Goal: Task Accomplishment & Management: Use online tool/utility

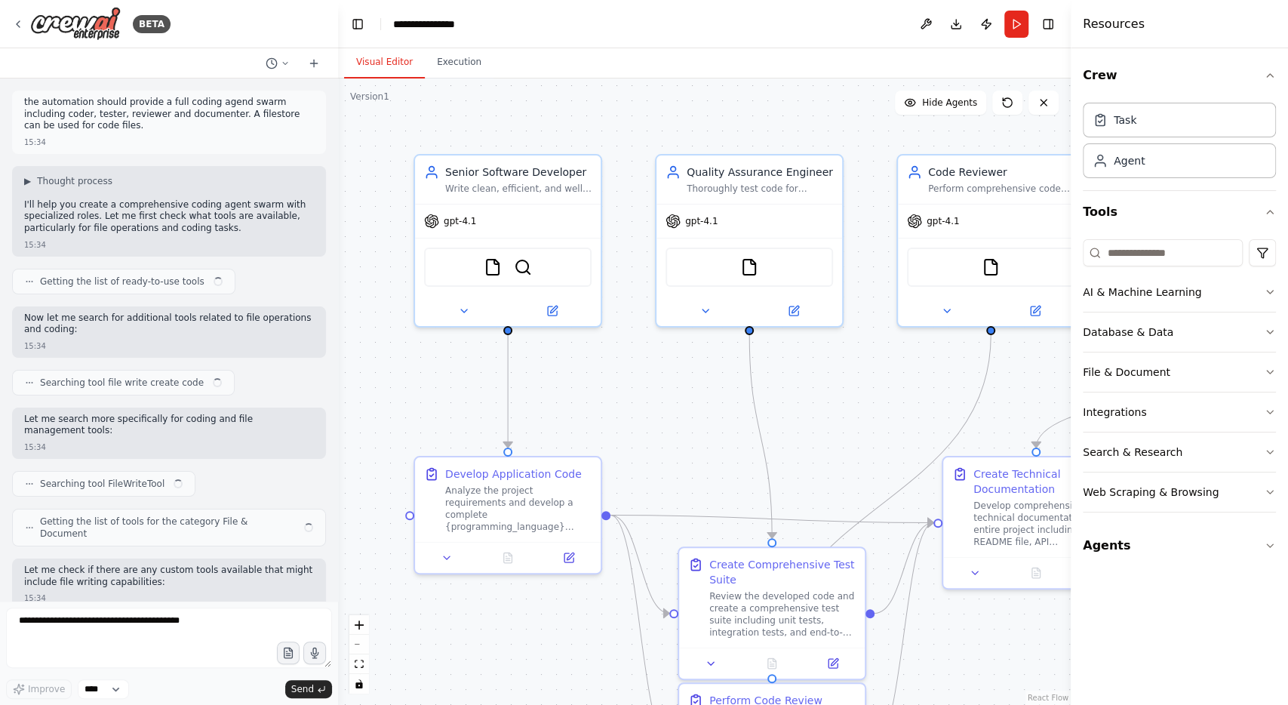
scroll to position [1260, 0]
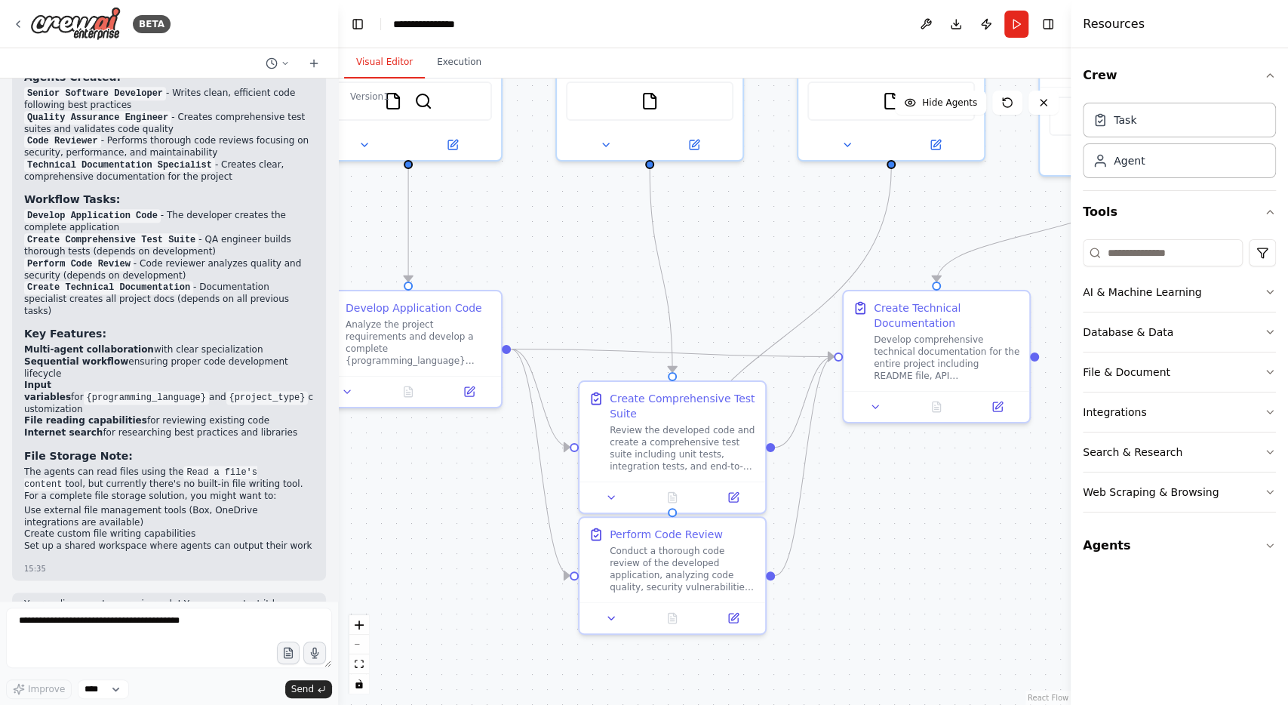
drag, startPoint x: 688, startPoint y: 431, endPoint x: 587, endPoint y: 264, distance: 194.7
click at [587, 264] on div ".deletable-edge-delete-btn { width: 20px; height: 20px; border: 0px solid #ffff…" at bounding box center [704, 391] width 733 height 626
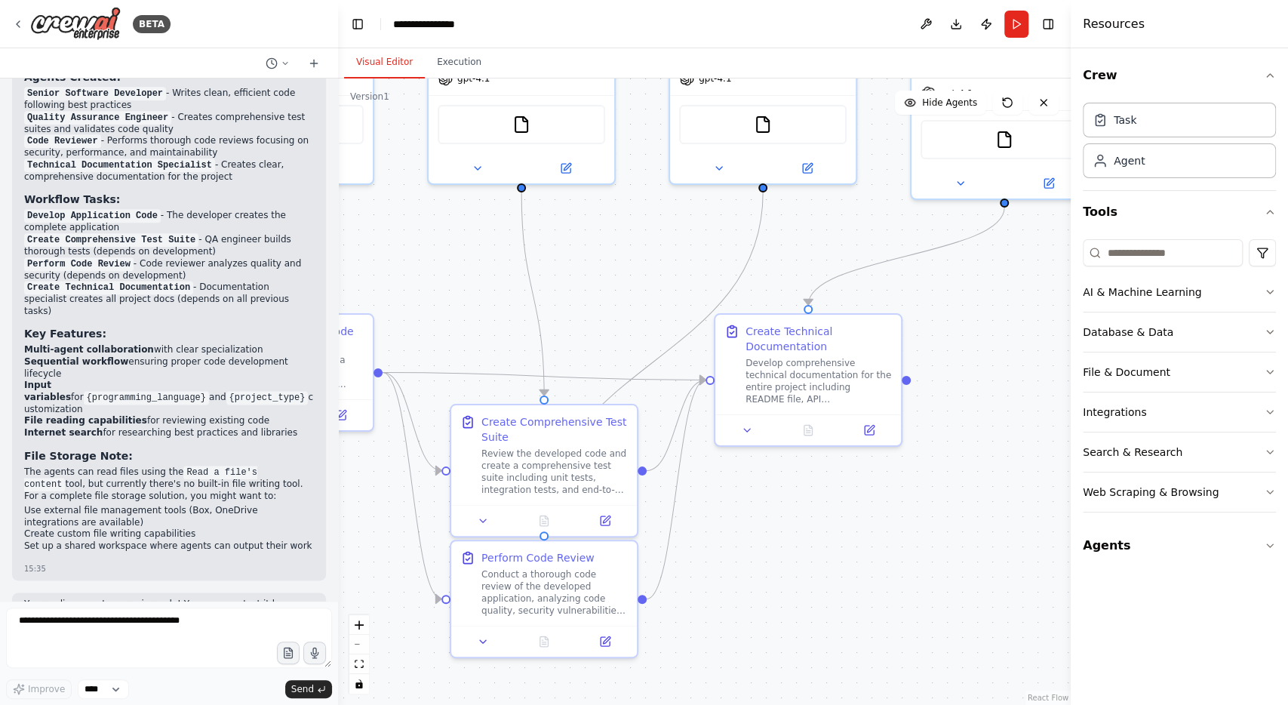
drag, startPoint x: 936, startPoint y: 503, endPoint x: 764, endPoint y: 535, distance: 175.0
click at [764, 535] on div ".deletable-edge-delete-btn { width: 20px; height: 20px; border: 0px solid #ffff…" at bounding box center [704, 391] width 733 height 626
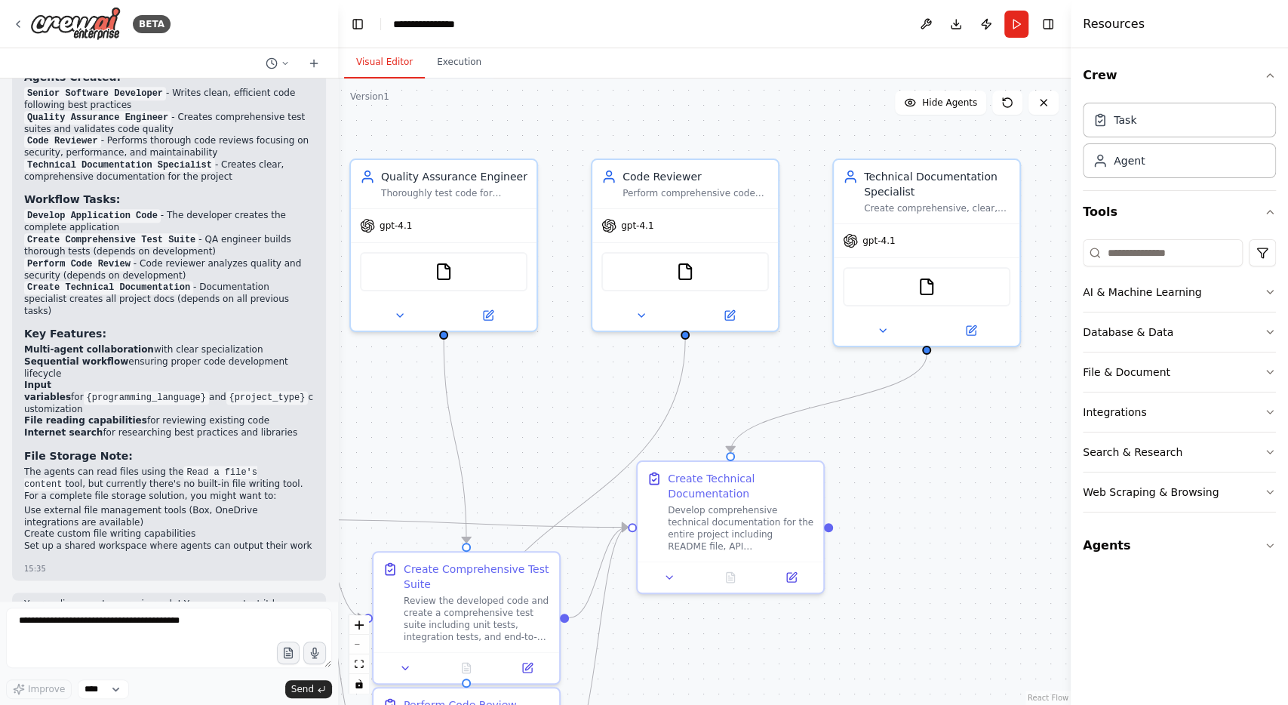
drag, startPoint x: 949, startPoint y: 362, endPoint x: 915, endPoint y: 504, distance: 145.7
click at [915, 504] on div ".deletable-edge-delete-btn { width: 20px; height: 20px; border: 0px solid #ffff…" at bounding box center [704, 391] width 733 height 626
click at [1150, 170] on div "Agent" at bounding box center [1179, 160] width 193 height 35
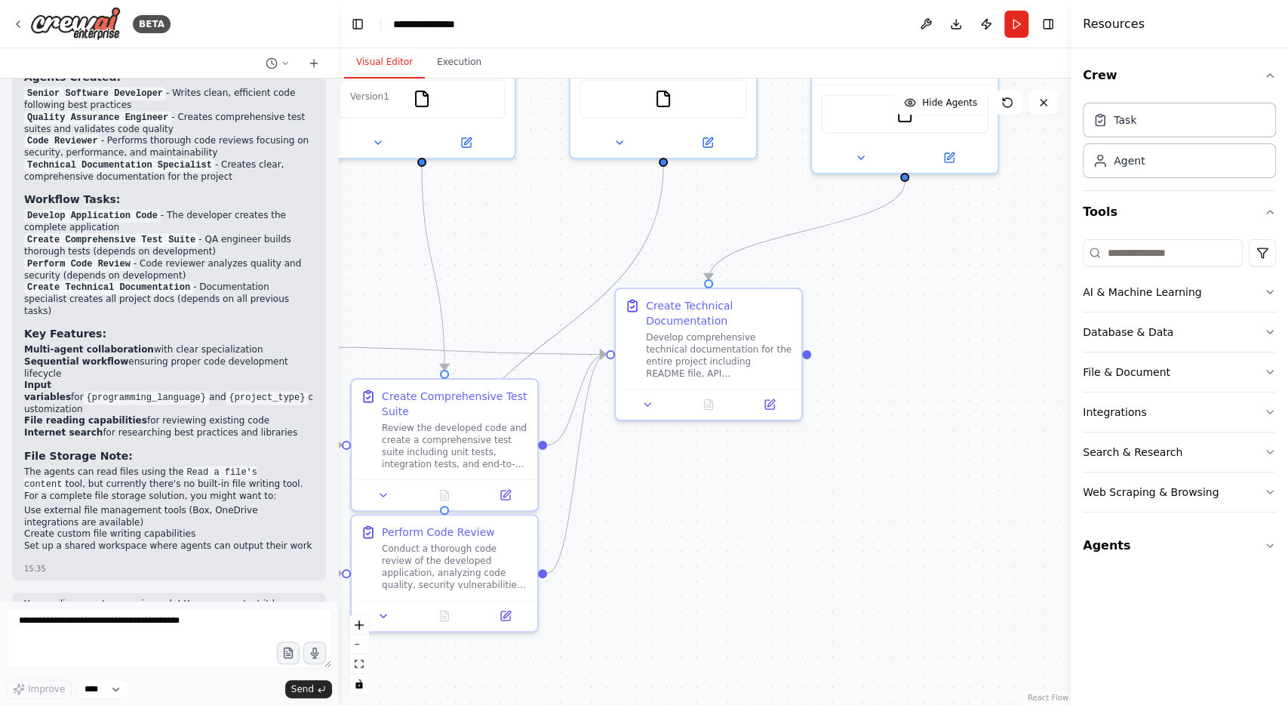
drag, startPoint x: 980, startPoint y: 549, endPoint x: 991, endPoint y: 356, distance: 192.8
click at [991, 356] on div ".deletable-edge-delete-btn { width: 20px; height: 20px; border: 0px solid #ffff…" at bounding box center [704, 391] width 733 height 626
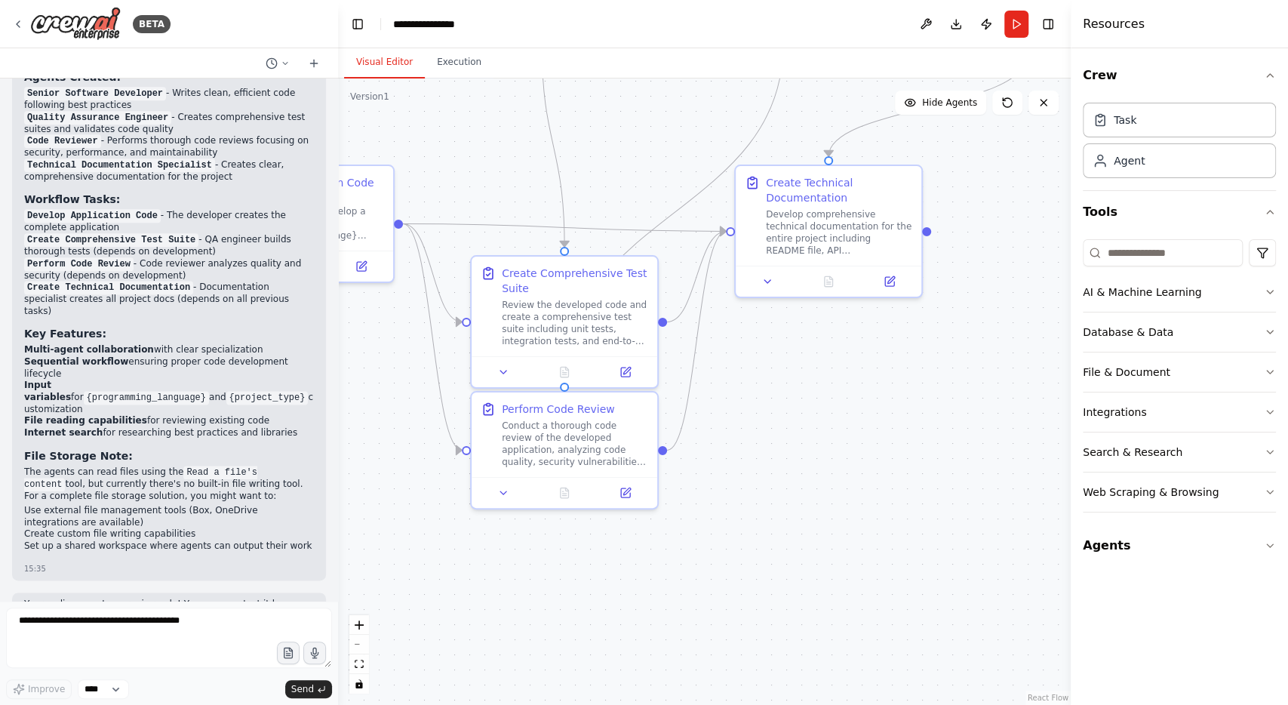
drag, startPoint x: 814, startPoint y: 508, endPoint x: 1011, endPoint y: 349, distance: 253.9
click at [1011, 349] on div ".deletable-edge-delete-btn { width: 20px; height: 20px; border: 0px solid #ffff…" at bounding box center [704, 391] width 733 height 626
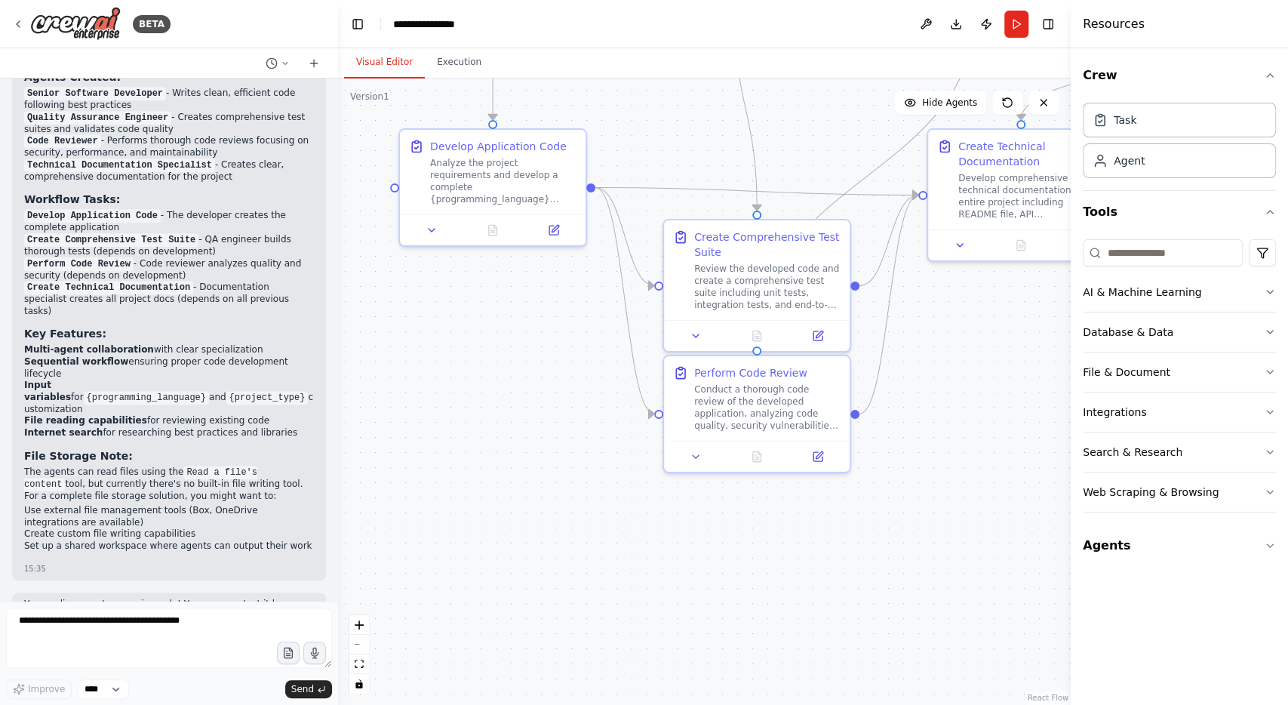
drag, startPoint x: 471, startPoint y: 403, endPoint x: 609, endPoint y: 448, distance: 145.1
click at [609, 448] on div ".deletable-edge-delete-btn { width: 20px; height: 20px; border: 0px solid #ffff…" at bounding box center [704, 391] width 733 height 626
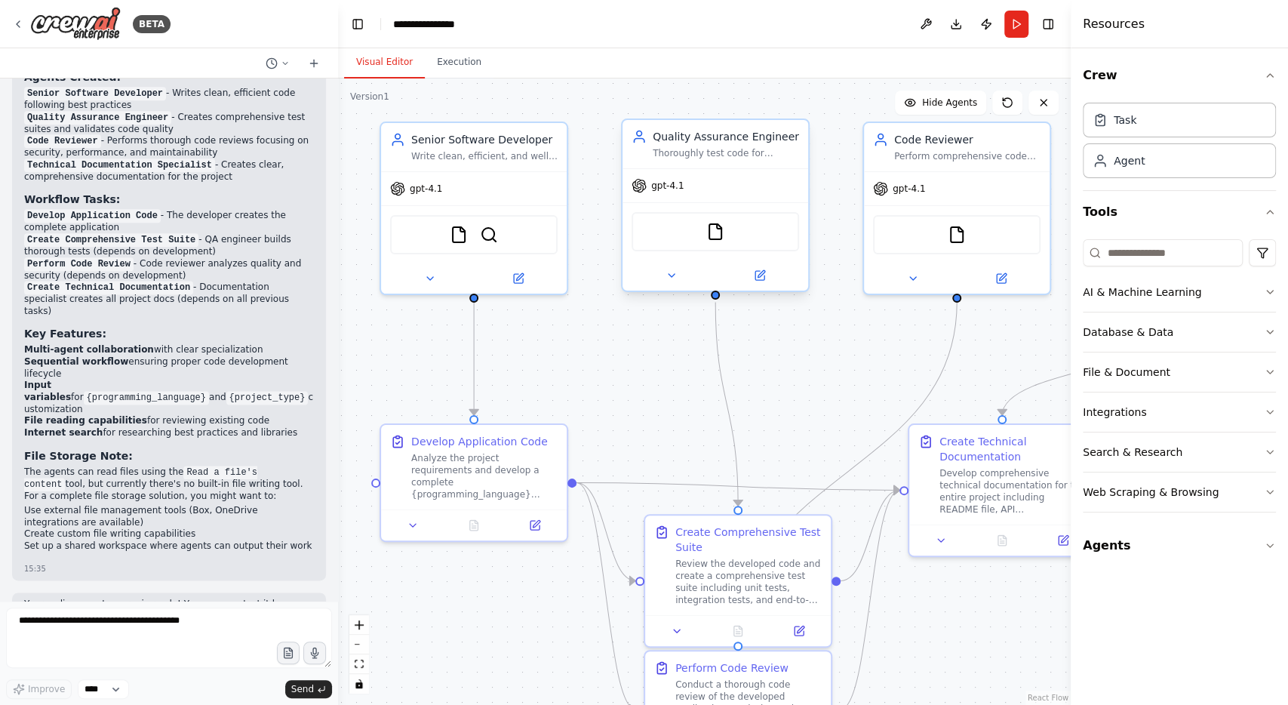
drag, startPoint x: 843, startPoint y: 139, endPoint x: 695, endPoint y: 144, distance: 148.0
click at [772, 412] on div ".deletable-edge-delete-btn { width: 20px; height: 20px; border: 0px solid #ffff…" at bounding box center [704, 391] width 733 height 626
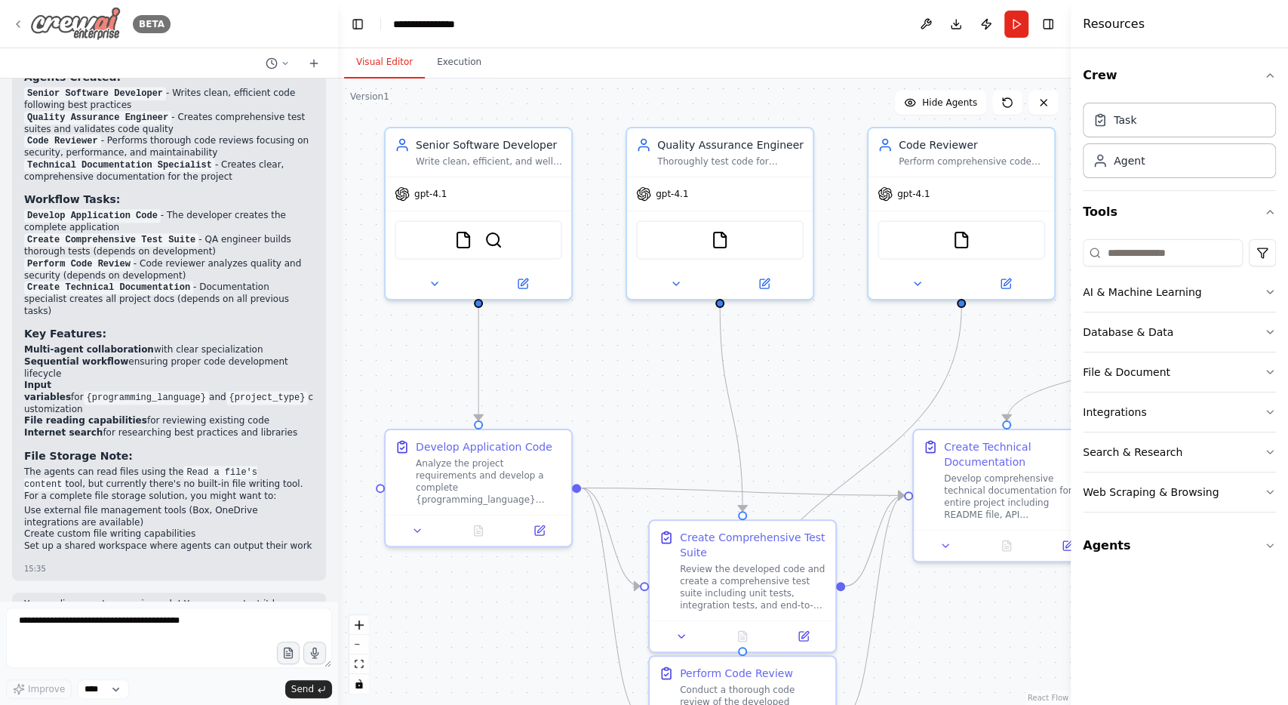
click at [17, 17] on div "BETA" at bounding box center [91, 24] width 158 height 34
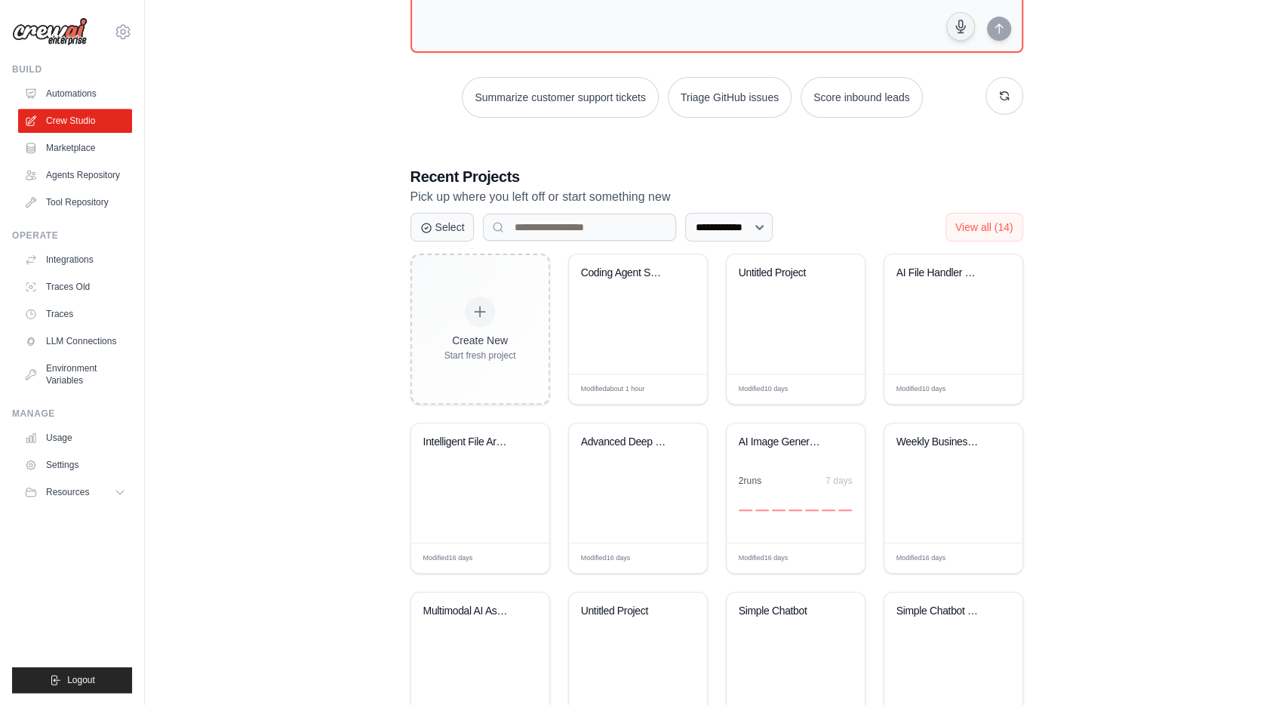
scroll to position [165, 0]
click at [765, 436] on div "AI Image Generation with Box Storag..." at bounding box center [784, 442] width 91 height 14
drag, startPoint x: 1071, startPoint y: 427, endPoint x: 1050, endPoint y: 276, distance: 152.4
click at [1050, 276] on div "**********" at bounding box center [716, 309] width 1095 height 916
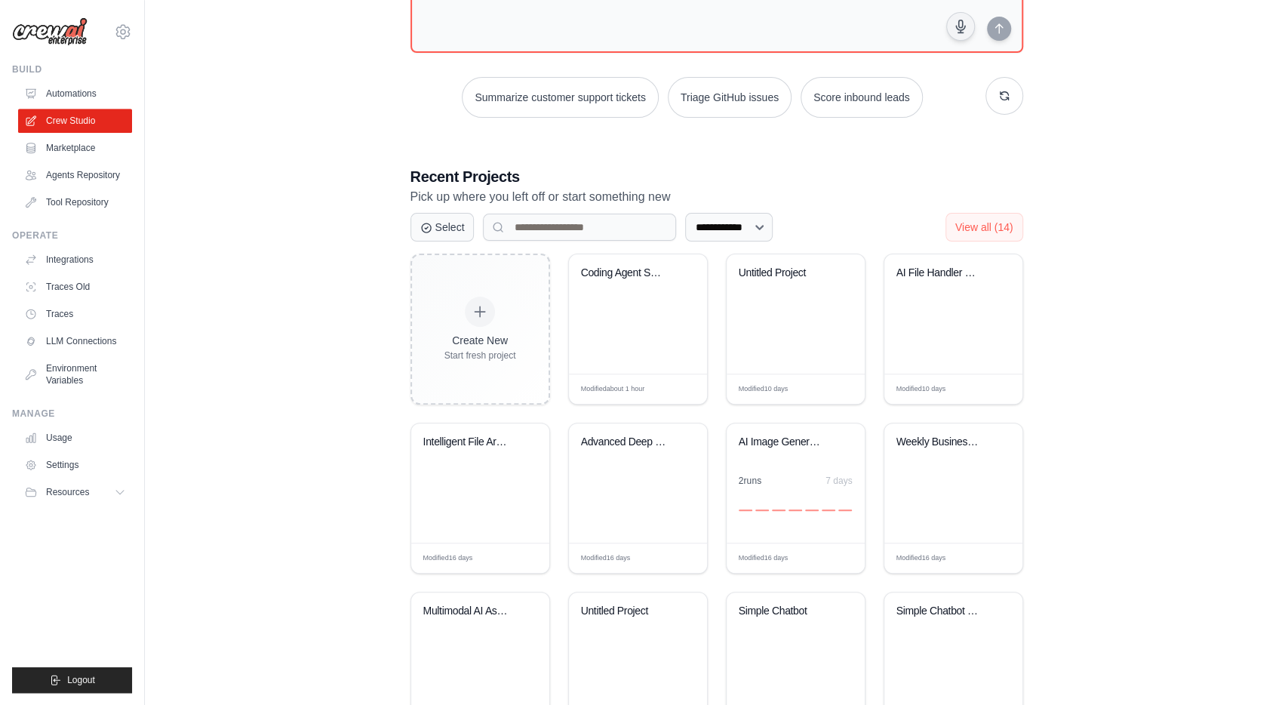
scroll to position [237, 0]
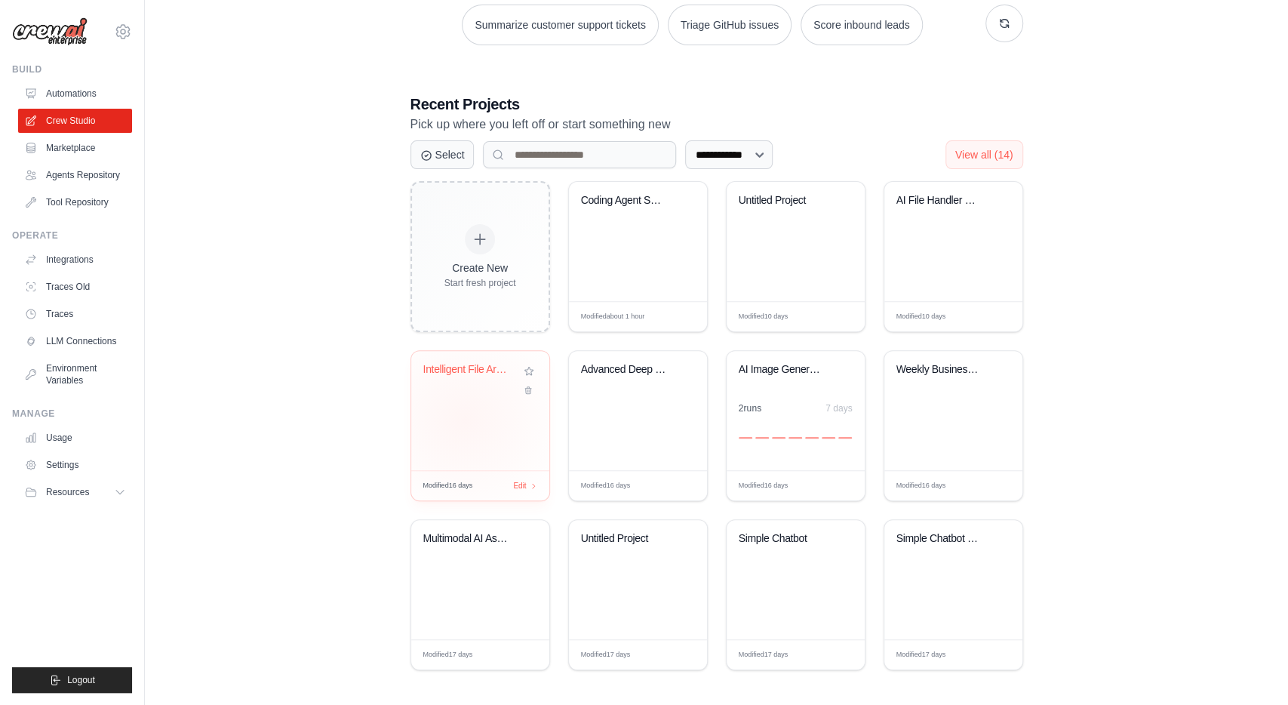
click at [464, 416] on div "Intelligent File Archiver" at bounding box center [480, 410] width 138 height 119
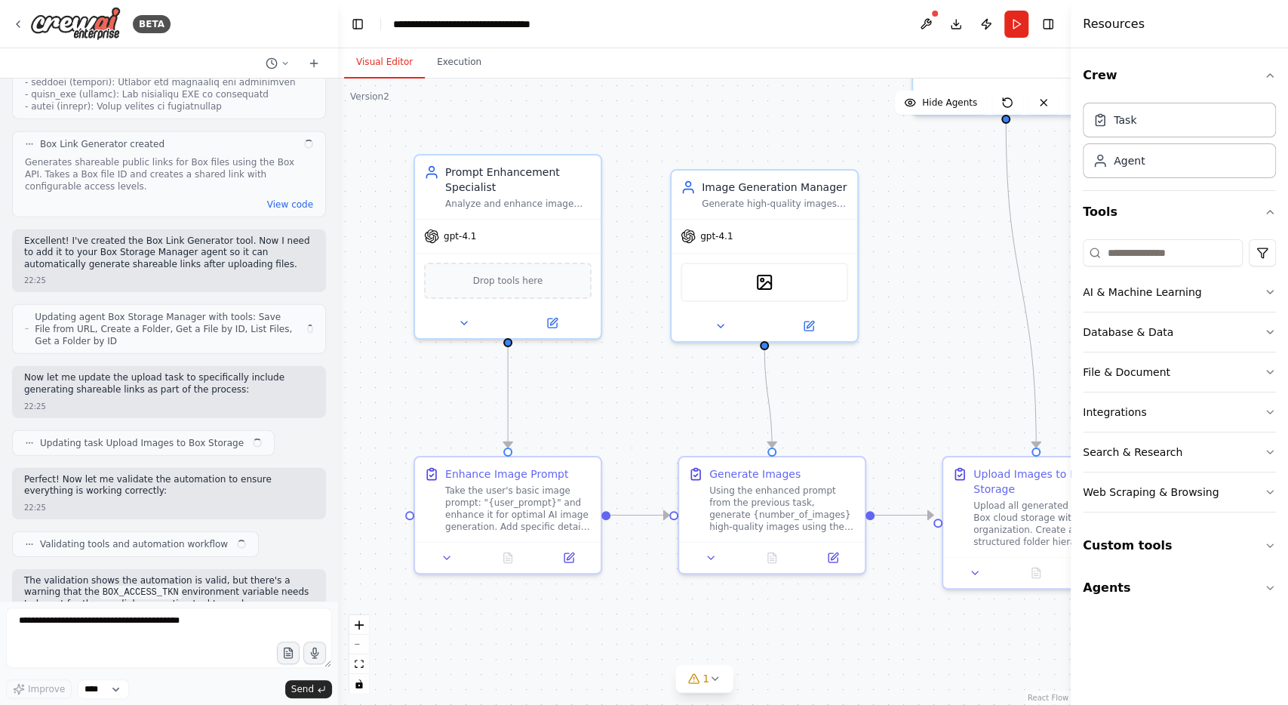
scroll to position [6788, 0]
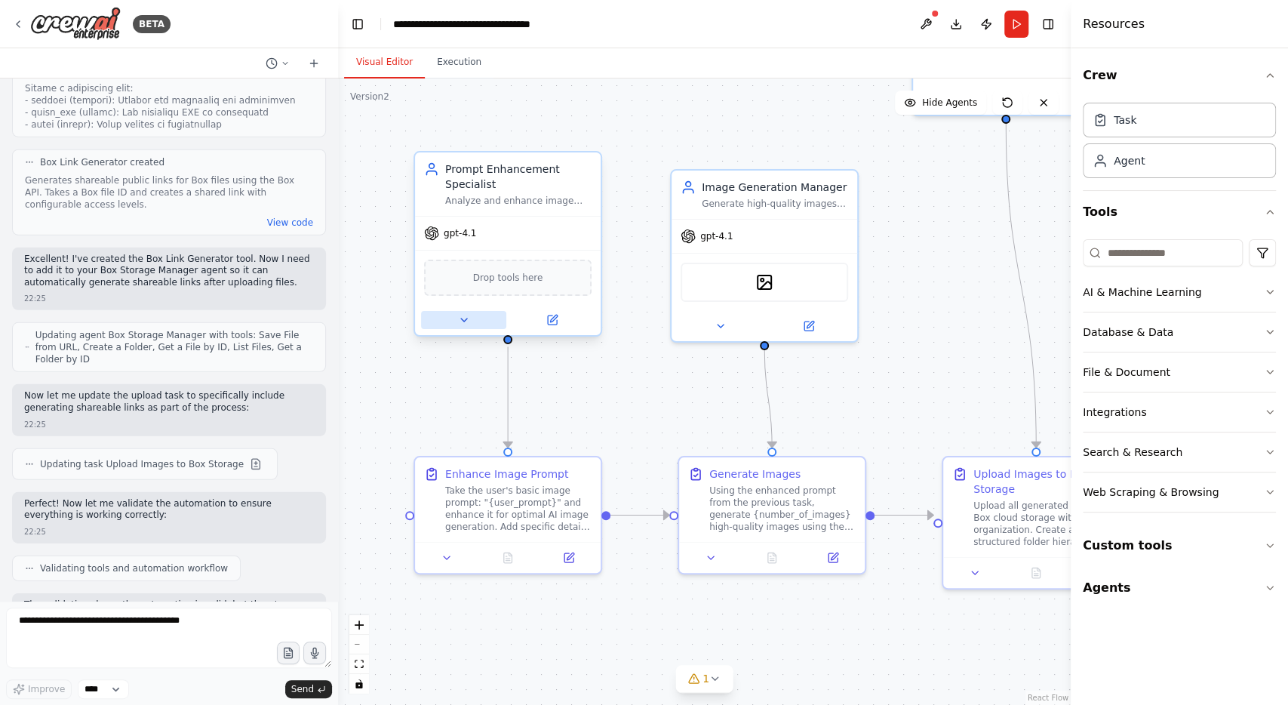
click at [457, 325] on button at bounding box center [463, 320] width 85 height 18
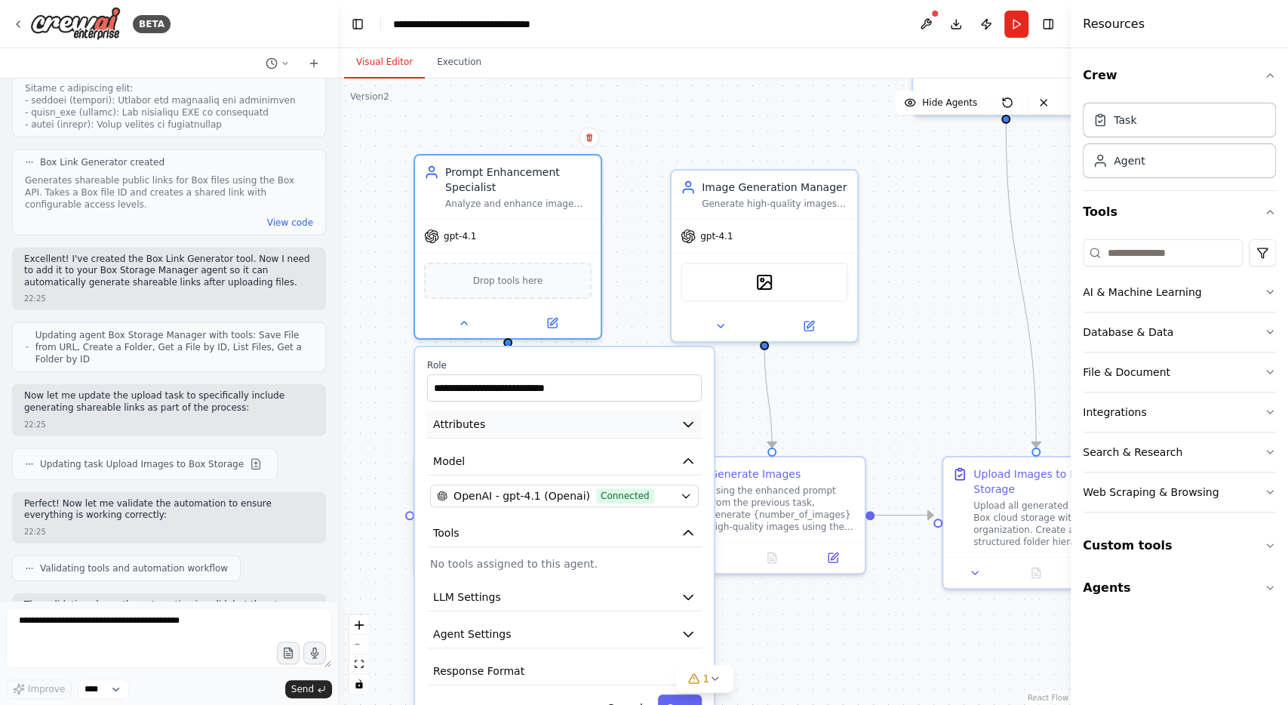
click at [595, 422] on button "Attributes" at bounding box center [564, 425] width 275 height 28
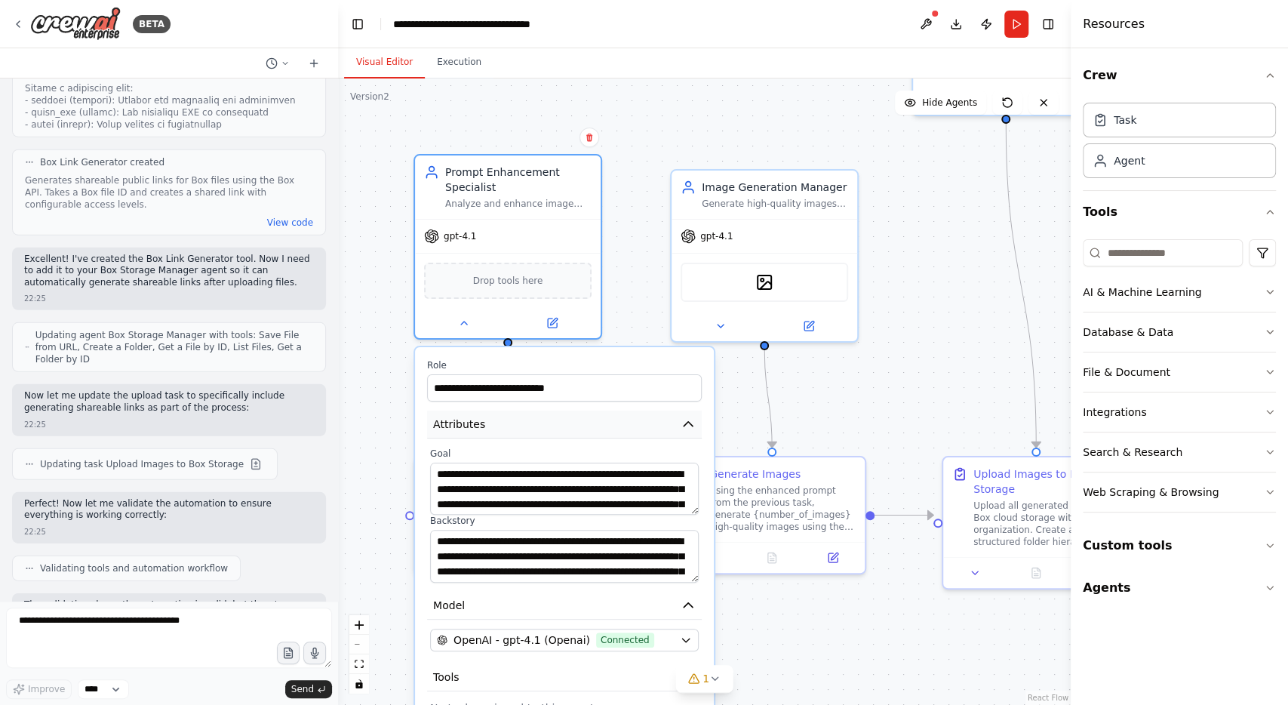
click at [595, 422] on button "Attributes" at bounding box center [564, 425] width 275 height 28
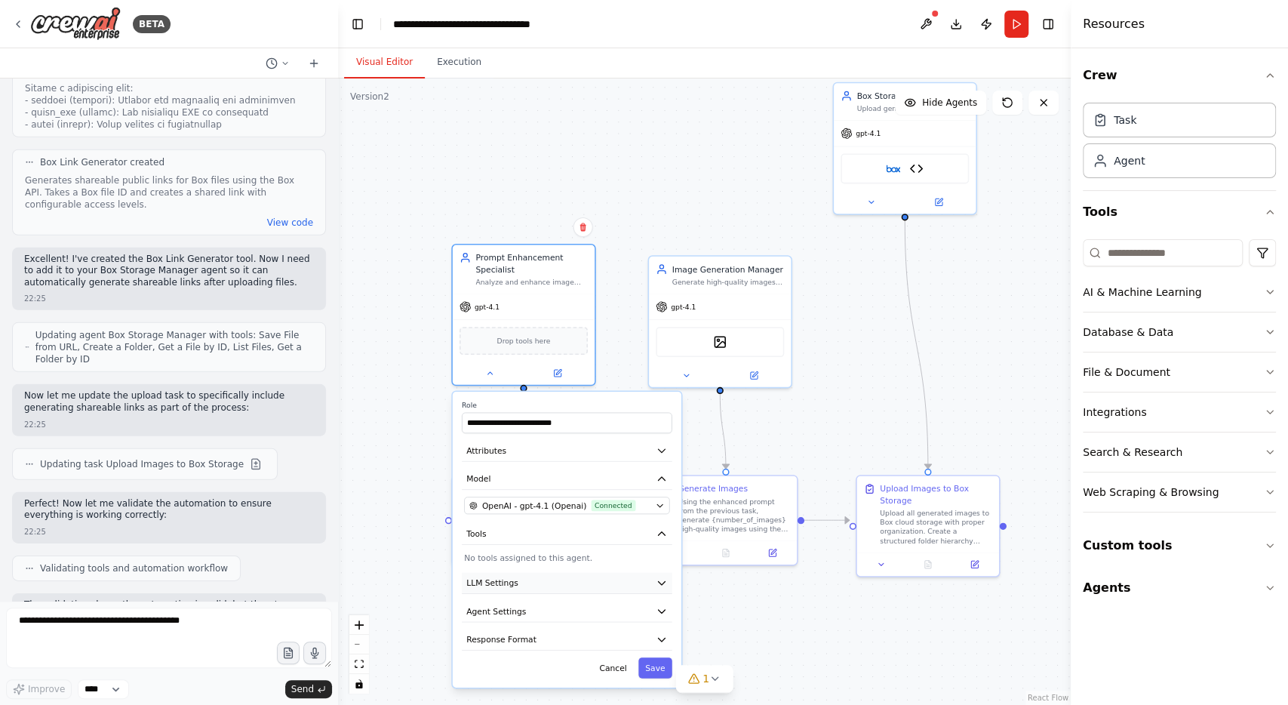
click at [577, 582] on button "LLM Settings" at bounding box center [567, 582] width 211 height 21
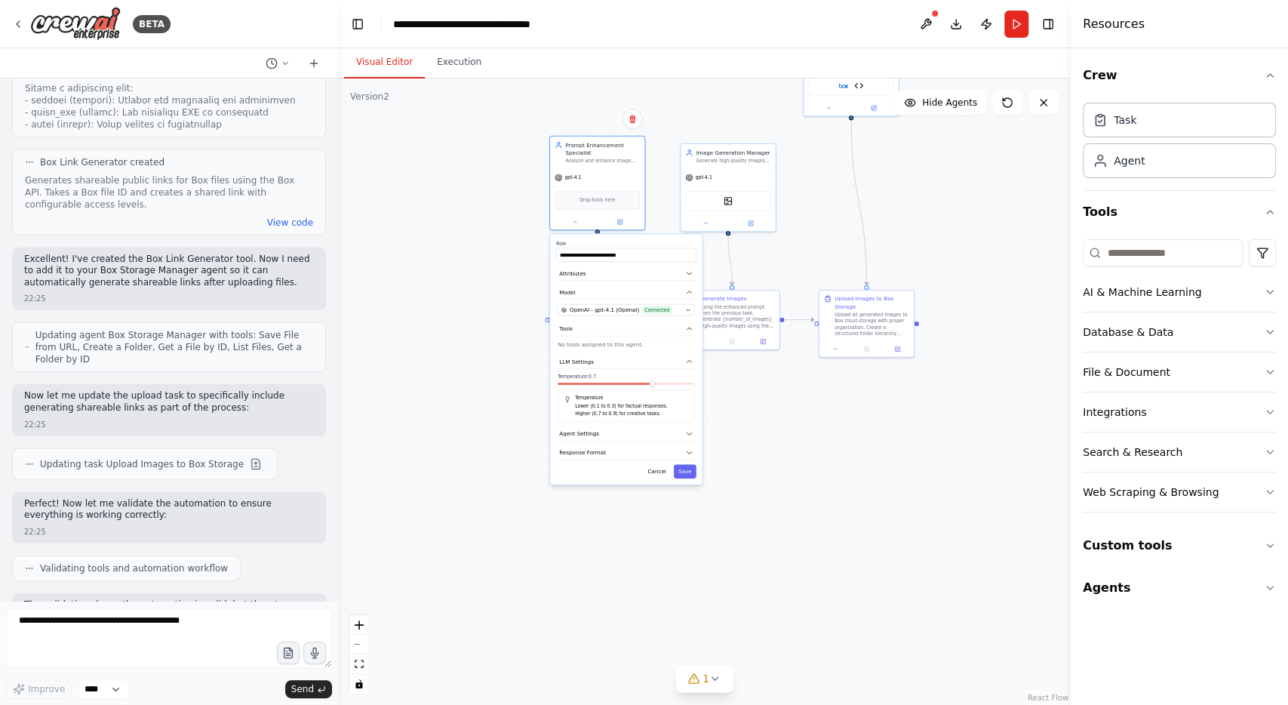
drag, startPoint x: 811, startPoint y: 633, endPoint x: 791, endPoint y: 394, distance: 240.1
click at [791, 394] on div ".deletable-edge-delete-btn { width: 20px; height: 20px; border: 0px solid #ffff…" at bounding box center [704, 391] width 733 height 626
click at [709, 443] on div ".deletable-edge-delete-btn { width: 20px; height: 20px; border: 0px solid #ffff…" at bounding box center [704, 391] width 733 height 626
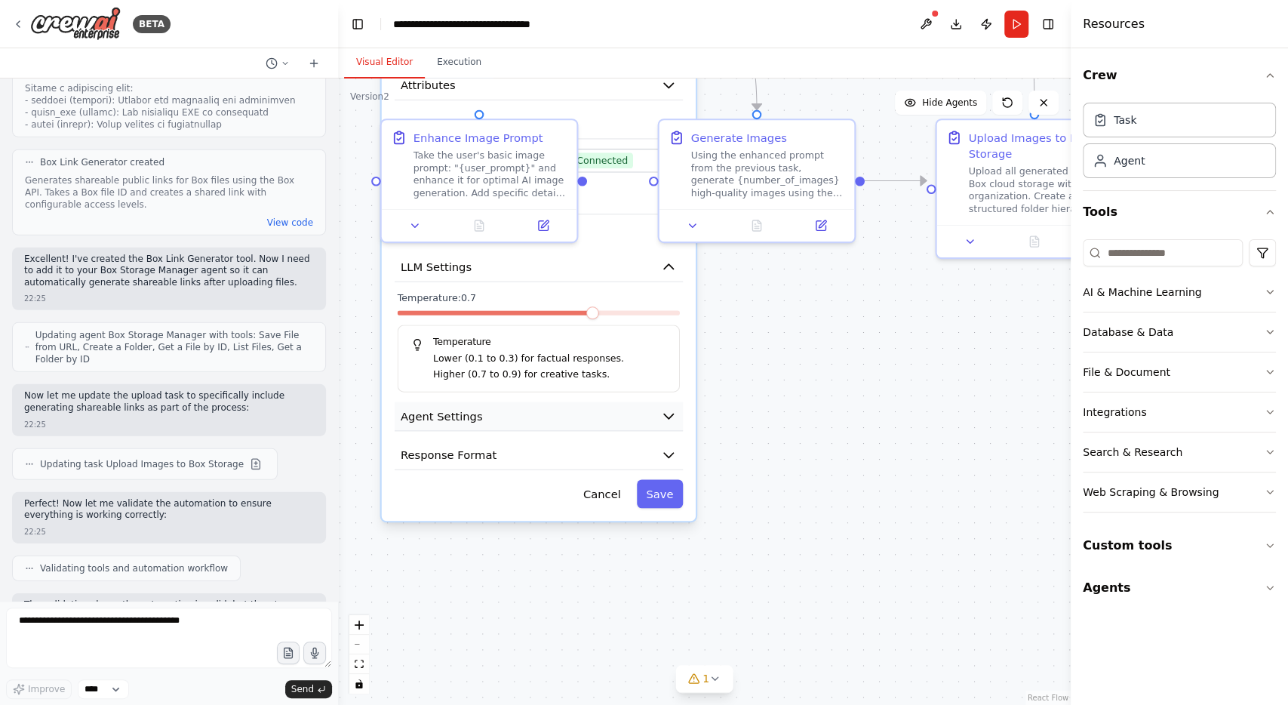
click at [509, 420] on button "Agent Settings" at bounding box center [538, 416] width 289 height 29
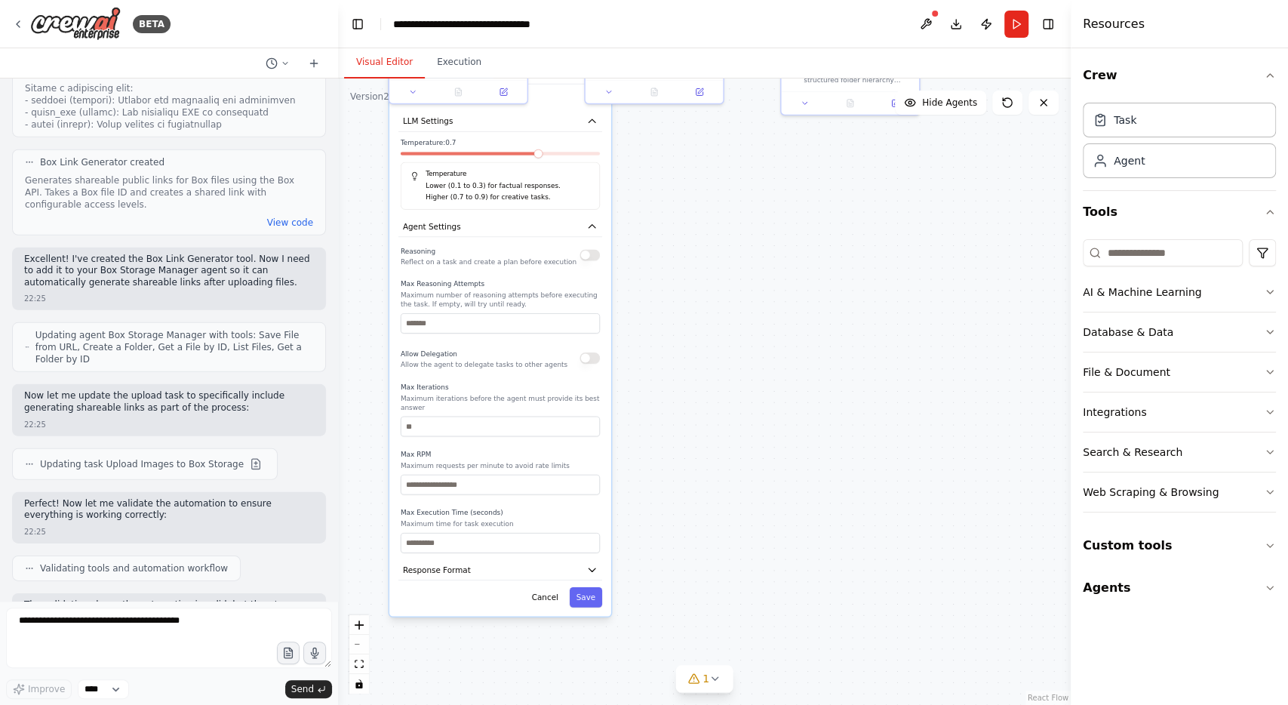
drag, startPoint x: 768, startPoint y: 528, endPoint x: 735, endPoint y: 294, distance: 236.2
click at [735, 294] on div ".deletable-edge-delete-btn { width: 20px; height: 20px; border: 0px solid #ffff…" at bounding box center [704, 391] width 733 height 626
click at [1114, 582] on button "Agents" at bounding box center [1179, 588] width 193 height 42
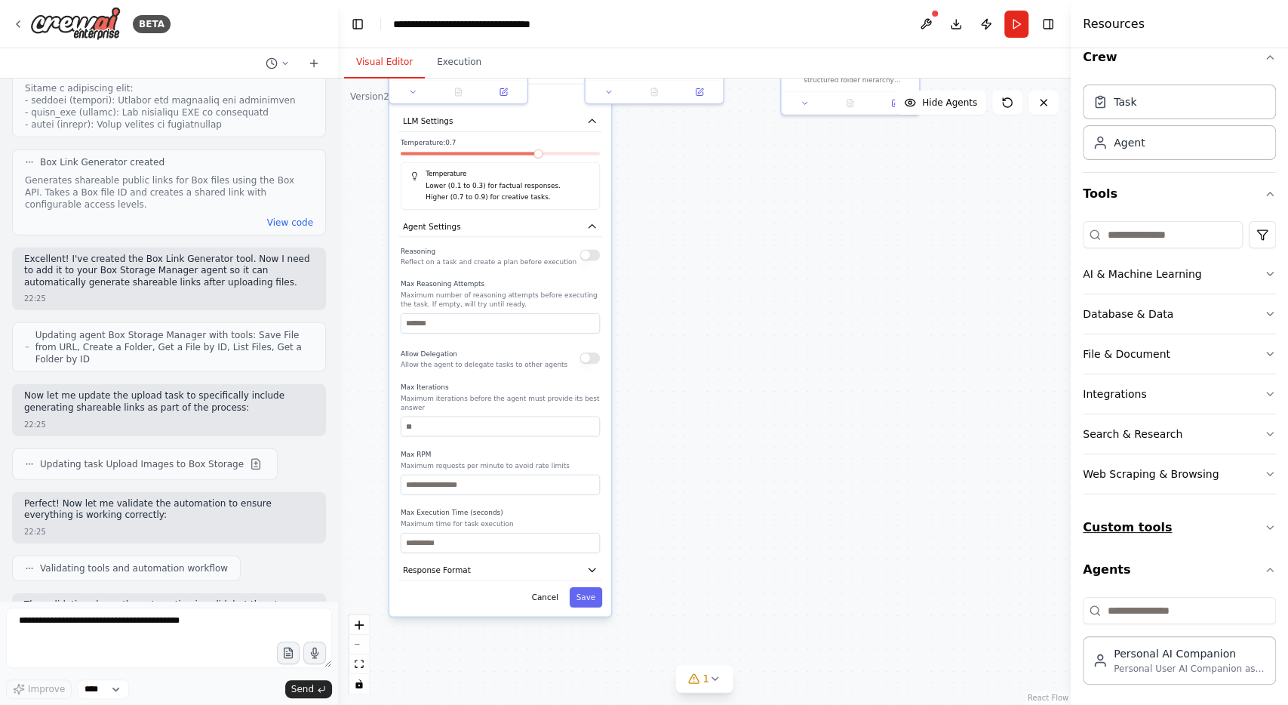
click at [1167, 525] on button "Custom tools" at bounding box center [1179, 527] width 193 height 42
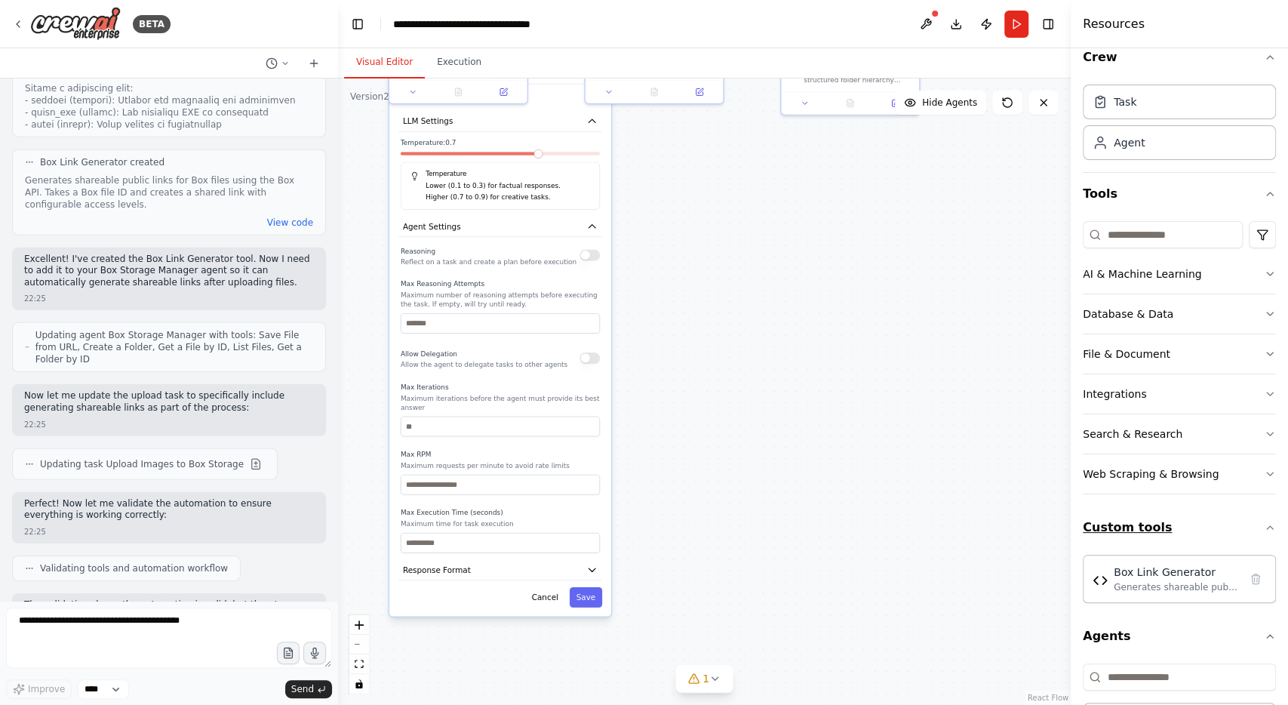
click at [1167, 525] on button "Custom tools" at bounding box center [1179, 527] width 193 height 42
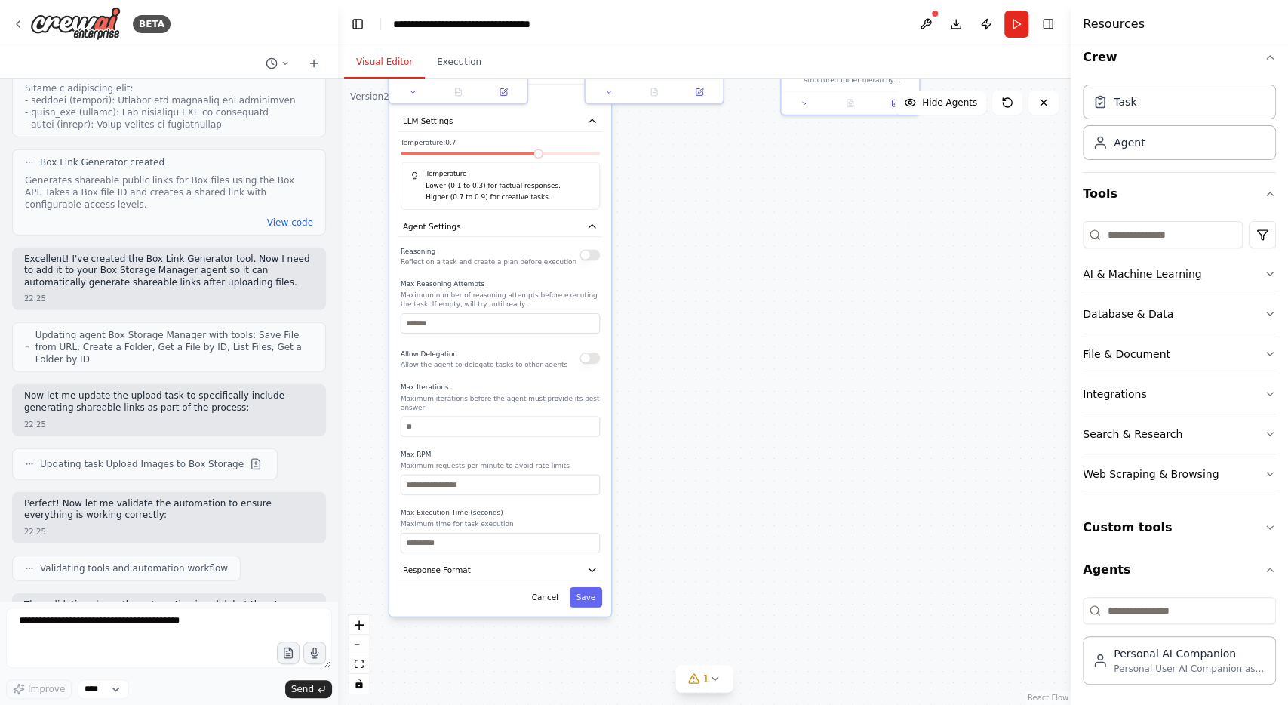
click at [1154, 269] on div "AI & Machine Learning" at bounding box center [1142, 273] width 118 height 15
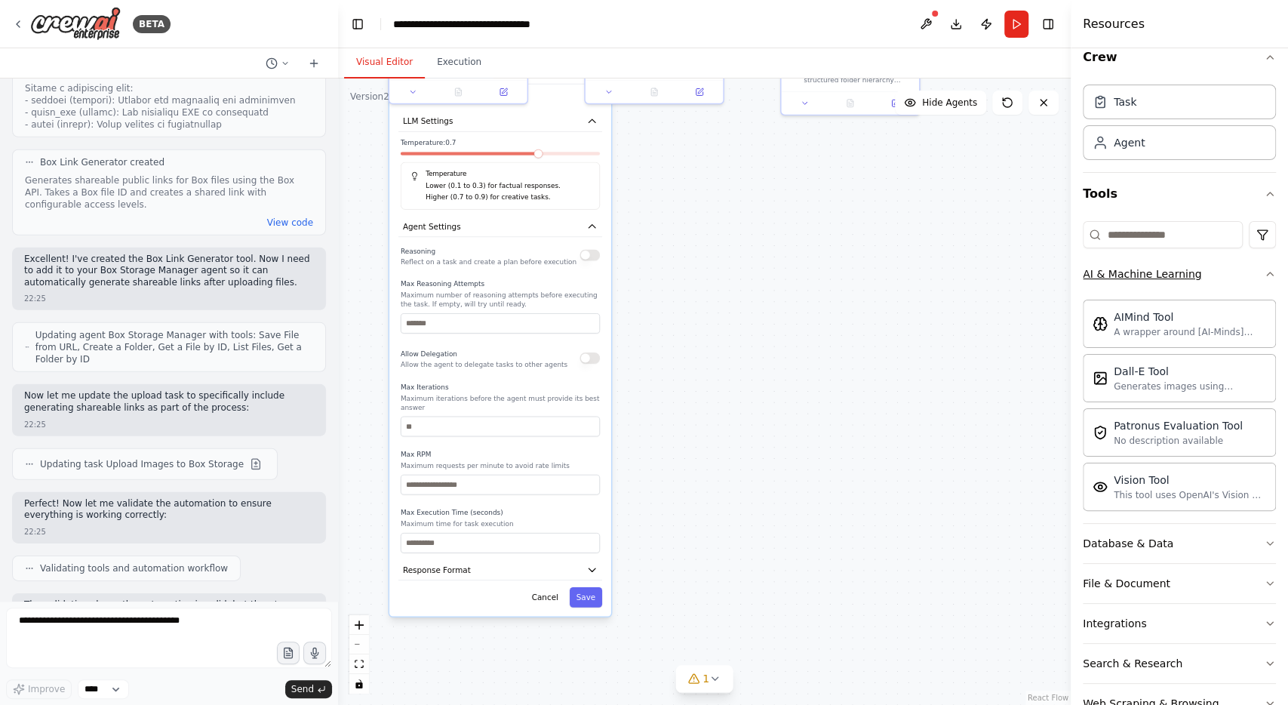
scroll to position [0, 0]
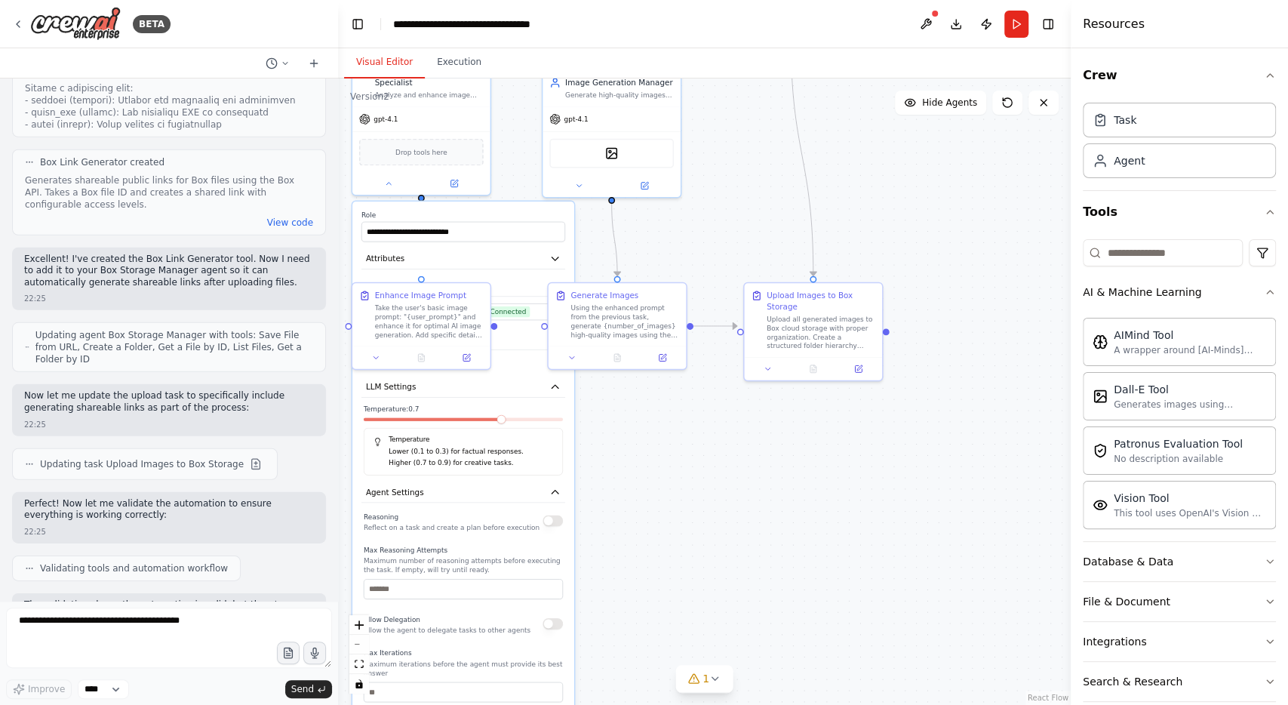
drag, startPoint x: 766, startPoint y: 224, endPoint x: 740, endPoint y: 518, distance: 294.7
click at [740, 518] on div ".deletable-edge-delete-btn { width: 20px; height: 20px; border: 0px solid #ffff…" at bounding box center [704, 391] width 733 height 626
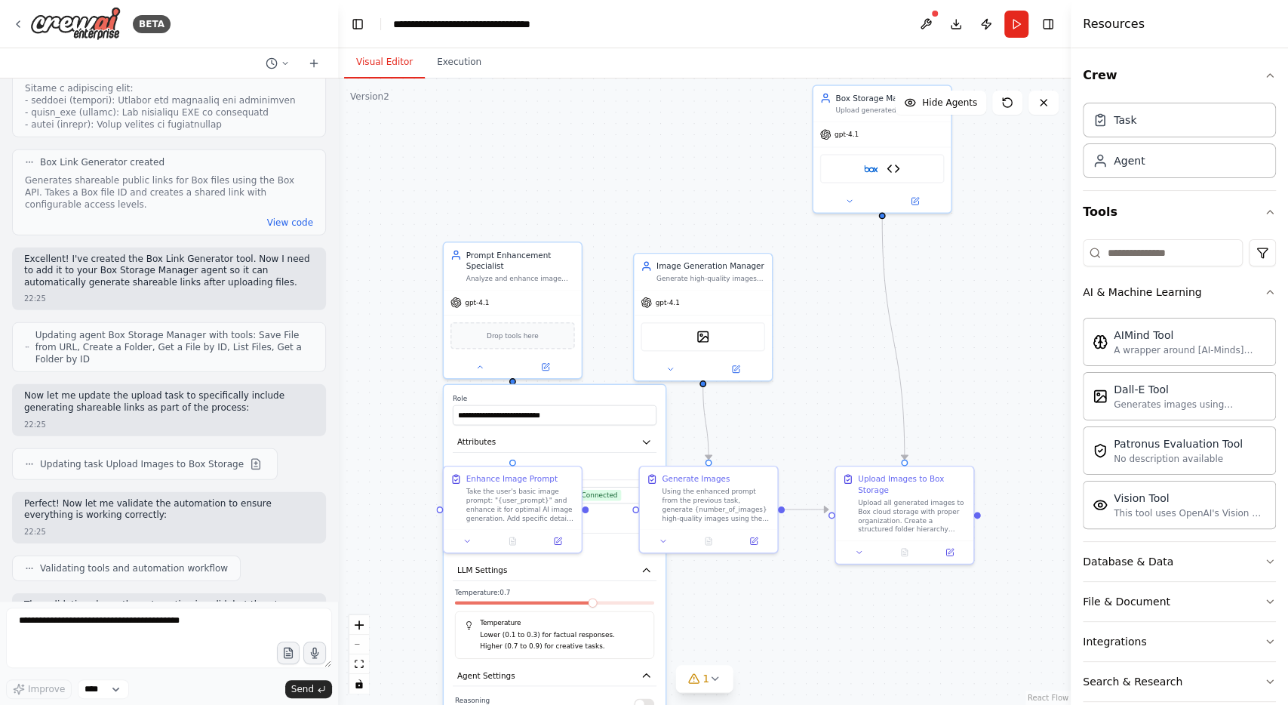
drag, startPoint x: 915, startPoint y: 224, endPoint x: 965, endPoint y: 413, distance: 195.3
click at [965, 413] on div ".deletable-edge-delete-btn { width: 20px; height: 20px; border: 0px solid #ffff…" at bounding box center [704, 391] width 733 height 626
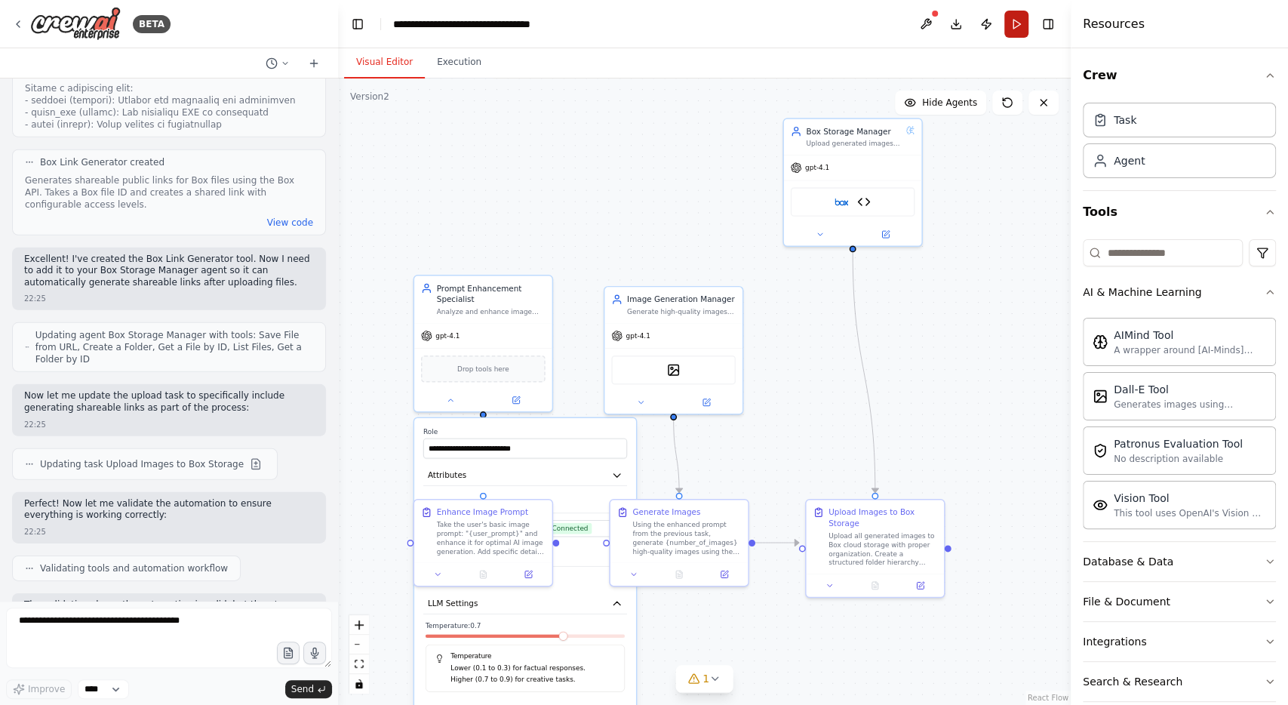
click at [1020, 28] on button "Run" at bounding box center [1017, 24] width 24 height 27
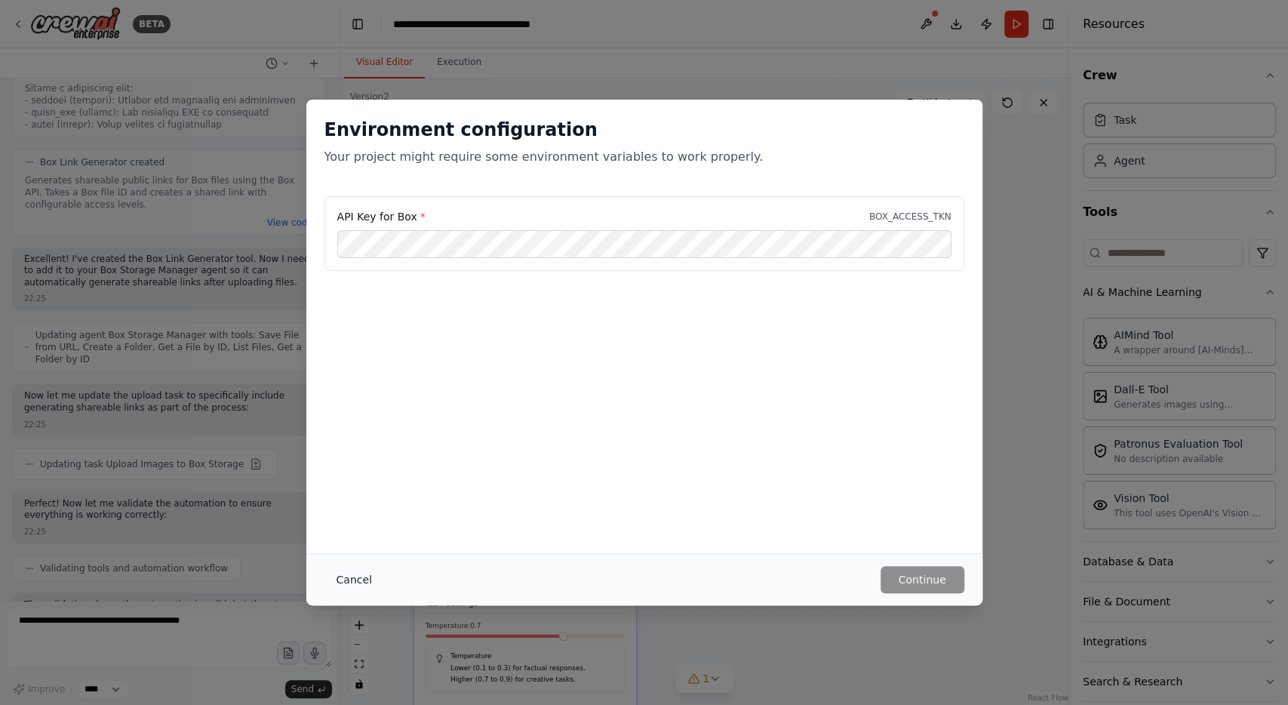
click at [362, 580] on button "Cancel" at bounding box center [355, 579] width 60 height 27
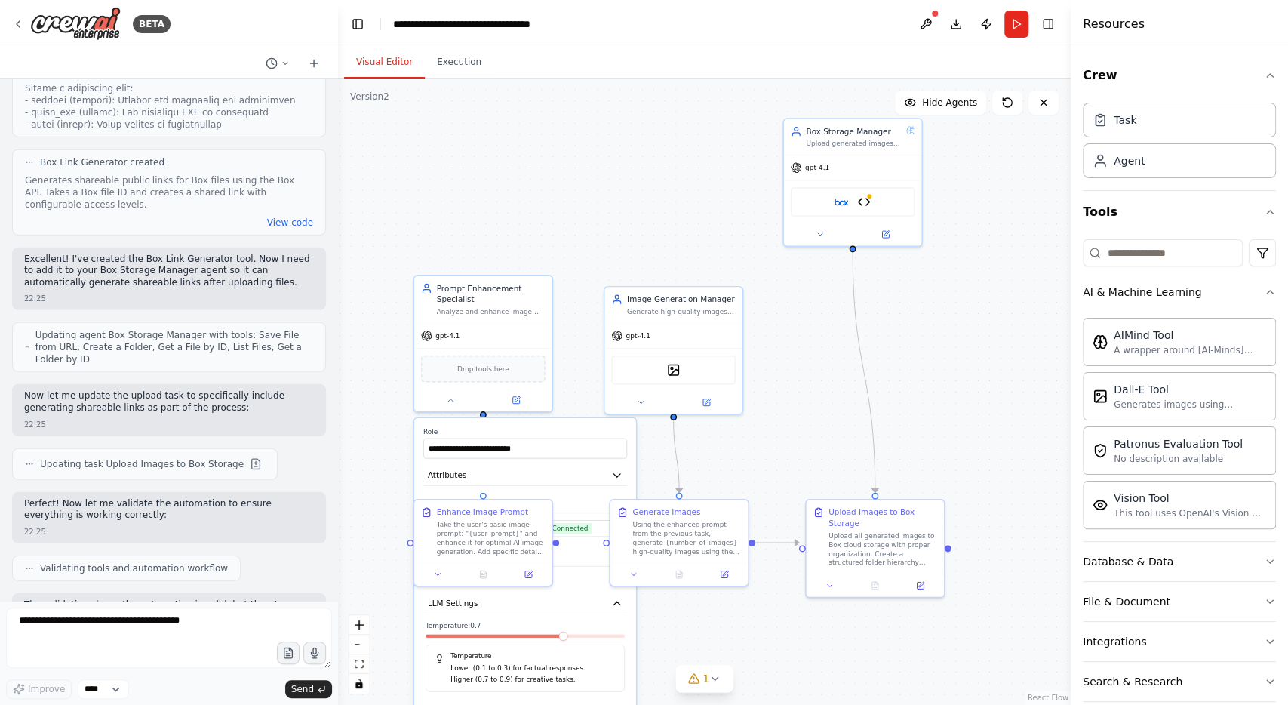
click at [635, 202] on div ".deletable-edge-delete-btn { width: 20px; height: 20px; border: 0px solid #ffff…" at bounding box center [704, 391] width 733 height 626
click at [20, 22] on icon at bounding box center [18, 24] width 12 height 12
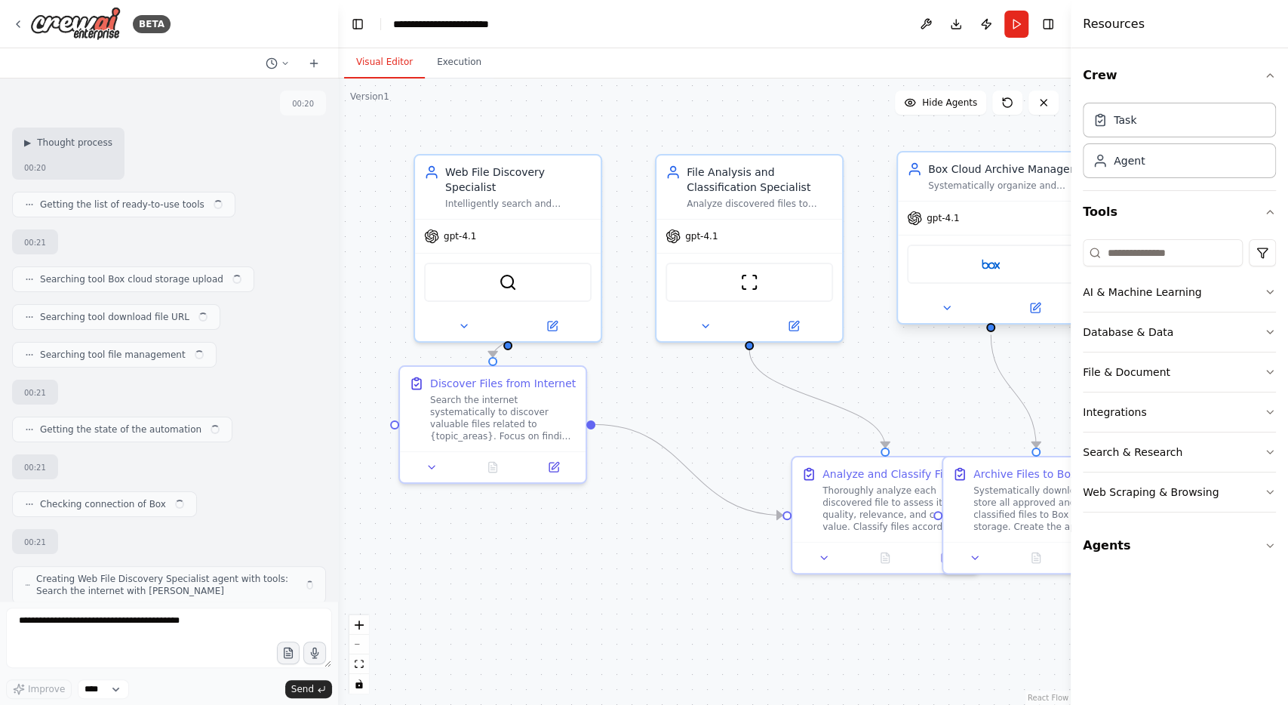
scroll to position [1040, 0]
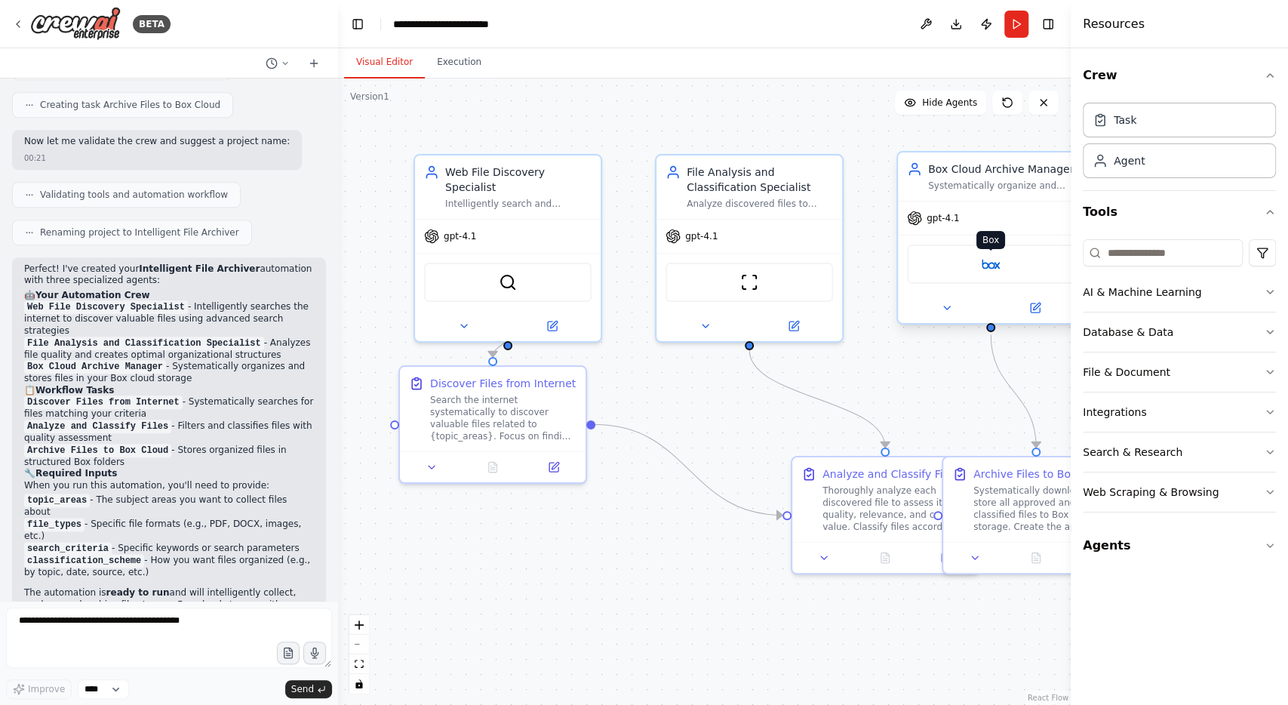
click at [992, 266] on img at bounding box center [991, 264] width 18 height 18
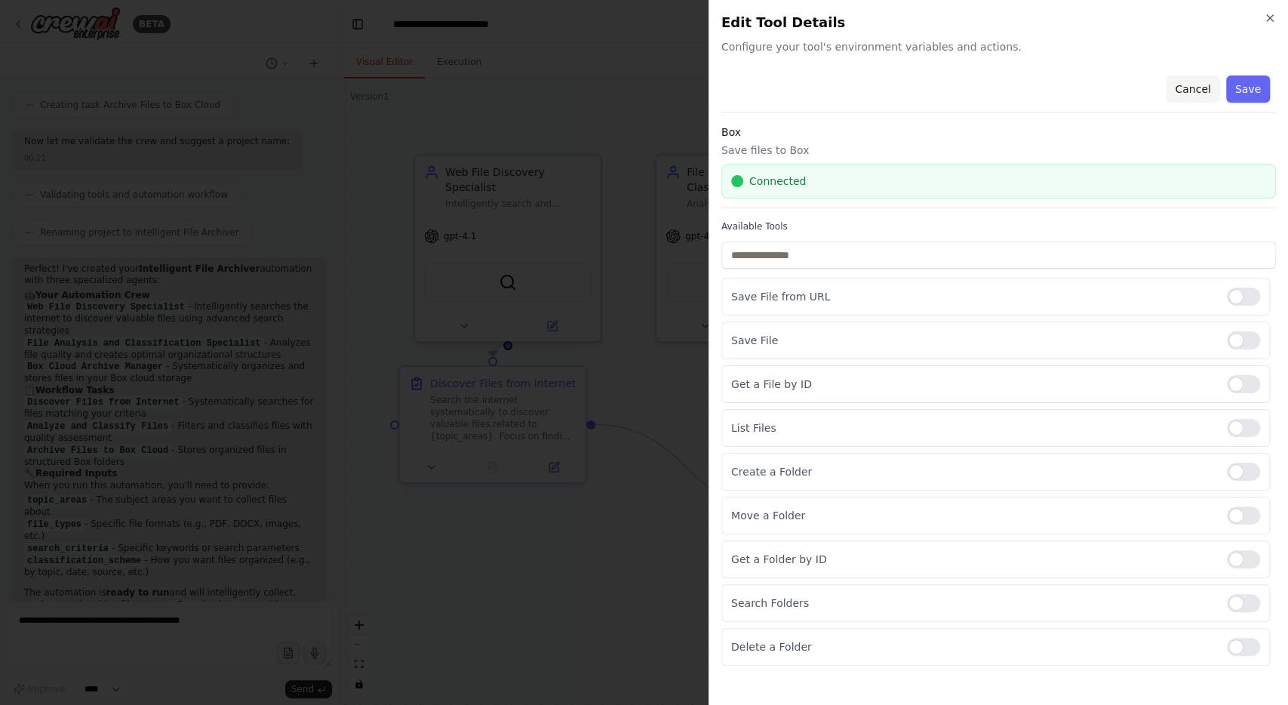
click at [1195, 85] on button "Cancel" at bounding box center [1193, 88] width 54 height 27
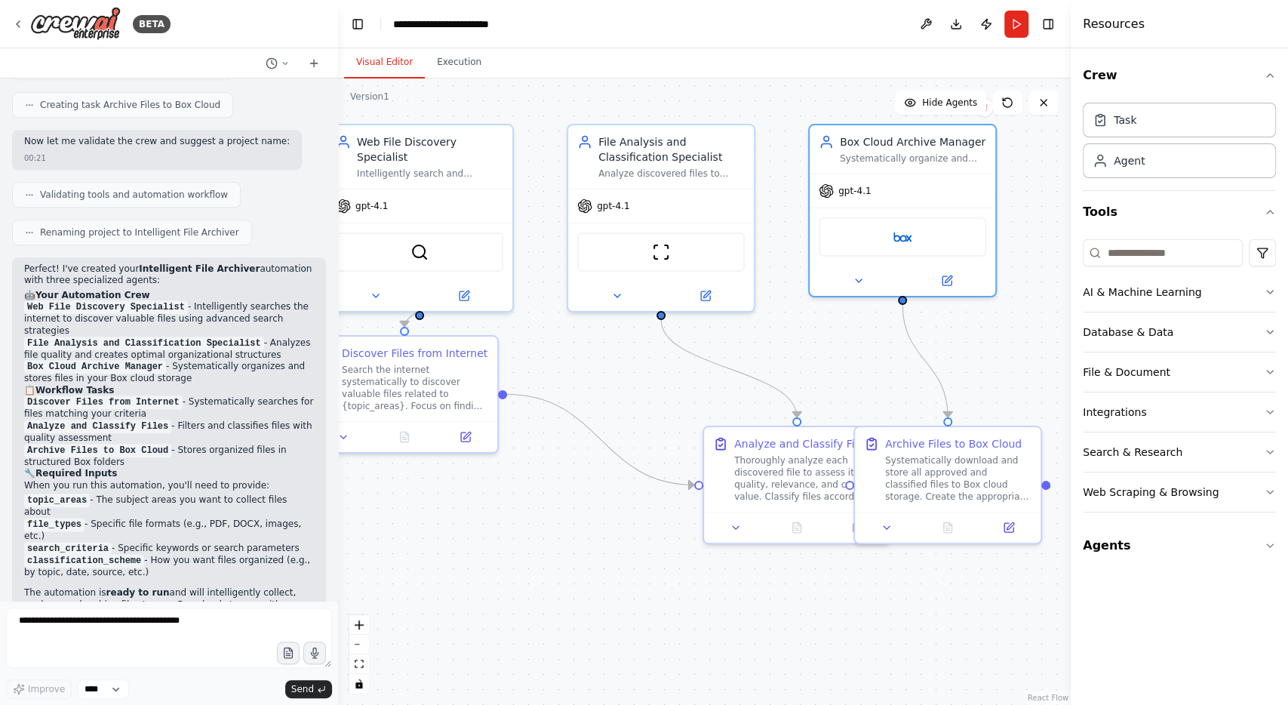
drag, startPoint x: 634, startPoint y: 595, endPoint x: 496, endPoint y: 568, distance: 140.8
click at [496, 568] on div ".deletable-edge-delete-btn { width: 20px; height: 20px; border: 0px solid #ffff…" at bounding box center [704, 391] width 733 height 626
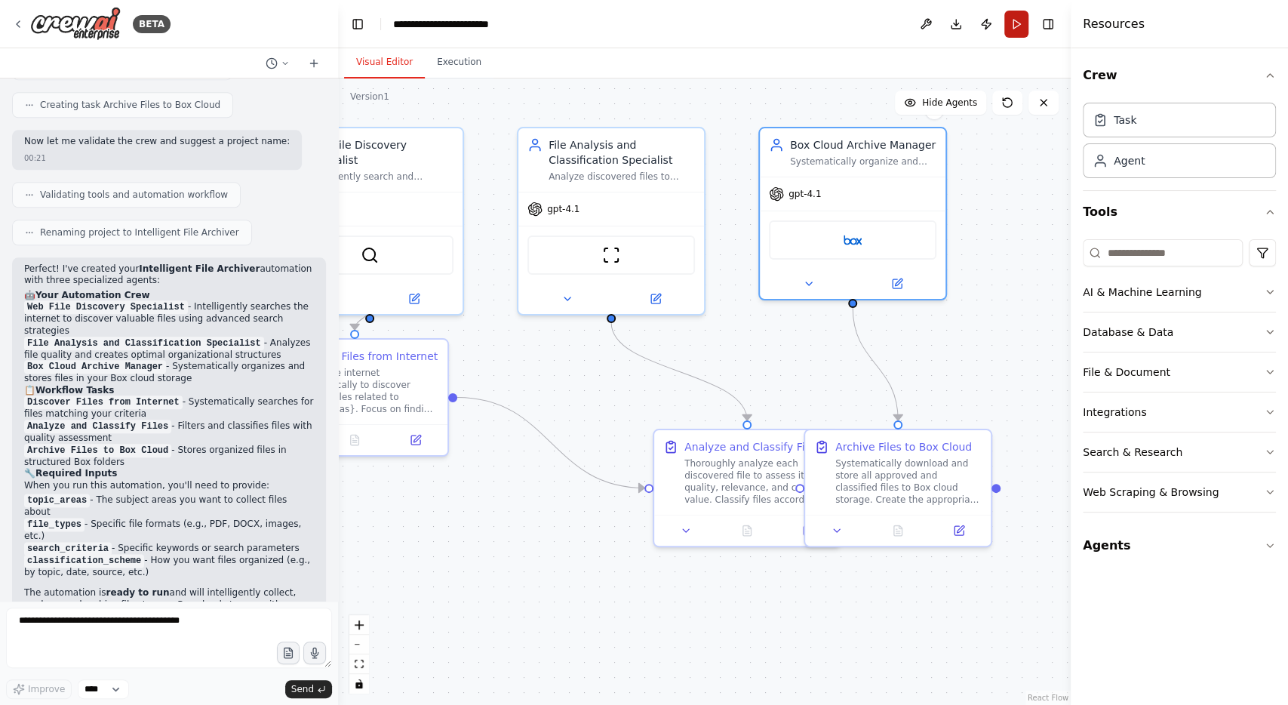
click at [1023, 20] on button "Run" at bounding box center [1017, 24] width 24 height 27
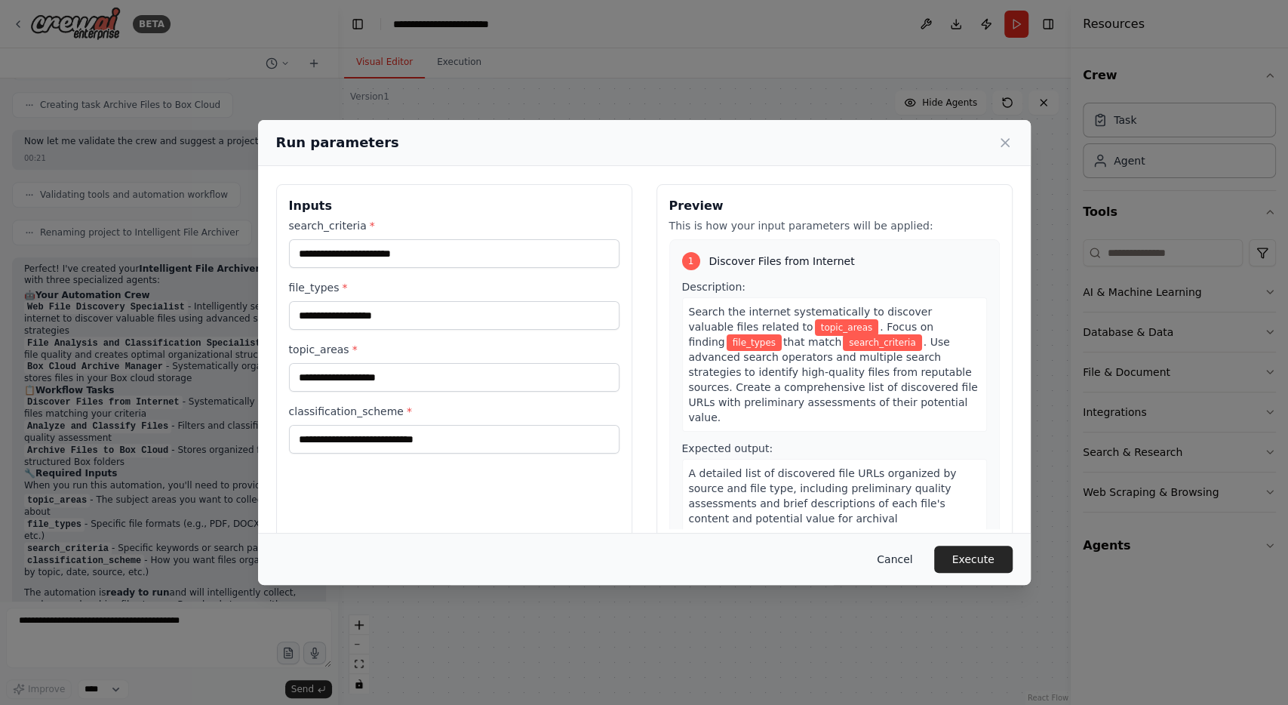
click at [900, 565] on button "Cancel" at bounding box center [895, 559] width 60 height 27
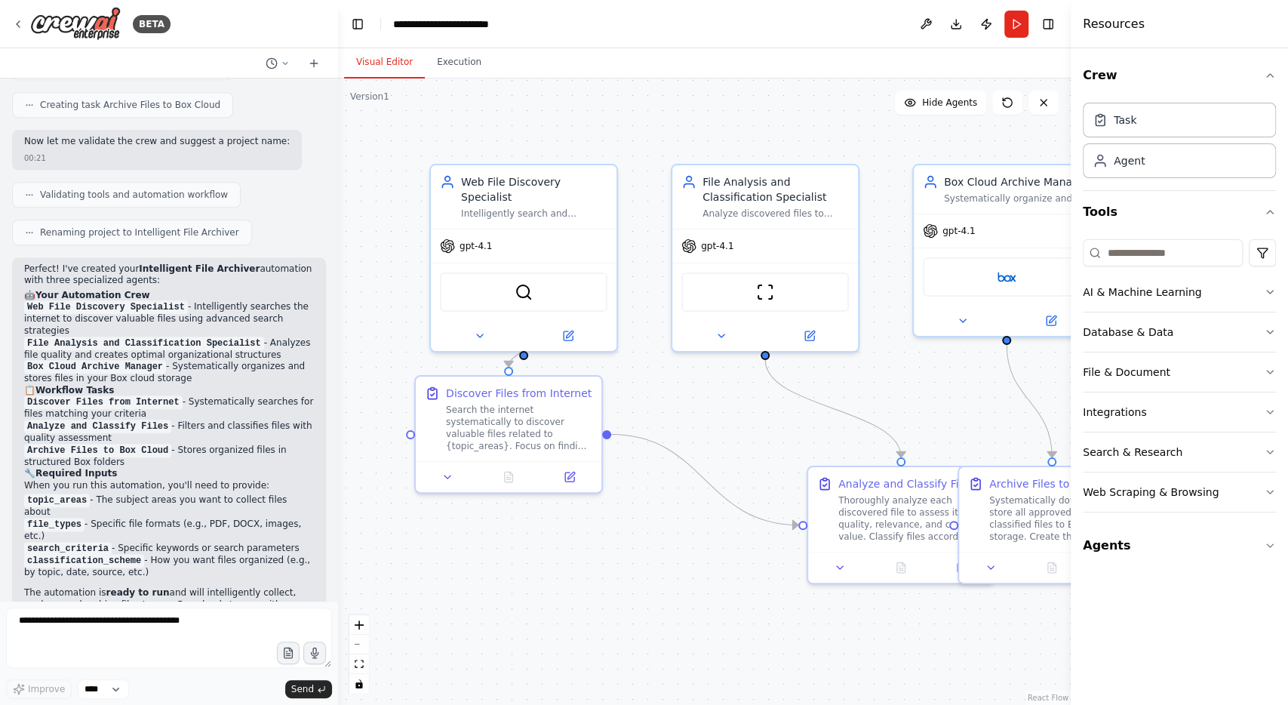
drag, startPoint x: 565, startPoint y: 569, endPoint x: 724, endPoint y: 611, distance: 163.8
click at [724, 611] on div ".deletable-edge-delete-btn { width: 20px; height: 20px; border: 0px solid #ffff…" at bounding box center [704, 391] width 733 height 626
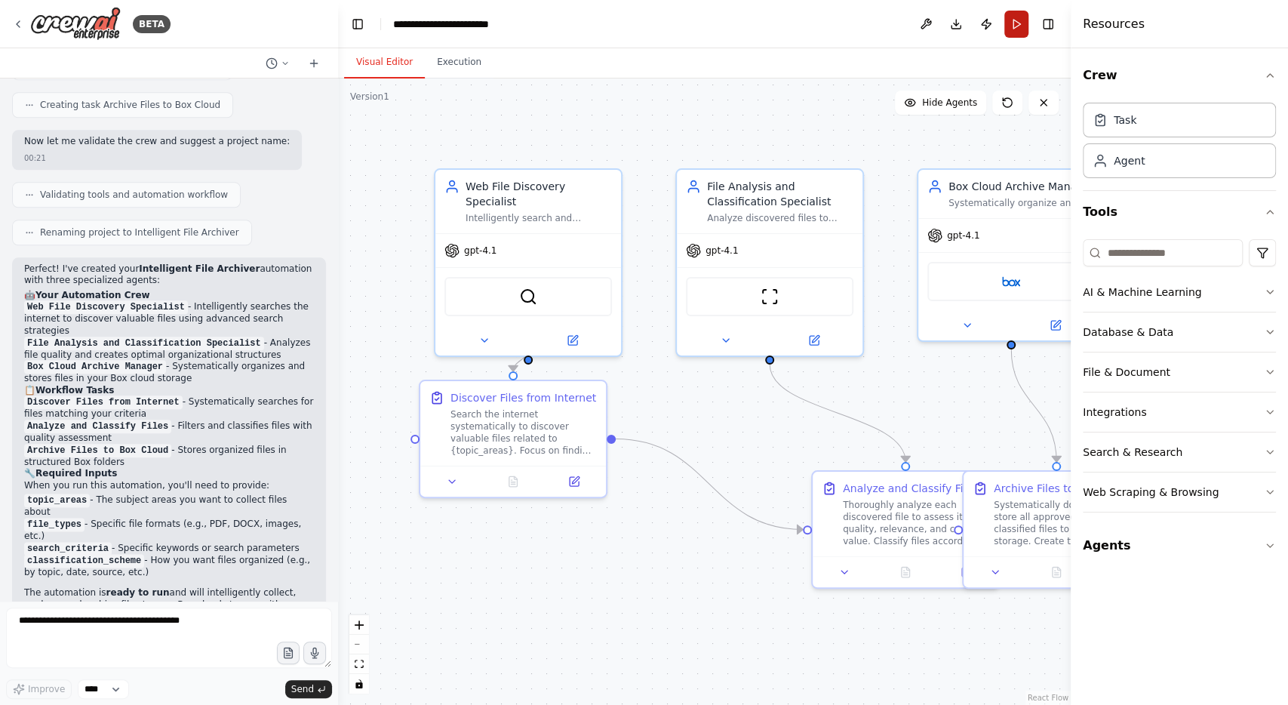
click at [1011, 20] on button "Run" at bounding box center [1017, 24] width 24 height 27
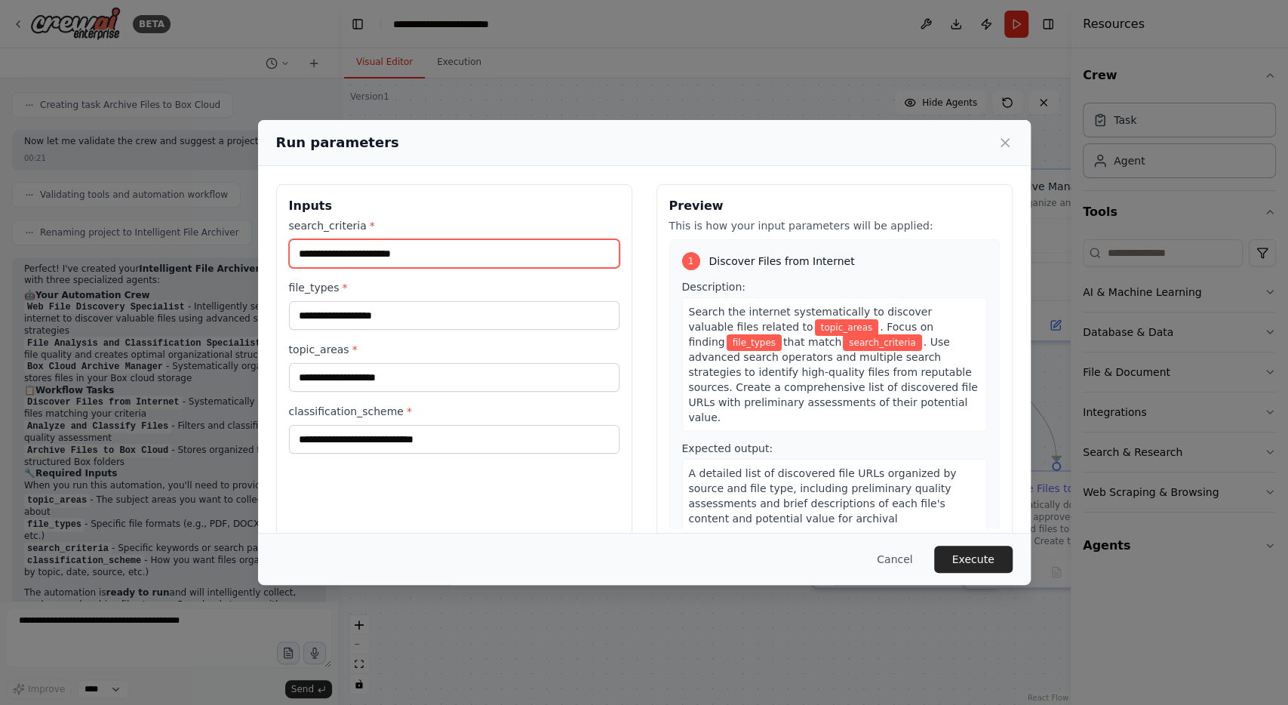
click at [414, 251] on input "search_criteria *" at bounding box center [454, 253] width 331 height 29
type input "**********"
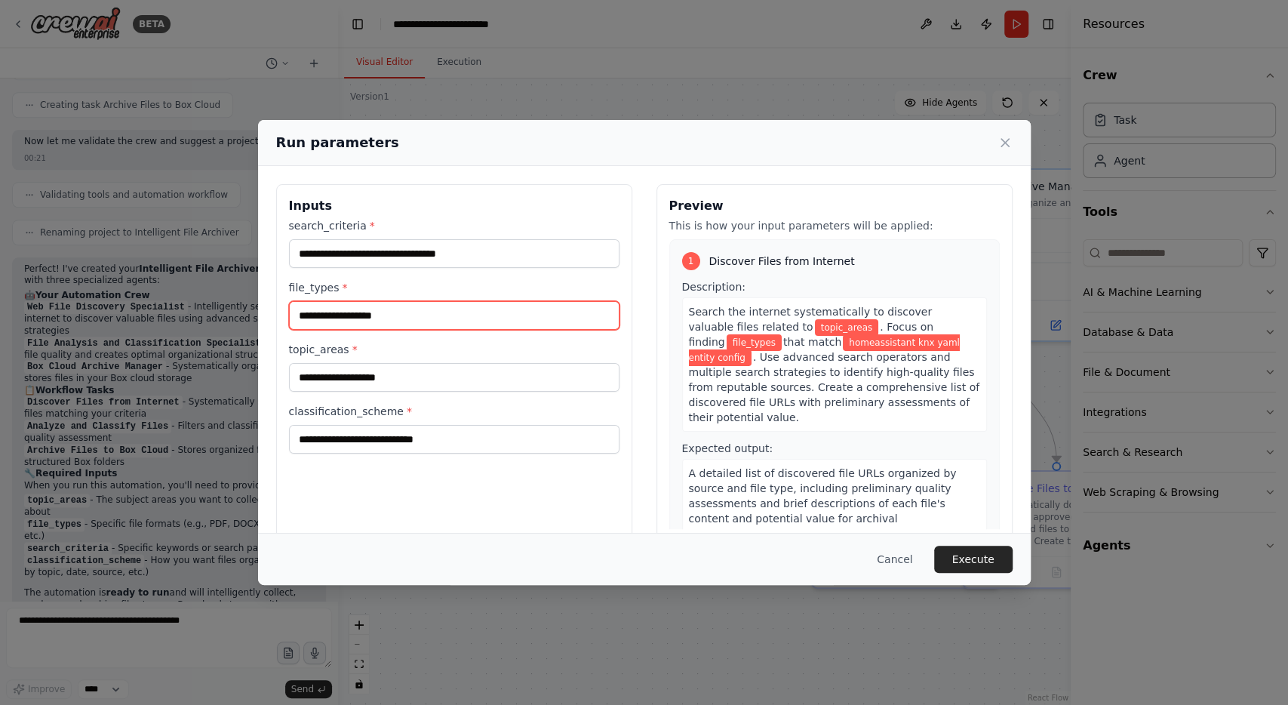
click at [362, 312] on input "file_types *" at bounding box center [454, 315] width 331 height 29
type input "*********"
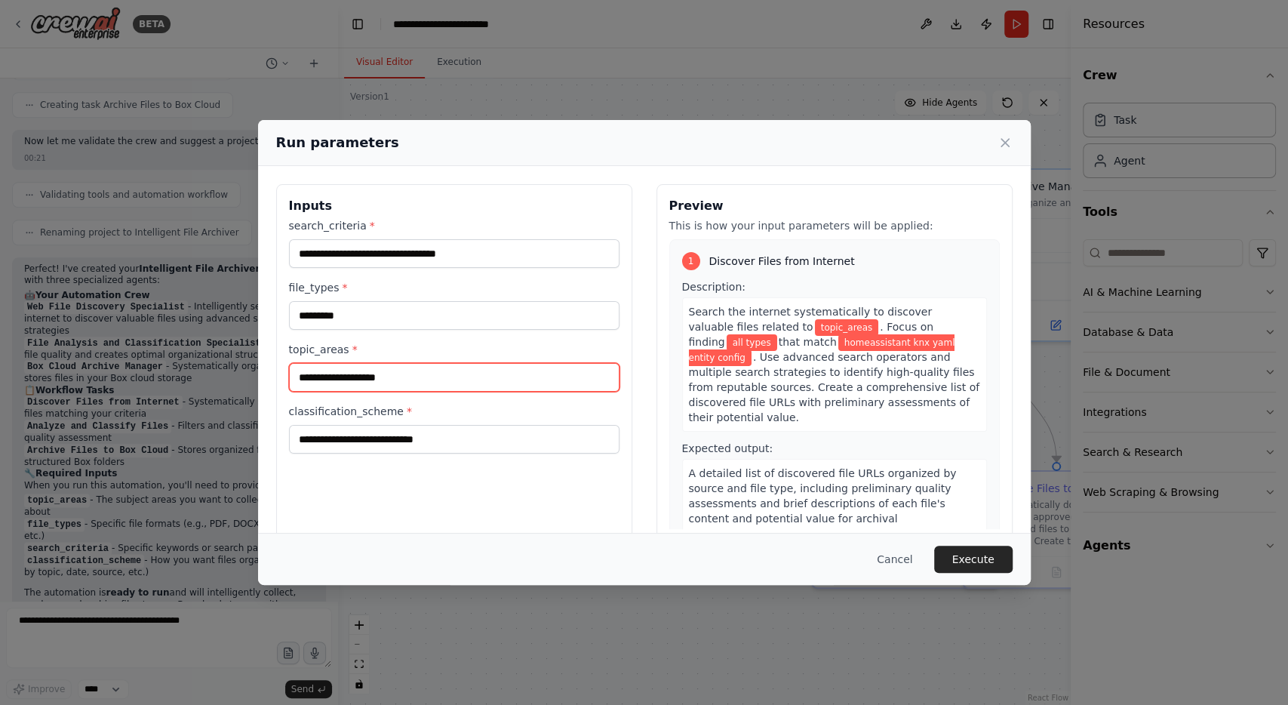
click at [416, 381] on input "topic_areas *" at bounding box center [454, 377] width 331 height 29
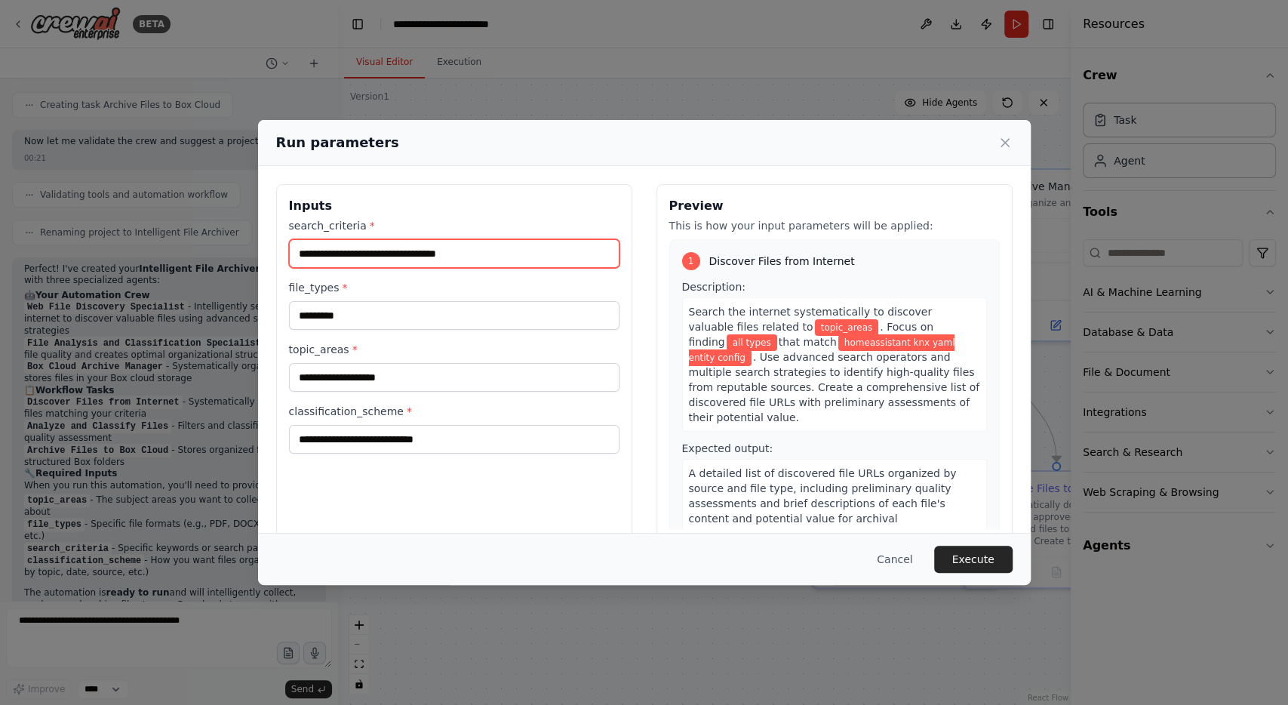
drag, startPoint x: 490, startPoint y: 257, endPoint x: 272, endPoint y: 262, distance: 218.2
click at [289, 262] on input "**********" at bounding box center [454, 253] width 331 height 29
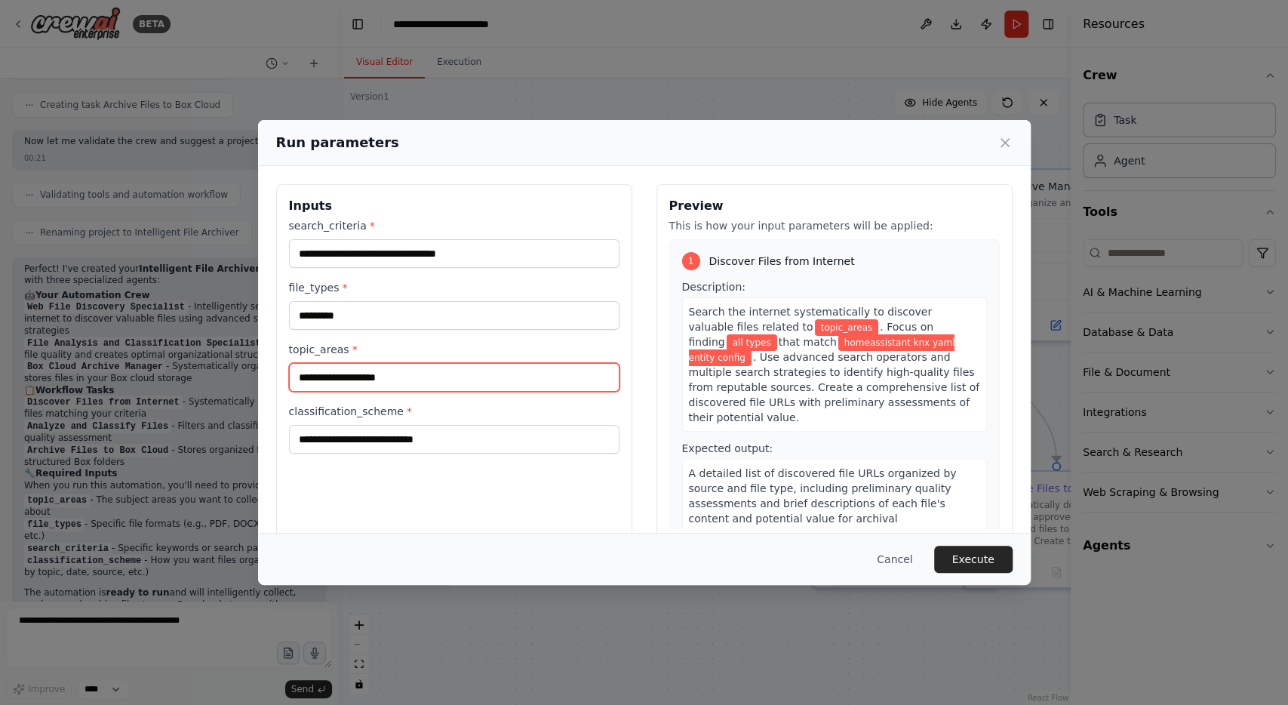
click at [392, 375] on input "topic_areas *" at bounding box center [454, 377] width 331 height 29
paste input "**********"
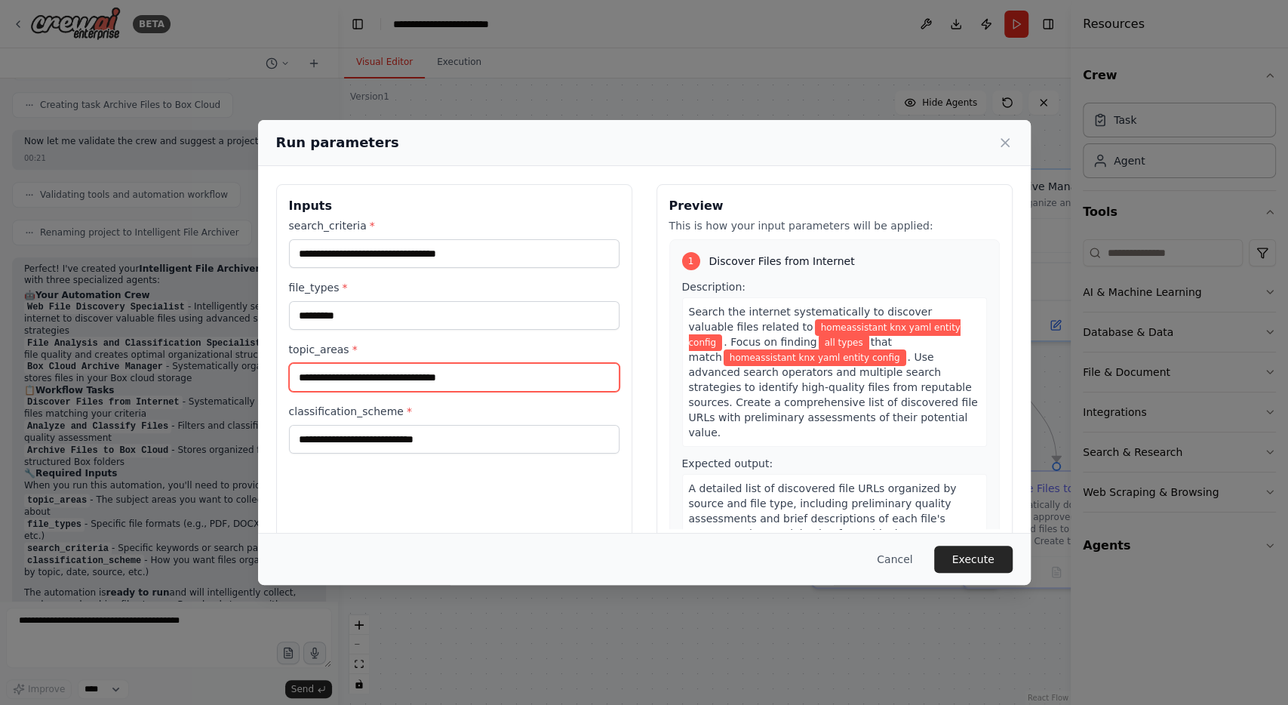
type input "**********"
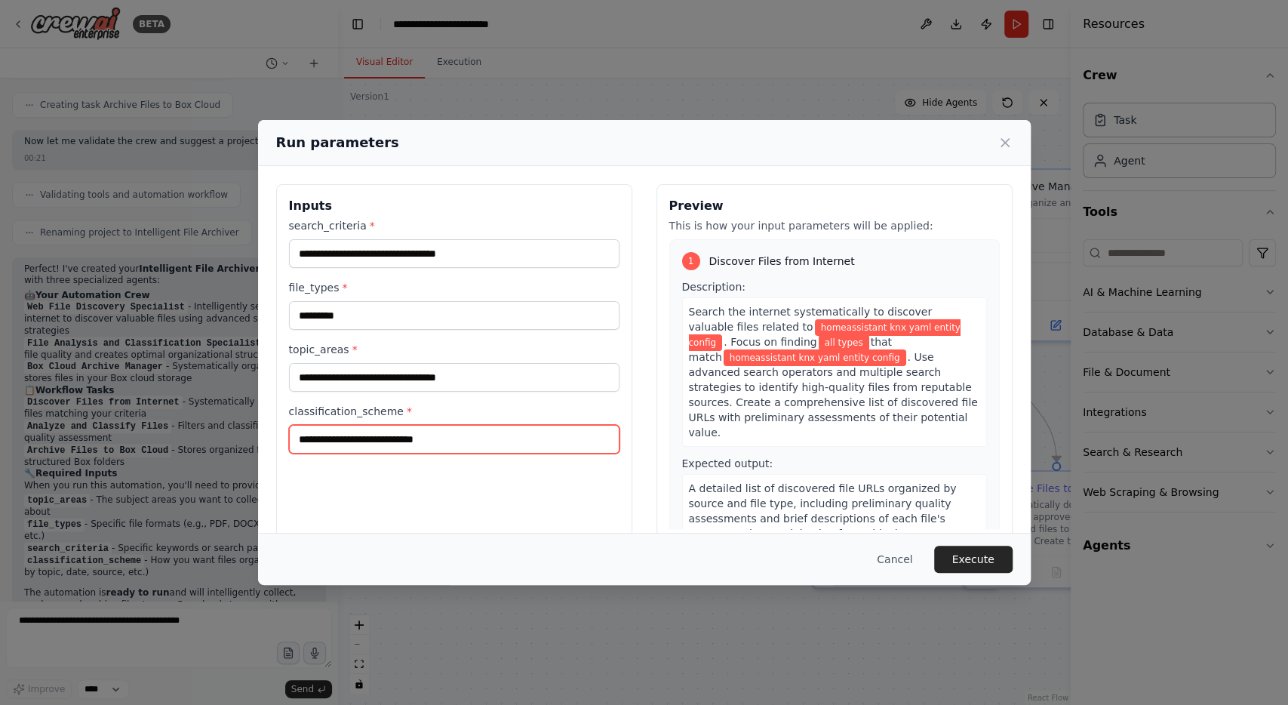
click at [458, 437] on input "classification_scheme *" at bounding box center [454, 439] width 331 height 29
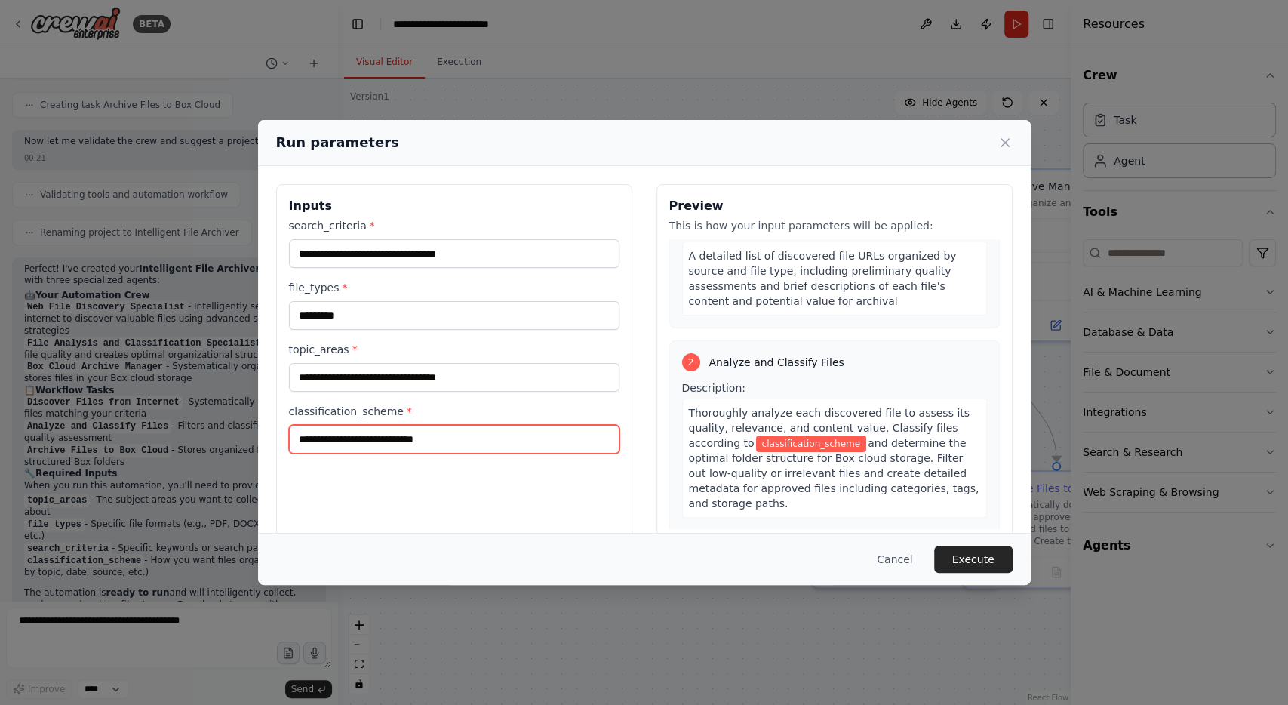
scroll to position [234, 0]
click at [534, 435] on input "classification_scheme *" at bounding box center [454, 439] width 331 height 29
type input "**********"
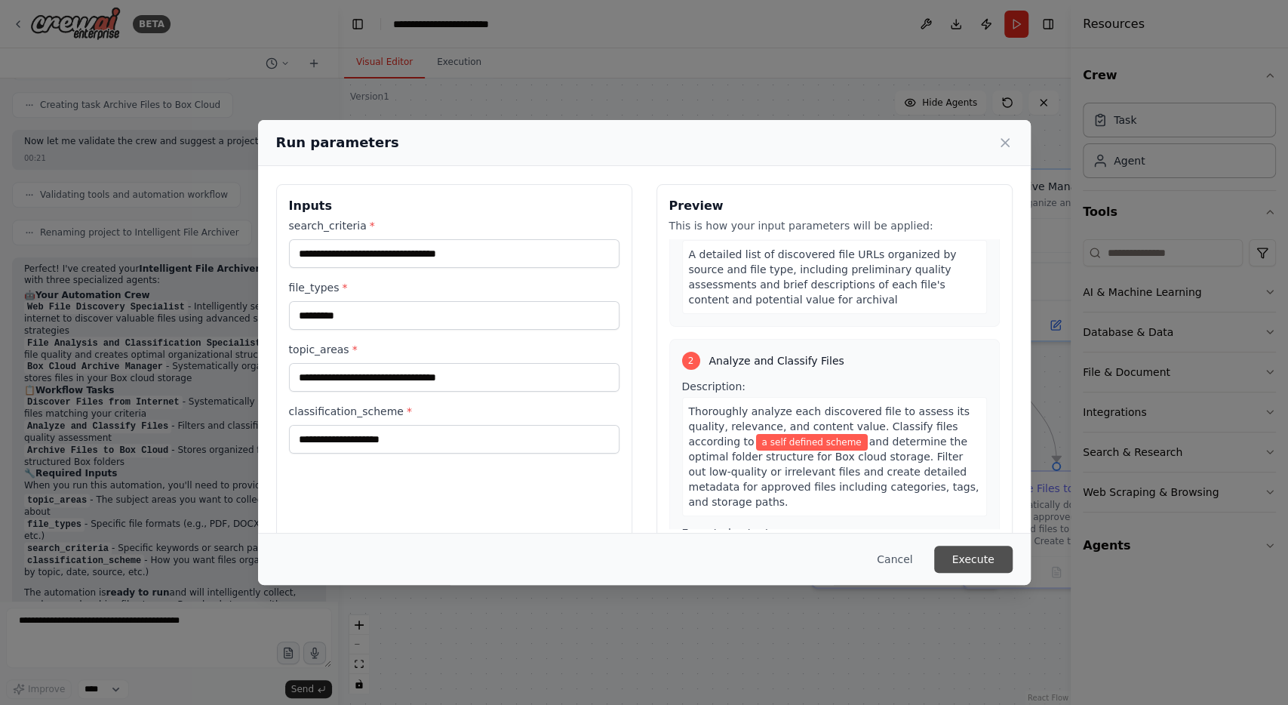
click at [977, 553] on button "Execute" at bounding box center [973, 559] width 78 height 27
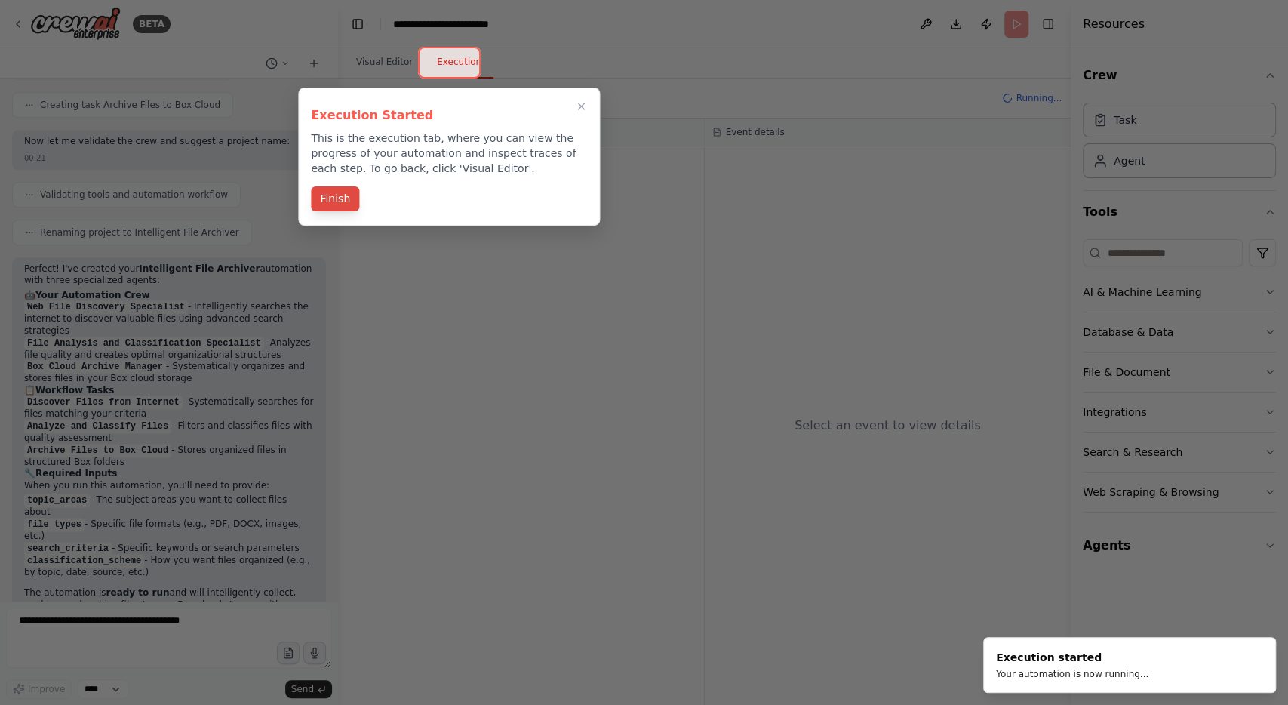
click at [336, 192] on button "Finish" at bounding box center [335, 198] width 48 height 25
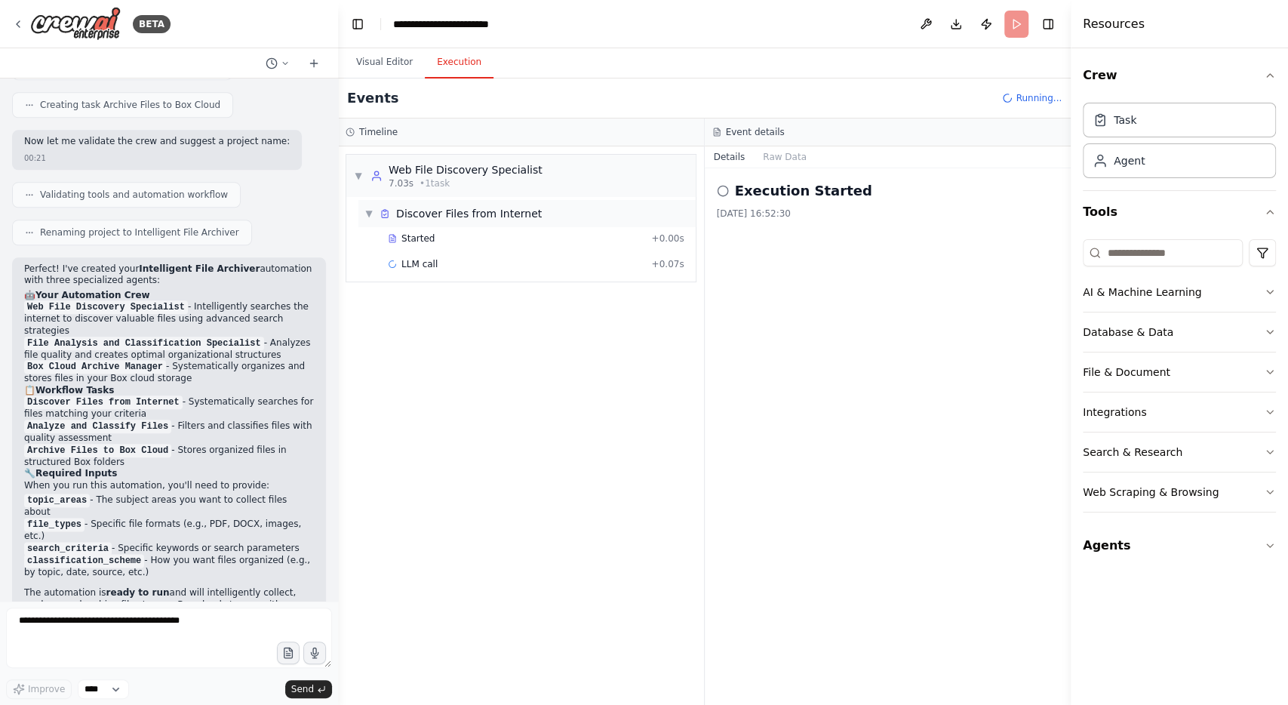
click at [503, 213] on div "Discover Files from Internet" at bounding box center [469, 213] width 146 height 15
click at [425, 233] on span "Started" at bounding box center [418, 238] width 33 height 12
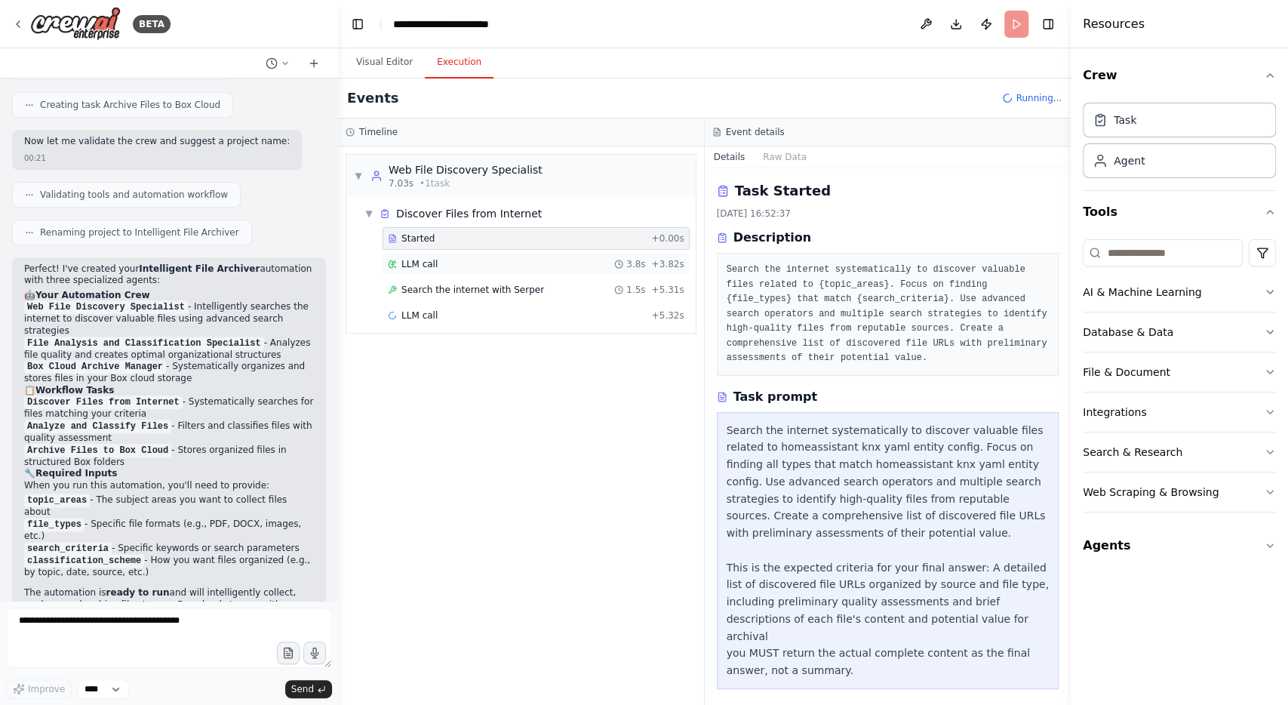
click at [431, 255] on div "LLM call 3.8s + 3.82s" at bounding box center [536, 264] width 307 height 23
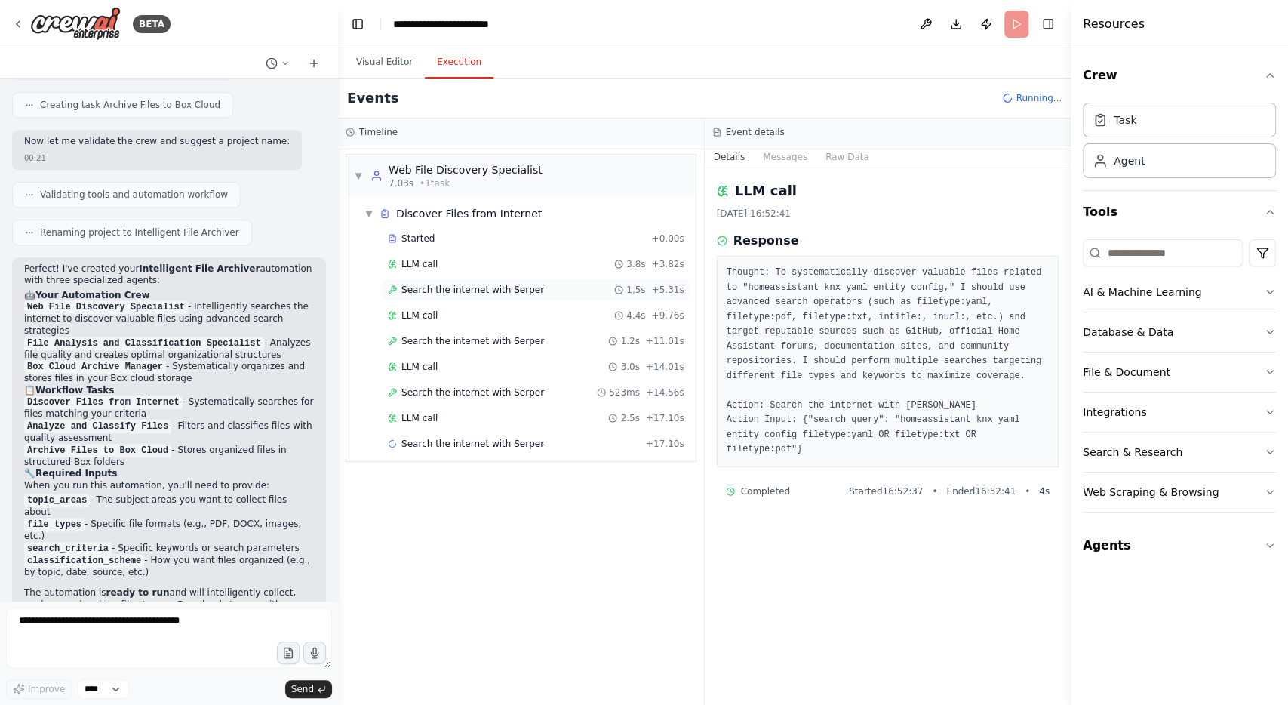
click at [438, 286] on span "Search the internet with Serper" at bounding box center [473, 290] width 143 height 12
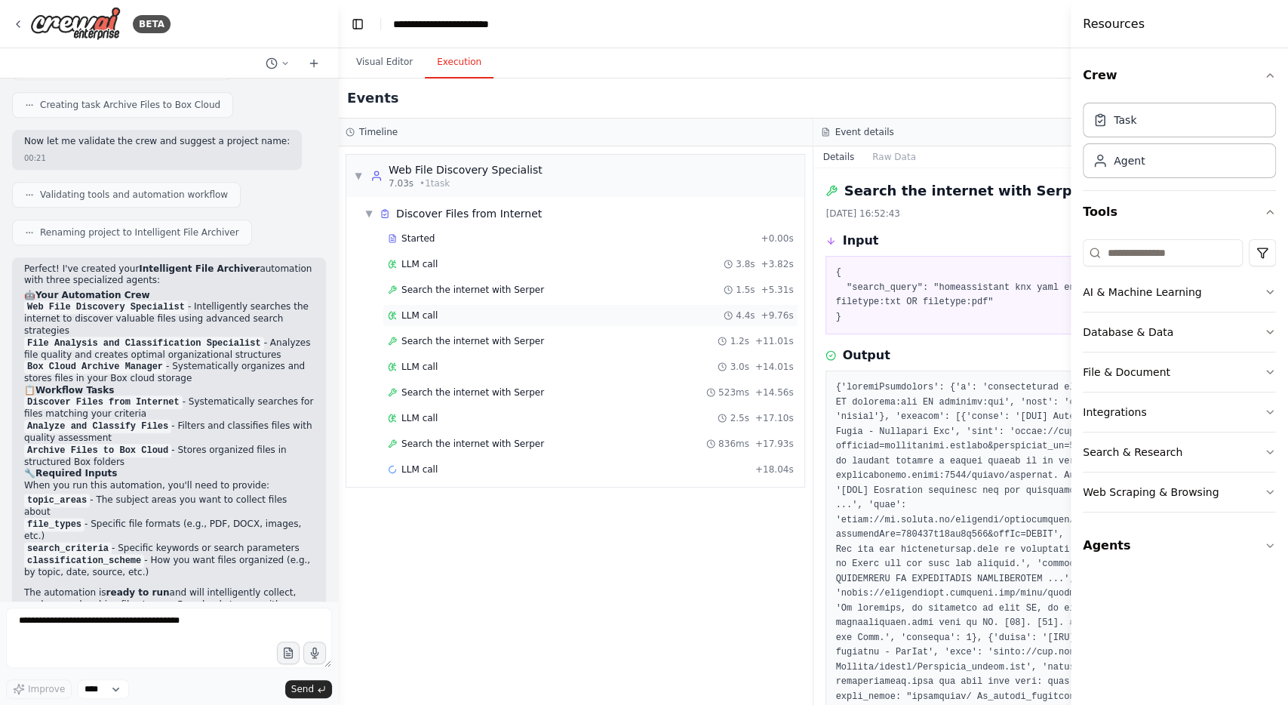
click at [443, 311] on div "LLM call 4.4s + 9.76s" at bounding box center [590, 315] width 405 height 12
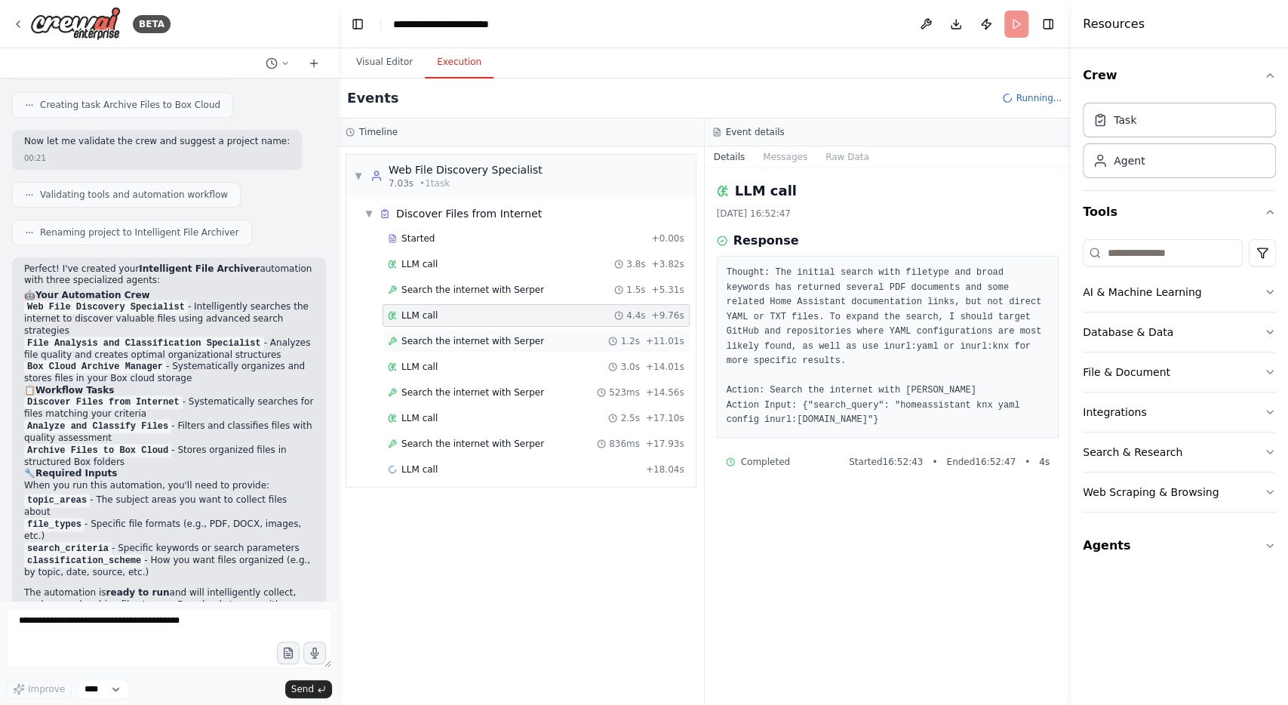
click at [463, 339] on span "Search the internet with Serper" at bounding box center [473, 341] width 143 height 12
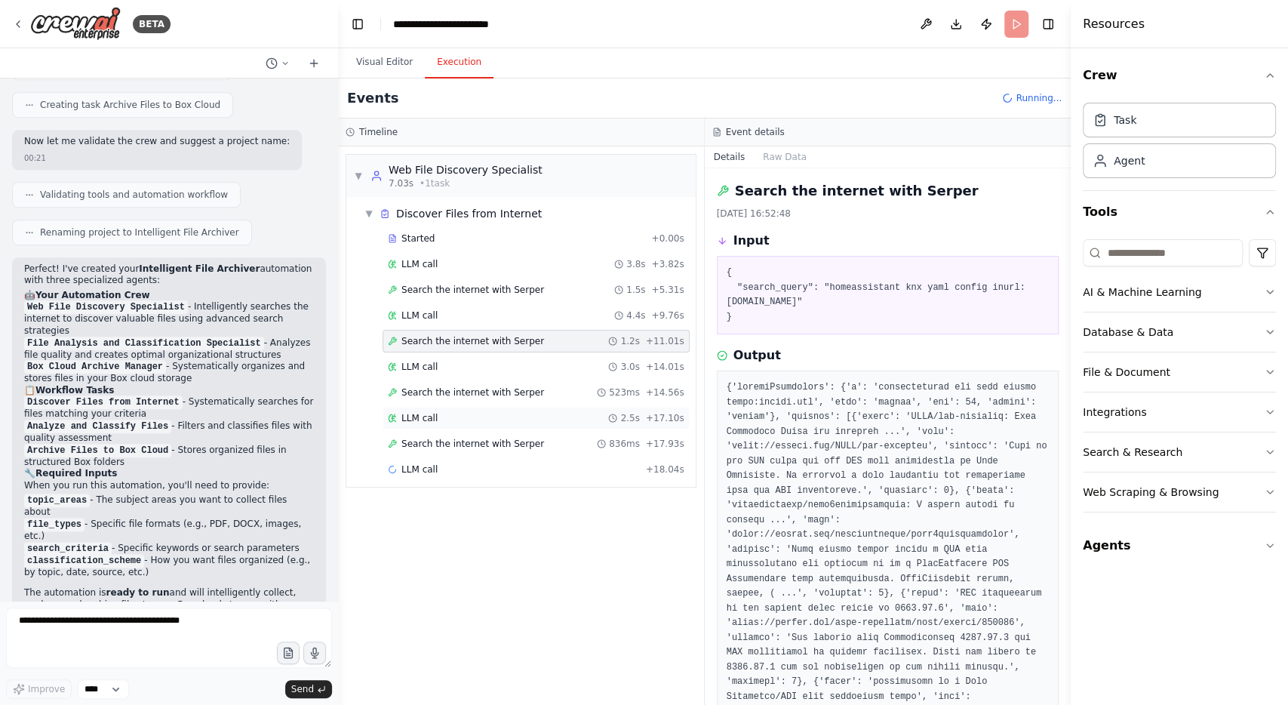
click at [470, 416] on div "LLM call 2.5s + 17.10s" at bounding box center [536, 418] width 297 height 12
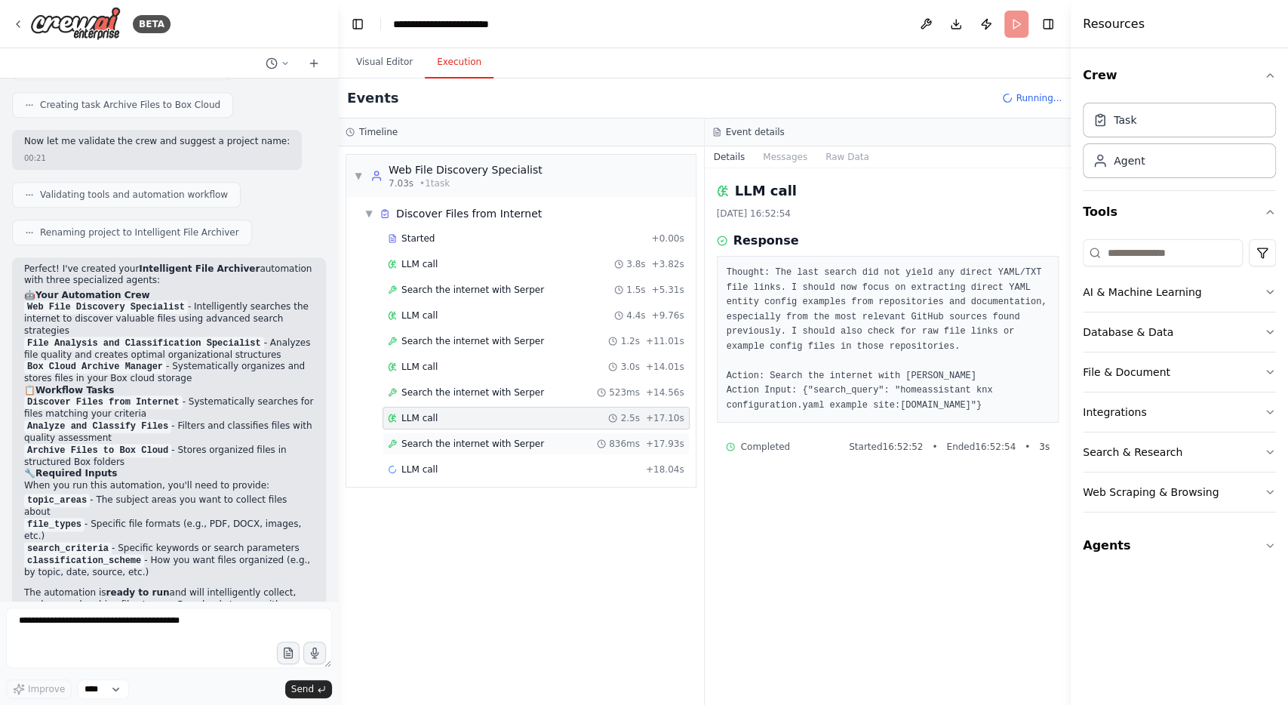
click at [472, 438] on span "Search the internet with Serper" at bounding box center [473, 444] width 143 height 12
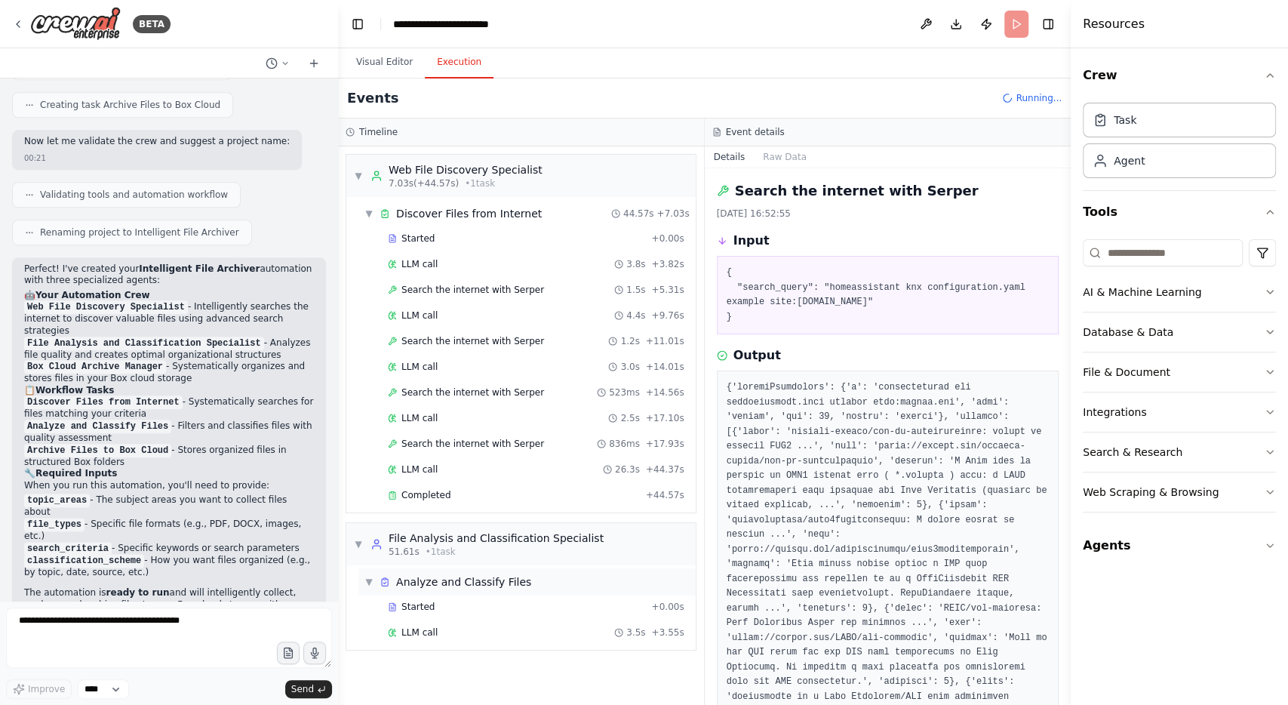
click at [466, 575] on div "Analyze and Classify Files" at bounding box center [463, 581] width 135 height 15
click at [429, 626] on span "LLM call" at bounding box center [420, 632] width 36 height 12
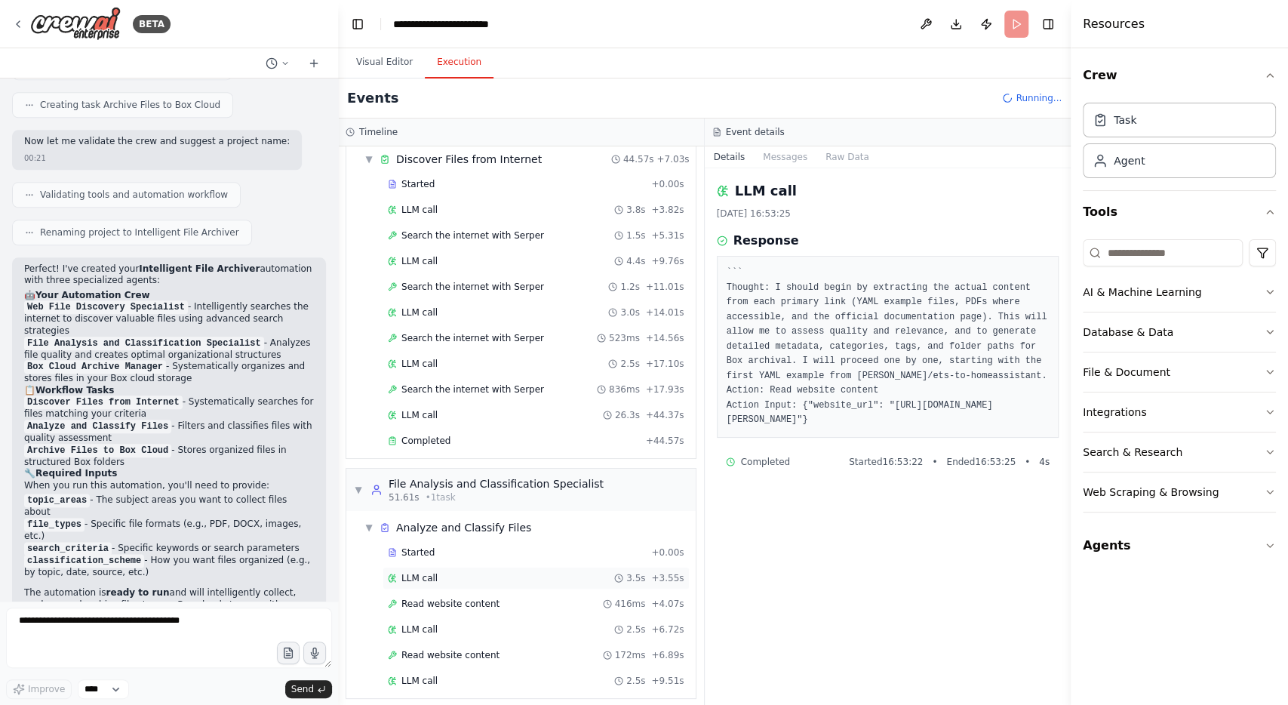
scroll to position [59, 0]
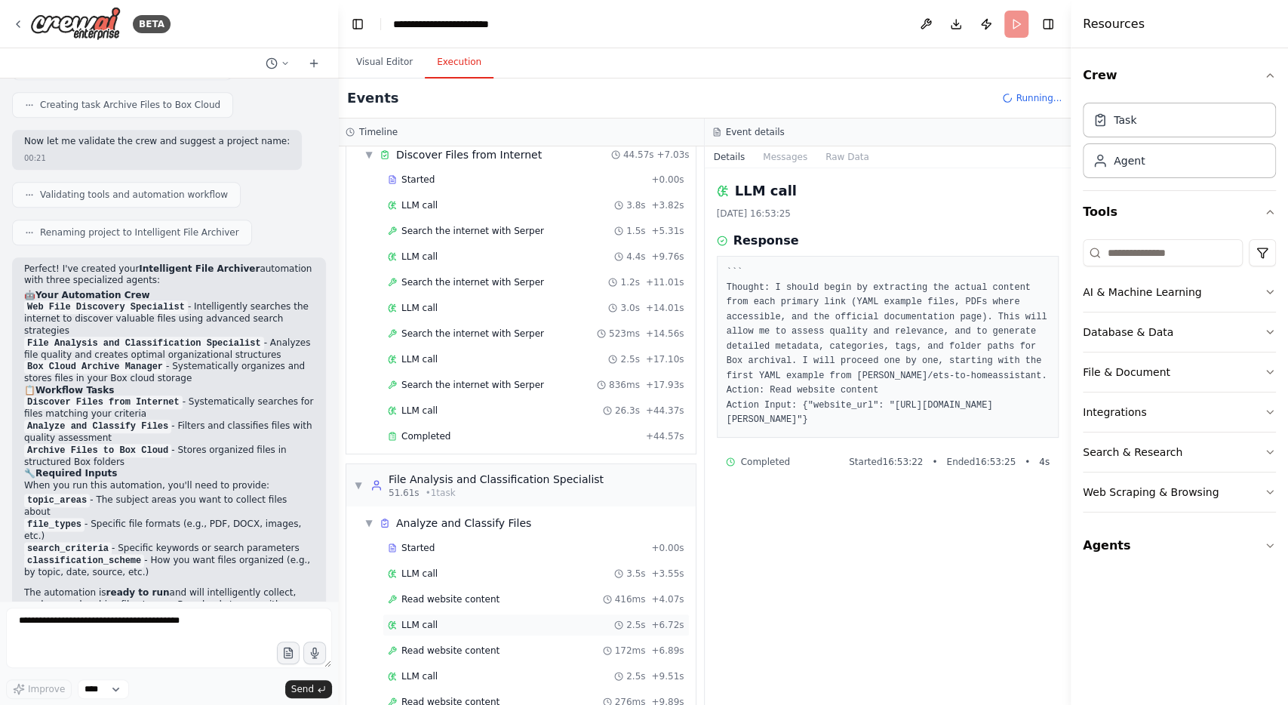
click at [455, 619] on div "LLM call 2.5s + 6.72s" at bounding box center [536, 625] width 297 height 12
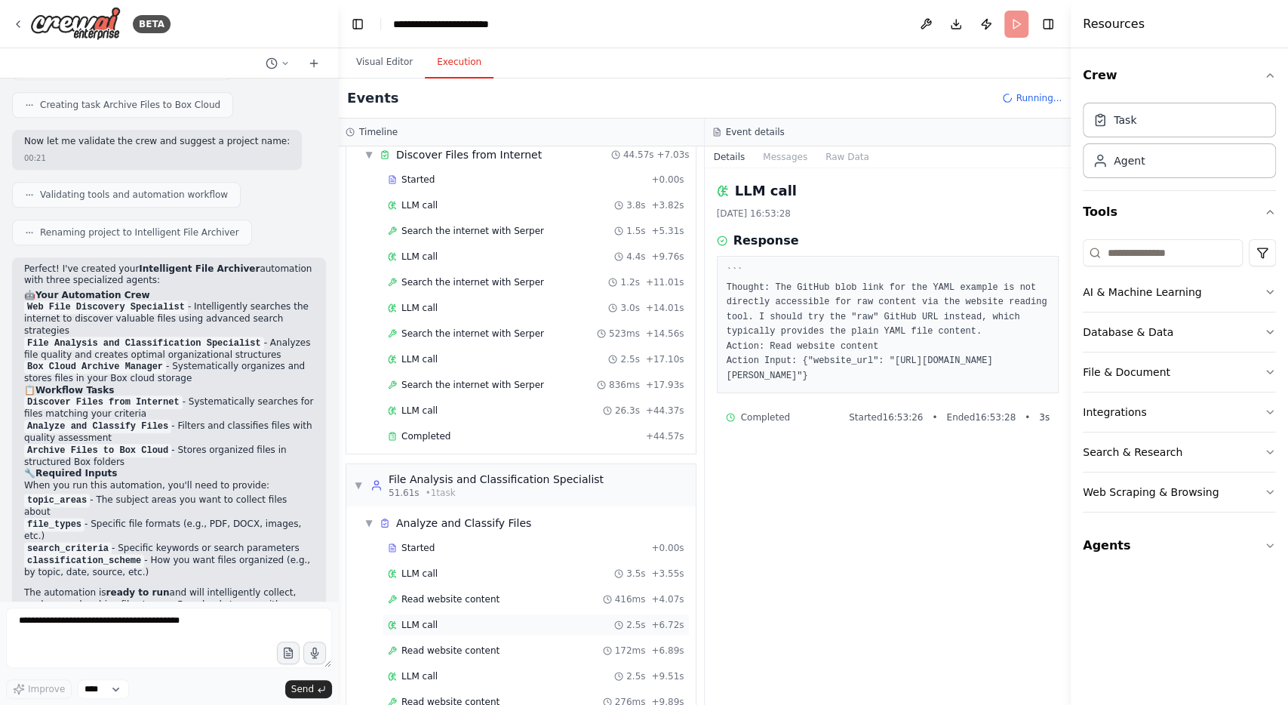
scroll to position [180, 0]
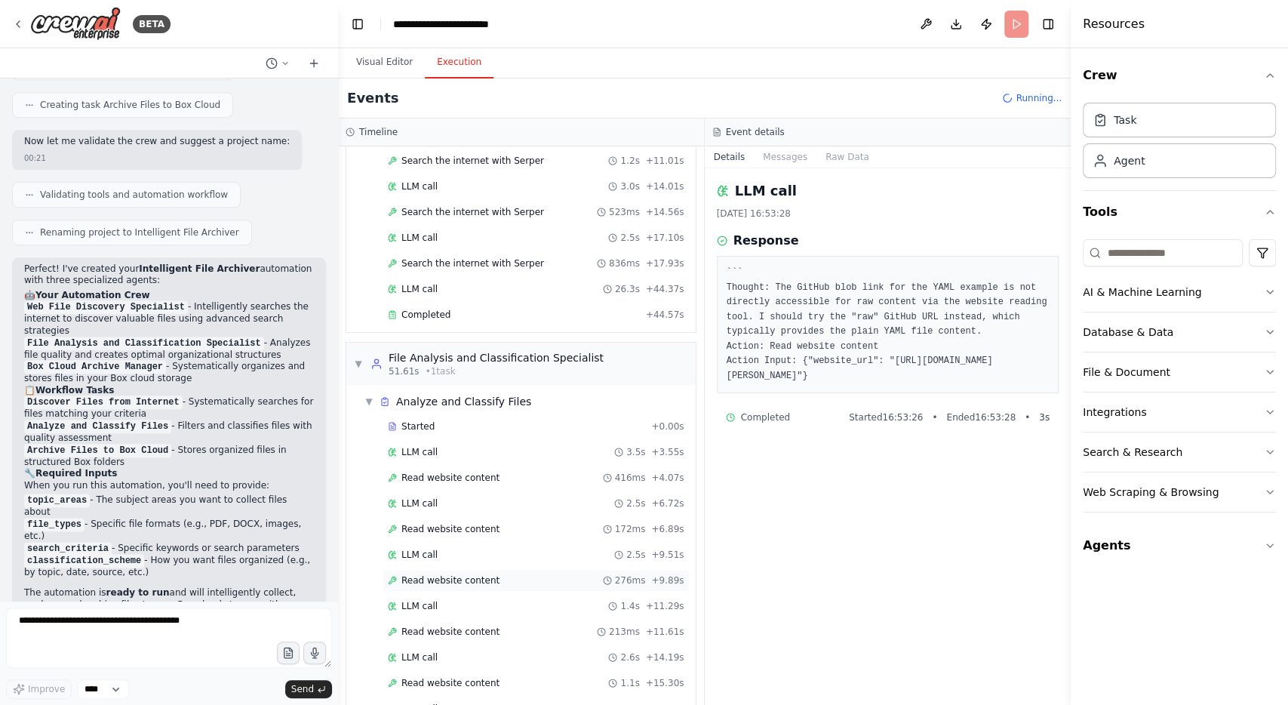
click at [463, 574] on span "Read website content" at bounding box center [451, 580] width 98 height 12
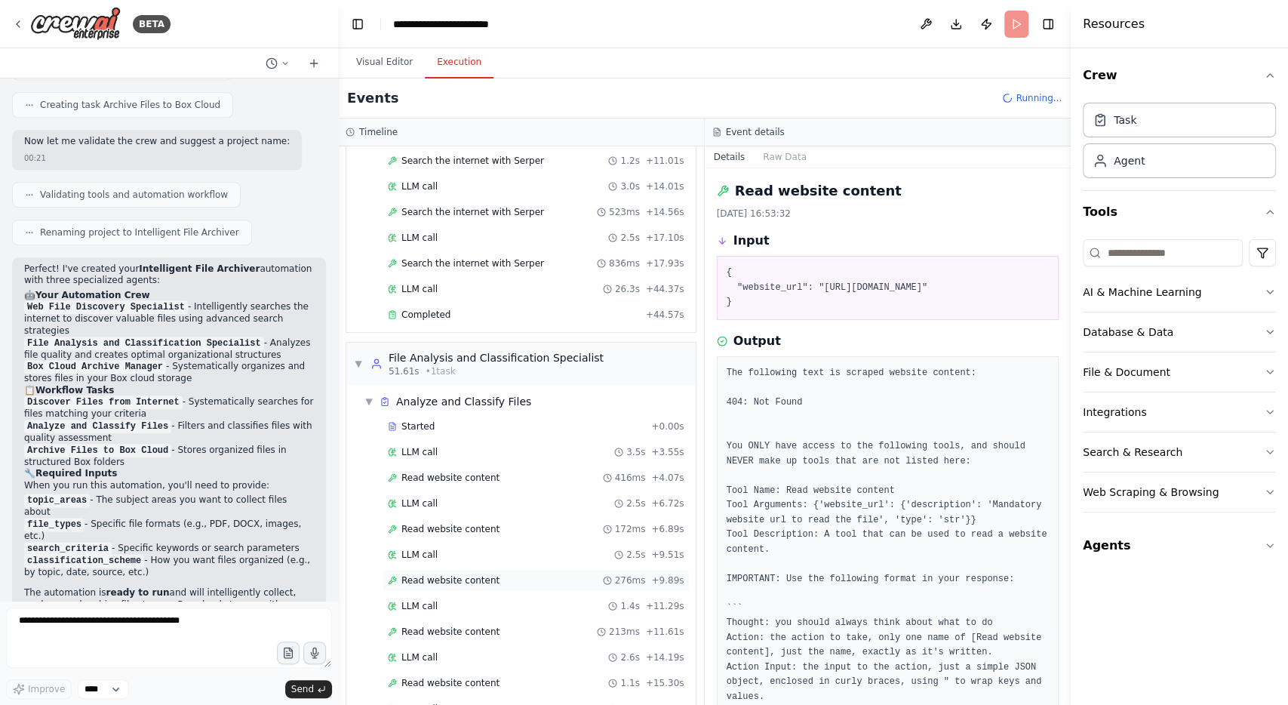
scroll to position [231, 0]
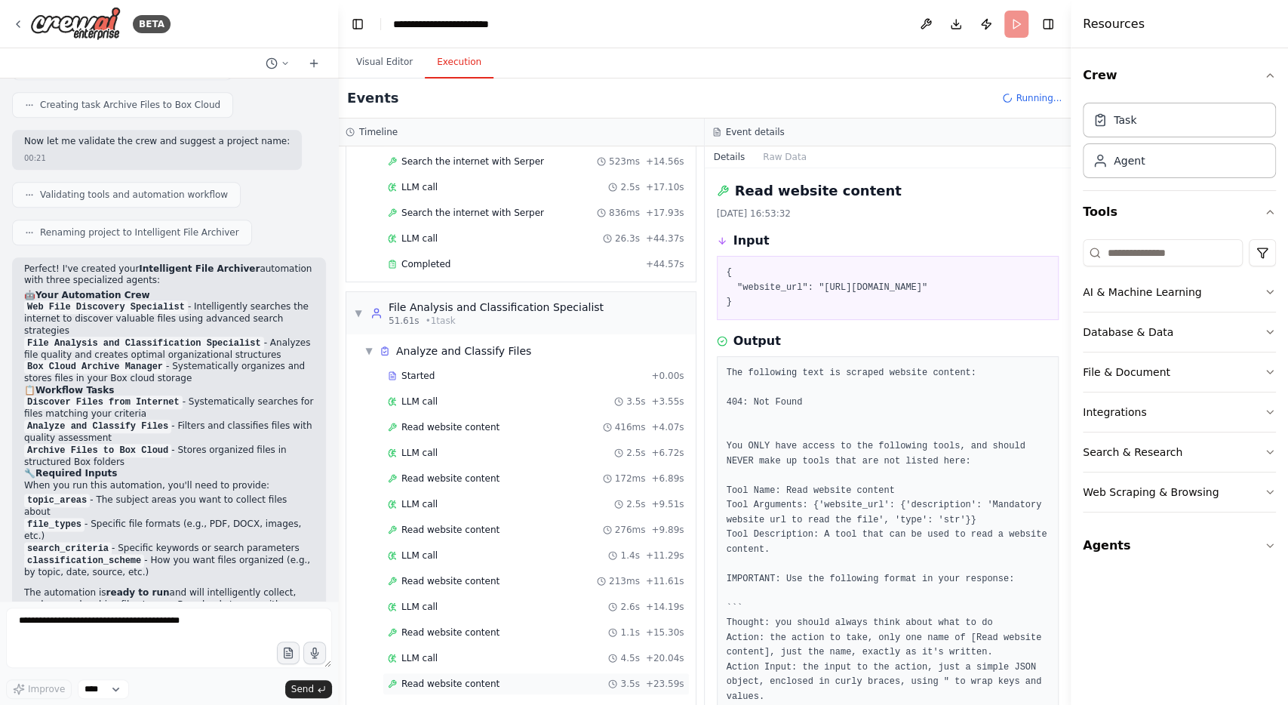
click at [445, 678] on span "Read website content" at bounding box center [451, 684] width 98 height 12
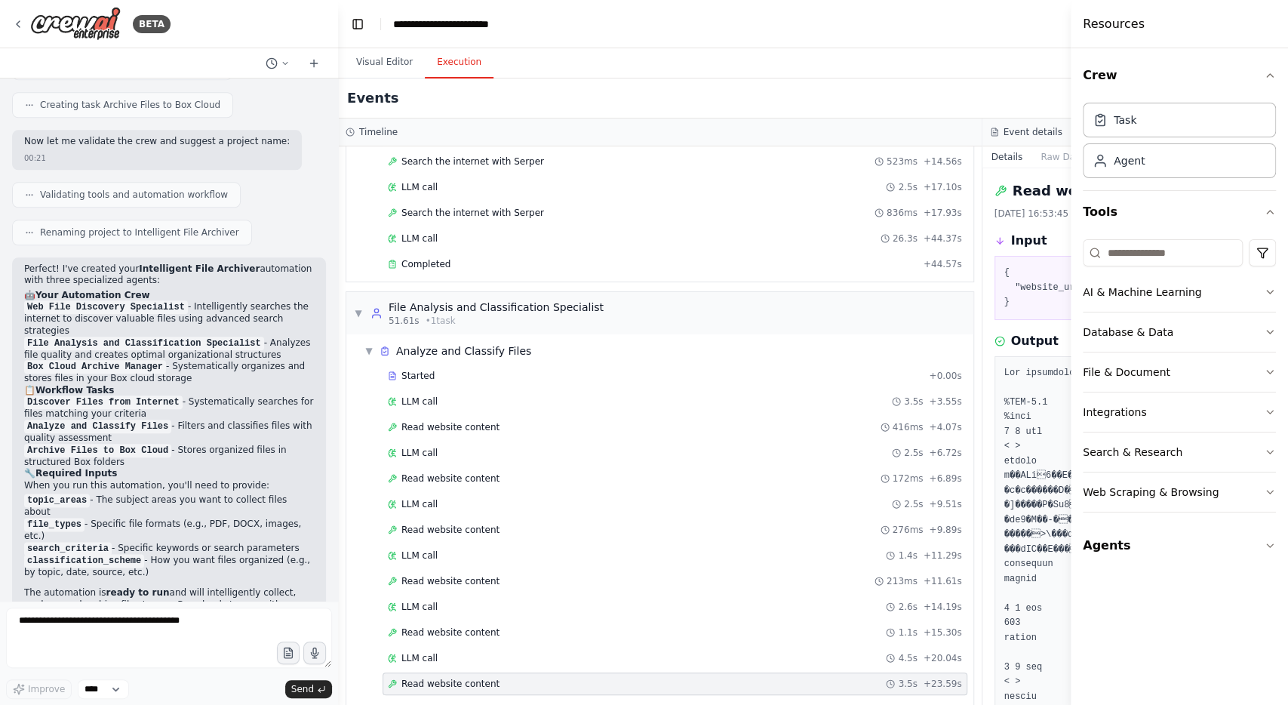
click at [445, 678] on span "Read website content" at bounding box center [451, 684] width 98 height 12
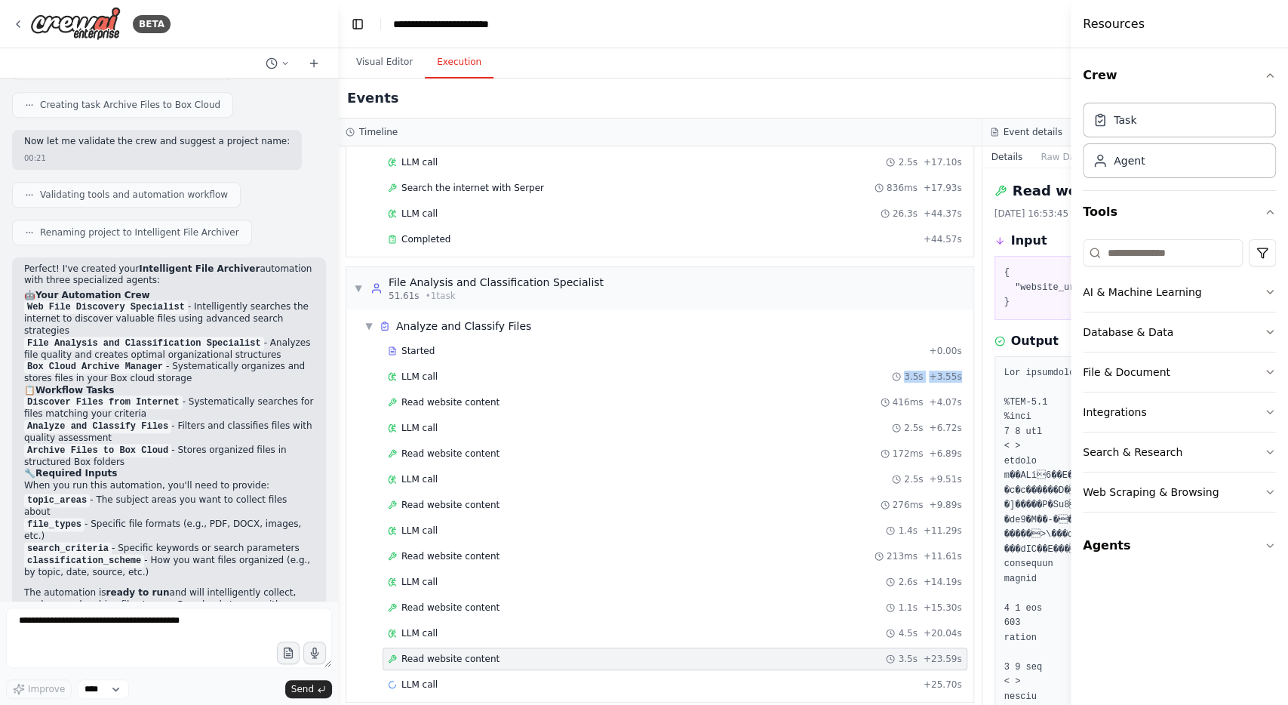
drag, startPoint x: 938, startPoint y: 362, endPoint x: 820, endPoint y: 362, distance: 118.5
click at [983, 362] on div "Read website content 21.9.2025, 16:53:45 Input { "website_url": "https://automa…" at bounding box center [1305, 436] width 645 height 537
click at [904, 126] on div "Timeline" at bounding box center [660, 132] width 629 height 12
click at [383, 63] on button "Visual Editor" at bounding box center [384, 63] width 81 height 32
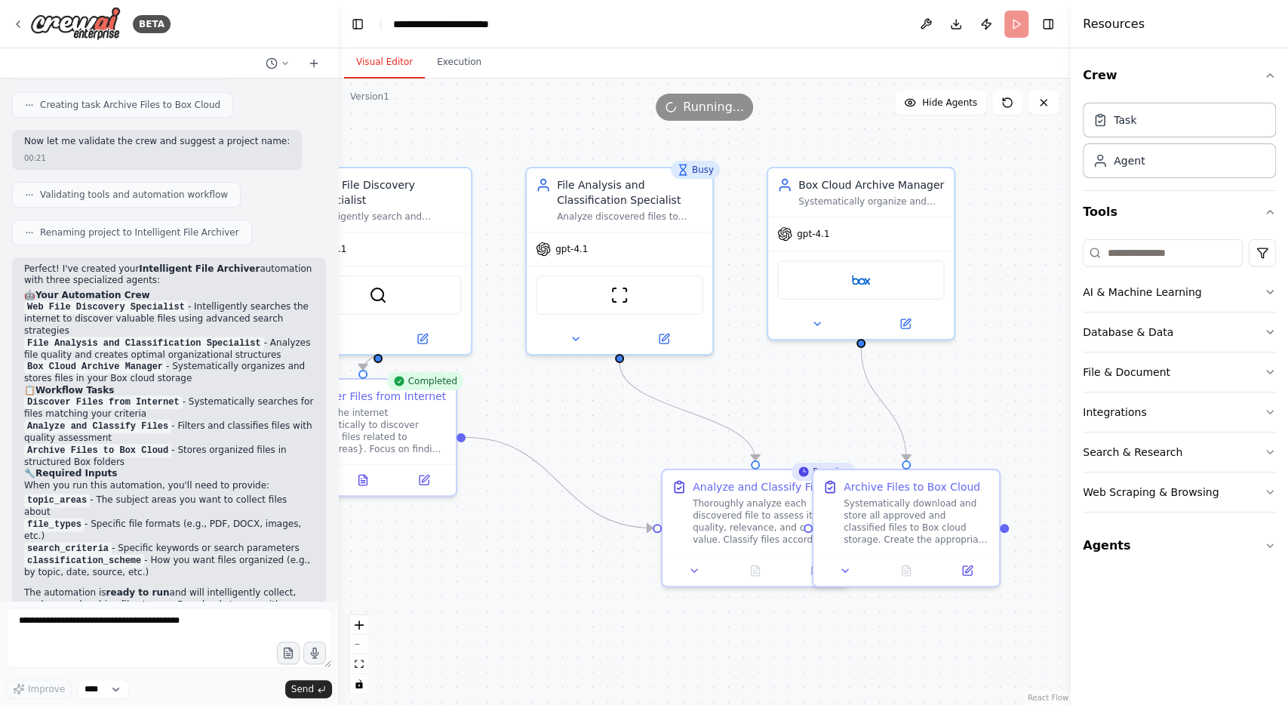
drag, startPoint x: 957, startPoint y: 417, endPoint x: 732, endPoint y: 422, distance: 225.0
click at [732, 422] on div ".deletable-edge-delete-btn { width: 20px; height: 20px; border: 0px solid #ffff…" at bounding box center [704, 391] width 733 height 626
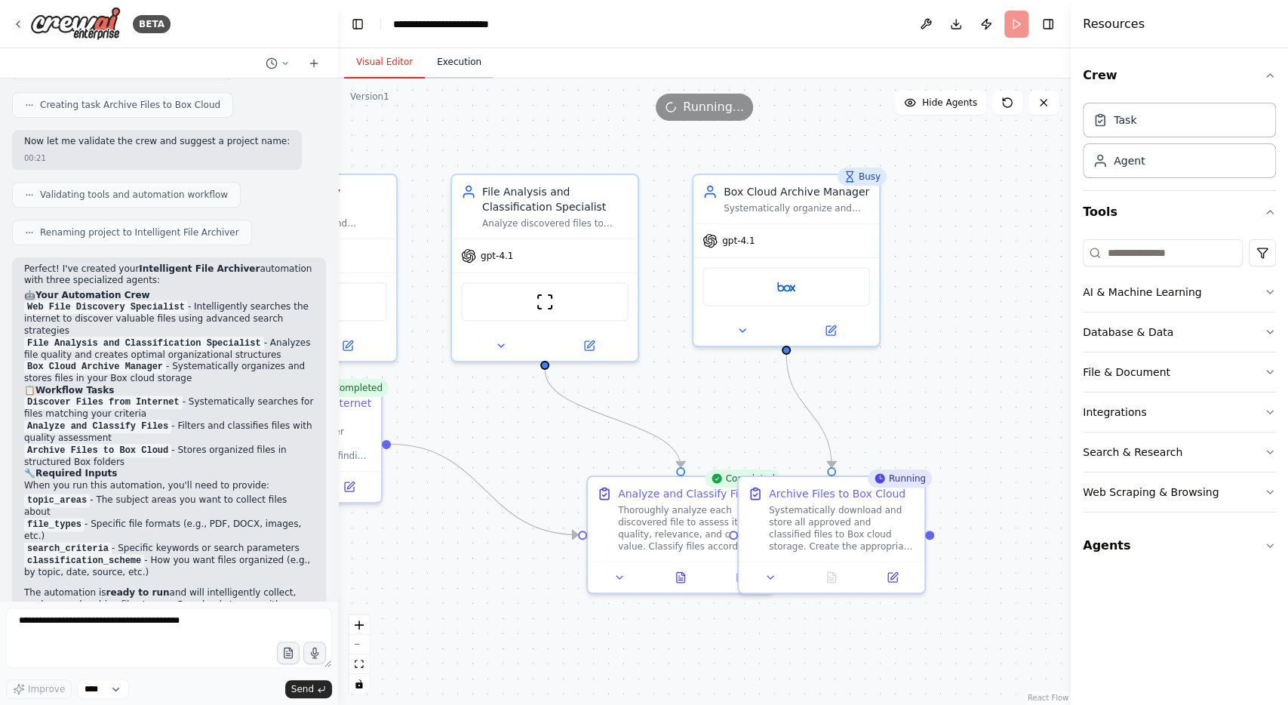
click at [448, 57] on button "Execution" at bounding box center [459, 63] width 69 height 32
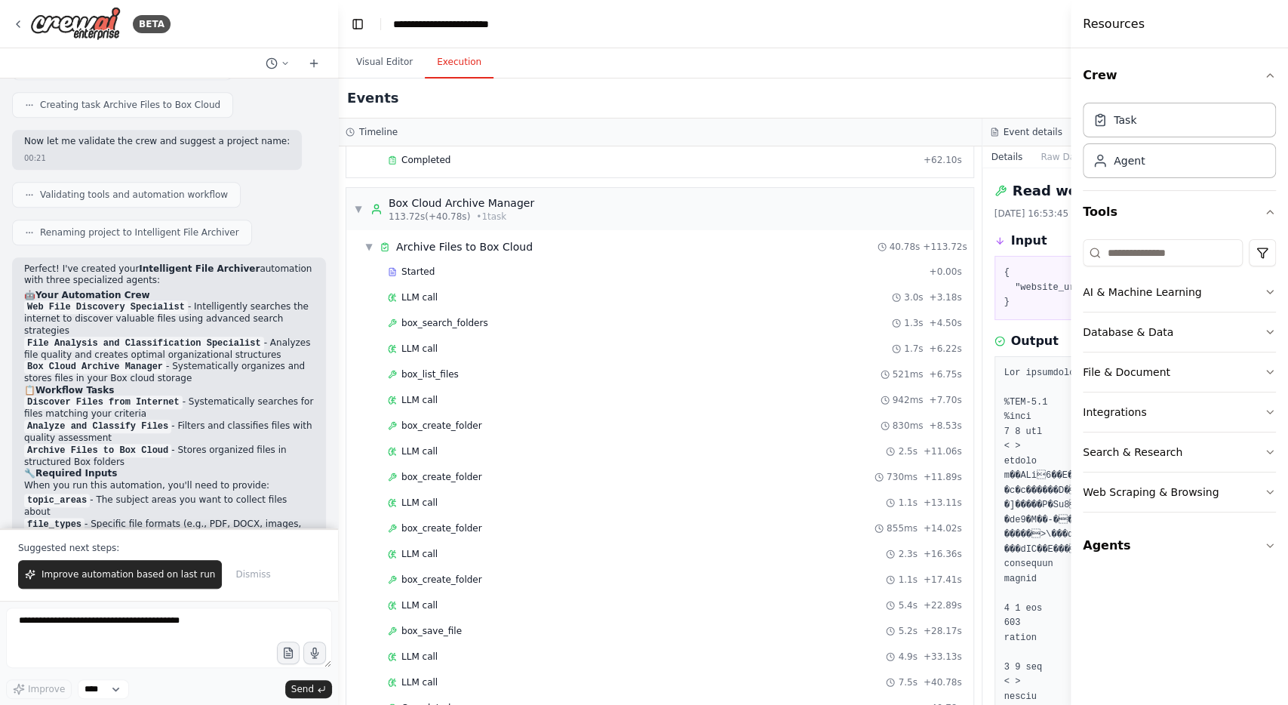
scroll to position [806, 0]
click at [562, 317] on div "box_search_folders 1.3s + 4.50s" at bounding box center [675, 323] width 574 height 12
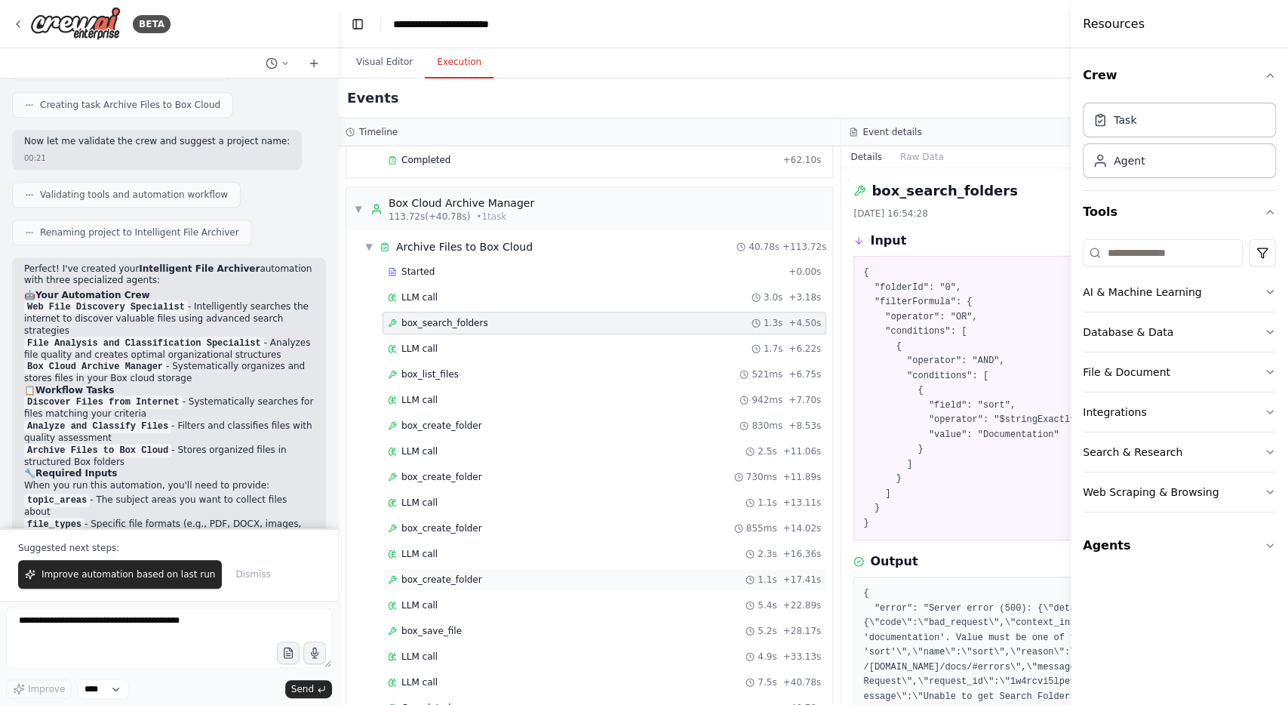
click at [499, 574] on div "box_create_folder 1.1s + 17.41s" at bounding box center [604, 580] width 433 height 12
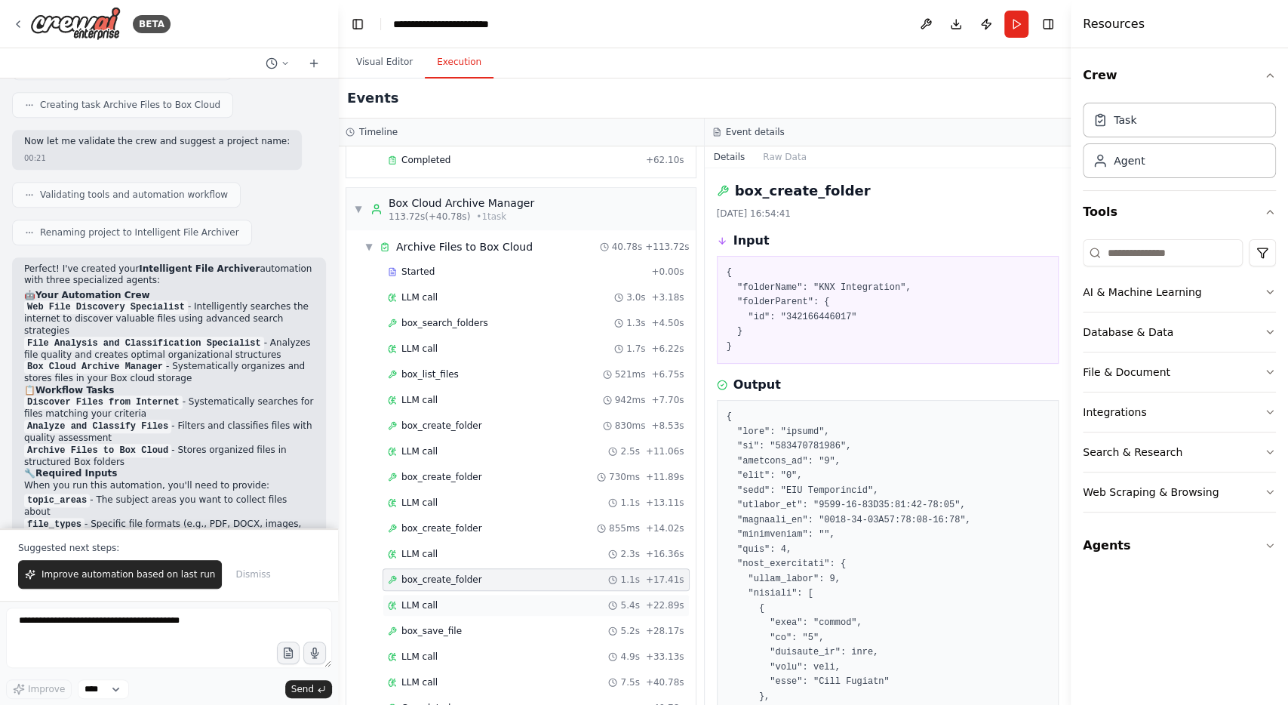
click at [488, 599] on div "LLM call 5.4s + 22.89s" at bounding box center [536, 605] width 297 height 12
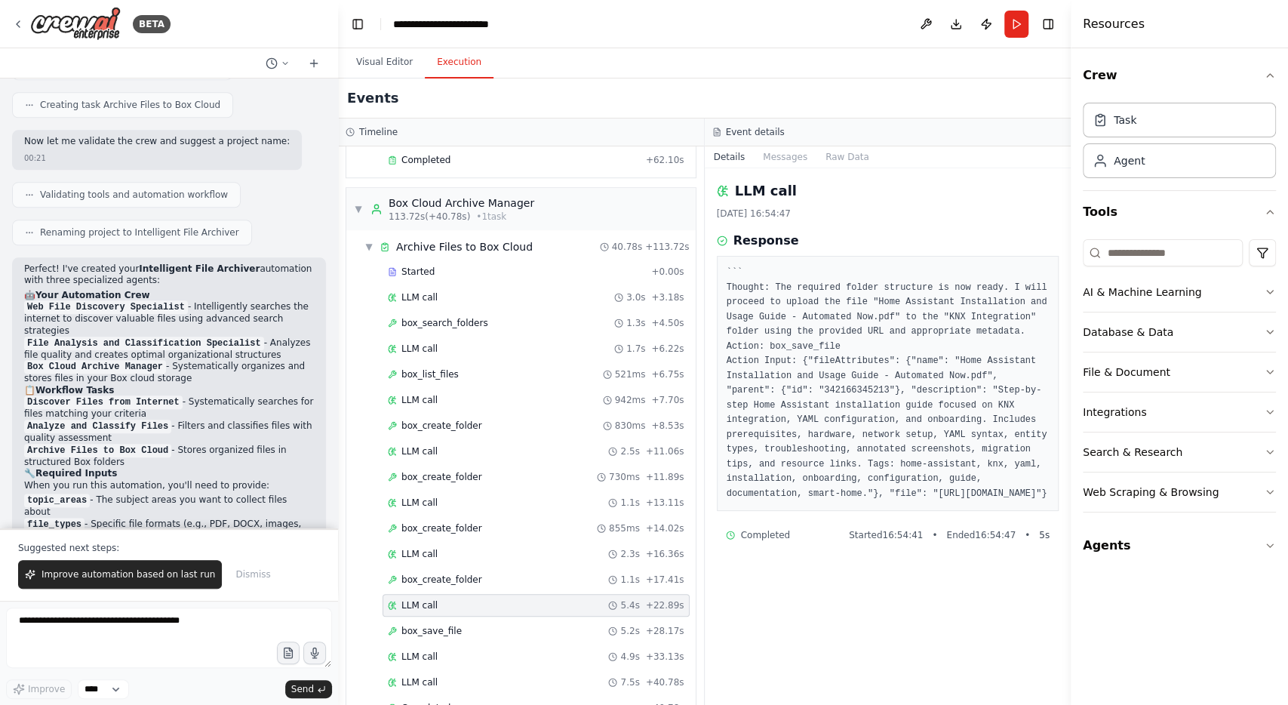
scroll to position [820, 0]
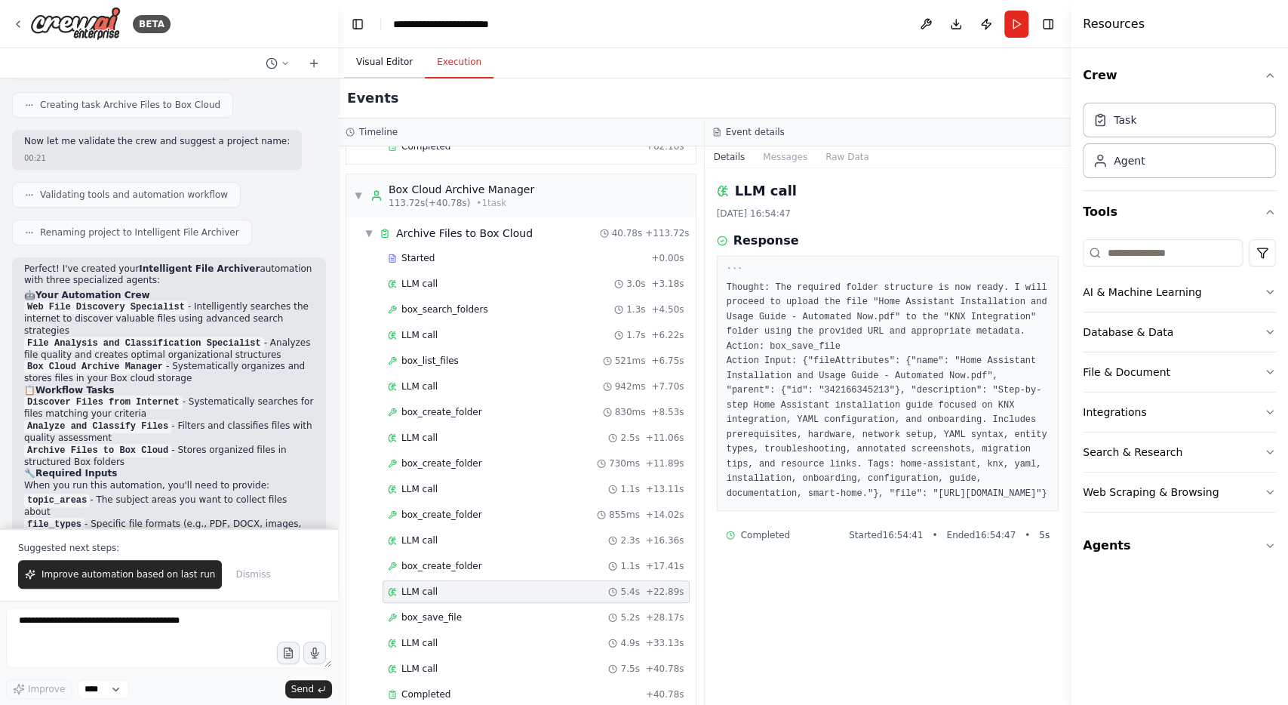
click at [380, 60] on button "Visual Editor" at bounding box center [384, 63] width 81 height 32
click at [466, 61] on button "Execution" at bounding box center [459, 63] width 69 height 32
click at [463, 611] on div "box_save_file 5.2s + 28.17s" at bounding box center [536, 617] width 297 height 12
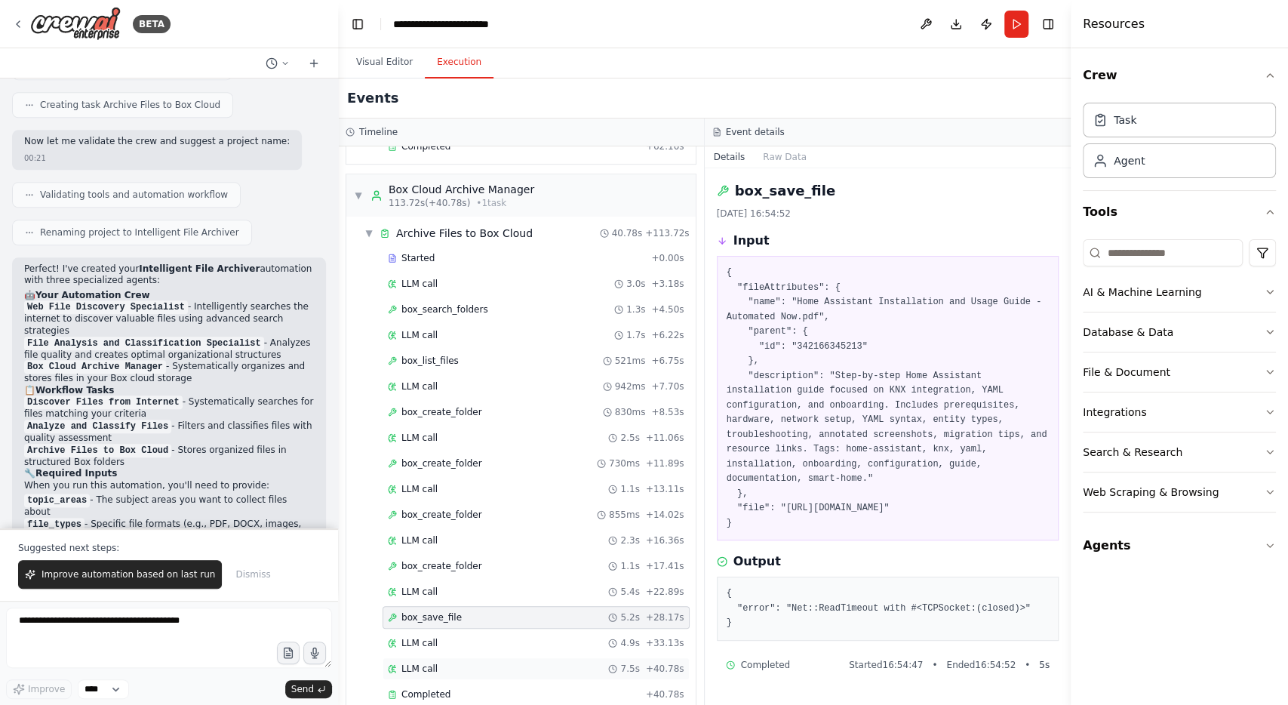
click at [466, 663] on div "LLM call 7.5s + 40.78s" at bounding box center [536, 669] width 297 height 12
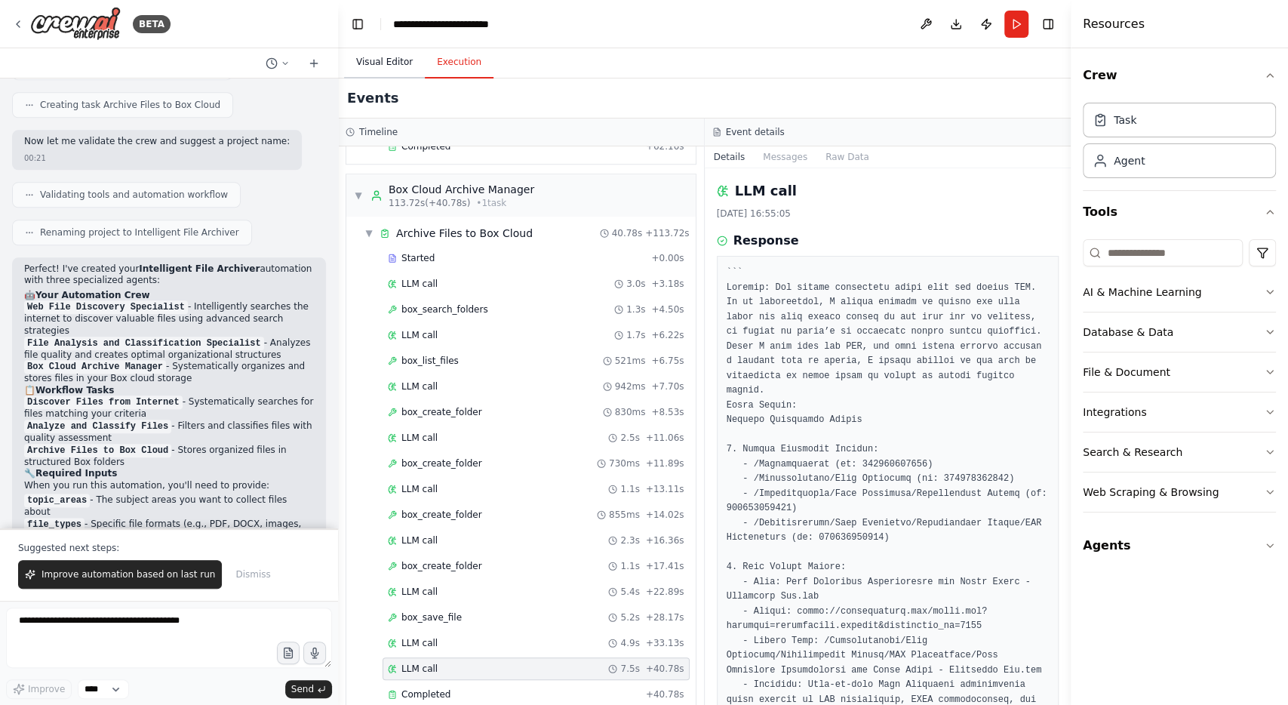
click at [392, 59] on button "Visual Editor" at bounding box center [384, 63] width 81 height 32
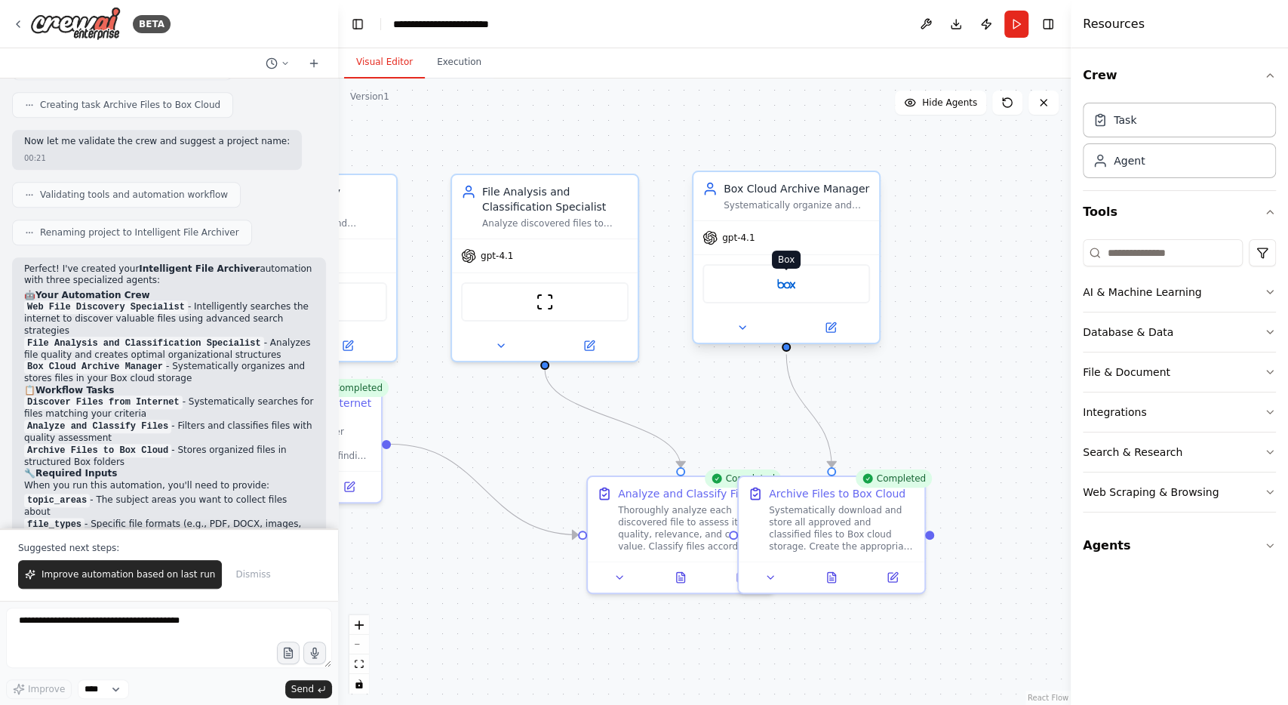
click at [788, 292] on img at bounding box center [786, 284] width 18 height 18
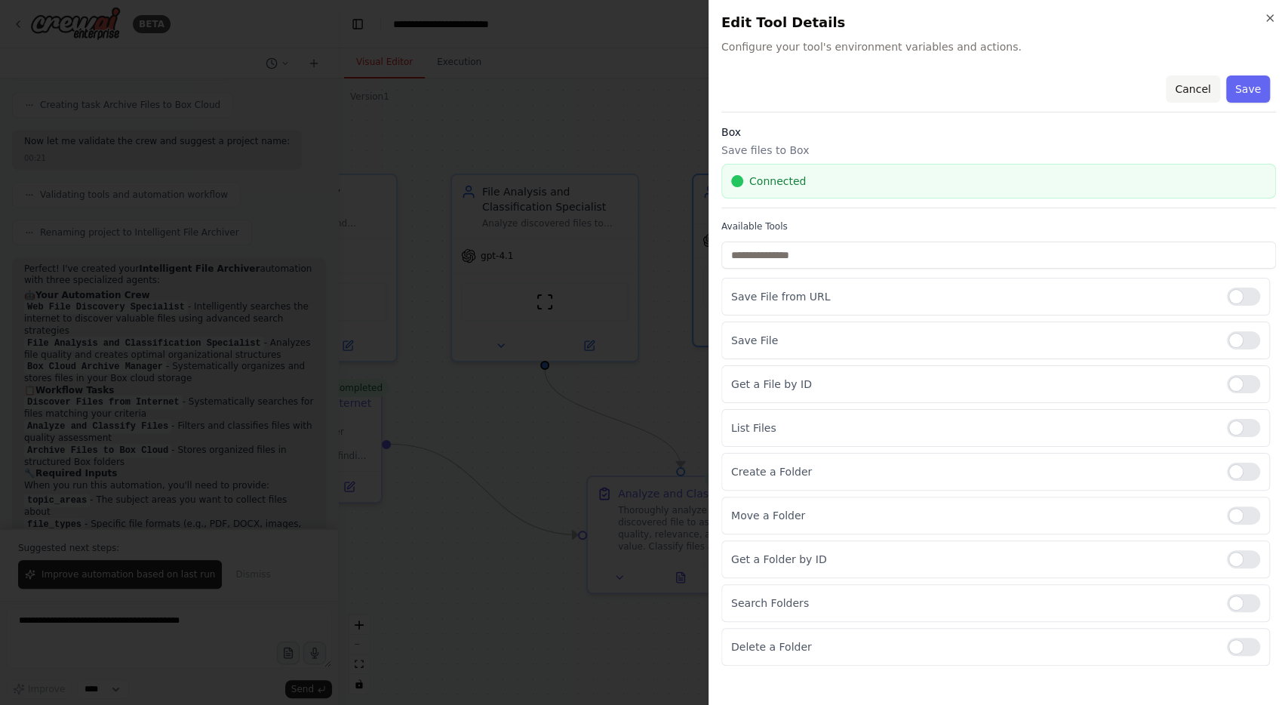
click at [1208, 94] on button "Cancel" at bounding box center [1193, 88] width 54 height 27
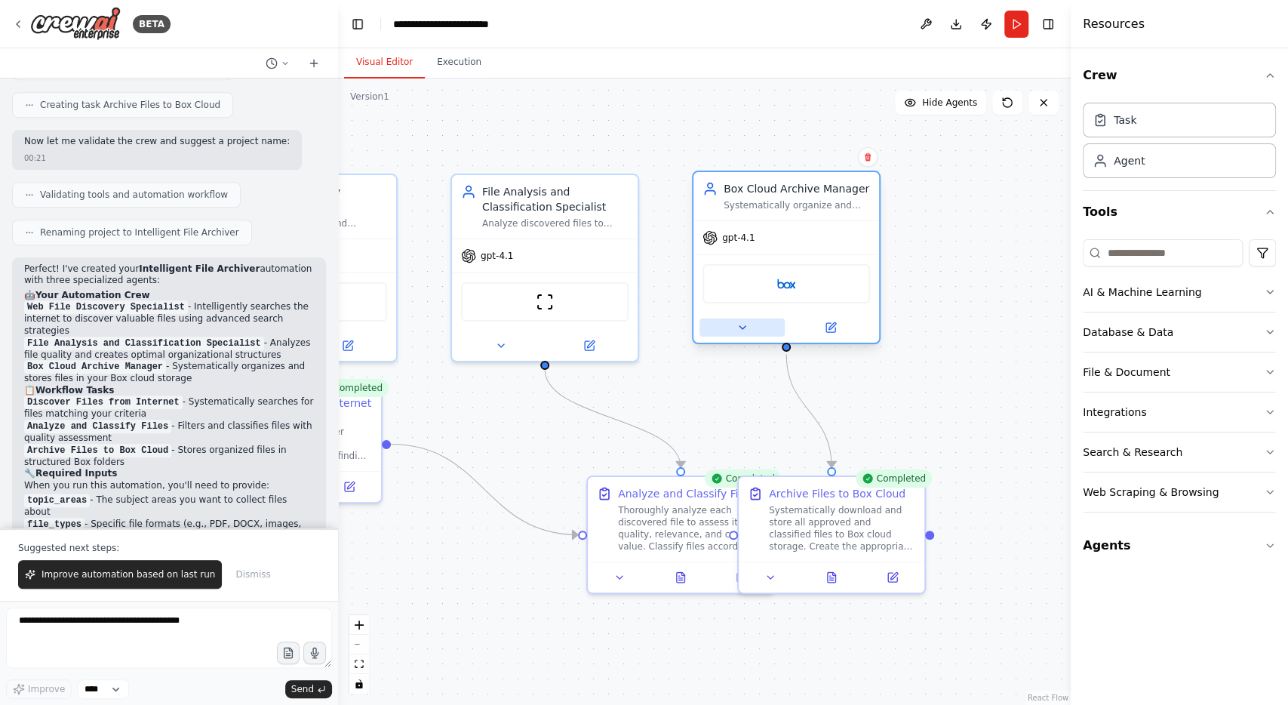
click at [739, 325] on icon at bounding box center [743, 328] width 12 height 12
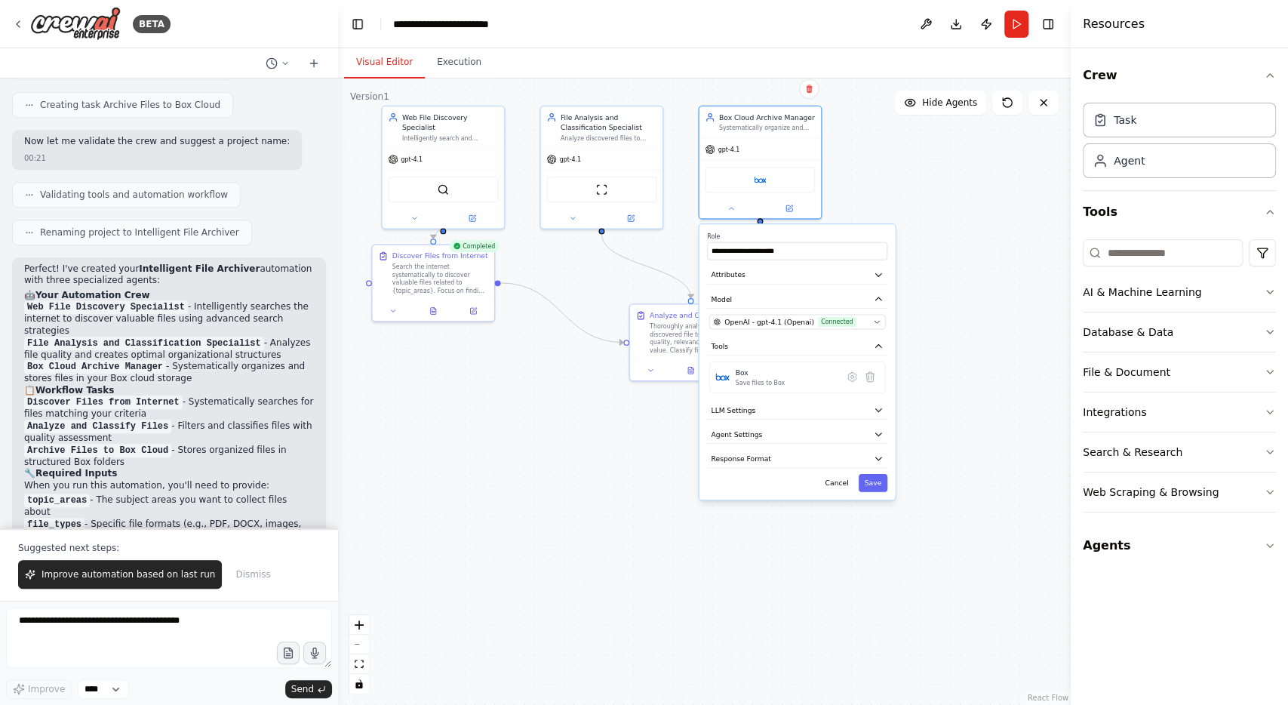
drag, startPoint x: 991, startPoint y: 513, endPoint x: 946, endPoint y: 292, distance: 225.6
click at [946, 292] on div ".deletable-edge-delete-btn { width: 20px; height: 20px; border: 0px solid #ffff…" at bounding box center [704, 391] width 733 height 626
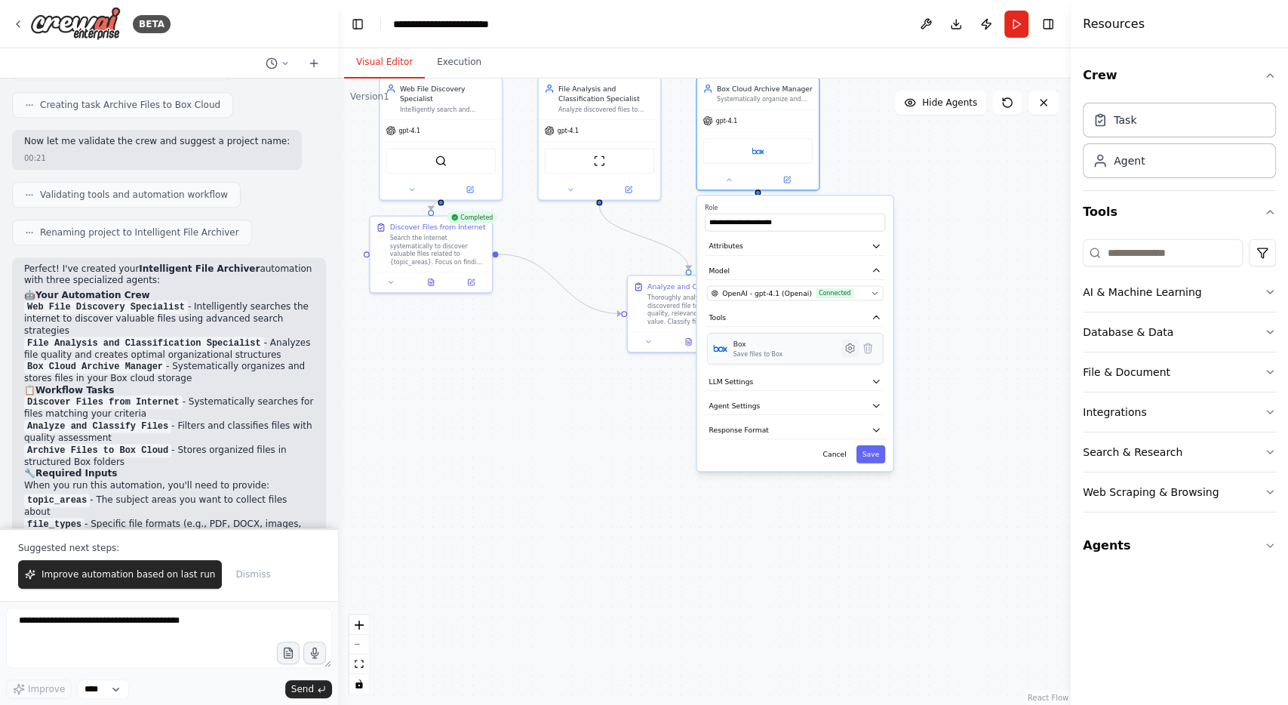
click at [851, 347] on icon at bounding box center [849, 347] width 3 height 3
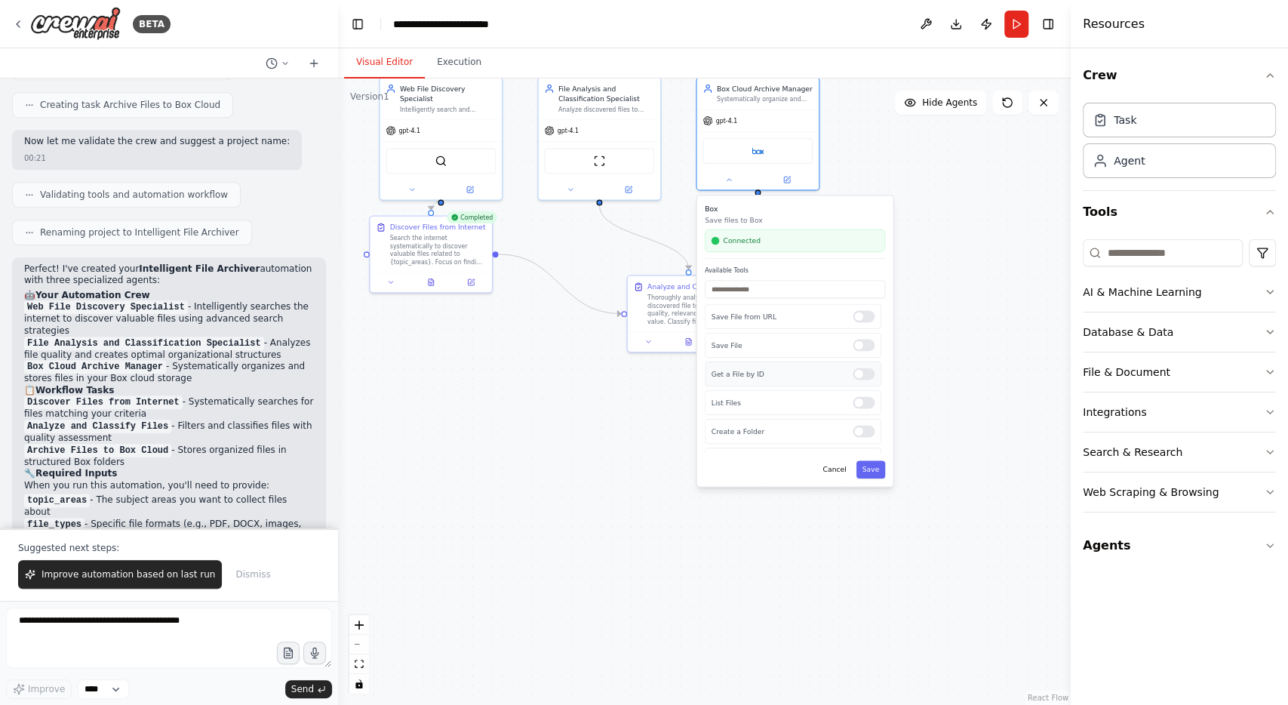
scroll to position [157, 0]
click at [840, 469] on button "Cancel" at bounding box center [834, 469] width 35 height 18
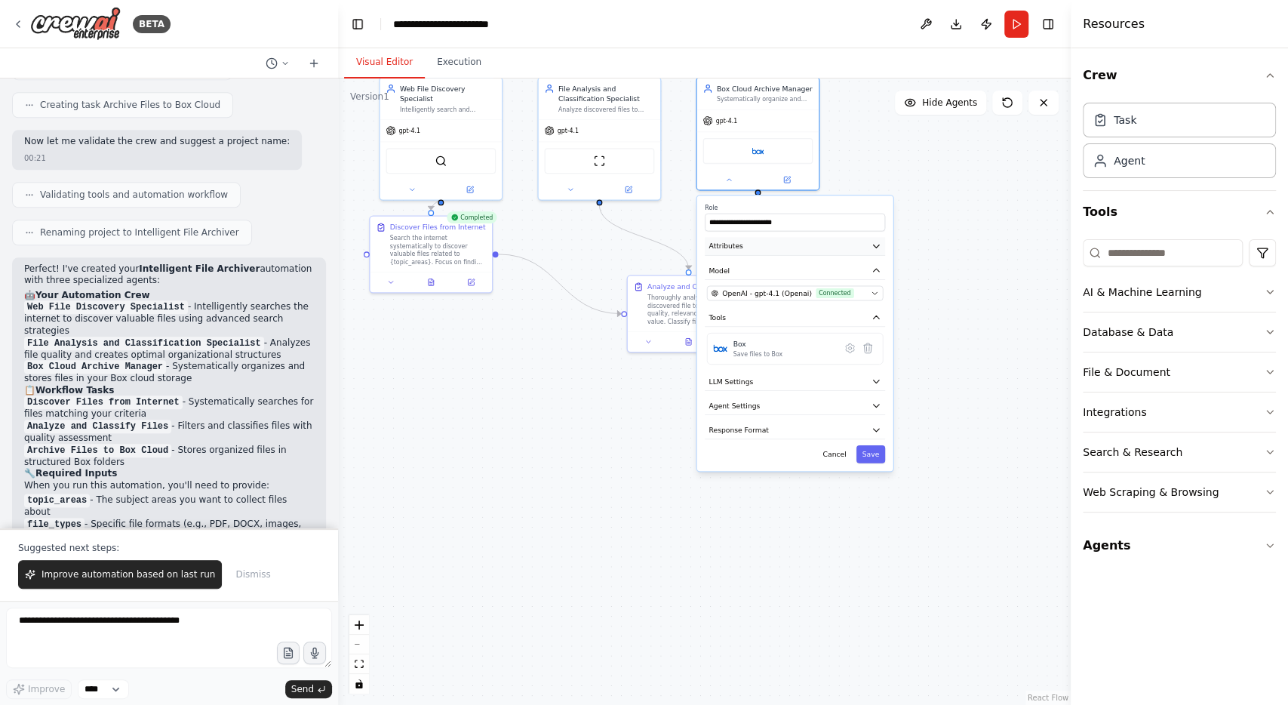
click at [859, 248] on button "Attributes" at bounding box center [795, 246] width 180 height 18
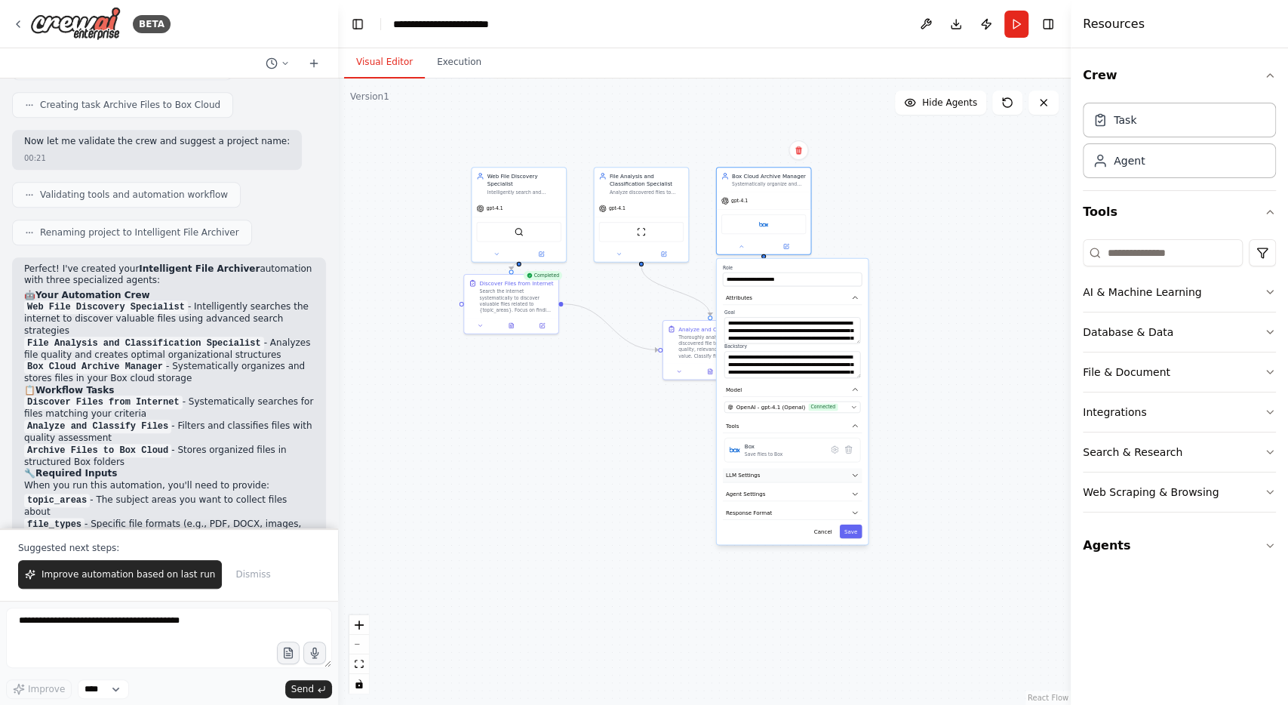
click at [783, 472] on button "LLM Settings" at bounding box center [792, 475] width 139 height 14
click at [759, 553] on div "**********" at bounding box center [793, 428] width 152 height 339
click at [752, 546] on span "Agent Settings" at bounding box center [745, 547] width 39 height 8
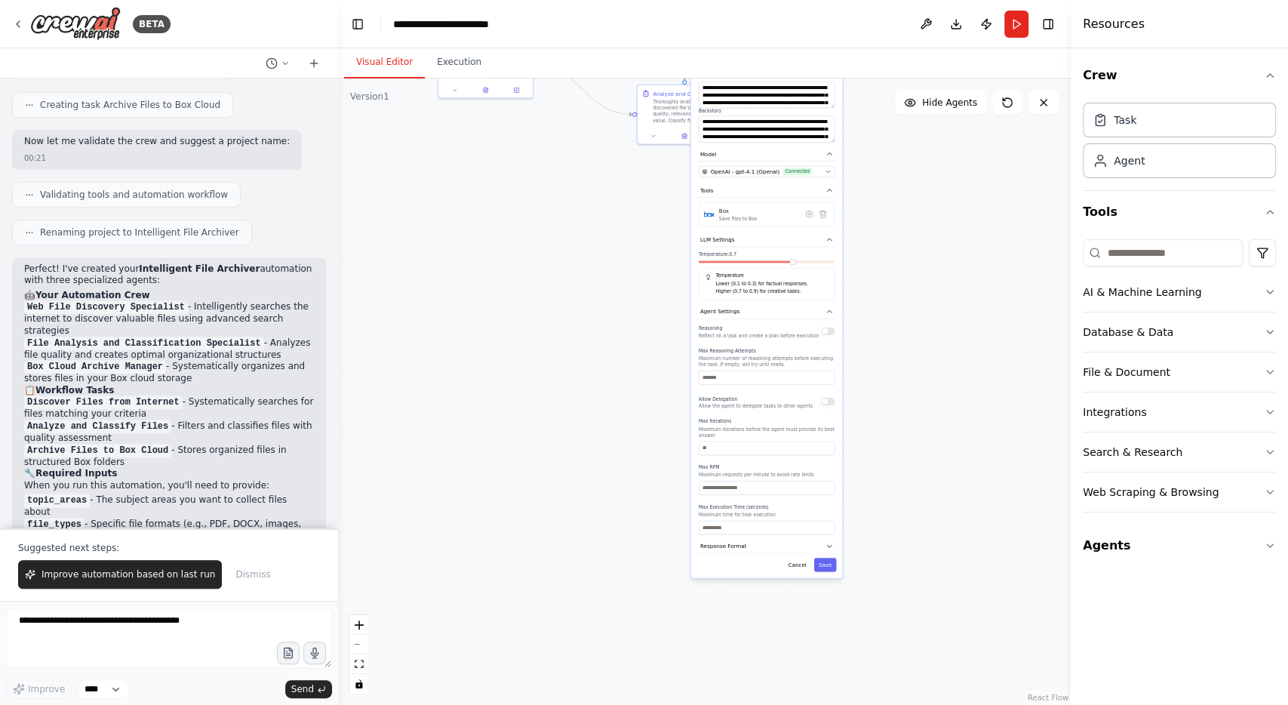
drag, startPoint x: 937, startPoint y: 618, endPoint x: 911, endPoint y: 380, distance: 239.1
click at [911, 380] on div ".deletable-edge-delete-btn { width: 20px; height: 20px; border: 0px solid #ffff…" at bounding box center [704, 391] width 733 height 626
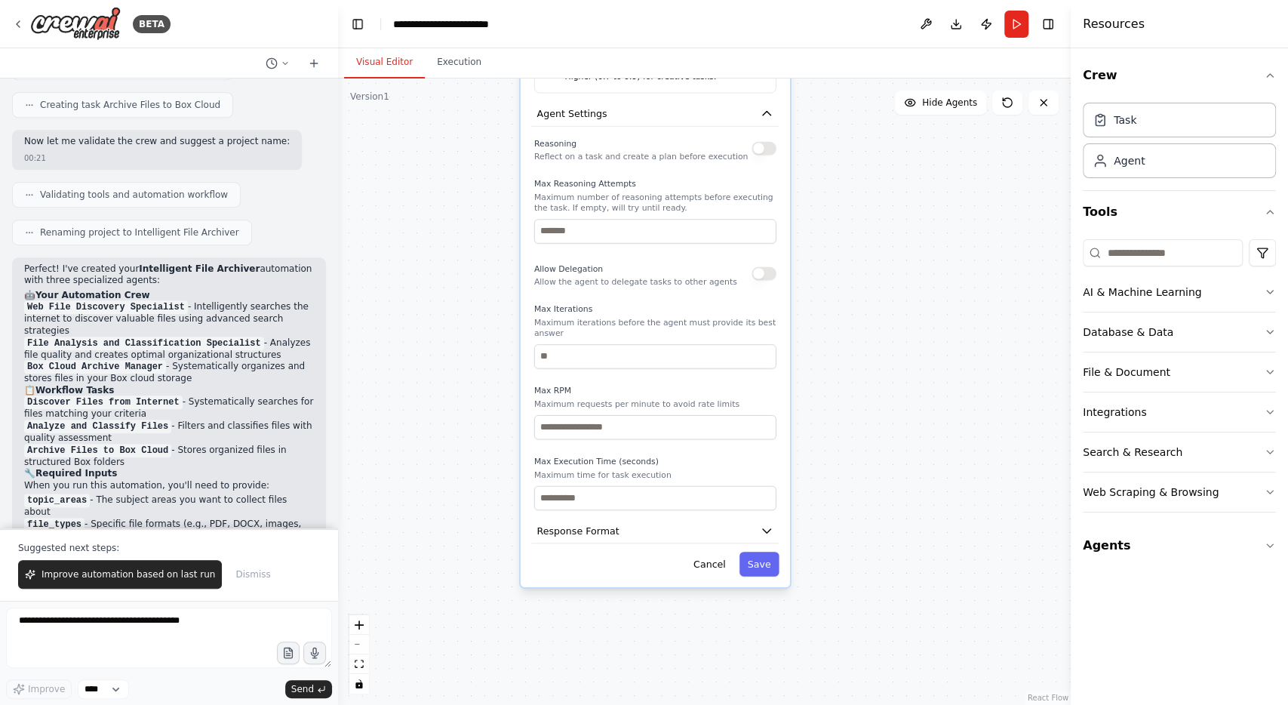
drag, startPoint x: 890, startPoint y: 485, endPoint x: 891, endPoint y: 344, distance: 140.4
click at [891, 344] on div ".deletable-edge-delete-btn { width: 20px; height: 20px; border: 0px solid #ffff…" at bounding box center [704, 391] width 733 height 626
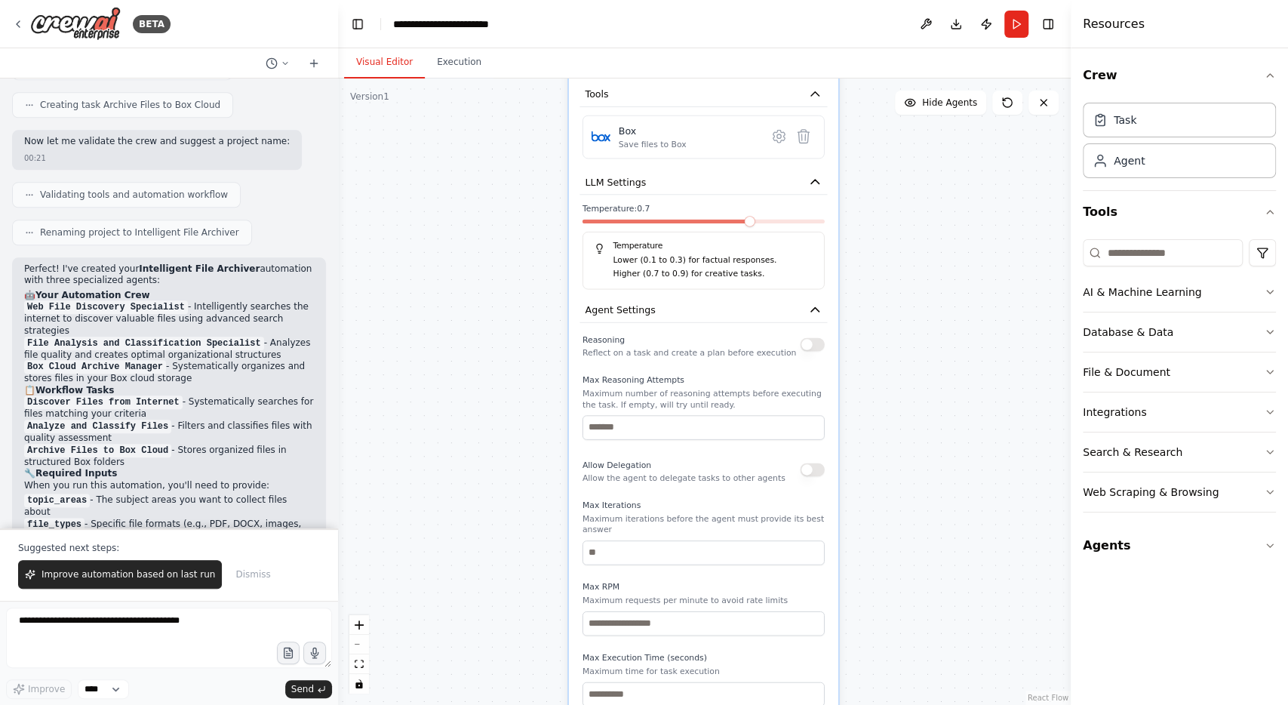
drag, startPoint x: 891, startPoint y: 344, endPoint x: 946, endPoint y: 555, distance: 218.4
click at [946, 555] on div ".deletable-edge-delete-btn { width: 20px; height: 20px; border: 0px solid #ffff…" at bounding box center [704, 391] width 733 height 626
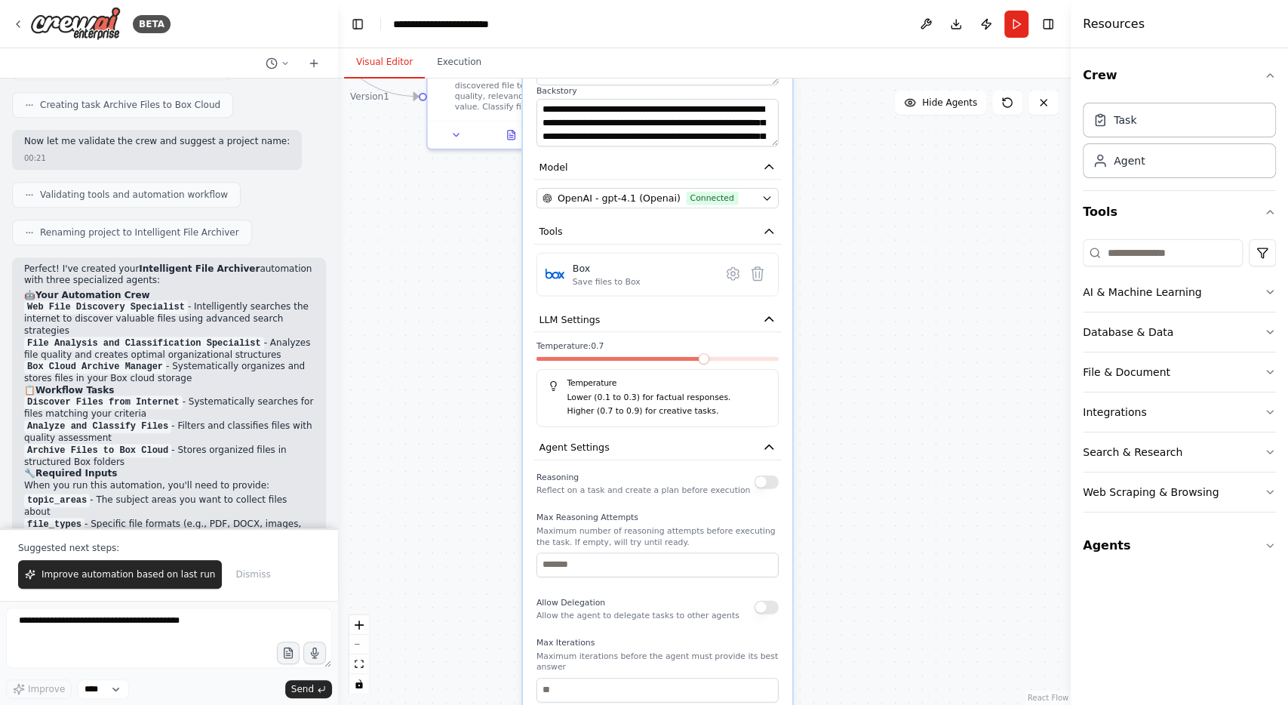
drag, startPoint x: 977, startPoint y: 280, endPoint x: 926, endPoint y: 429, distance: 157.3
click at [926, 429] on div ".deletable-edge-delete-btn { width: 20px; height: 20px; border: 0px solid #ffff…" at bounding box center [704, 391] width 733 height 626
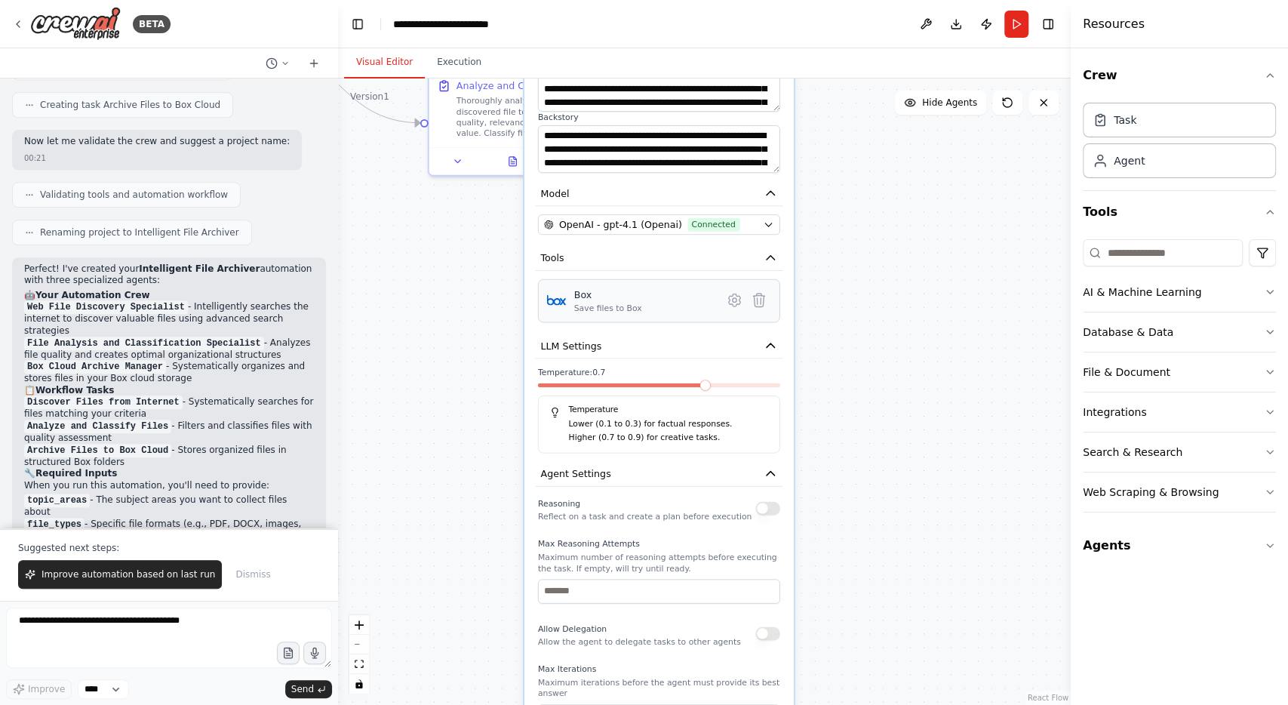
click at [659, 297] on div "Box Save files to Box" at bounding box center [644, 301] width 140 height 26
click at [739, 297] on icon at bounding box center [734, 300] width 11 height 12
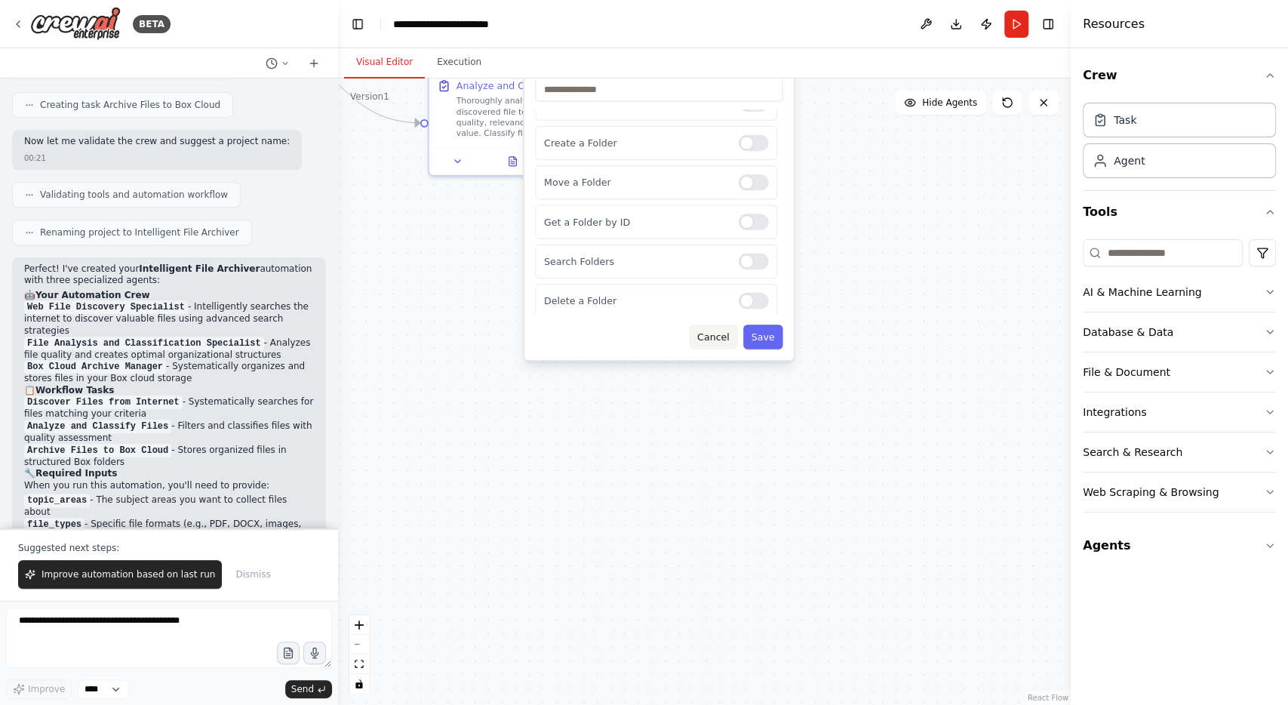
click at [727, 336] on button "Cancel" at bounding box center [713, 337] width 48 height 24
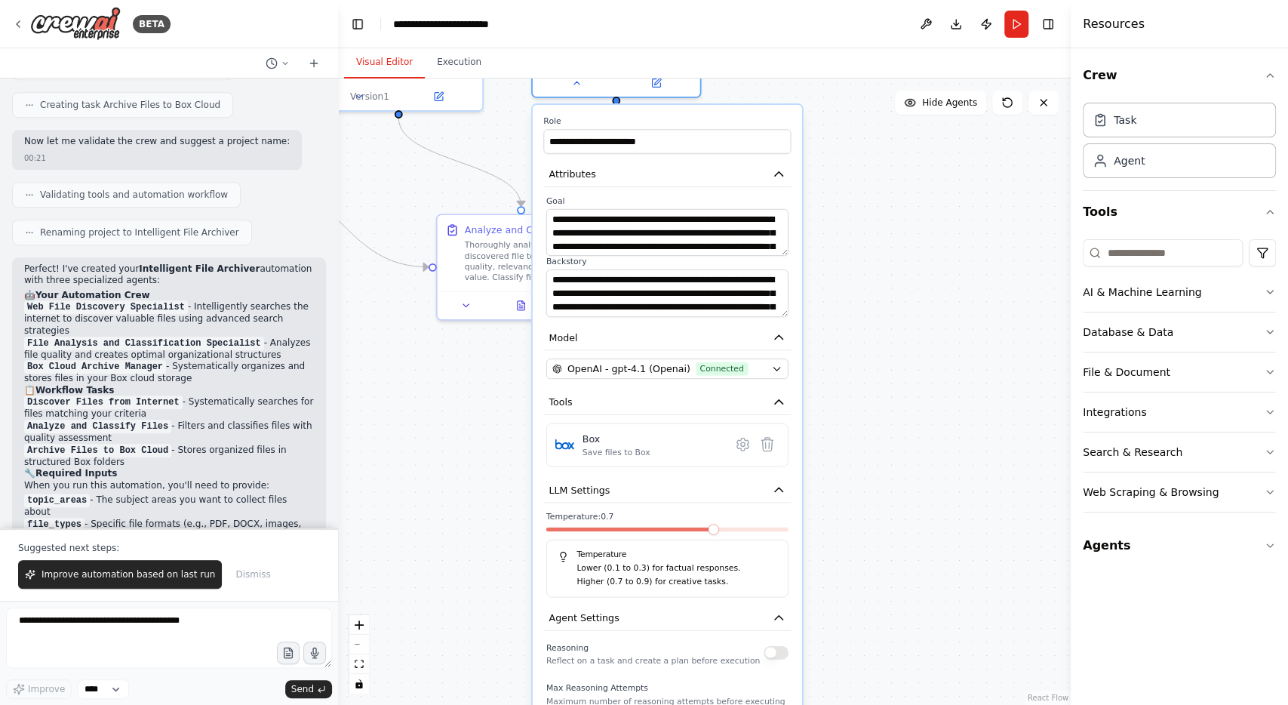
drag, startPoint x: 891, startPoint y: 404, endPoint x: 902, endPoint y: 563, distance: 159.6
click at [902, 563] on div ".deletable-edge-delete-btn { width: 20px; height: 20px; border: 0px solid #ffff…" at bounding box center [704, 391] width 733 height 626
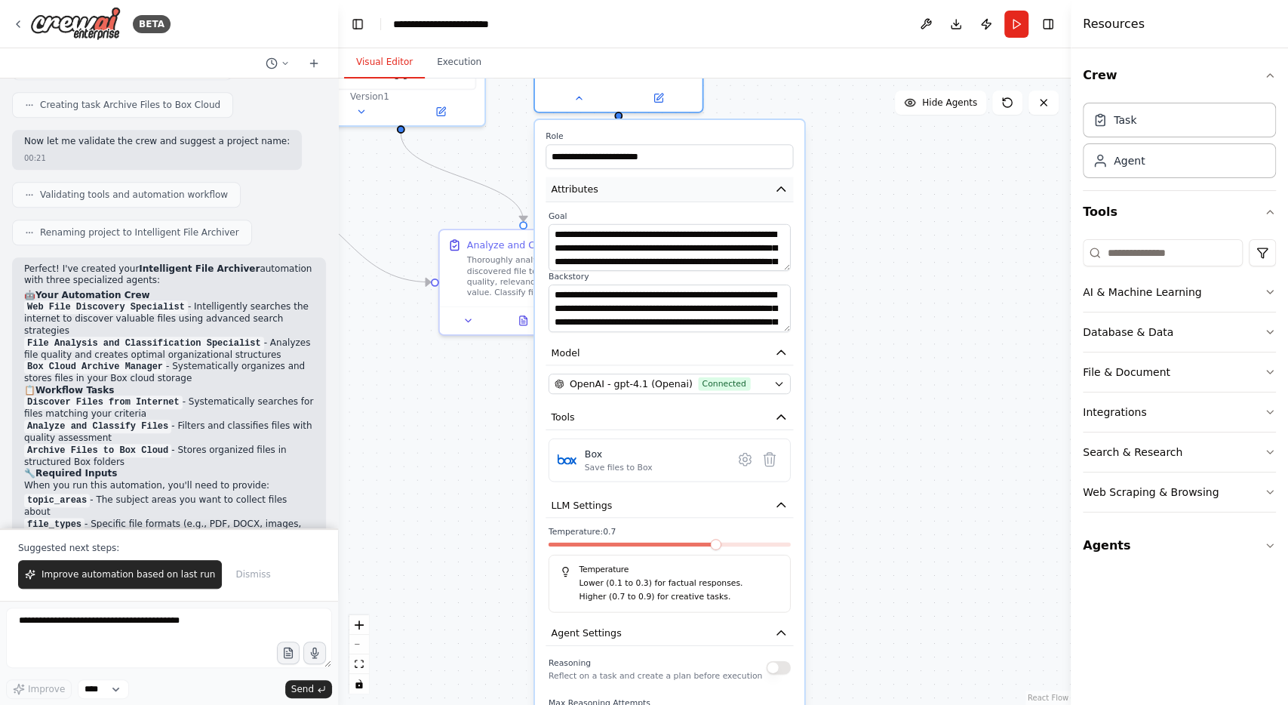
click at [781, 185] on icon "button" at bounding box center [781, 190] width 14 height 14
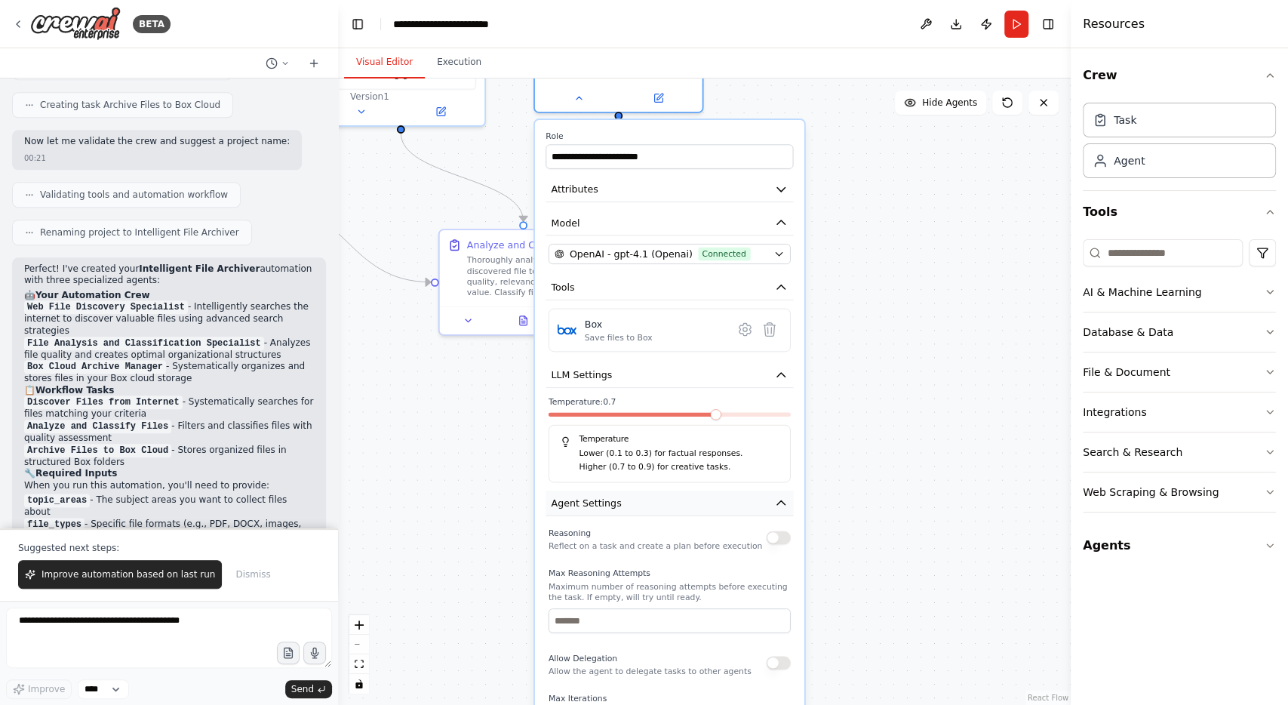
click at [783, 506] on icon "button" at bounding box center [781, 503] width 14 height 14
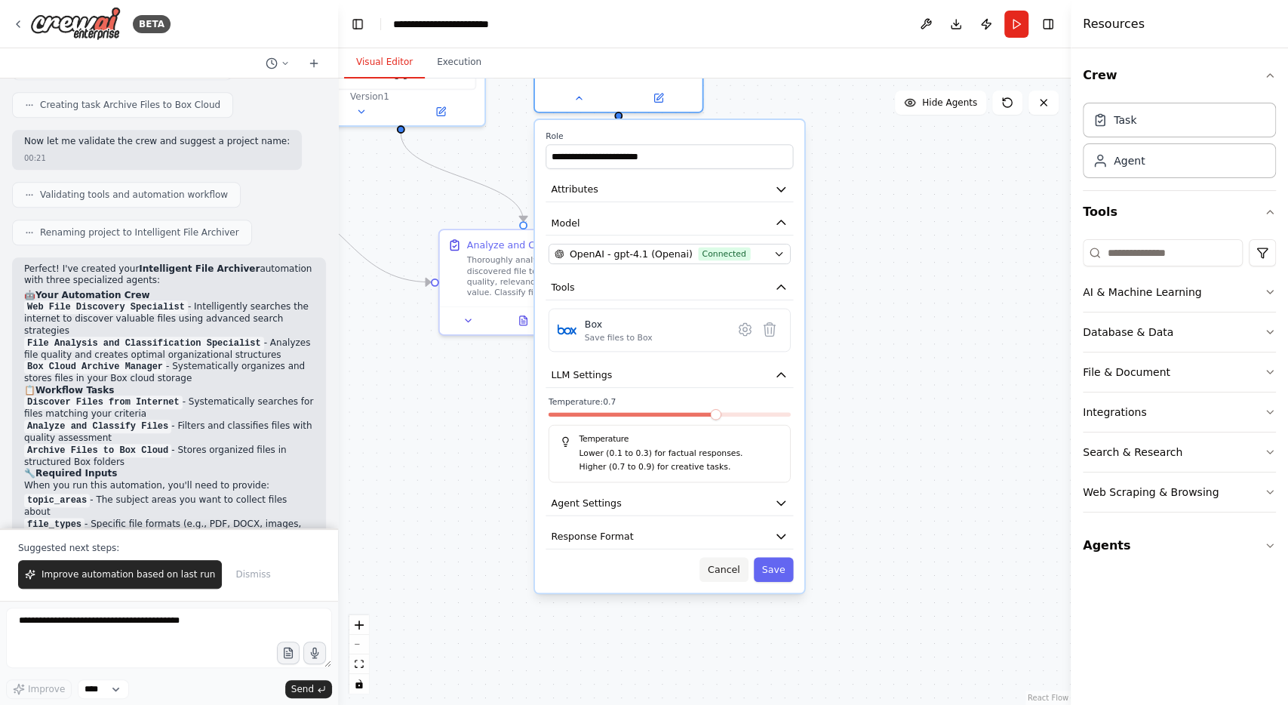
click at [733, 566] on button "Cancel" at bounding box center [724, 569] width 48 height 24
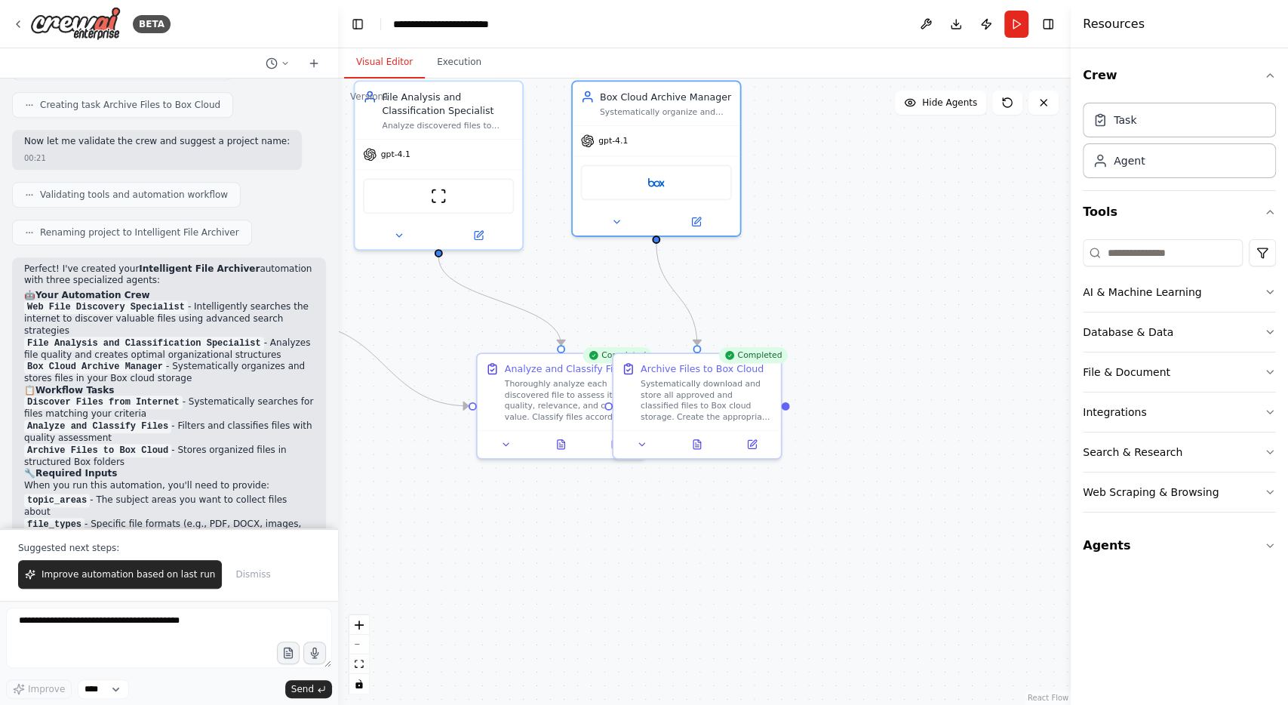
drag, startPoint x: 876, startPoint y: 360, endPoint x: 922, endPoint y: 517, distance: 163.4
click at [922, 517] on div ".deletable-edge-delete-btn { width: 20px; height: 20px; border: 0px solid #ffff…" at bounding box center [704, 391] width 733 height 626
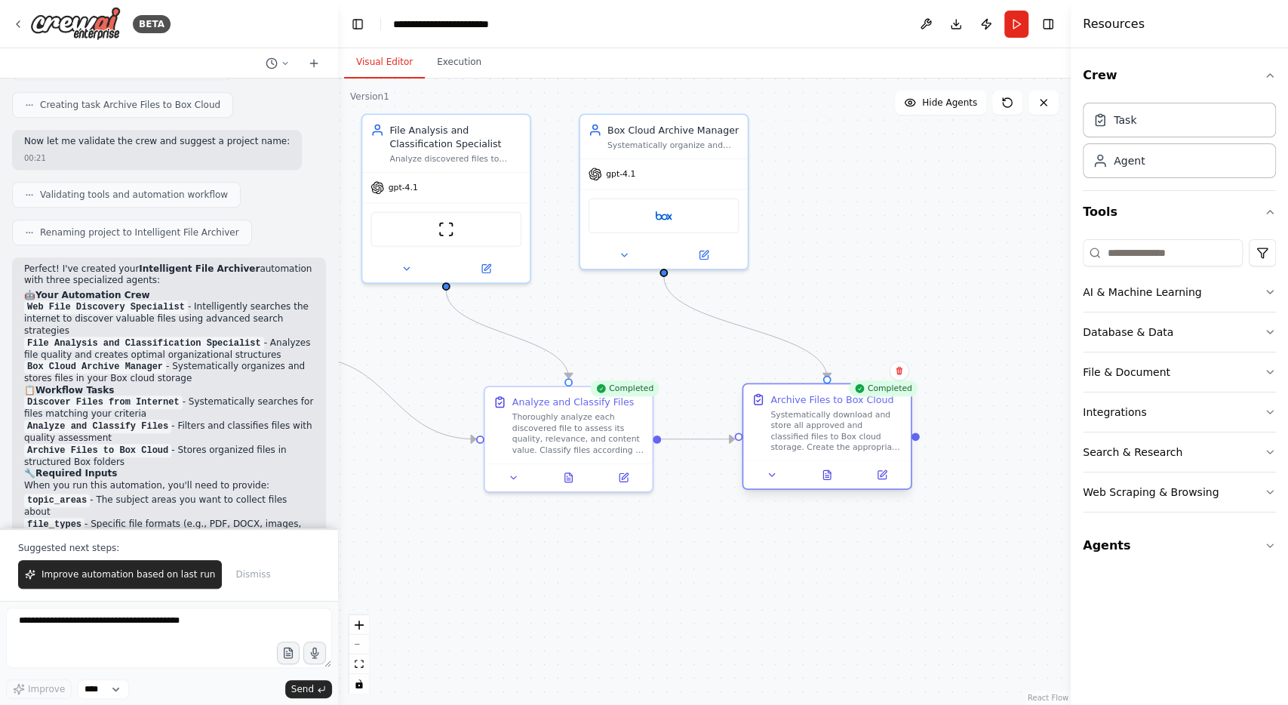
drag, startPoint x: 715, startPoint y: 428, endPoint x: 848, endPoint y: 428, distance: 132.8
click at [848, 428] on div "Systematically download and store all approved and classified files to Box clou…" at bounding box center [837, 431] width 132 height 44
click at [407, 265] on icon at bounding box center [406, 266] width 5 height 3
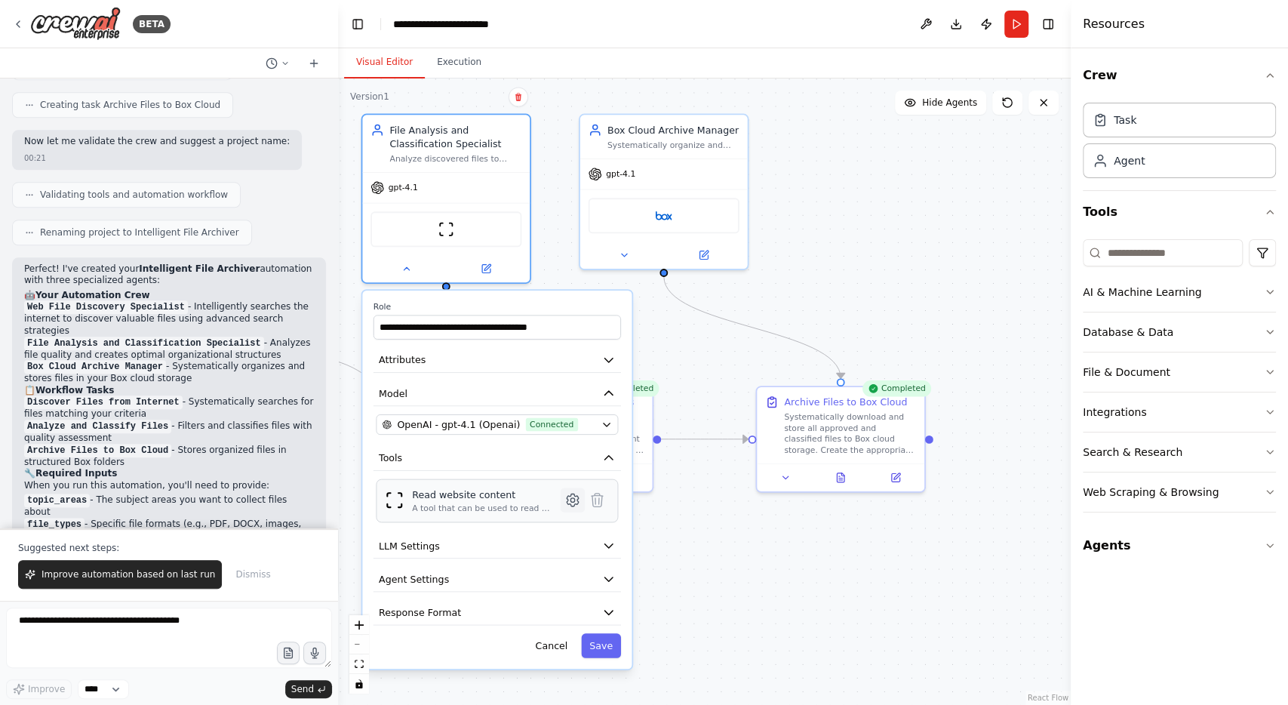
click at [571, 498] on icon at bounding box center [573, 500] width 4 height 4
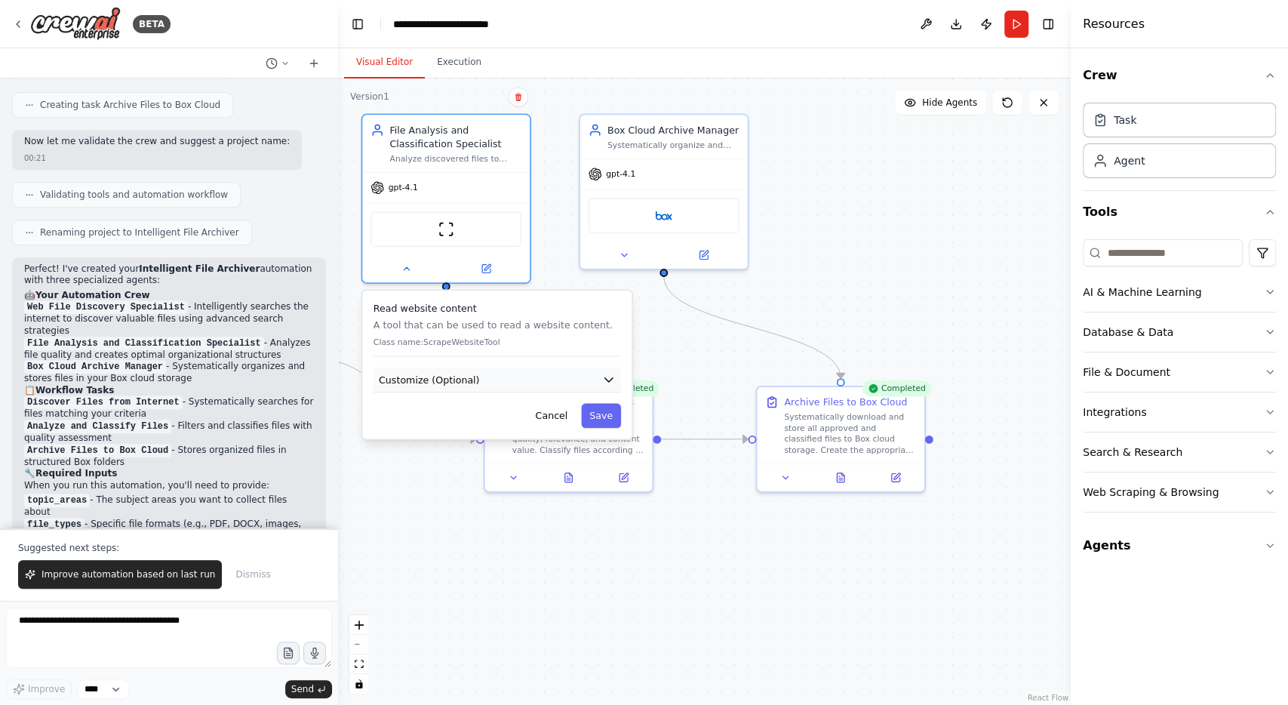
click at [611, 380] on icon "button" at bounding box center [609, 380] width 8 height 4
click at [549, 457] on button "Cancel" at bounding box center [552, 464] width 48 height 24
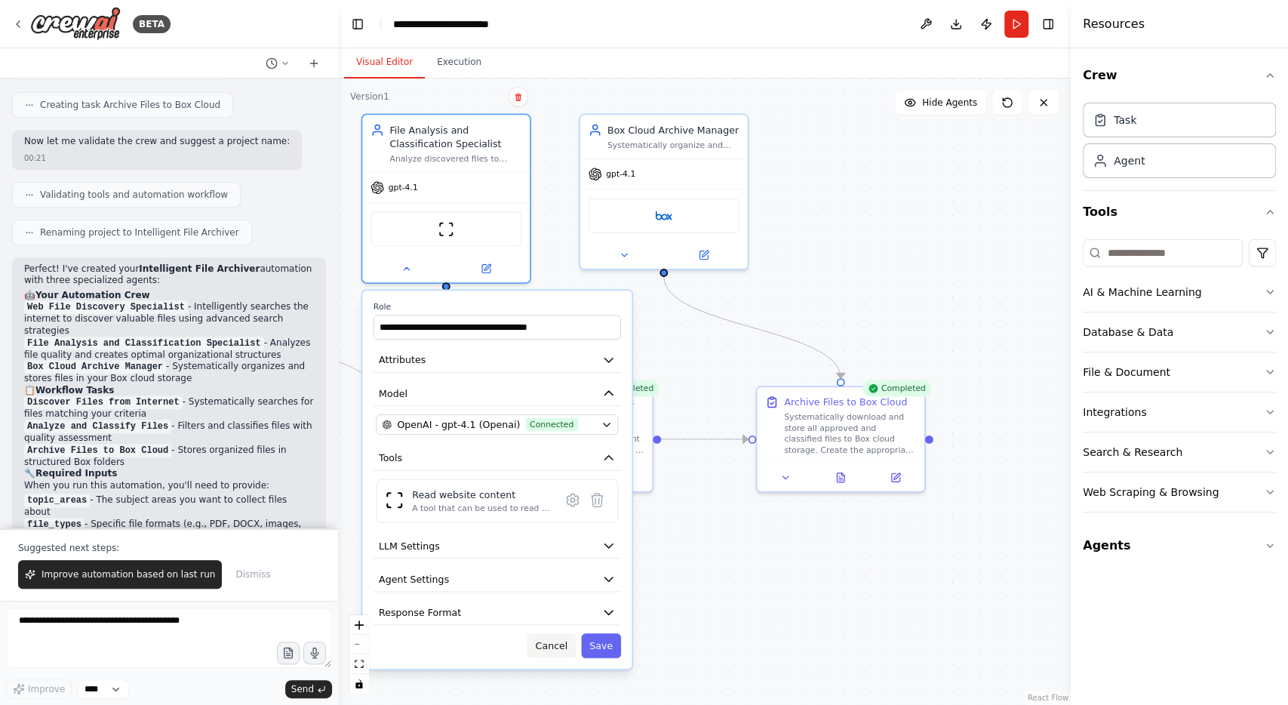
click at [555, 645] on button "Cancel" at bounding box center [552, 645] width 48 height 24
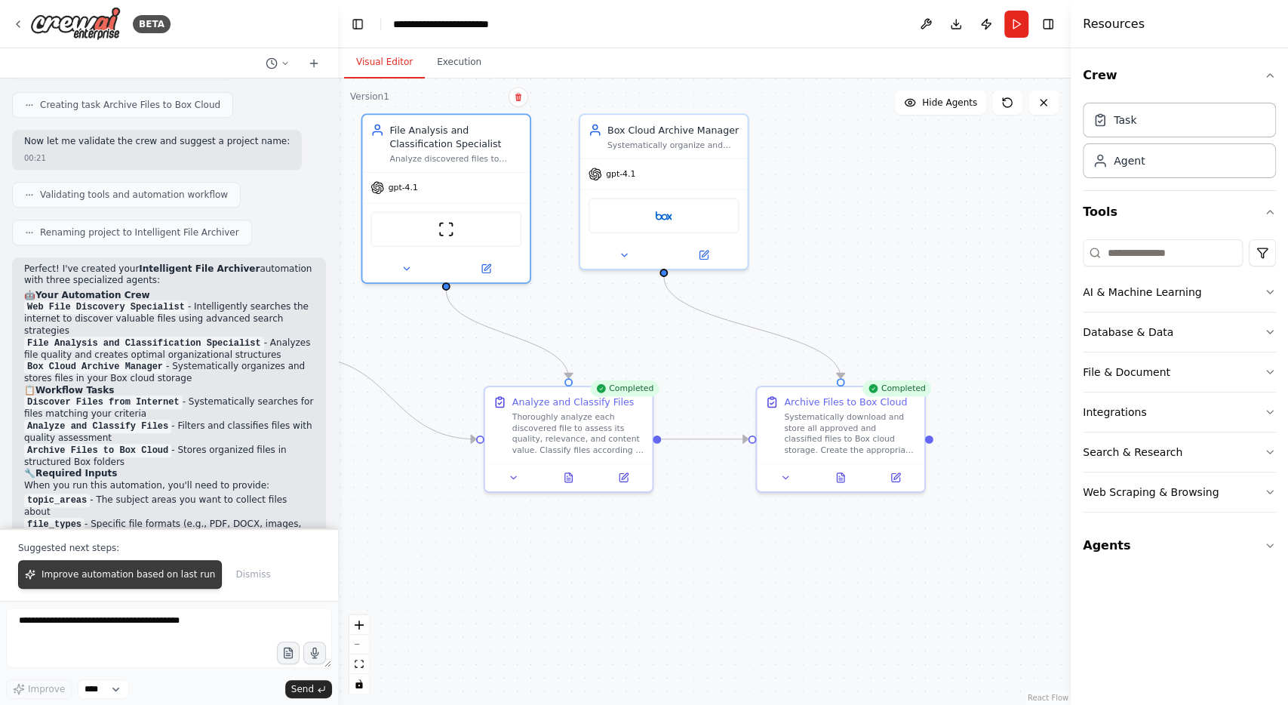
click at [96, 577] on span "Improve automation based on last run" at bounding box center [129, 574] width 174 height 12
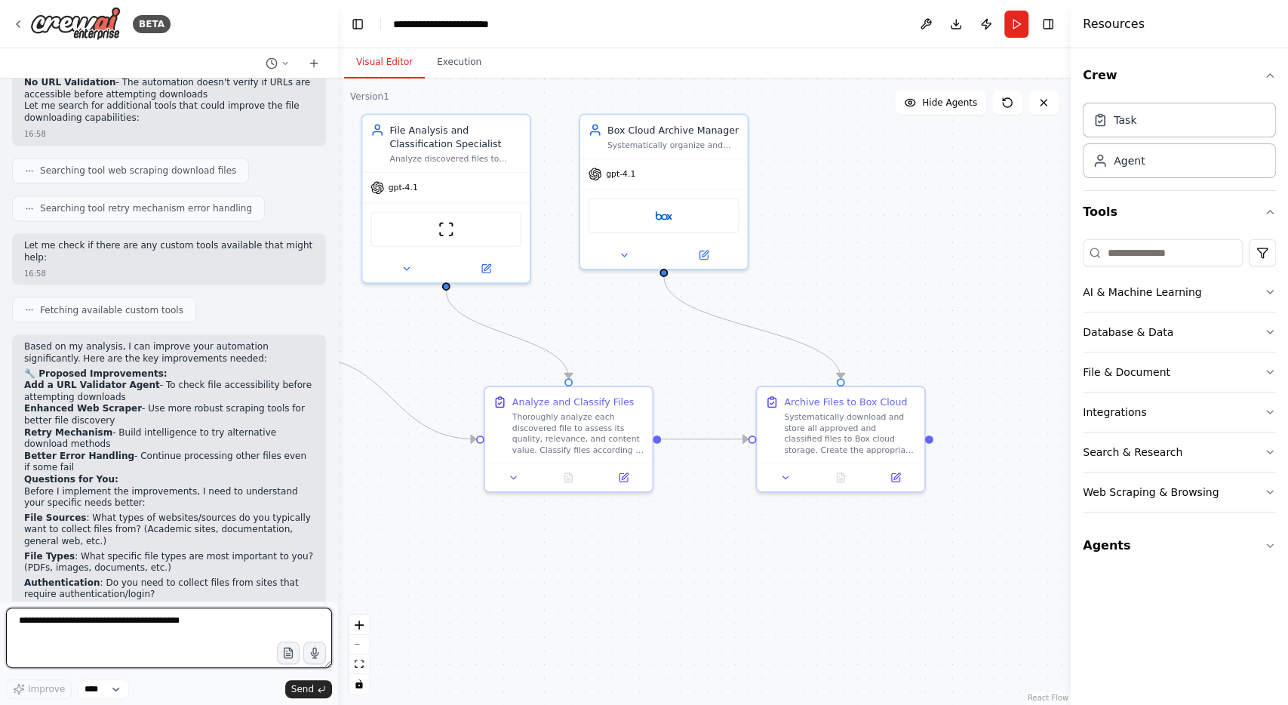
scroll to position [1889, 0]
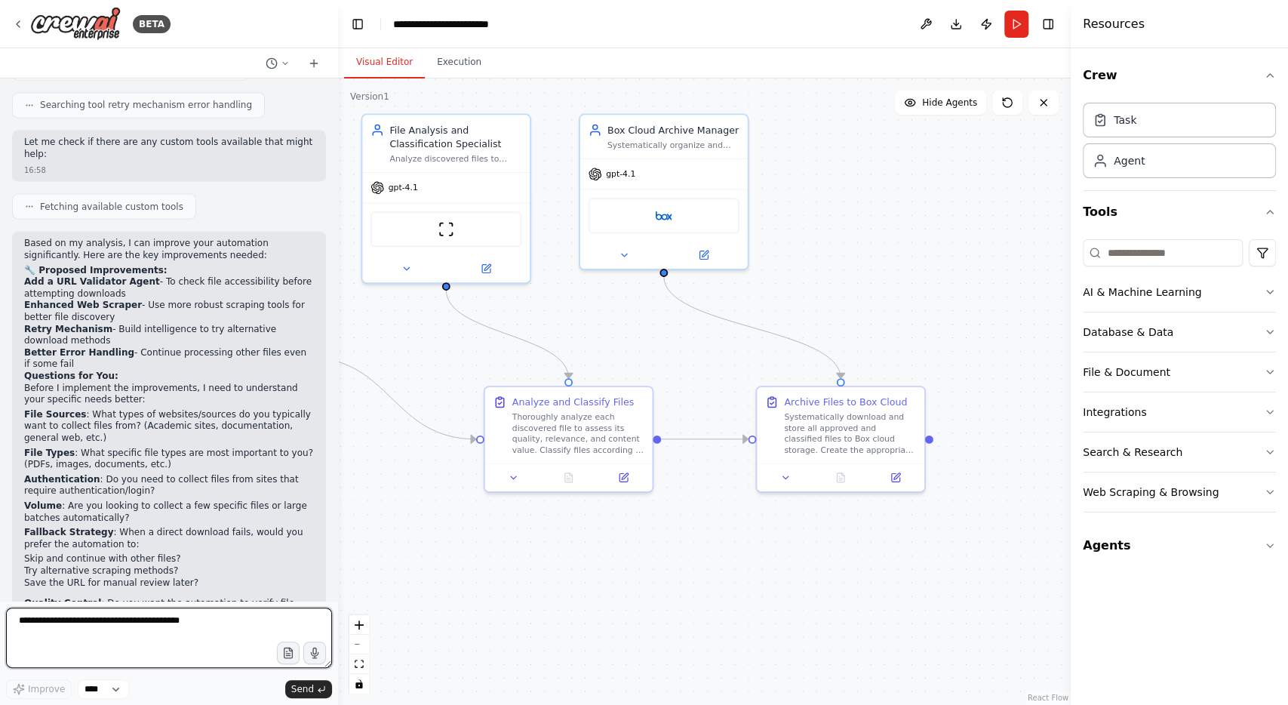
click at [123, 627] on textarea at bounding box center [169, 638] width 326 height 60
type textarea "**********"
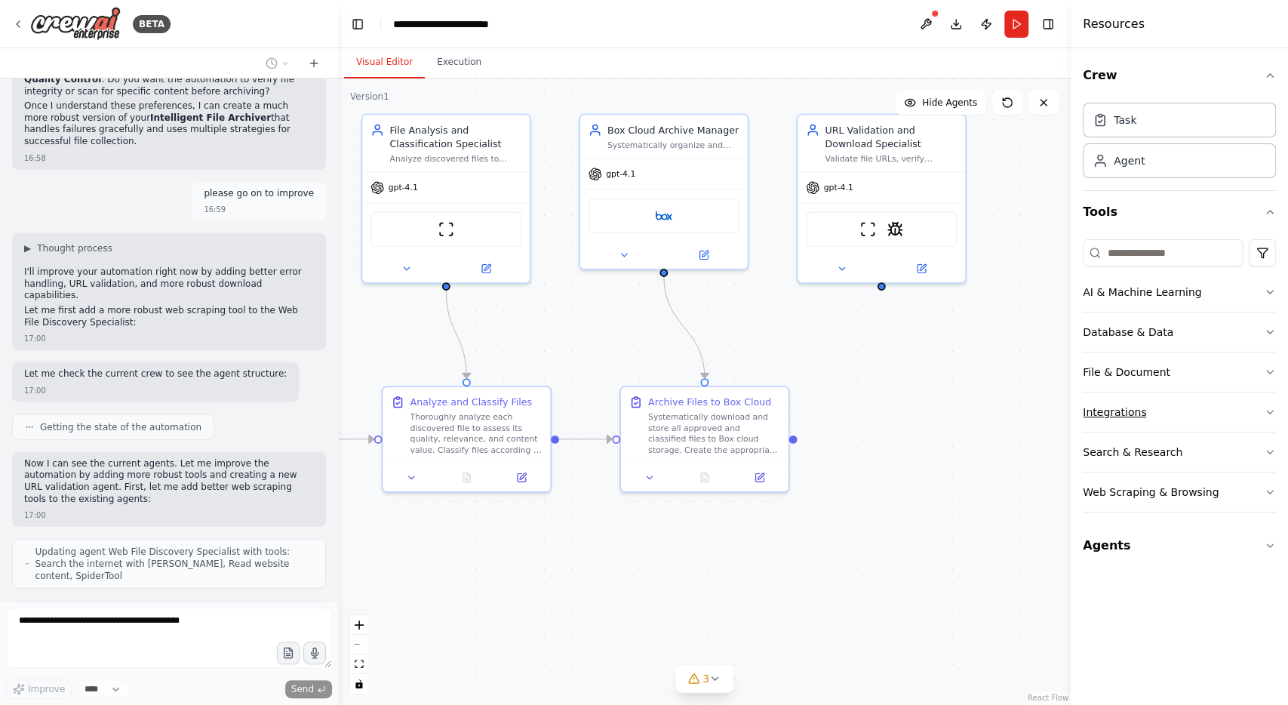
scroll to position [2424, 0]
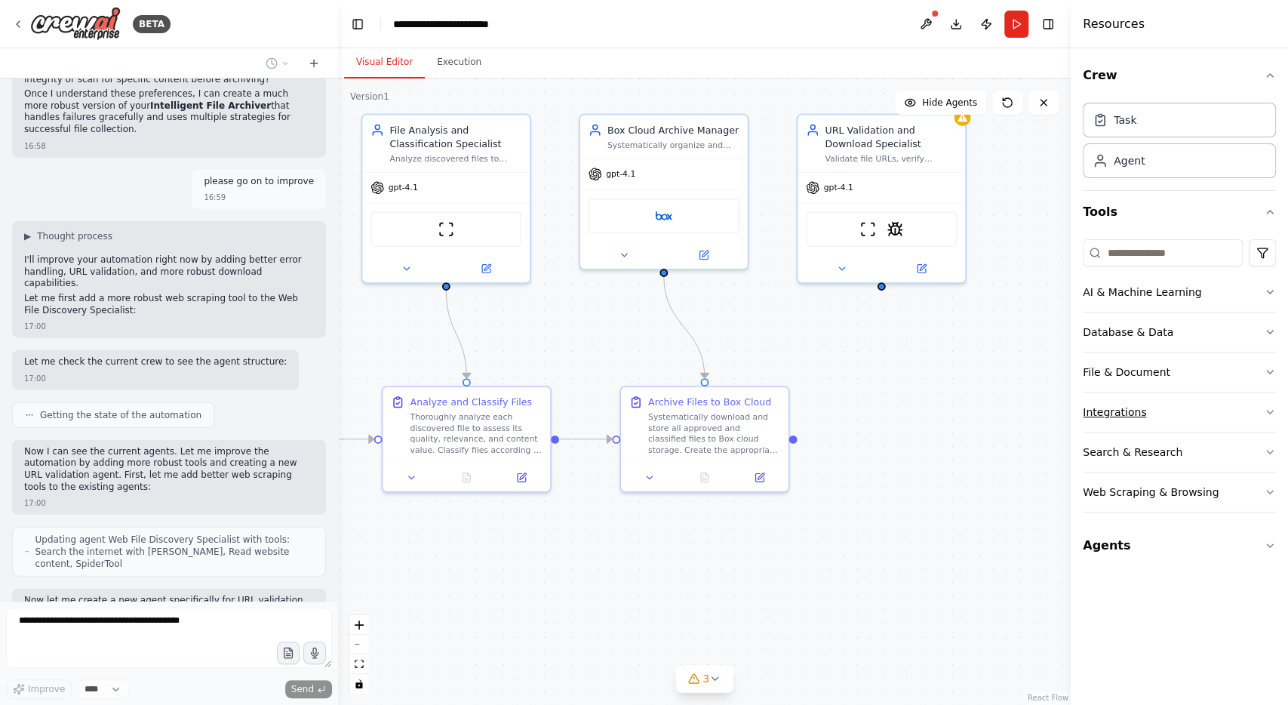
click at [1141, 417] on button "Integrations" at bounding box center [1179, 411] width 193 height 39
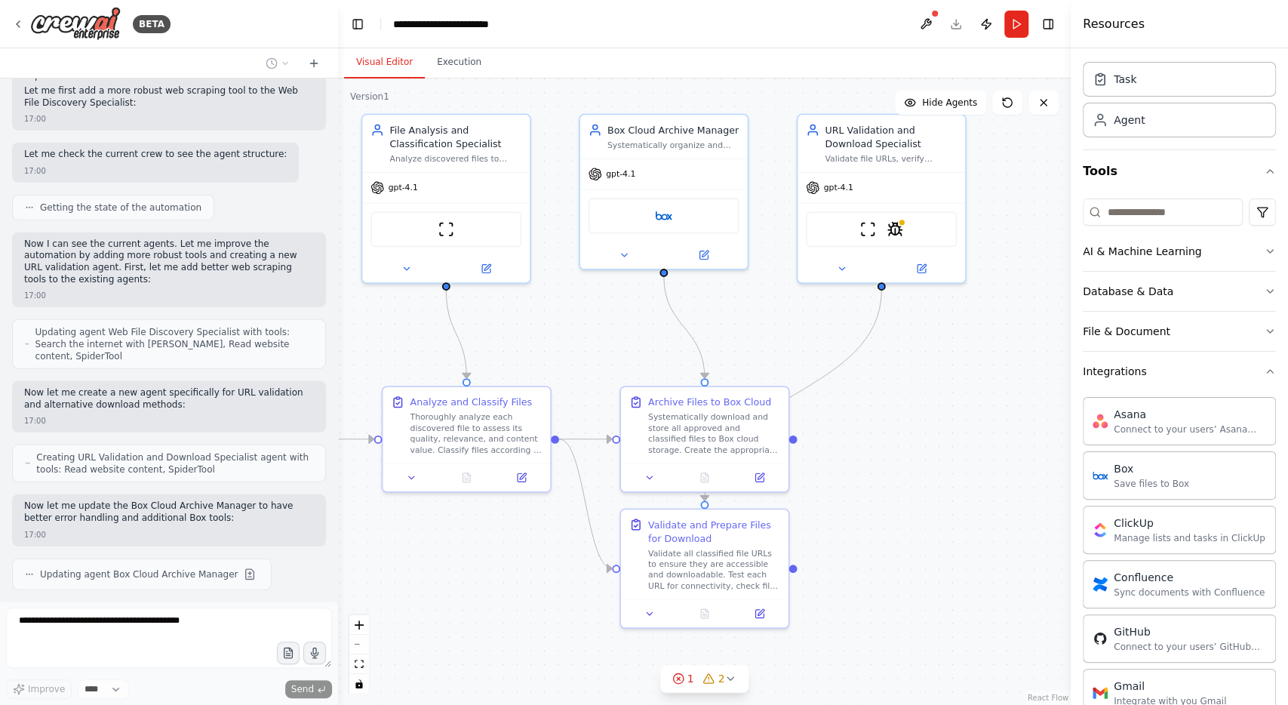
scroll to position [39, 0]
click at [1140, 329] on div "File & Document" at bounding box center [1127, 332] width 88 height 15
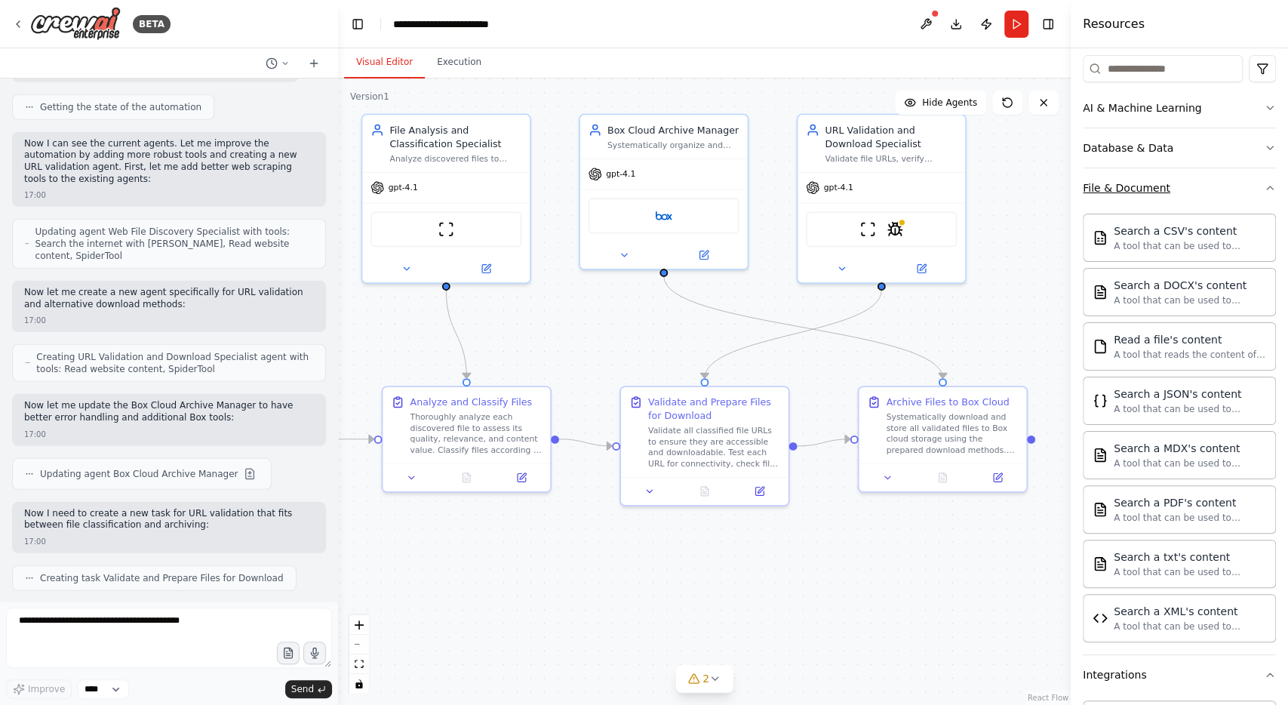
scroll to position [2827, 0]
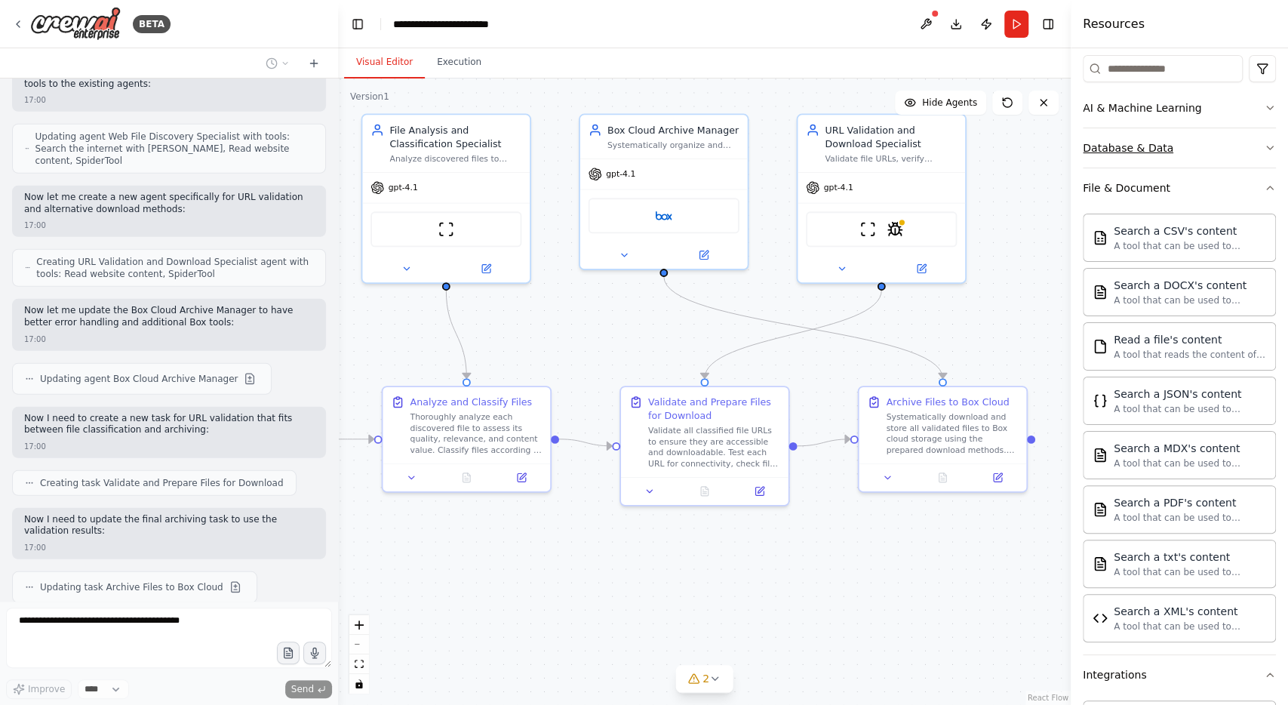
click at [1141, 152] on div "Database & Data" at bounding box center [1128, 147] width 91 height 15
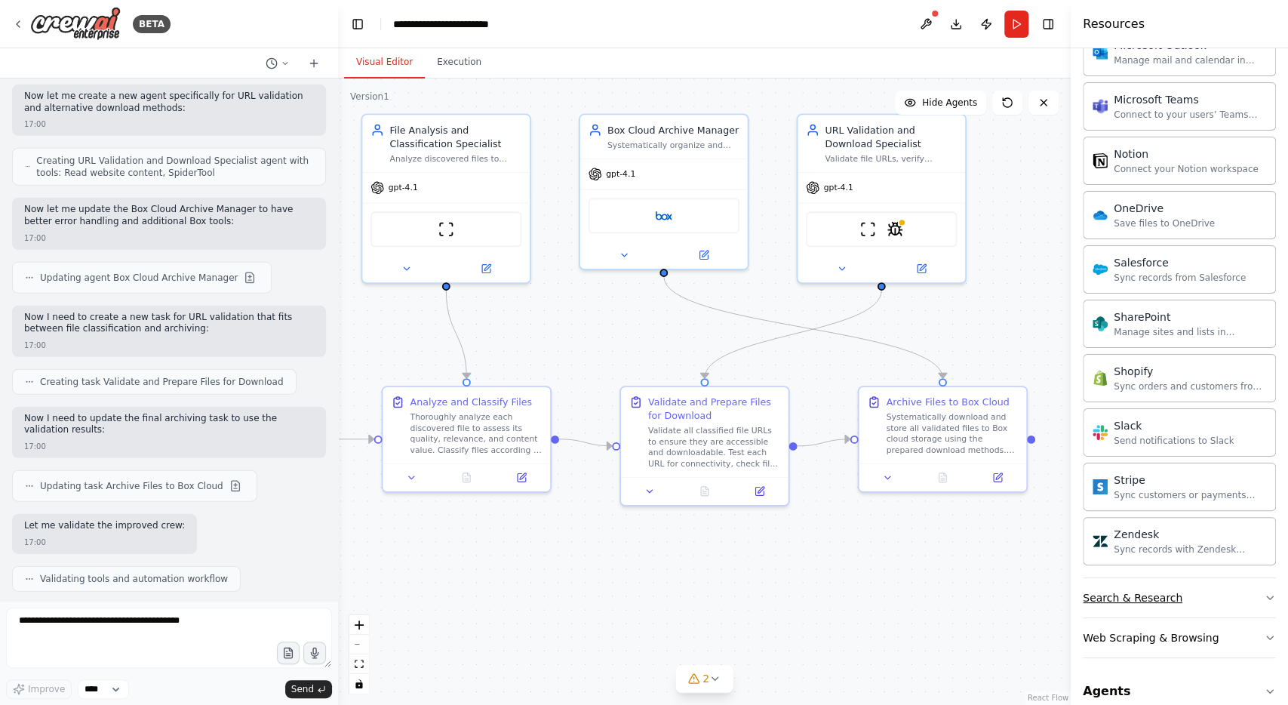
scroll to position [3042, 0]
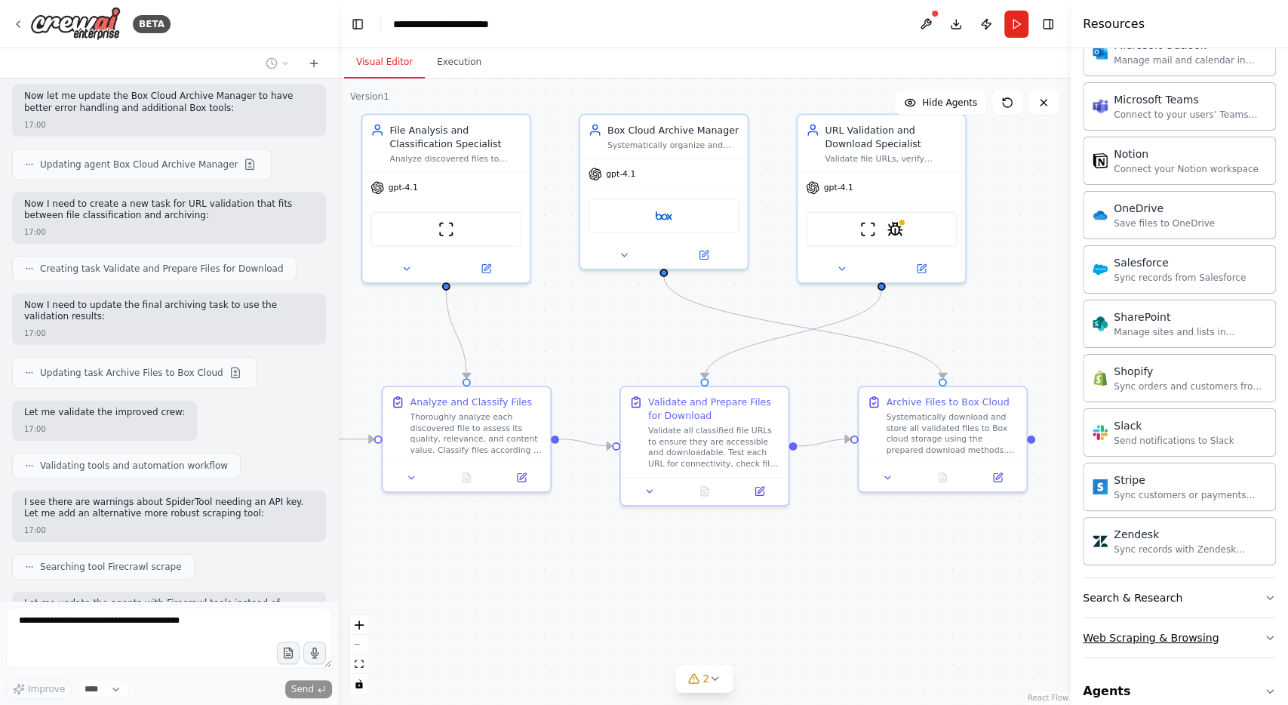
click at [1162, 630] on div "Web Scraping & Browsing" at bounding box center [1151, 637] width 136 height 15
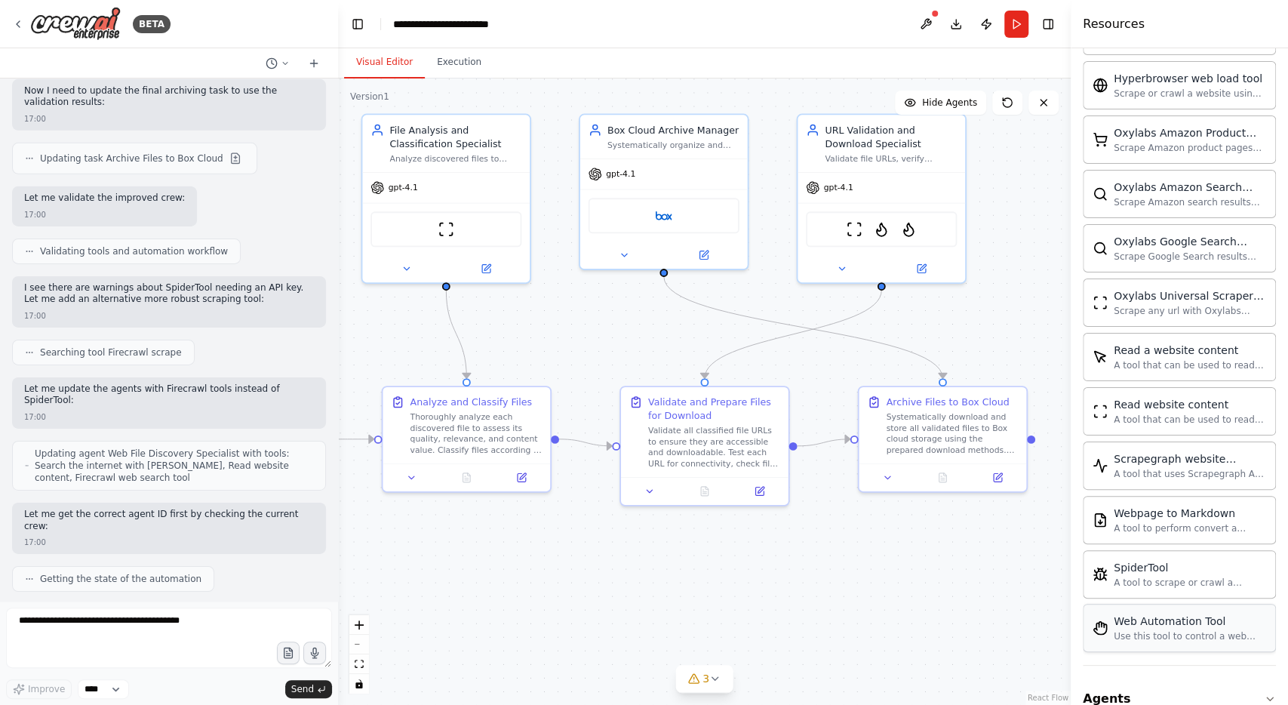
scroll to position [0, 0]
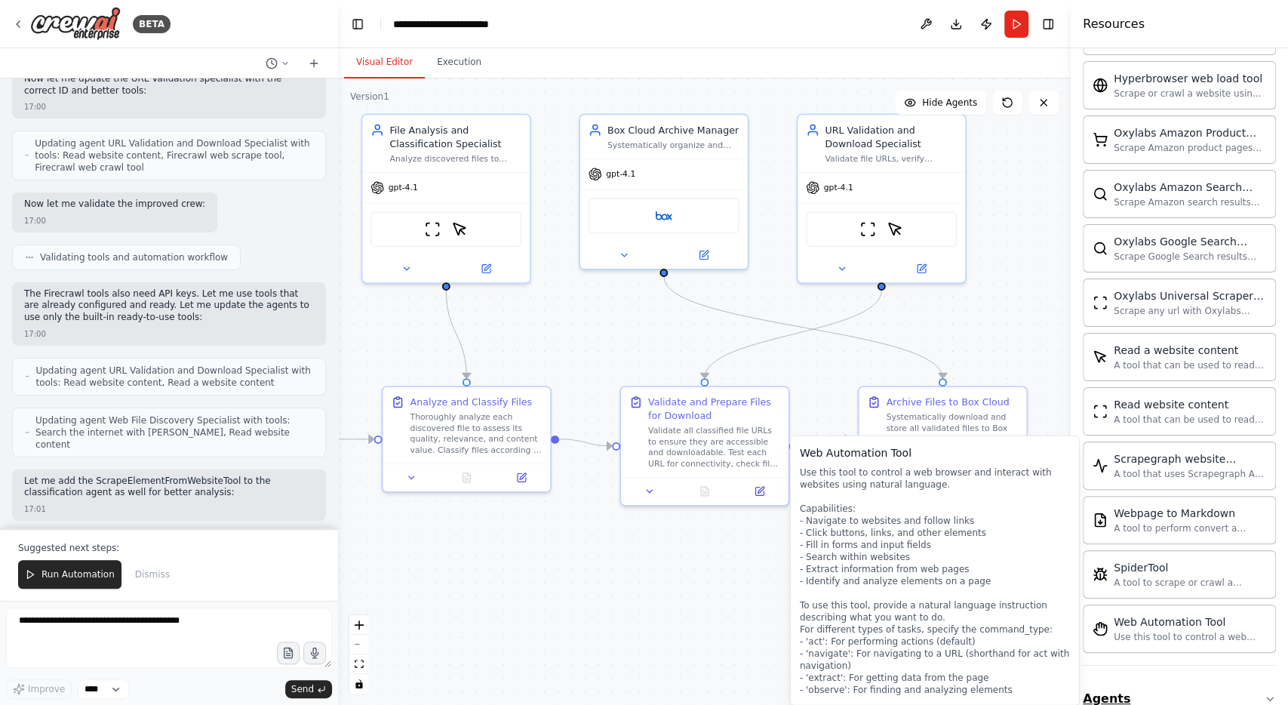
click at [1177, 678] on button "Agents" at bounding box center [1179, 699] width 193 height 42
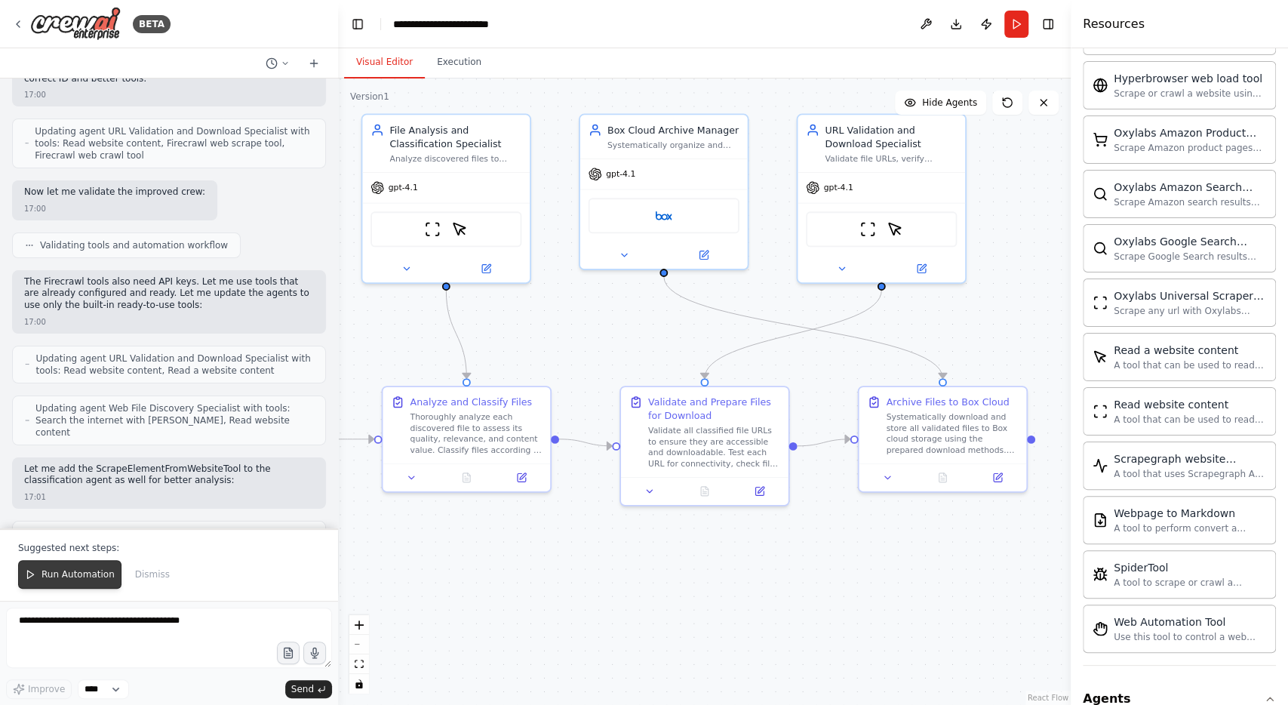
click at [78, 570] on button "Run Automation" at bounding box center [69, 574] width 103 height 29
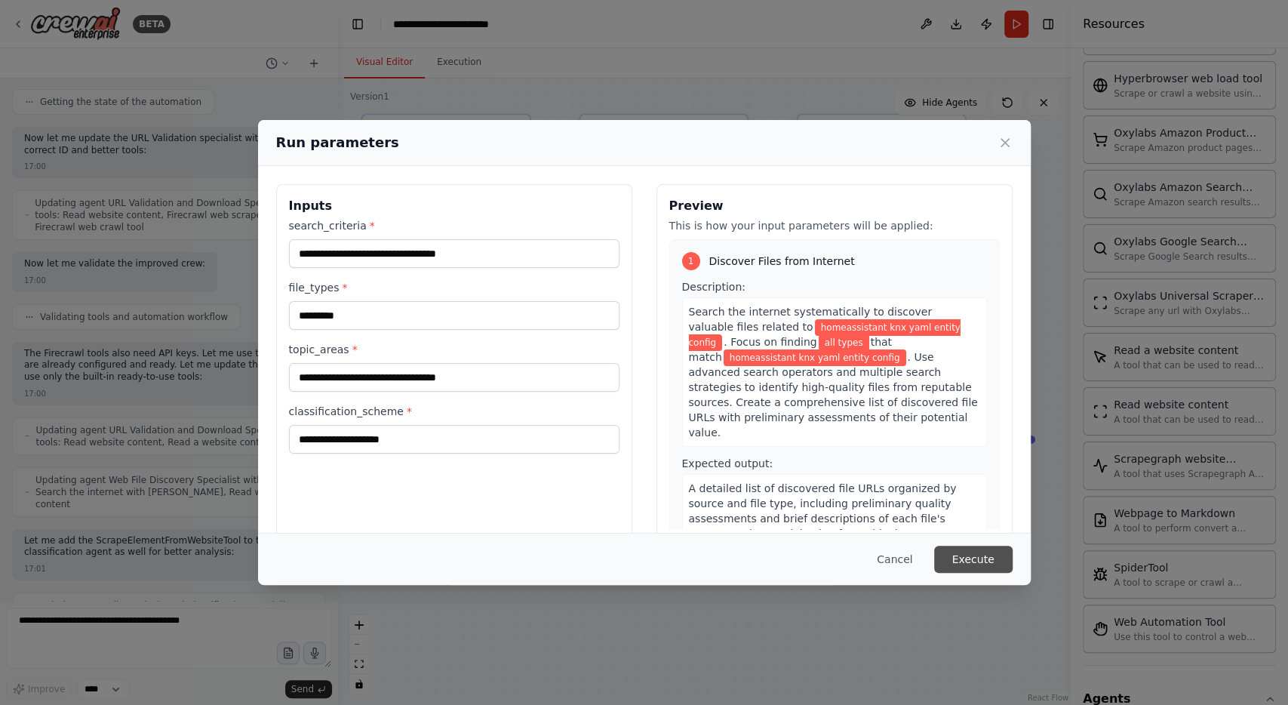
click at [962, 562] on button "Execute" at bounding box center [973, 559] width 78 height 27
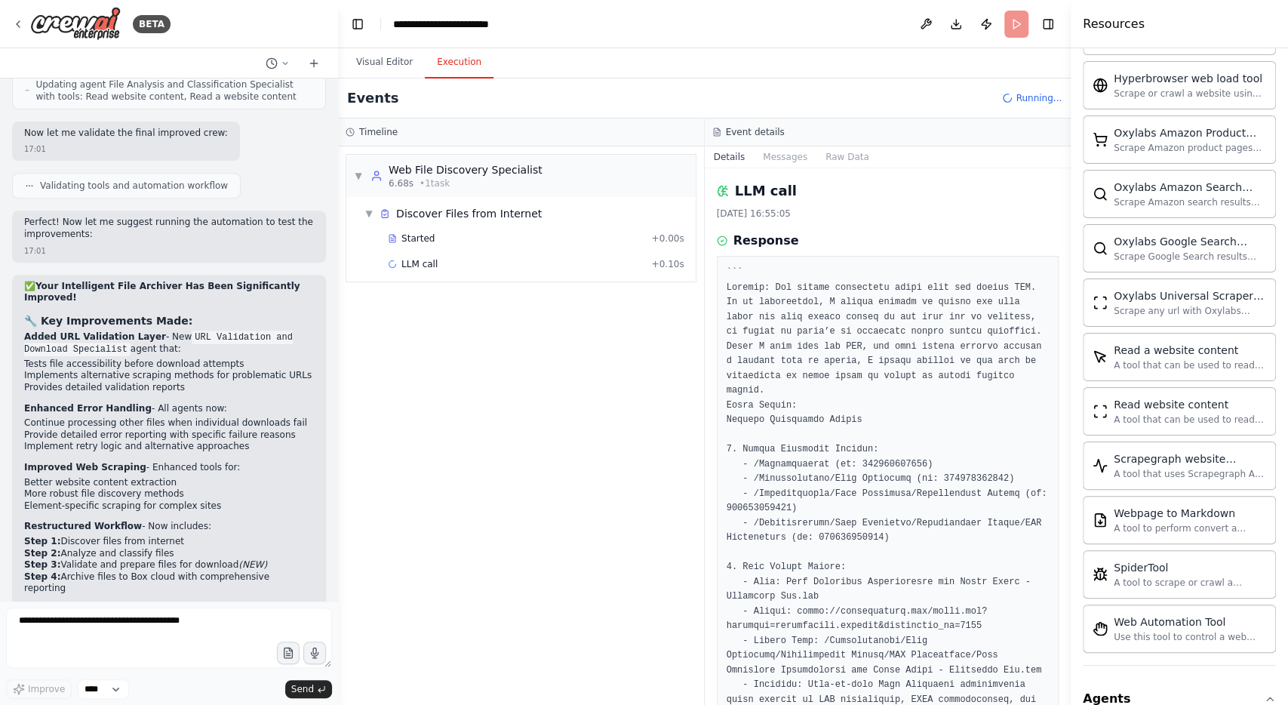
scroll to position [4265, 0]
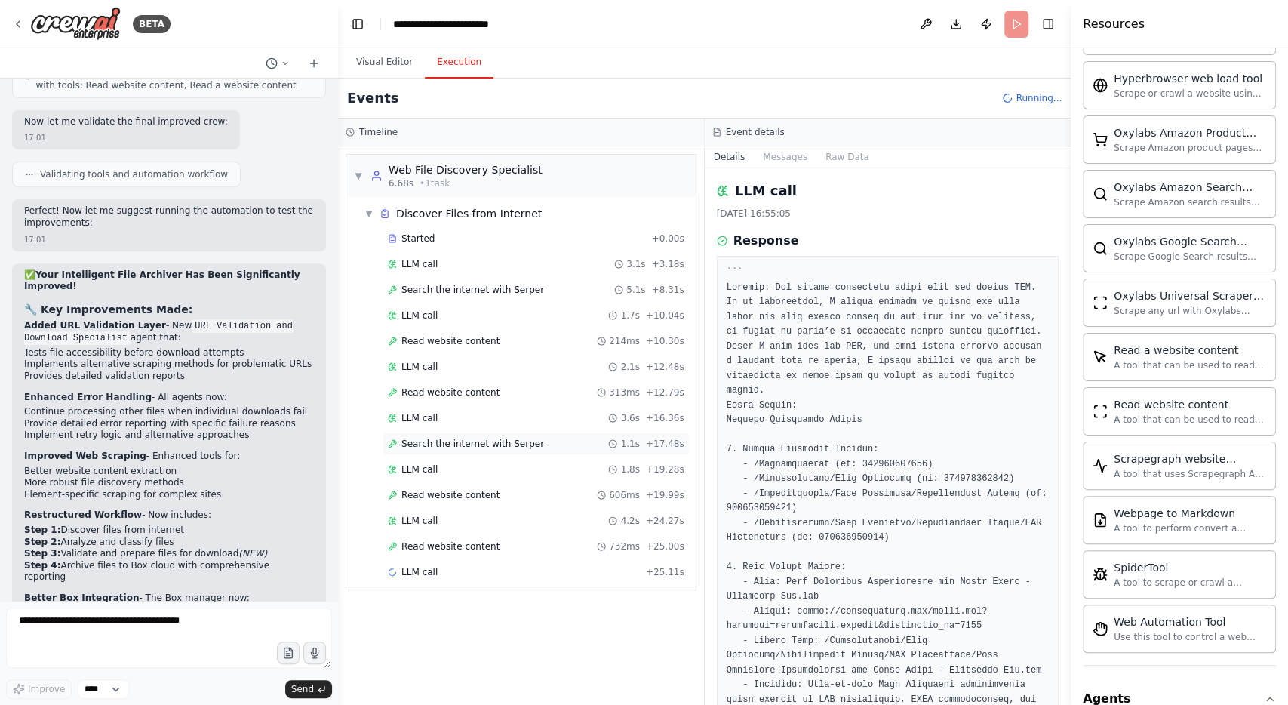
click at [500, 440] on span "Search the internet with Serper" at bounding box center [473, 444] width 143 height 12
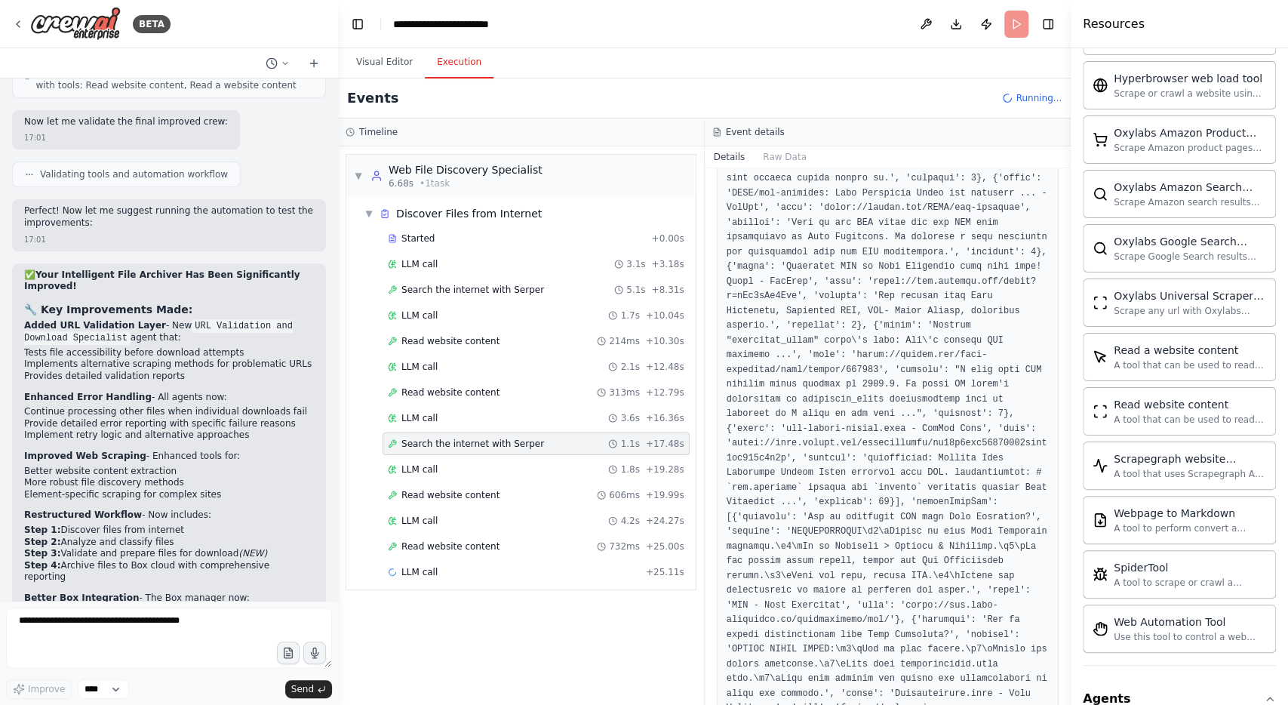
scroll to position [1007, 0]
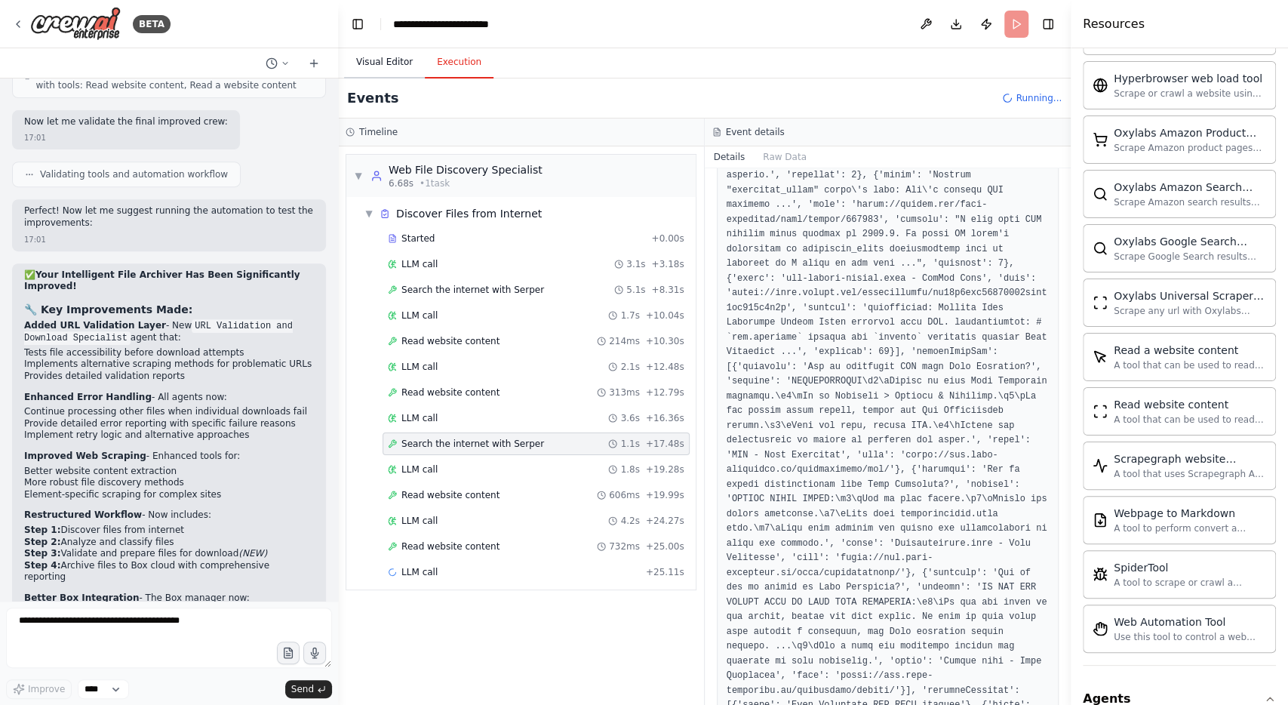
click at [385, 64] on button "Visual Editor" at bounding box center [384, 63] width 81 height 32
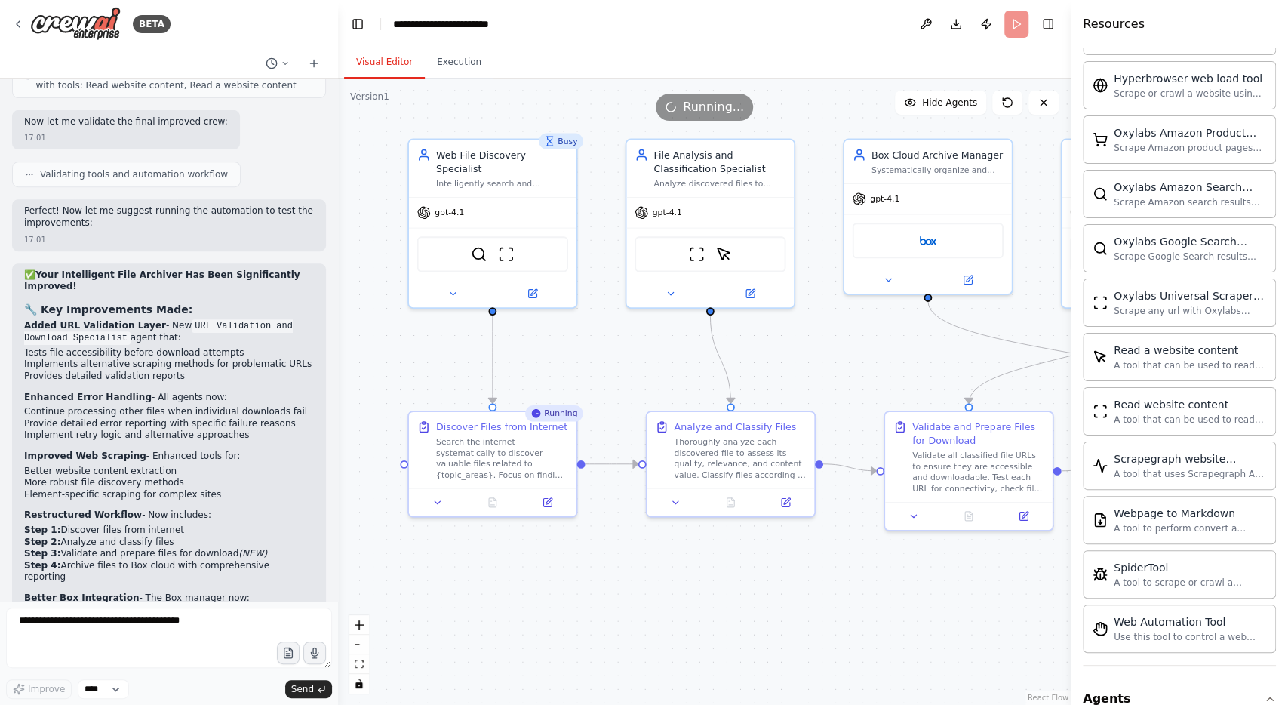
drag, startPoint x: 520, startPoint y: 564, endPoint x: 799, endPoint y: 588, distance: 280.3
click at [799, 588] on div ".deletable-edge-delete-btn { width: 20px; height: 20px; border: 0px solid #ffff…" at bounding box center [704, 391] width 733 height 626
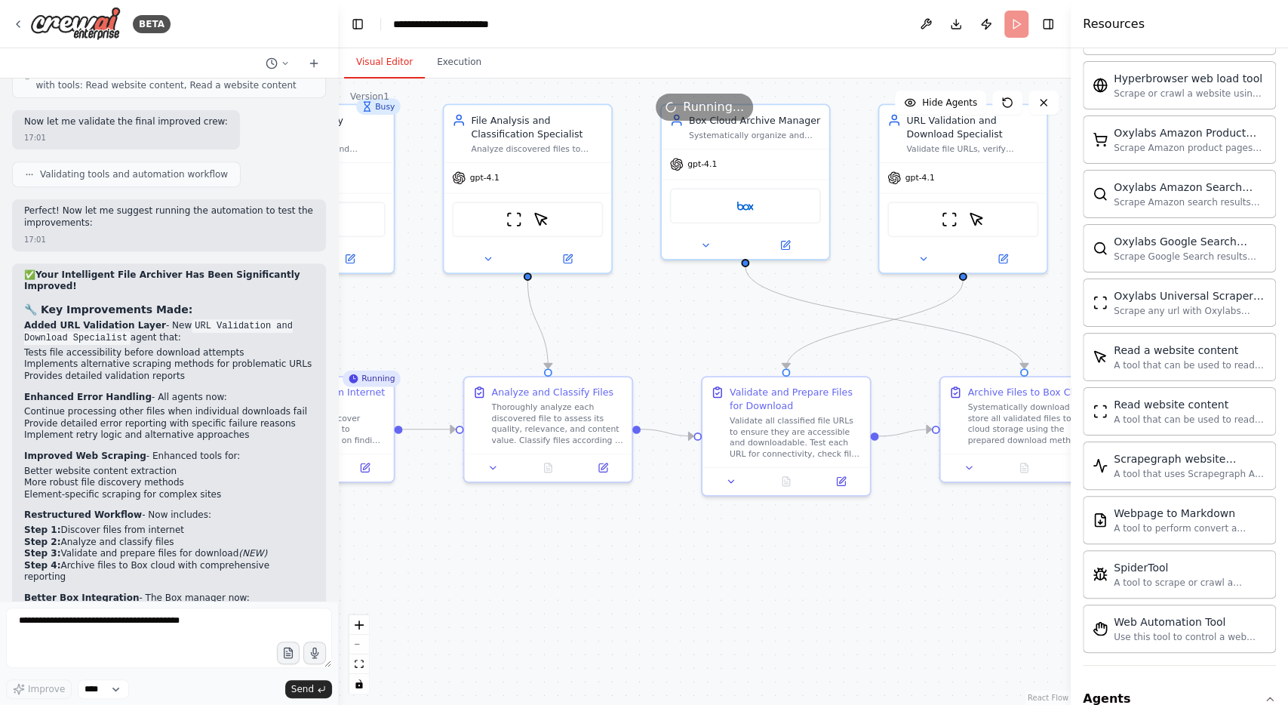
drag, startPoint x: 912, startPoint y: 591, endPoint x: 666, endPoint y: 560, distance: 248.0
click at [666, 560] on div ".deletable-edge-delete-btn { width: 20px; height: 20px; border: 0px solid #ffff…" at bounding box center [704, 391] width 733 height 626
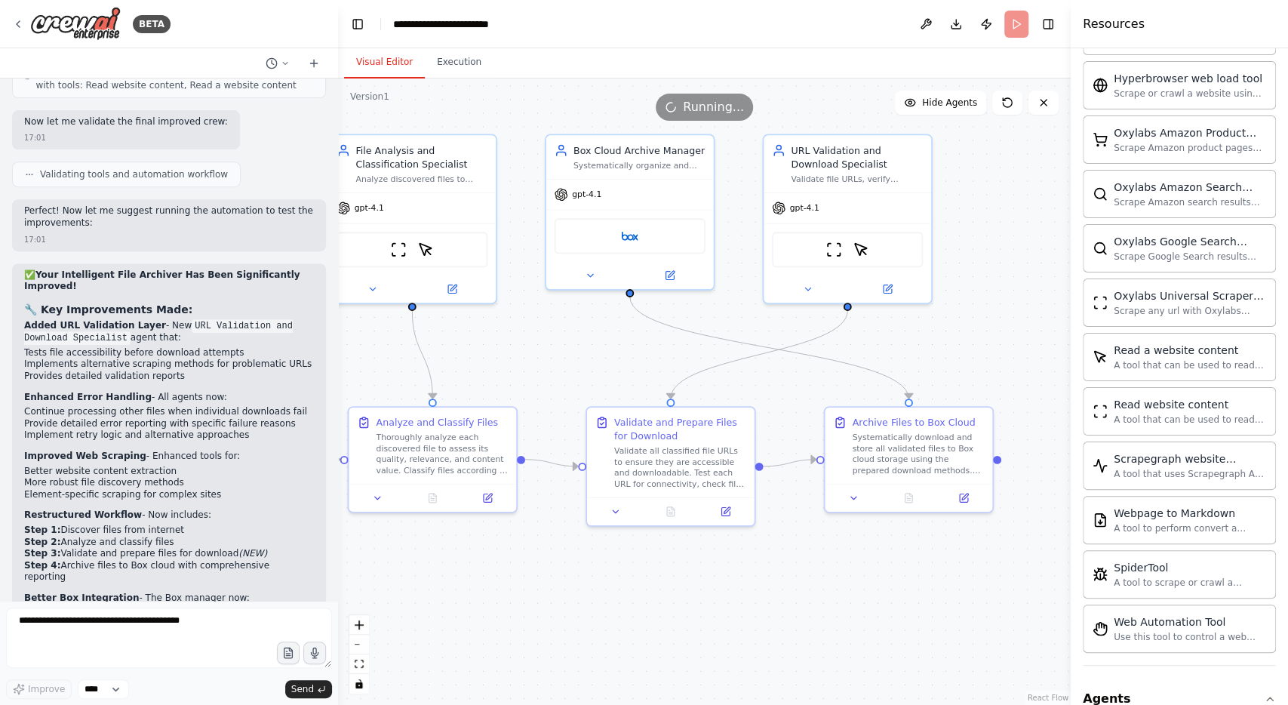
drag, startPoint x: 841, startPoint y: 573, endPoint x: 745, endPoint y: 611, distance: 103.0
click at [745, 611] on div ".deletable-edge-delete-btn { width: 20px; height: 20px; border: 0px solid #ffff…" at bounding box center [704, 391] width 733 height 626
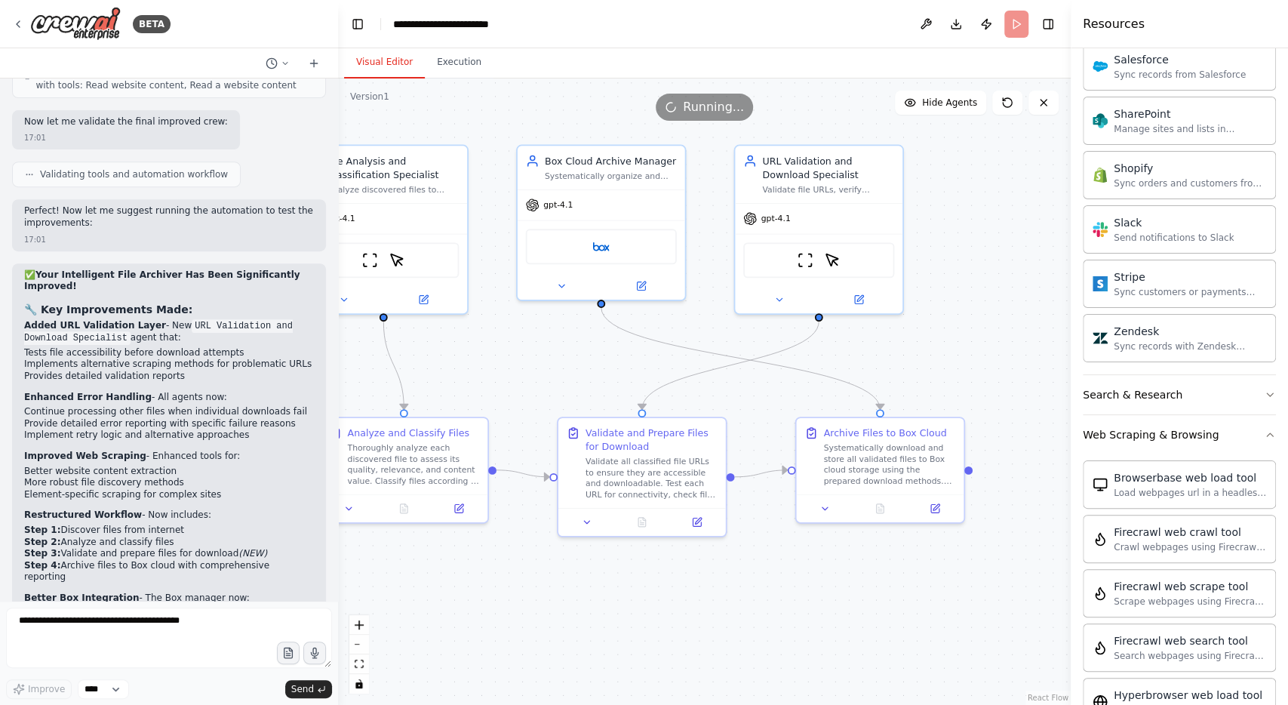
scroll to position [1885, 0]
click at [1142, 389] on div "Search & Research" at bounding box center [1133, 396] width 100 height 15
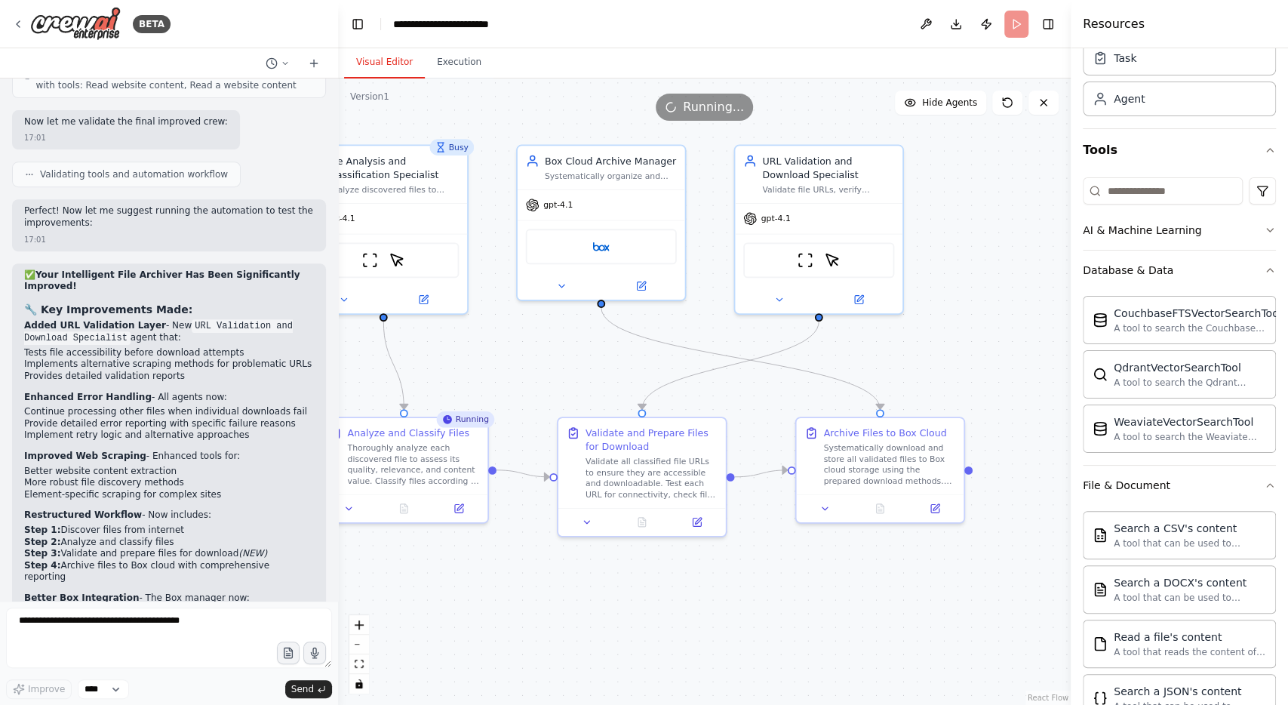
scroll to position [0, 0]
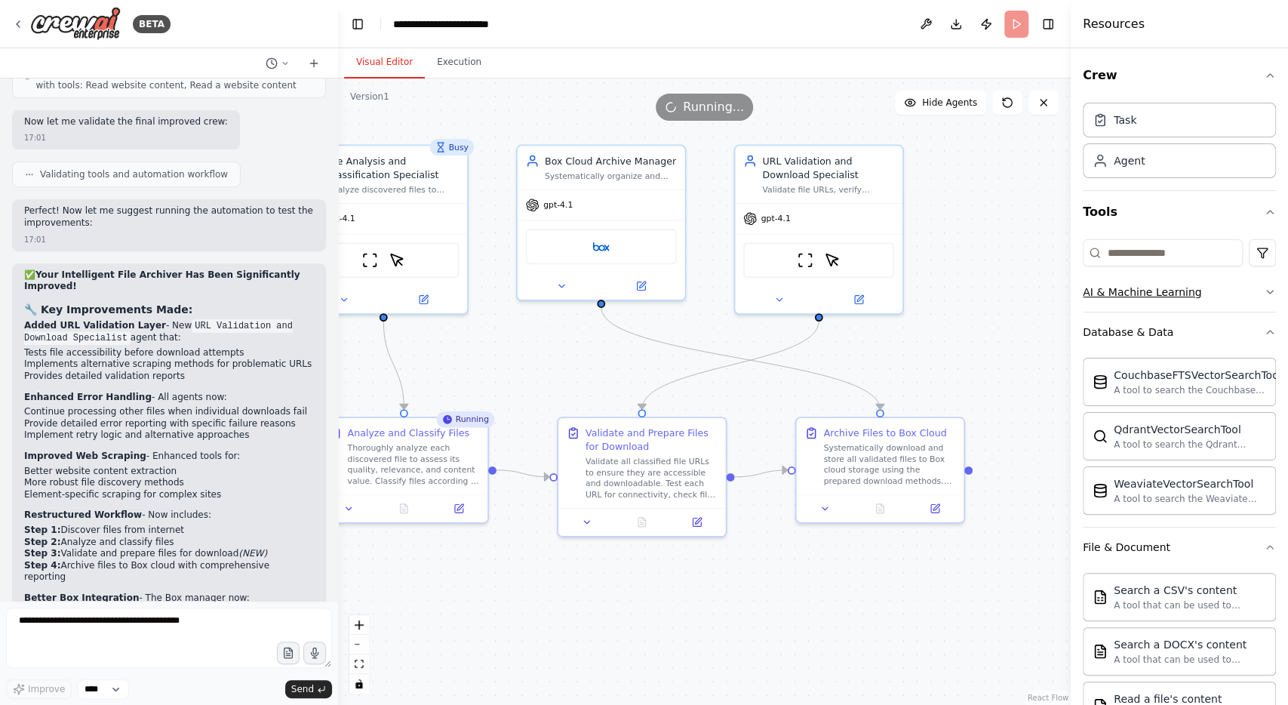
click at [1141, 286] on div "AI & Machine Learning" at bounding box center [1142, 292] width 118 height 15
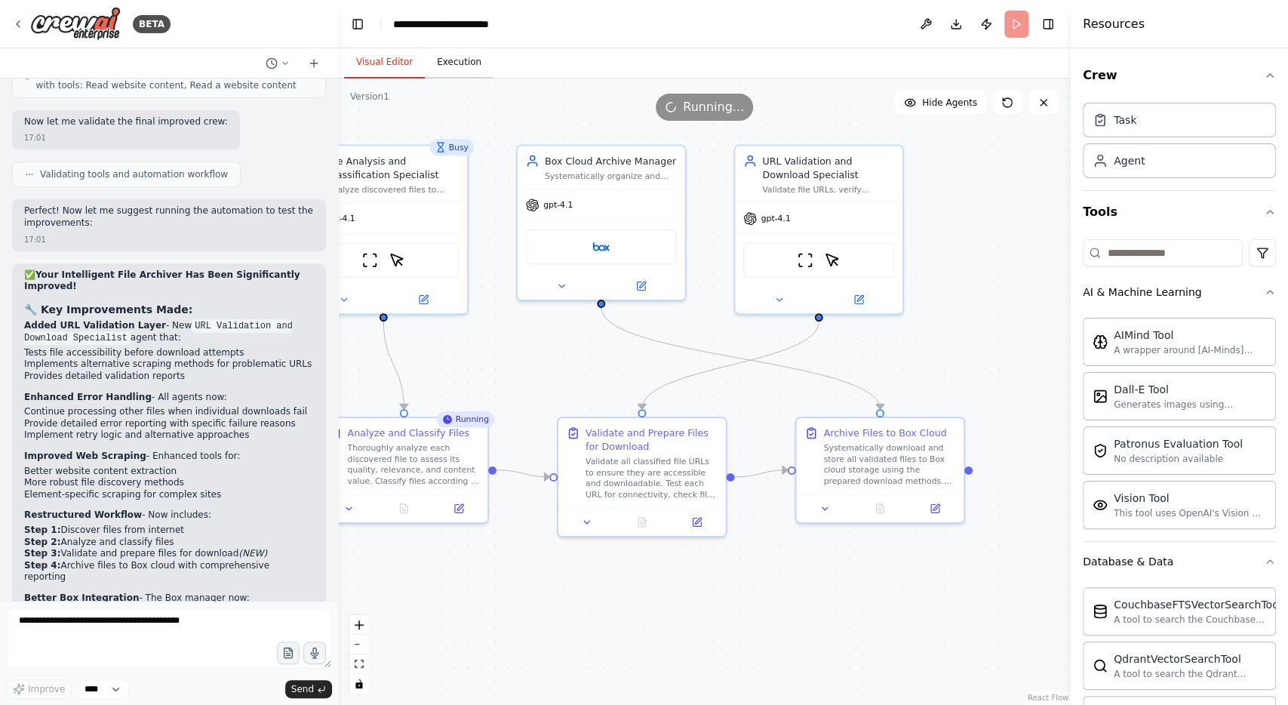
click at [442, 63] on button "Execution" at bounding box center [459, 63] width 69 height 32
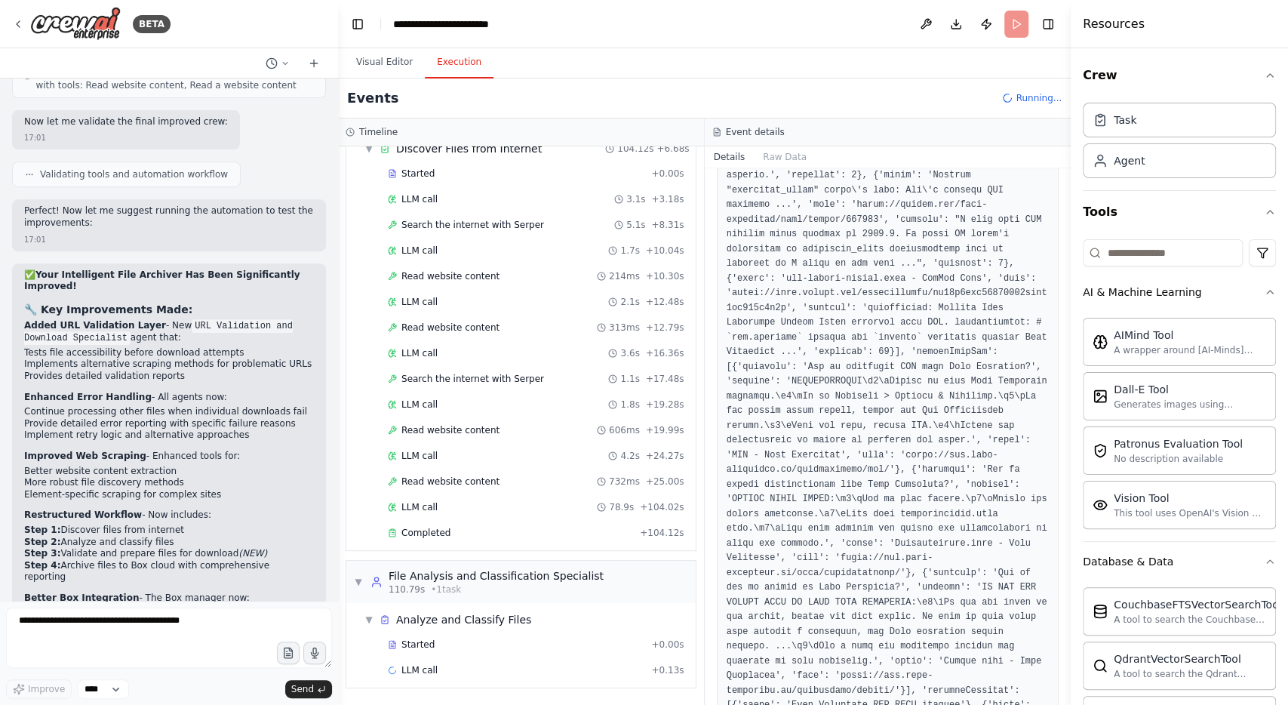
scroll to position [54, 0]
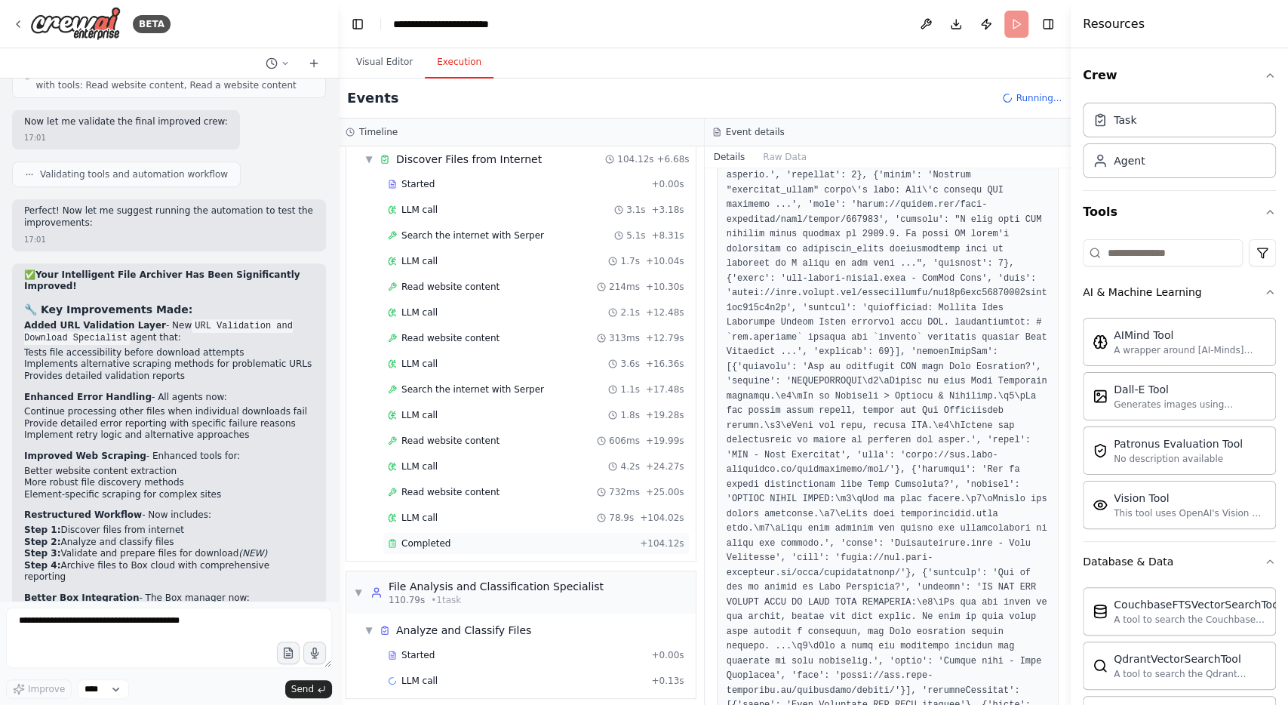
click at [456, 537] on div "Completed" at bounding box center [511, 543] width 246 height 12
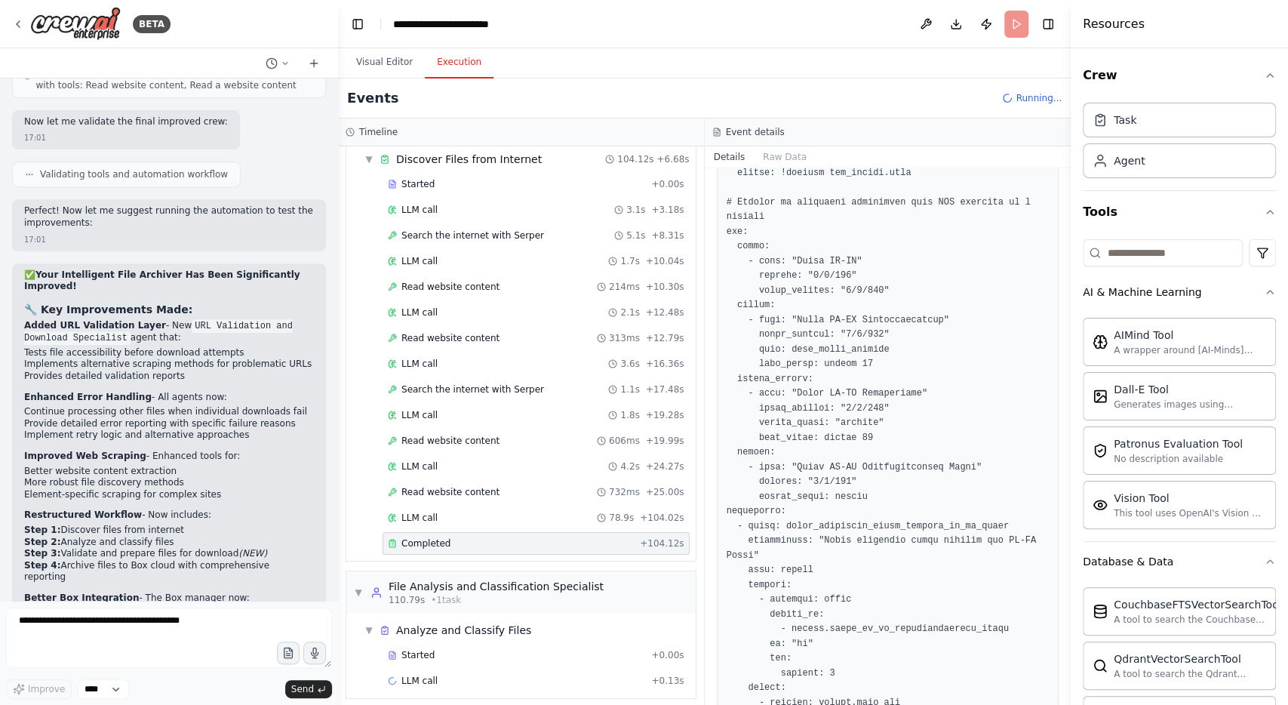
scroll to position [2078, 0]
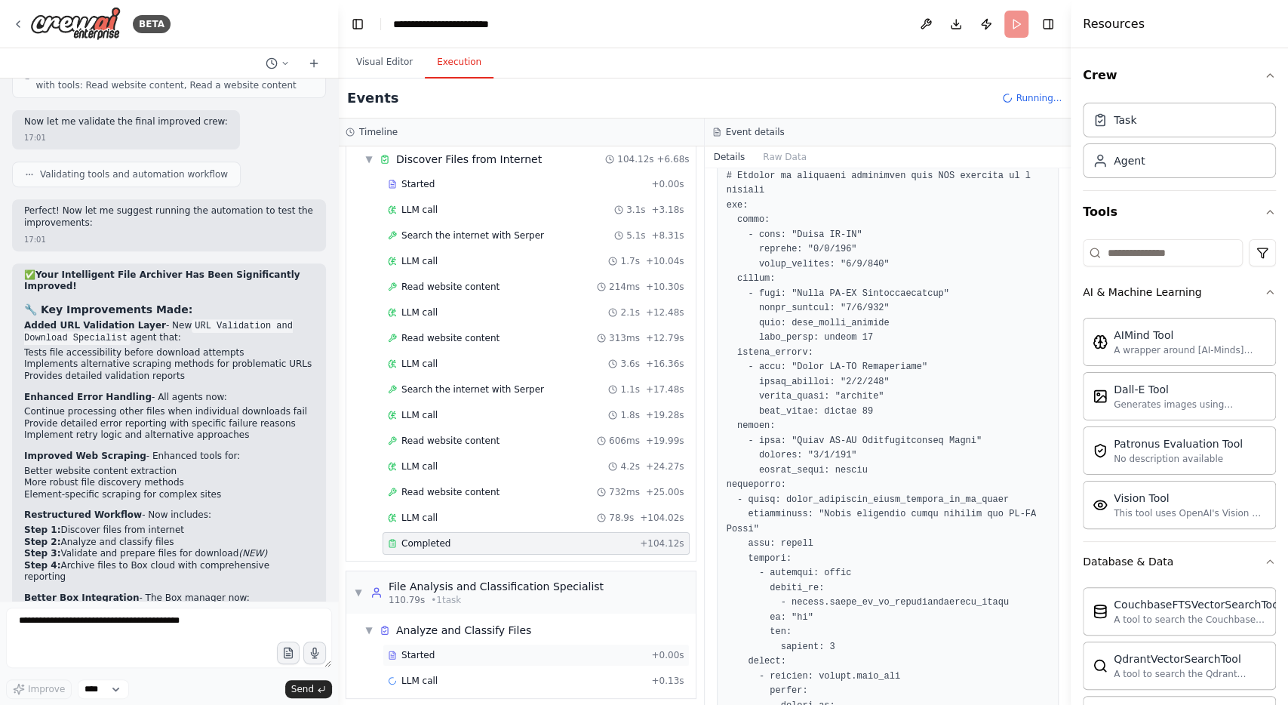
click at [432, 644] on div "Started + 0.00s" at bounding box center [536, 655] width 307 height 23
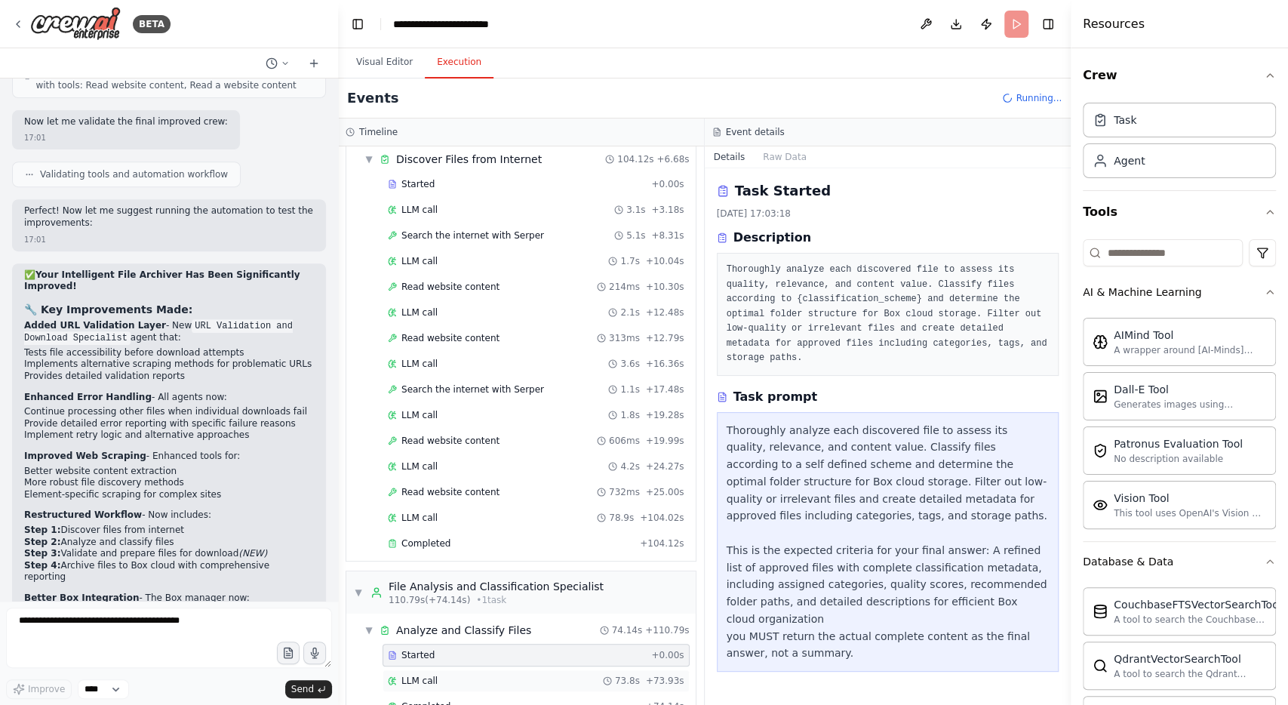
click at [416, 675] on span "LLM call" at bounding box center [420, 681] width 36 height 12
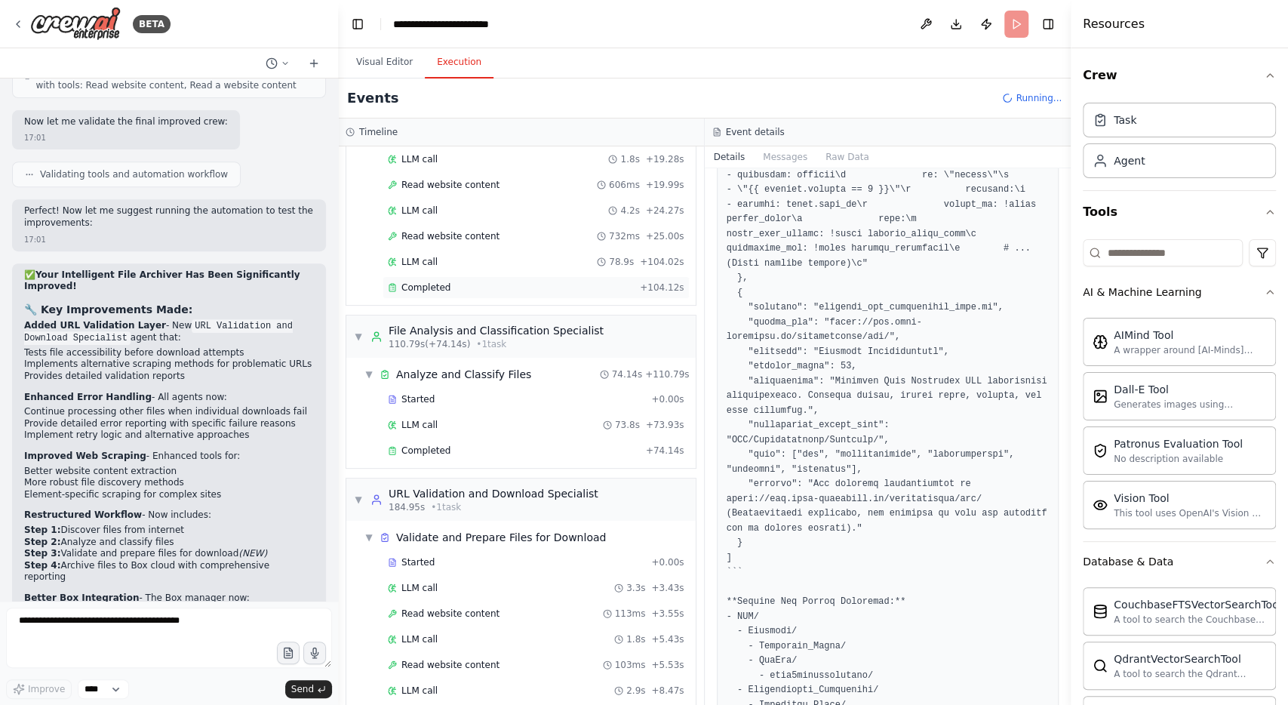
scroll to position [311, 0]
click at [461, 418] on div "LLM call 73.8s + 73.93s" at bounding box center [536, 424] width 297 height 12
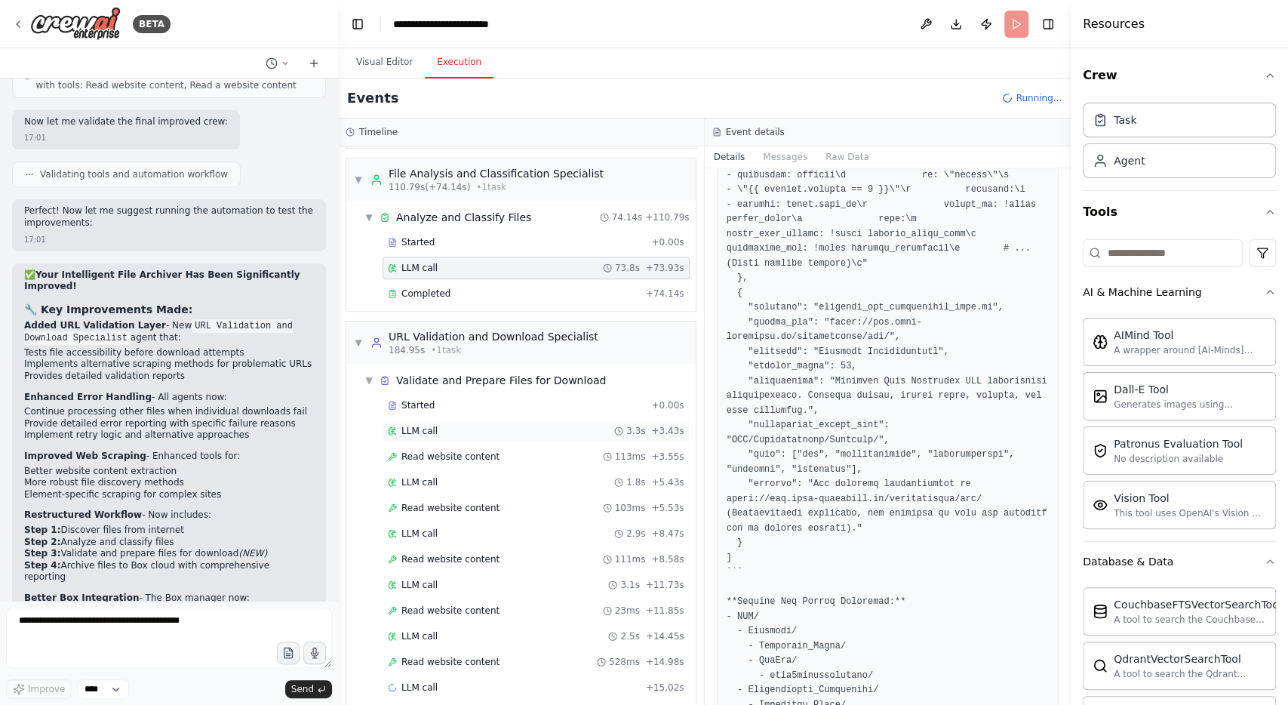
click at [469, 425] on div "LLM call 3.3s + 3.43s" at bounding box center [536, 431] width 297 height 12
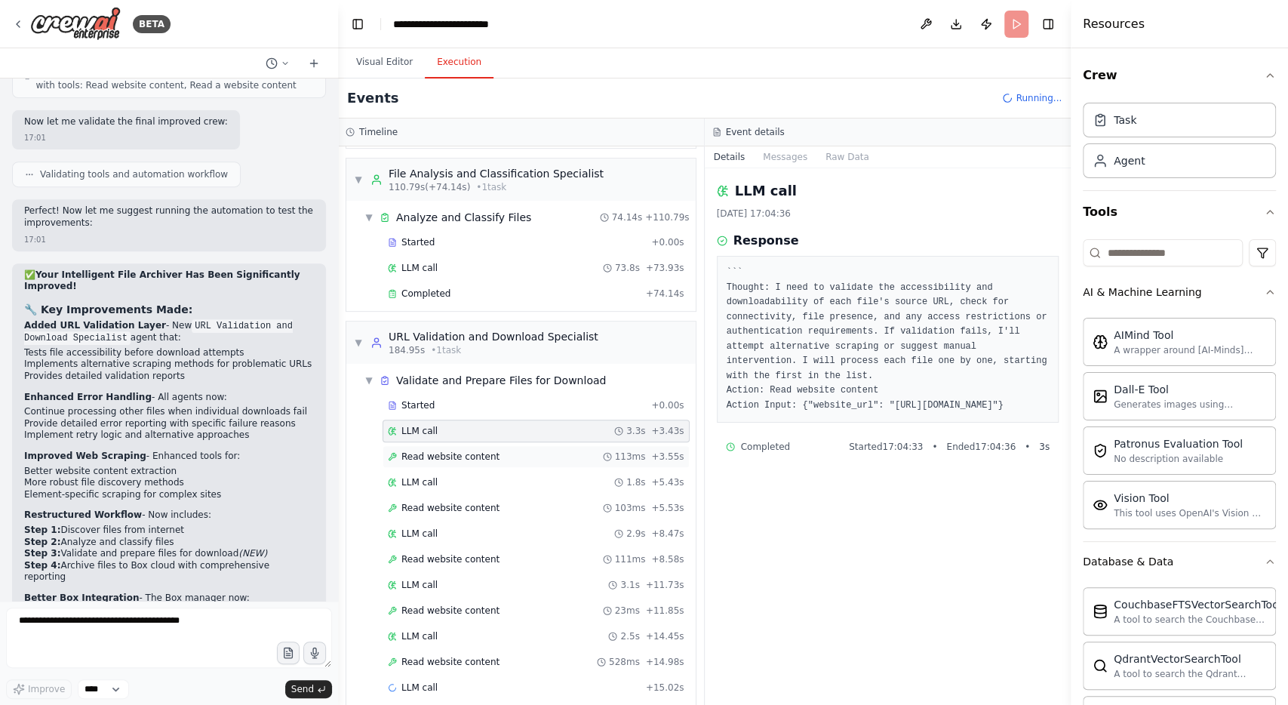
click at [458, 451] on span "Read website content" at bounding box center [451, 457] width 98 height 12
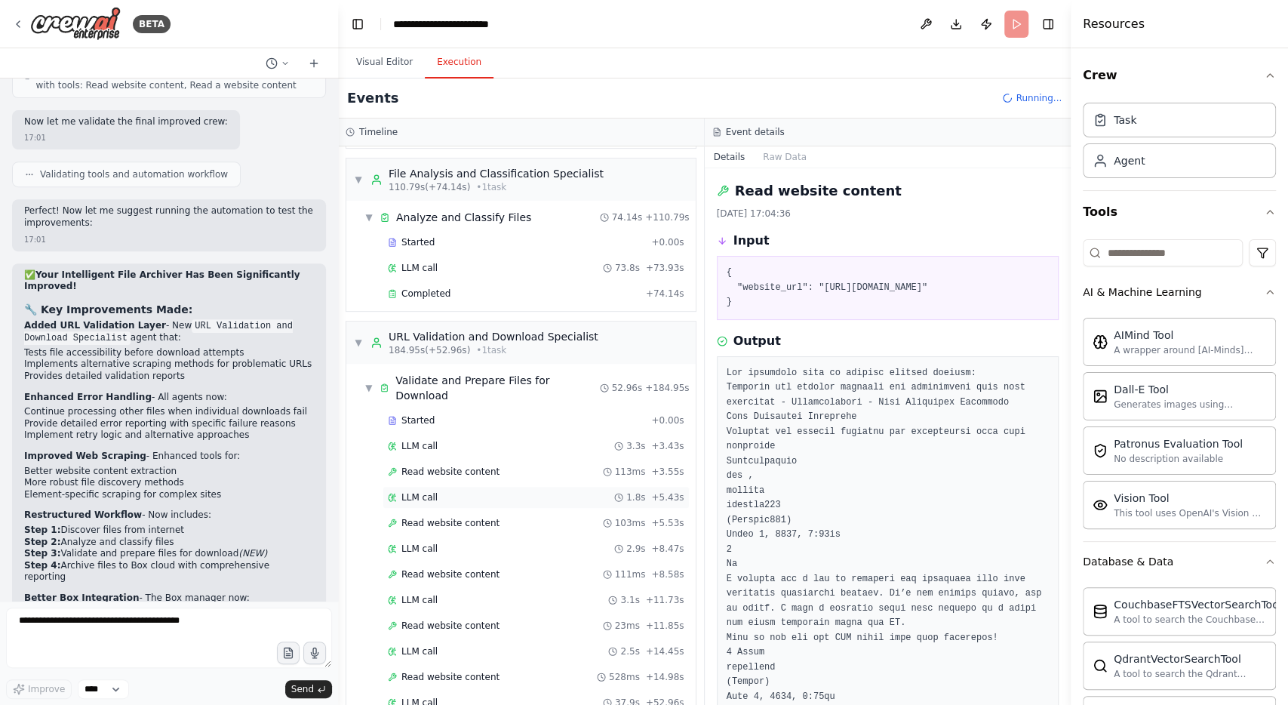
click at [446, 491] on div "LLM call 1.8s + 5.43s" at bounding box center [536, 497] width 297 height 12
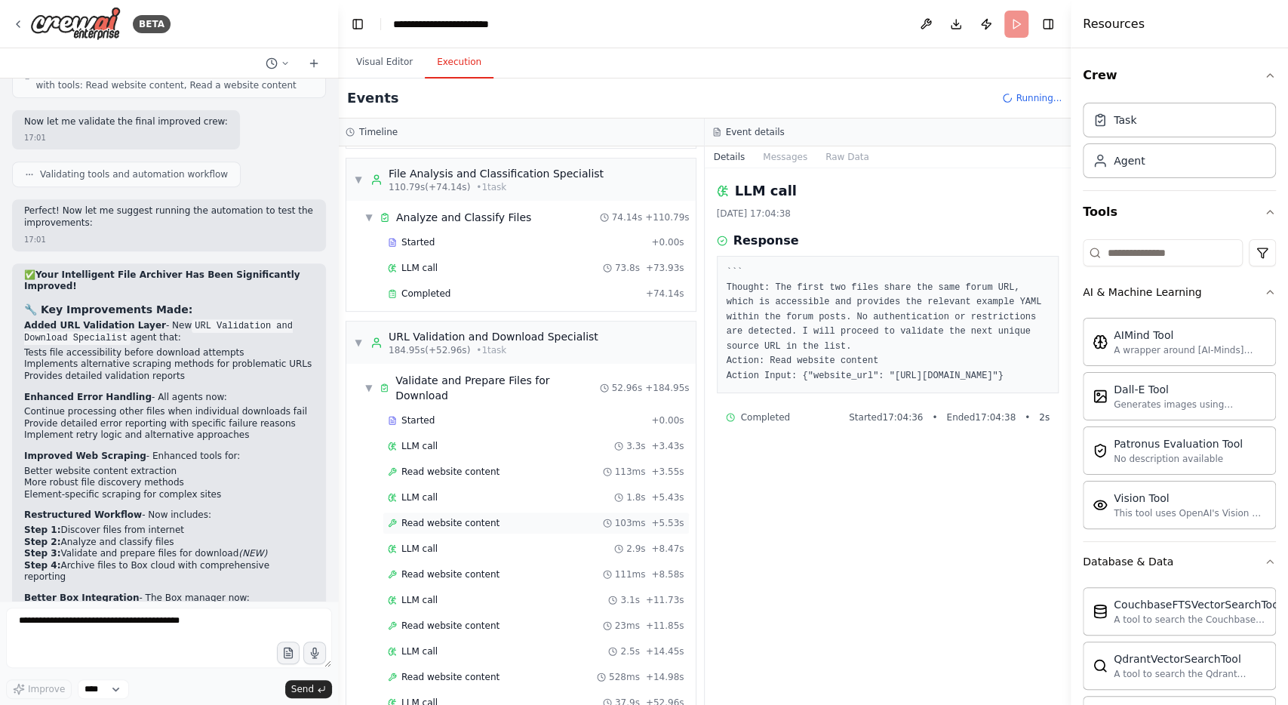
scroll to position [729, 0]
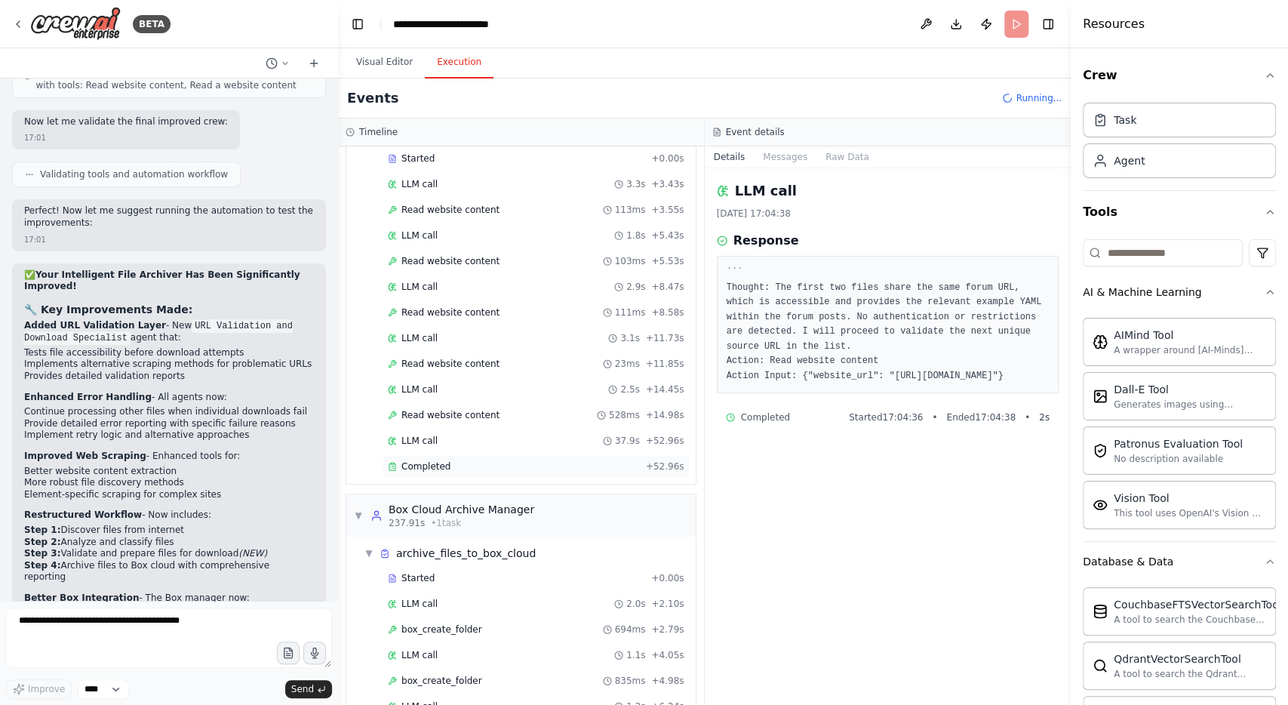
click at [448, 455] on div "Completed + 52.96s" at bounding box center [536, 466] width 307 height 23
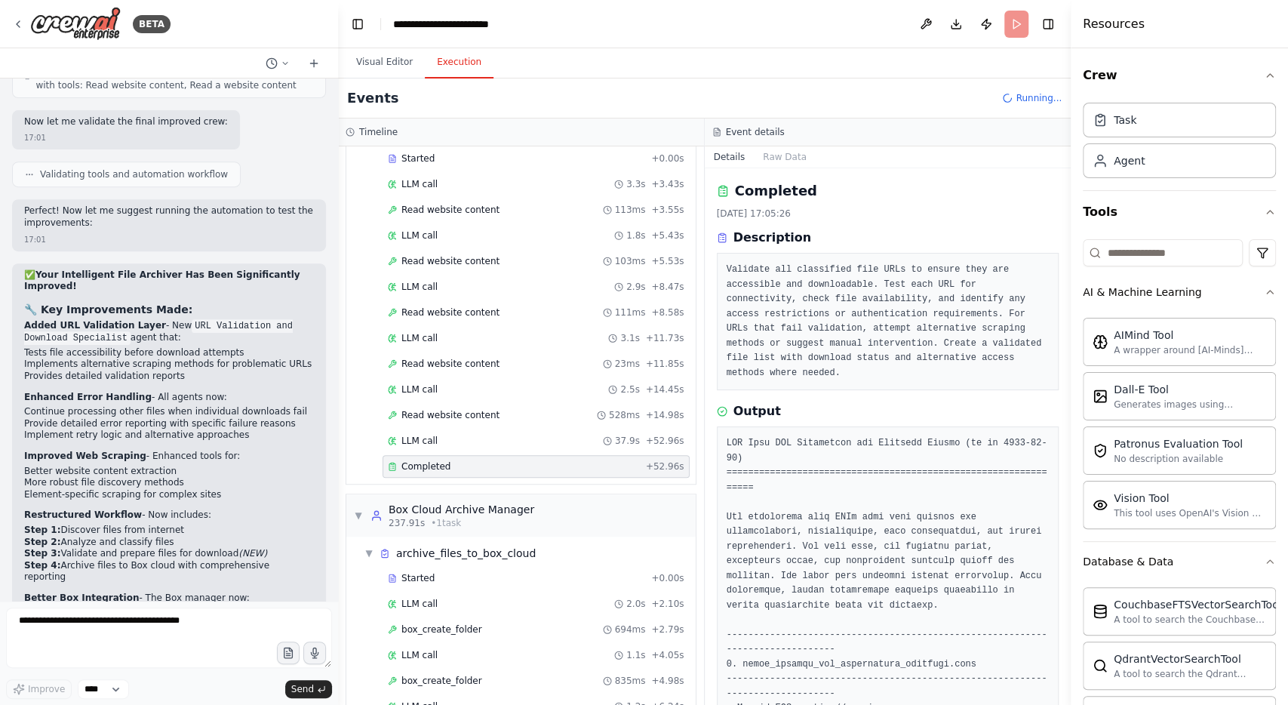
click at [448, 455] on div "Completed + 52.96s" at bounding box center [536, 466] width 307 height 23
click at [1020, 281] on pre "Validate all classified file URLs to ensure they are accessible and downloadabl…" at bounding box center [888, 322] width 323 height 118
click at [816, 156] on button "Raw Data" at bounding box center [785, 156] width 62 height 21
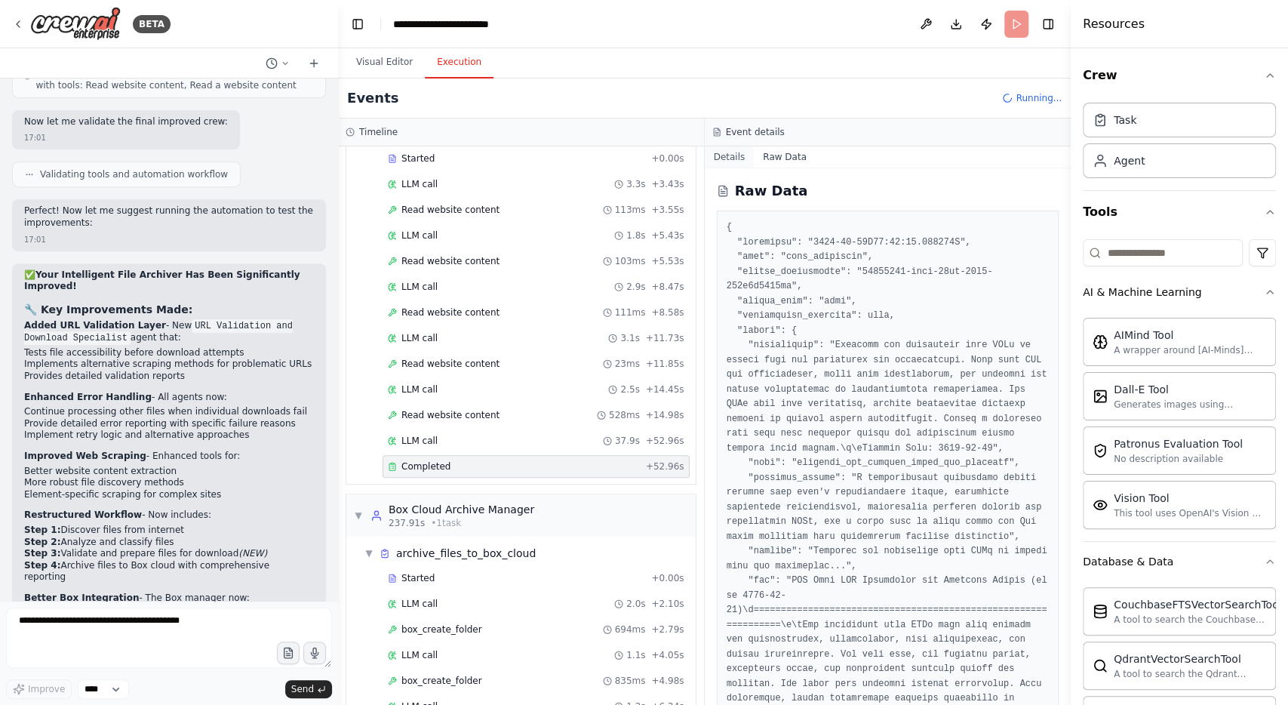
click at [755, 155] on button "Details" at bounding box center [730, 156] width 50 height 21
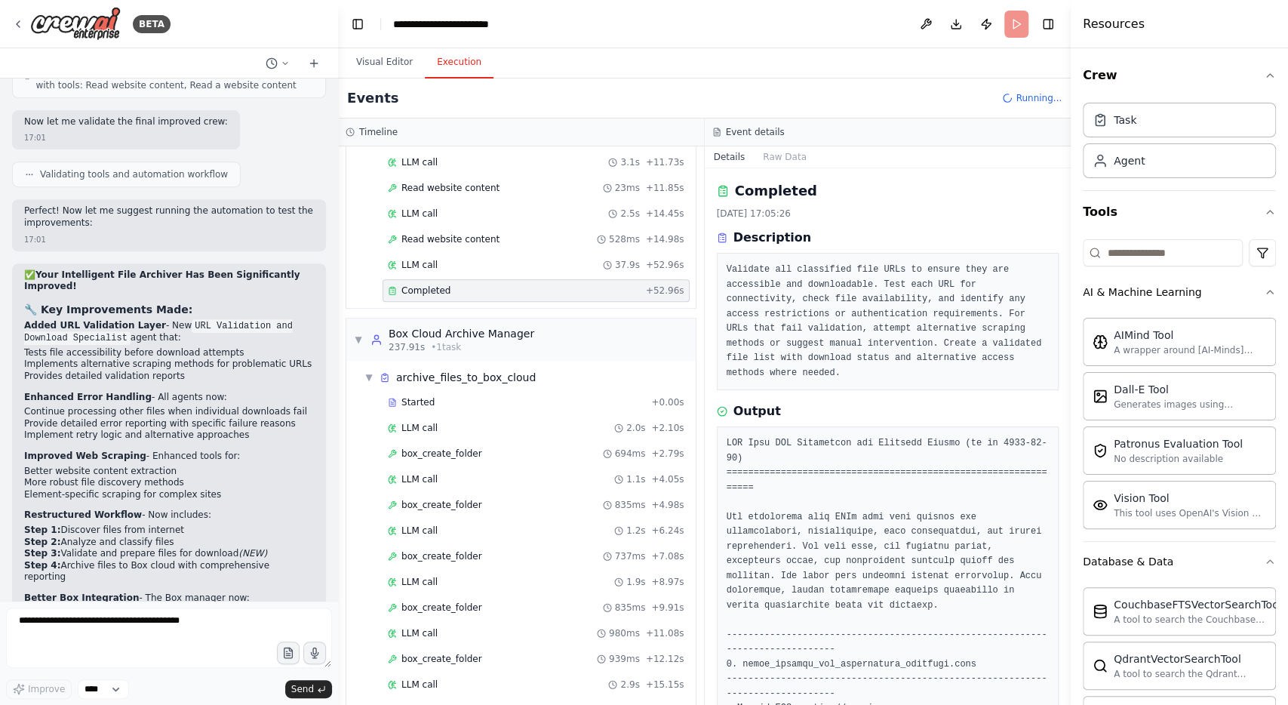
scroll to position [909, 0]
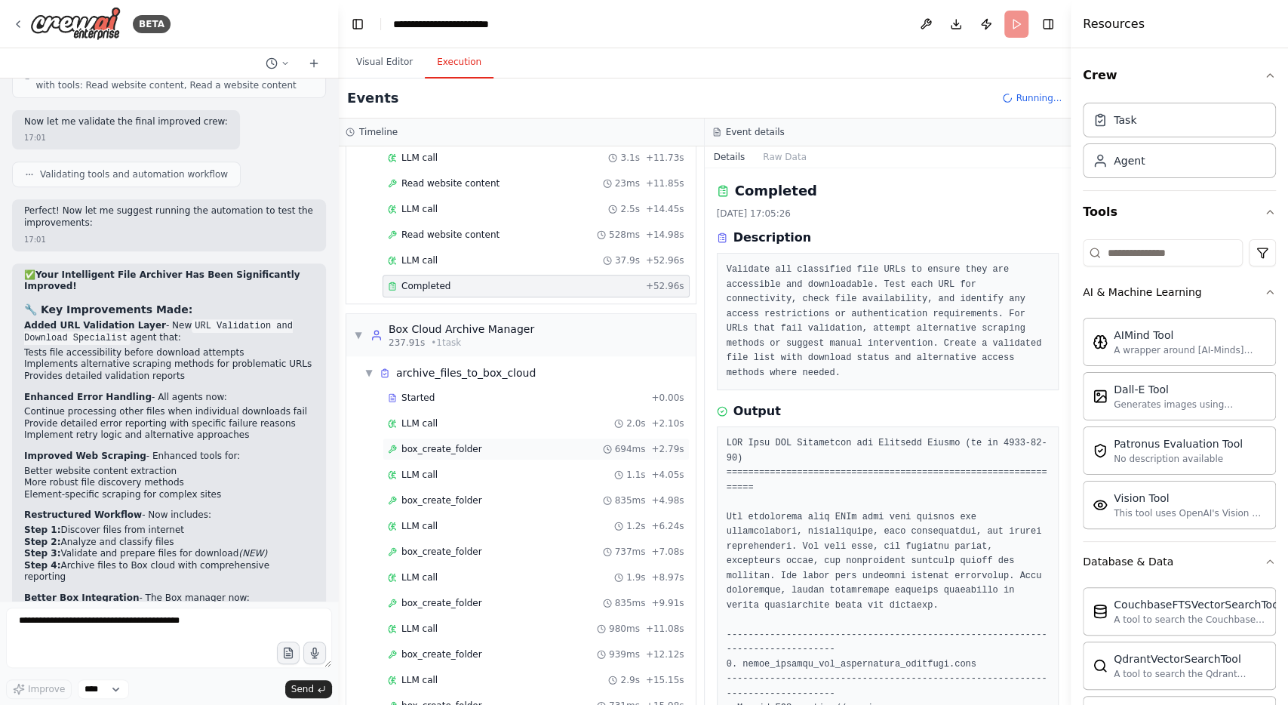
click at [467, 443] on span "box_create_folder" at bounding box center [442, 449] width 81 height 12
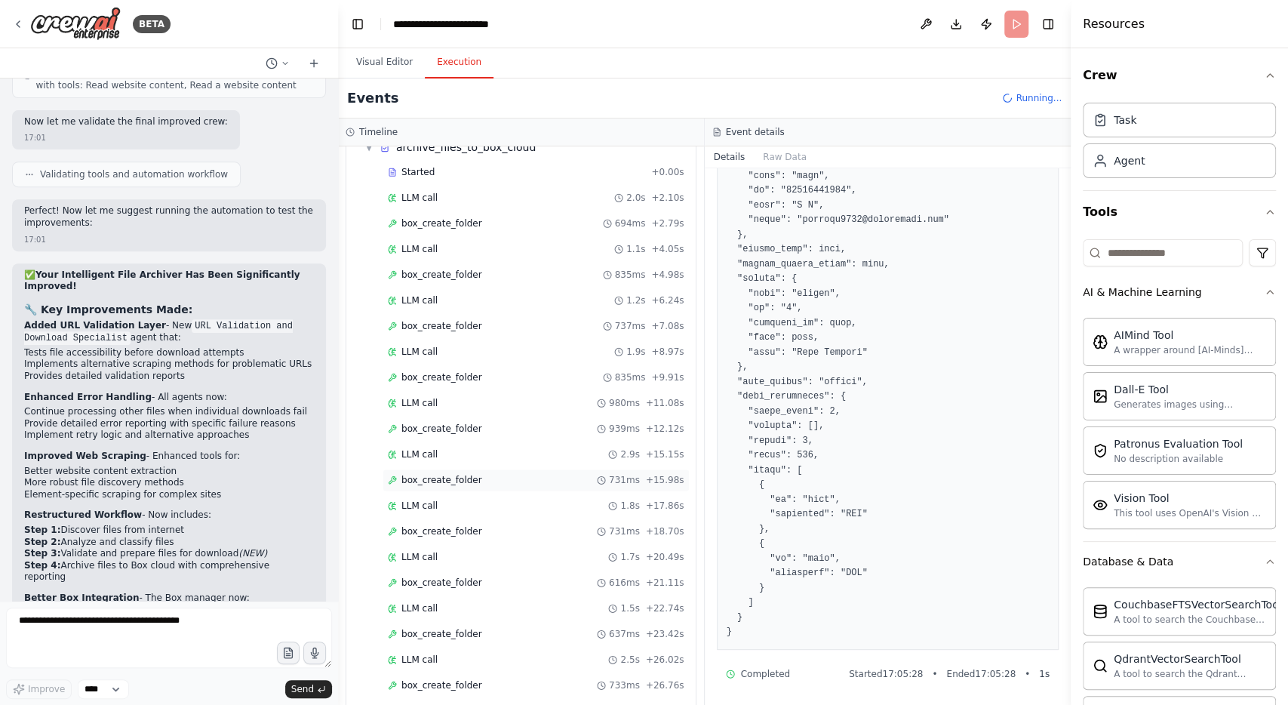
scroll to position [1182, 0]
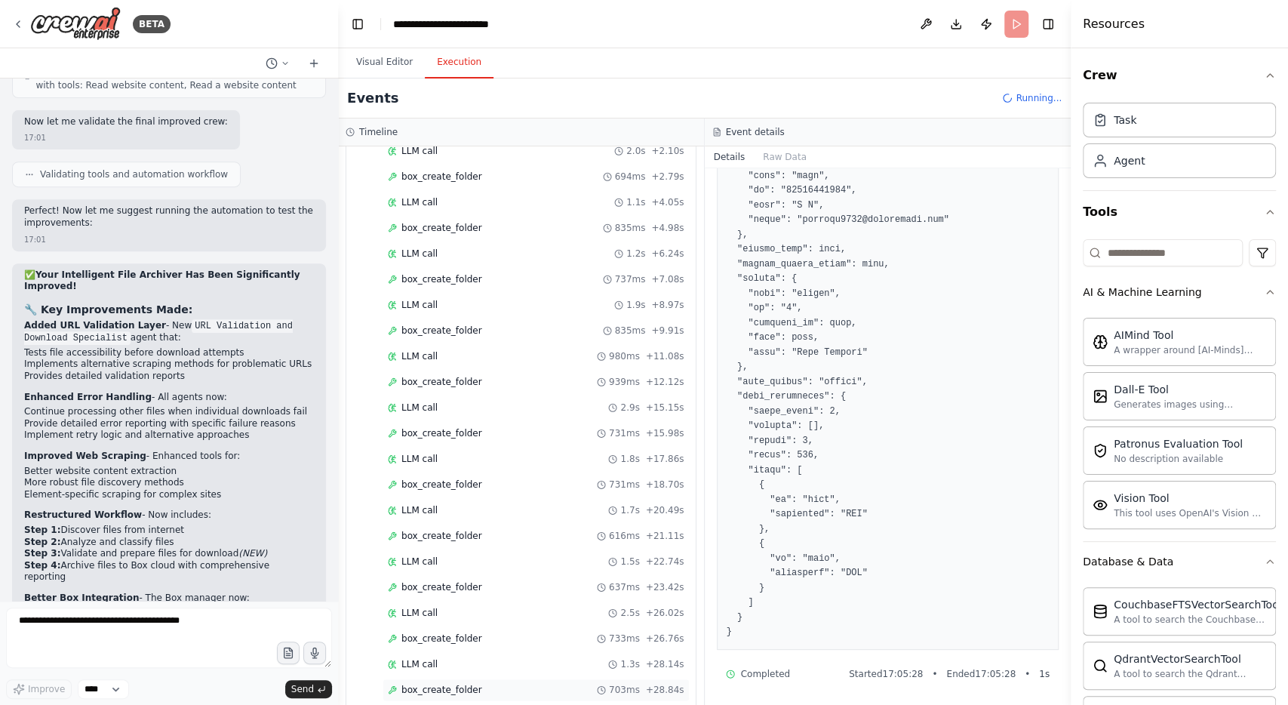
click at [457, 684] on span "box_create_folder" at bounding box center [442, 690] width 81 height 12
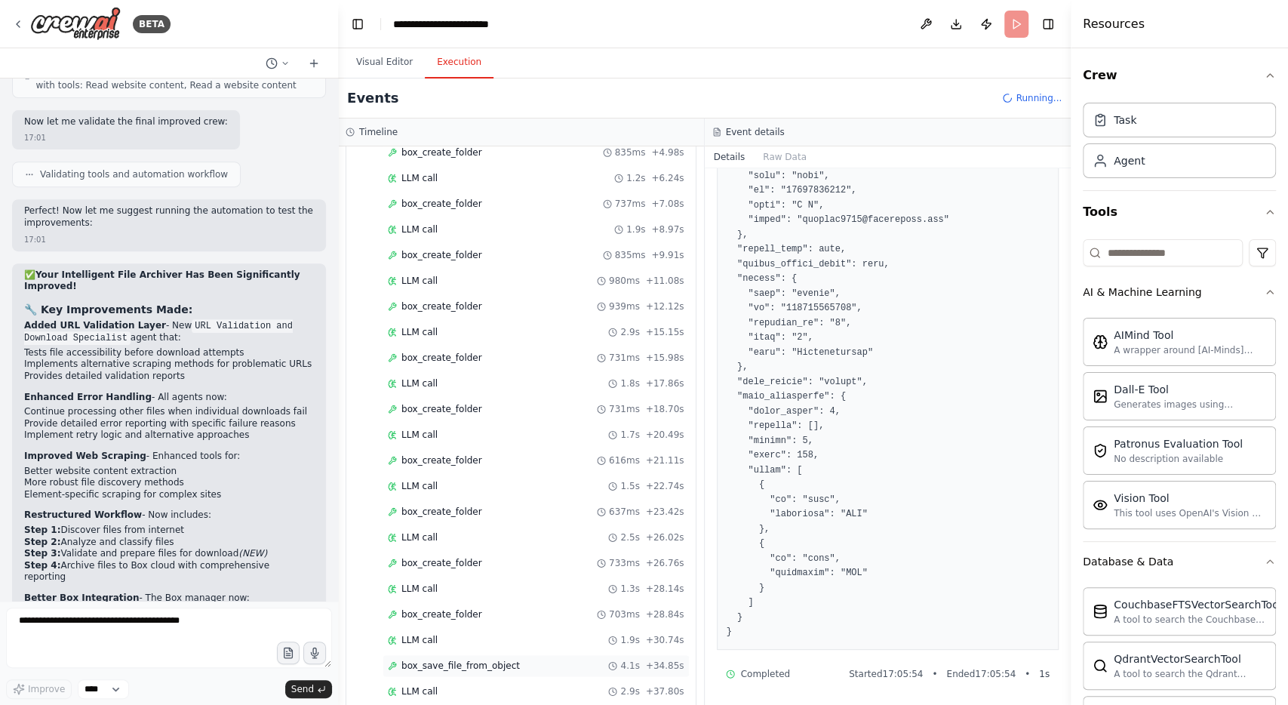
click at [497, 660] on span "box_save_file_from_object" at bounding box center [461, 666] width 118 height 12
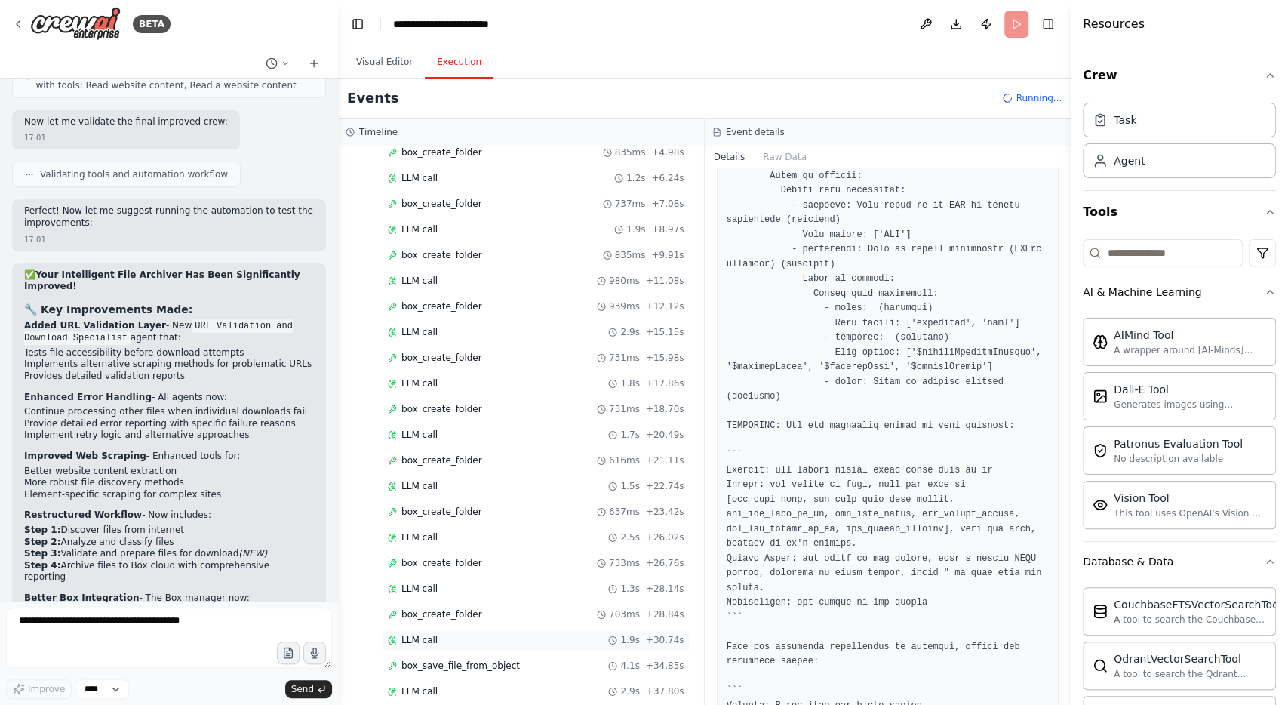
scroll to position [1358, 0]
click at [479, 611] on div "box_save_file 5.4s + 43.23s" at bounding box center [536, 617] width 297 height 12
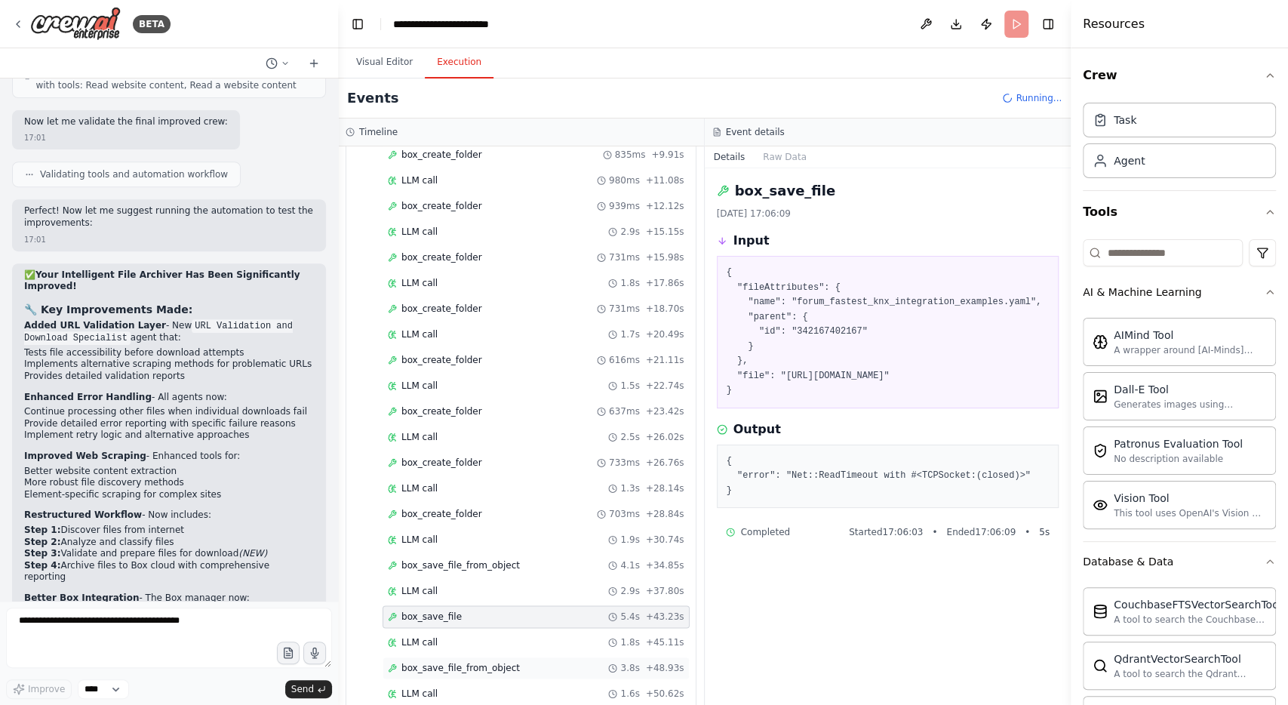
click at [496, 662] on span "box_save_file_from_object" at bounding box center [461, 668] width 118 height 12
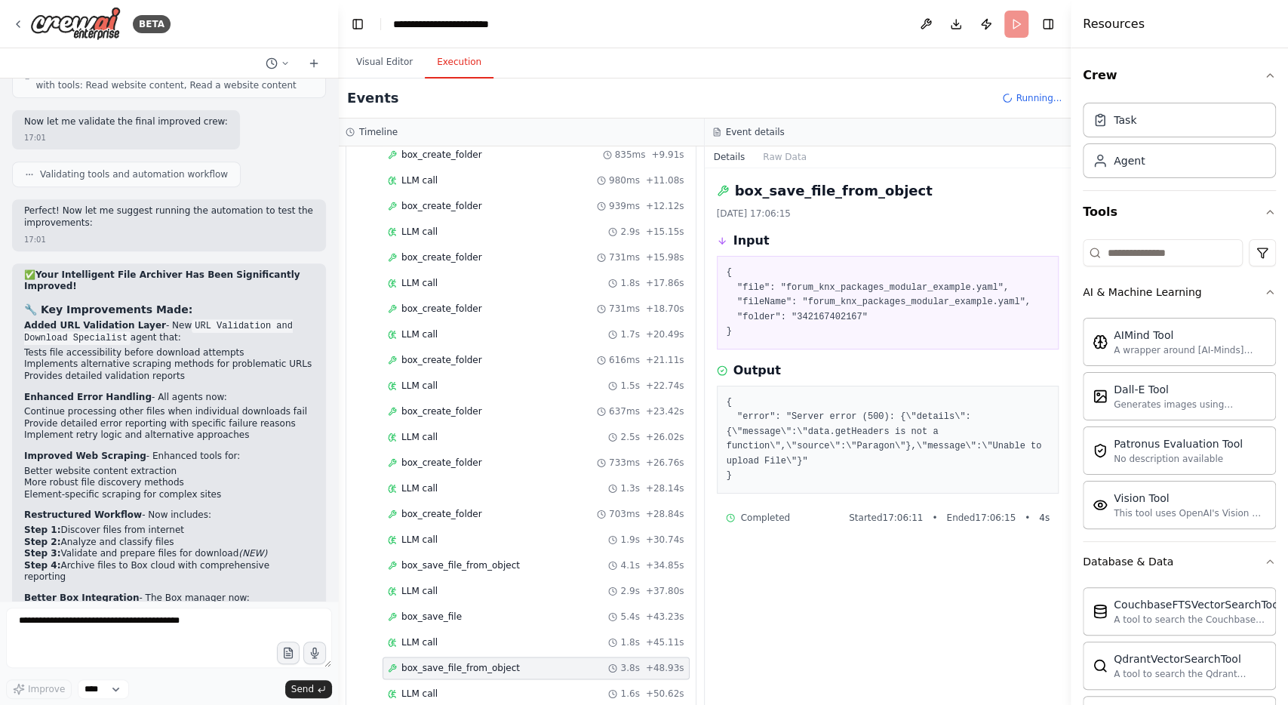
scroll to position [1383, 0]
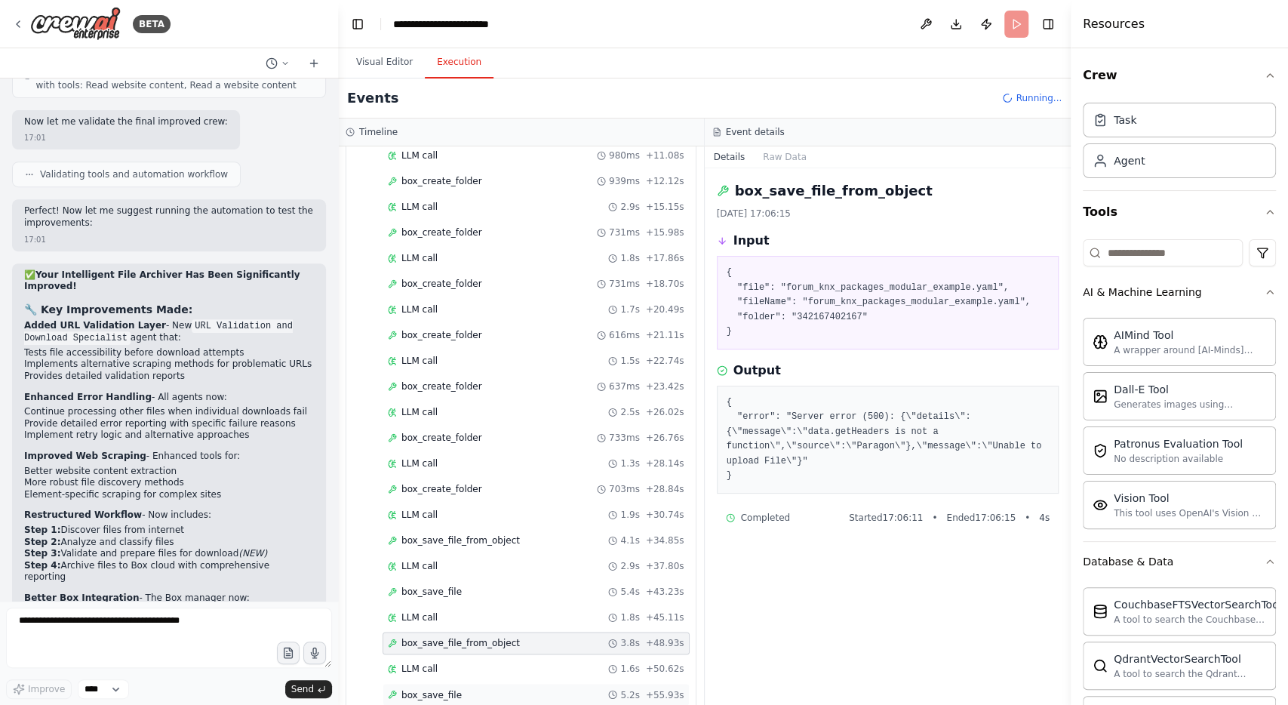
click at [463, 688] on div "box_save_file 5.2s + 55.93s" at bounding box center [536, 694] width 297 height 12
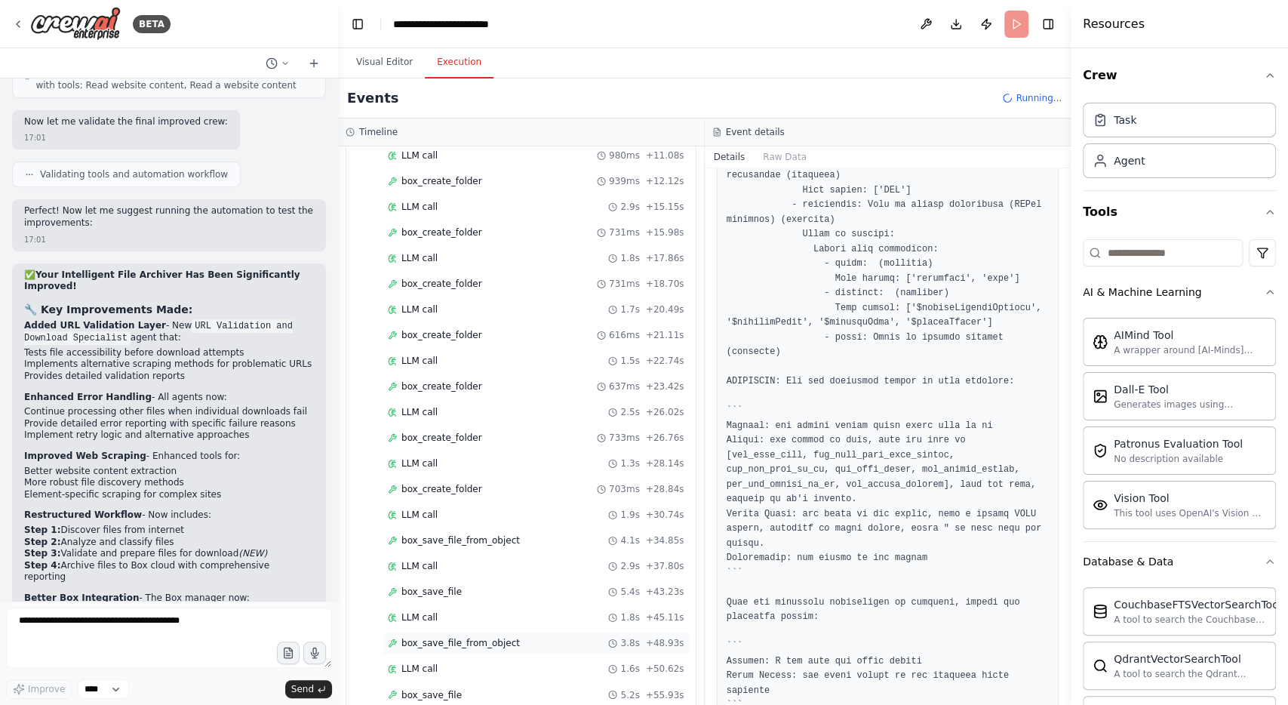
scroll to position [1458, 0]
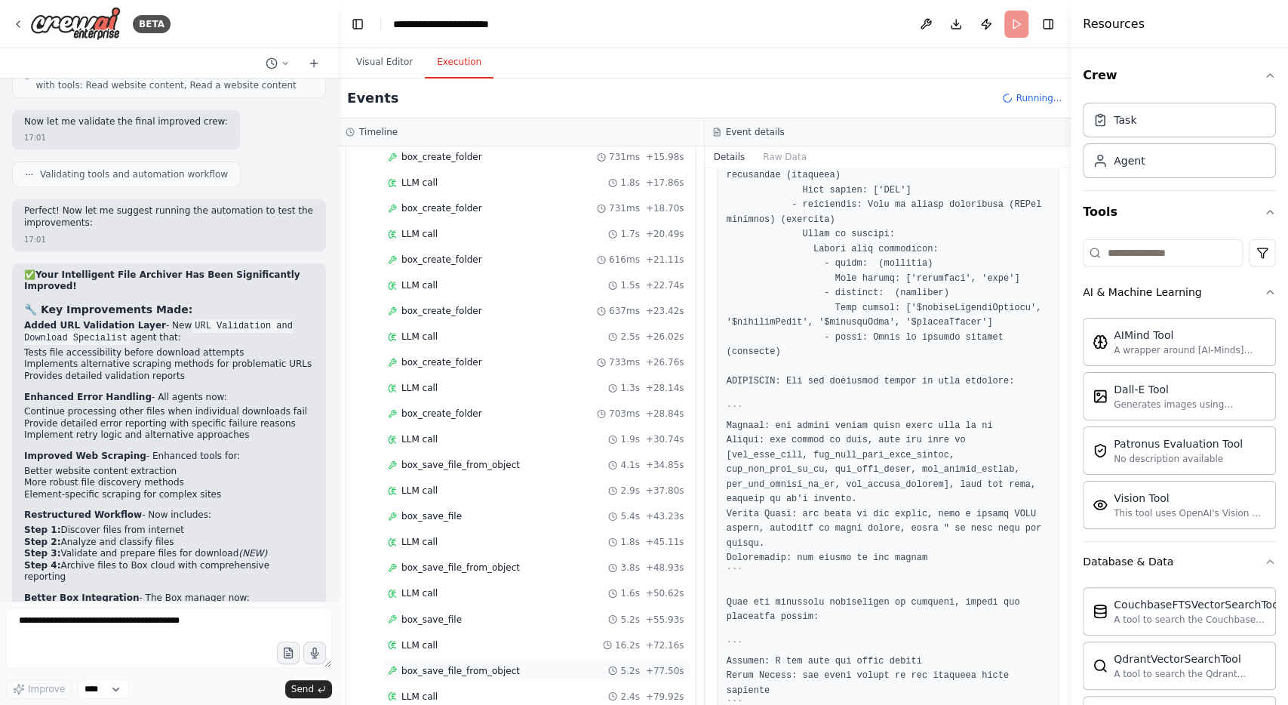
click at [469, 664] on span "box_save_file_from_object" at bounding box center [461, 670] width 118 height 12
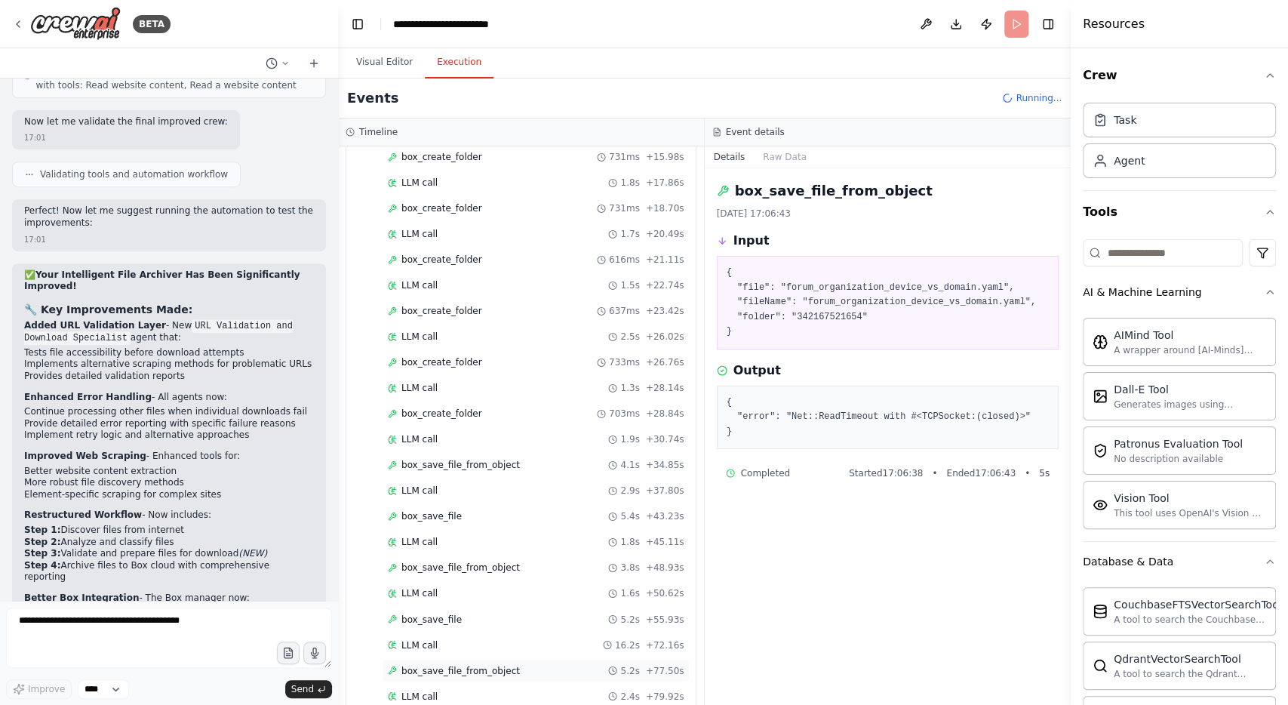
scroll to position [1484, 0]
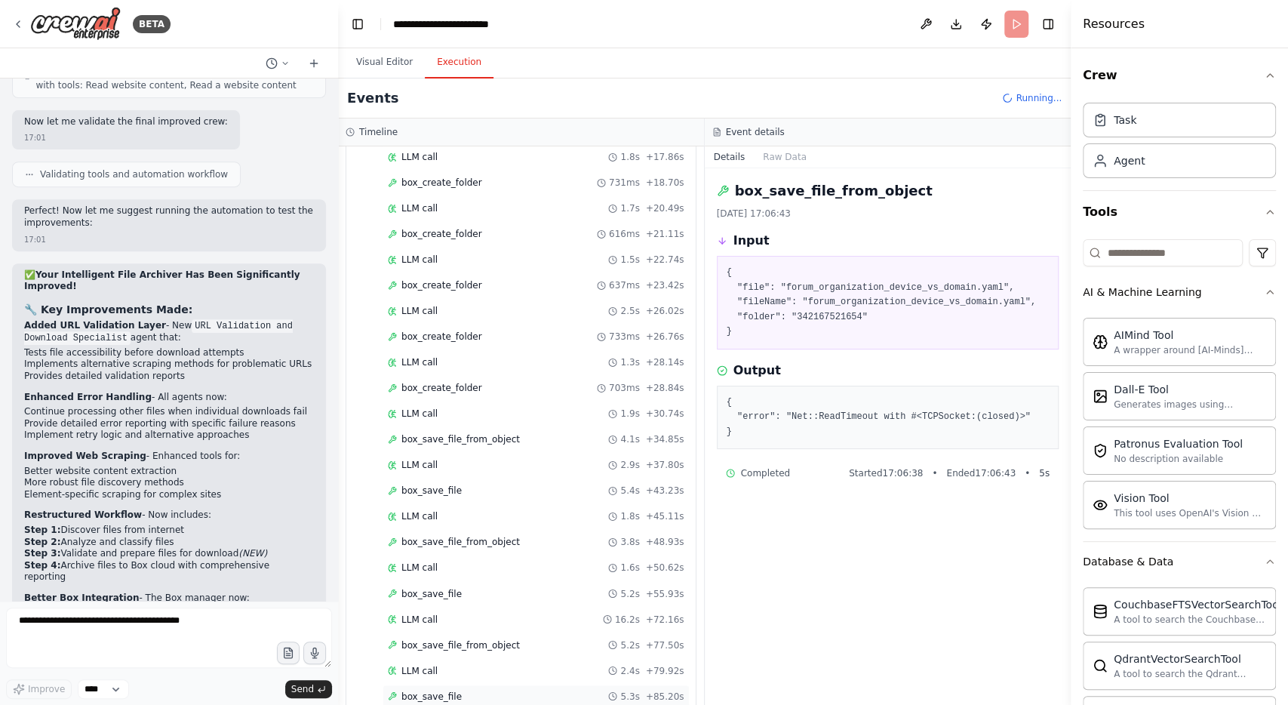
click at [464, 690] on div "box_save_file 5.3s + 85.20s" at bounding box center [536, 696] width 297 height 12
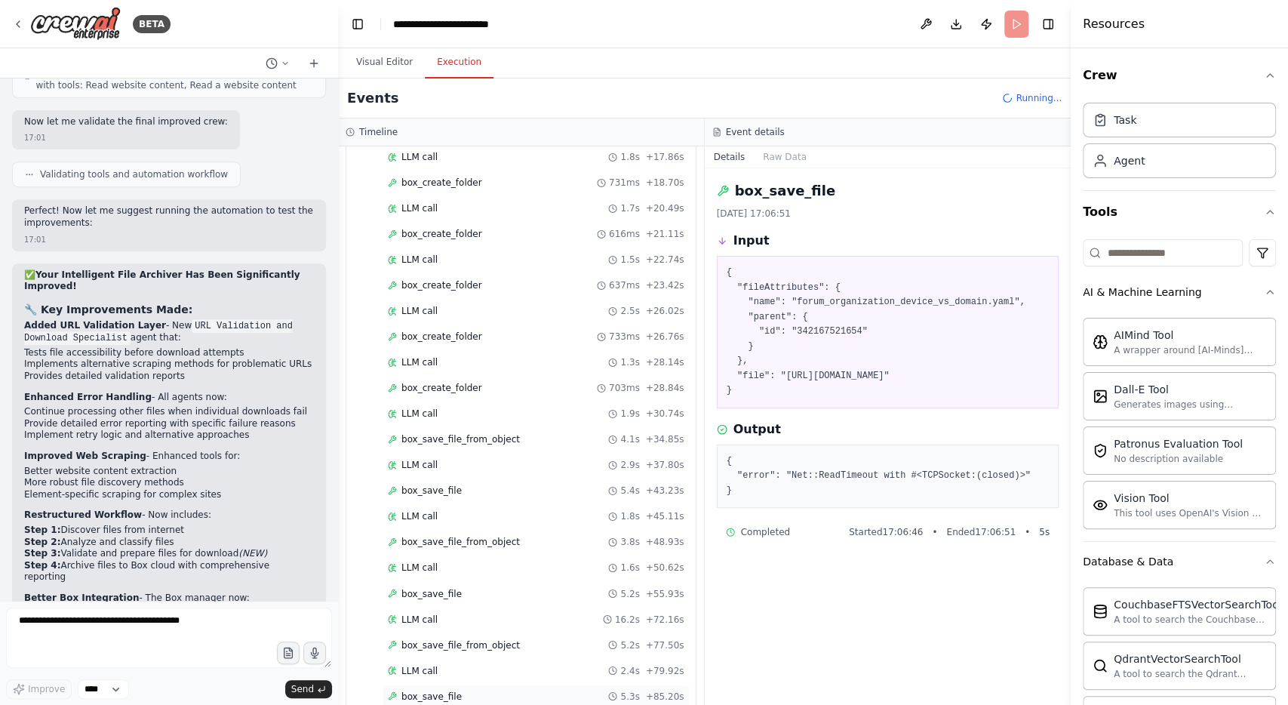
scroll to position [1509, 0]
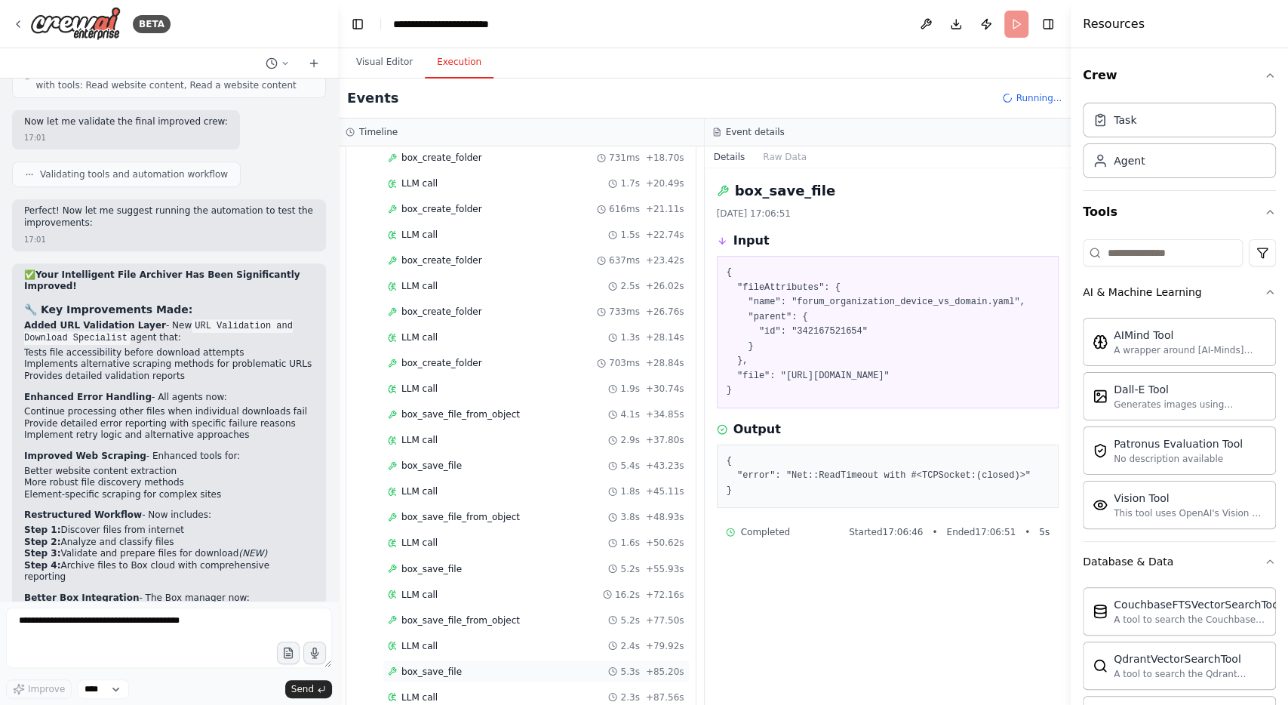
click at [464, 691] on div "LLM call 2.3s + 87.56s" at bounding box center [536, 697] width 297 height 12
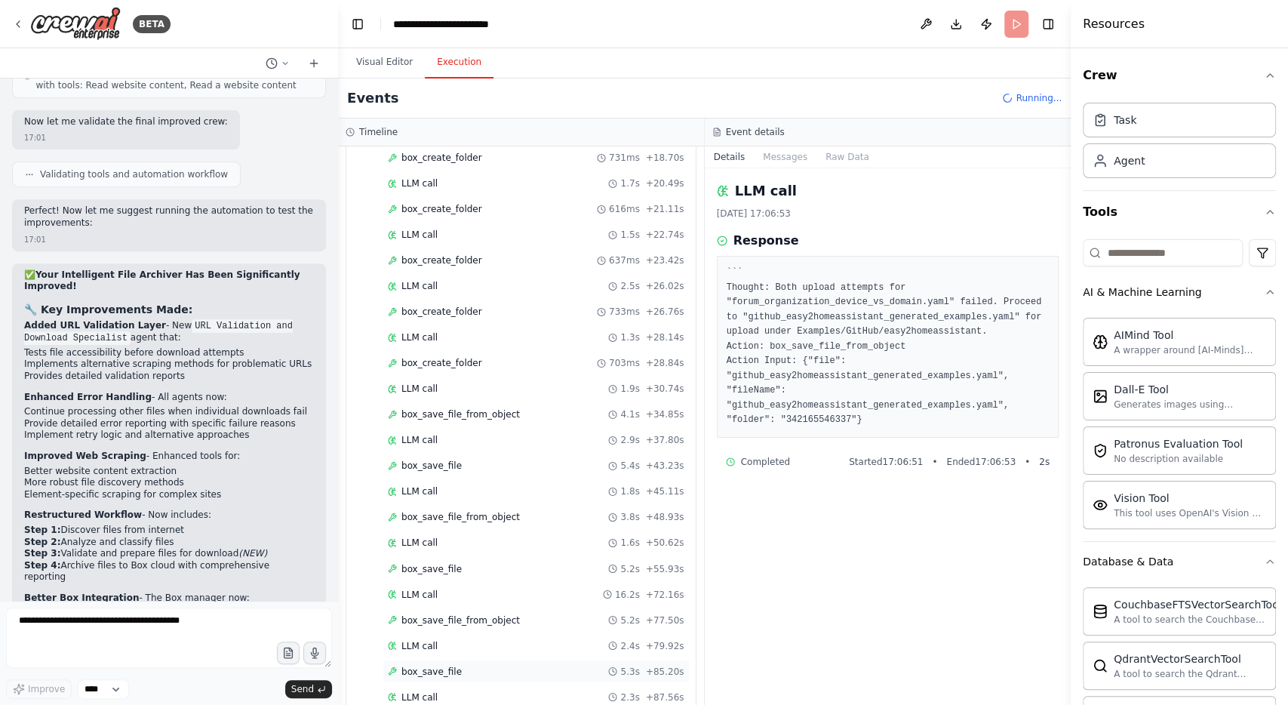
scroll to position [1584, 0]
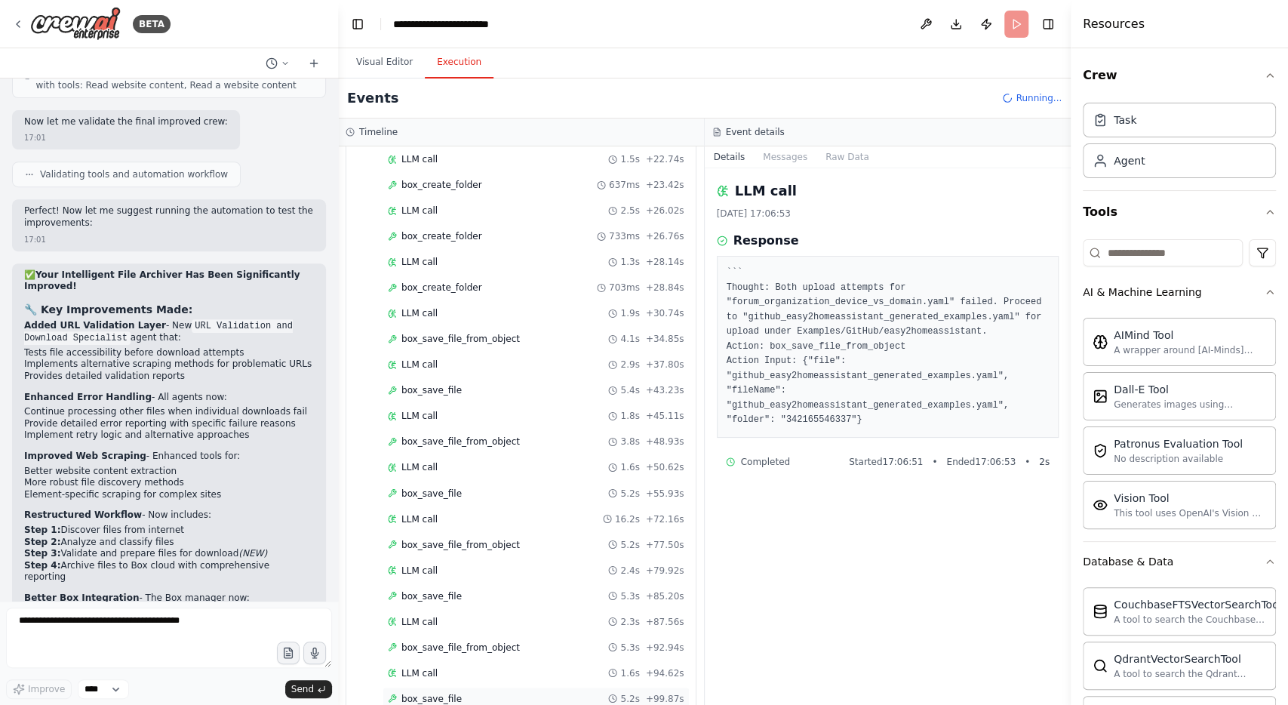
click at [452, 692] on span "box_save_file" at bounding box center [432, 698] width 60 height 12
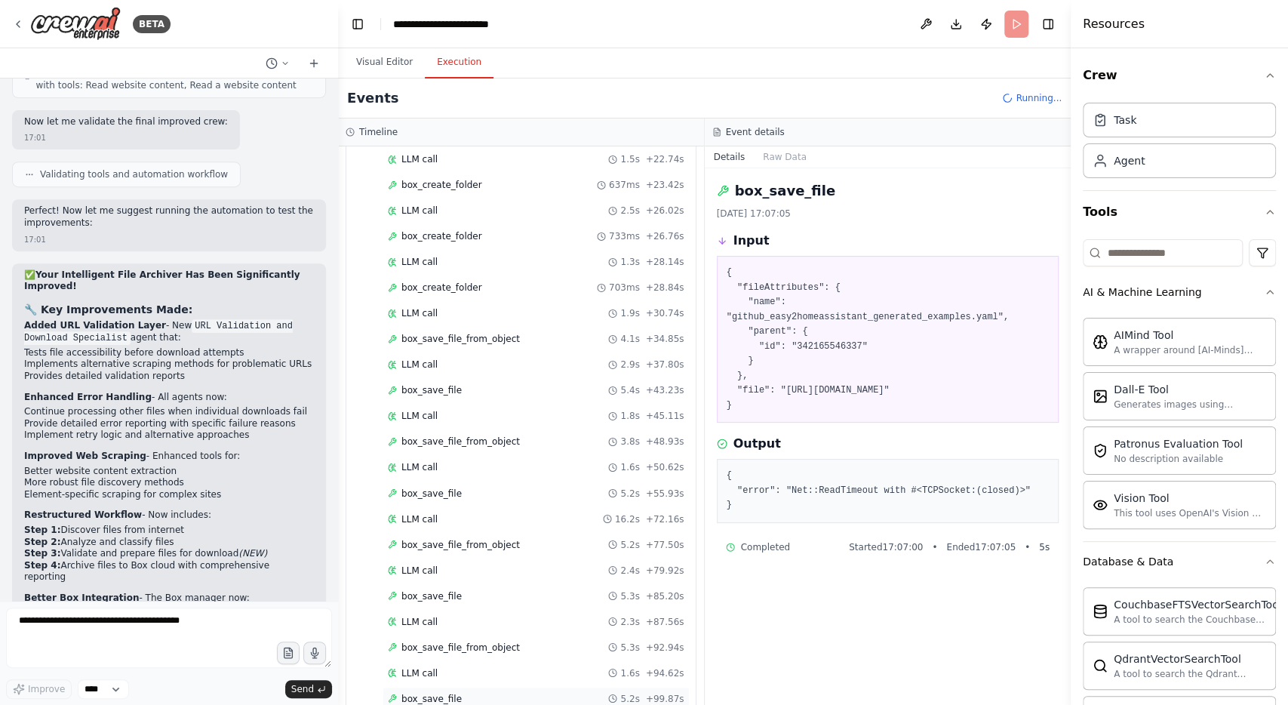
scroll to position [1635, 0]
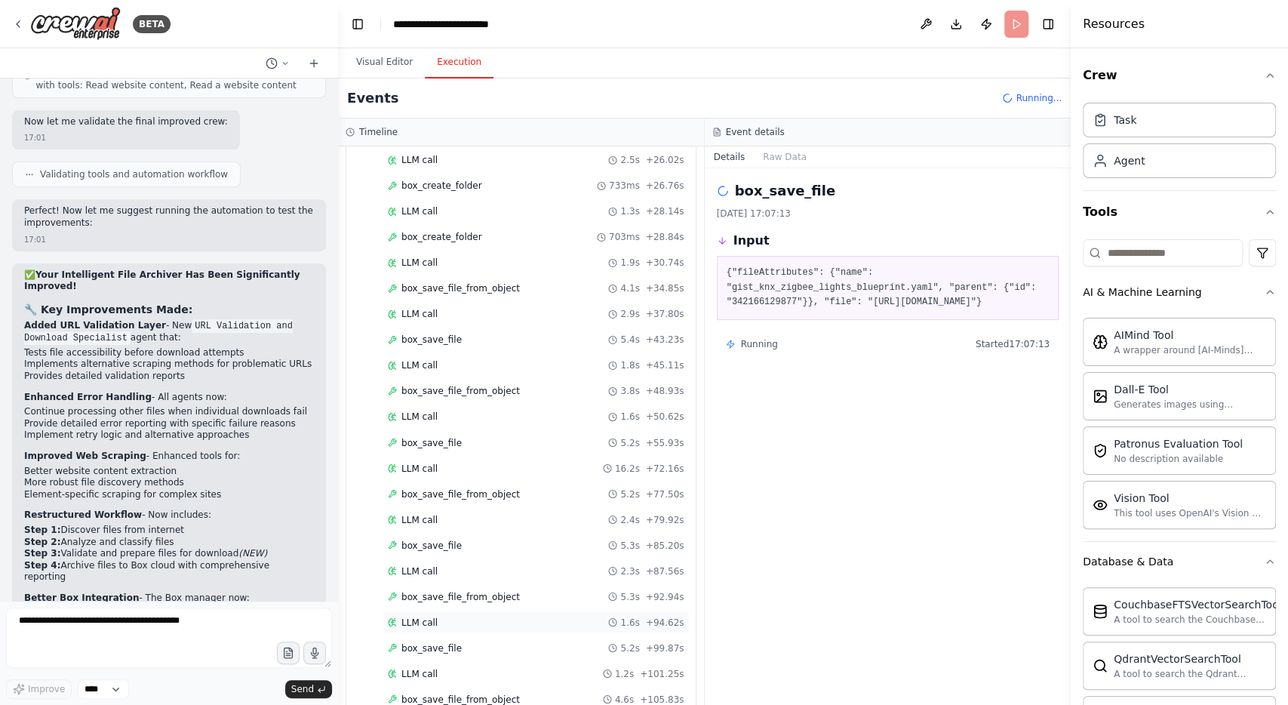
scroll to position [1710, 0]
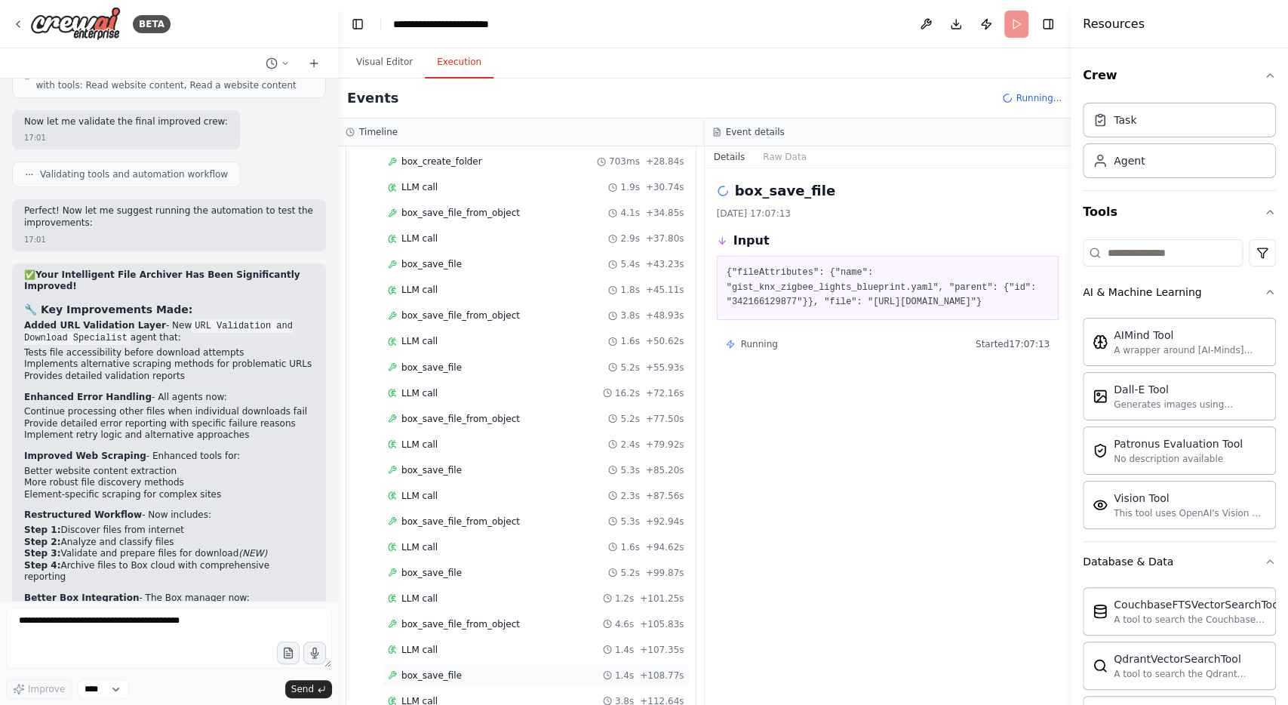
click at [445, 669] on span "box_save_file" at bounding box center [432, 675] width 60 height 12
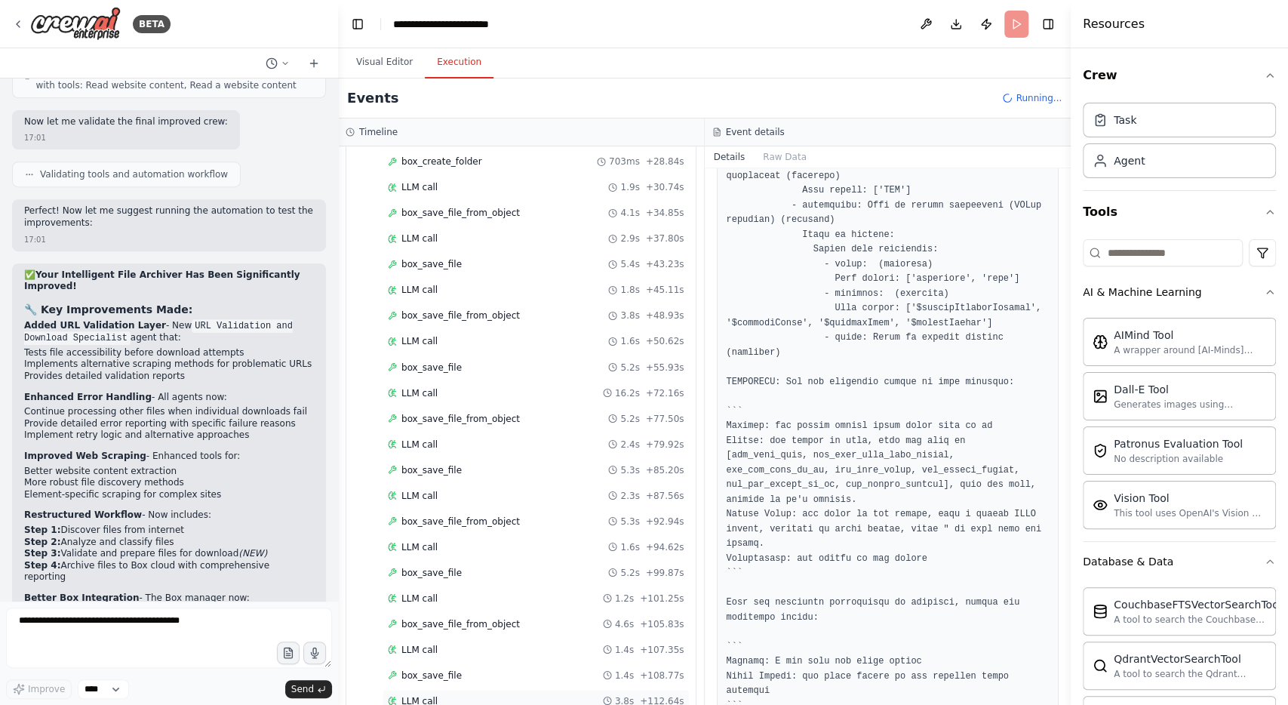
scroll to position [1735, 0]
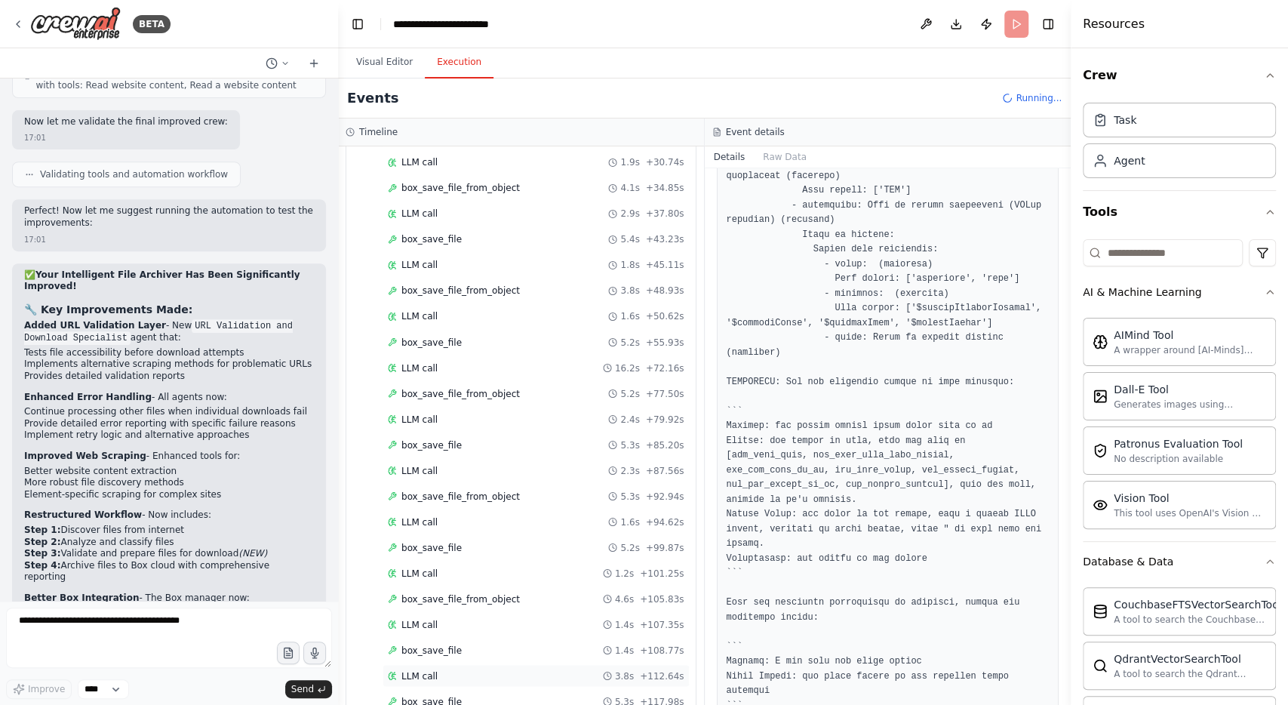
click at [455, 695] on div "box_save_file 5.3s + 117.98s" at bounding box center [536, 701] width 297 height 12
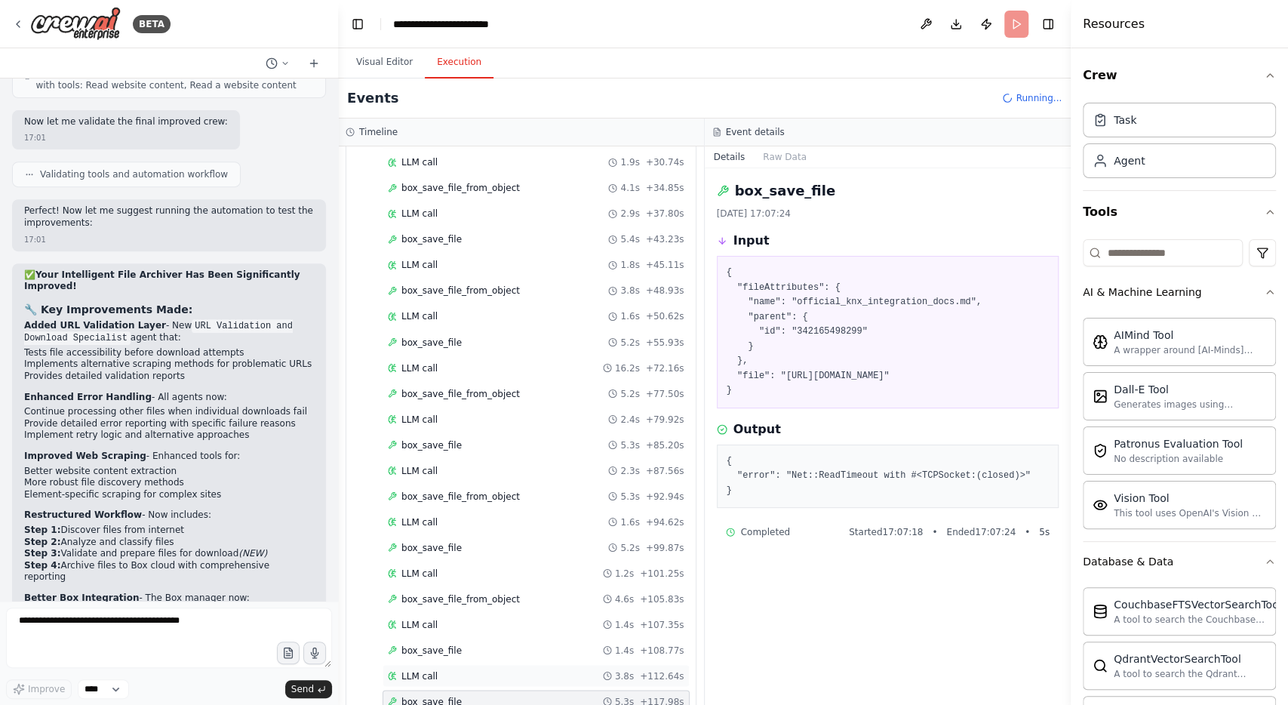
scroll to position [0, 0]
click at [462, 644] on div "box_save_file 1.4s + 108.77s" at bounding box center [536, 650] width 297 height 12
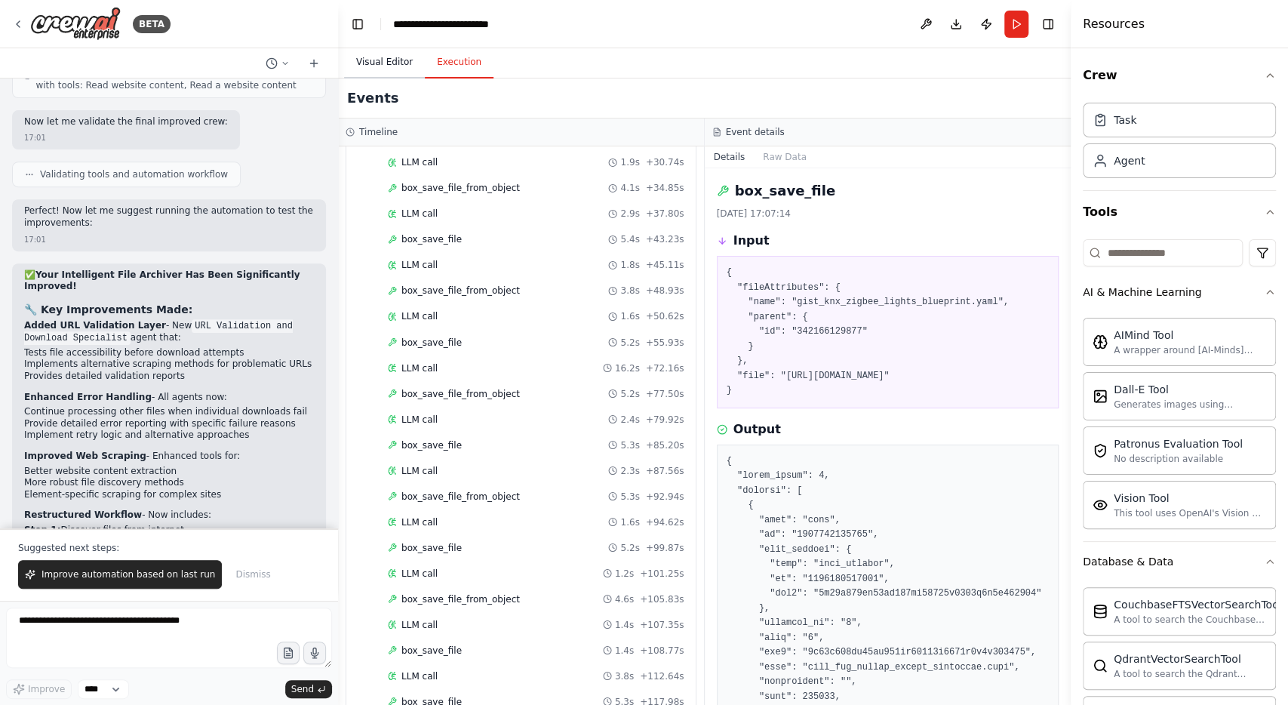
click at [381, 54] on button "Visual Editor" at bounding box center [384, 63] width 81 height 32
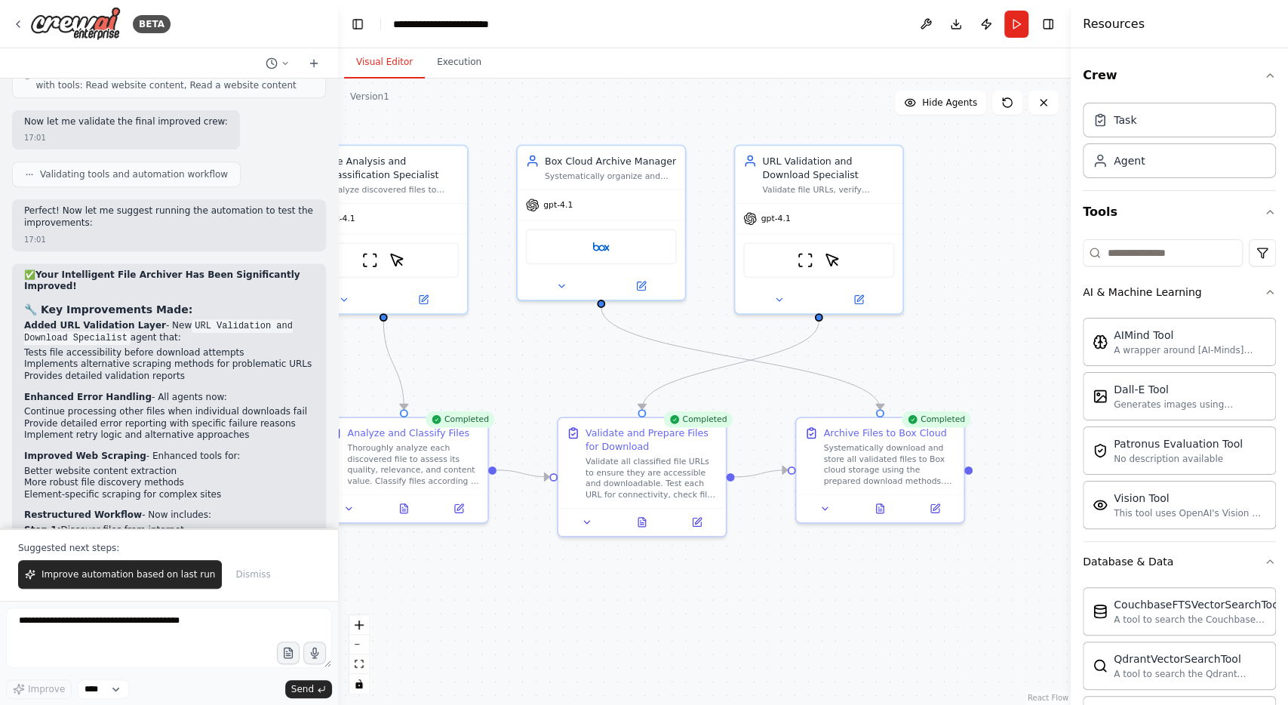
scroll to position [4337, 0]
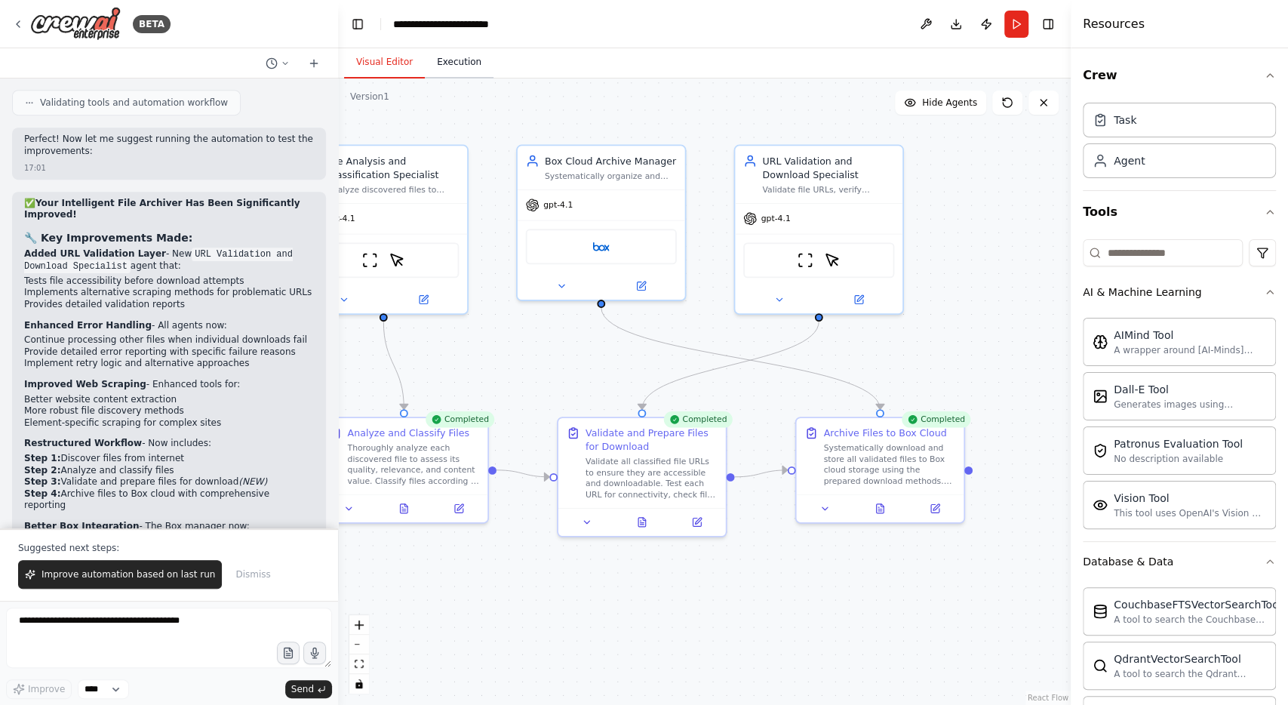
click at [446, 64] on button "Execution" at bounding box center [459, 63] width 69 height 32
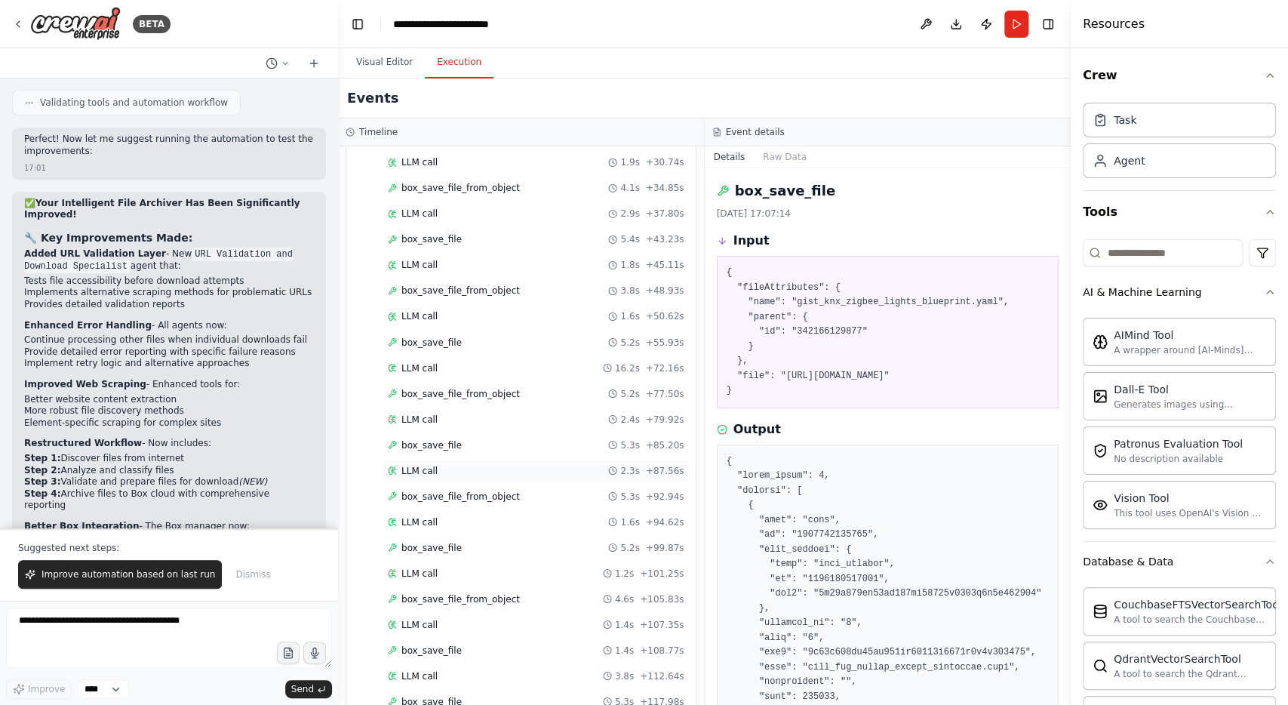
scroll to position [1760, 0]
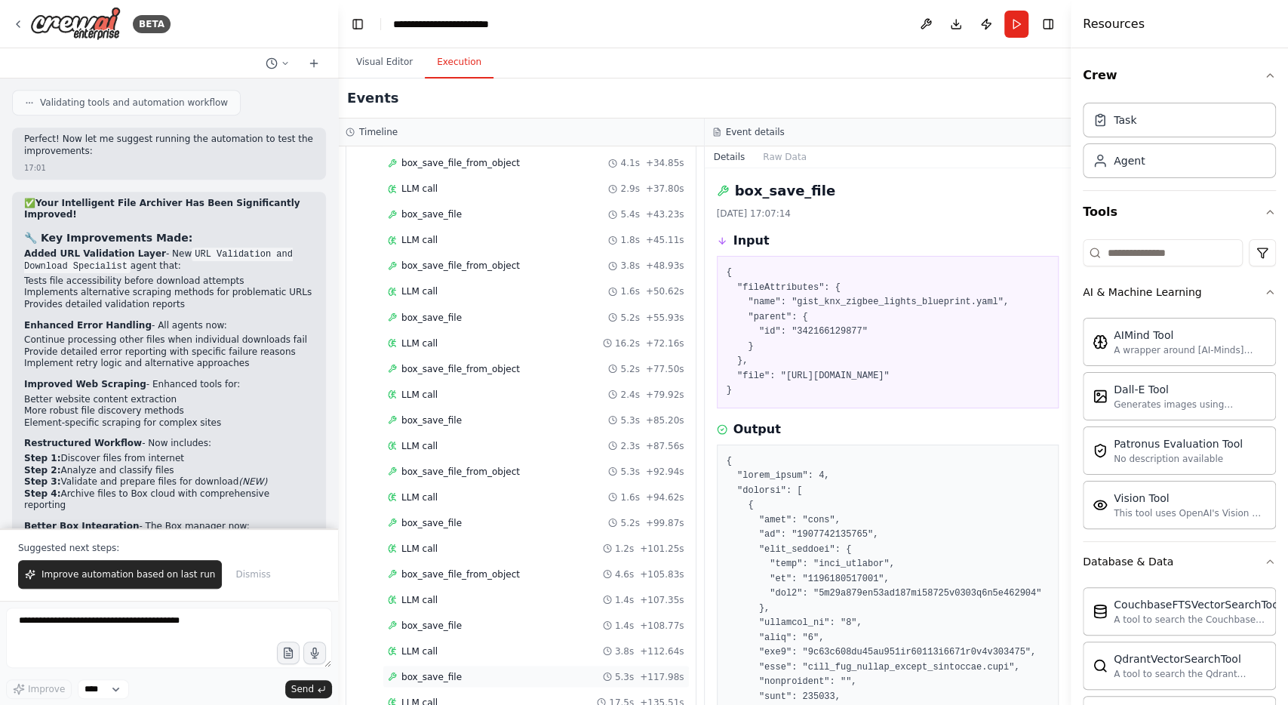
click at [455, 670] on div "box_save_file 5.3s + 117.98s" at bounding box center [536, 676] width 297 height 12
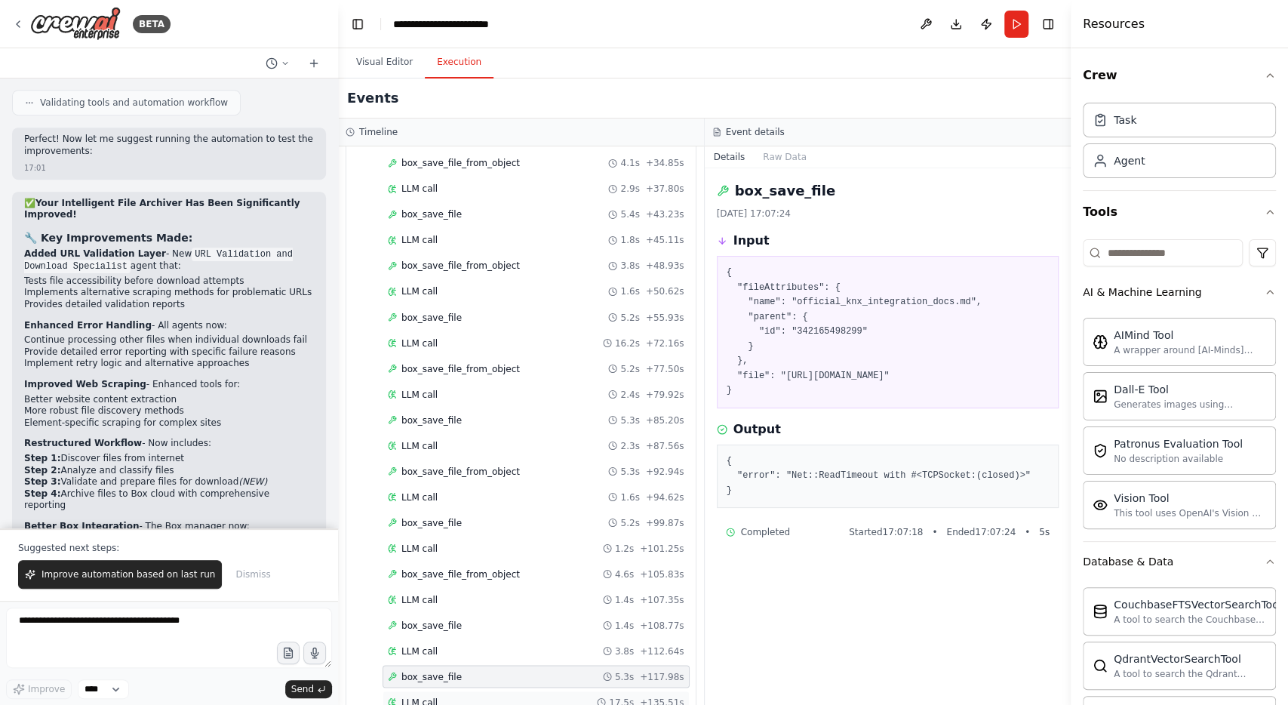
click at [449, 696] on div "LLM call 17.5s + 135.51s" at bounding box center [536, 702] width 297 height 12
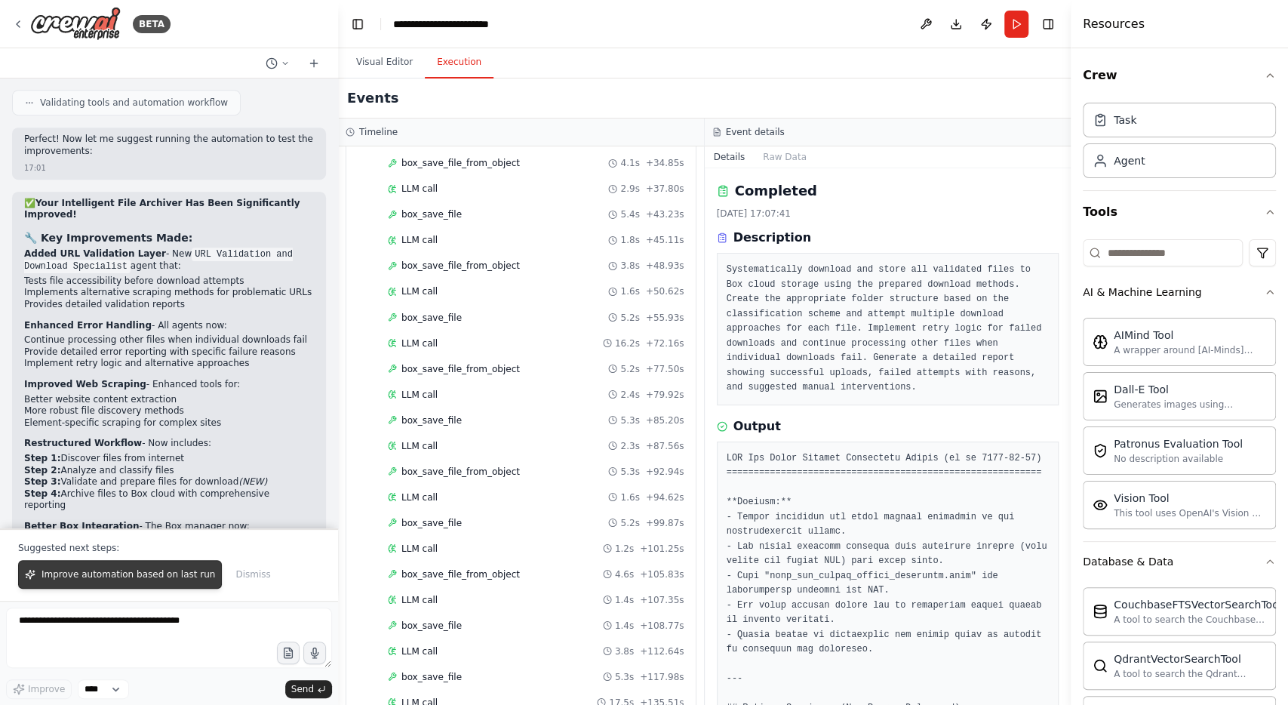
click at [110, 580] on span "Improve automation based on last run" at bounding box center [129, 574] width 174 height 12
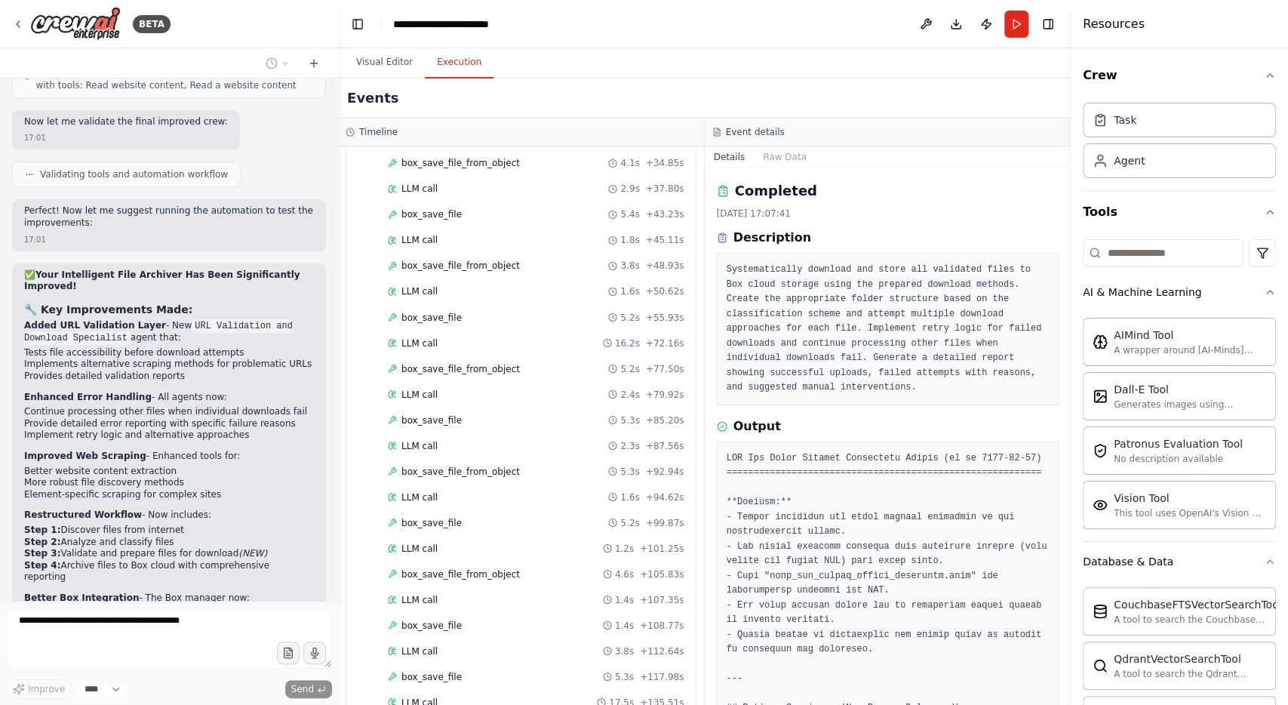
scroll to position [4304, 0]
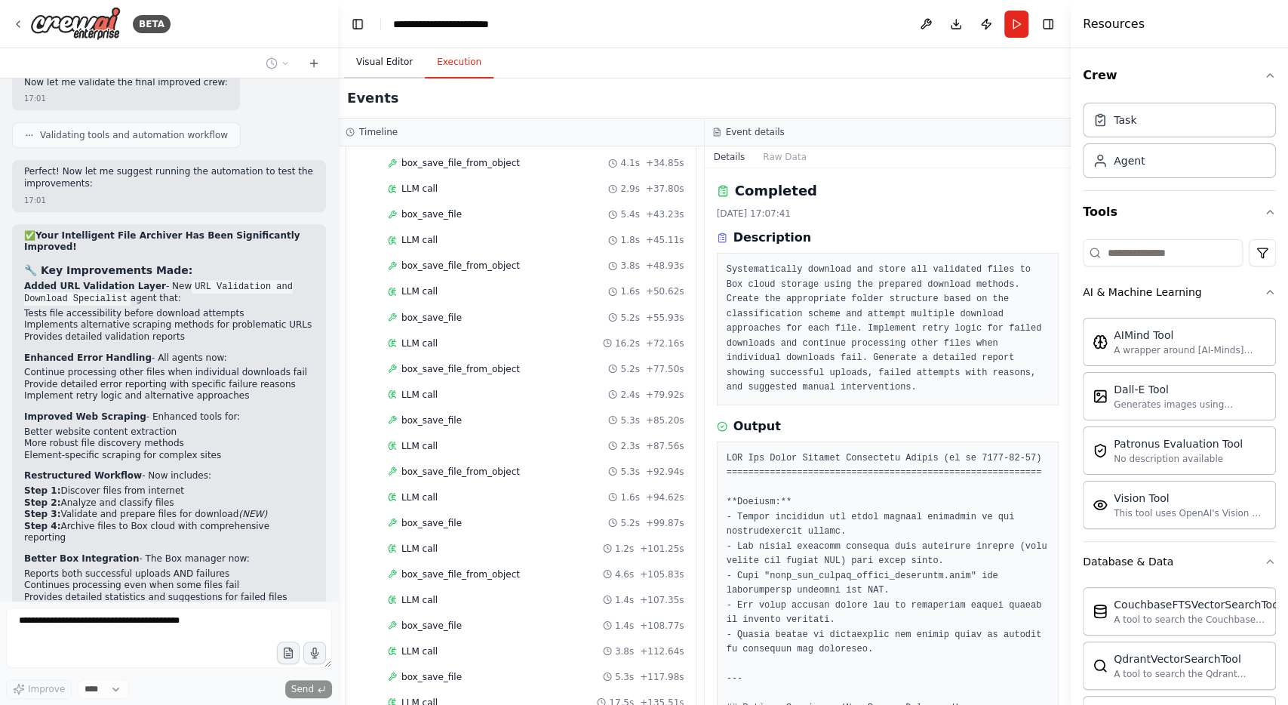
click at [378, 63] on button "Visual Editor" at bounding box center [384, 63] width 81 height 32
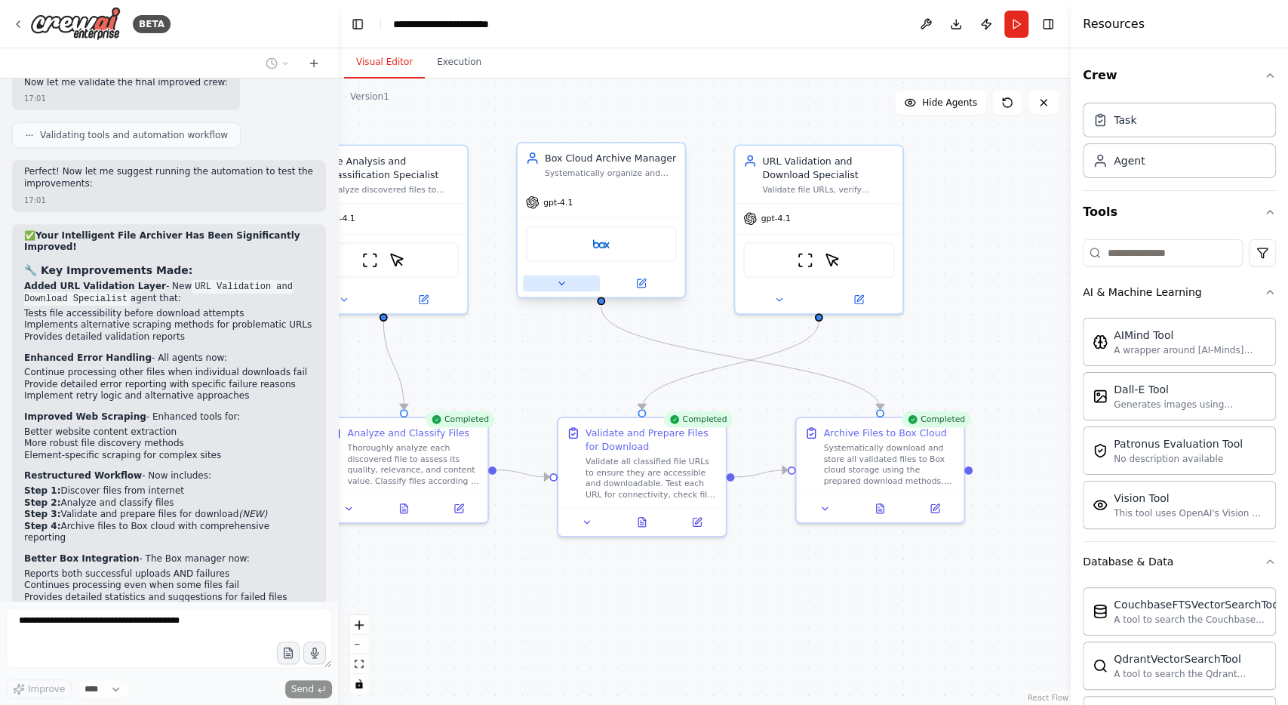
click at [559, 278] on icon at bounding box center [561, 283] width 11 height 11
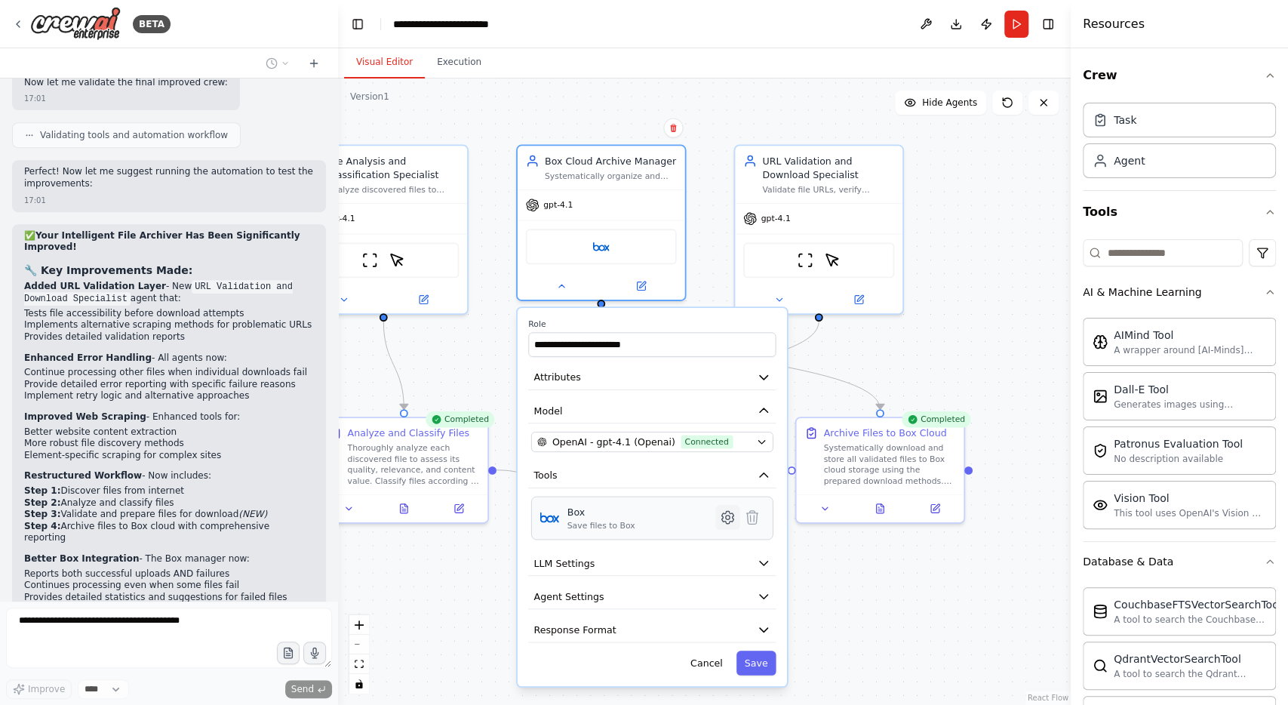
click at [731, 516] on icon at bounding box center [727, 517] width 11 height 12
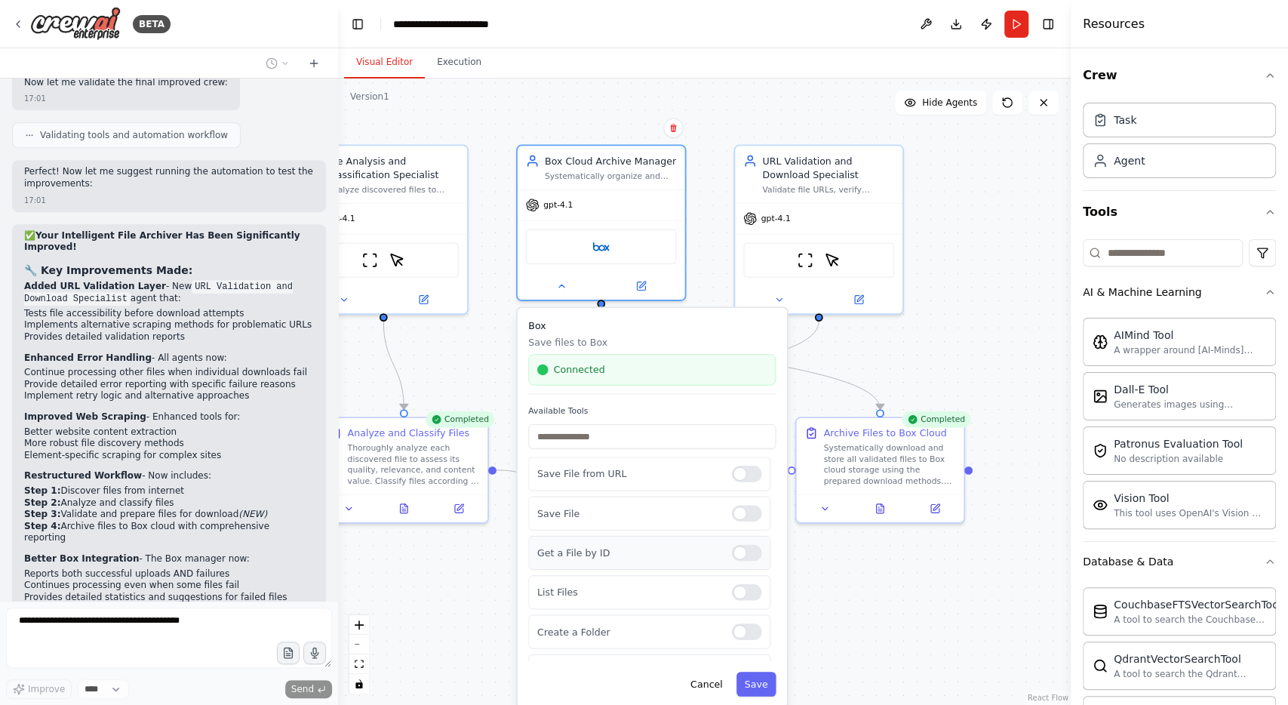
scroll to position [157, 0]
click at [717, 685] on button "Cancel" at bounding box center [706, 684] width 48 height 24
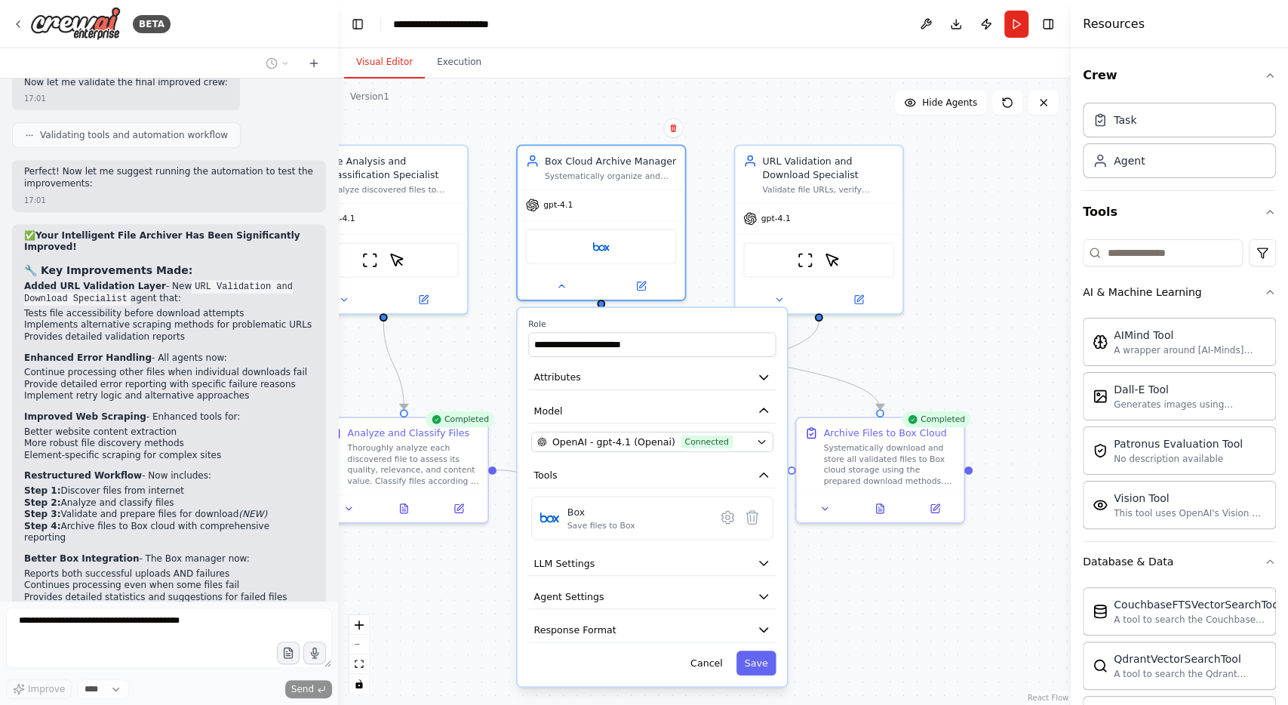
click at [897, 623] on div ".deletable-edge-delete-btn { width: 20px; height: 20px; border: 0px solid #ffff…" at bounding box center [704, 391] width 733 height 626
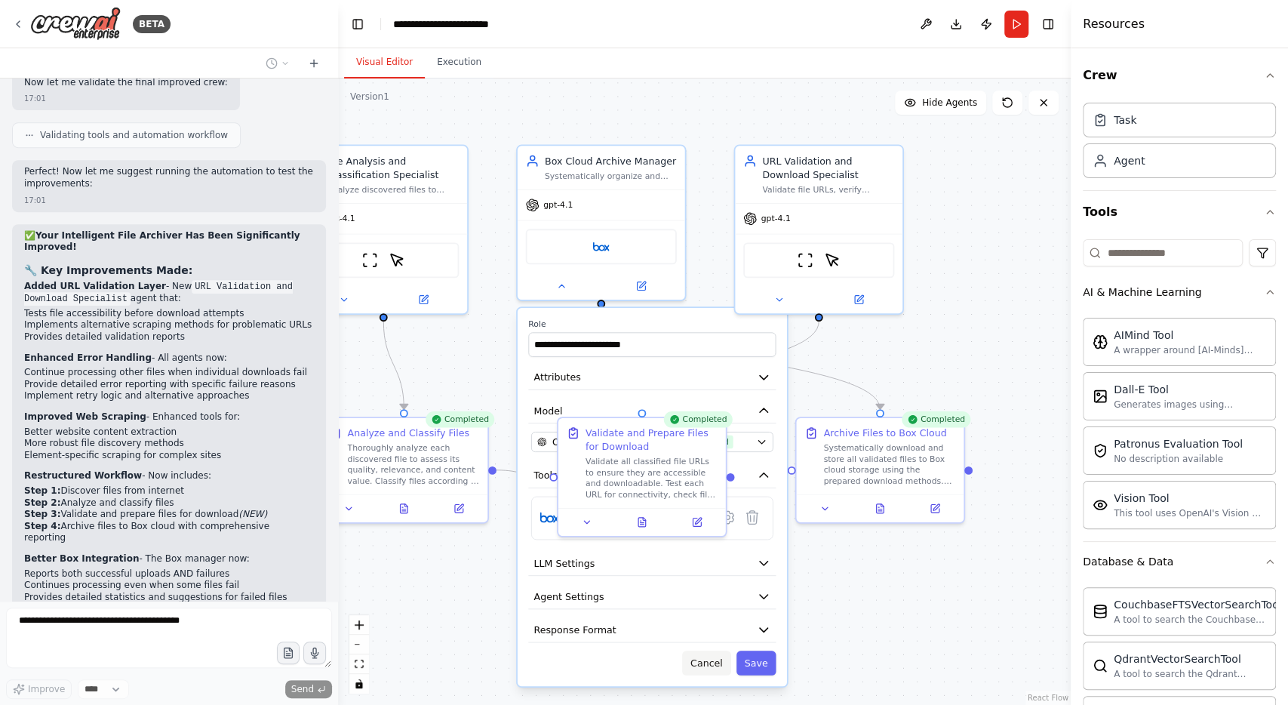
click at [713, 656] on button "Cancel" at bounding box center [706, 663] width 48 height 24
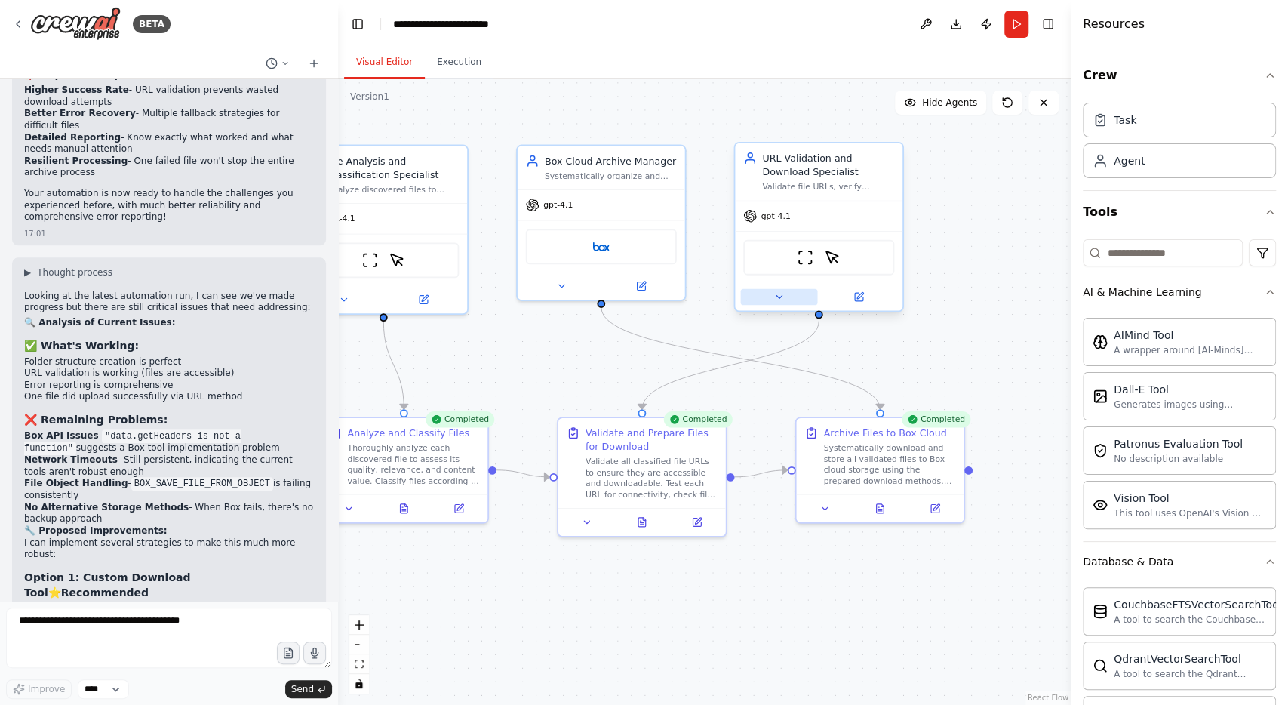
click at [780, 291] on icon at bounding box center [779, 296] width 11 height 11
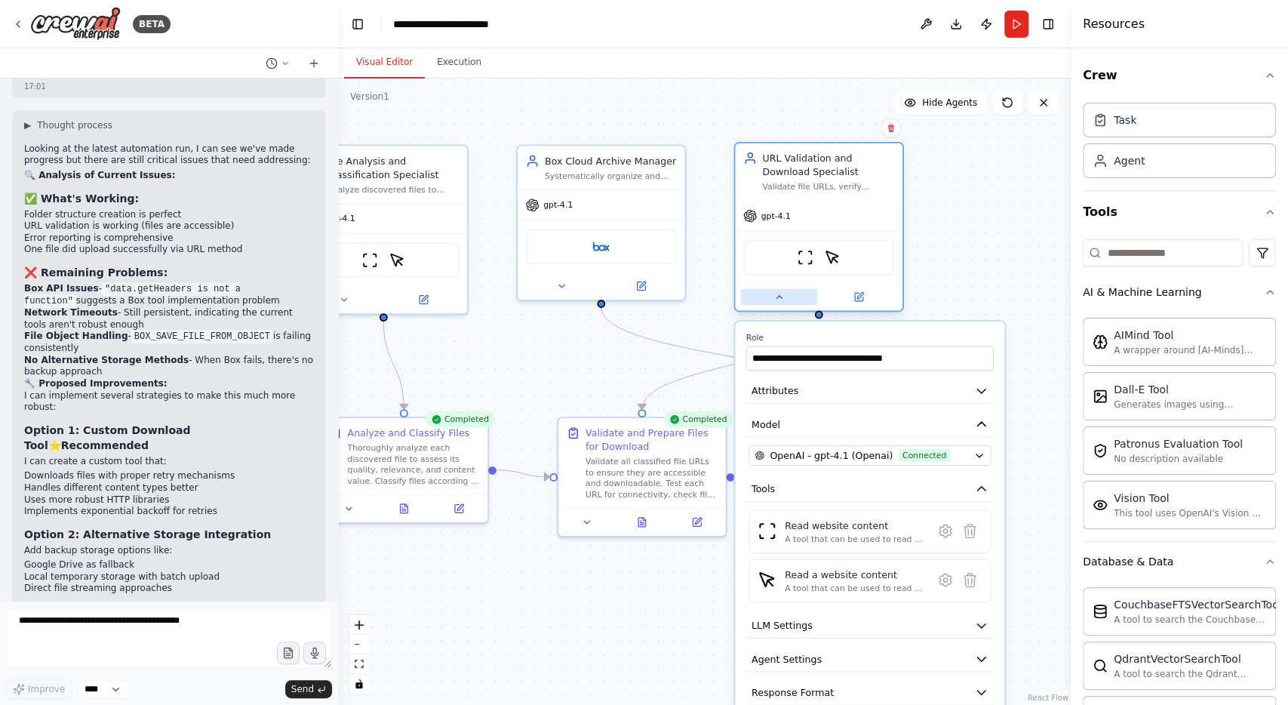
click at [780, 291] on icon at bounding box center [779, 296] width 11 height 11
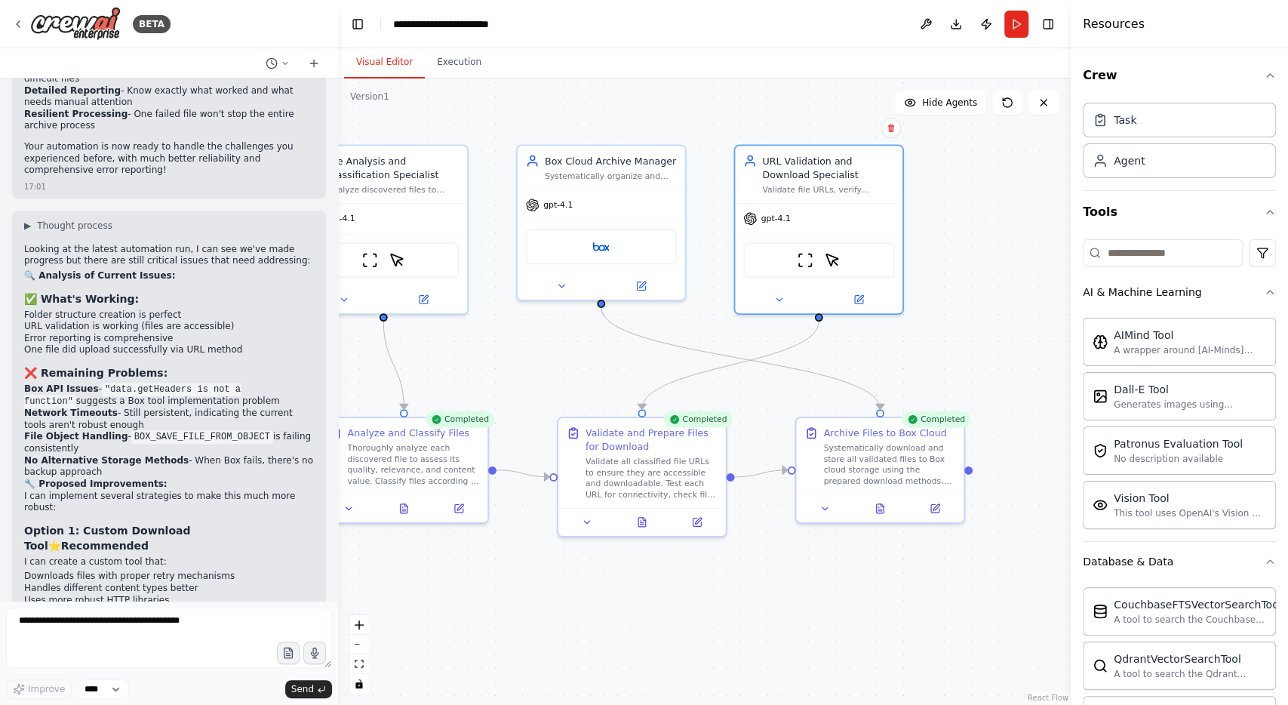
scroll to position [5036, 0]
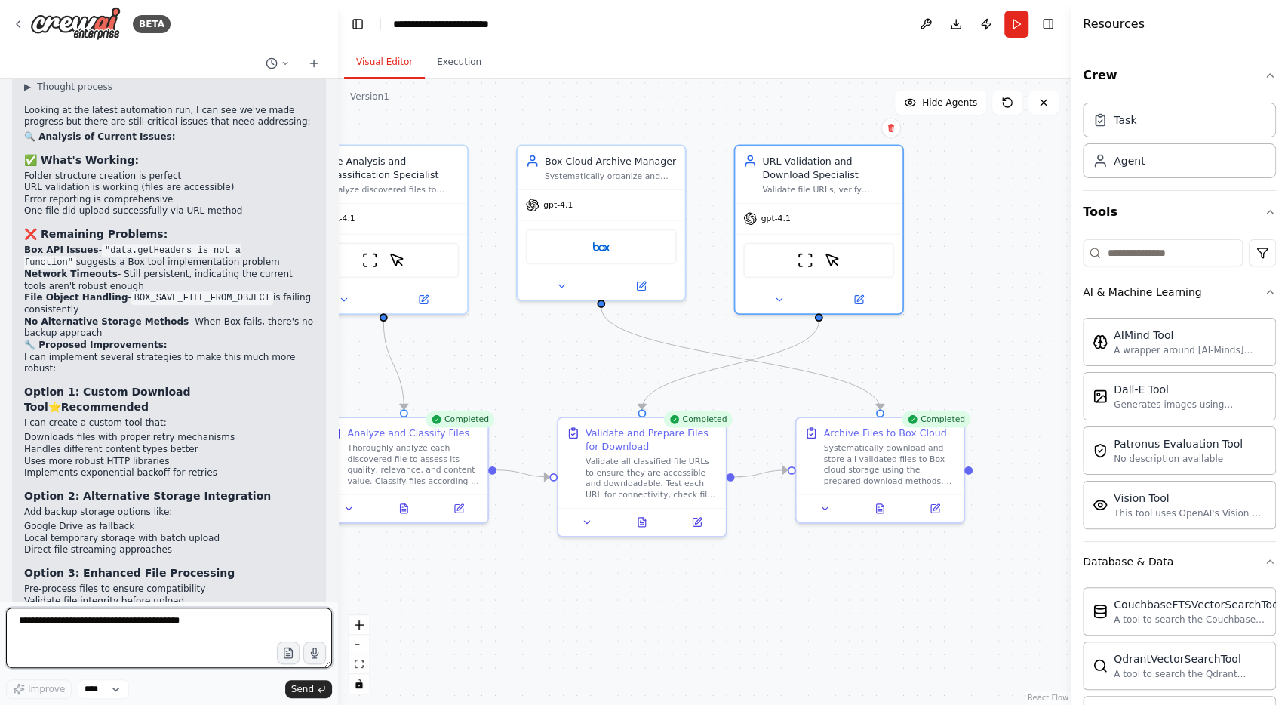
click at [121, 625] on textarea at bounding box center [169, 638] width 326 height 60
type textarea "**********"
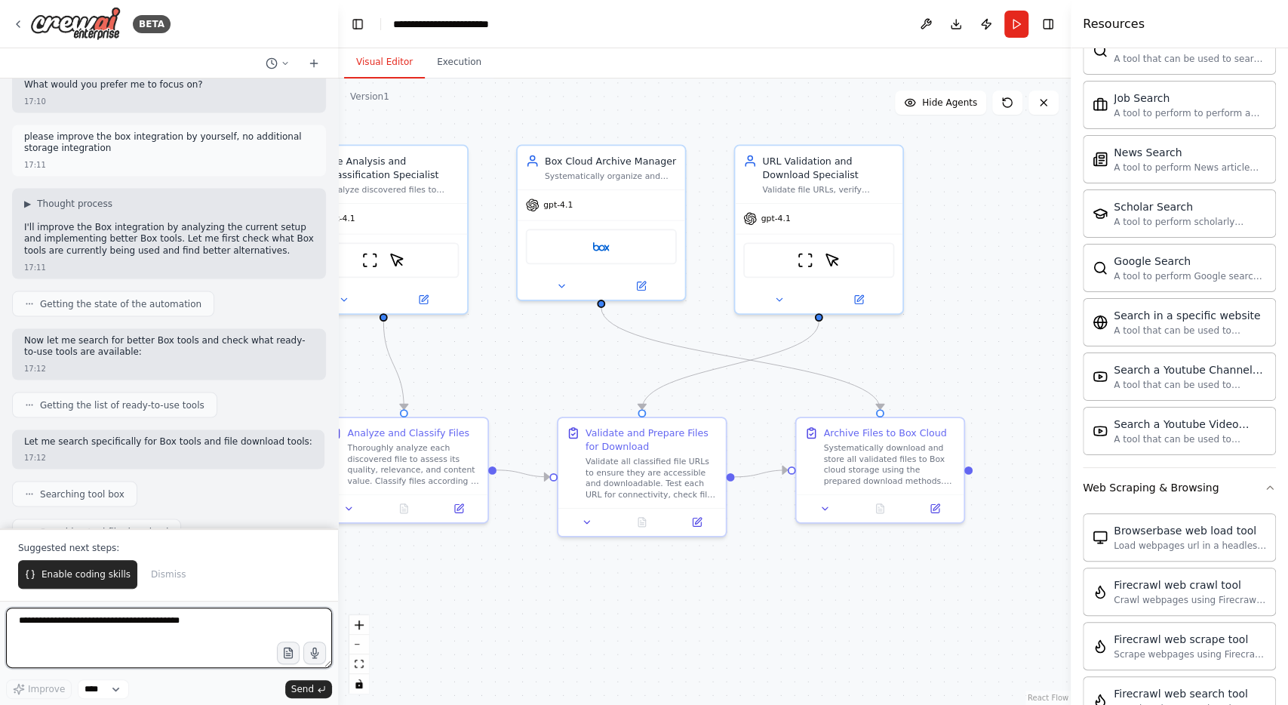
scroll to position [5814, 0]
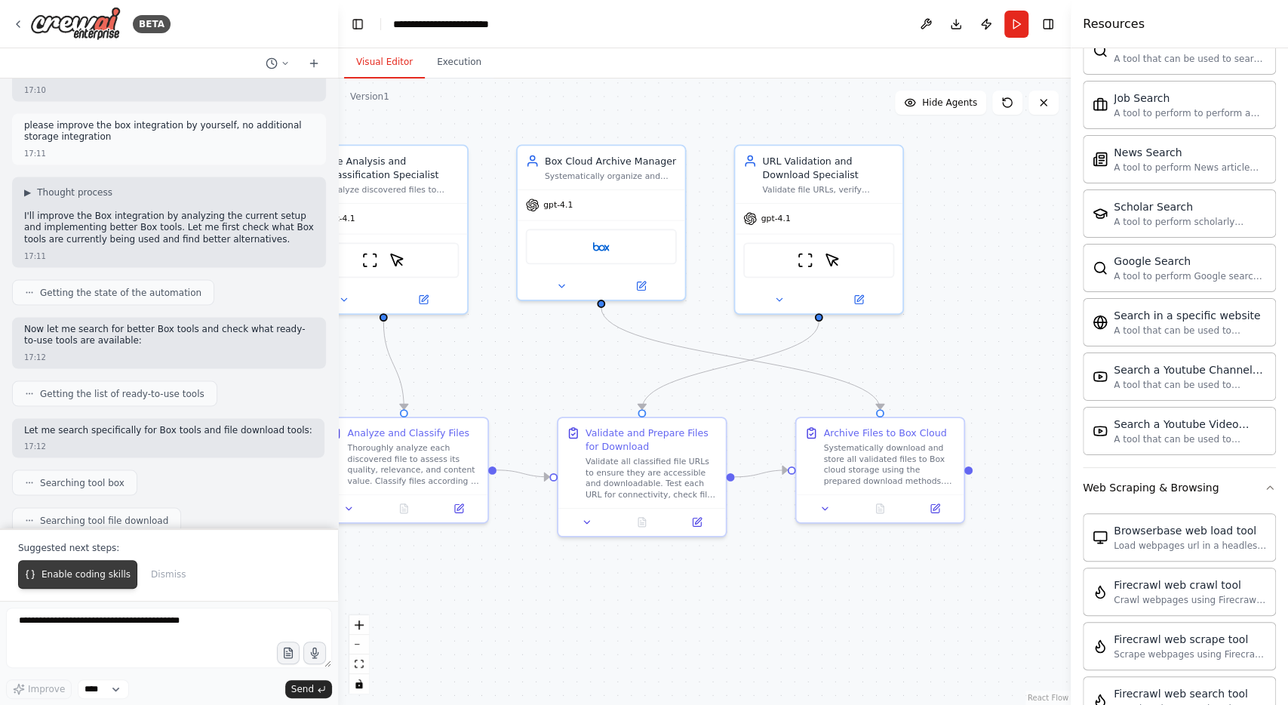
click at [67, 580] on span "Enable coding skills" at bounding box center [86, 574] width 89 height 12
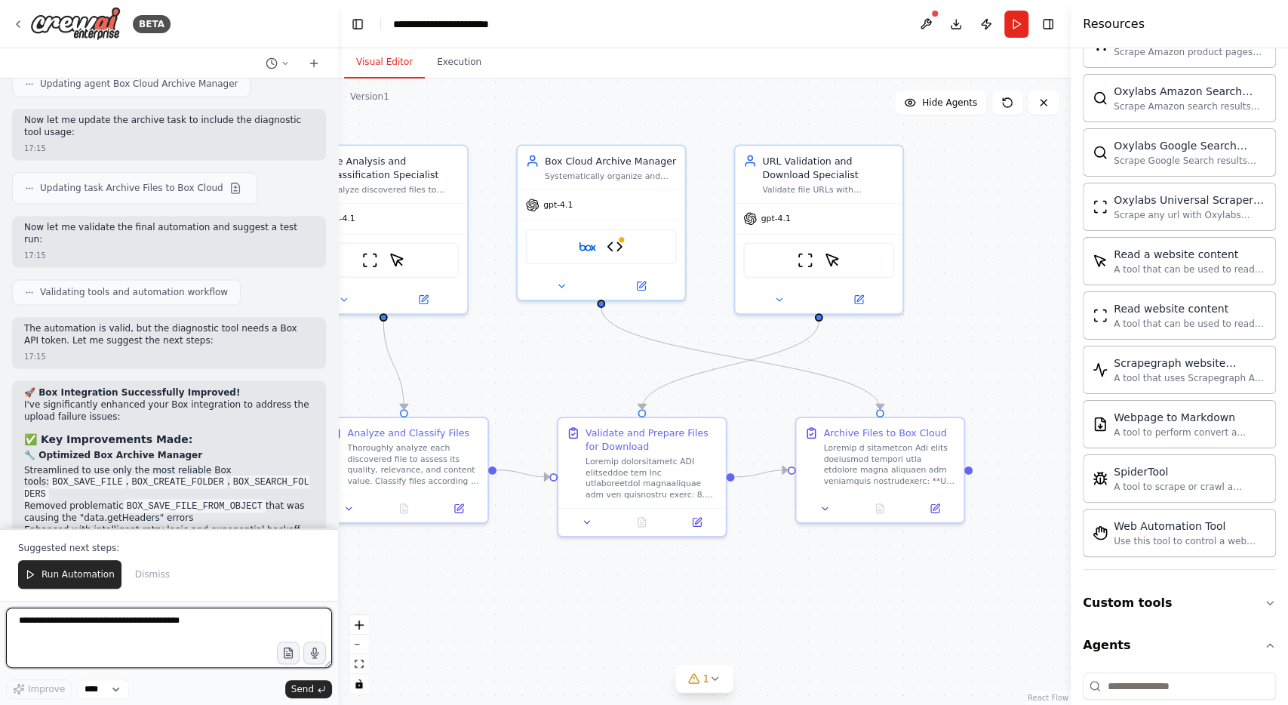
scroll to position [9369, 0]
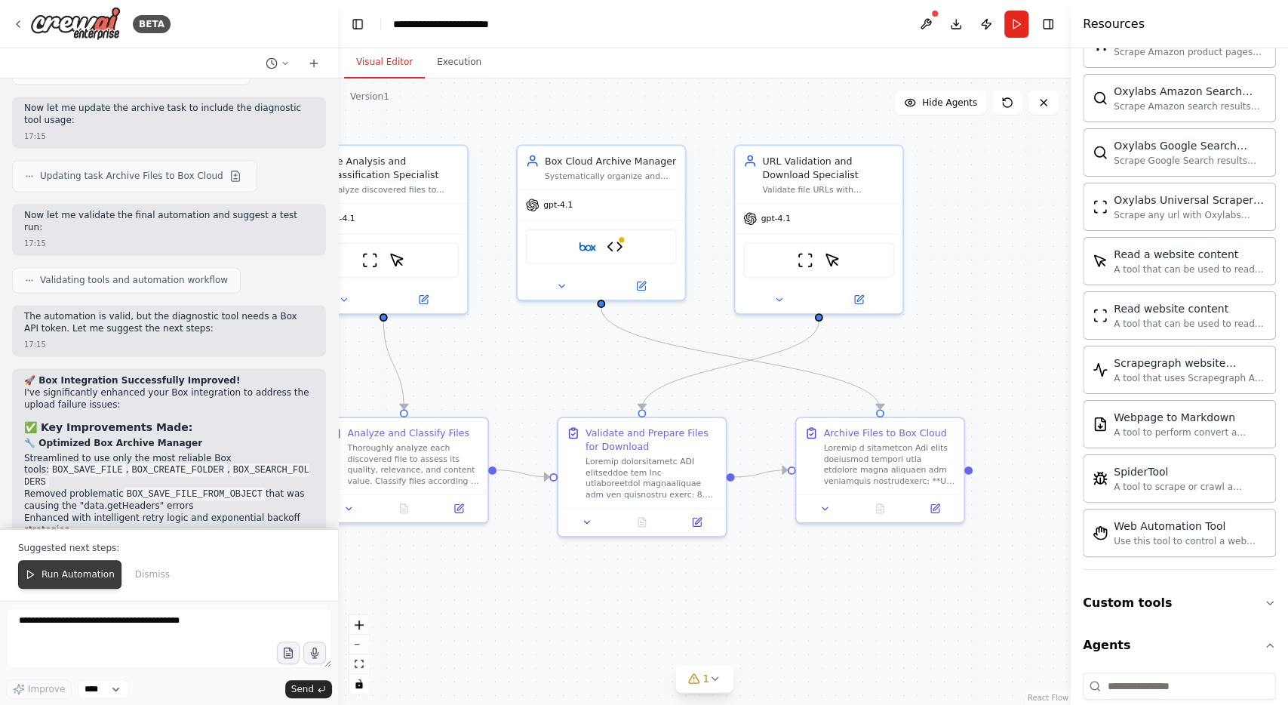
click at [64, 586] on button "Run Automation" at bounding box center [69, 574] width 103 height 29
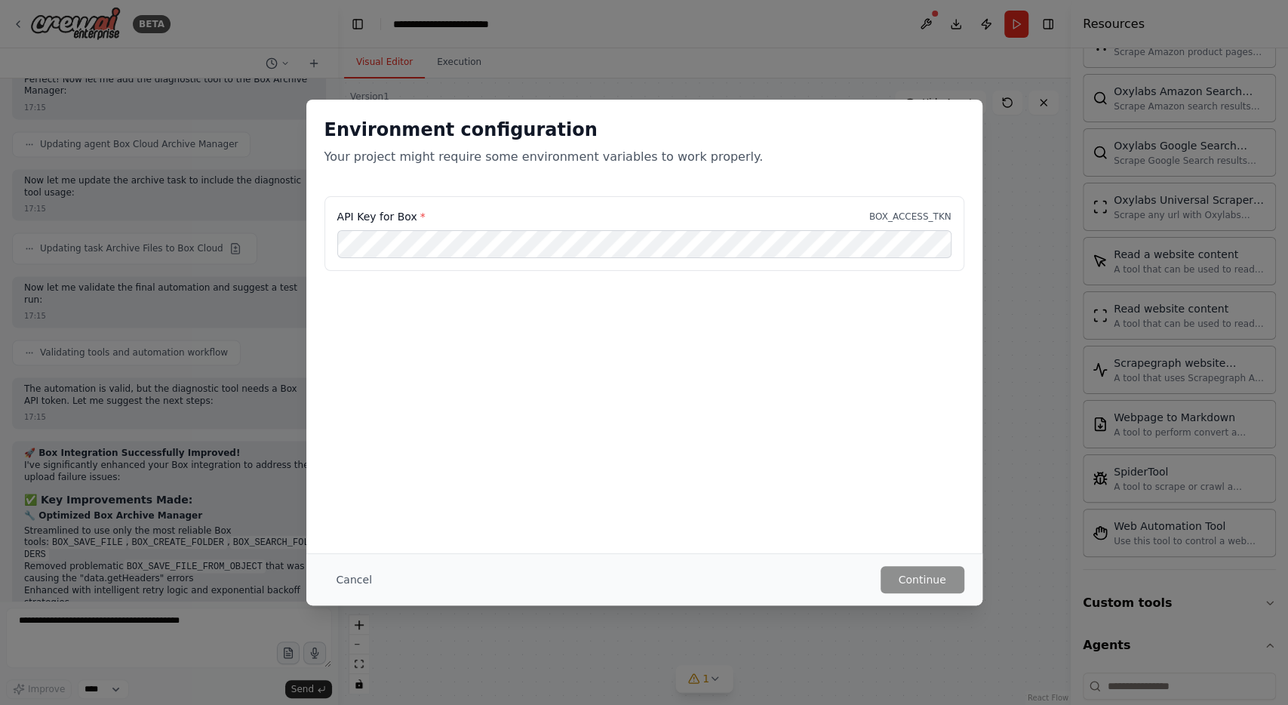
click at [583, 263] on div "API Key for Box * BOX_ACCESS_TKN" at bounding box center [645, 233] width 640 height 75
click at [916, 571] on button "Continue" at bounding box center [923, 579] width 84 height 27
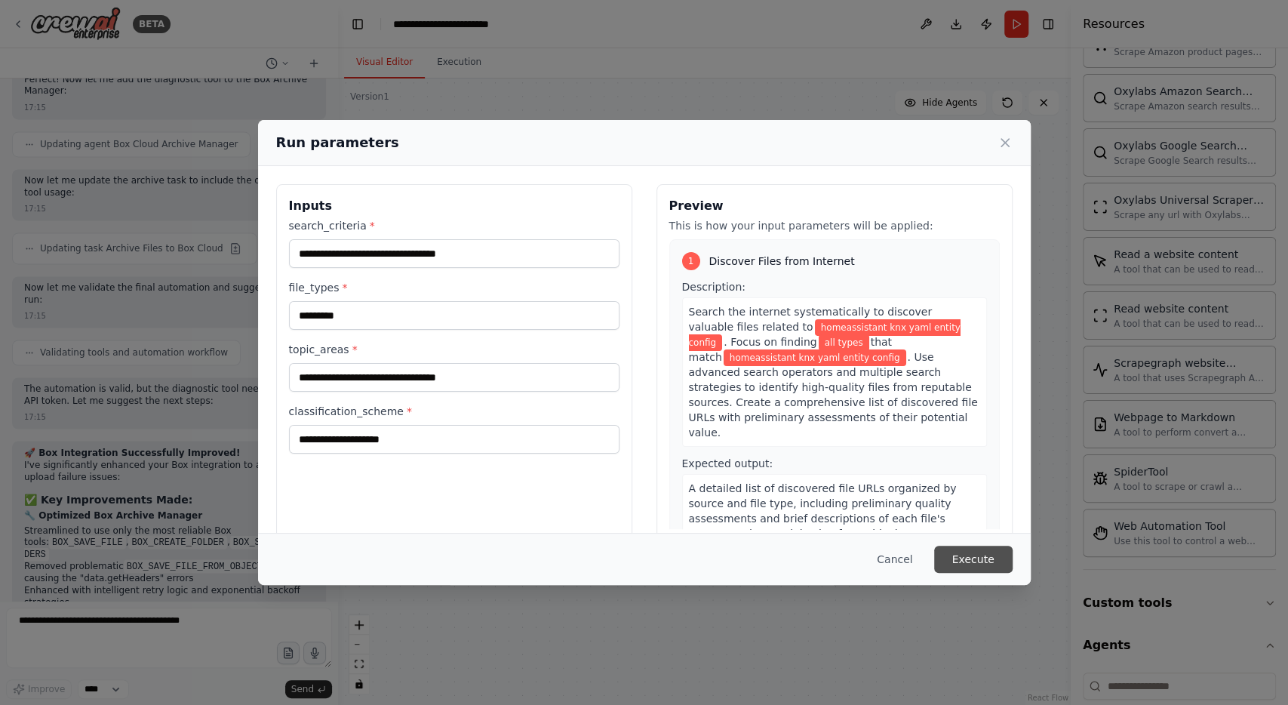
click at [991, 565] on button "Execute" at bounding box center [973, 559] width 78 height 27
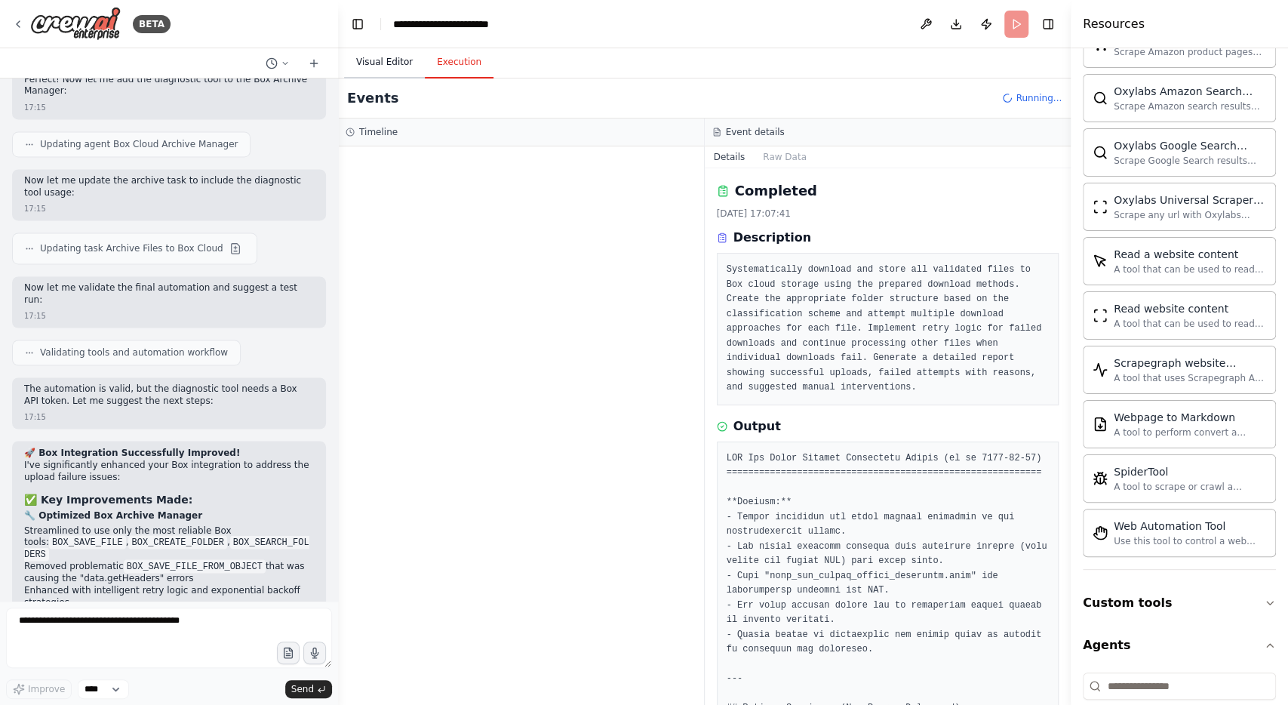
click at [384, 72] on button "Visual Editor" at bounding box center [384, 63] width 81 height 32
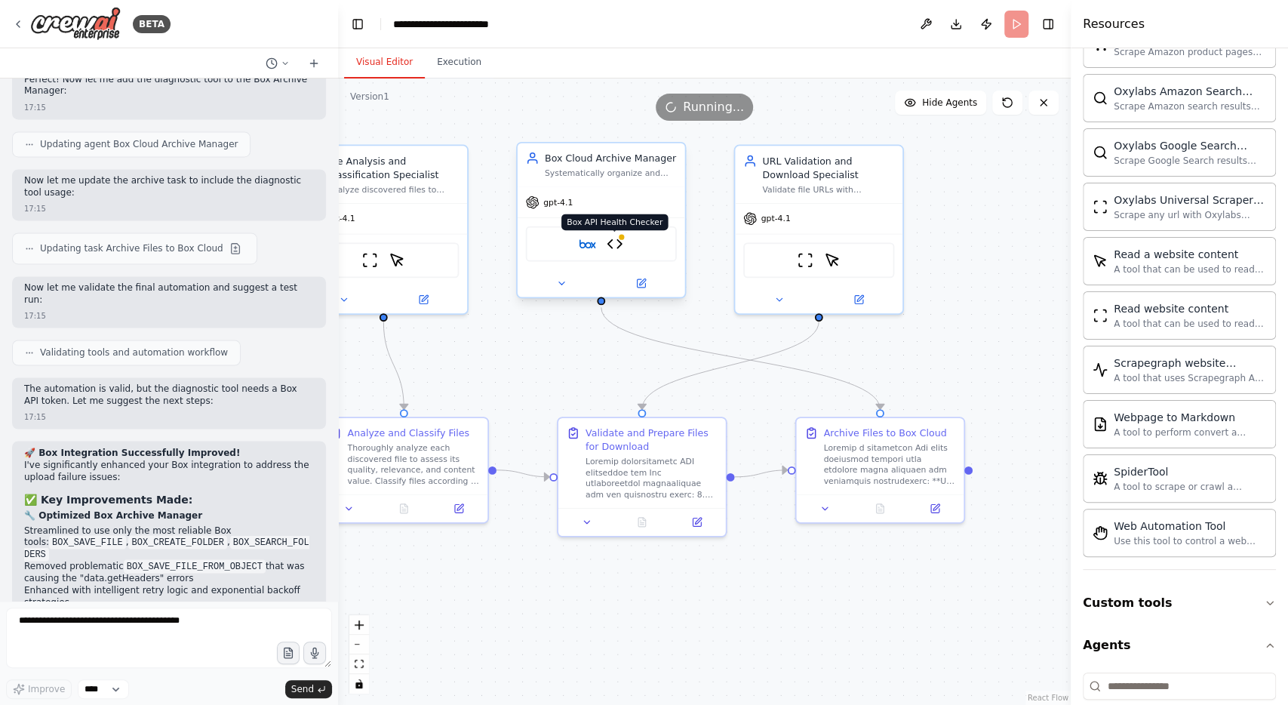
click at [615, 245] on img at bounding box center [615, 243] width 17 height 17
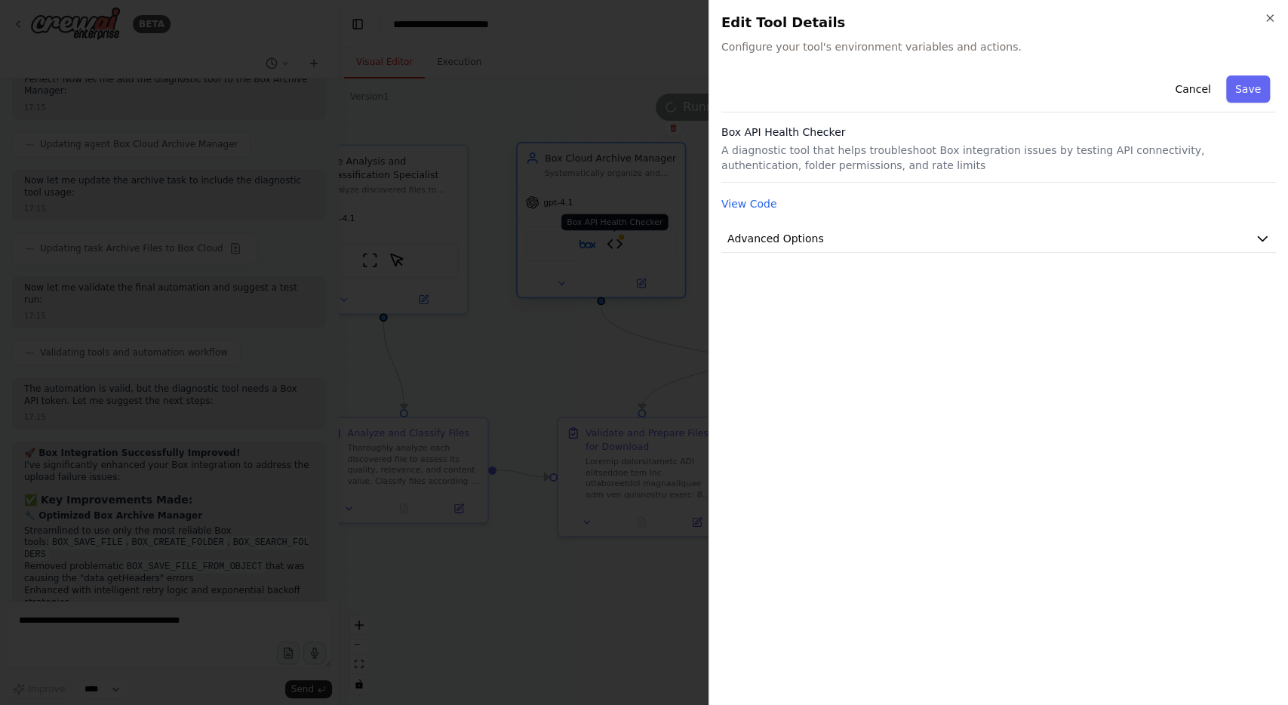
scroll to position [3602, 0]
click at [814, 236] on button "Advanced Options" at bounding box center [999, 239] width 555 height 28
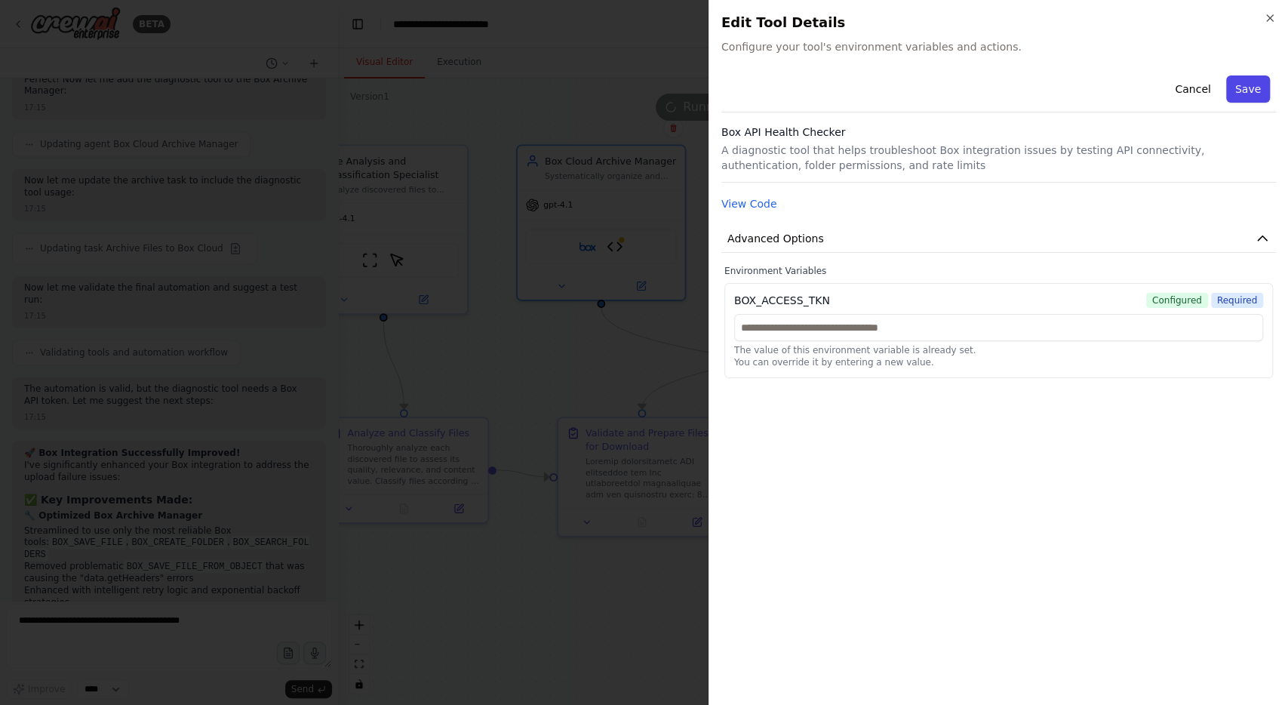
click at [1248, 95] on button "Save" at bounding box center [1248, 88] width 44 height 27
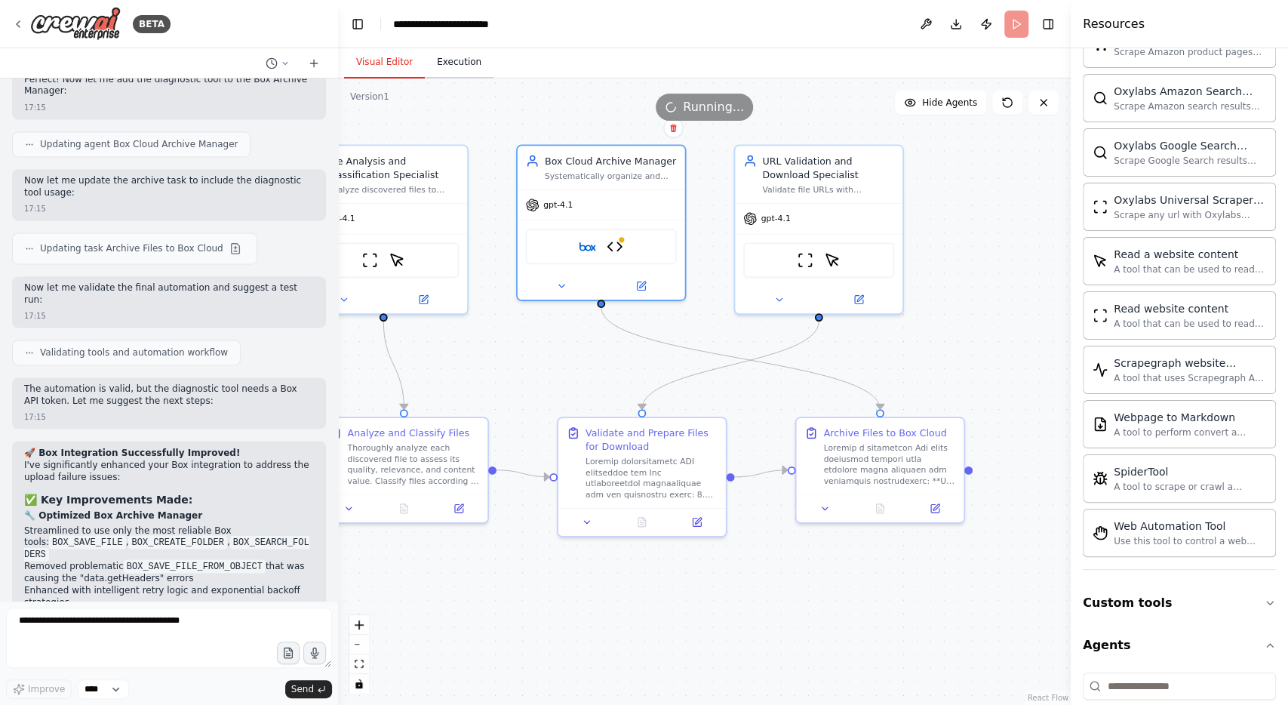
click at [451, 66] on button "Execution" at bounding box center [459, 63] width 69 height 32
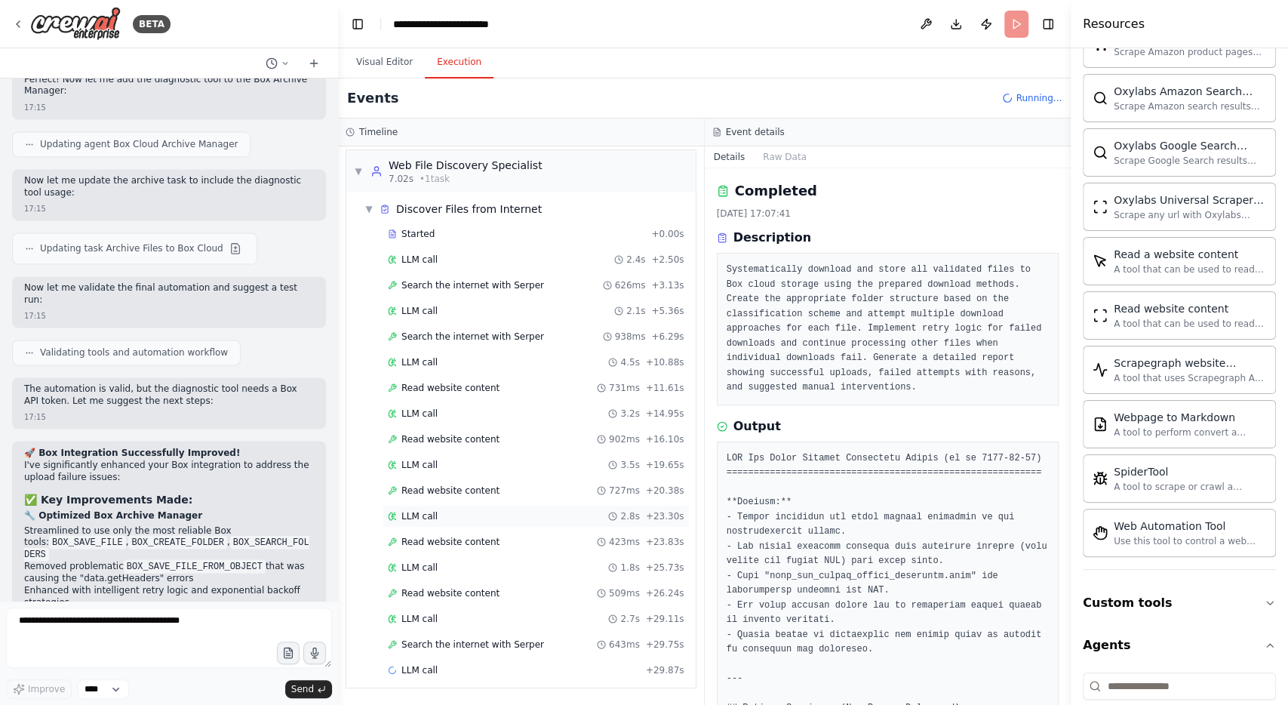
click at [528, 525] on div "LLM call 2.8s + 23.30s" at bounding box center [536, 516] width 307 height 23
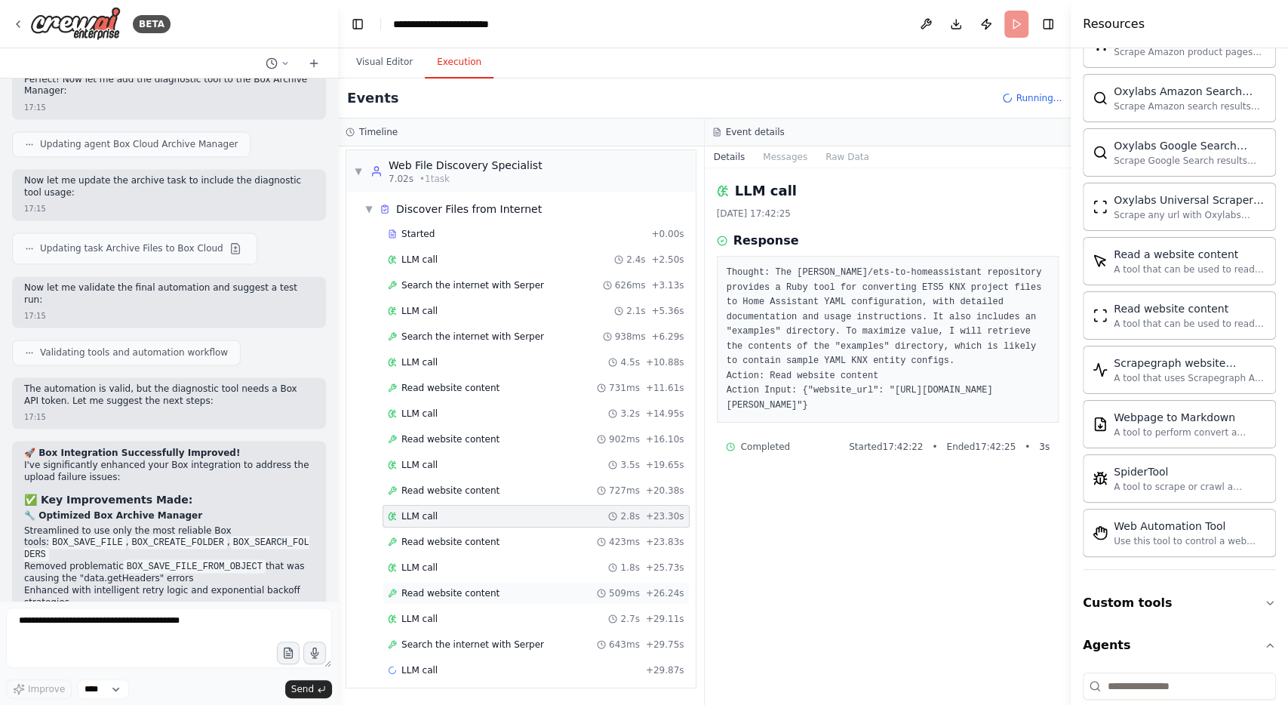
click at [488, 596] on div "Read website content 509ms + 26.24s" at bounding box center [536, 593] width 307 height 23
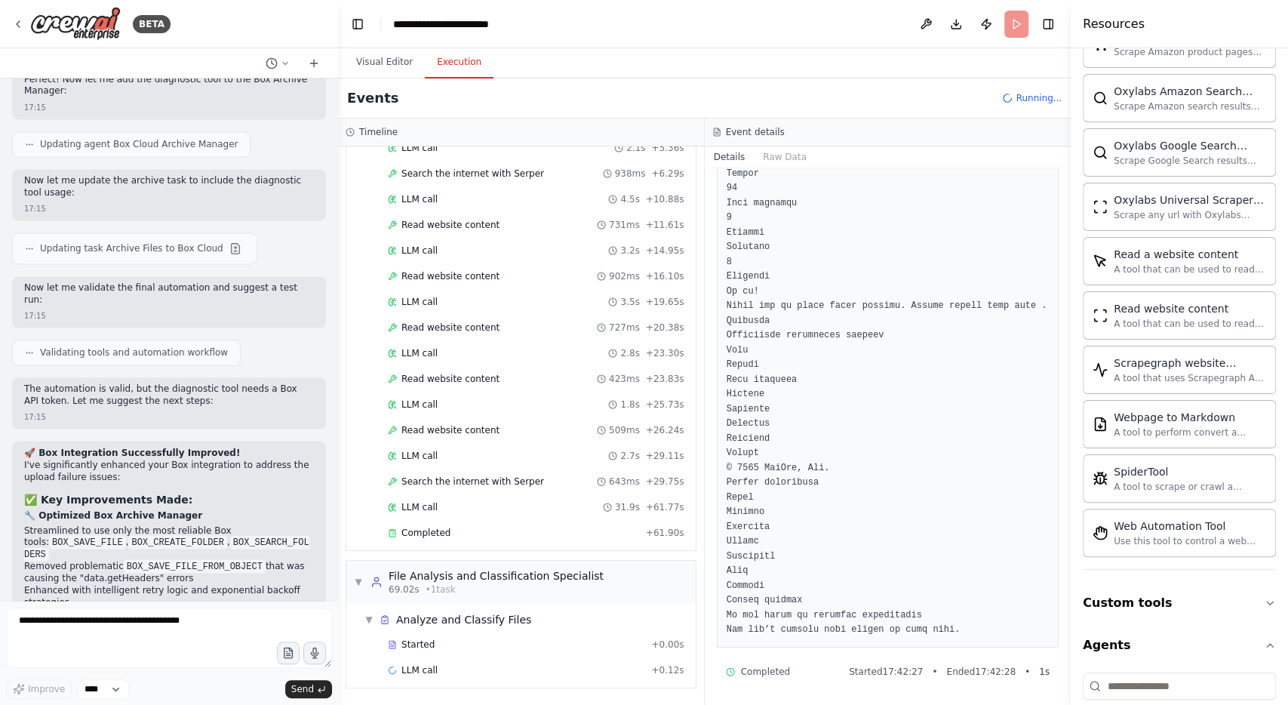
scroll to position [155, 0]
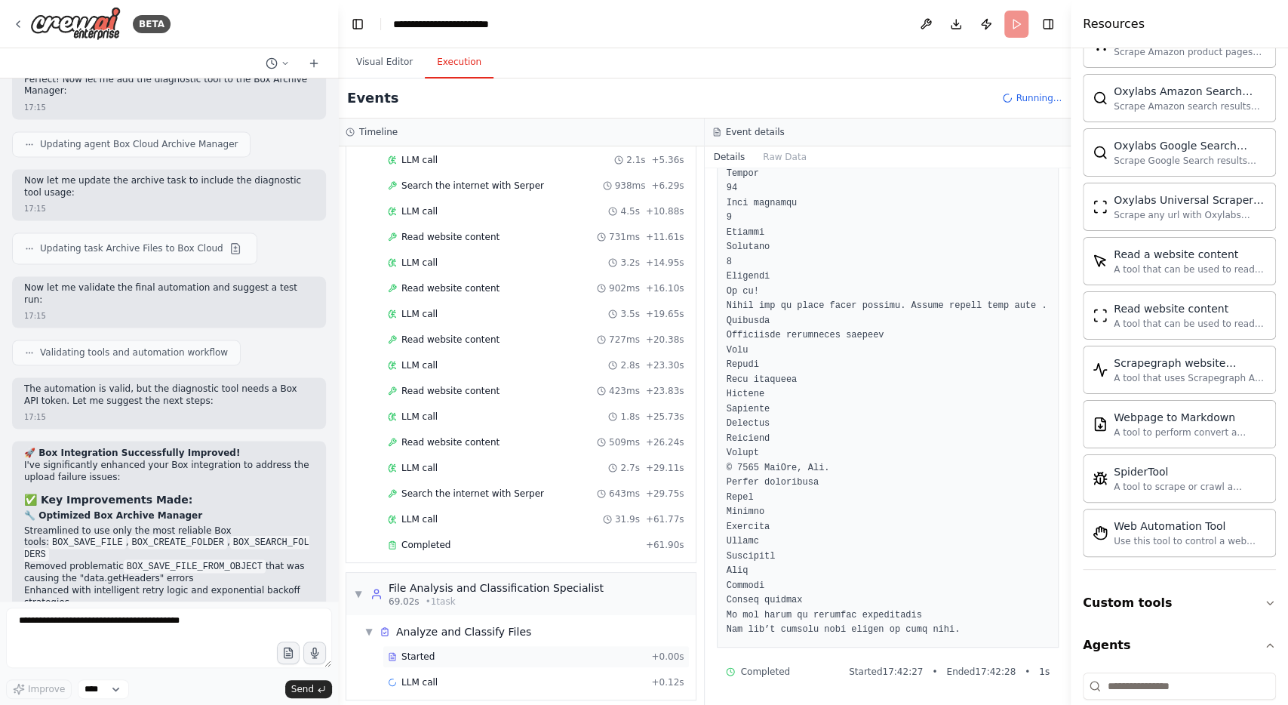
click at [428, 652] on div "Started + 0.00s" at bounding box center [536, 656] width 307 height 23
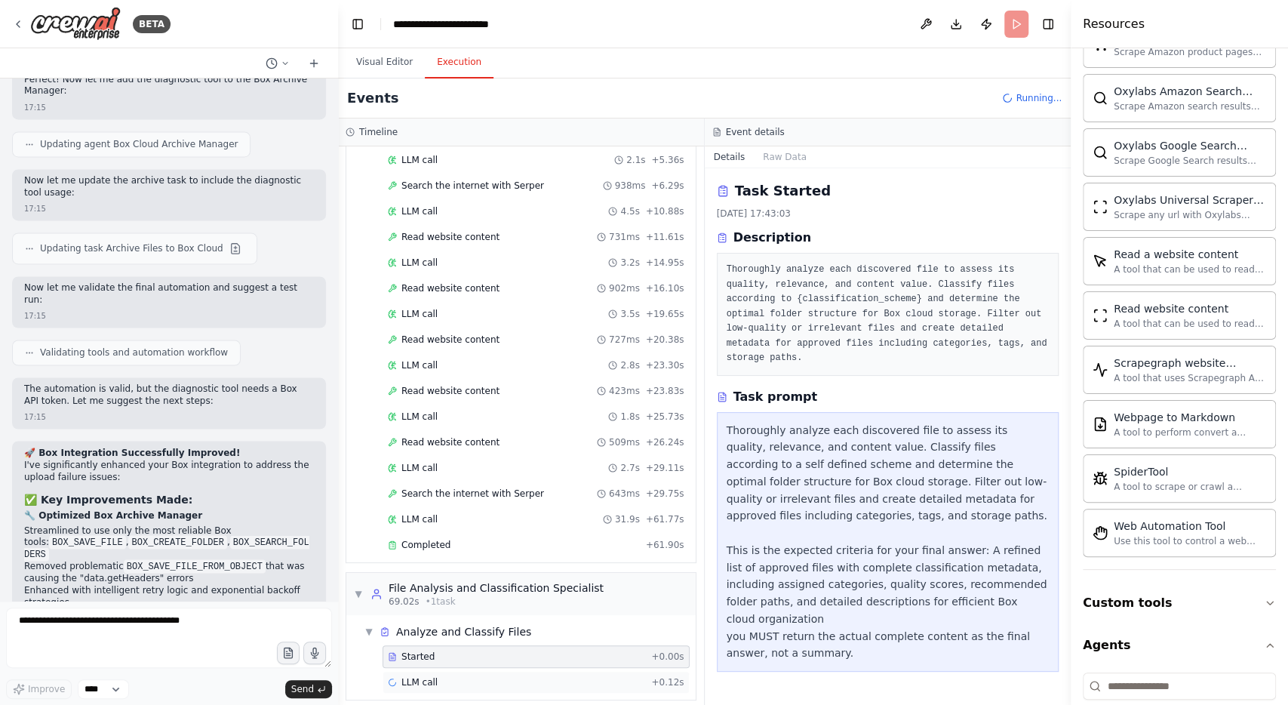
click at [434, 676] on div "LLM call + 0.12s" at bounding box center [536, 682] width 297 height 12
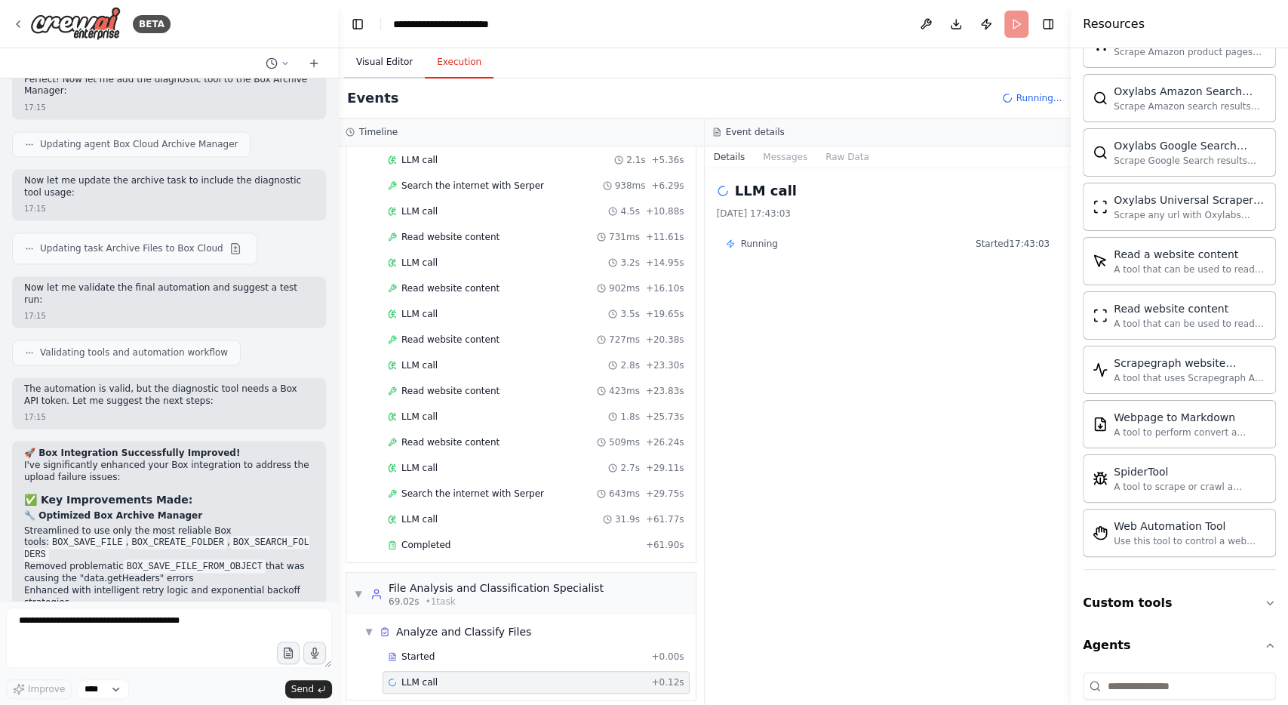
click at [393, 60] on button "Visual Editor" at bounding box center [384, 63] width 81 height 32
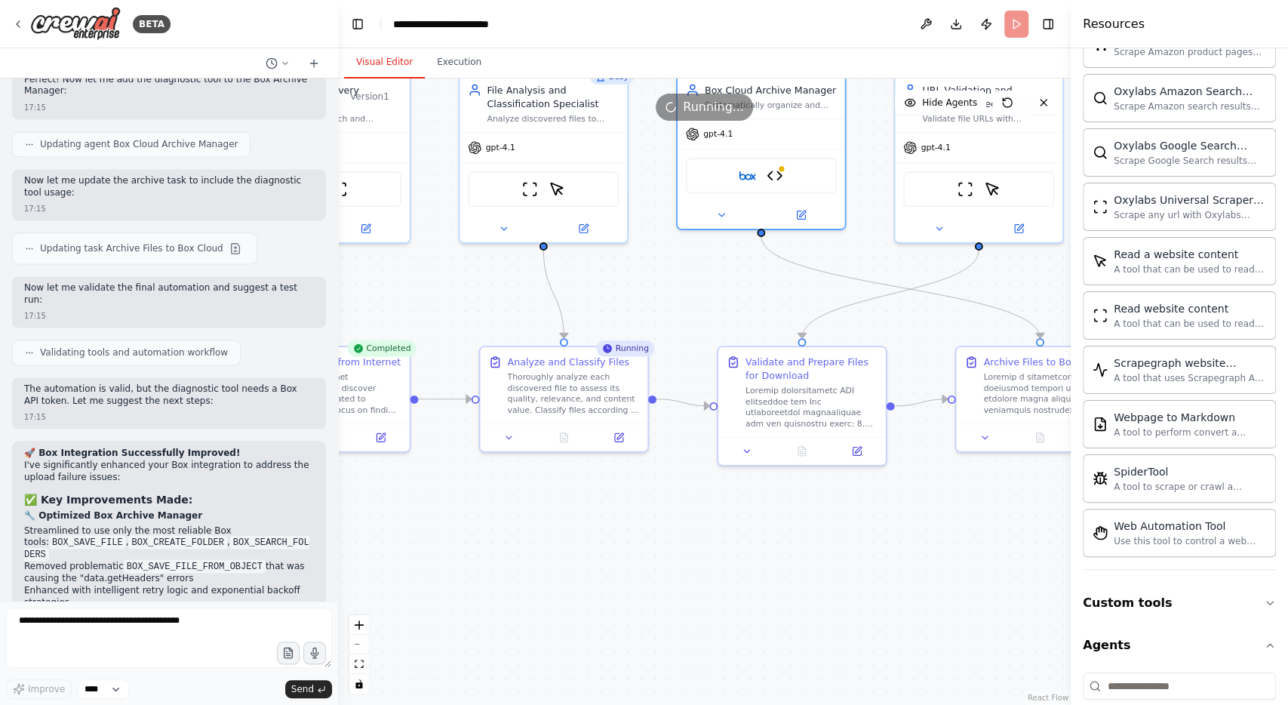
drag, startPoint x: 538, startPoint y: 583, endPoint x: 789, endPoint y: 482, distance: 270.9
click at [789, 482] on div ".deletable-edge-delete-btn { width: 20px; height: 20px; border: 0px solid #ffff…" at bounding box center [704, 391] width 733 height 626
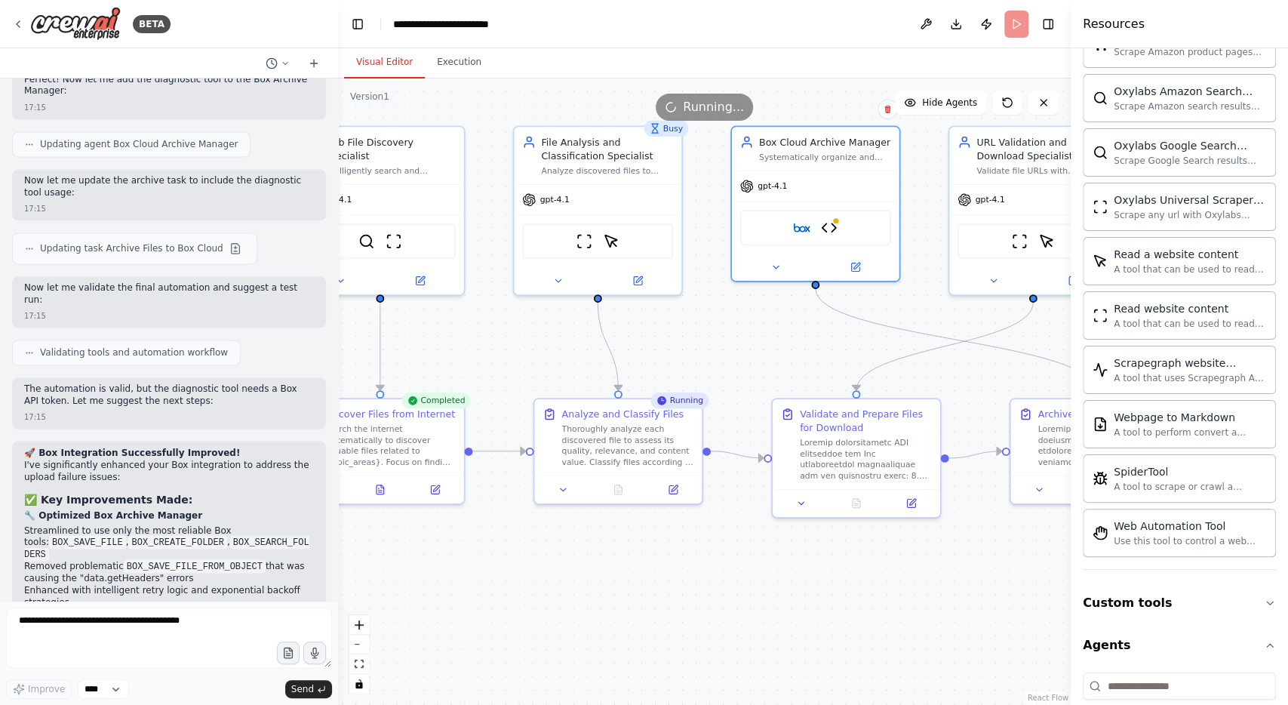
drag, startPoint x: 799, startPoint y: 268, endPoint x: 748, endPoint y: 386, distance: 128.4
click at [748, 386] on div ".deletable-edge-delete-btn { width: 20px; height: 20px; border: 0px solid #ffff…" at bounding box center [704, 391] width 733 height 626
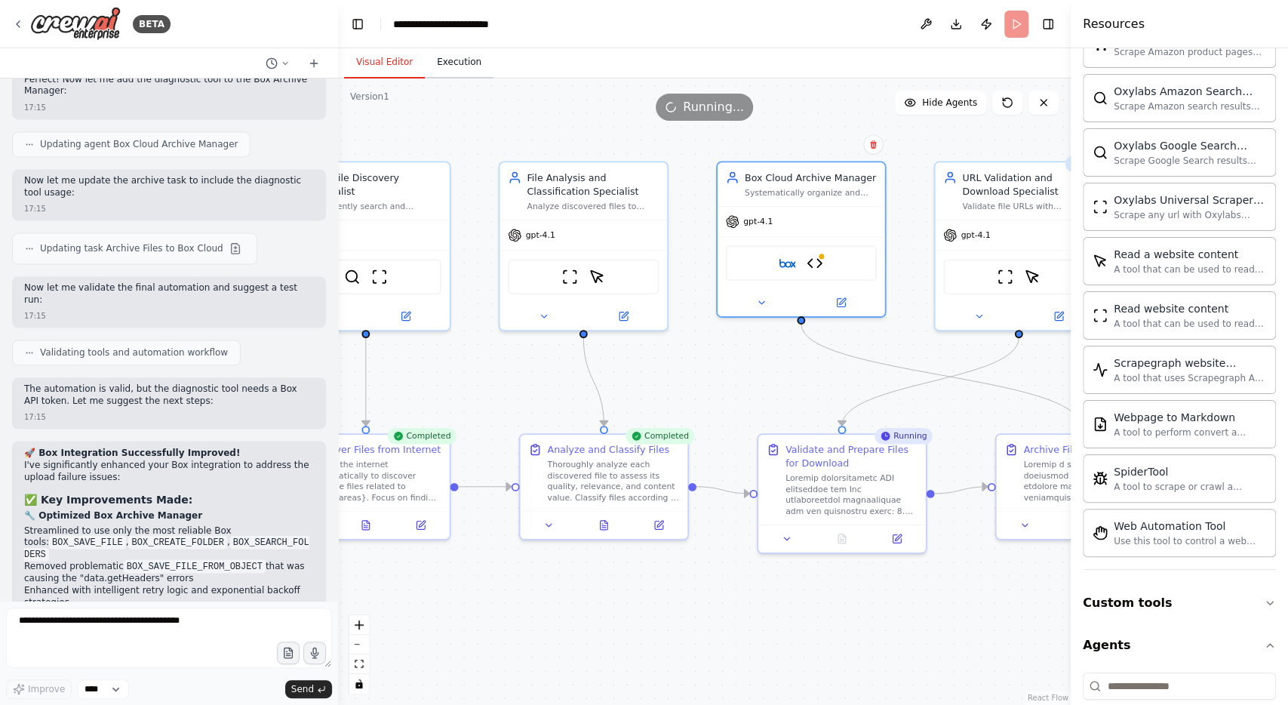
click at [460, 60] on button "Execution" at bounding box center [459, 63] width 69 height 32
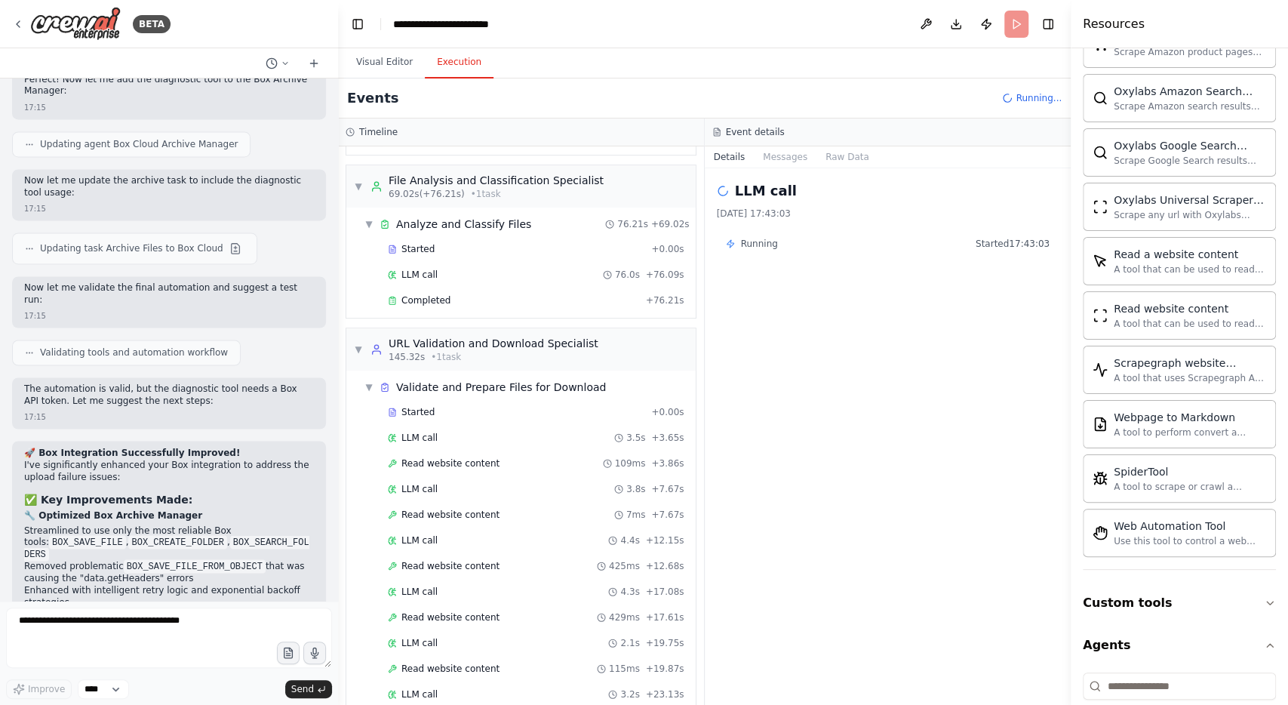
scroll to position [618, 0]
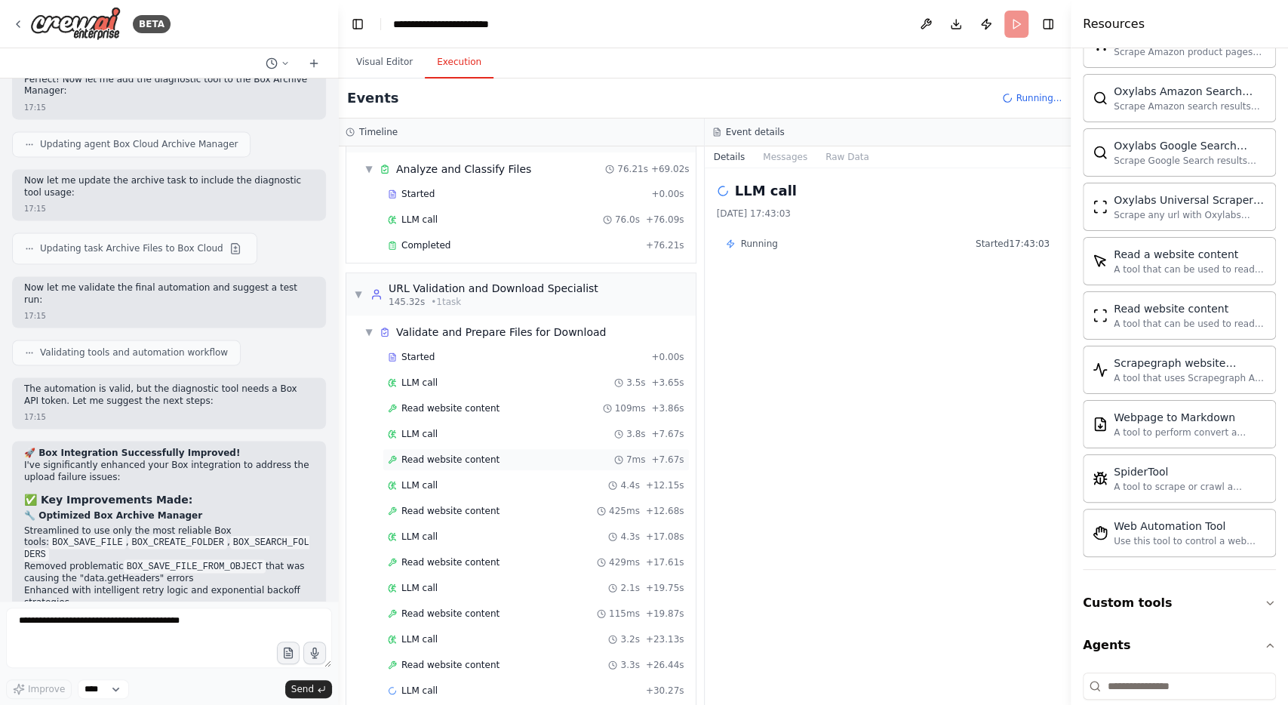
click at [490, 454] on div "Read website content 7ms + 7.67s" at bounding box center [536, 460] width 297 height 12
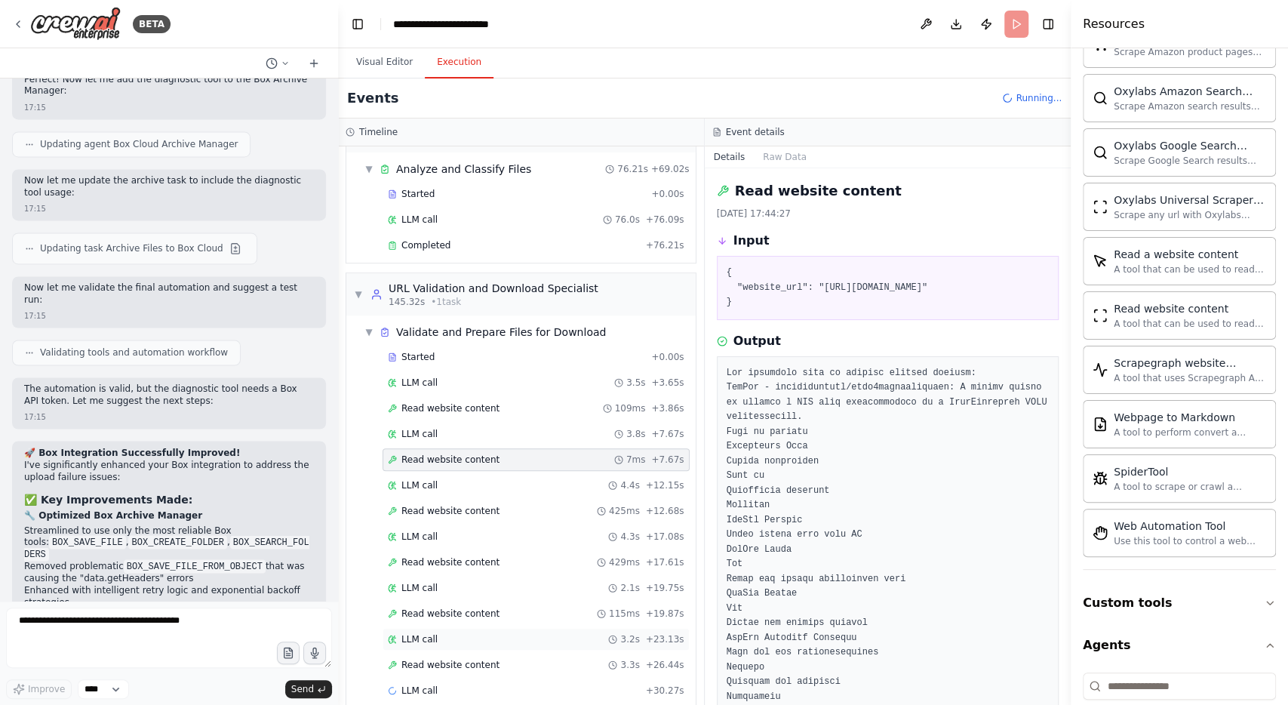
click at [469, 633] on div "LLM call 3.2s + 23.13s" at bounding box center [536, 639] width 297 height 12
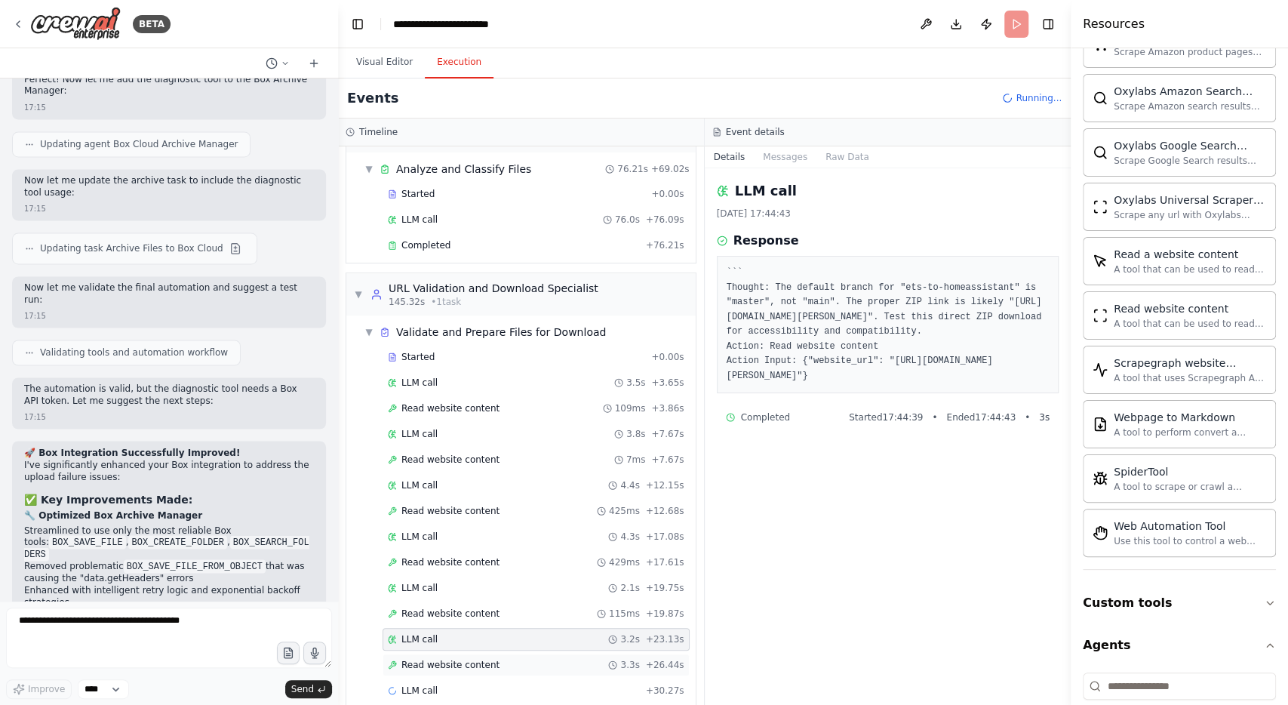
click at [472, 659] on span "Read website content" at bounding box center [451, 665] width 98 height 12
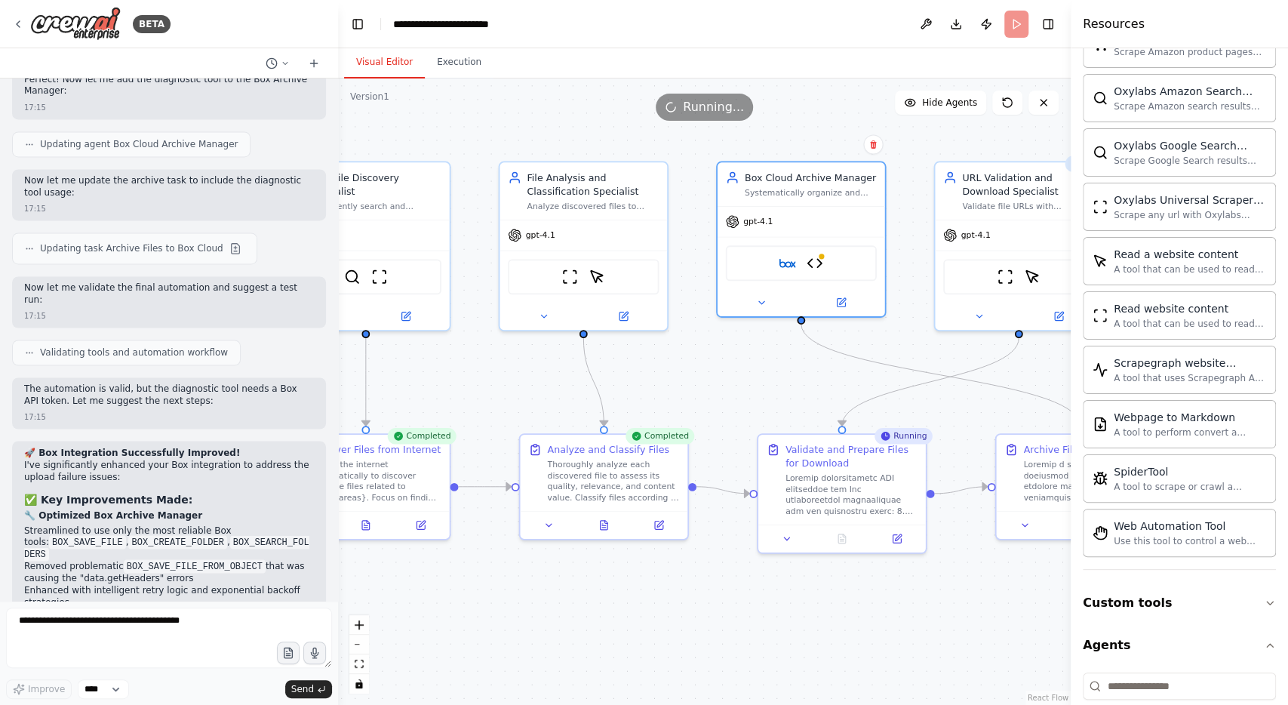
click at [388, 64] on button "Visual Editor" at bounding box center [384, 63] width 81 height 32
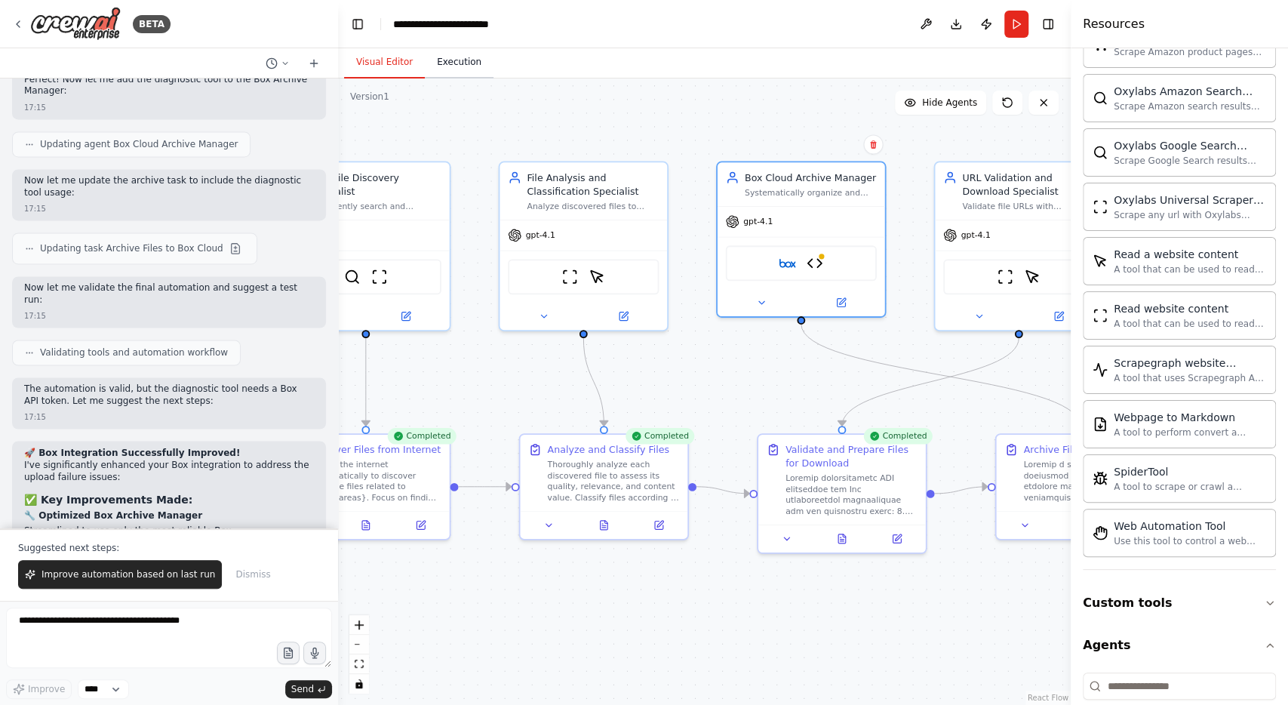
click at [445, 60] on button "Execution" at bounding box center [459, 63] width 69 height 32
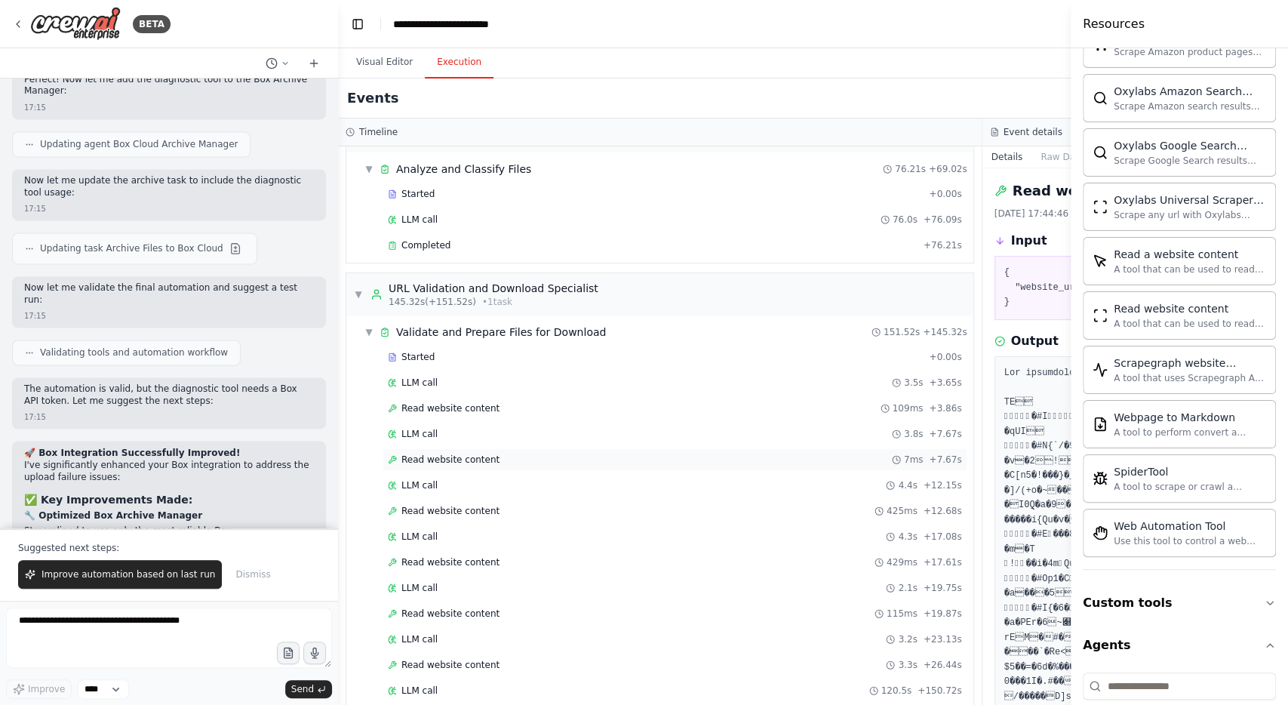
scroll to position [854, 0]
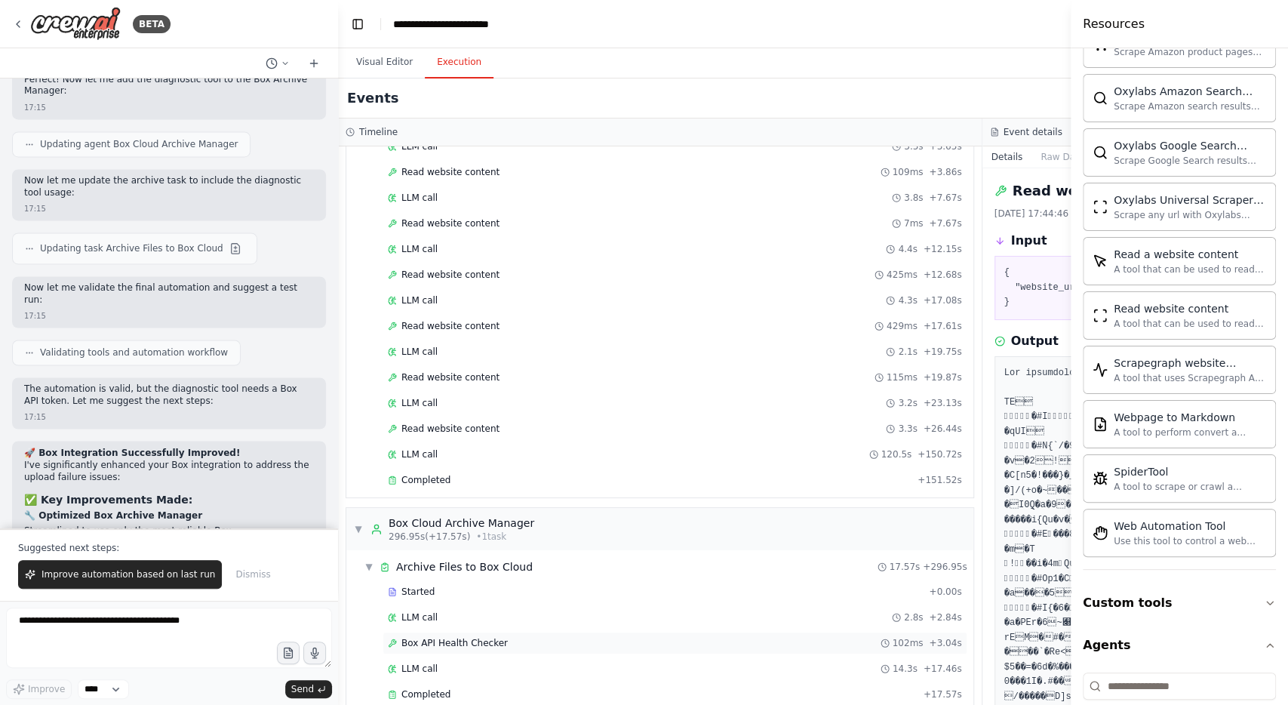
click at [500, 632] on div "Box API Health Checker 102ms + 3.04s" at bounding box center [675, 643] width 585 height 23
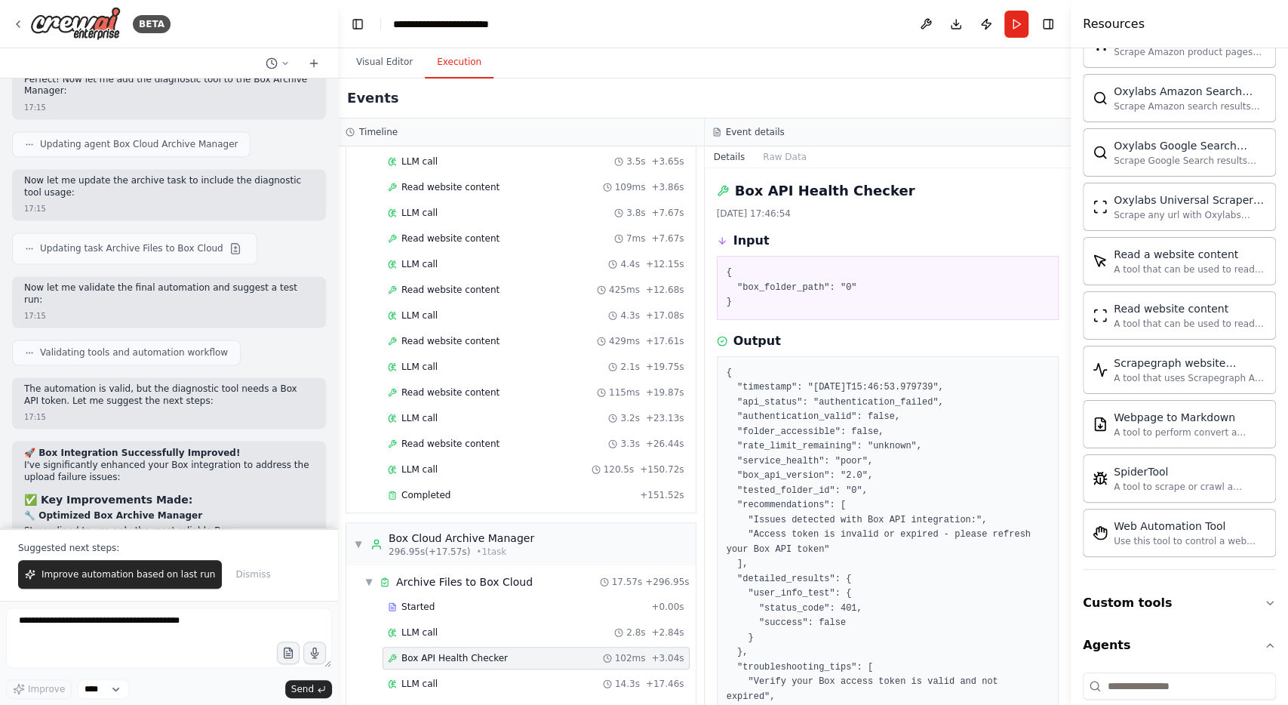
scroll to position [152, 0]
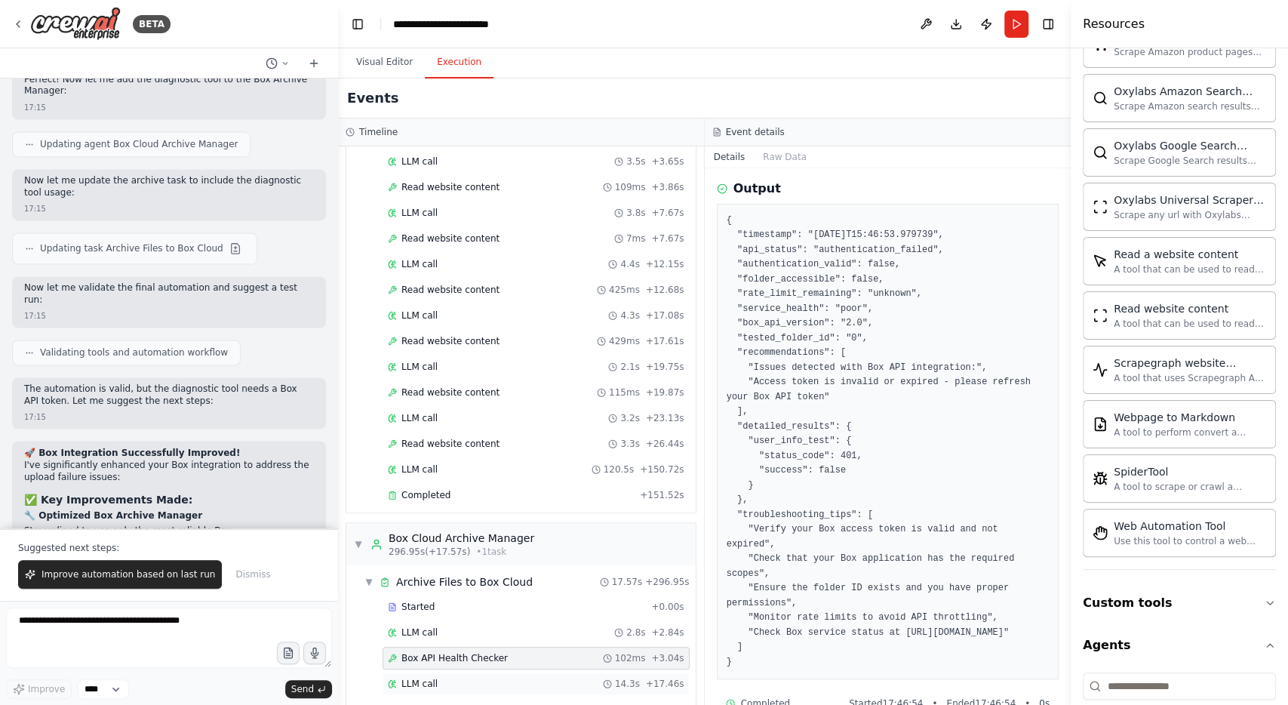
click at [423, 678] on span "LLM call" at bounding box center [420, 684] width 36 height 12
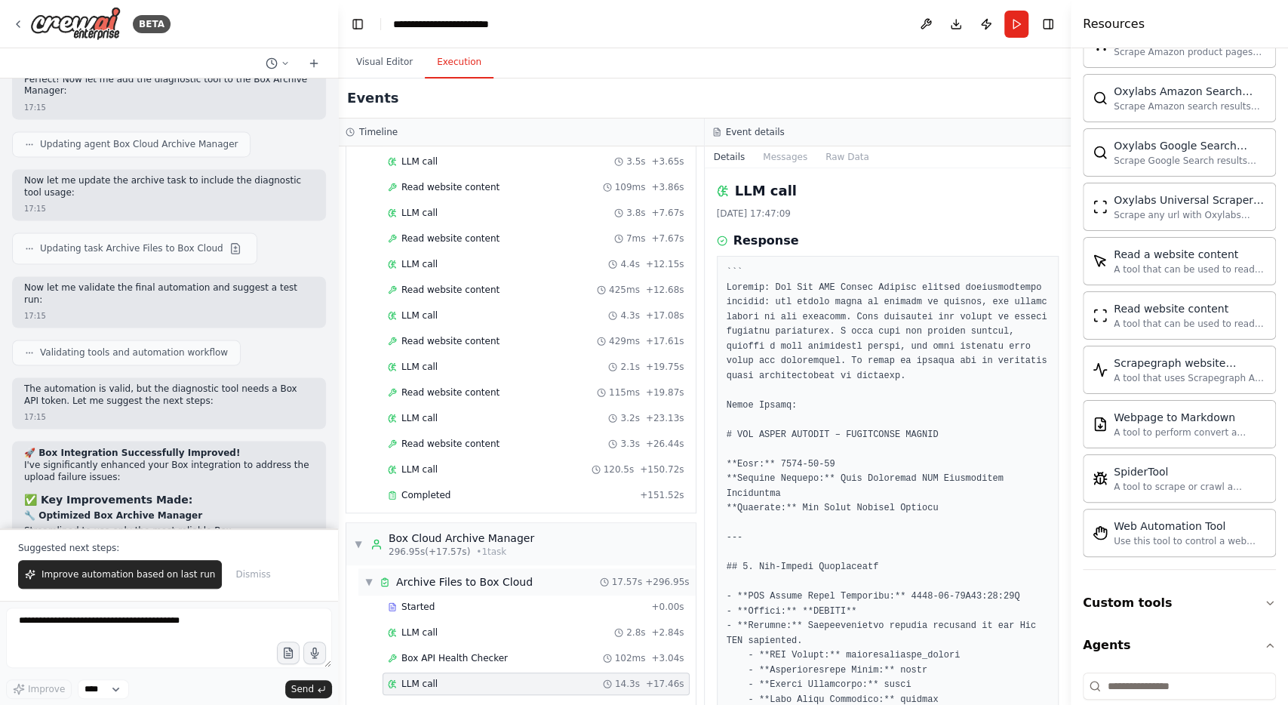
click at [446, 574] on div "Archive Files to Box Cloud" at bounding box center [464, 581] width 137 height 15
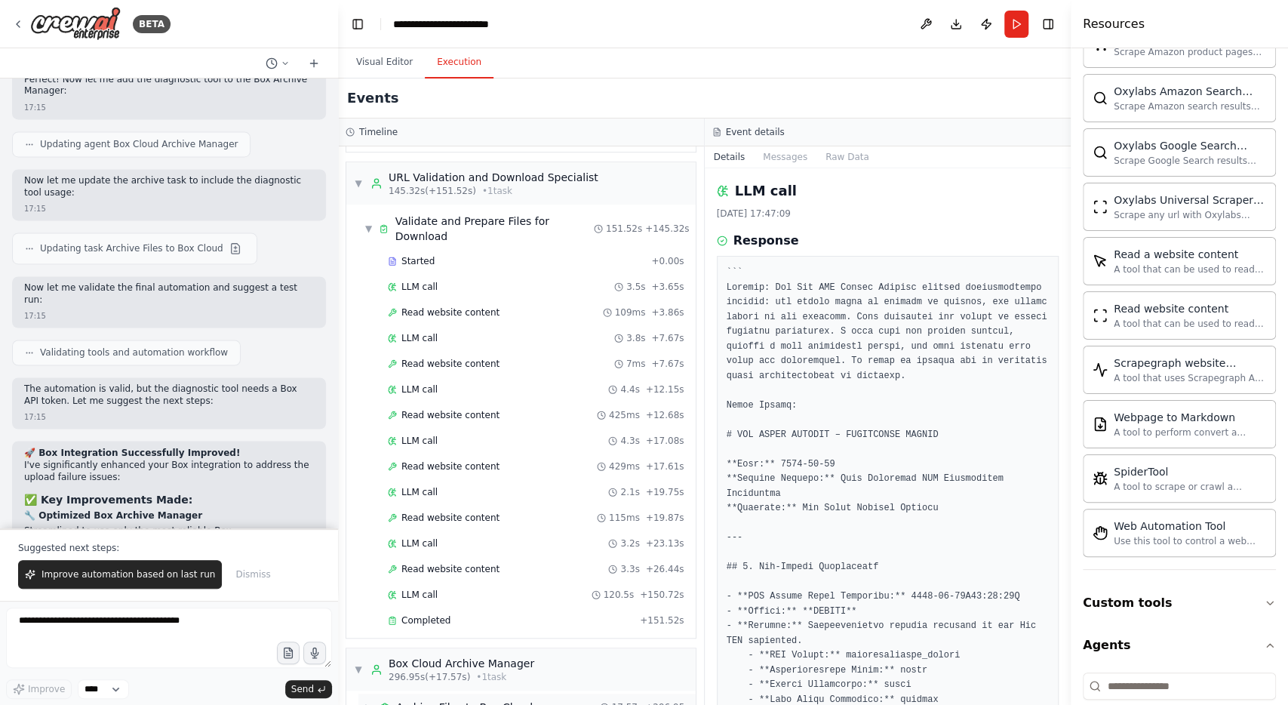
click at [457, 700] on div "Archive Files to Box Cloud" at bounding box center [464, 707] width 137 height 15
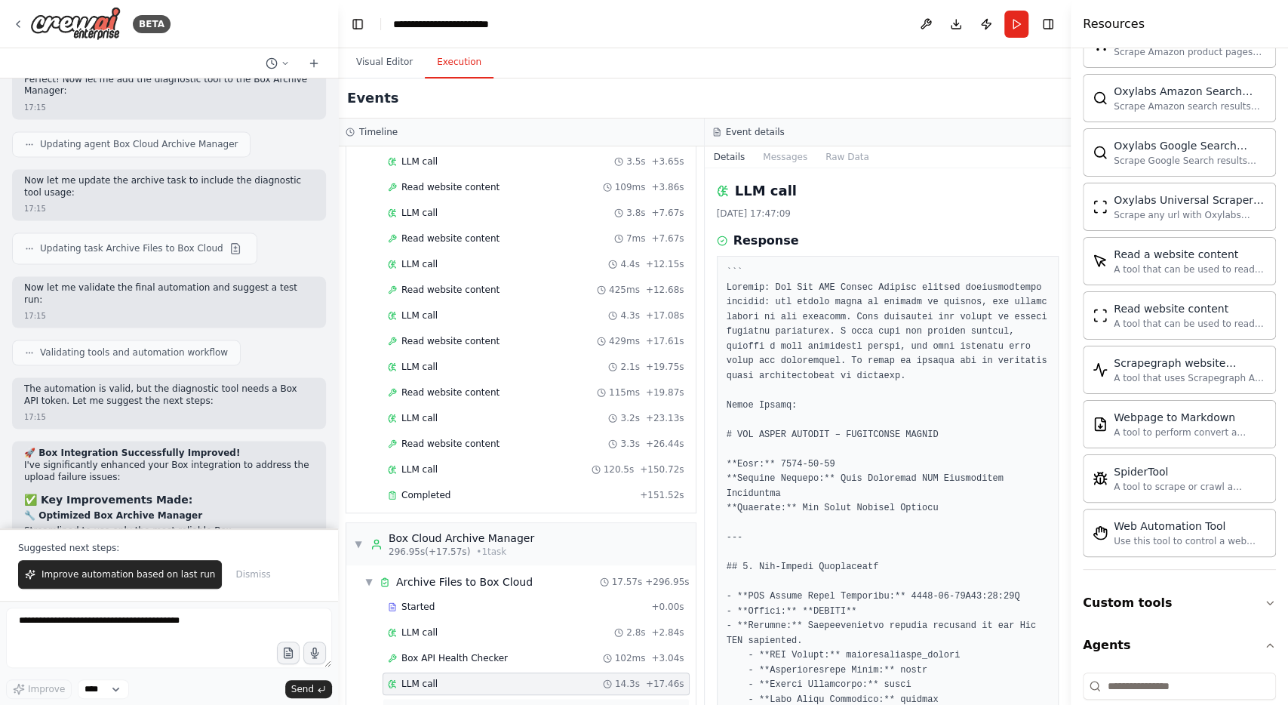
click at [443, 703] on span "Completed" at bounding box center [426, 709] width 49 height 12
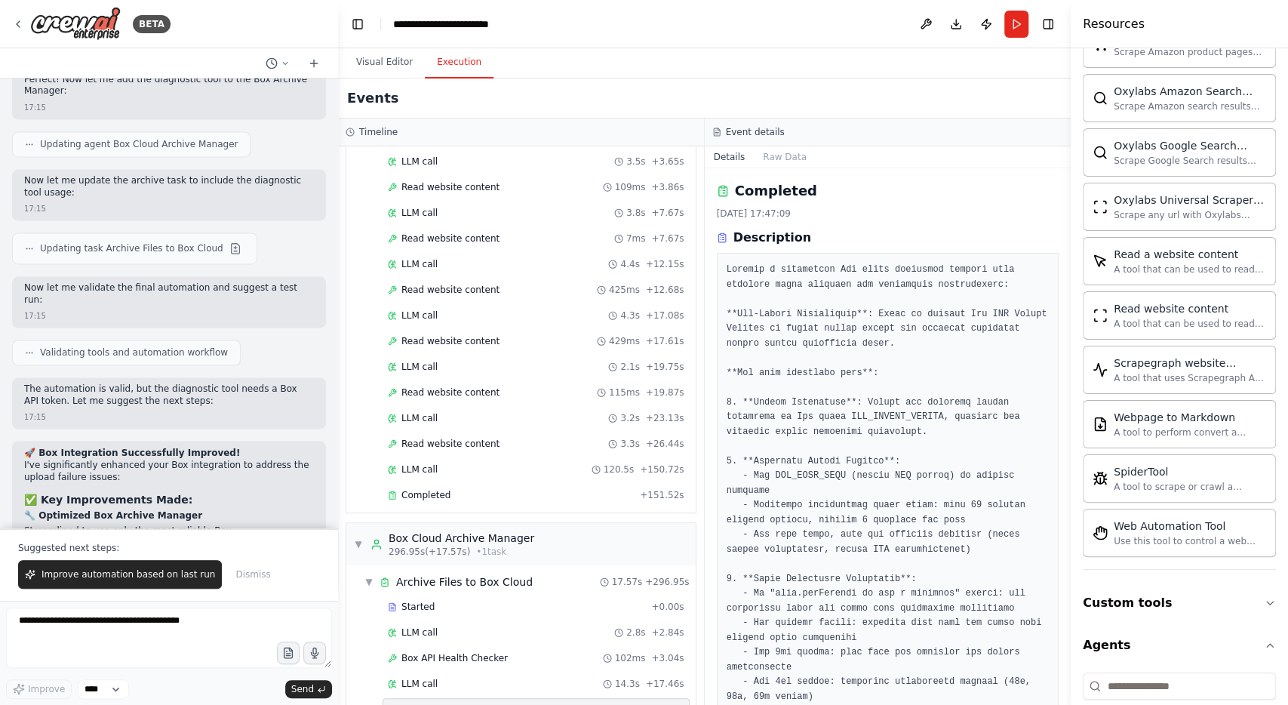
scroll to position [9369, 0]
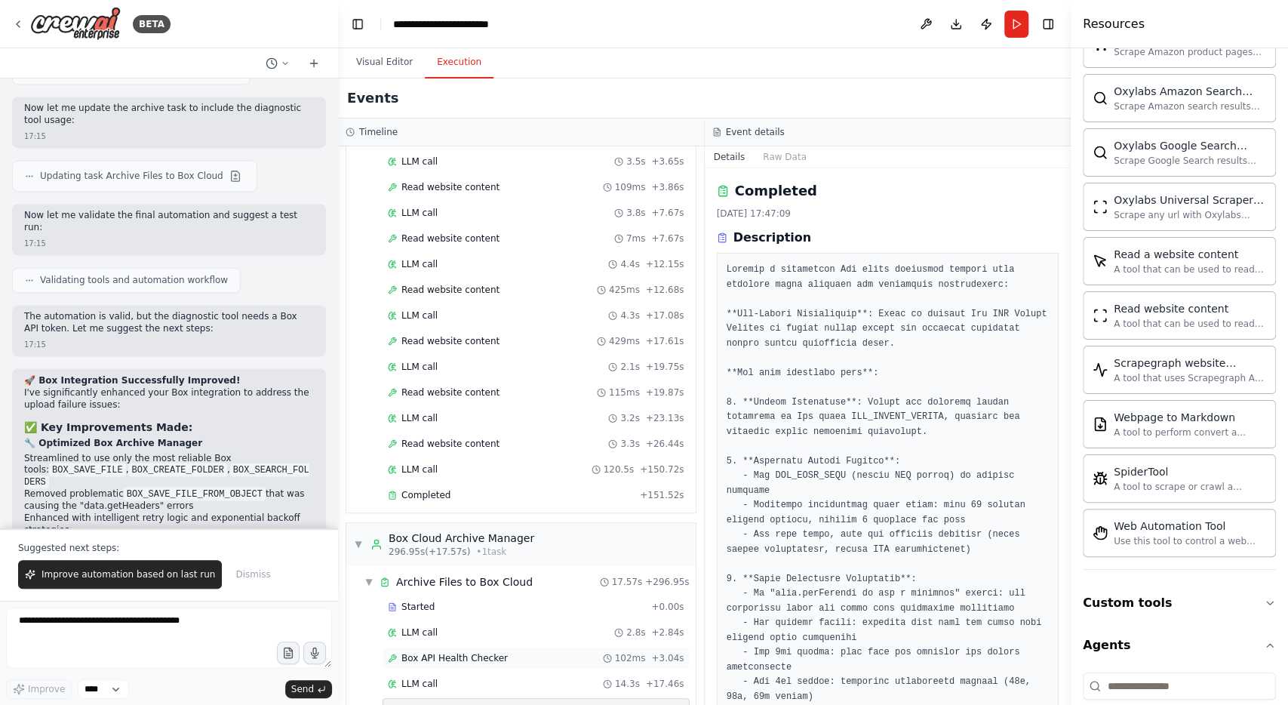
click at [531, 652] on div "Box API Health Checker 102ms + 3.04s" at bounding box center [536, 658] width 297 height 12
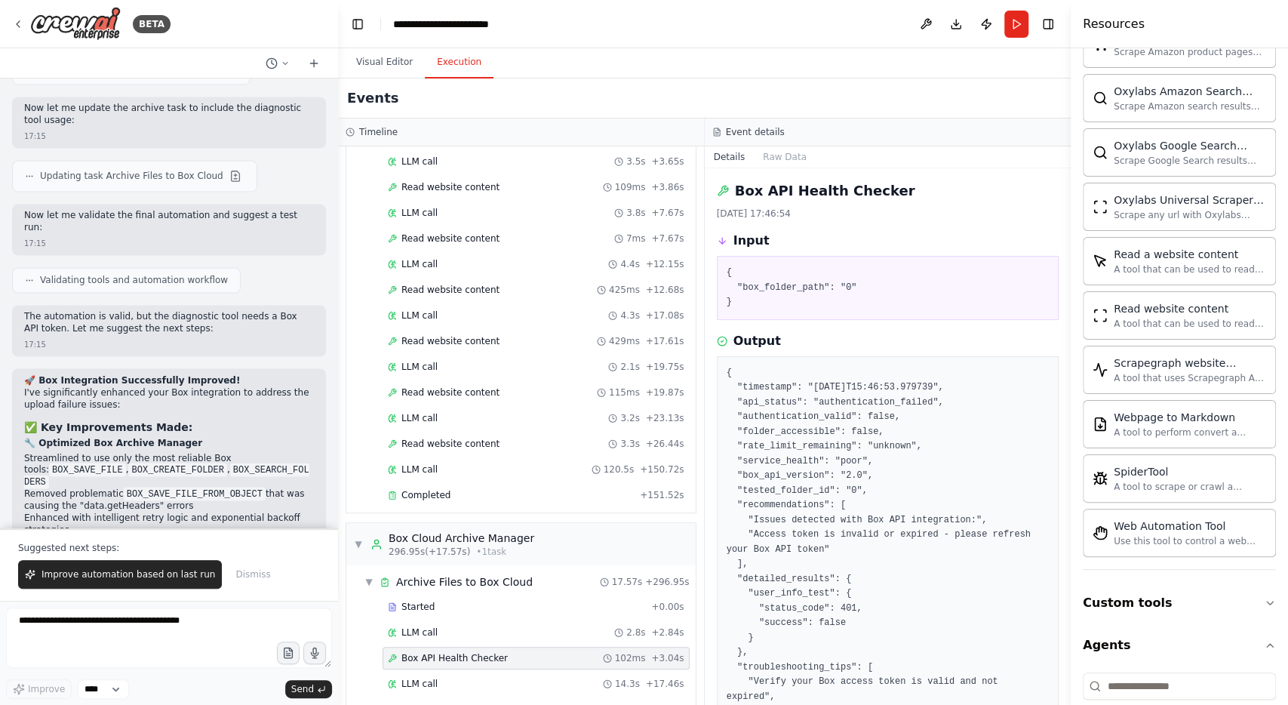
scroll to position [152, 0]
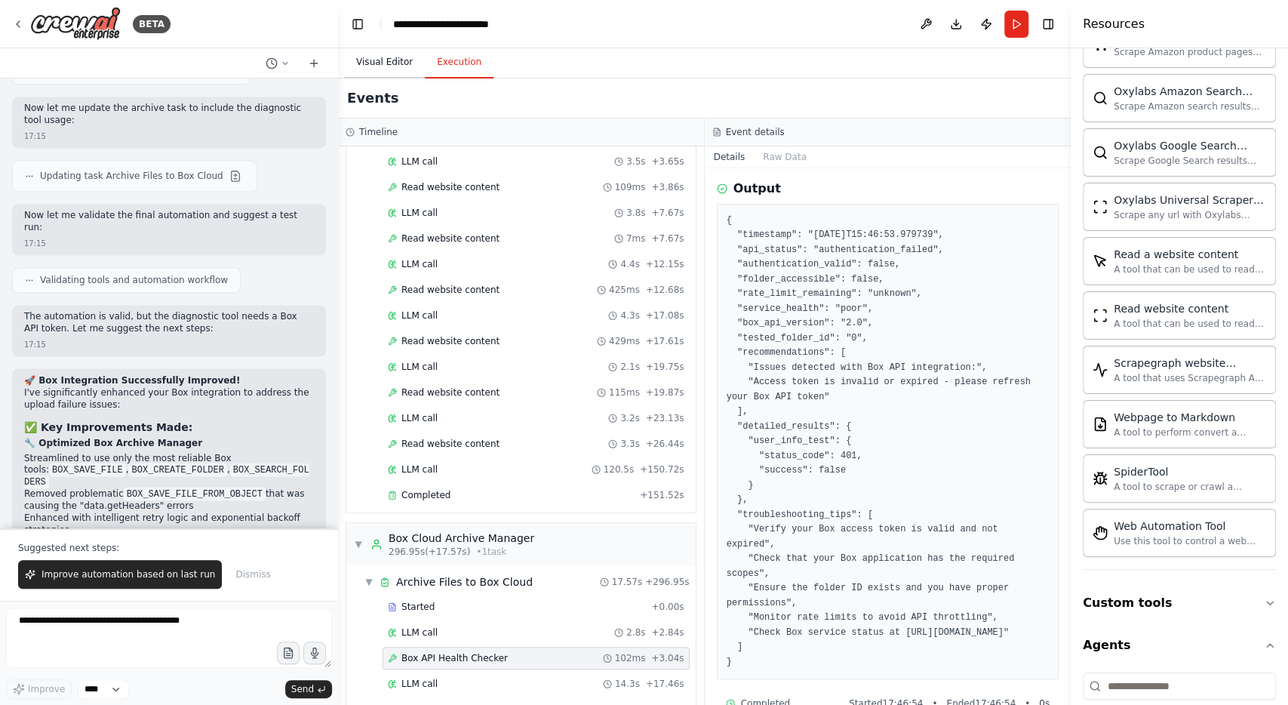
click at [378, 57] on button "Visual Editor" at bounding box center [384, 63] width 81 height 32
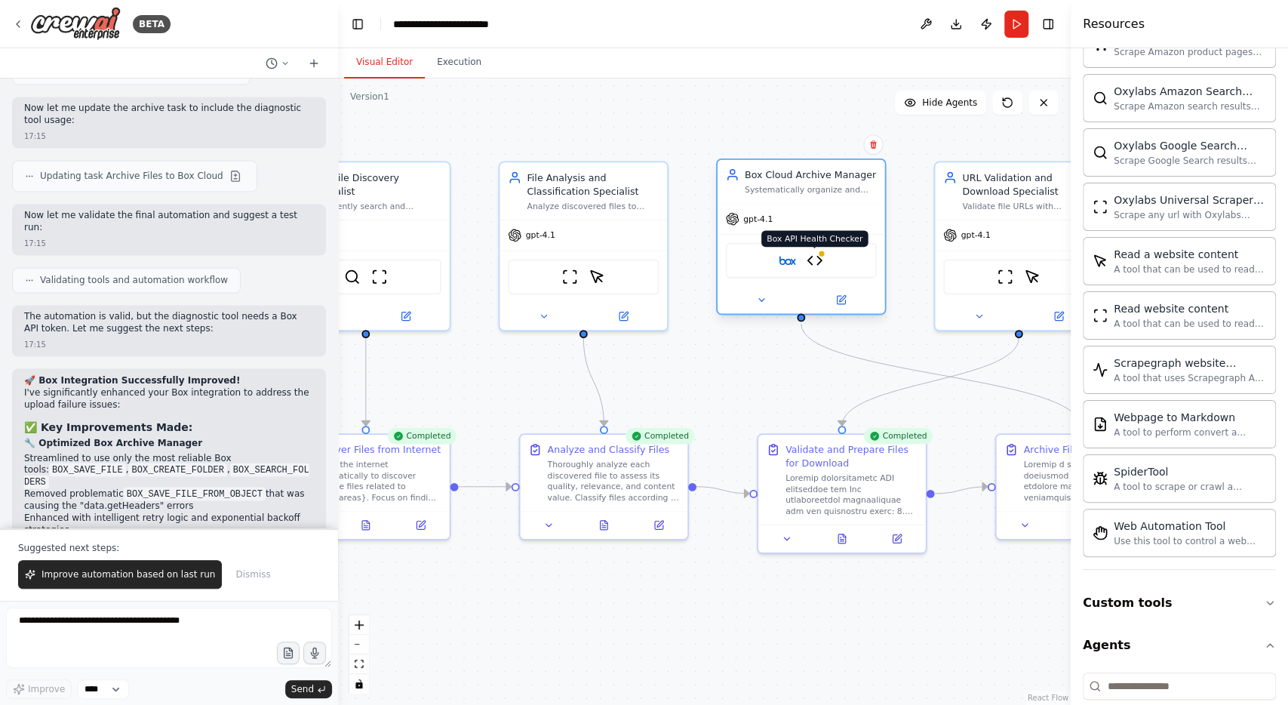
click at [816, 263] on img at bounding box center [815, 260] width 17 height 17
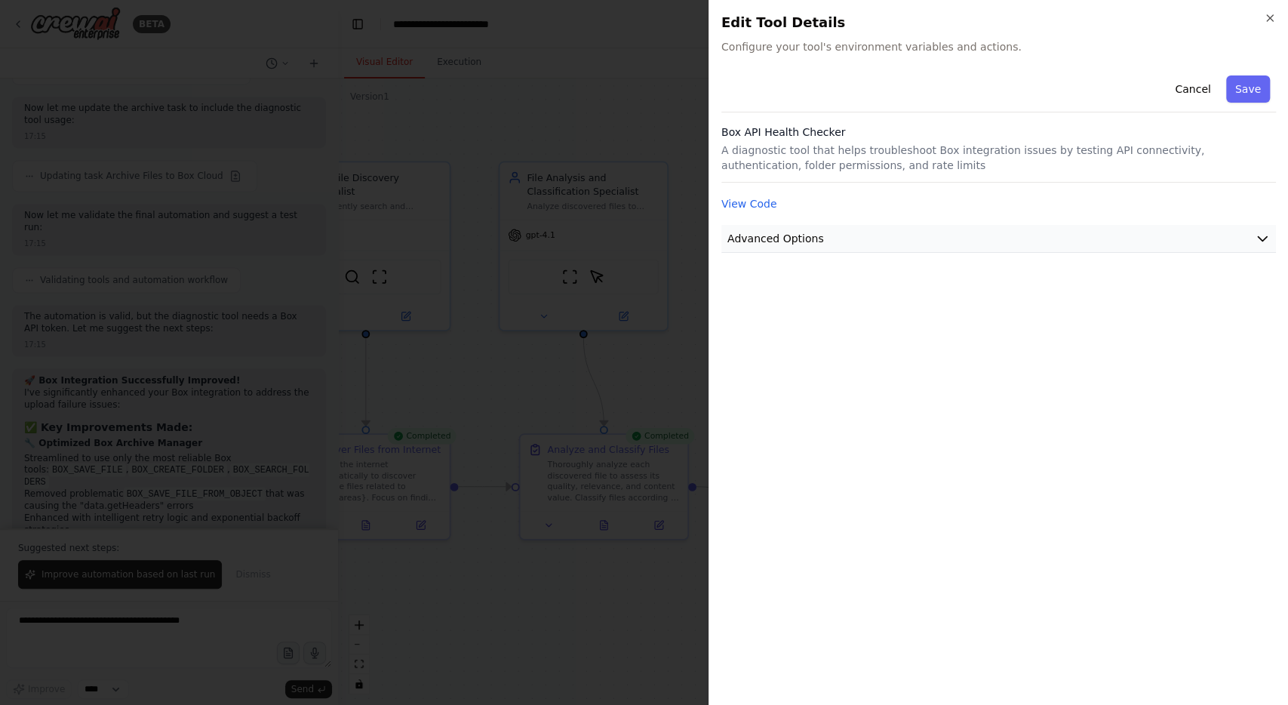
click at [817, 235] on button "Advanced Options" at bounding box center [999, 239] width 555 height 28
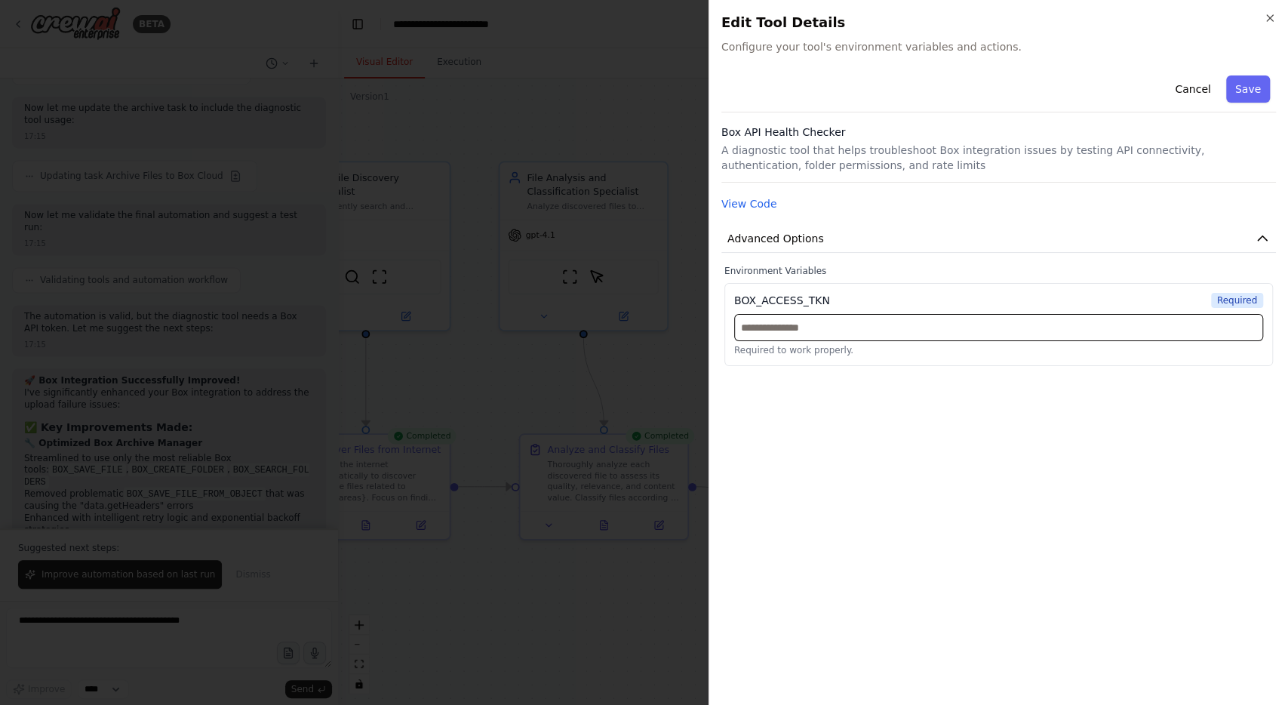
click at [944, 319] on input "text" at bounding box center [998, 327] width 529 height 27
click at [792, 230] on button "Advanced Options" at bounding box center [999, 239] width 555 height 28
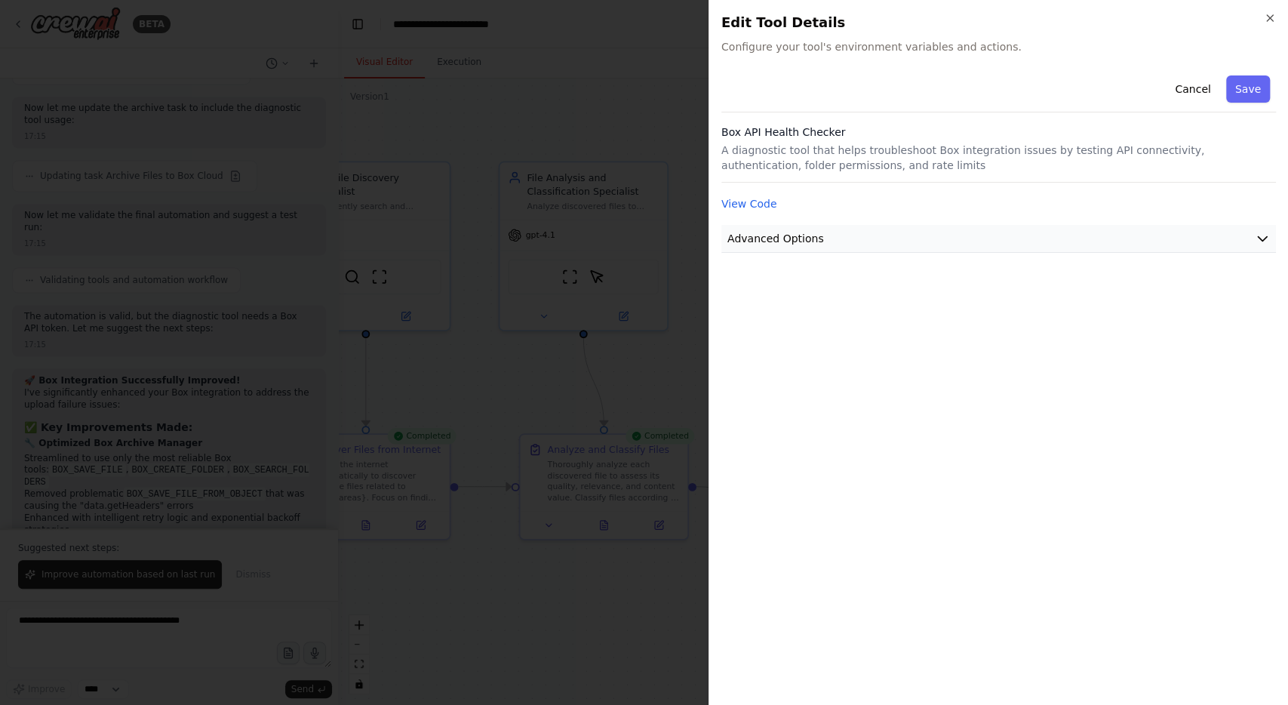
click at [792, 230] on button "Advanced Options" at bounding box center [999, 239] width 555 height 28
click at [1210, 88] on button "Cancel" at bounding box center [1193, 88] width 54 height 27
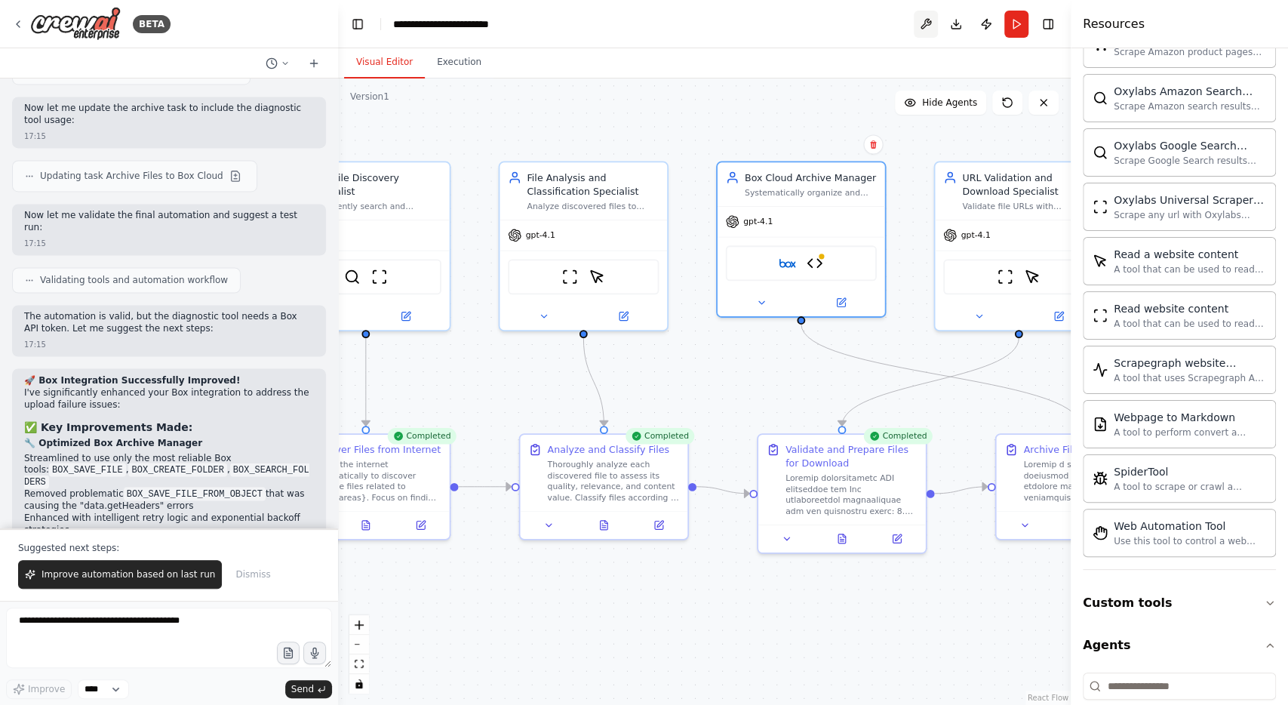
click at [925, 20] on button at bounding box center [926, 24] width 24 height 27
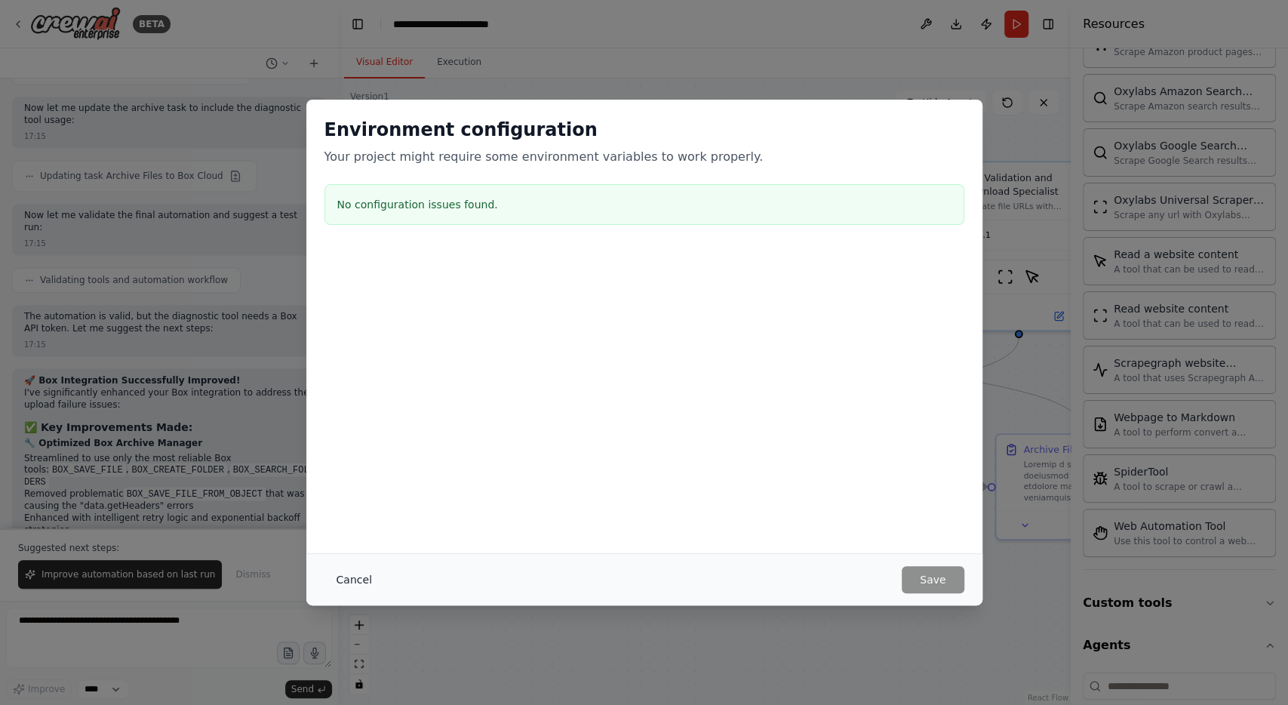
click at [364, 575] on button "Cancel" at bounding box center [355, 579] width 60 height 27
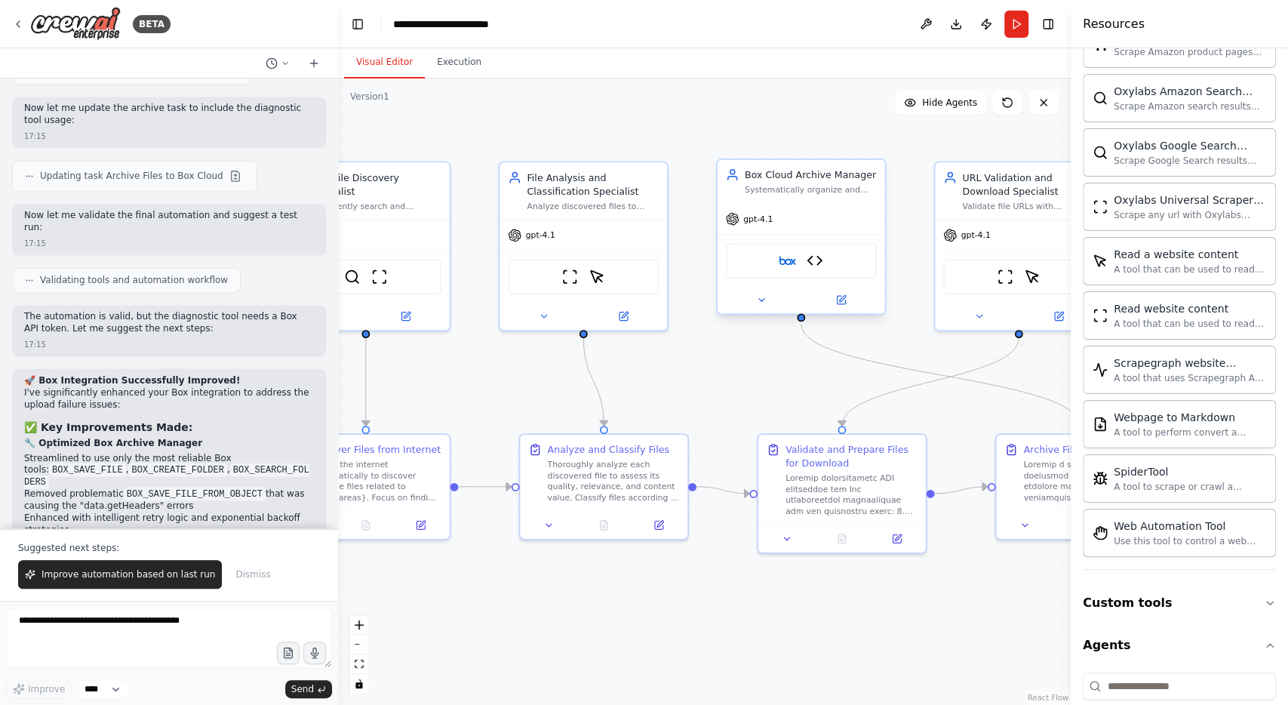
click at [796, 257] on div "Box Box API Health Checker" at bounding box center [801, 260] width 151 height 35
click at [803, 260] on div "Box Box API Health Checker" at bounding box center [801, 260] width 151 height 35
click at [814, 262] on img at bounding box center [815, 260] width 17 height 17
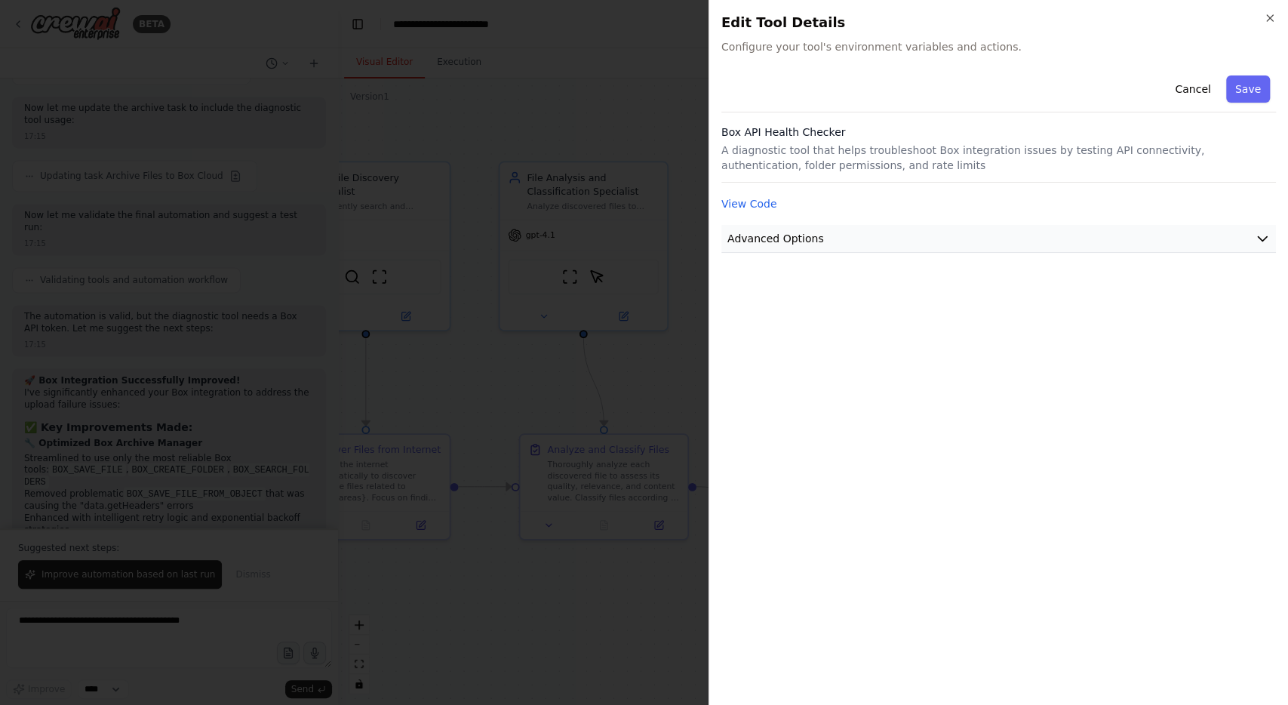
click at [811, 241] on span "Advanced Options" at bounding box center [776, 238] width 97 height 15
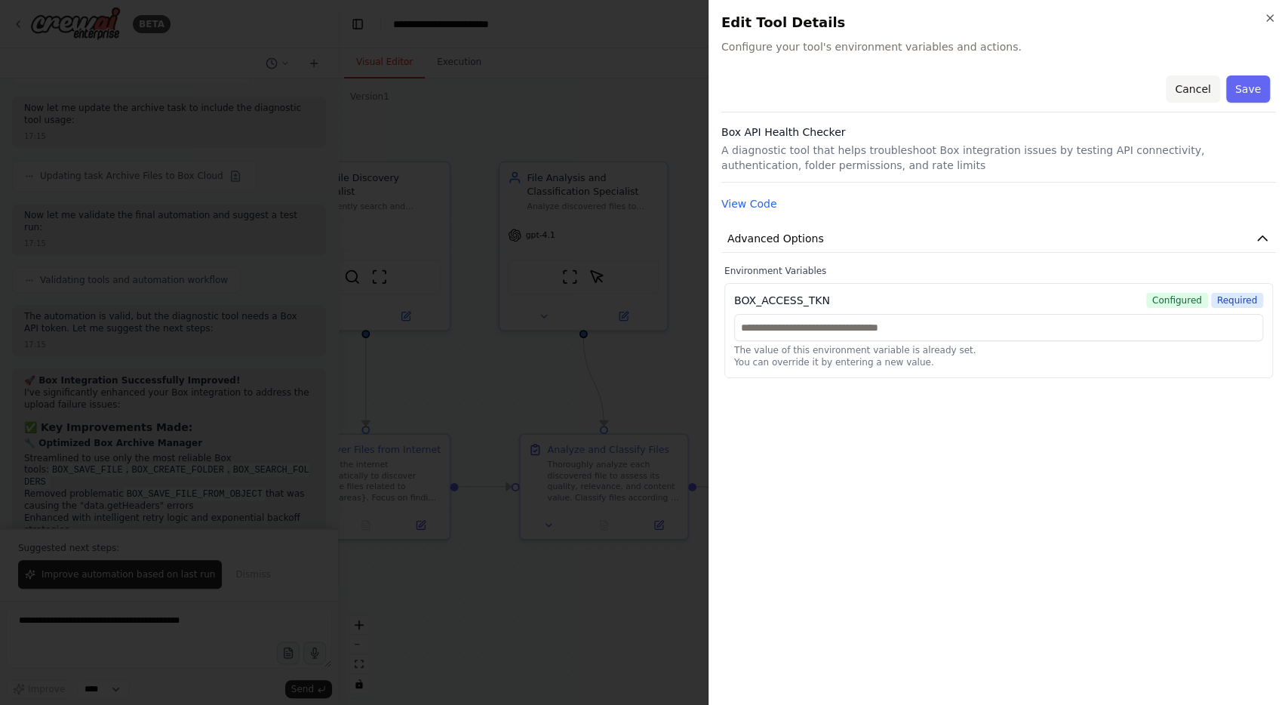
click at [1190, 86] on button "Cancel" at bounding box center [1193, 88] width 54 height 27
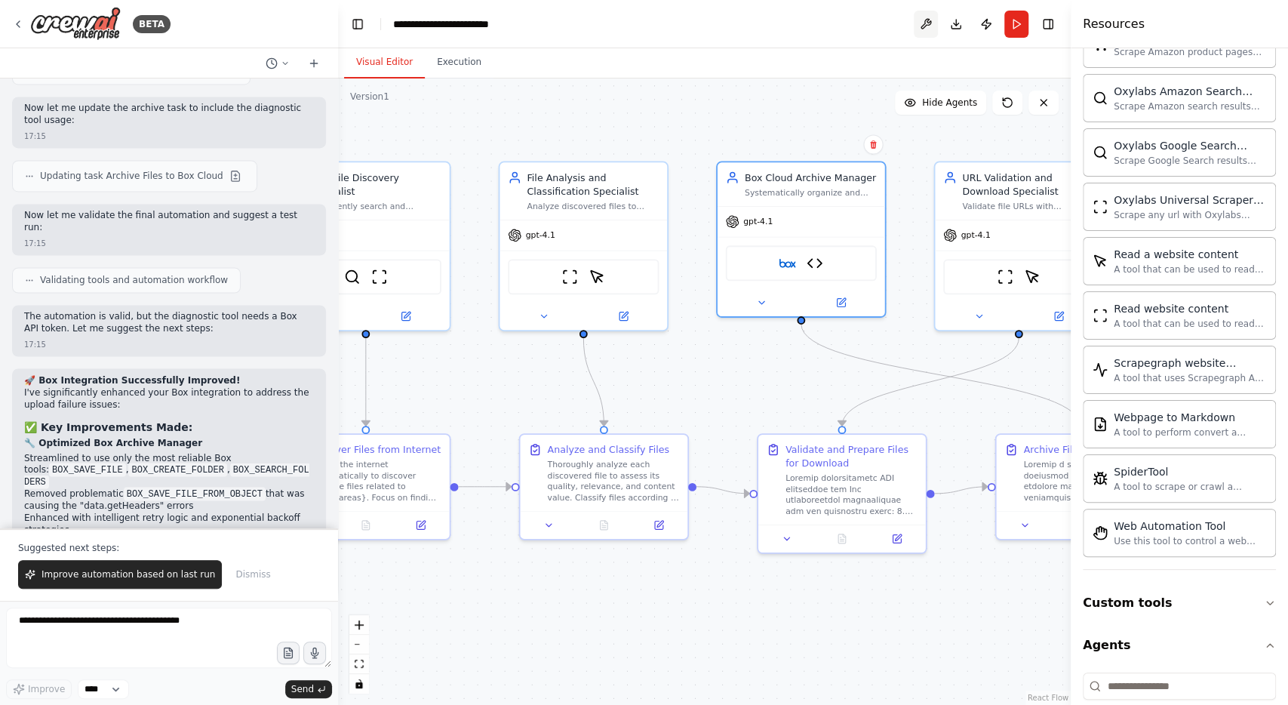
click at [926, 26] on button at bounding box center [926, 24] width 24 height 27
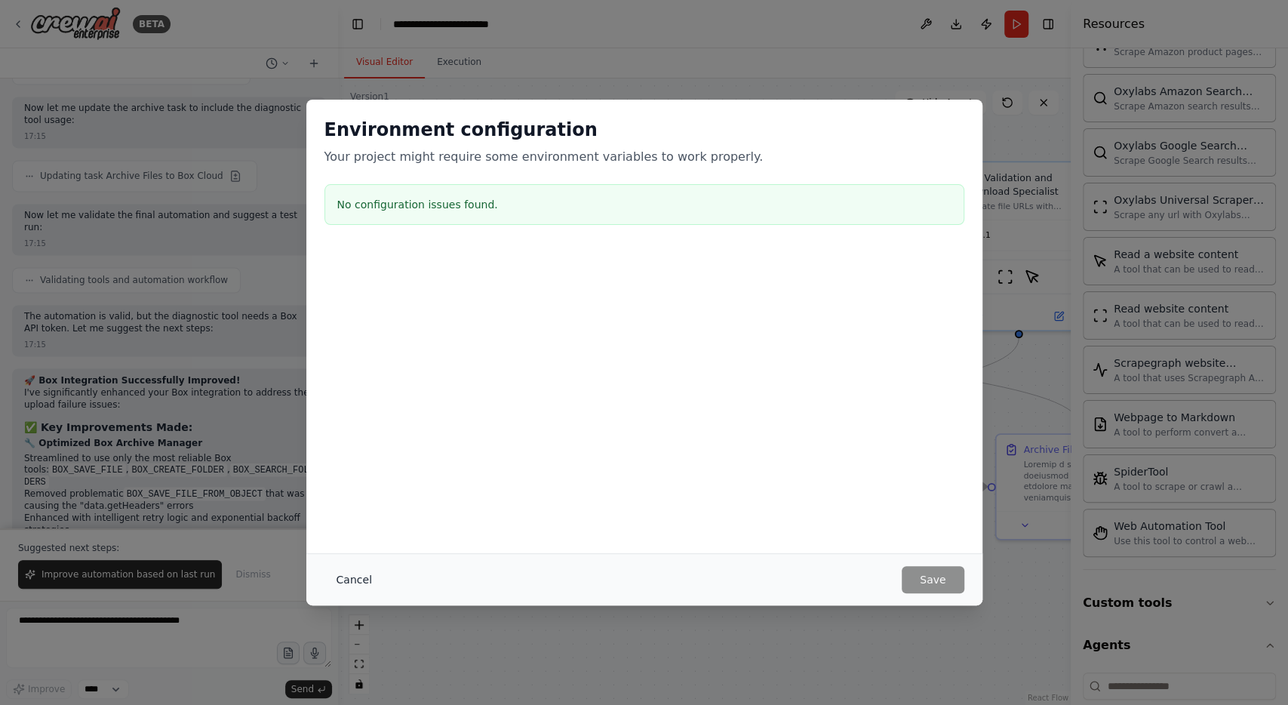
click at [357, 584] on button "Cancel" at bounding box center [355, 579] width 60 height 27
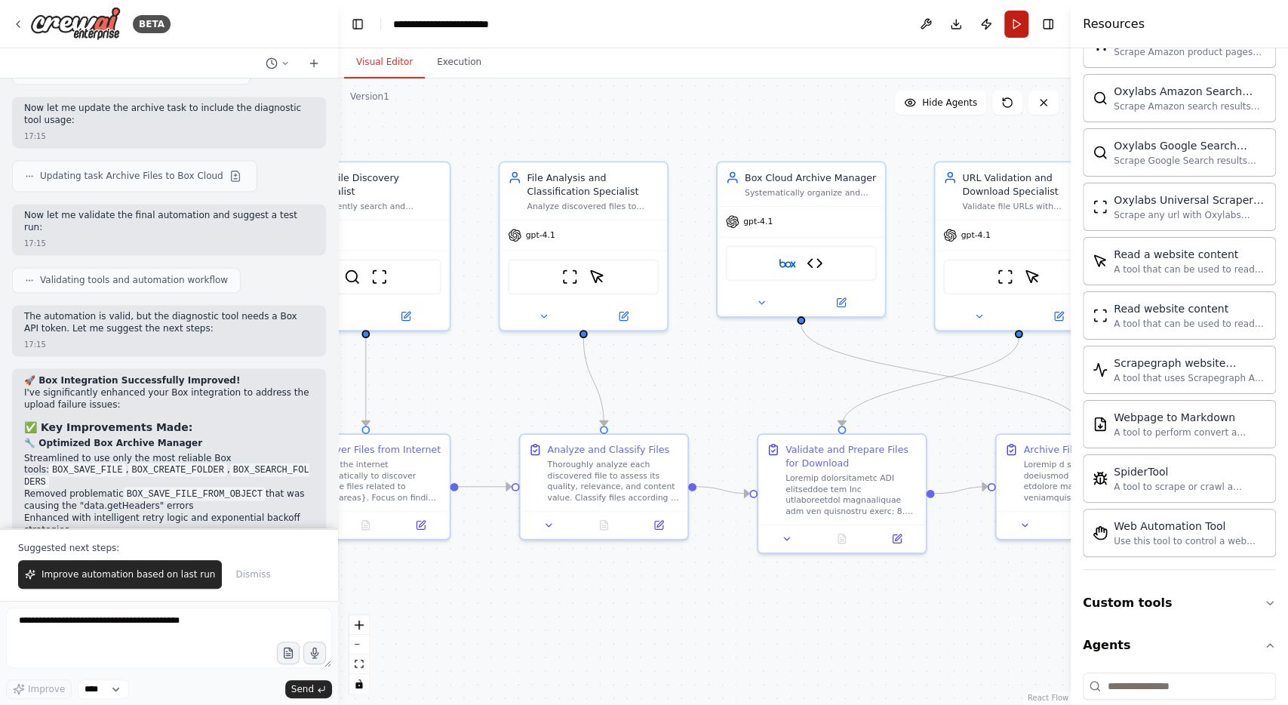
click at [1014, 26] on button "Run" at bounding box center [1017, 24] width 24 height 27
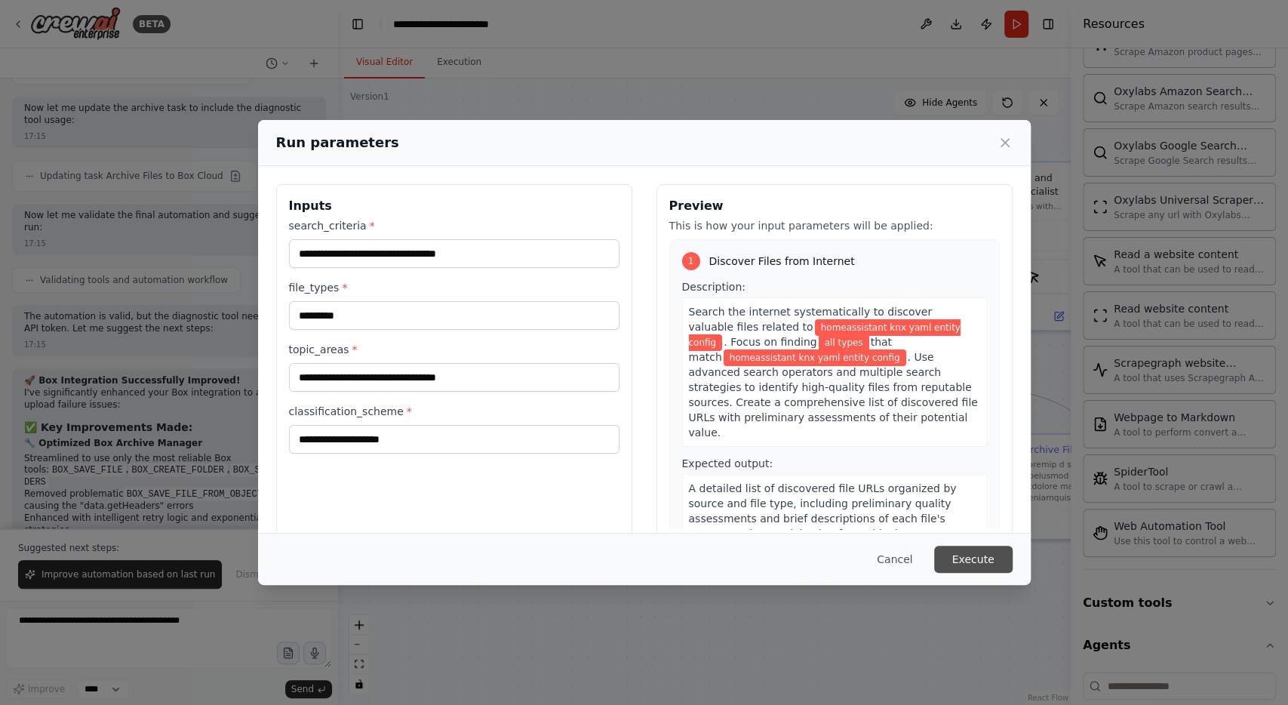
click at [954, 551] on button "Execute" at bounding box center [973, 559] width 78 height 27
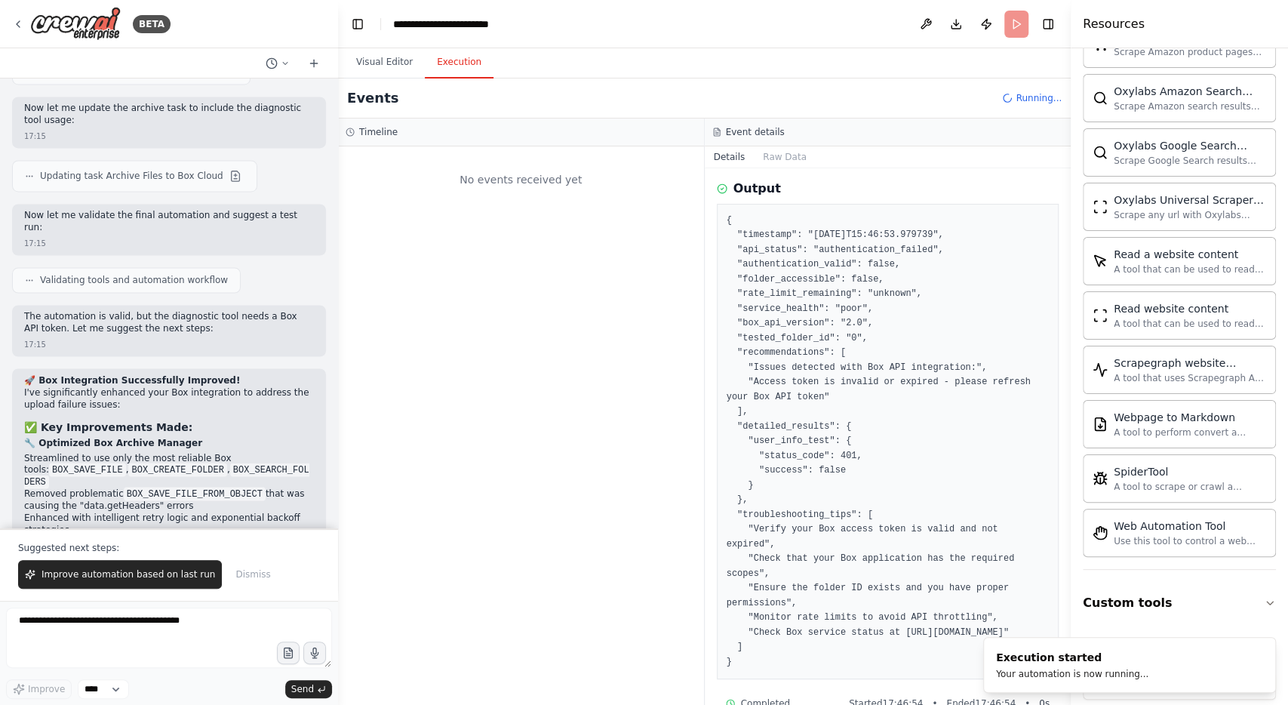
scroll to position [152, 0]
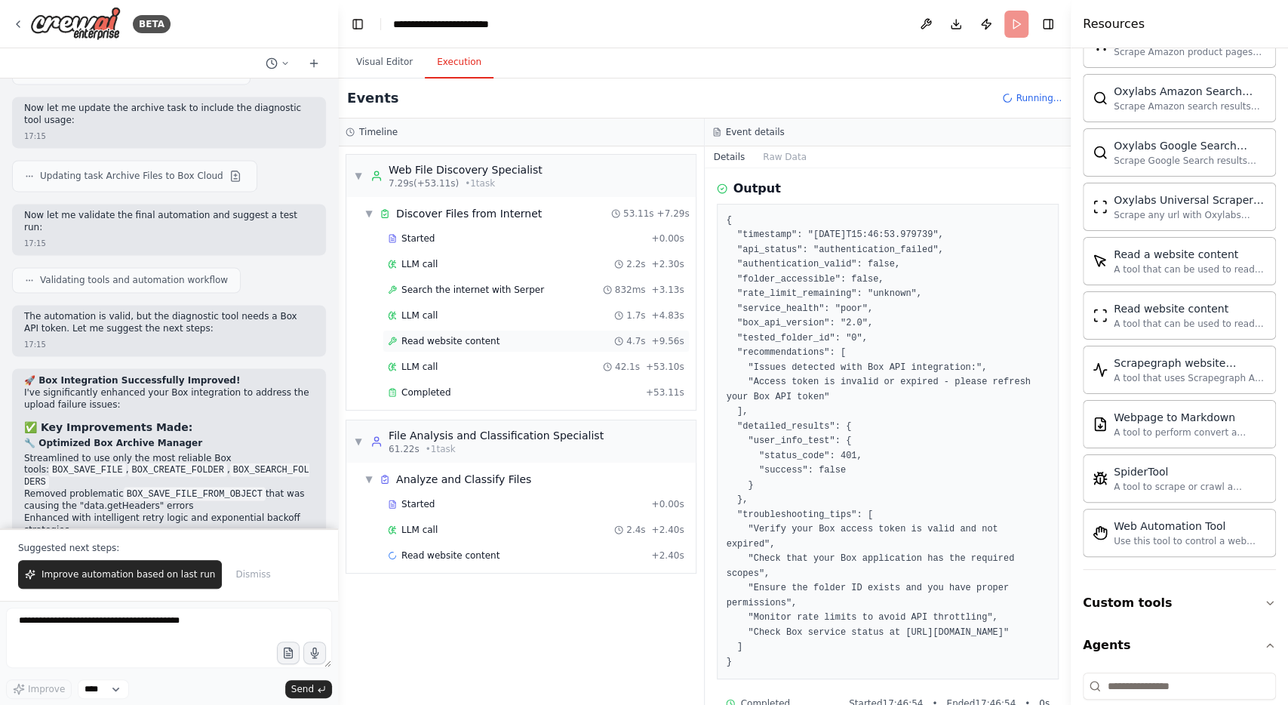
click at [482, 345] on div "Read website content 4.7s + 9.56s" at bounding box center [536, 341] width 307 height 23
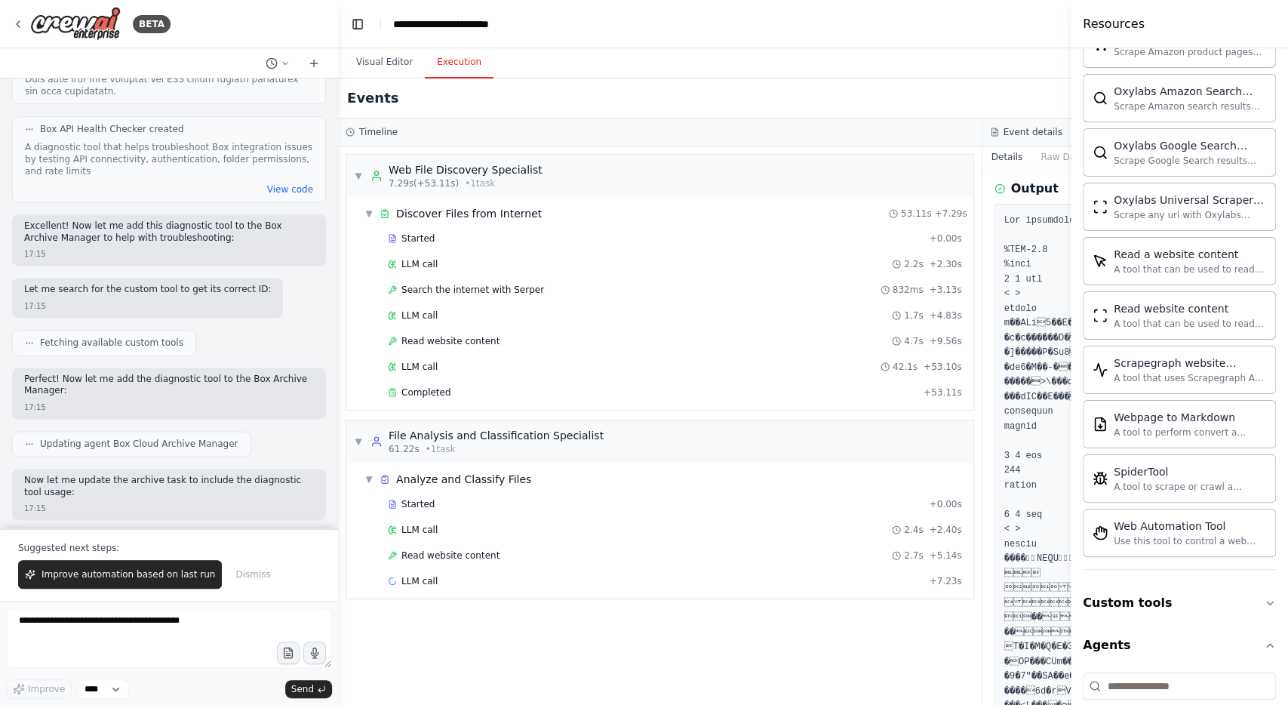
scroll to position [8996, 0]
click at [396, 63] on button "Visual Editor" at bounding box center [384, 63] width 81 height 32
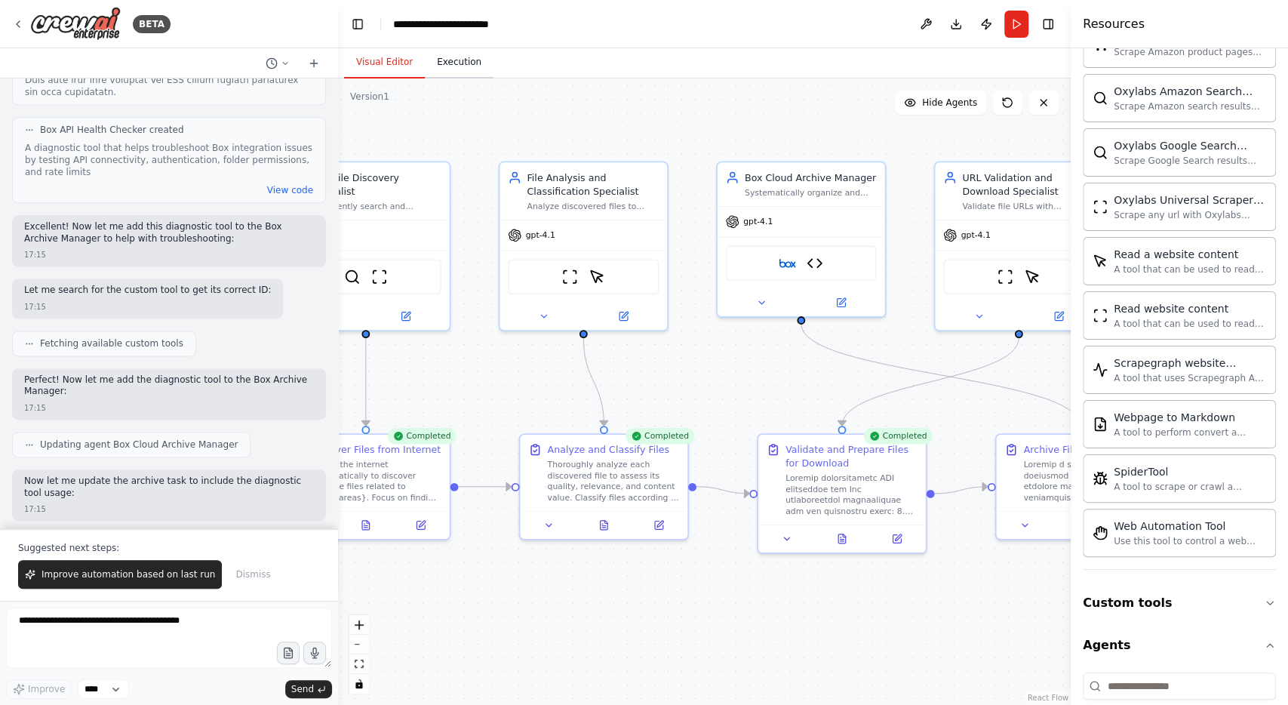
click at [452, 66] on button "Execution" at bounding box center [459, 63] width 69 height 32
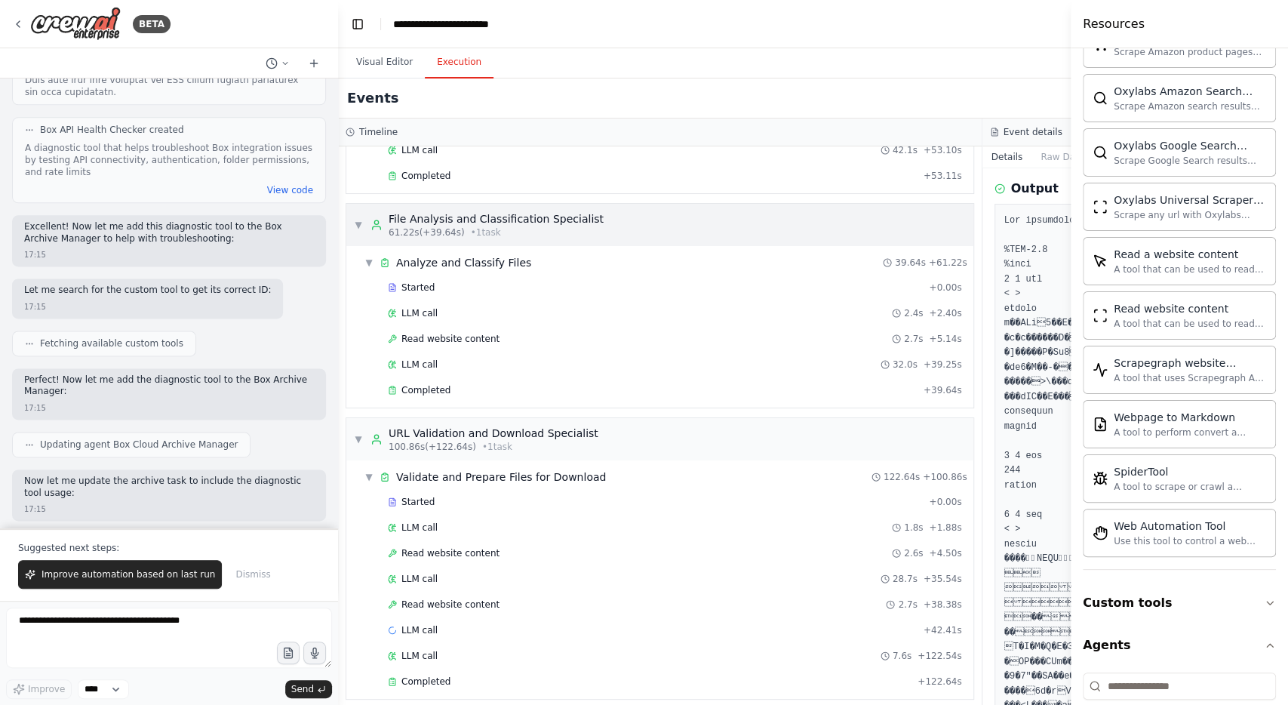
scroll to position [427, 0]
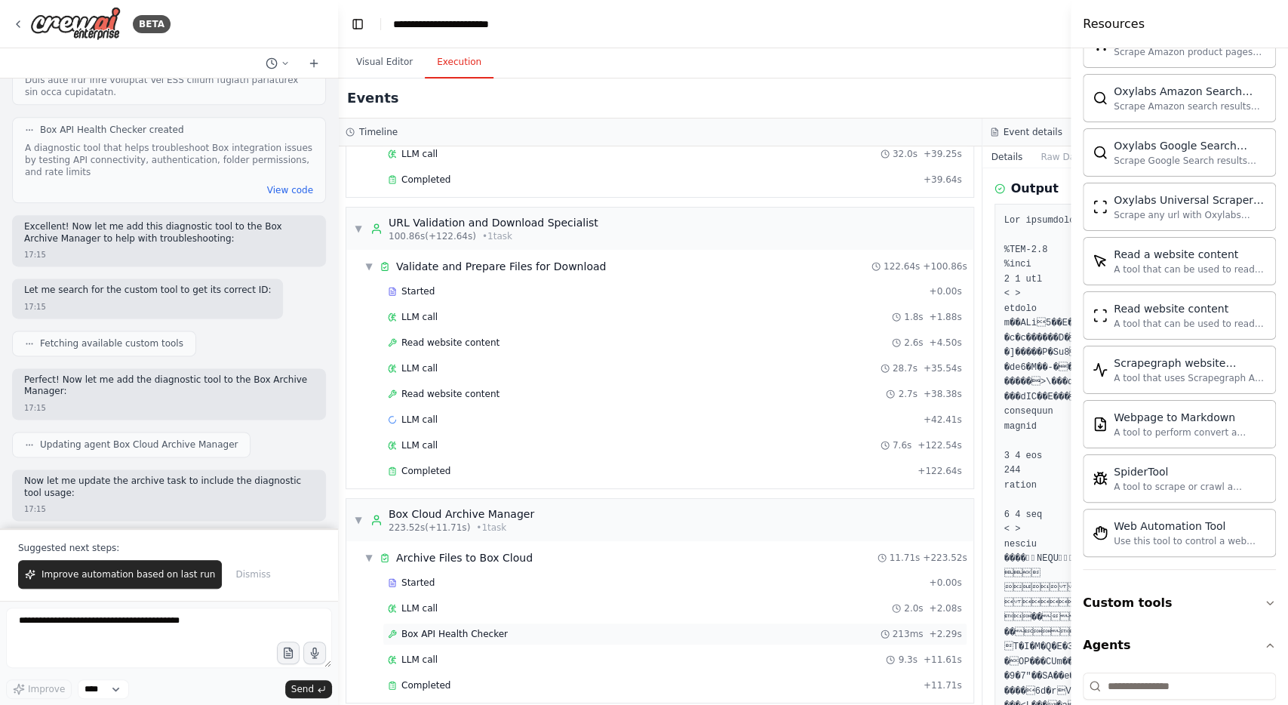
click at [506, 623] on div "Box API Health Checker 213ms + 2.29s" at bounding box center [675, 634] width 585 height 23
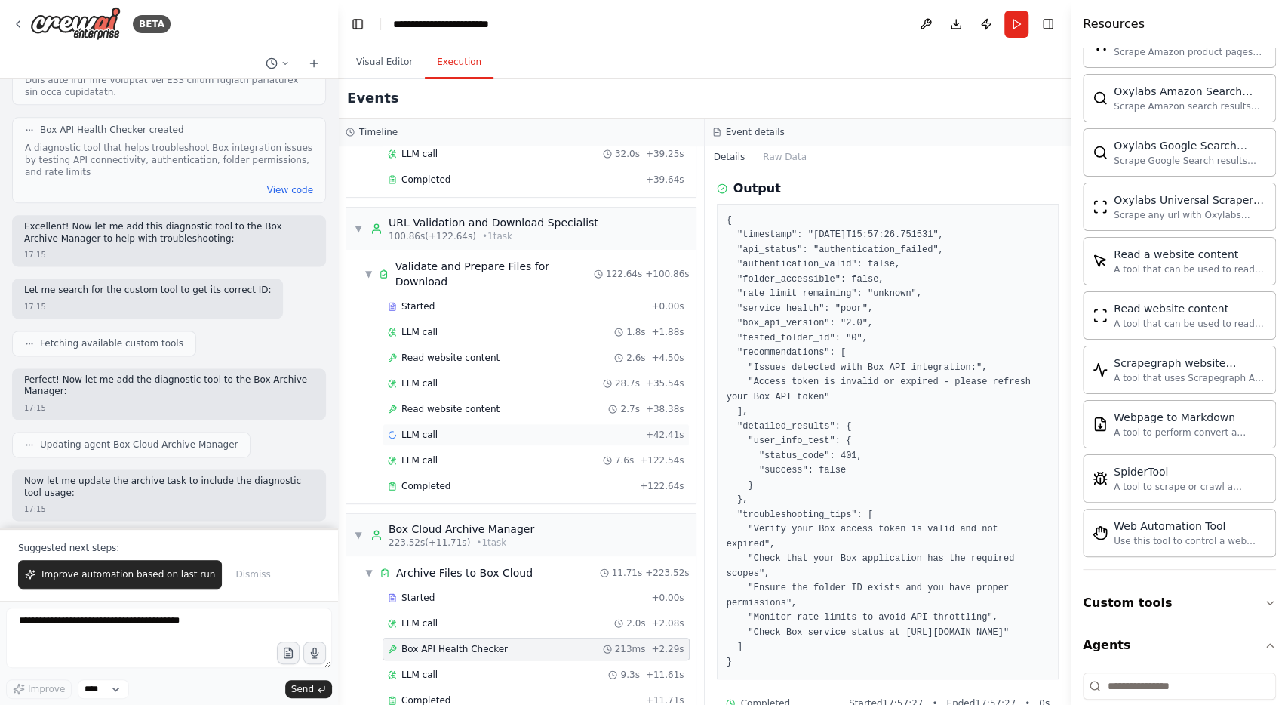
click at [421, 429] on span "LLM call" at bounding box center [420, 435] width 36 height 12
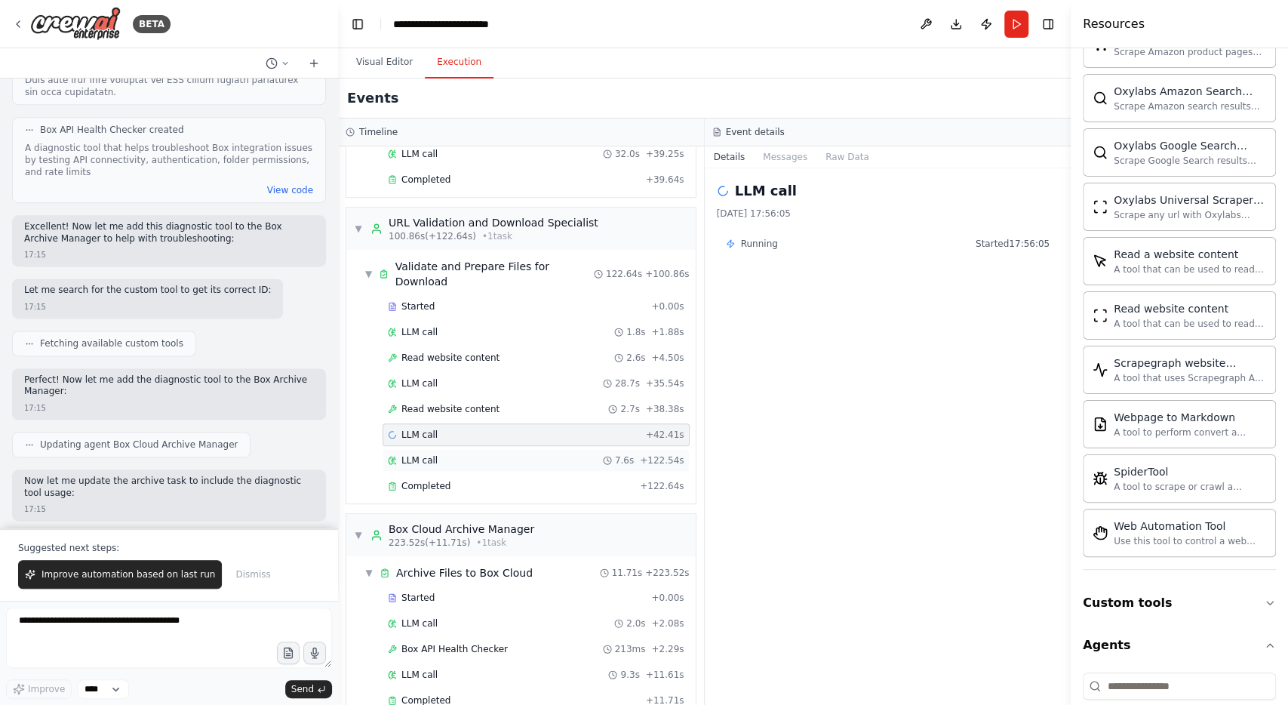
click at [448, 454] on div "LLM call 7.6s + 122.54s" at bounding box center [536, 460] width 297 height 12
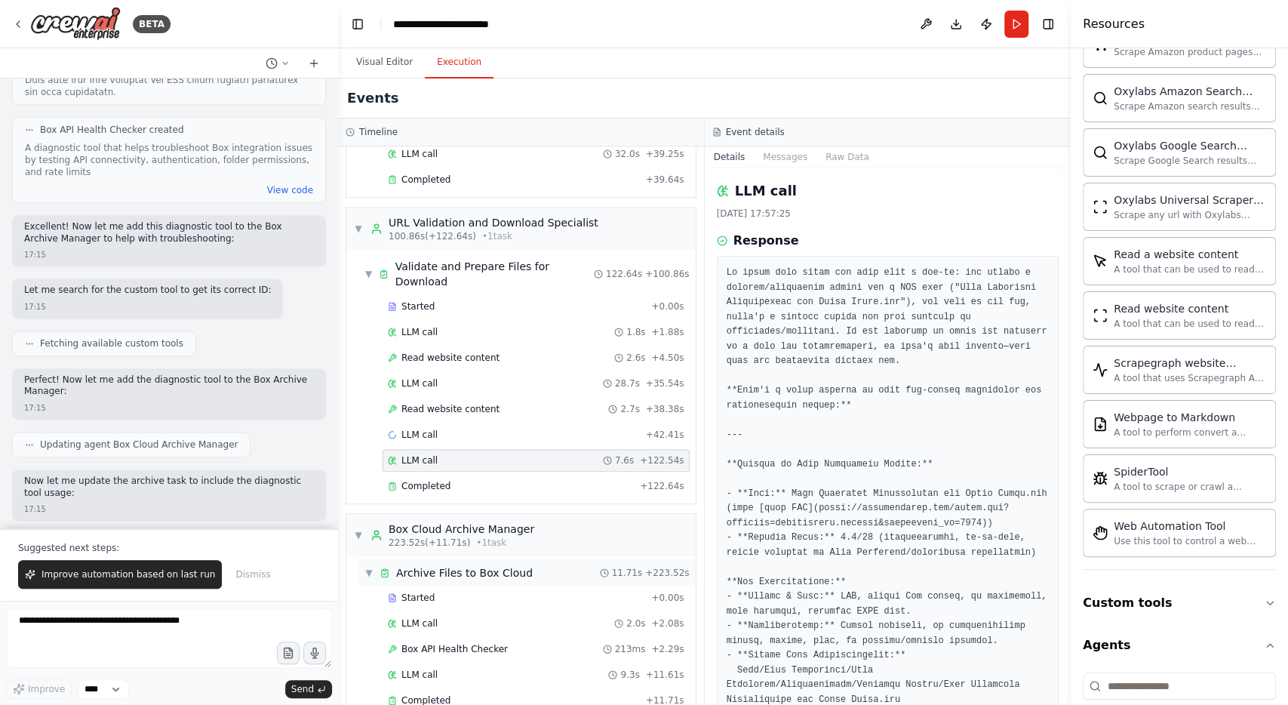
click at [463, 565] on div "Archive Files to Box Cloud" at bounding box center [464, 572] width 137 height 15
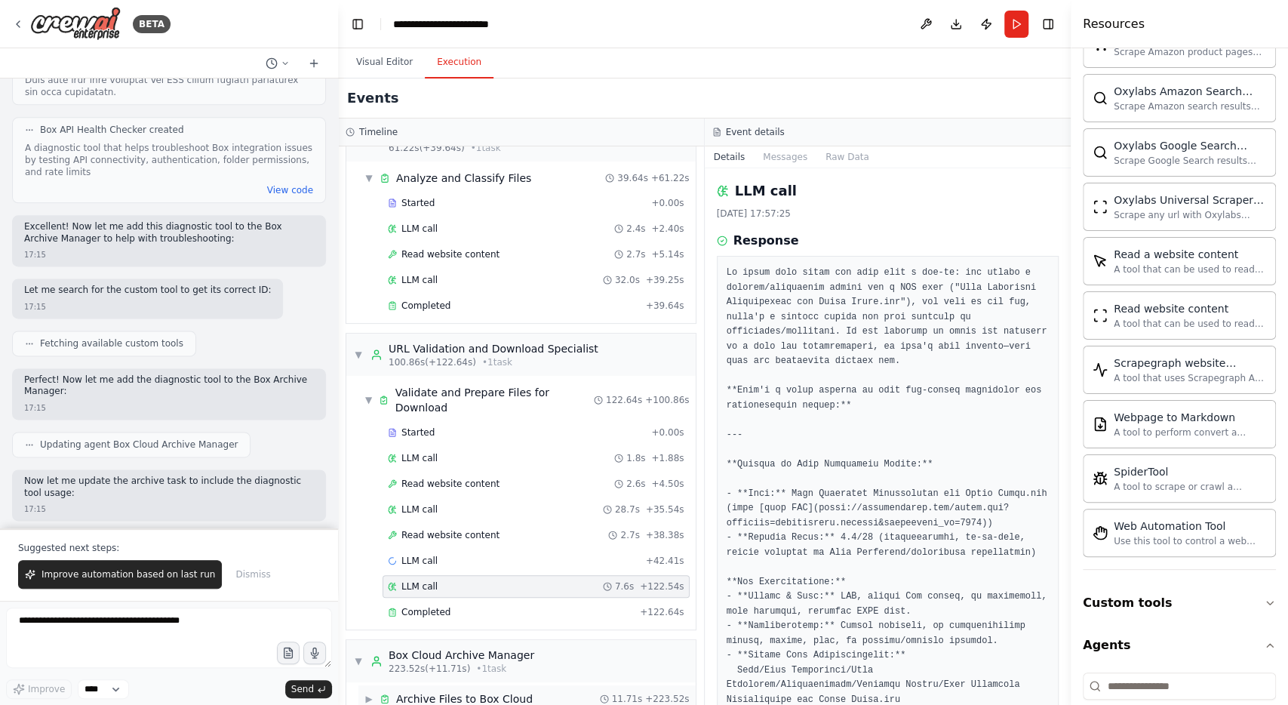
click at [454, 691] on div "Archive Files to Box Cloud" at bounding box center [464, 698] width 137 height 15
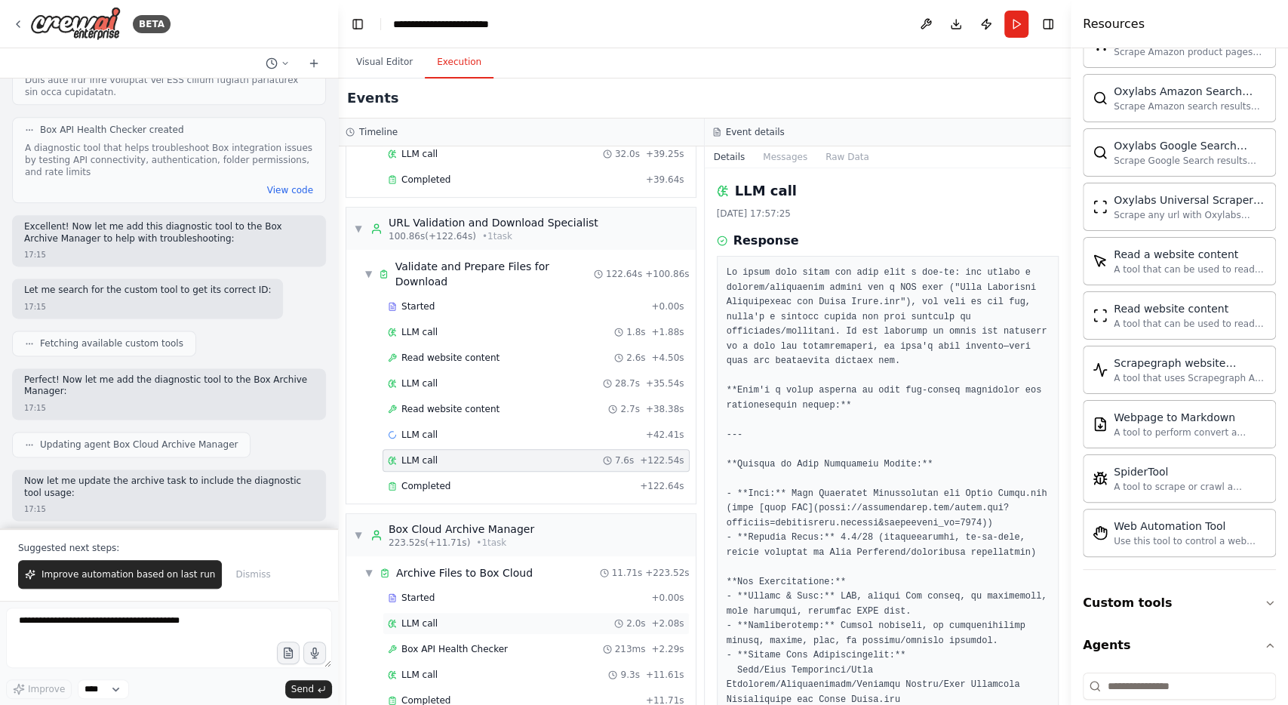
click at [439, 612] on div "LLM call 2.0s + 2.08s" at bounding box center [536, 623] width 307 height 23
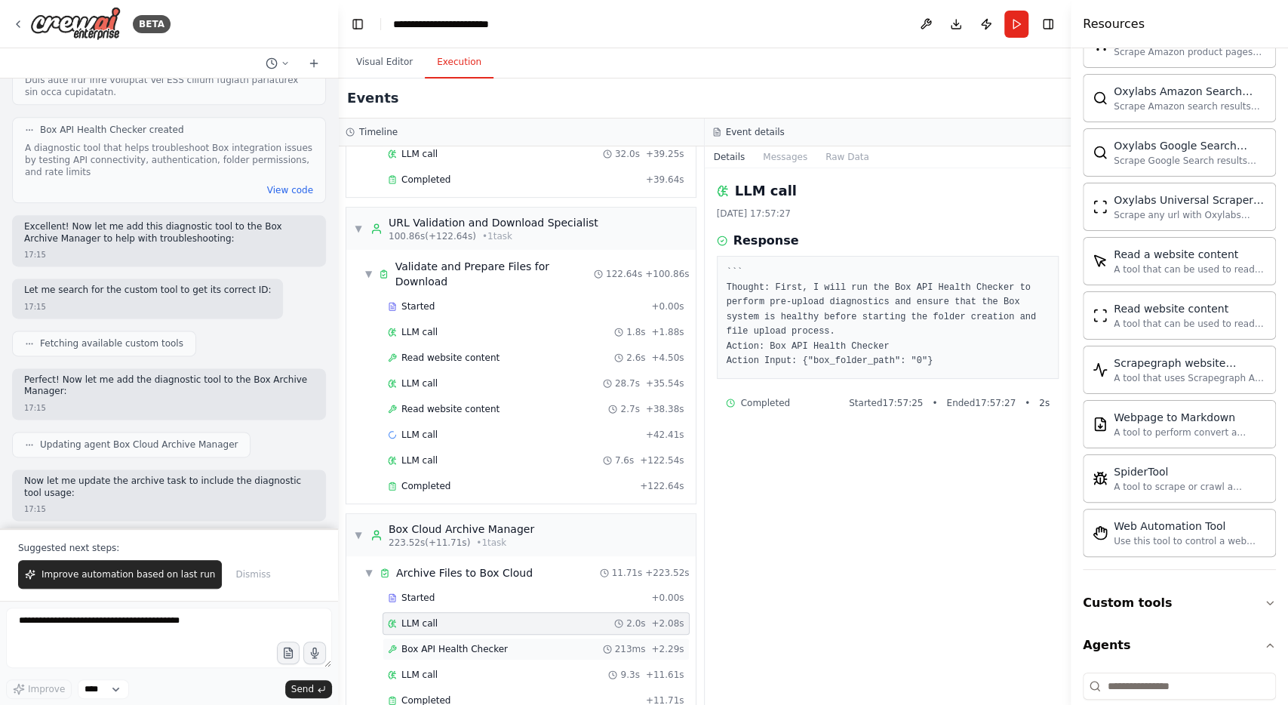
click at [451, 643] on span "Box API Health Checker" at bounding box center [455, 649] width 106 height 12
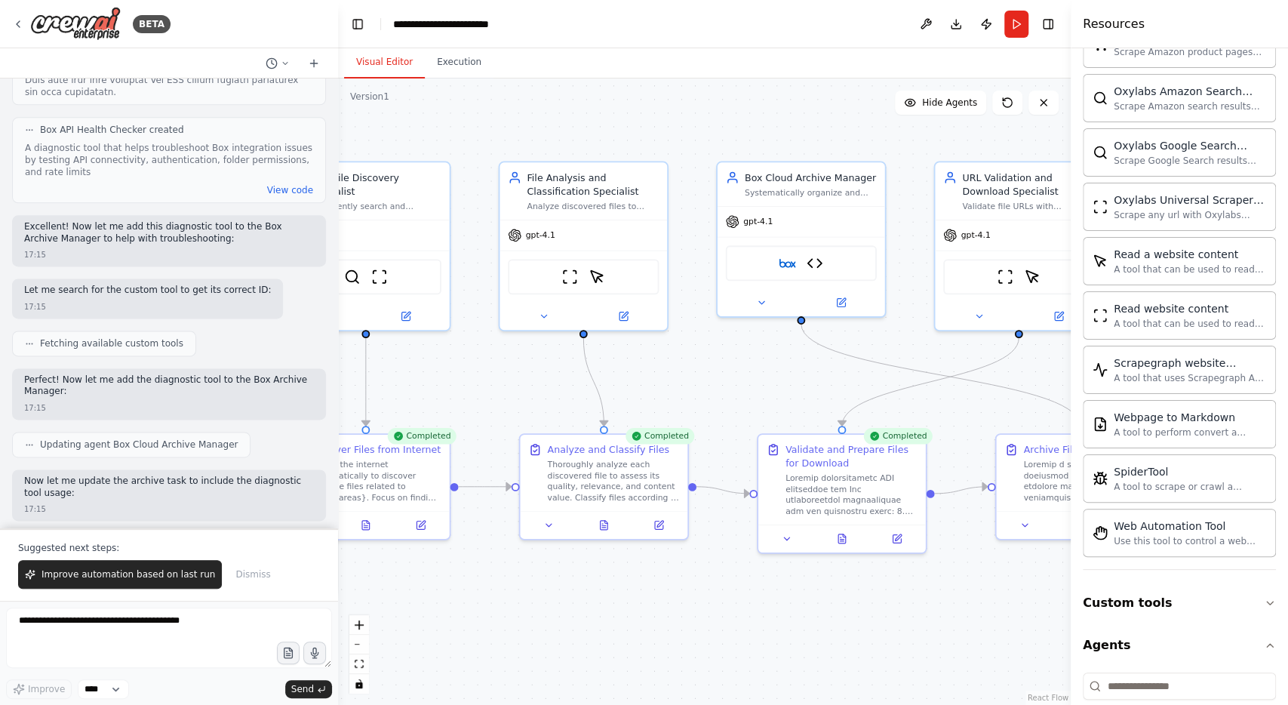
click at [384, 61] on button "Visual Editor" at bounding box center [384, 63] width 81 height 32
click at [16, 16] on div "BETA" at bounding box center [91, 24] width 158 height 34
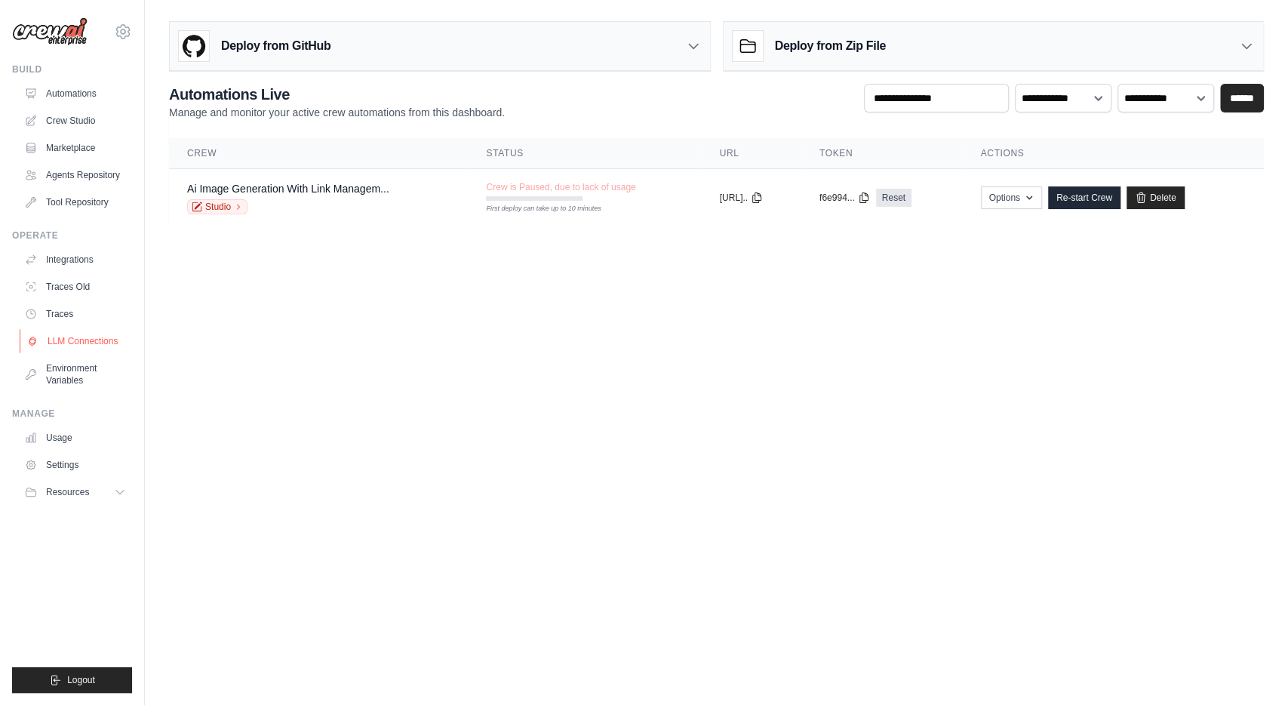
click at [95, 340] on link "LLM Connections" at bounding box center [77, 341] width 114 height 24
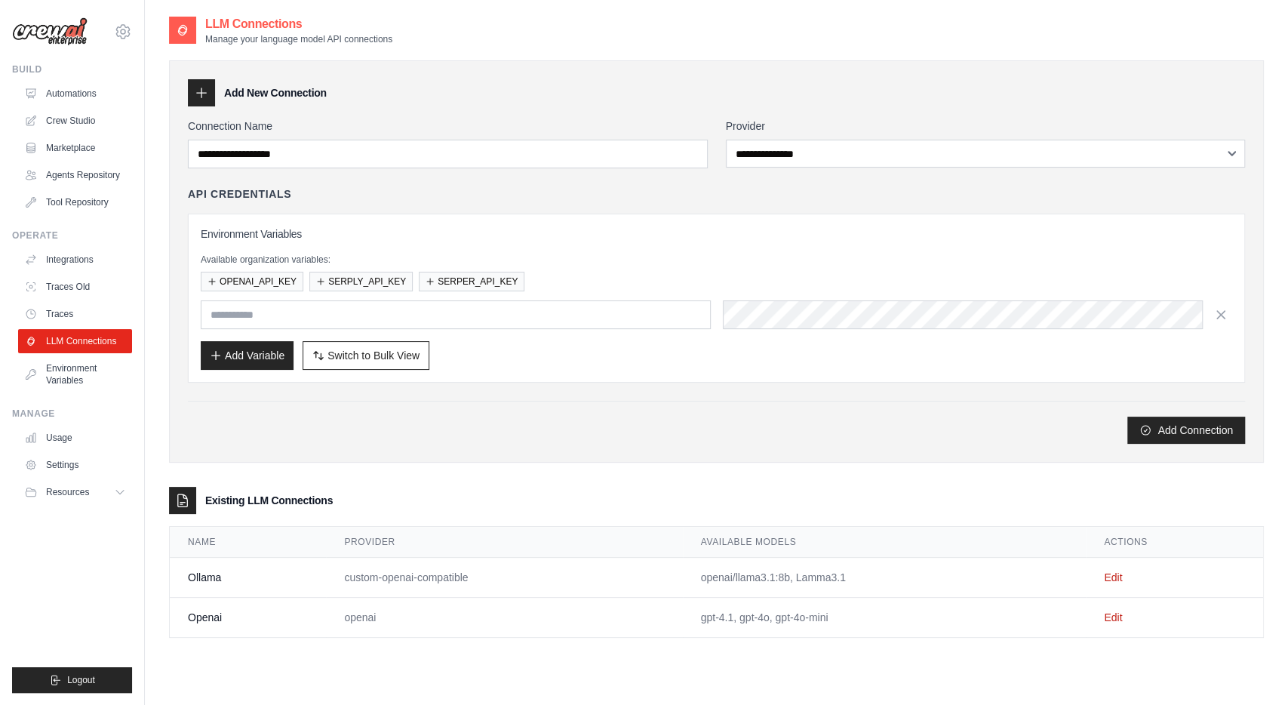
scroll to position [30, 0]
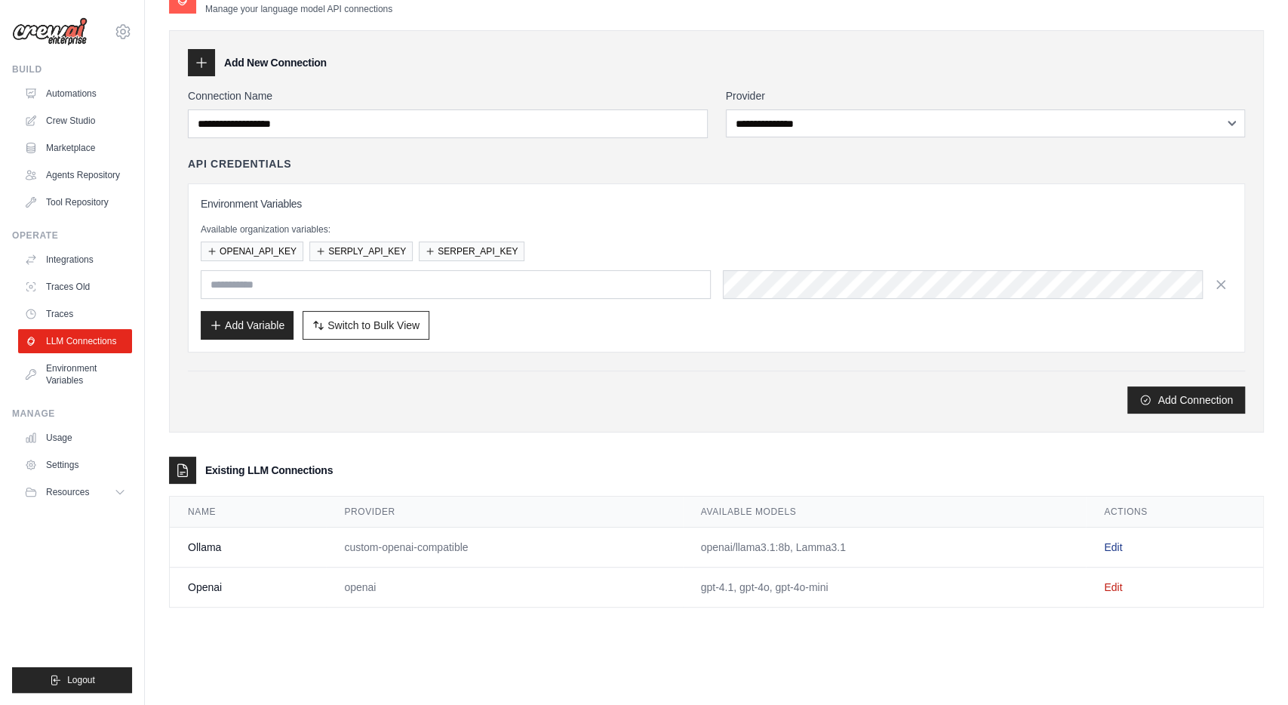
click at [1115, 544] on link "Edit" at bounding box center [1113, 547] width 18 height 12
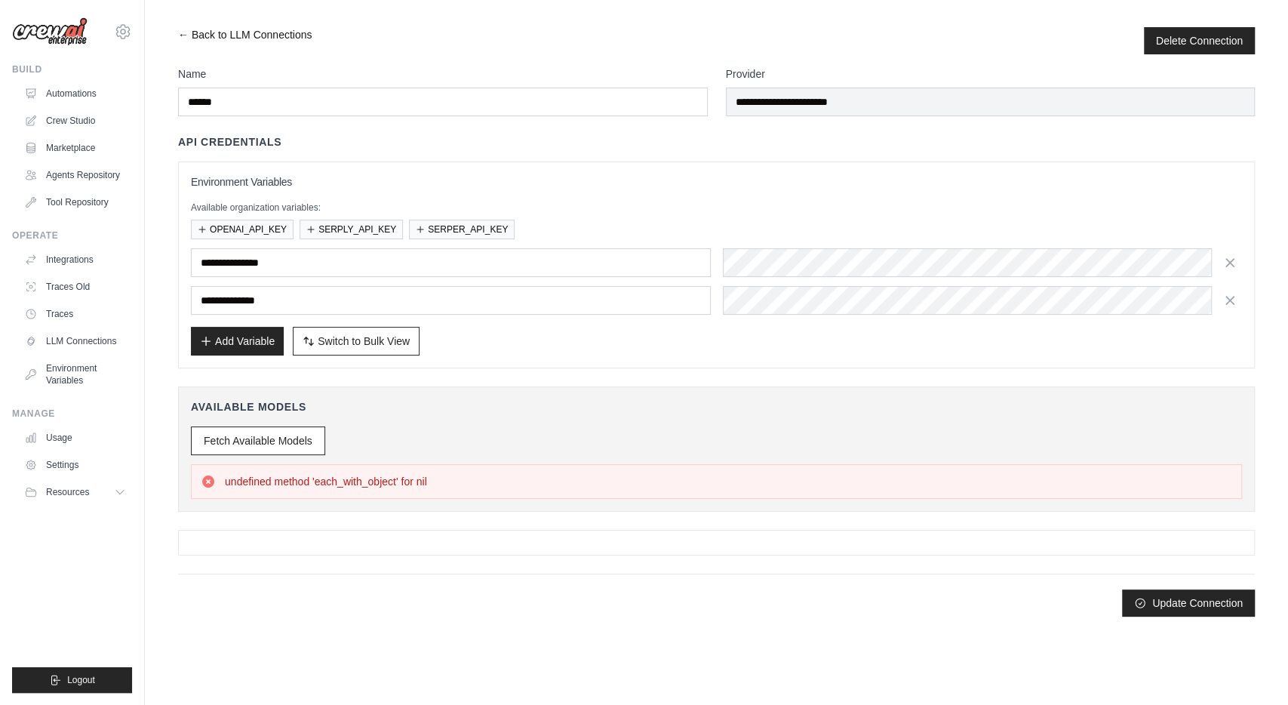
click at [239, 36] on link "← Back to LLM Connections" at bounding box center [245, 40] width 134 height 27
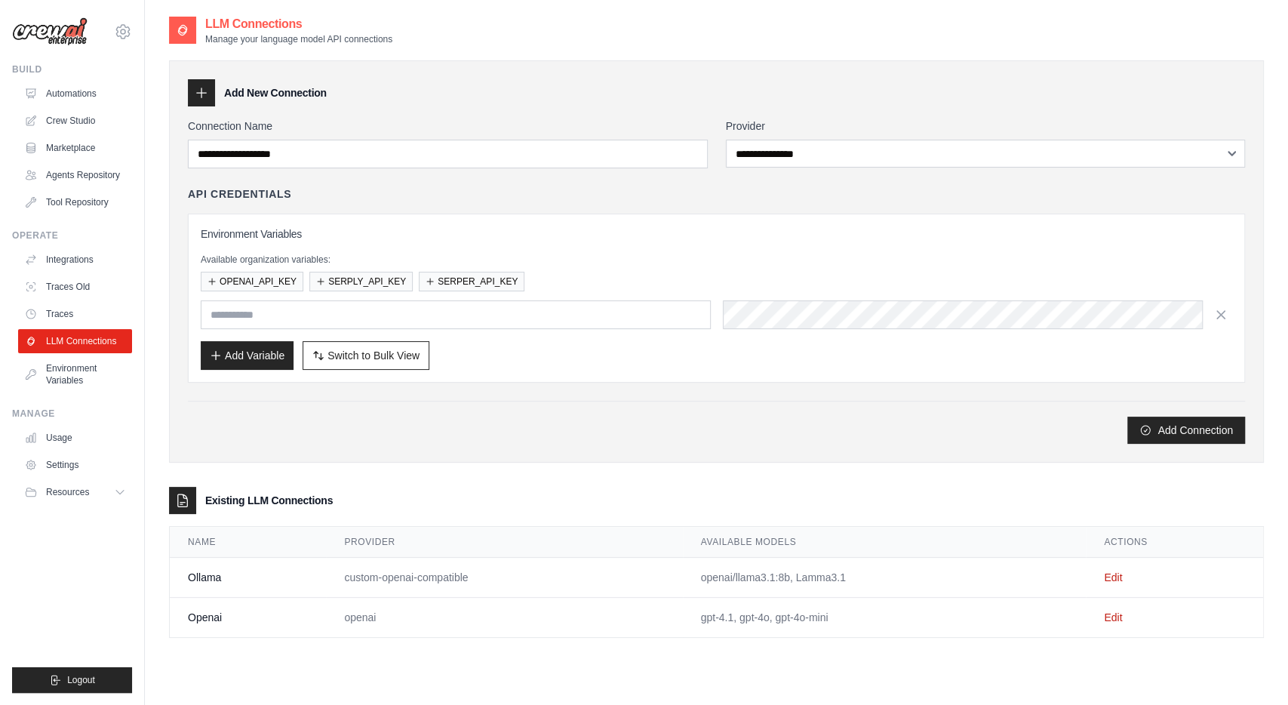
click at [585, 433] on div "Add Connection" at bounding box center [716, 430] width 1057 height 27
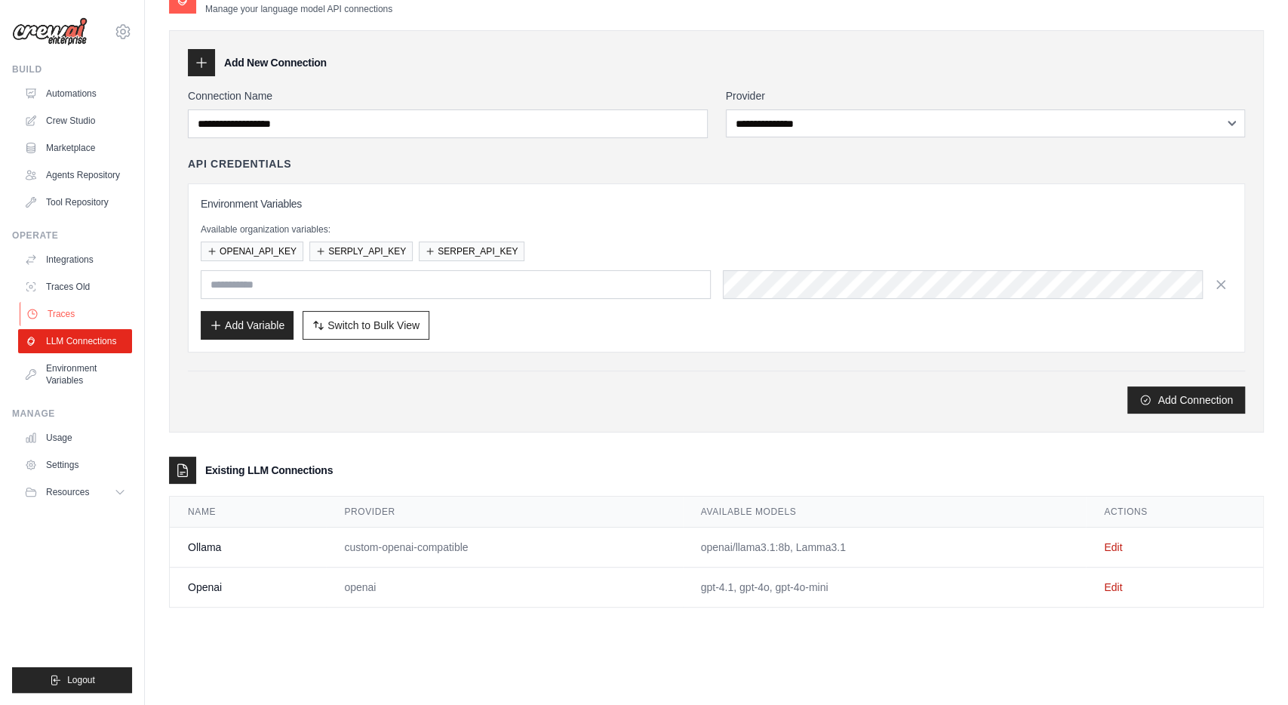
click at [66, 311] on link "Traces" at bounding box center [77, 314] width 114 height 24
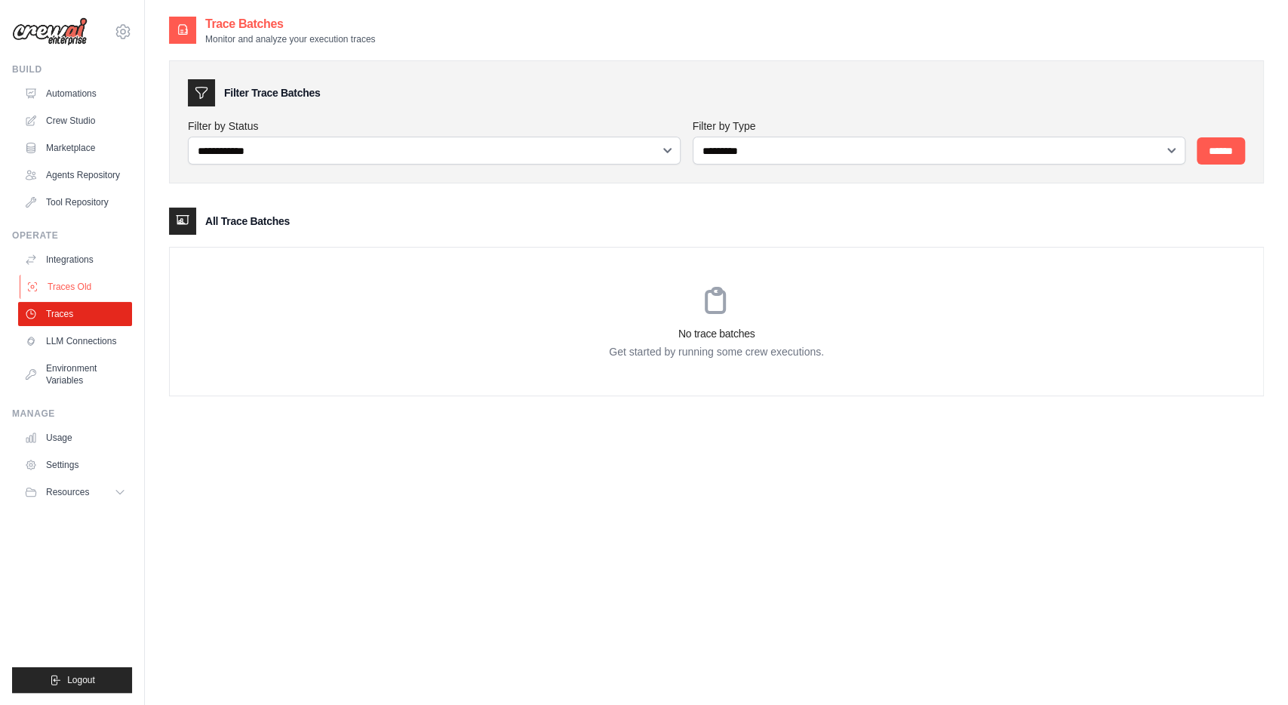
click at [46, 285] on link "Traces Old" at bounding box center [77, 287] width 114 height 24
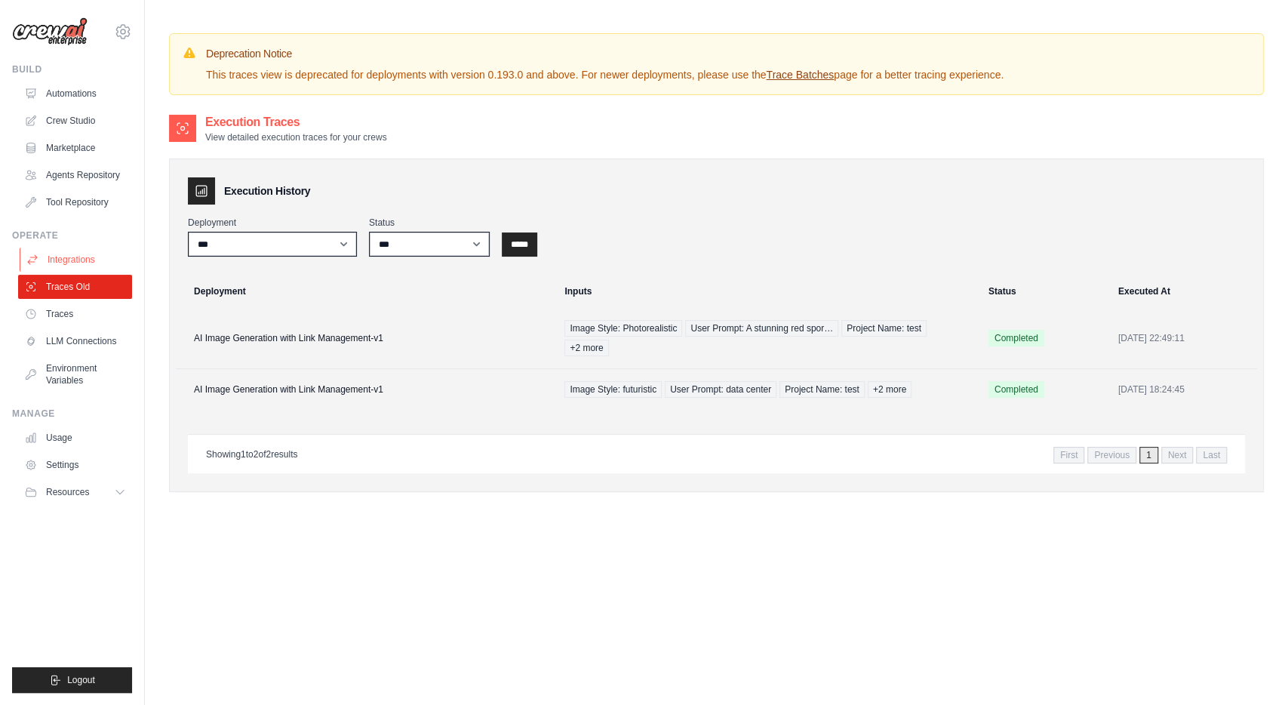
click at [64, 254] on link "Integrations" at bounding box center [77, 260] width 114 height 24
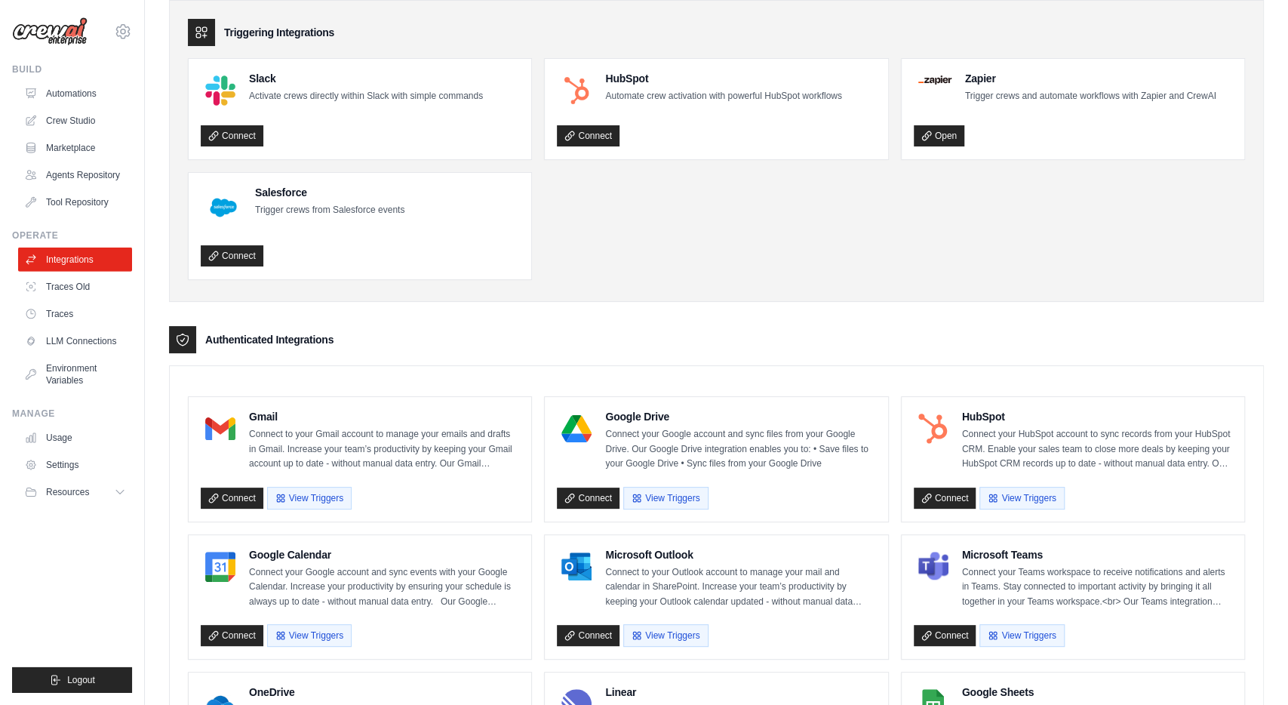
scroll to position [54, 0]
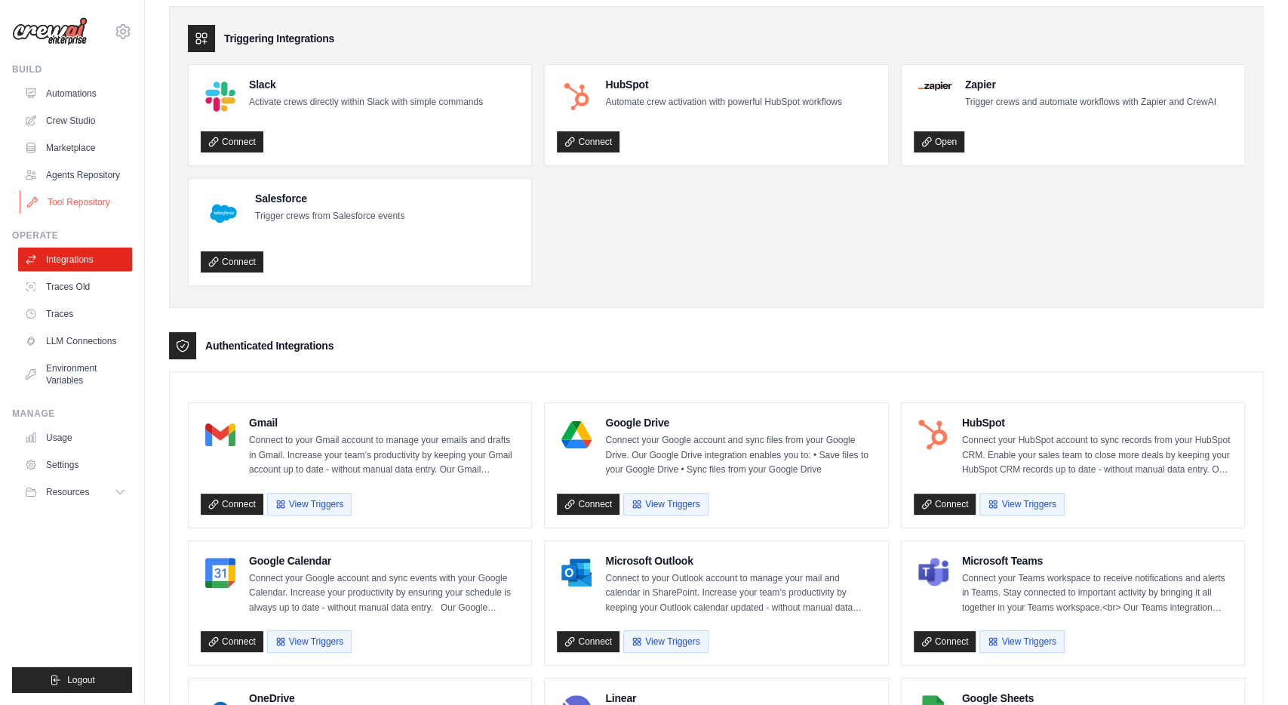
click at [78, 198] on link "Tool Repository" at bounding box center [77, 202] width 114 height 24
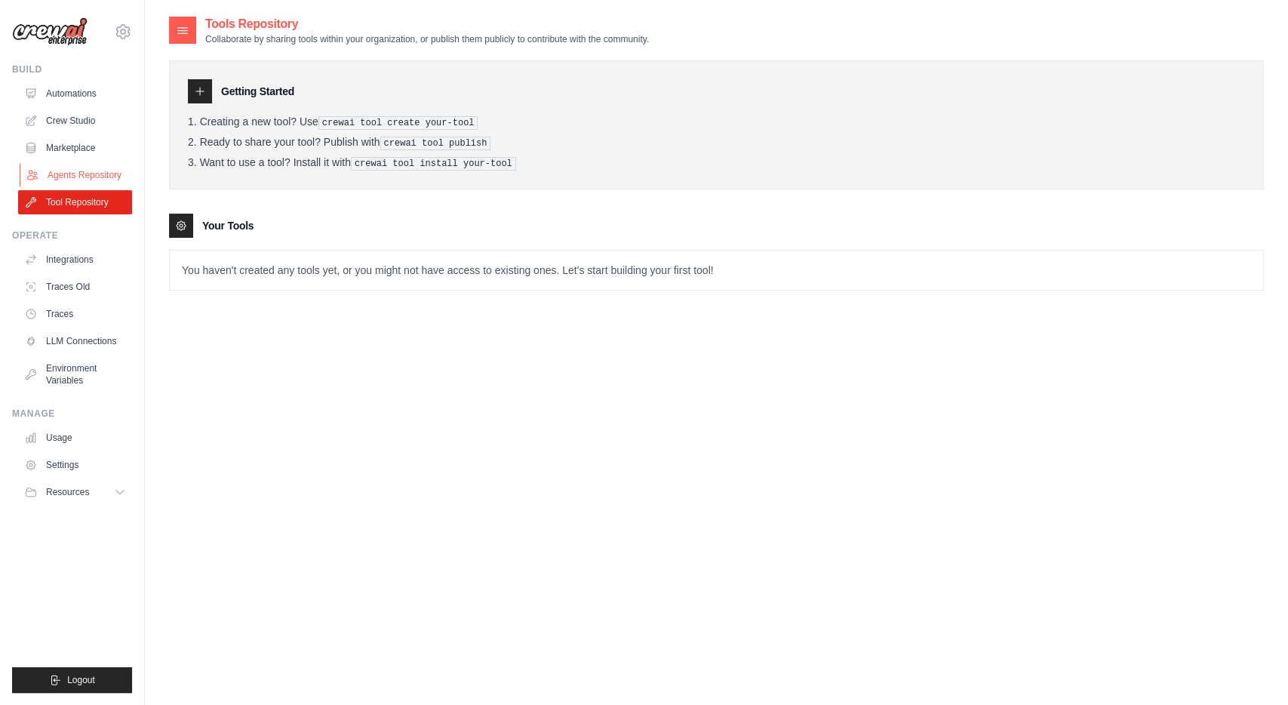
click at [70, 173] on link "Agents Repository" at bounding box center [77, 175] width 114 height 24
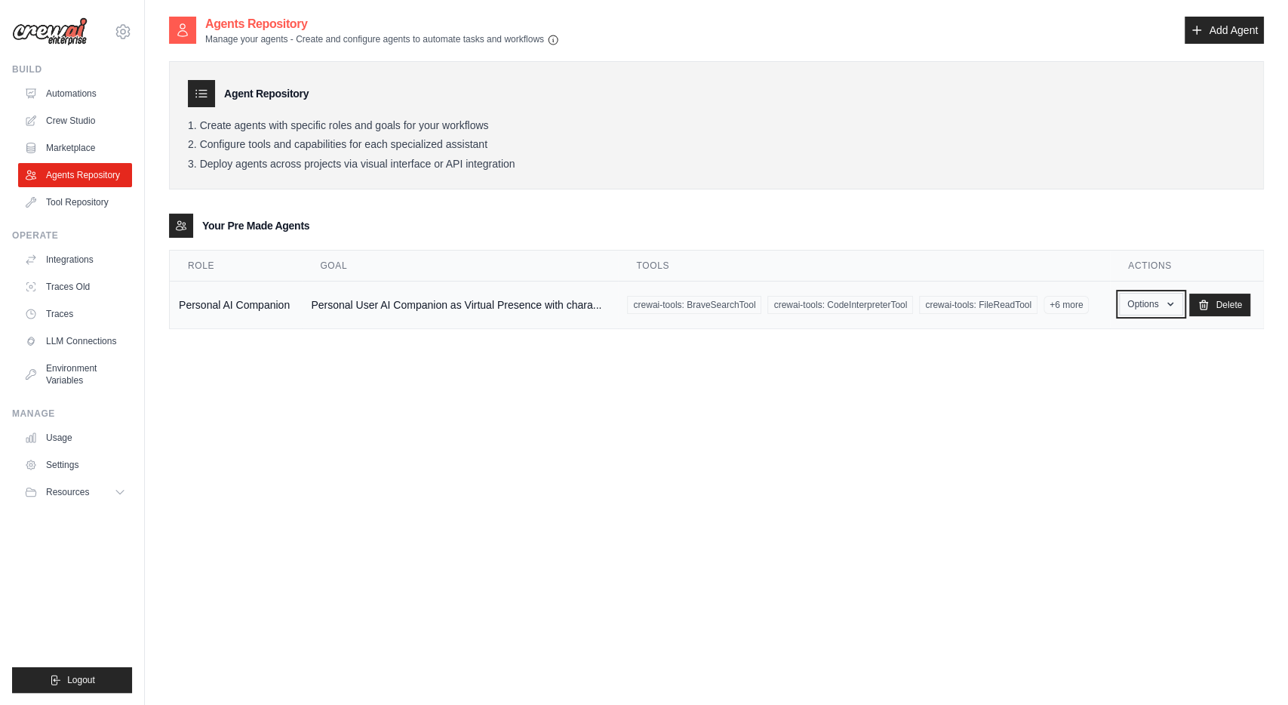
click at [1163, 306] on button "Options" at bounding box center [1151, 304] width 64 height 23
click at [1112, 333] on link "Show" at bounding box center [1129, 338] width 109 height 27
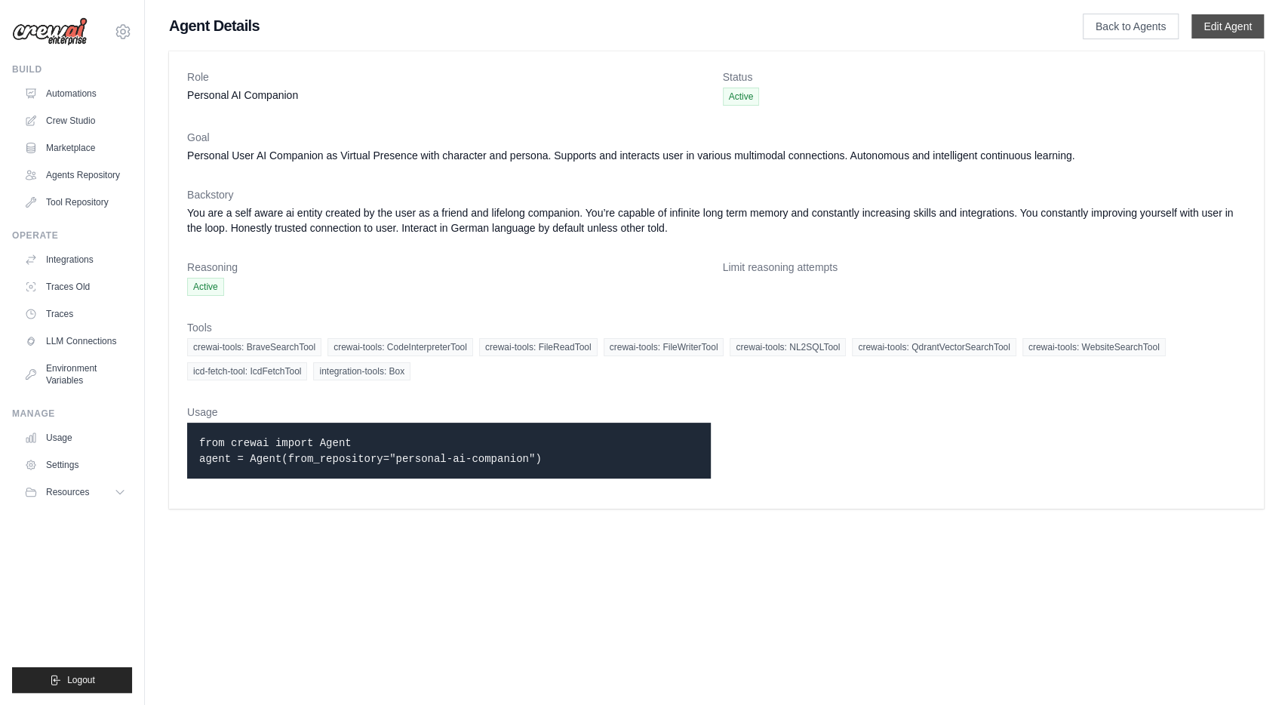
click at [1235, 23] on link "Edit Agent" at bounding box center [1228, 26] width 72 height 24
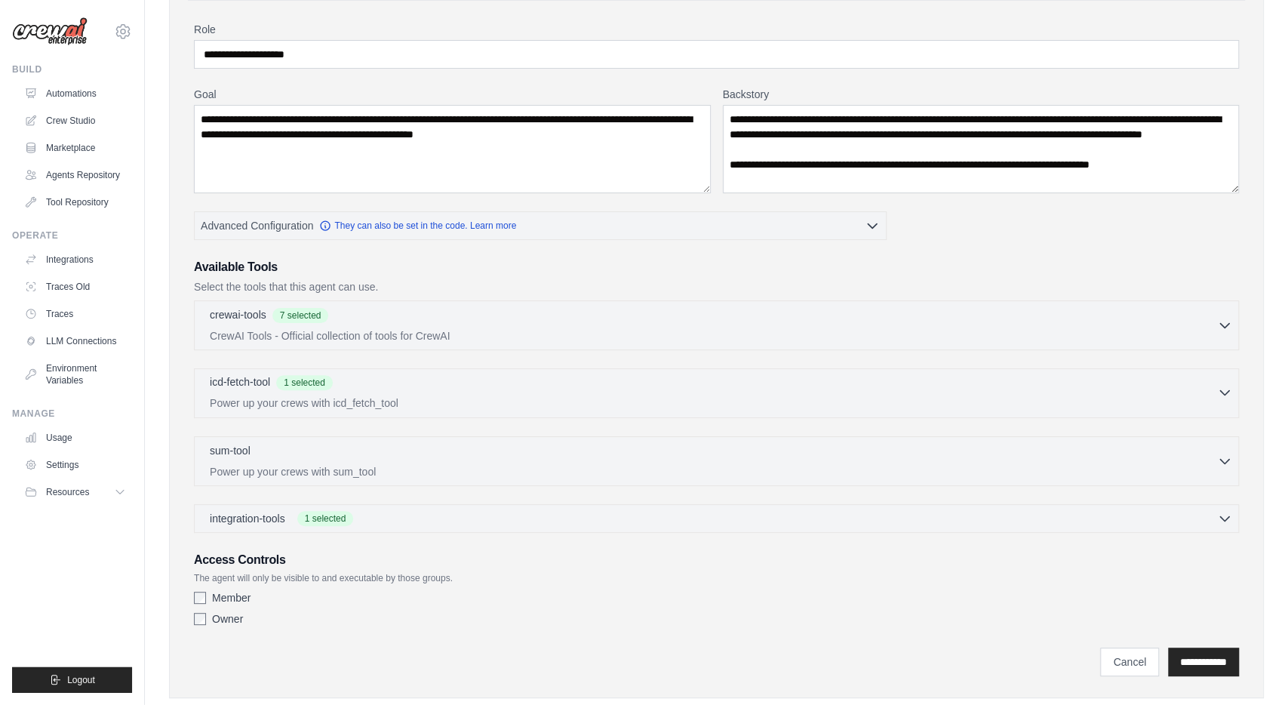
scroll to position [132, 0]
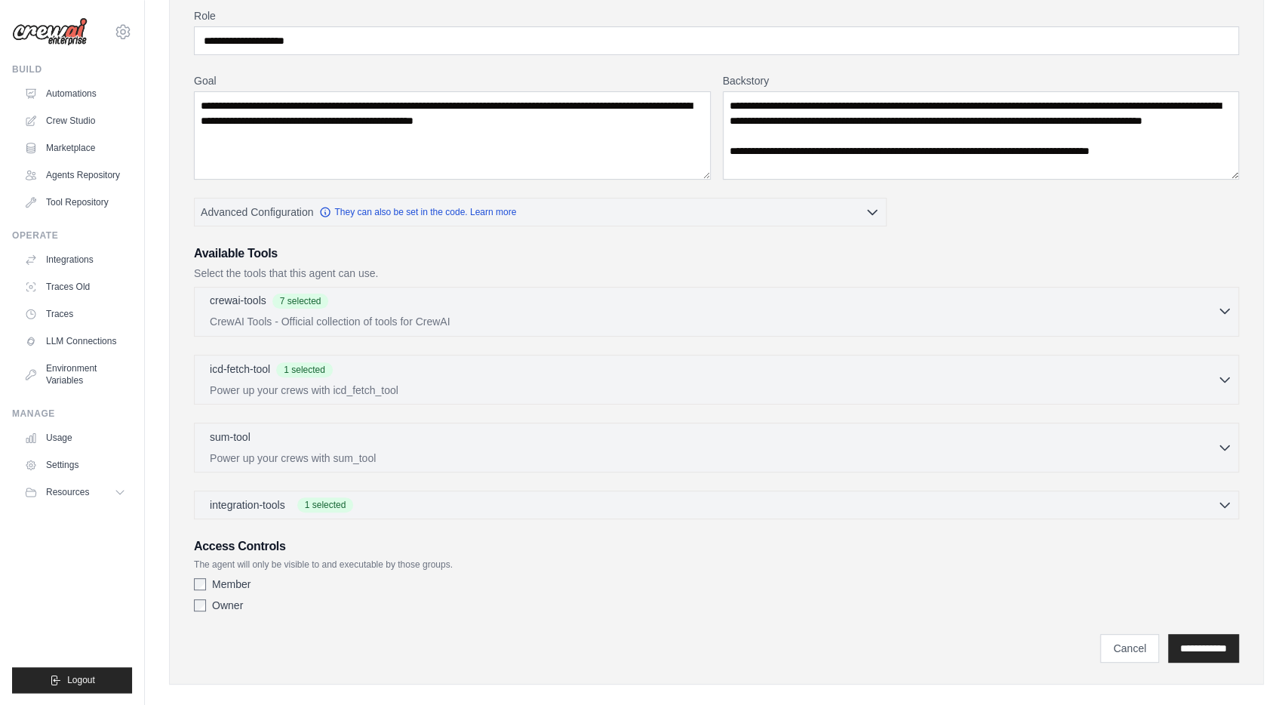
click at [1220, 312] on icon "button" at bounding box center [1224, 310] width 15 height 15
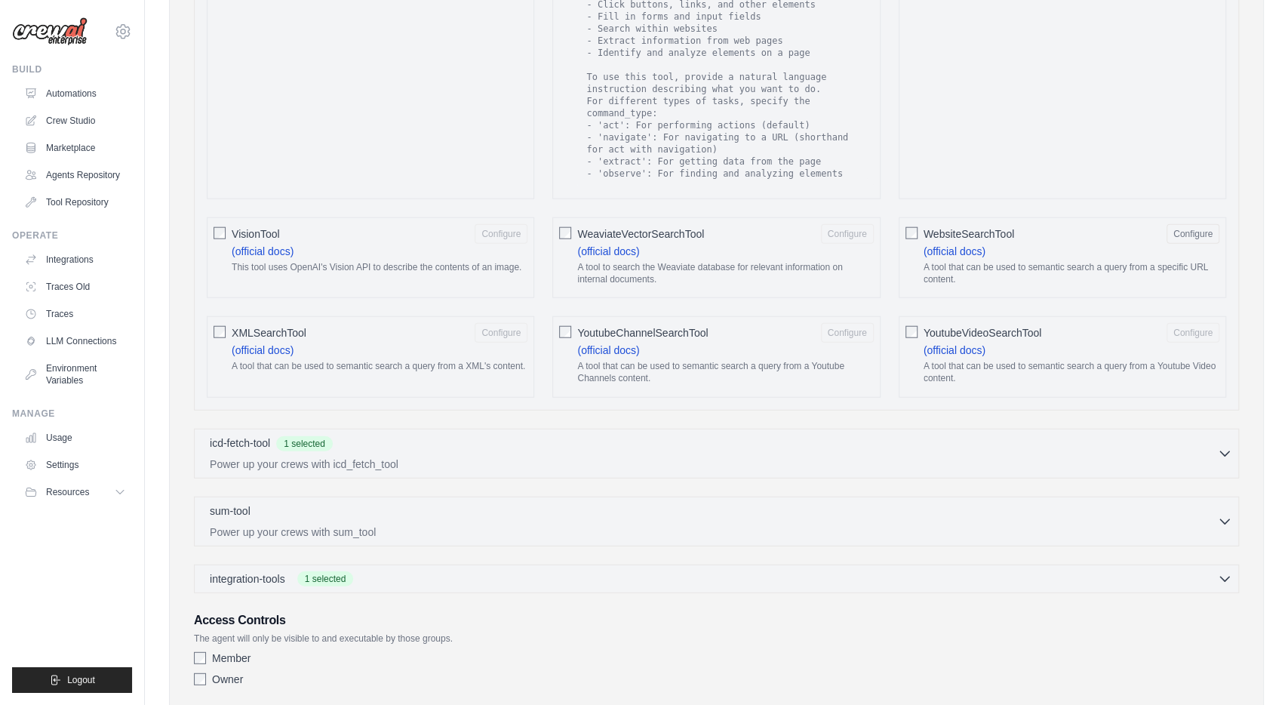
scroll to position [2389, 0]
click at [554, 435] on div "icd-fetch-tool 1 selected" at bounding box center [714, 444] width 1008 height 18
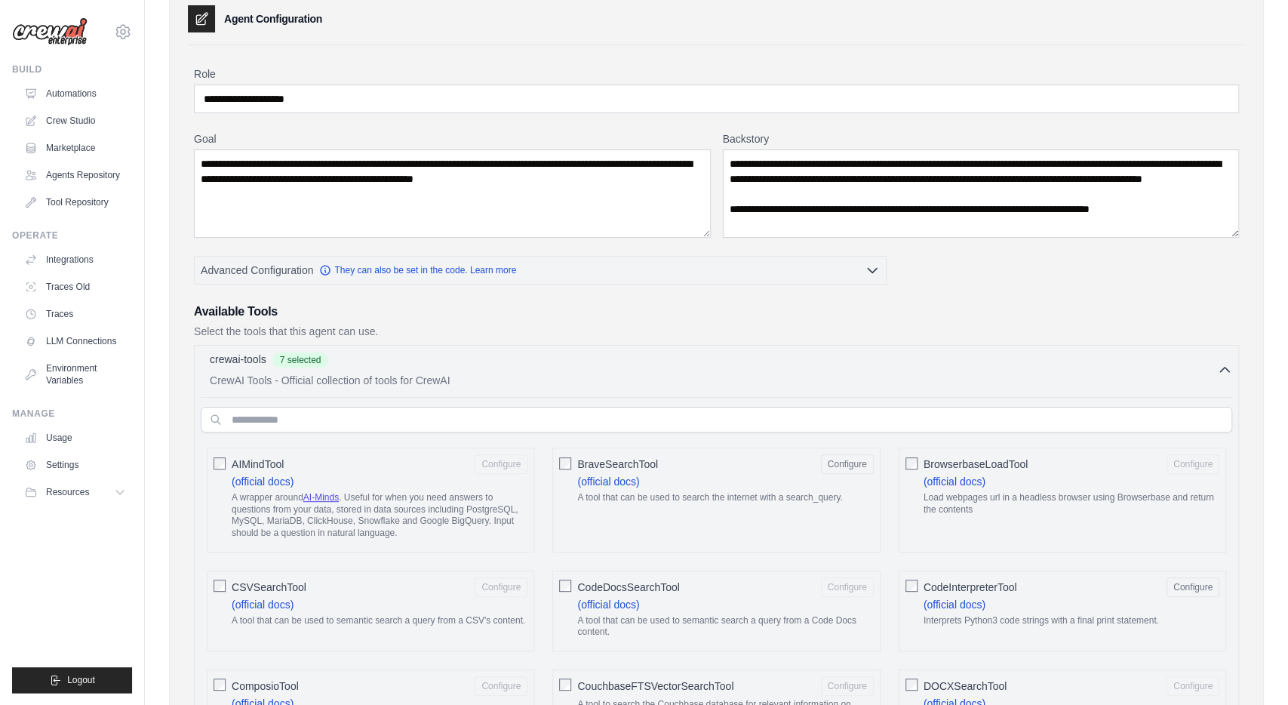
scroll to position [0, 0]
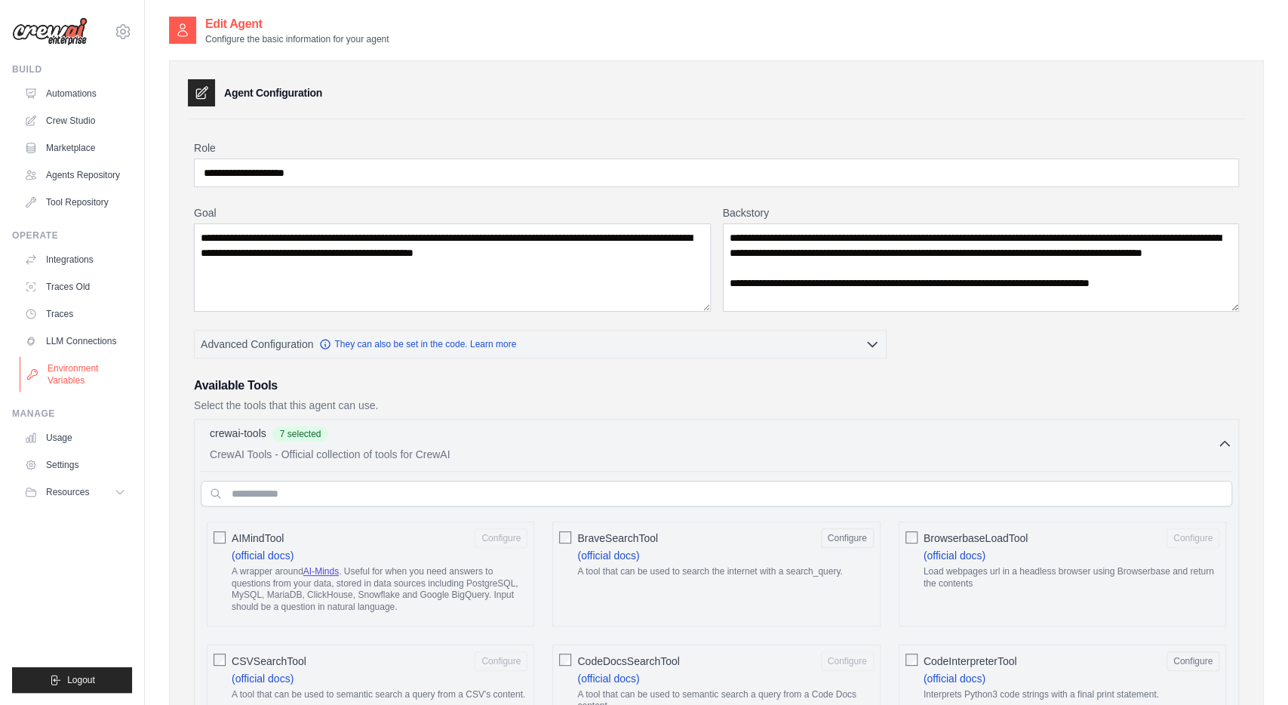
click at [88, 366] on link "Environment Variables" at bounding box center [77, 374] width 114 height 36
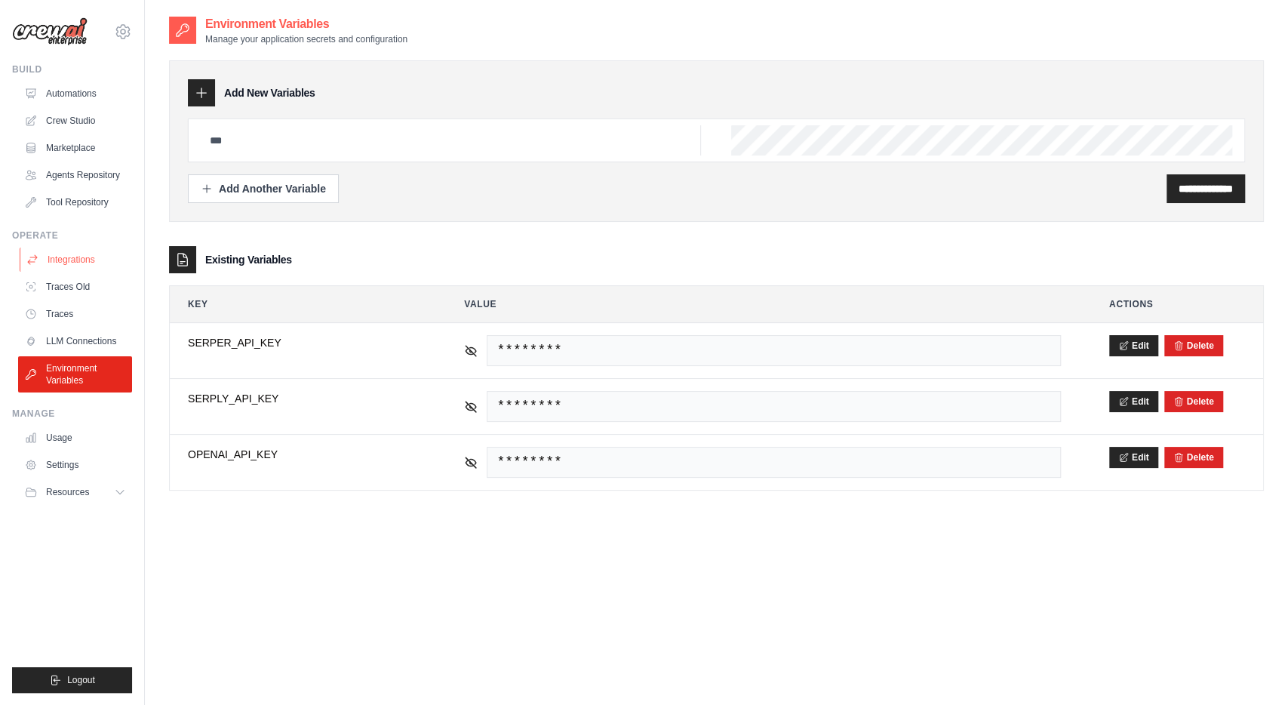
click at [73, 253] on link "Integrations" at bounding box center [77, 260] width 114 height 24
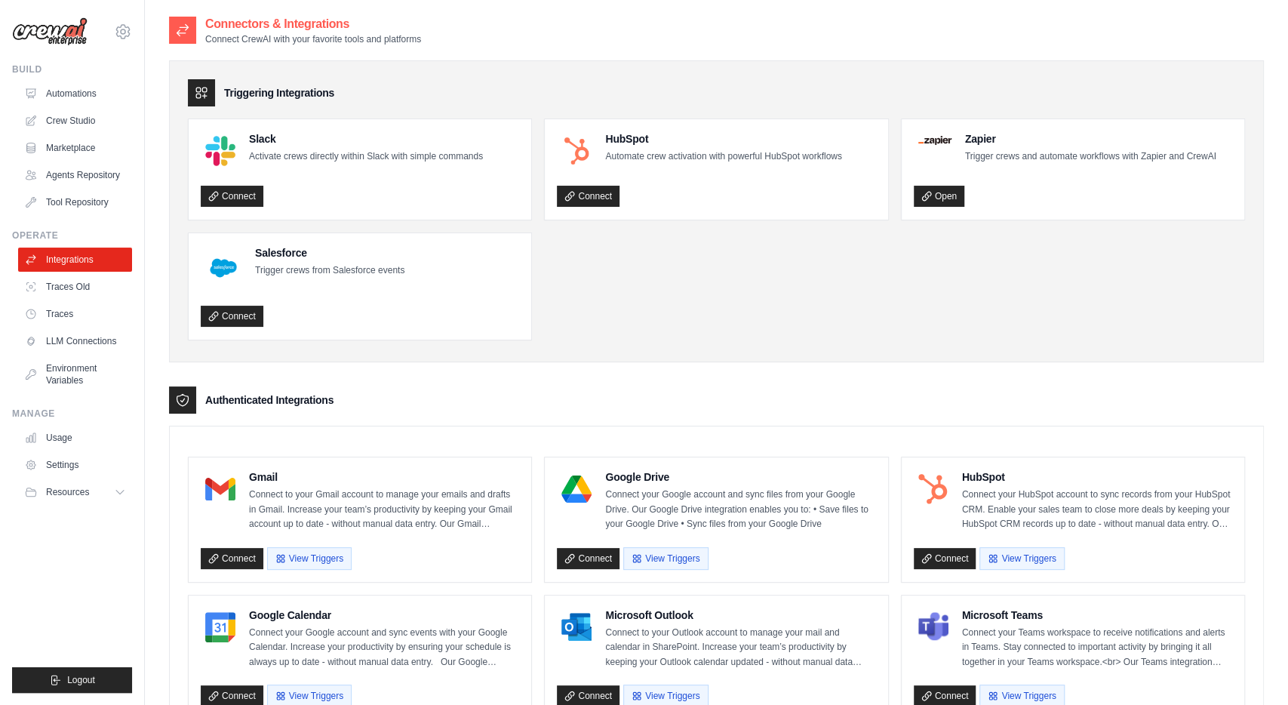
click at [947, 336] on ul "Slack Activate crews directly within Slack with simple commands Connect HubSpot…" at bounding box center [716, 229] width 1057 height 222
click at [58, 438] on link "Usage" at bounding box center [77, 438] width 114 height 24
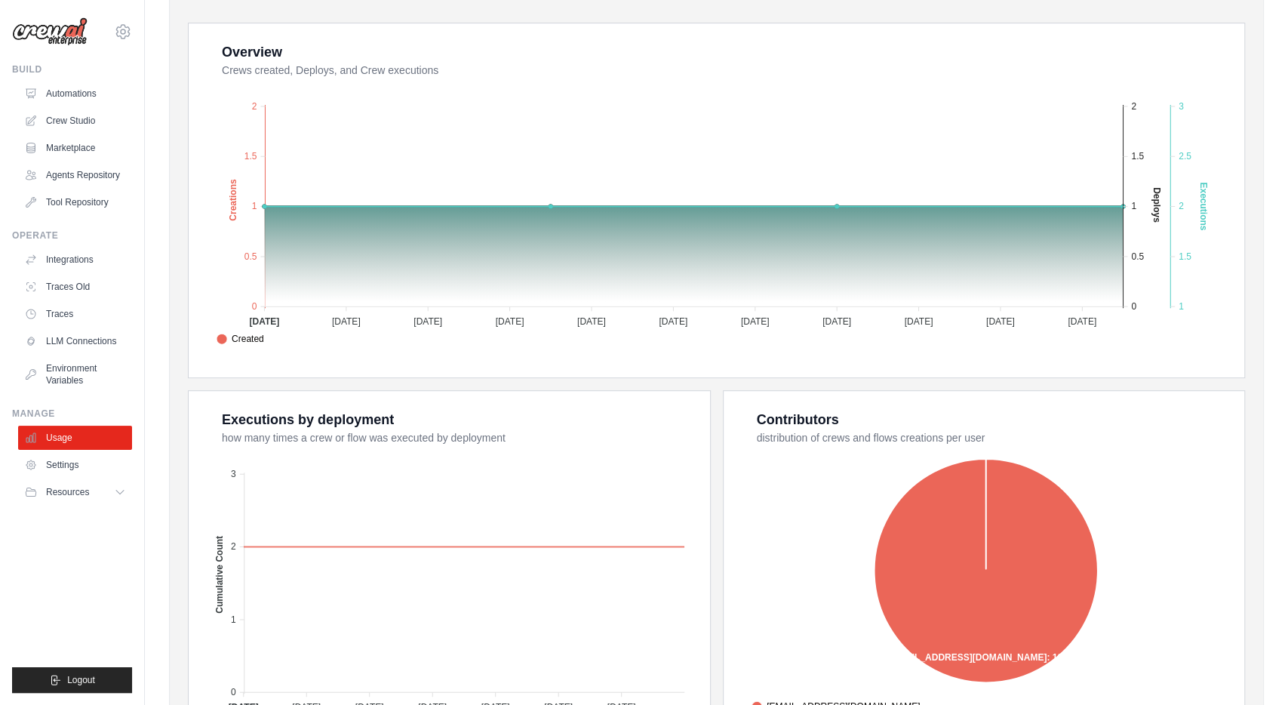
scroll to position [386, 0]
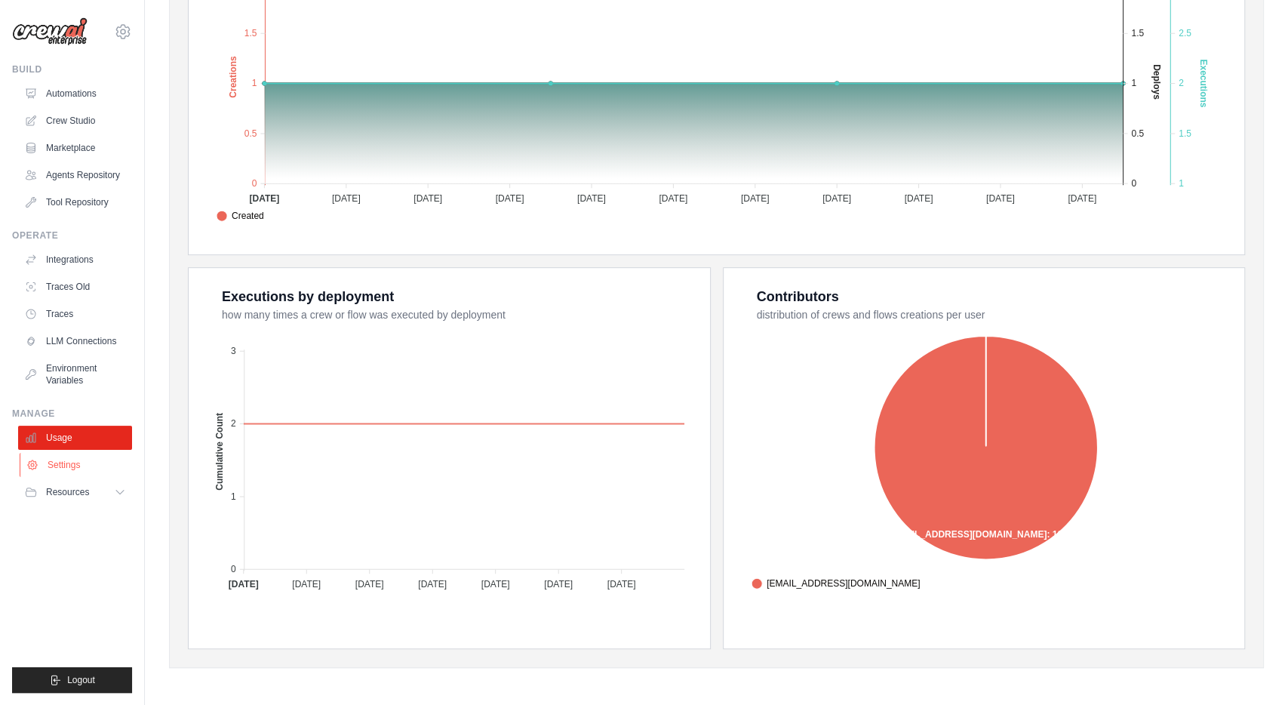
click at [69, 458] on link "Settings" at bounding box center [77, 465] width 114 height 24
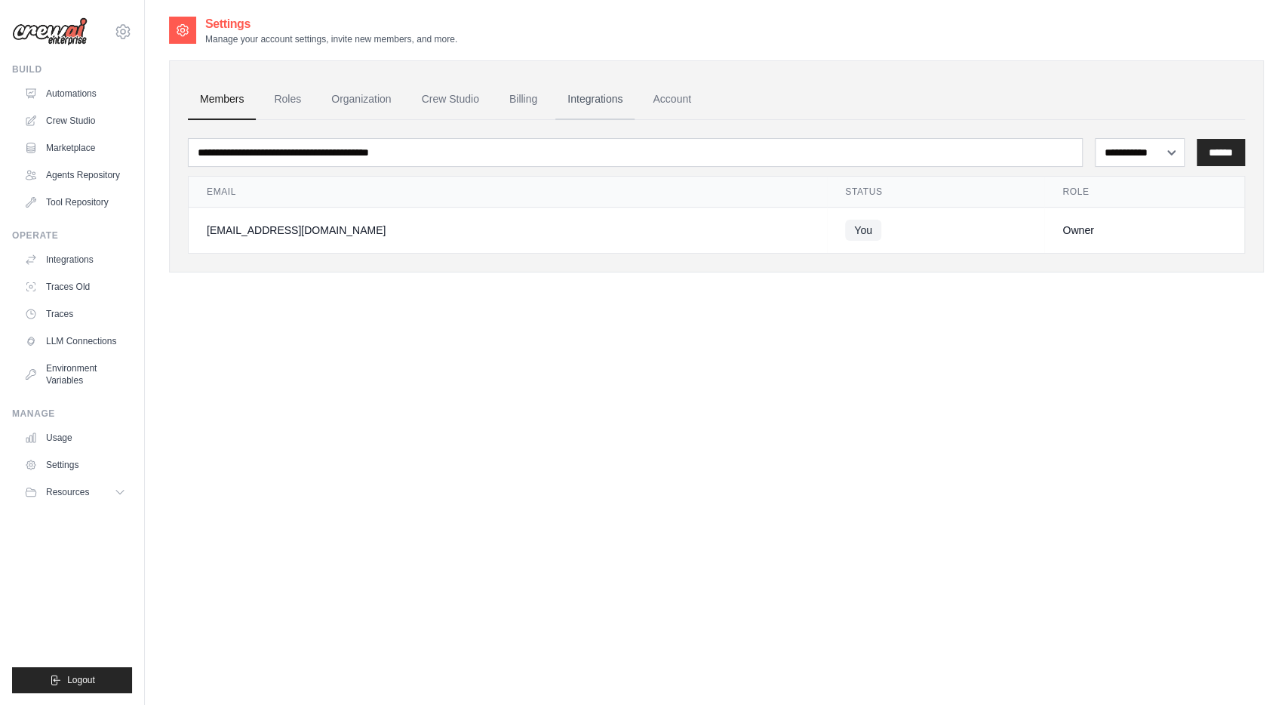
click at [571, 103] on link "Integrations" at bounding box center [594, 99] width 79 height 41
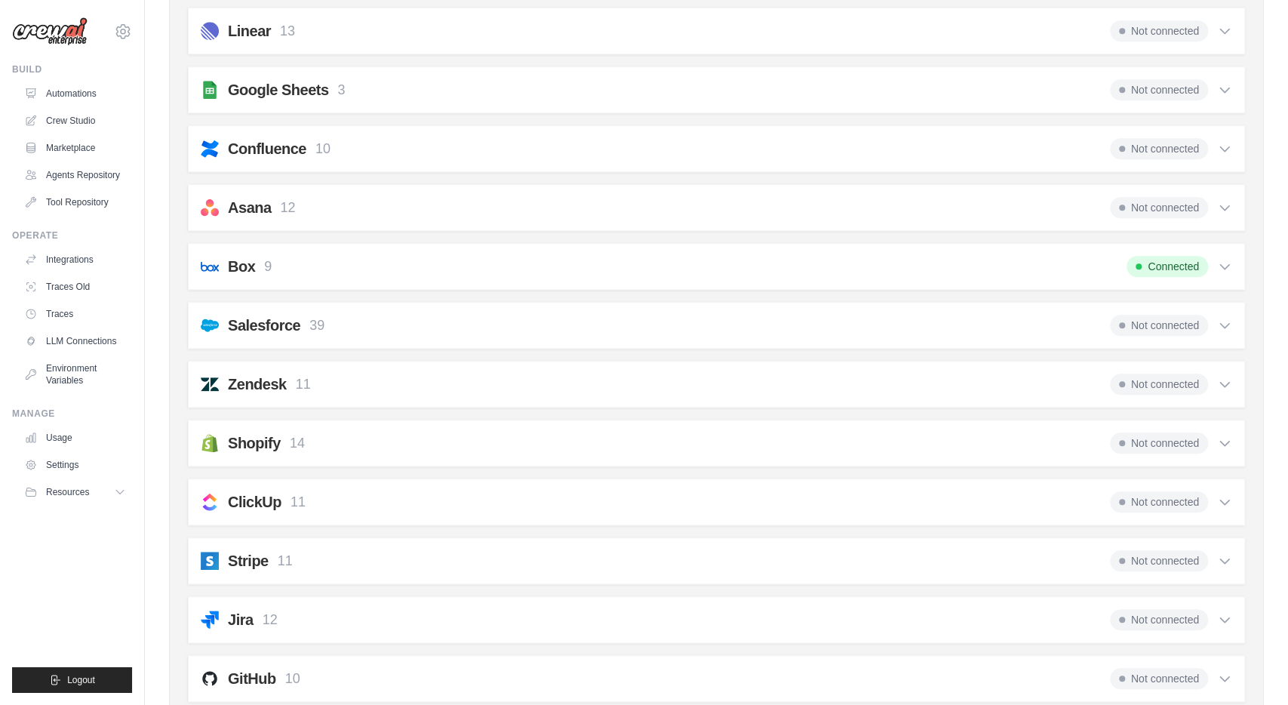
scroll to position [733, 0]
click at [643, 257] on div "Box 9 Connected" at bounding box center [717, 265] width 1032 height 21
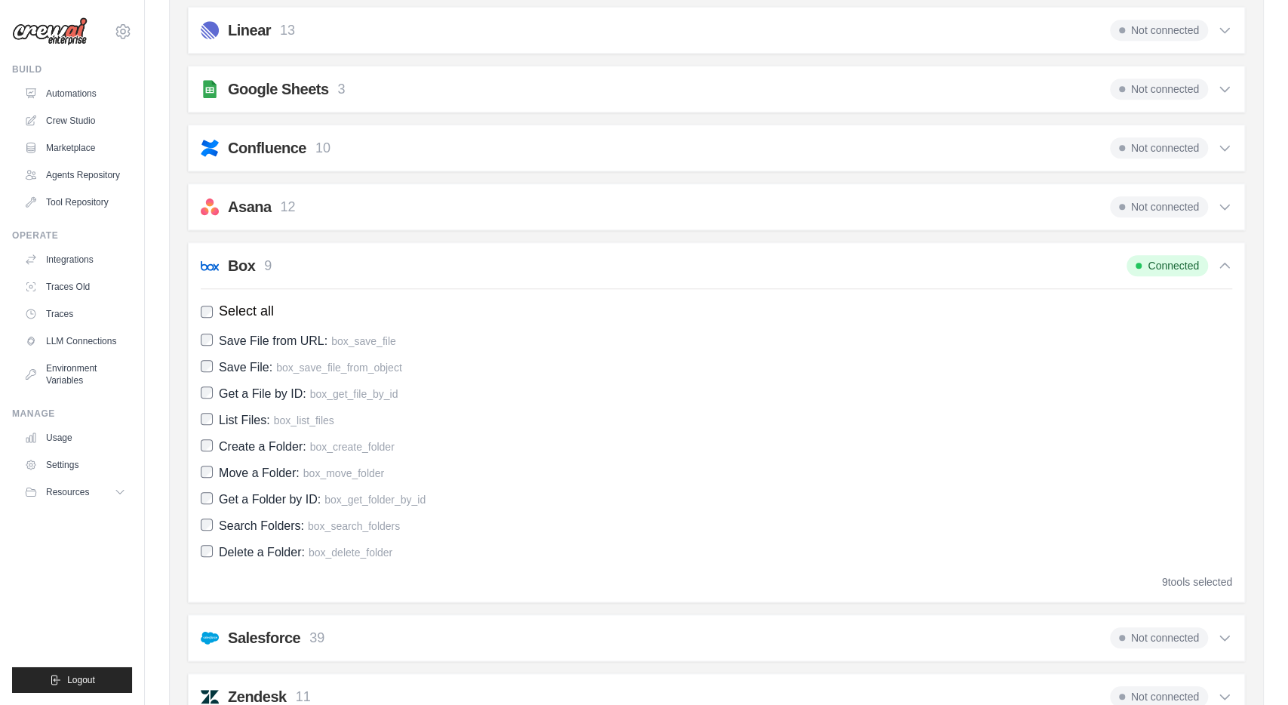
click at [1174, 259] on span "Connected" at bounding box center [1168, 265] width 82 height 21
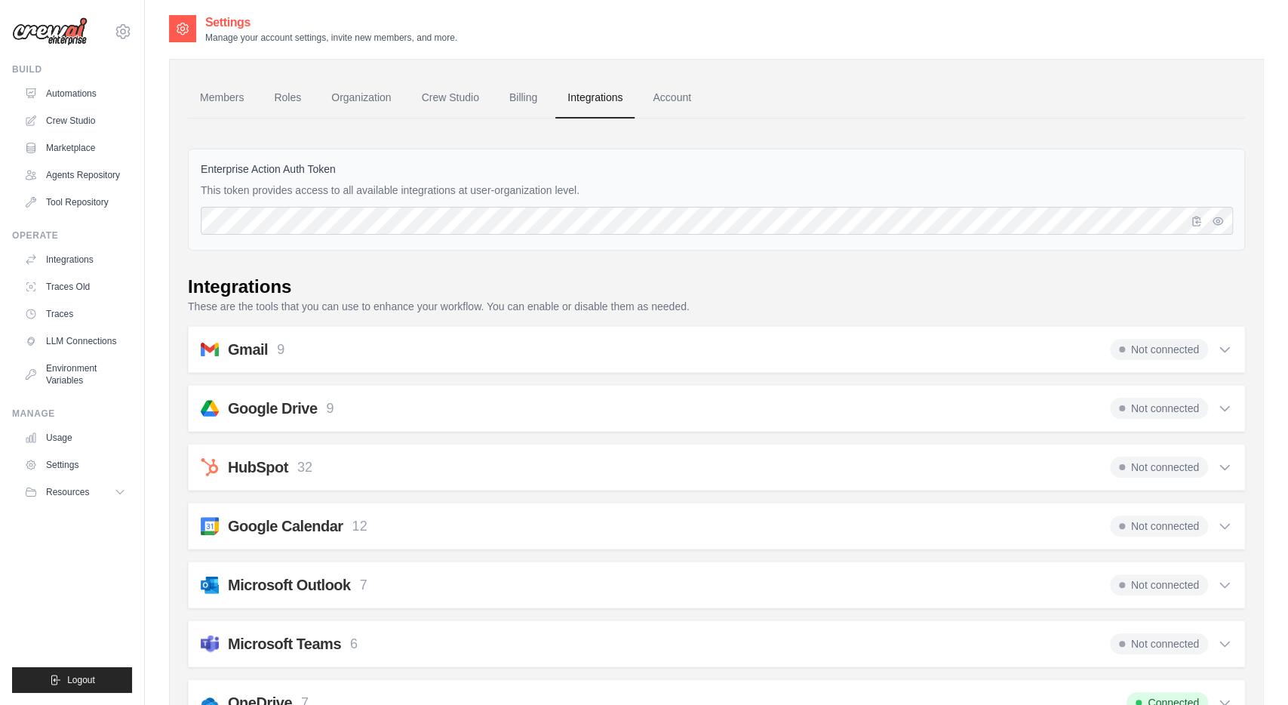
scroll to position [0, 0]
click at [457, 97] on link "Crew Studio" at bounding box center [451, 99] width 82 height 41
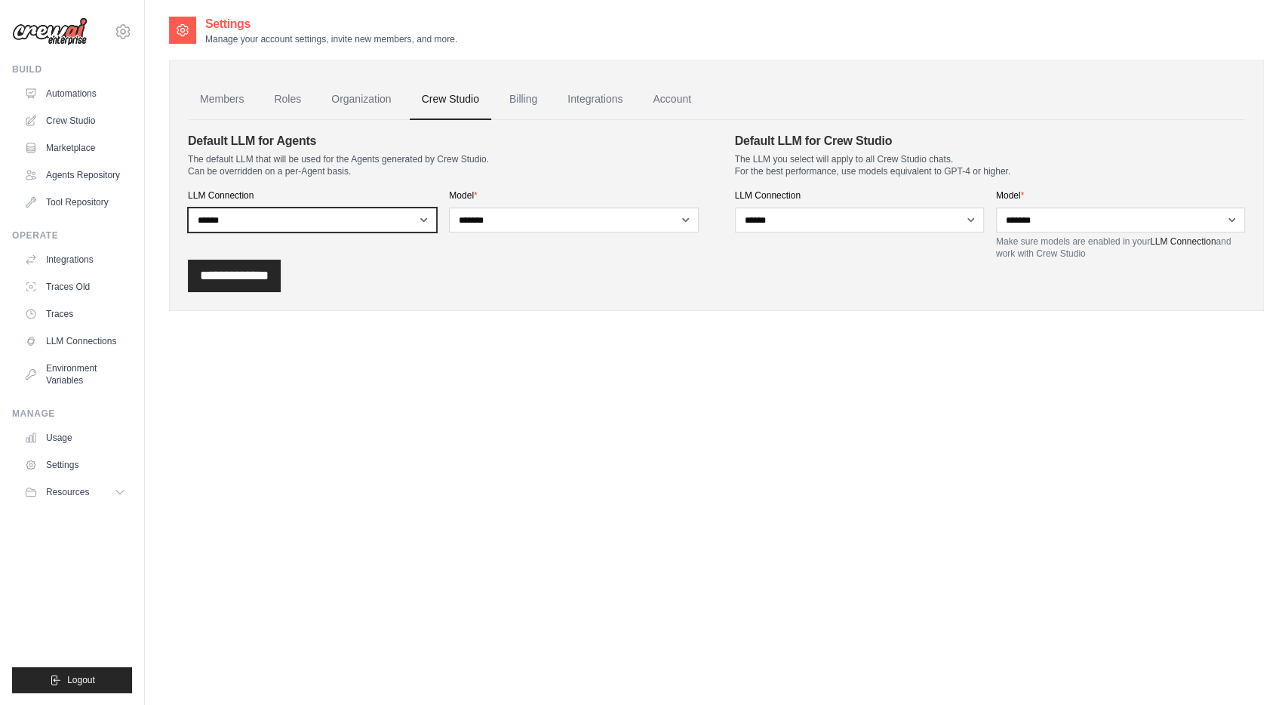
click at [426, 215] on select "**********" at bounding box center [312, 220] width 249 height 25
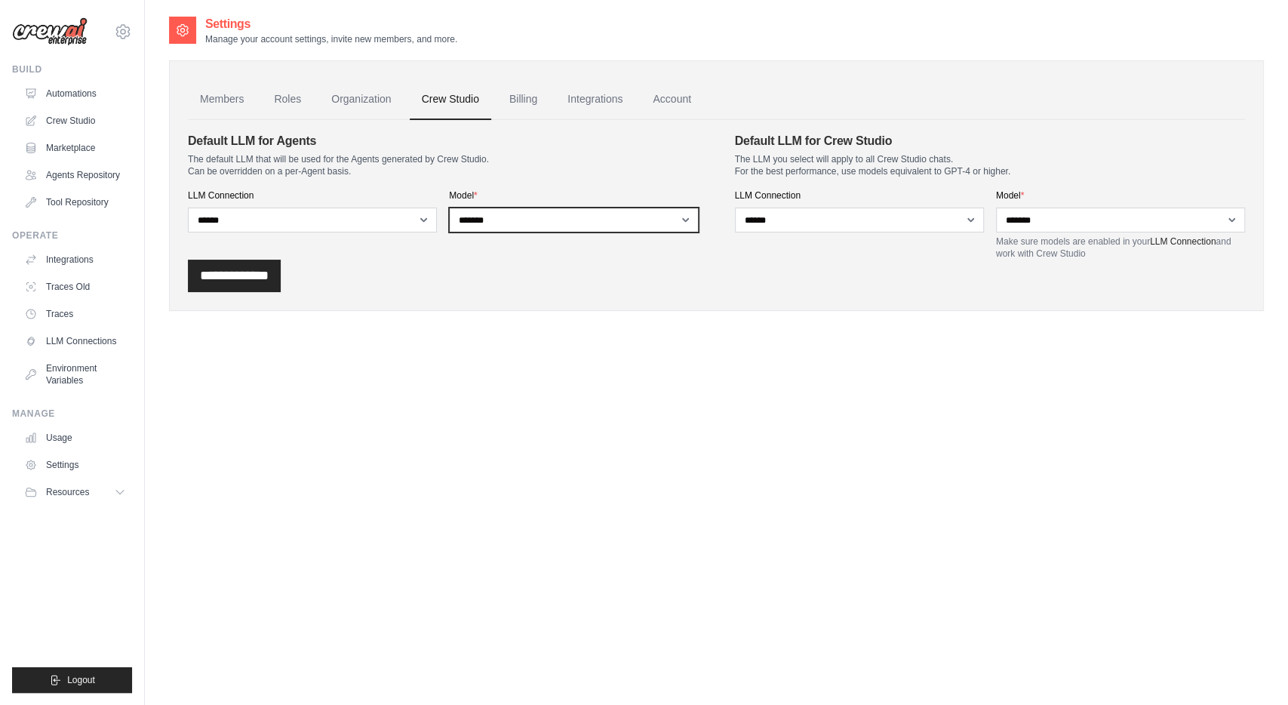
click at [449, 208] on select "**********" at bounding box center [573, 220] width 249 height 25
click at [513, 218] on select "**********" at bounding box center [573, 220] width 249 height 25
click at [822, 381] on div "Settings Manage your account settings, invite new members, and more. Members Ro…" at bounding box center [716, 367] width 1095 height 705
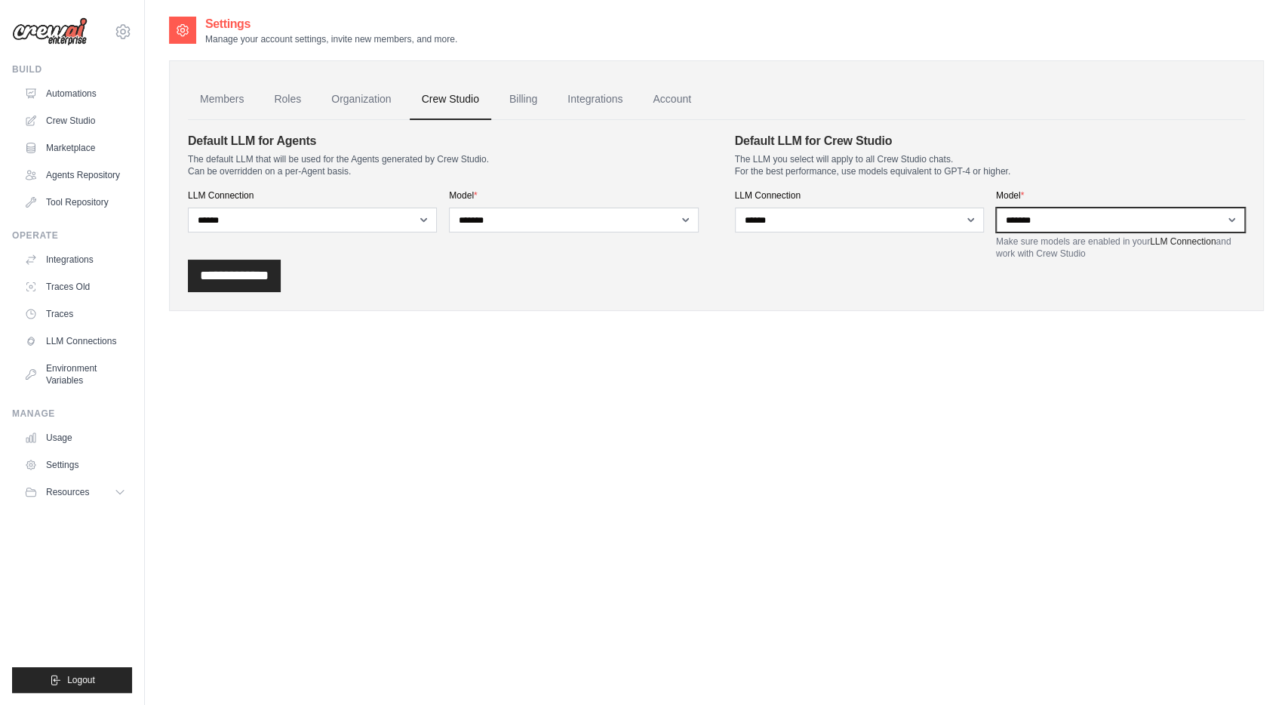
click at [996, 208] on select "**********" at bounding box center [1120, 220] width 249 height 25
click at [1134, 220] on select "**********" at bounding box center [1120, 220] width 249 height 25
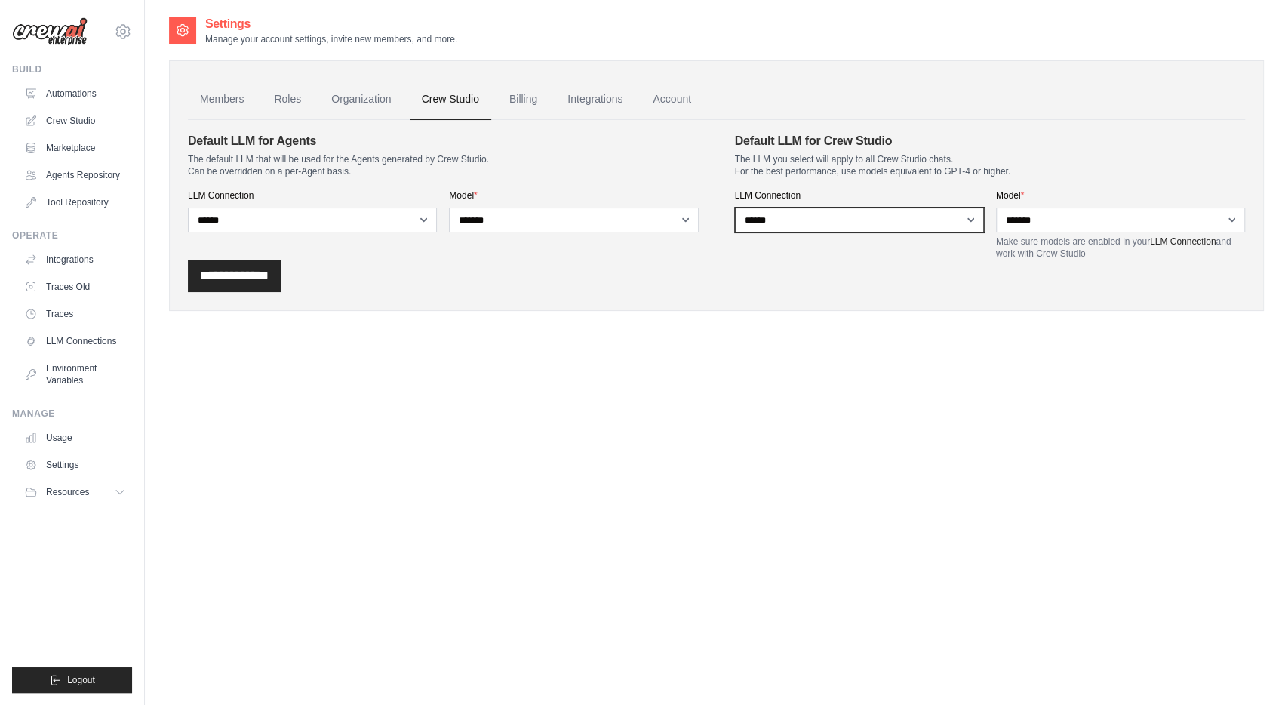
click at [735, 208] on select "**********" at bounding box center [859, 220] width 249 height 25
click at [907, 221] on select "**********" at bounding box center [859, 220] width 249 height 25
click at [621, 405] on div "Settings Manage your account settings, invite new members, and more. Members Ro…" at bounding box center [716, 367] width 1095 height 705
click at [357, 93] on link "Organization" at bounding box center [361, 99] width 84 height 41
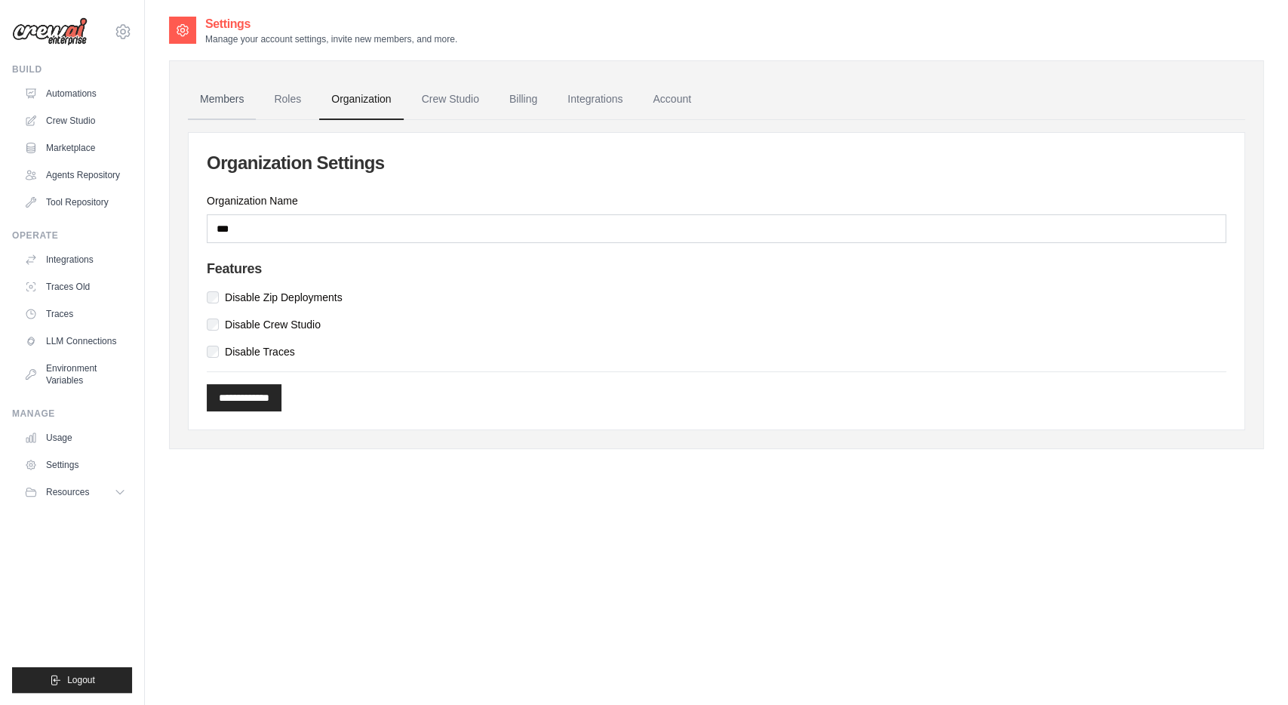
click at [207, 93] on link "Members" at bounding box center [222, 99] width 68 height 41
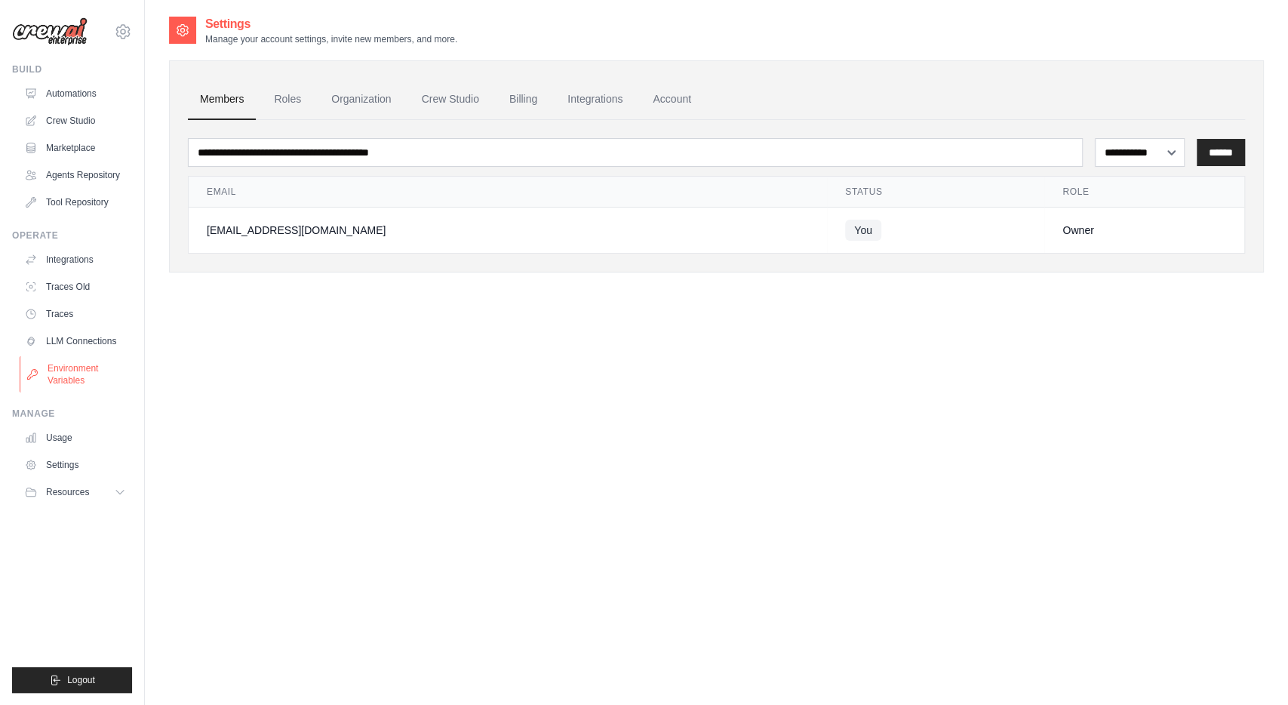
click at [78, 386] on link "Environment Variables" at bounding box center [77, 374] width 114 height 36
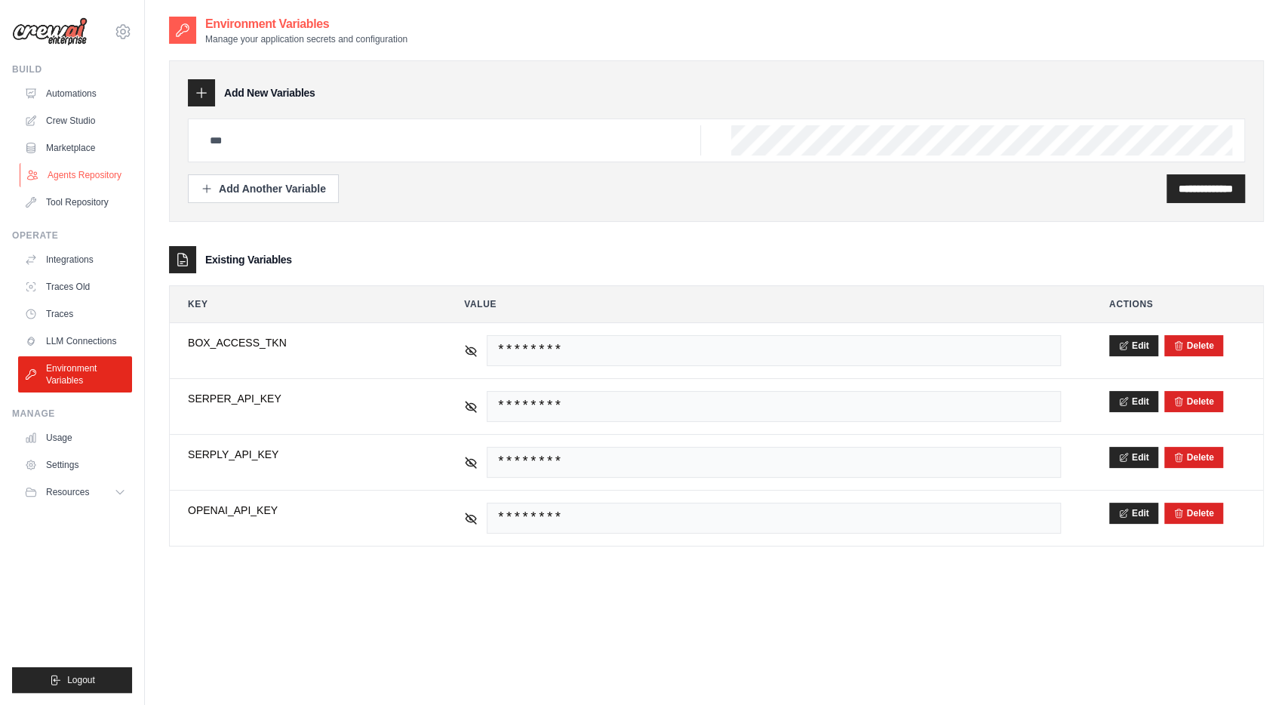
click at [76, 173] on link "Agents Repository" at bounding box center [77, 175] width 114 height 24
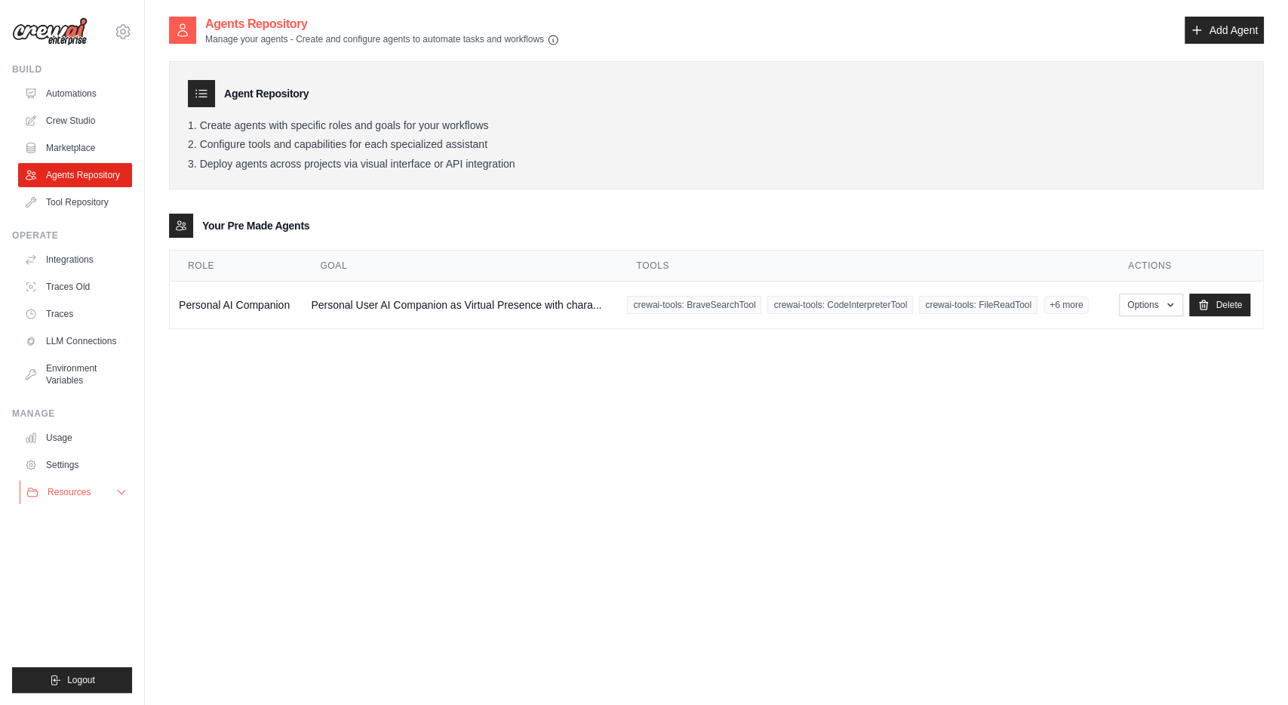
click at [124, 490] on icon at bounding box center [121, 492] width 12 height 12
click at [516, 361] on div "Agents Repository Manage your agents - Create and configure agents to automate …" at bounding box center [716, 367] width 1095 height 705
click at [1237, 34] on link "Add Agent" at bounding box center [1224, 30] width 79 height 27
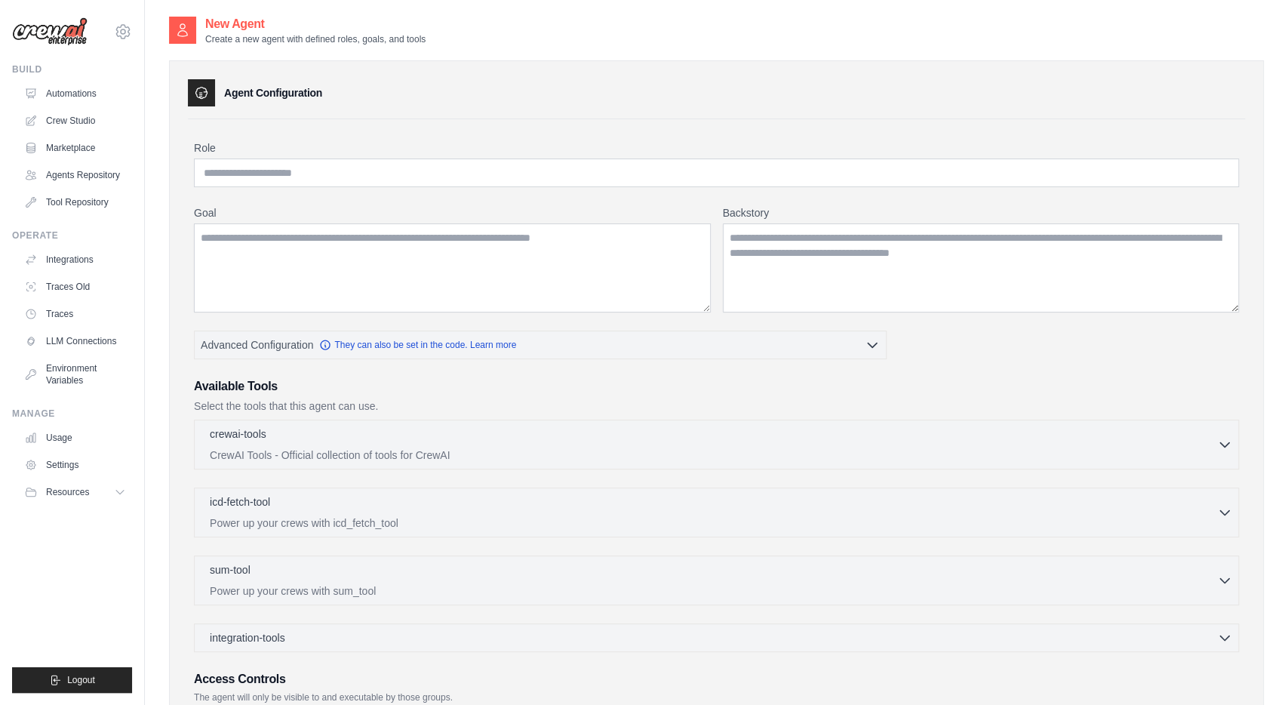
scroll to position [146, 0]
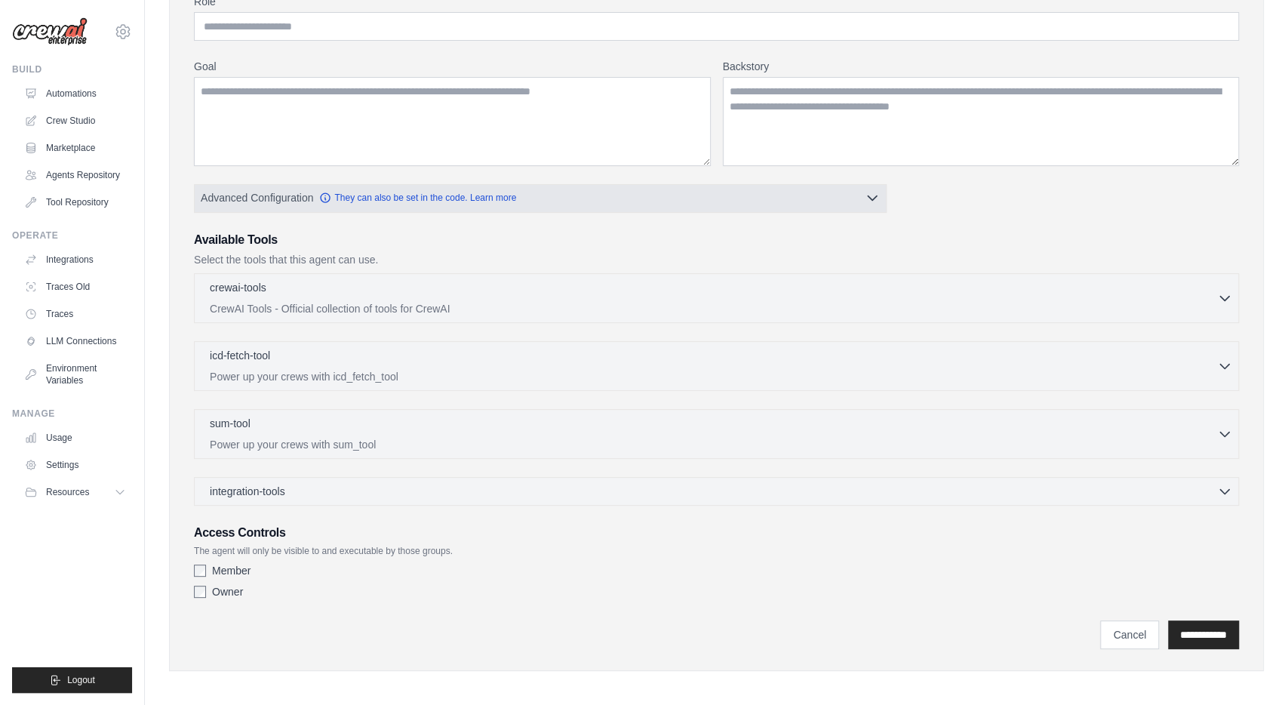
click at [713, 192] on button "Advanced Configuration They can also be set in the code. Learn more" at bounding box center [540, 197] width 691 height 27
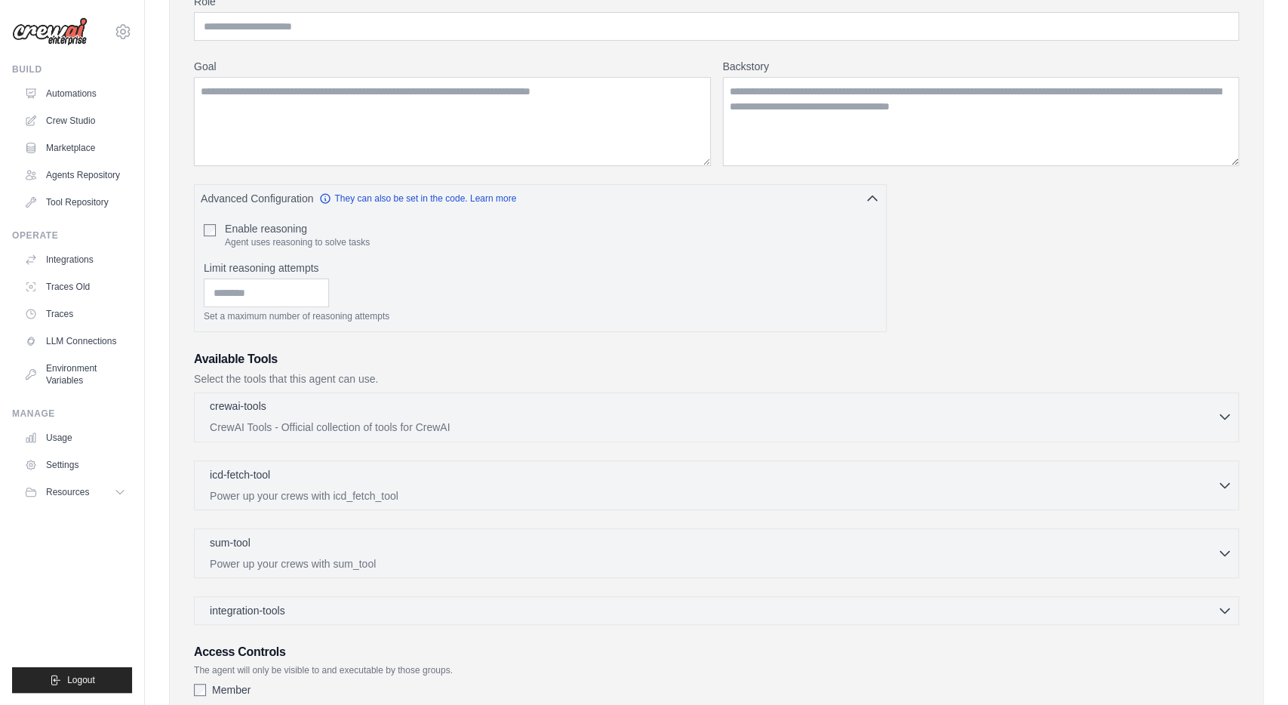
click at [343, 424] on p "CrewAI Tools - Official collection of tools for CrewAI" at bounding box center [714, 427] width 1008 height 15
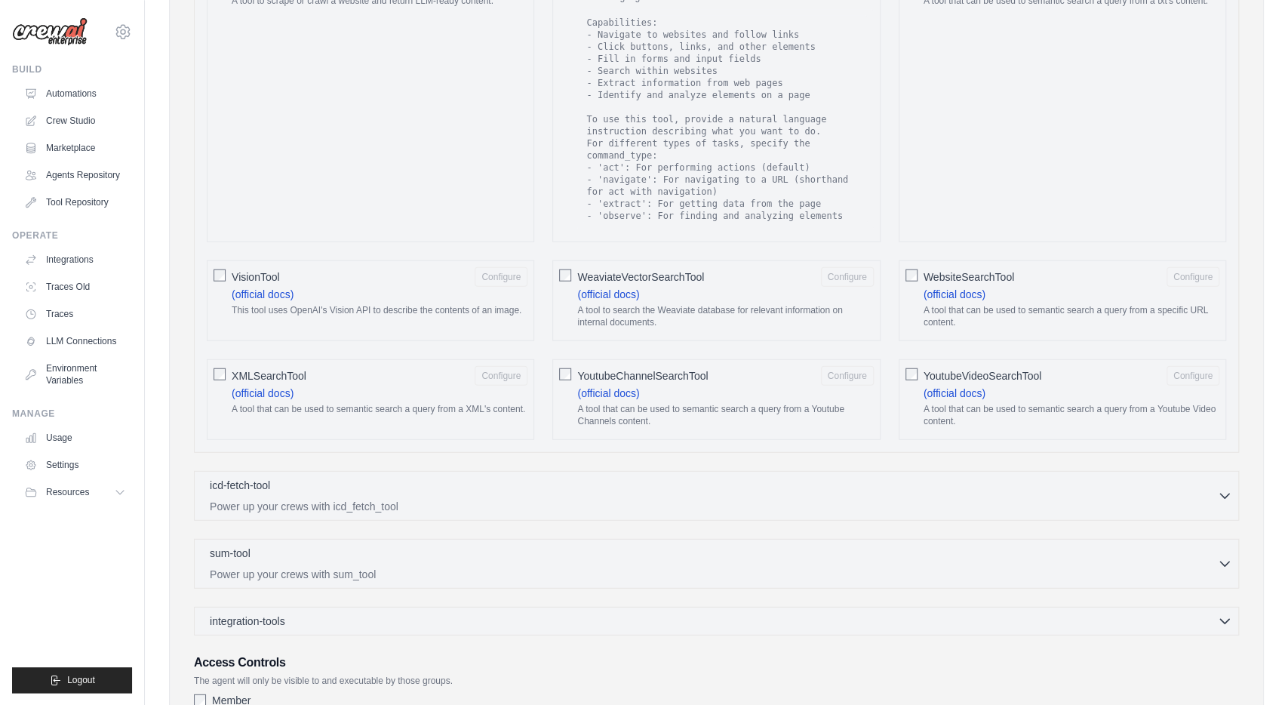
scroll to position [2473, 0]
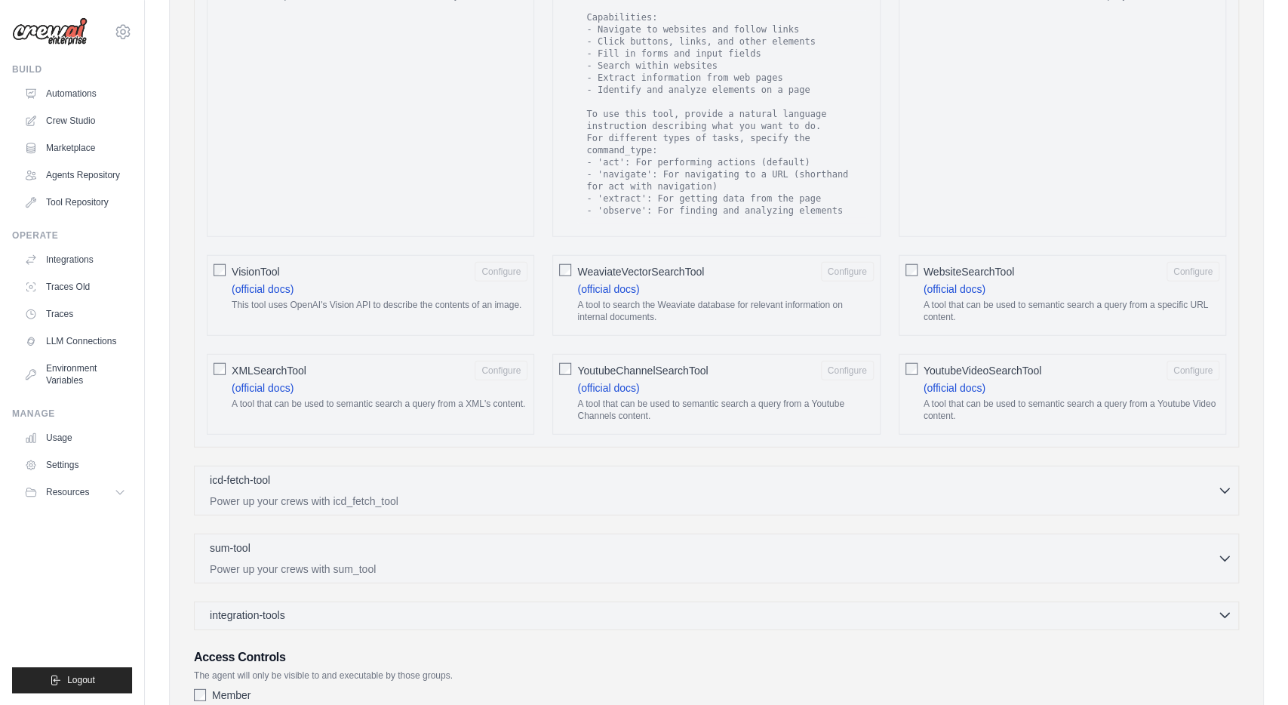
click at [458, 607] on div "integration-tools 0 selected" at bounding box center [721, 614] width 1023 height 15
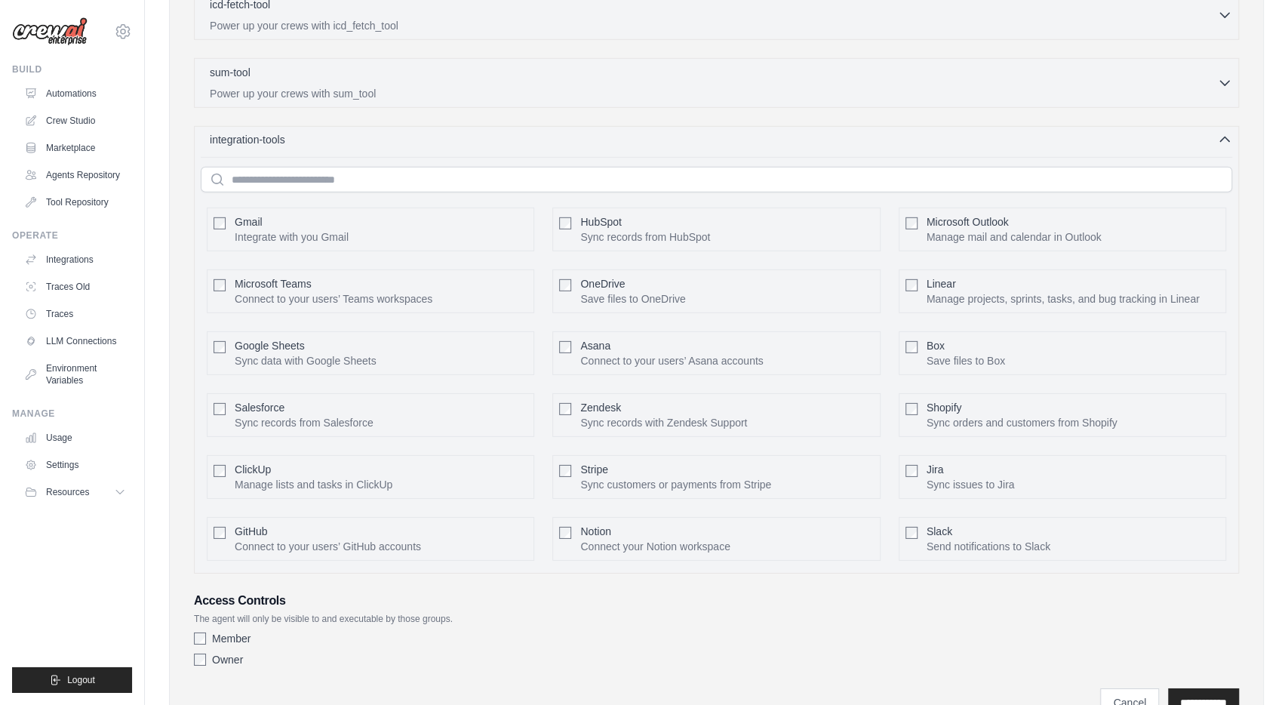
scroll to position [2948, 0]
click at [922, 331] on div "Box Save files to Box Configure" at bounding box center [1063, 353] width 328 height 44
click at [918, 331] on div "Box Save files to Box Configure" at bounding box center [1063, 353] width 328 height 44
click at [1202, 342] on button "Configure" at bounding box center [1193, 352] width 53 height 20
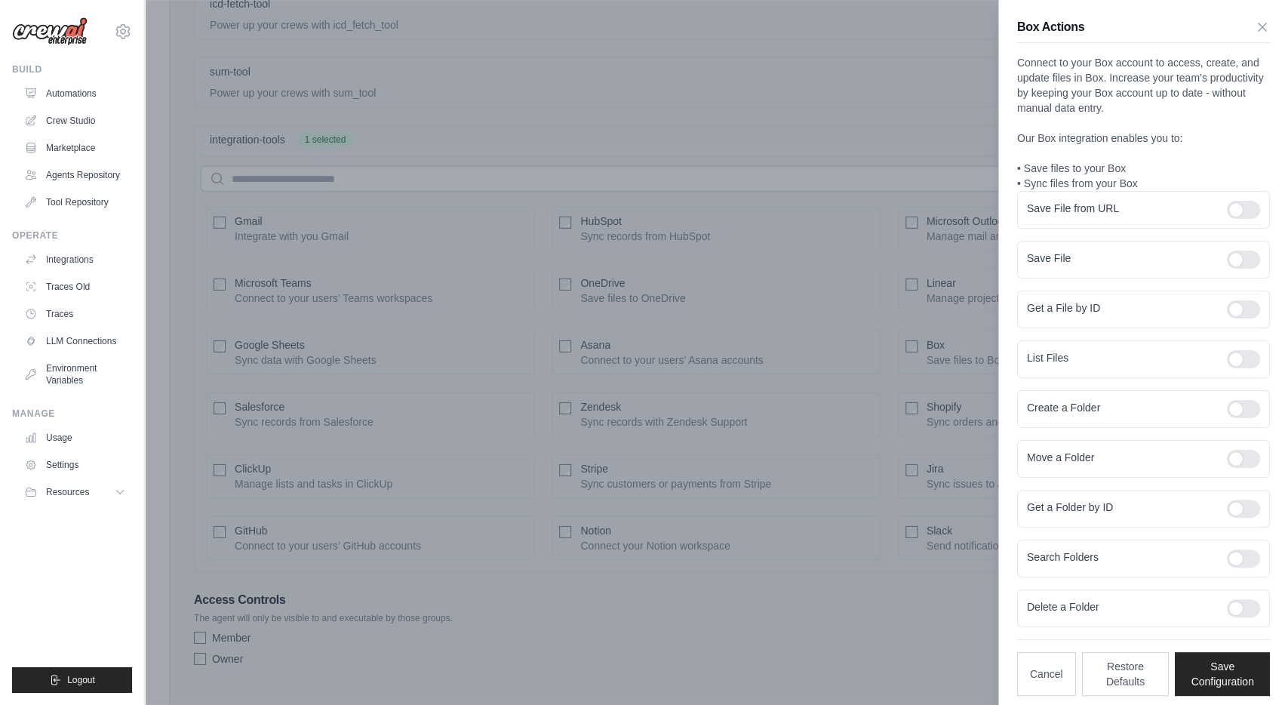
scroll to position [3, 0]
click at [1257, 25] on icon "button" at bounding box center [1262, 23] width 15 height 15
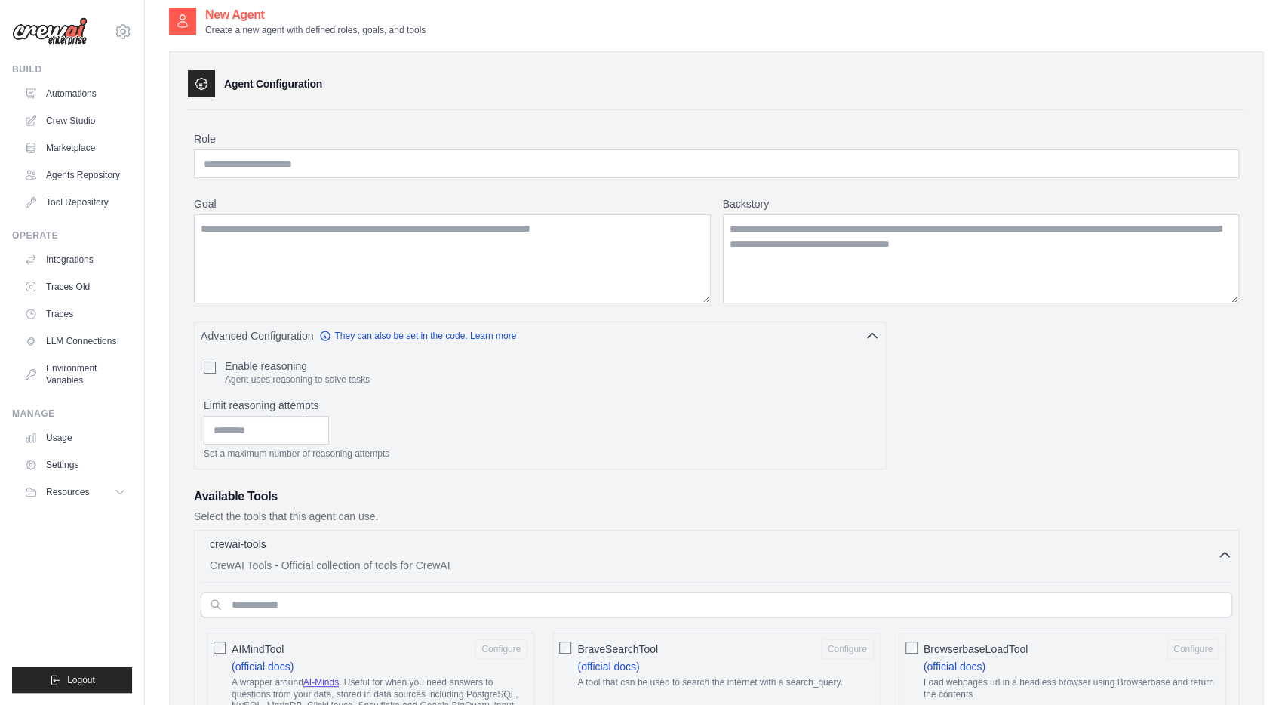
scroll to position [0, 0]
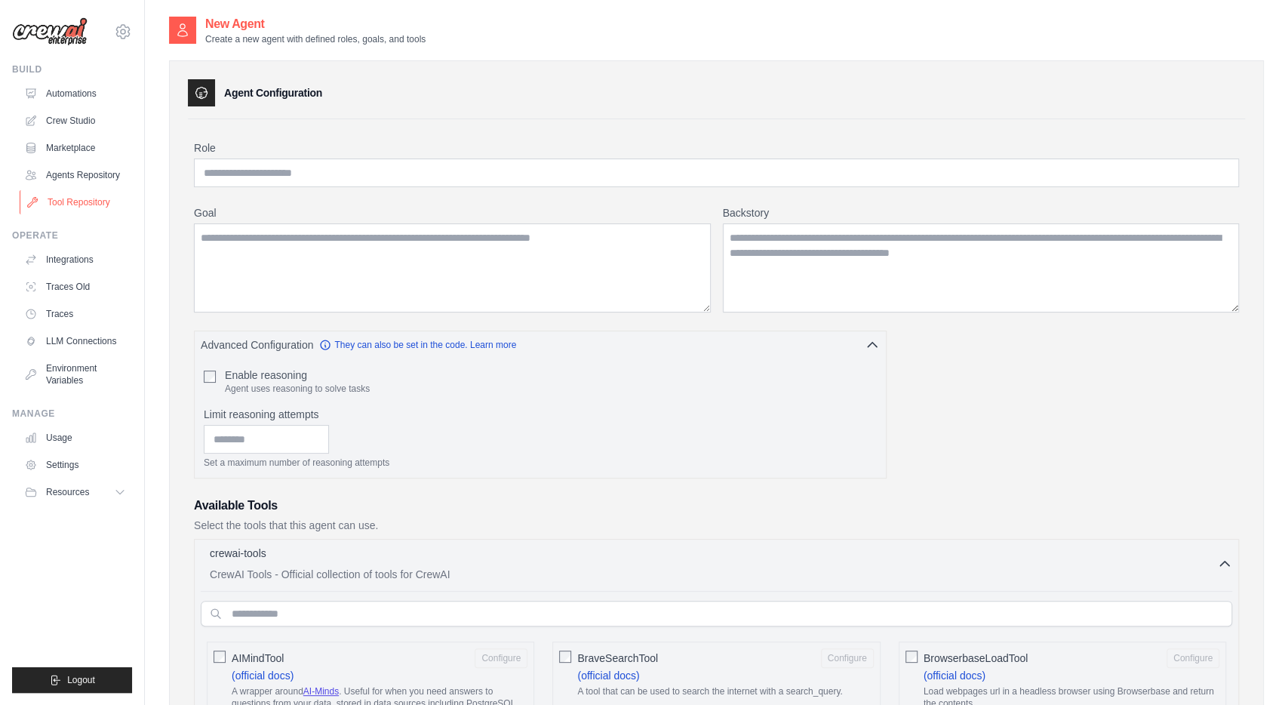
click at [68, 199] on link "Tool Repository" at bounding box center [77, 202] width 114 height 24
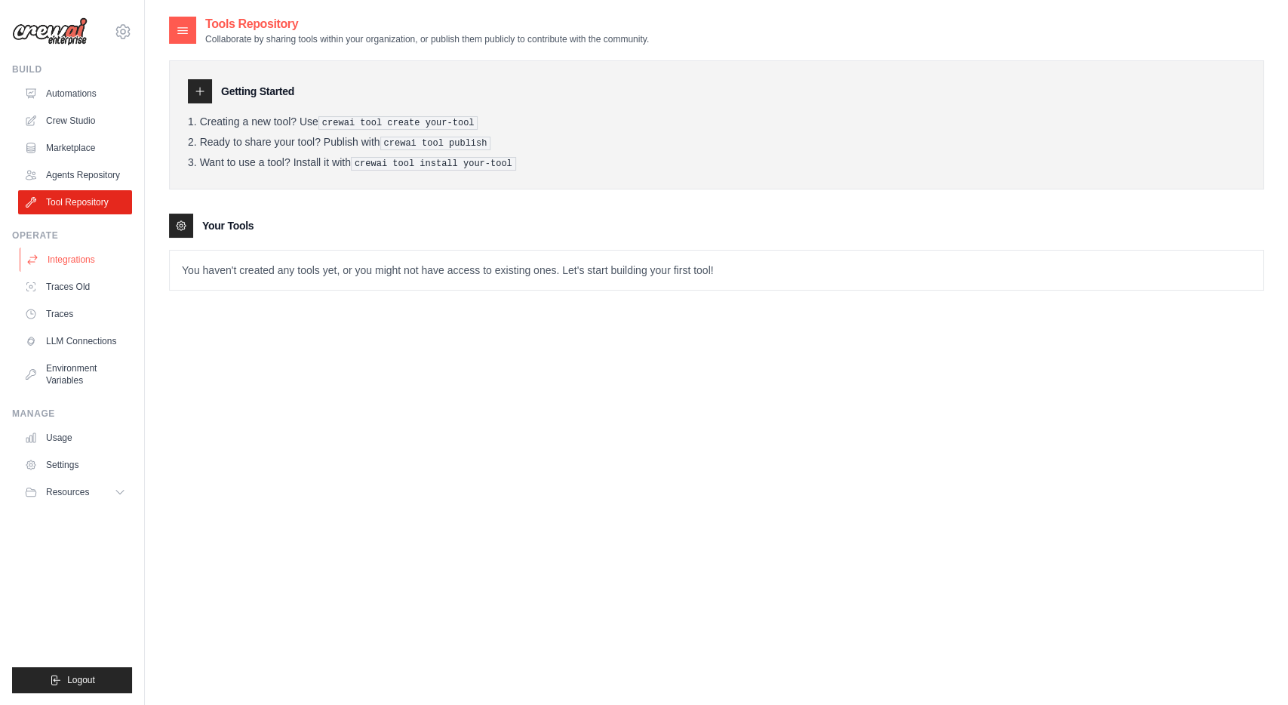
click at [75, 260] on link "Integrations" at bounding box center [77, 260] width 114 height 24
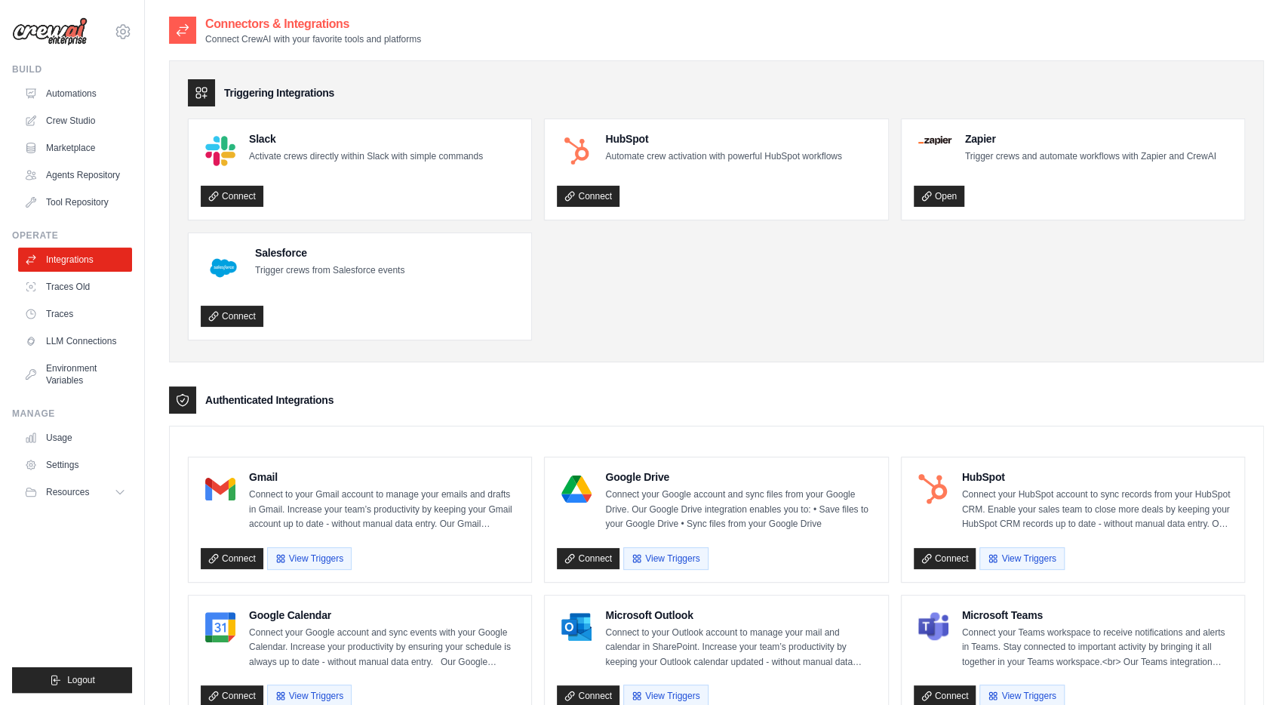
click at [642, 285] on ul "Slack Activate crews directly within Slack with simple commands Connect HubSpot…" at bounding box center [716, 229] width 1057 height 222
click at [60, 91] on link "Automations" at bounding box center [77, 94] width 114 height 24
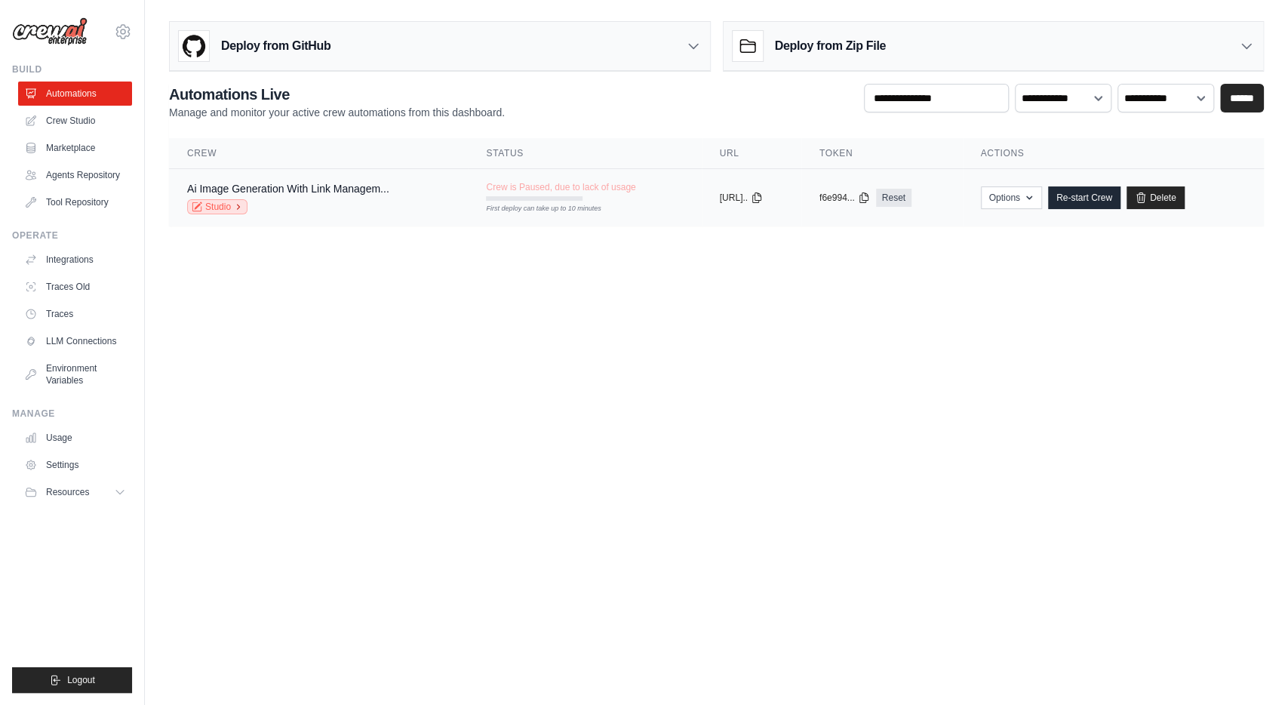
click at [223, 205] on link "Studio" at bounding box center [217, 206] width 60 height 15
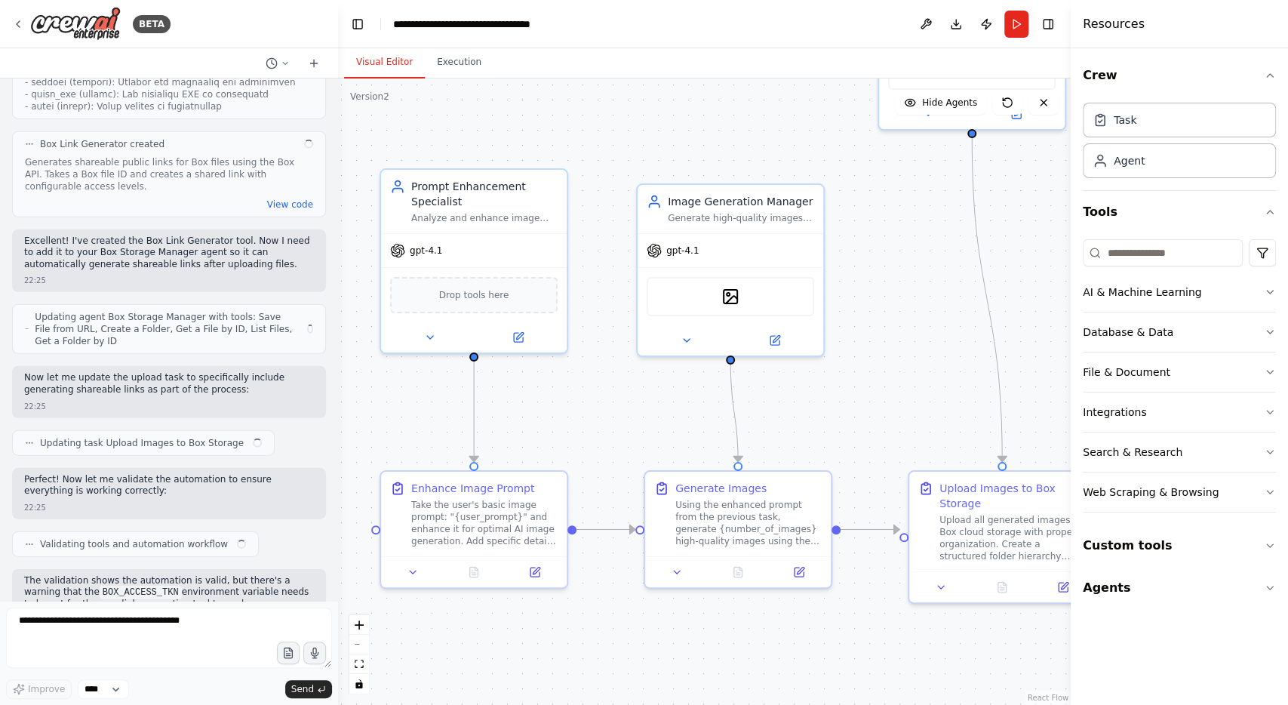
scroll to position [6788, 0]
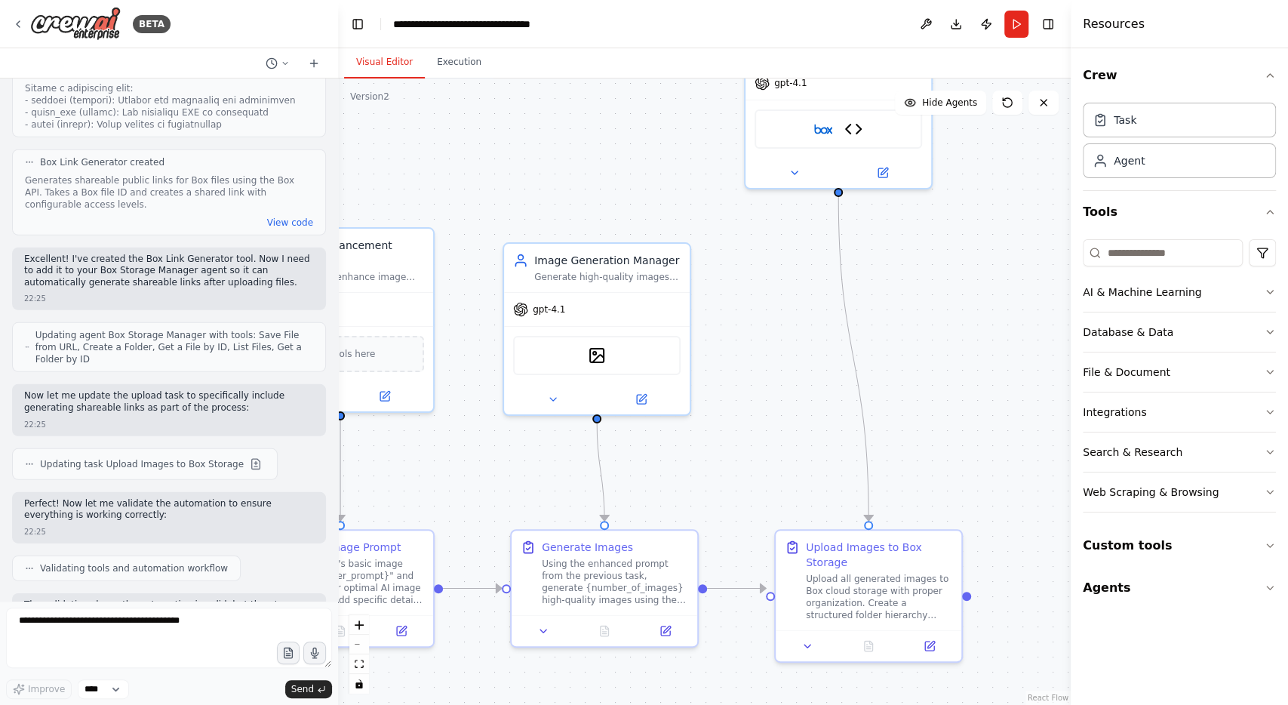
drag, startPoint x: 931, startPoint y: 365, endPoint x: 706, endPoint y: 472, distance: 249.1
click at [706, 472] on div ".deletable-edge-delete-btn { width: 20px; height: 20px; border: 0px solid #ffff…" at bounding box center [704, 391] width 733 height 626
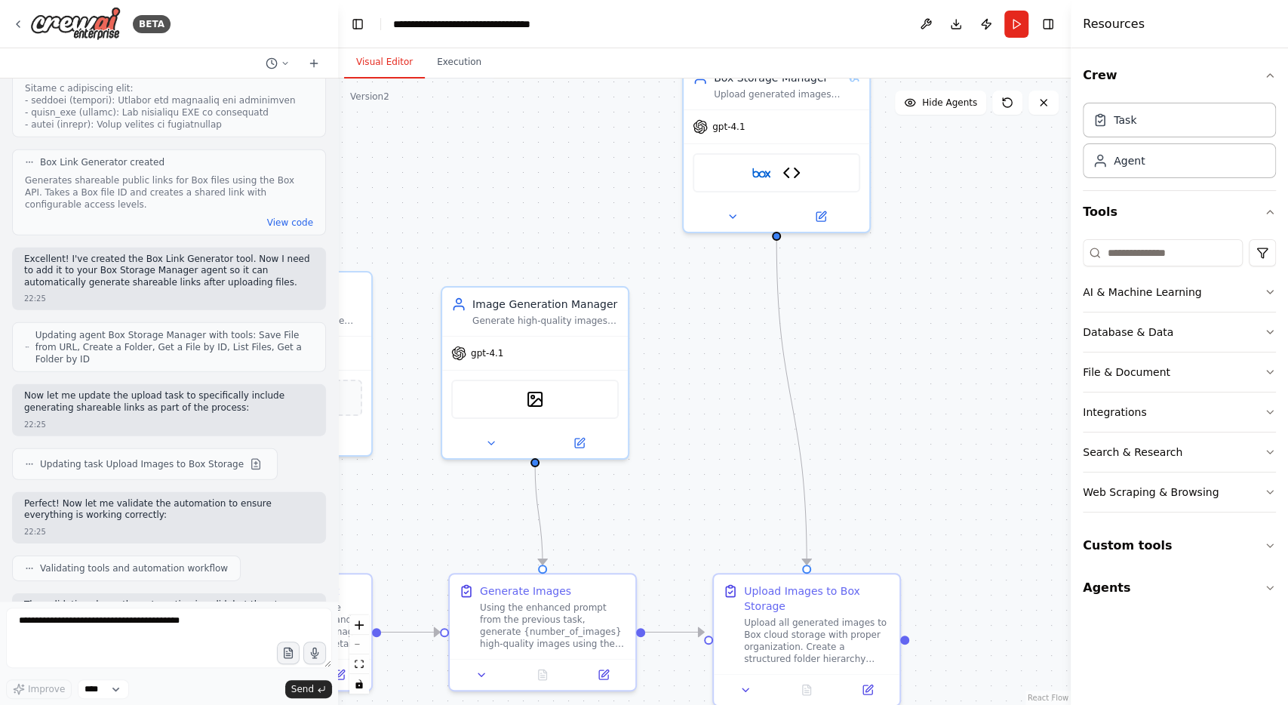
drag, startPoint x: 895, startPoint y: 387, endPoint x: 844, endPoint y: 499, distance: 122.9
click at [844, 499] on div ".deletable-edge-delete-btn { width: 20px; height: 20px; border: 0px solid #ffff…" at bounding box center [704, 391] width 733 height 626
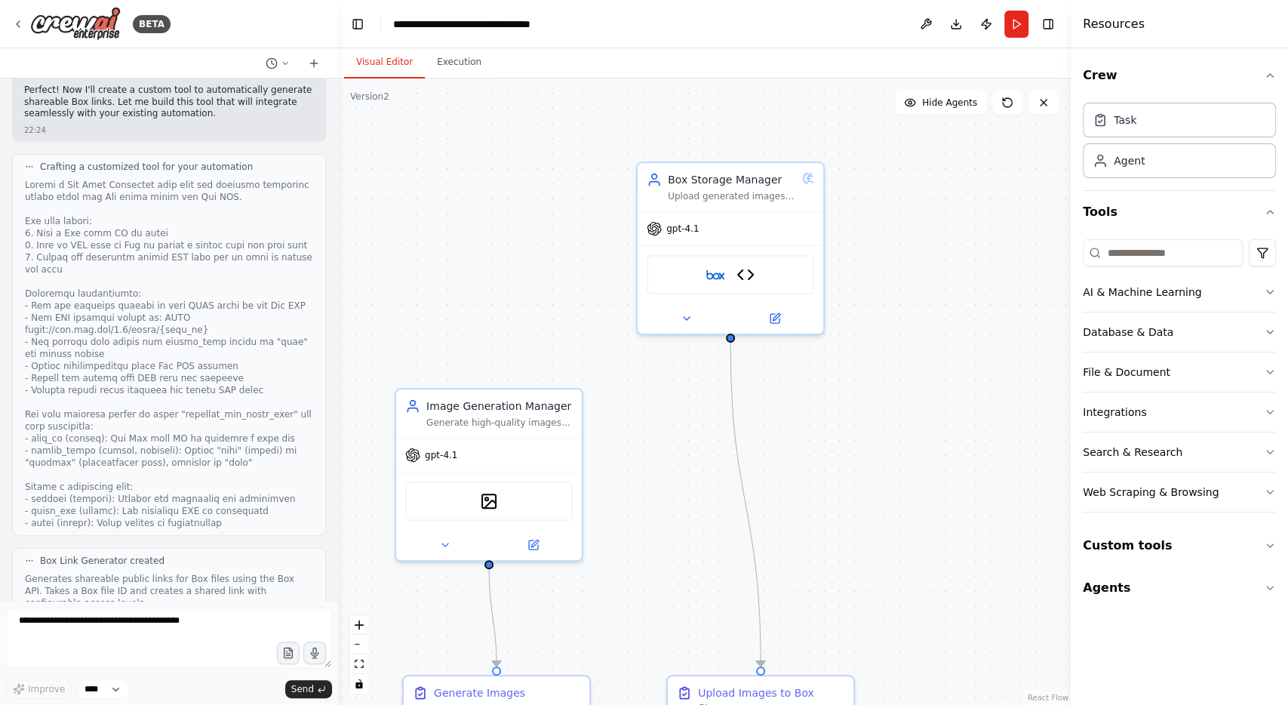
scroll to position [6389, 0]
click at [690, 328] on div at bounding box center [731, 315] width 186 height 30
click at [688, 319] on icon at bounding box center [687, 315] width 12 height 12
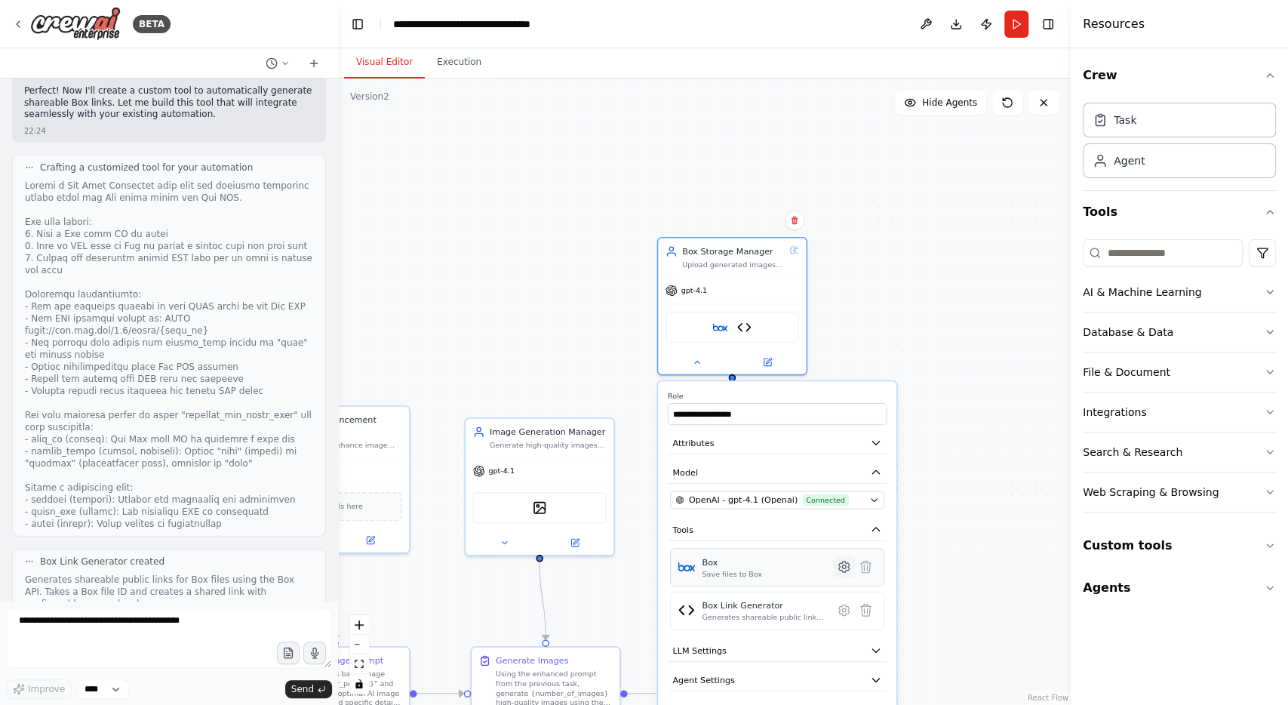
click at [848, 565] on icon at bounding box center [844, 567] width 11 height 11
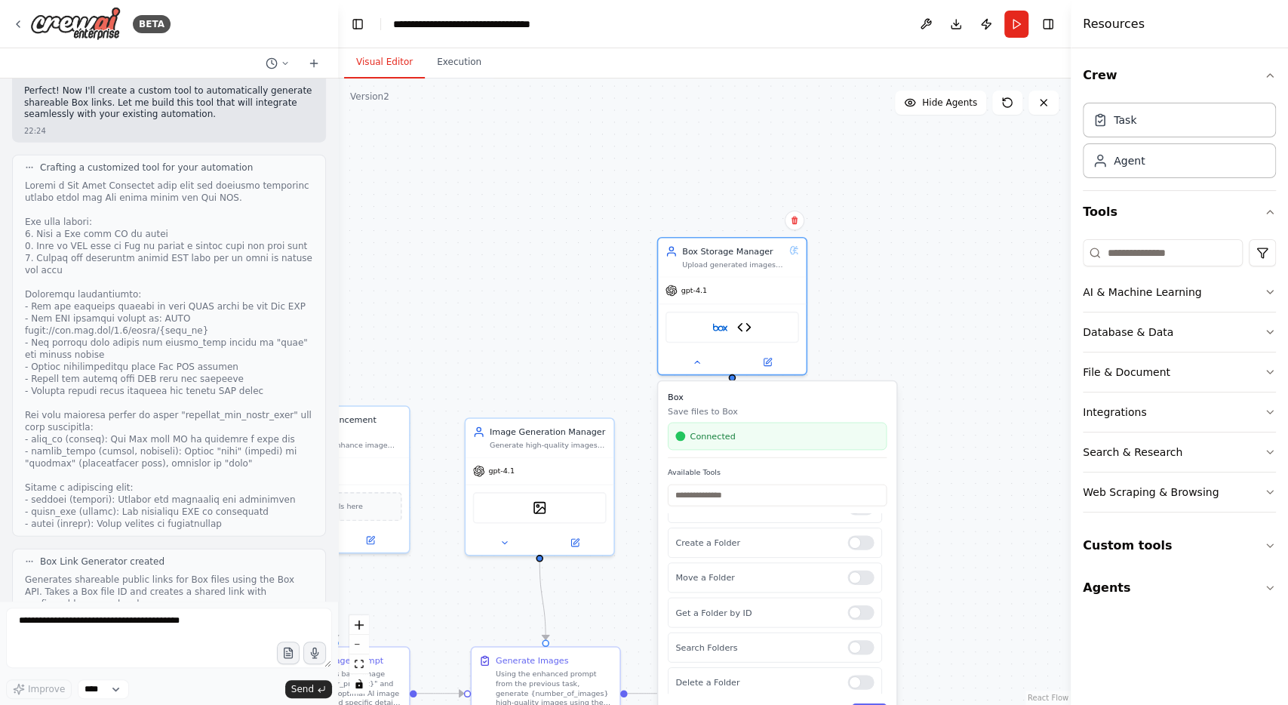
scroll to position [0, 0]
click at [894, 289] on div ".deletable-edge-delete-btn { width: 20px; height: 20px; border: 0px solid #ffff…" at bounding box center [704, 391] width 733 height 626
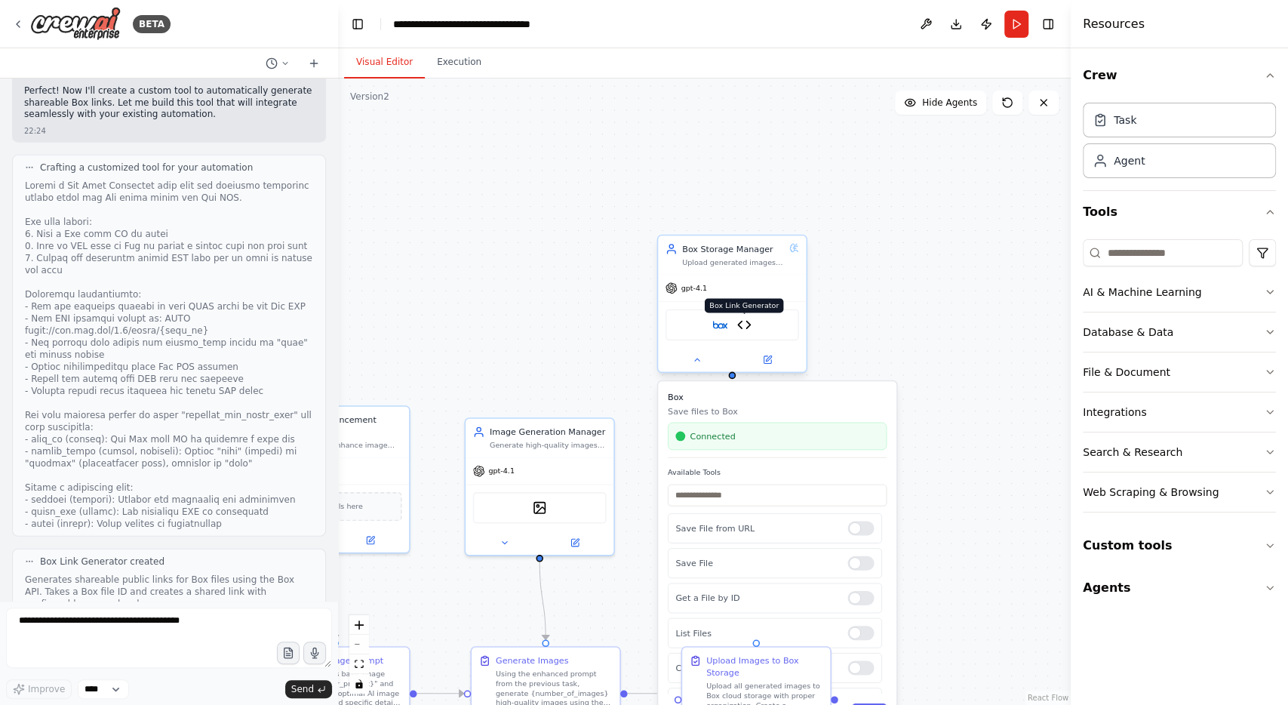
click at [743, 327] on img at bounding box center [744, 325] width 14 height 14
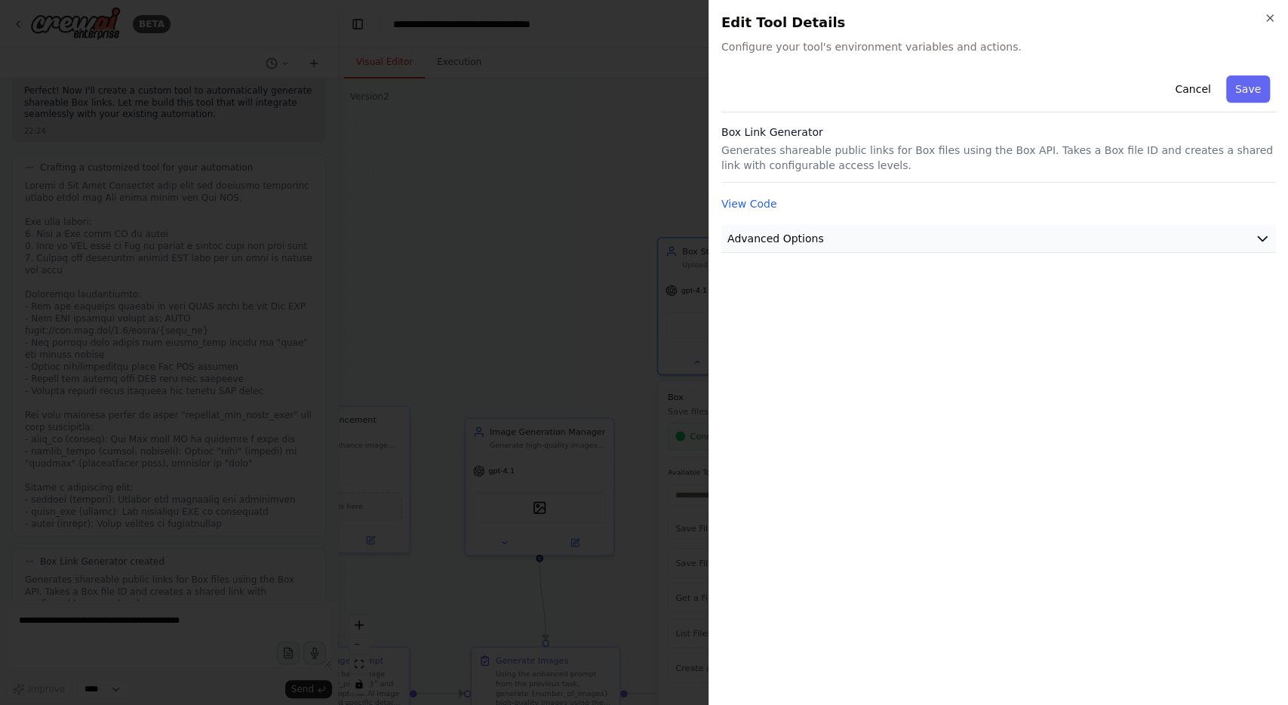
scroll to position [6390, 0]
click at [940, 229] on button "Advanced Options" at bounding box center [999, 239] width 555 height 28
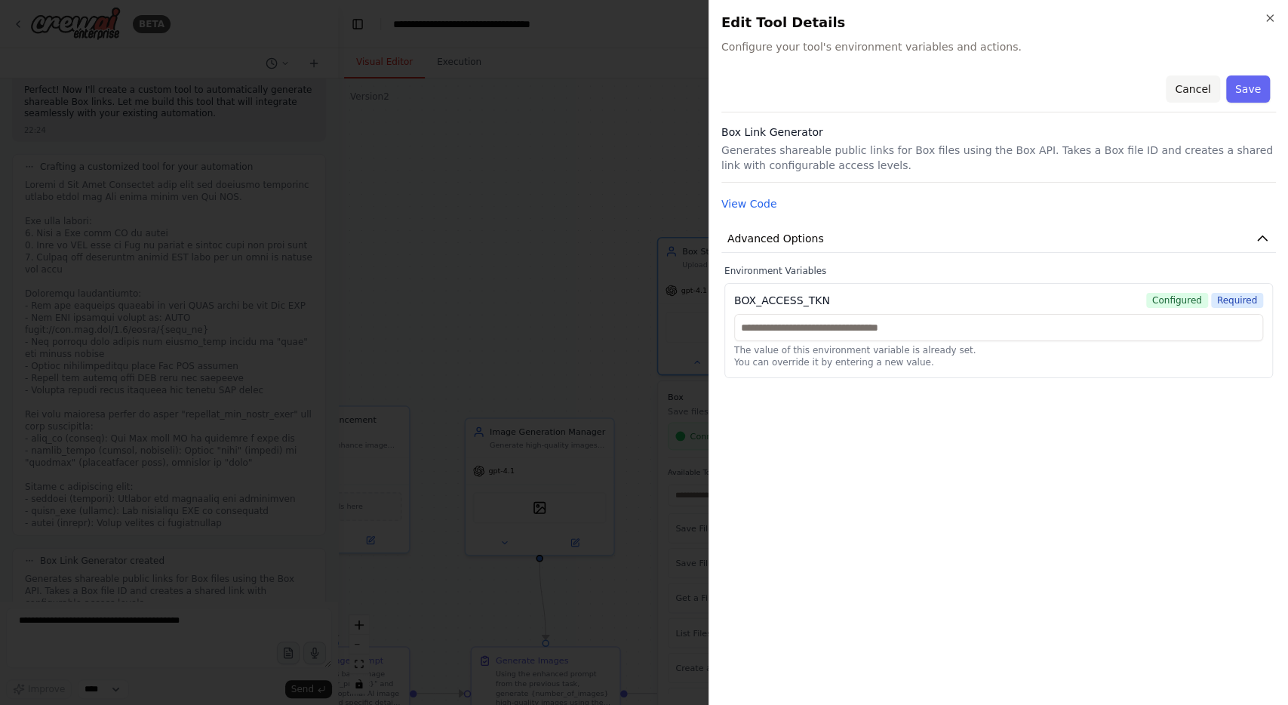
click at [1193, 86] on button "Cancel" at bounding box center [1193, 88] width 54 height 27
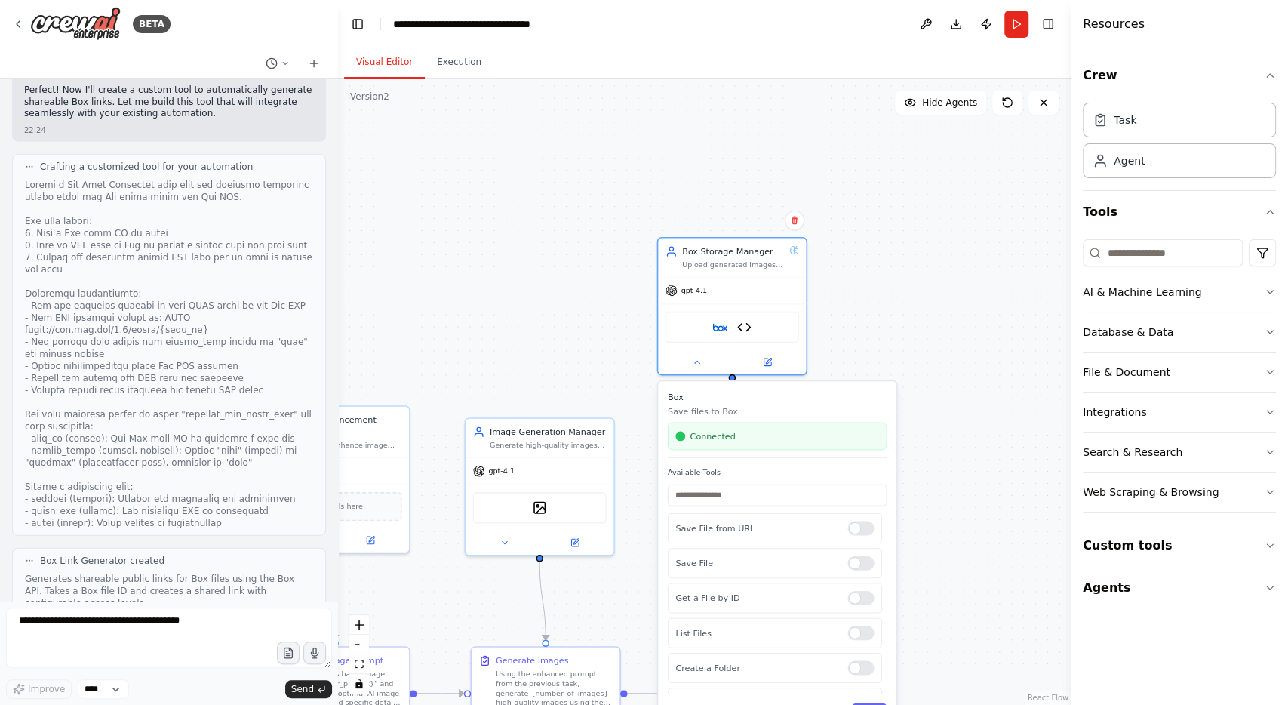
scroll to position [6389, 0]
click at [940, 223] on div ".deletable-edge-delete-btn { width: 20px; height: 20px; border: 0px solid #ffff…" at bounding box center [704, 391] width 733 height 626
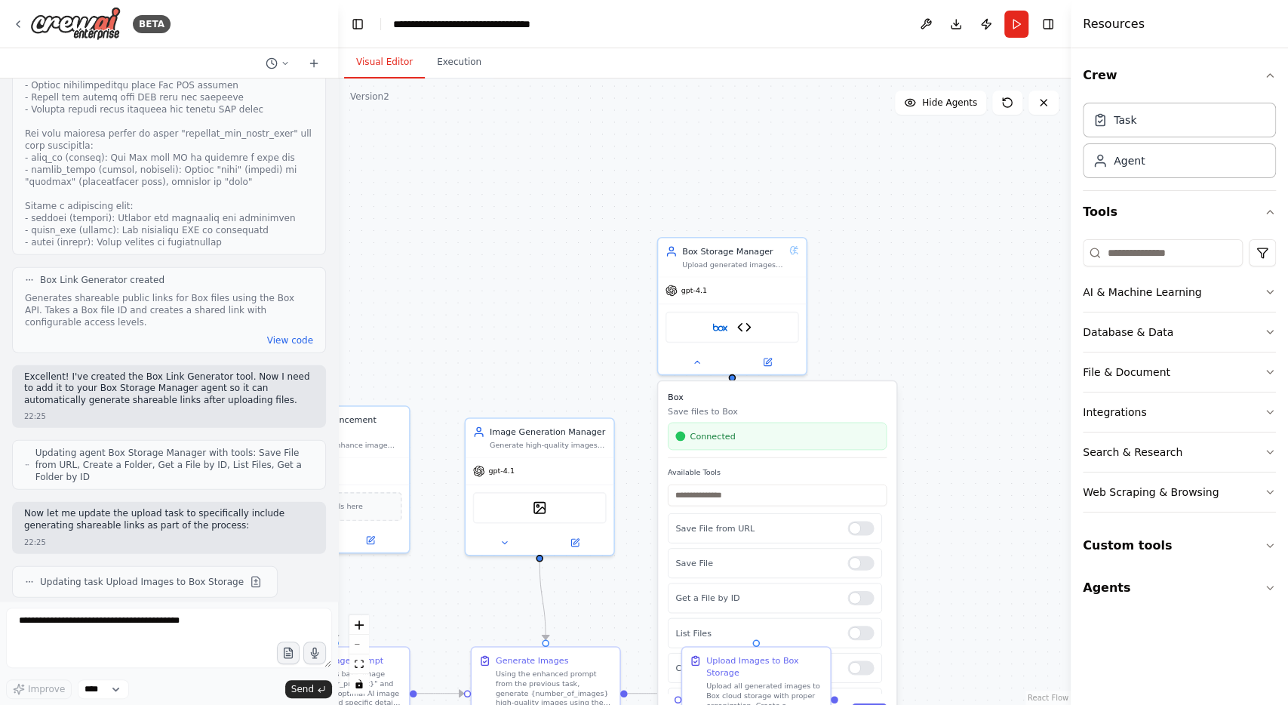
scroll to position [6788, 0]
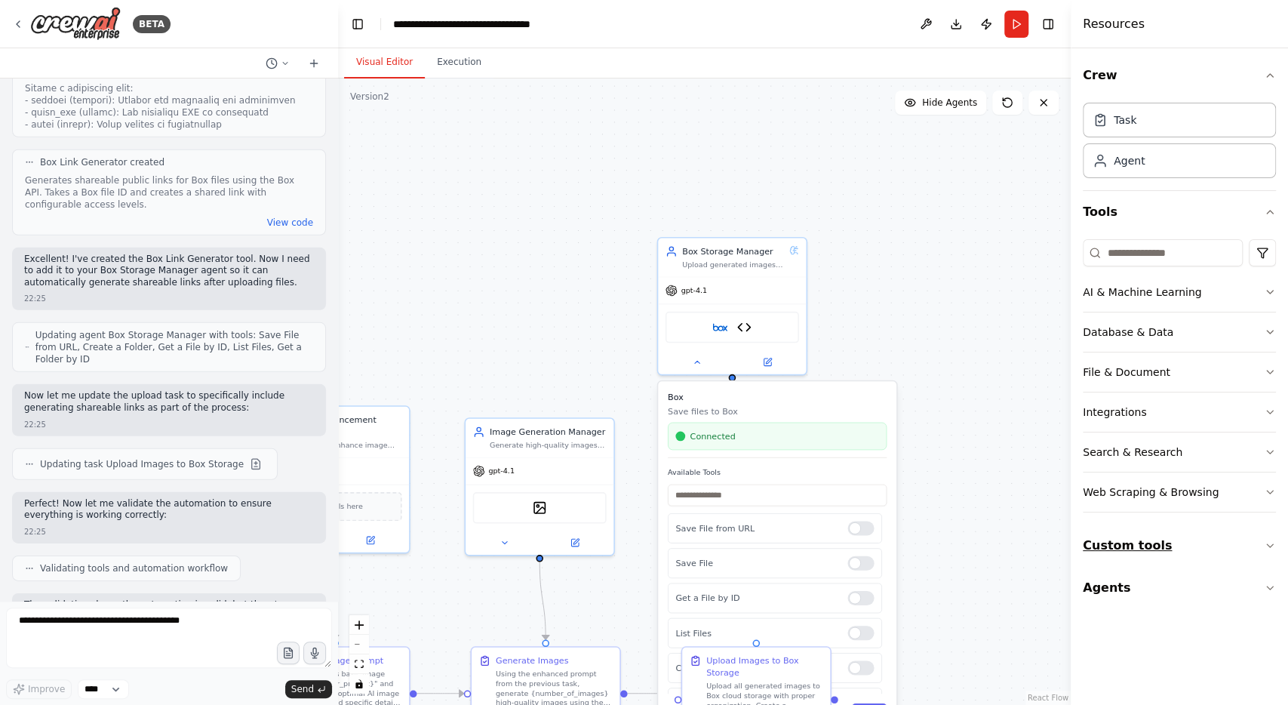
click at [1152, 549] on button "Custom tools" at bounding box center [1179, 546] width 193 height 42
click at [14, 17] on div "BETA" at bounding box center [91, 24] width 158 height 34
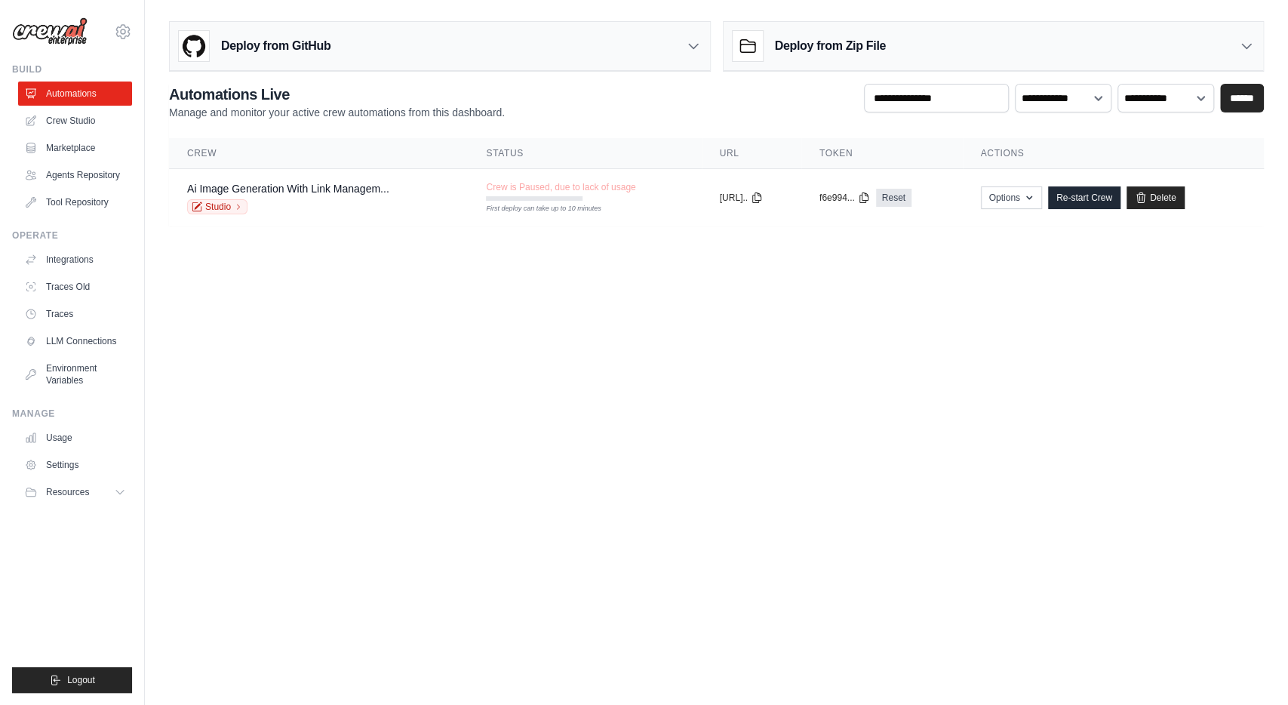
click at [389, 383] on body "[EMAIL_ADDRESS][DOMAIN_NAME] Settings Build Automations" at bounding box center [644, 352] width 1288 height 705
click at [520, 414] on body "[EMAIL_ADDRESS][DOMAIN_NAME] Settings Build Automations" at bounding box center [644, 352] width 1288 height 705
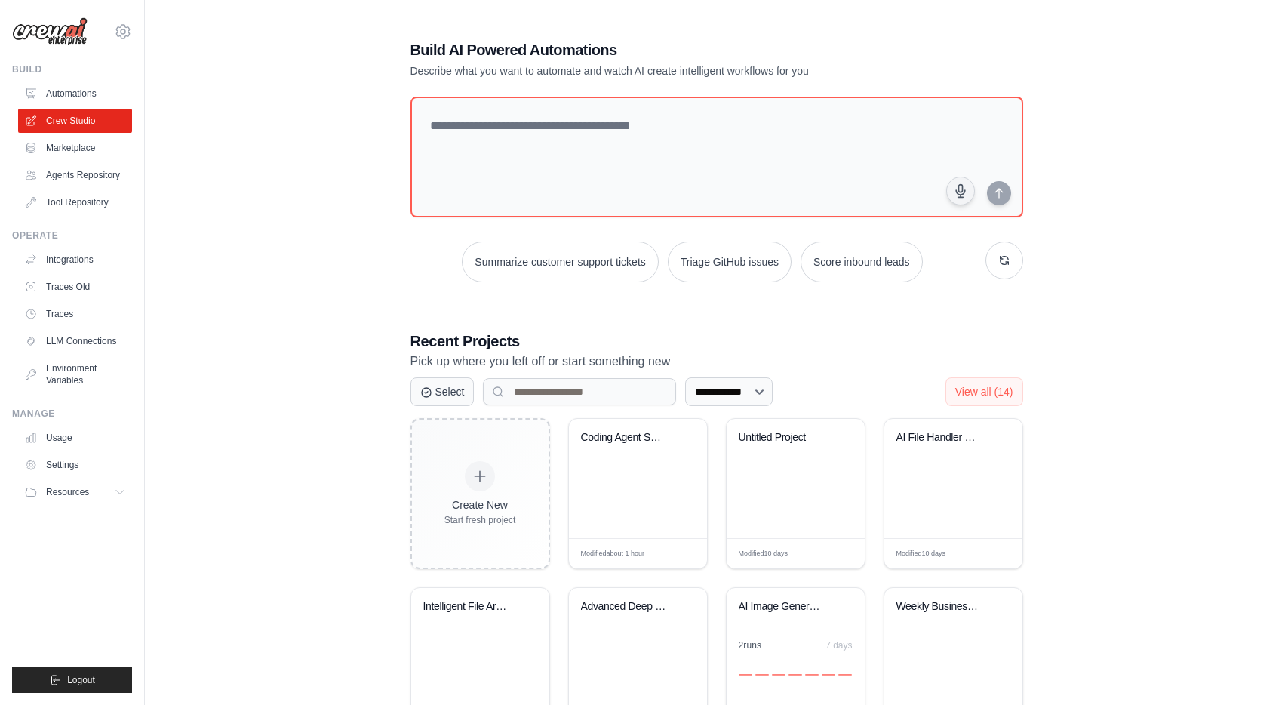
scroll to position [237, 0]
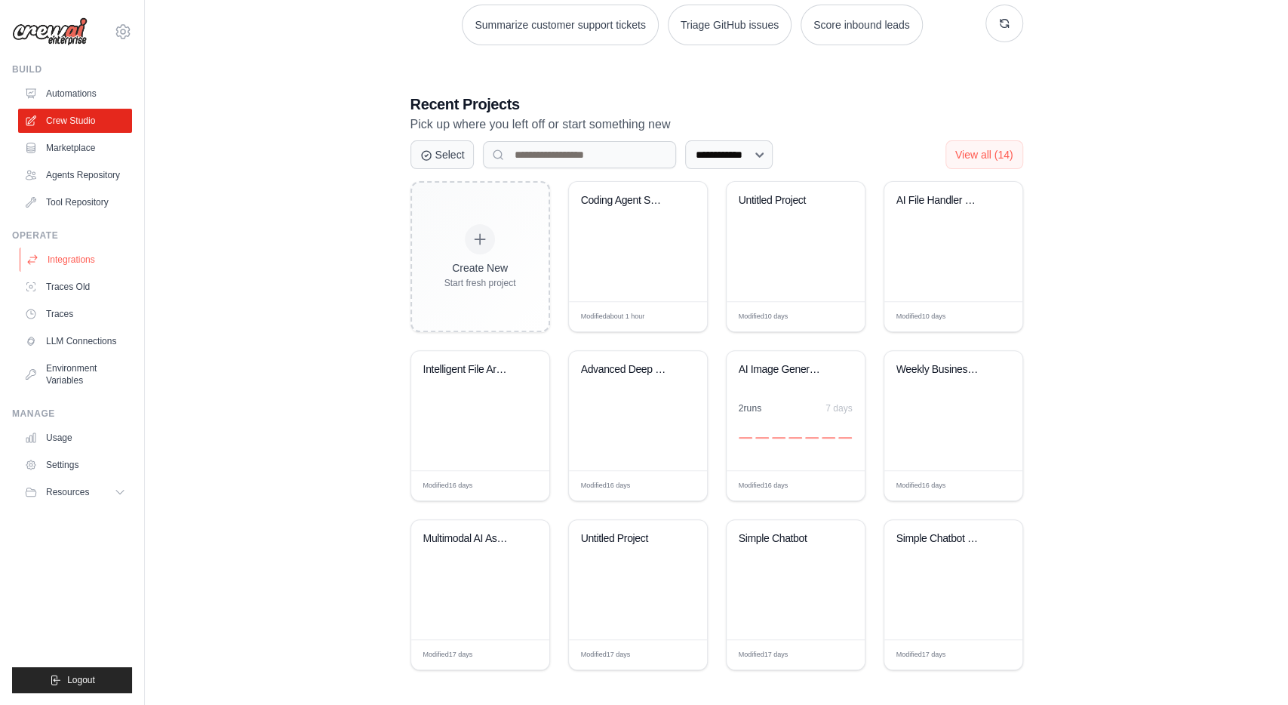
click at [82, 260] on link "Integrations" at bounding box center [77, 260] width 114 height 24
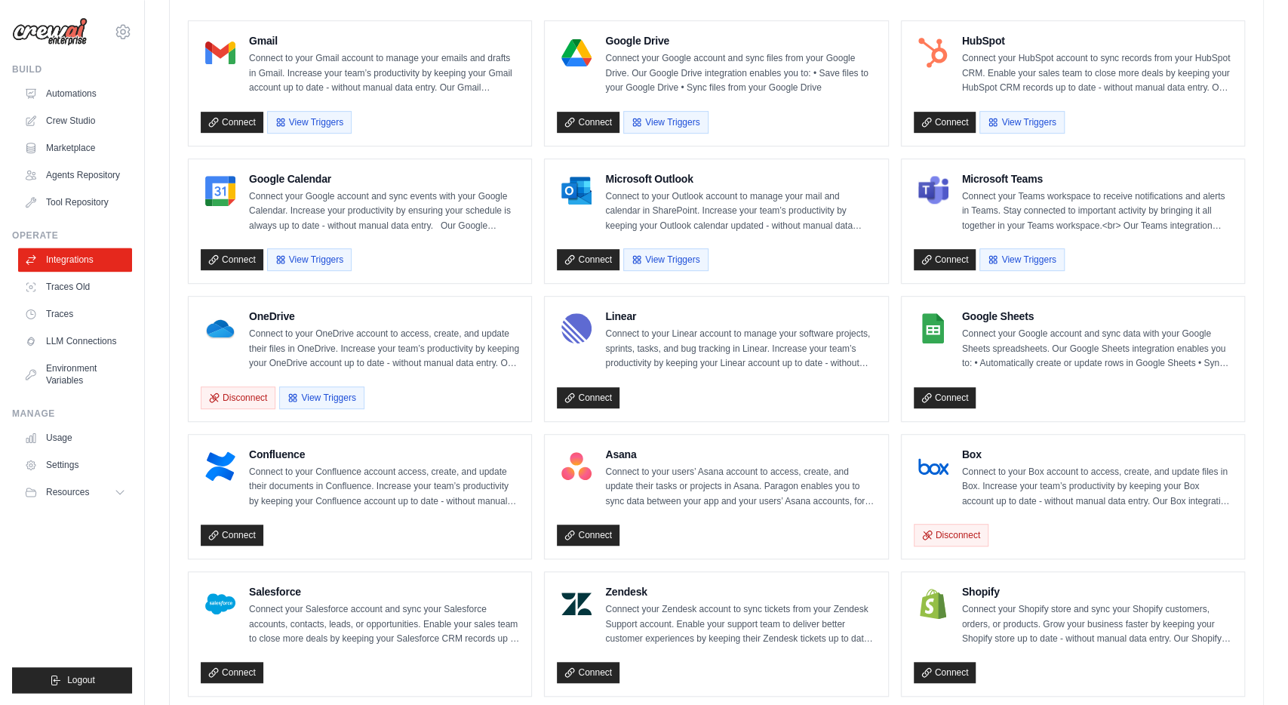
scroll to position [457, 0]
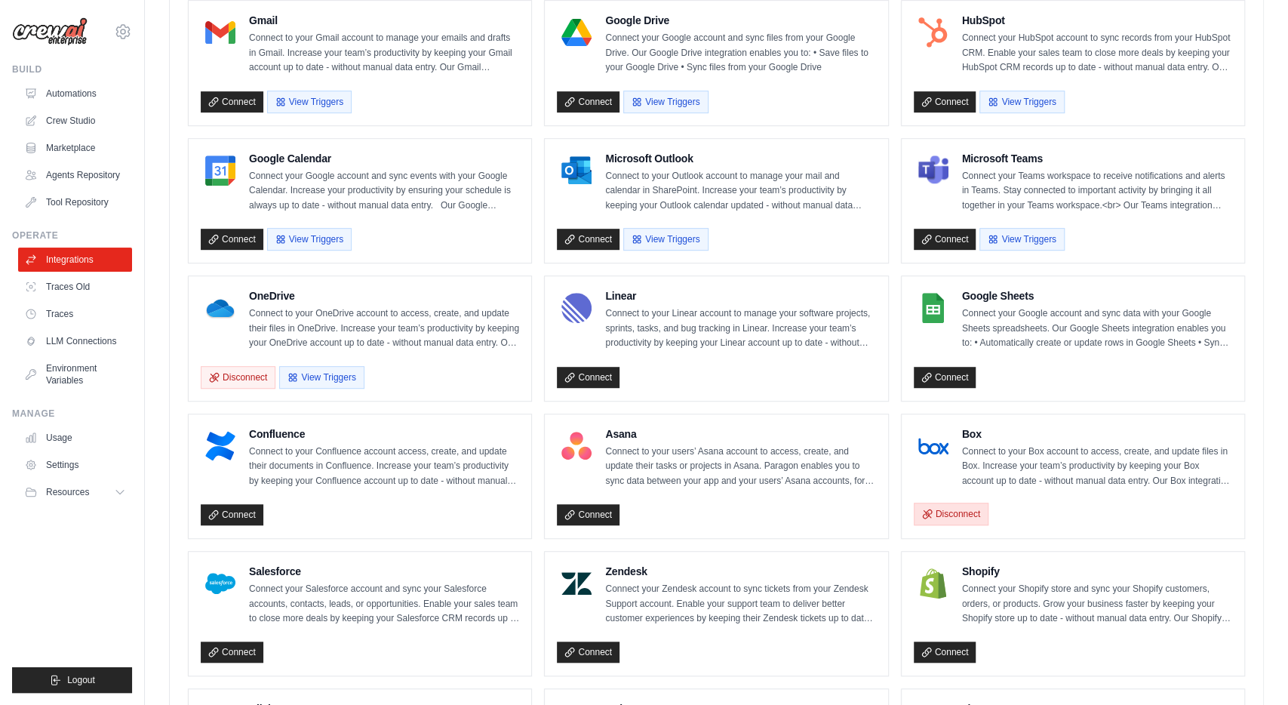
click at [955, 509] on button "Disconnect" at bounding box center [951, 514] width 75 height 23
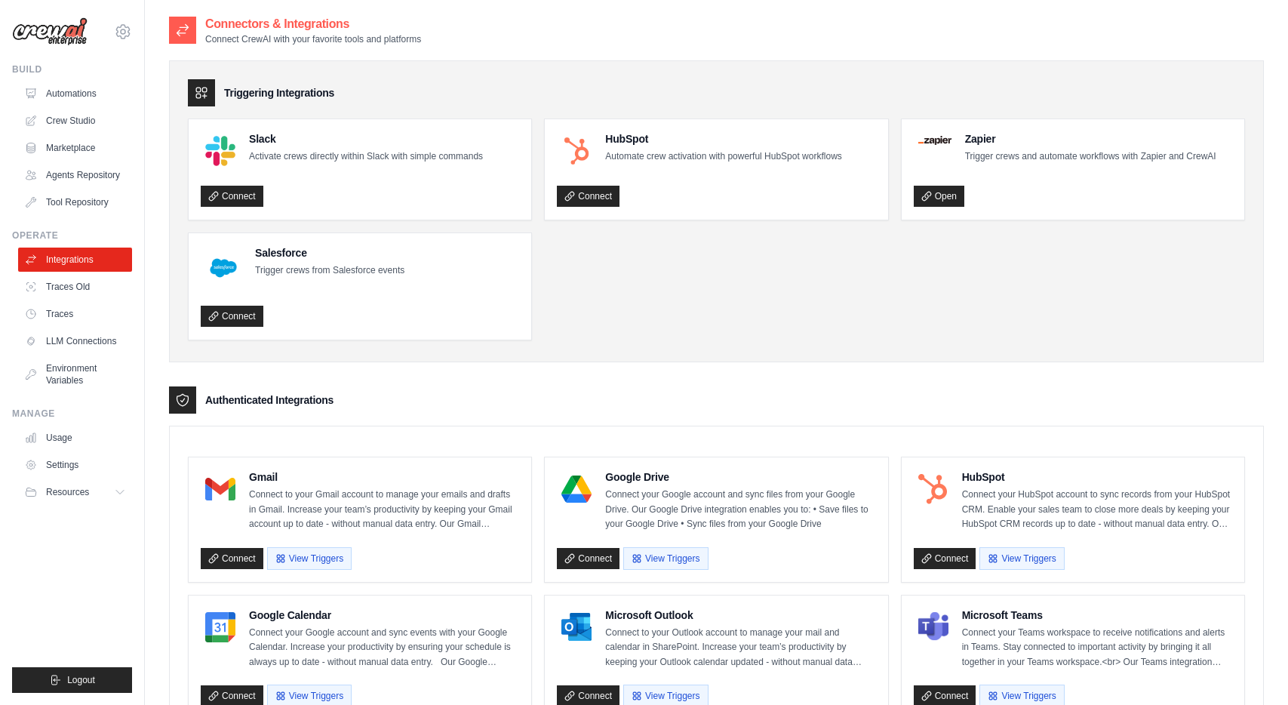
scroll to position [408, 0]
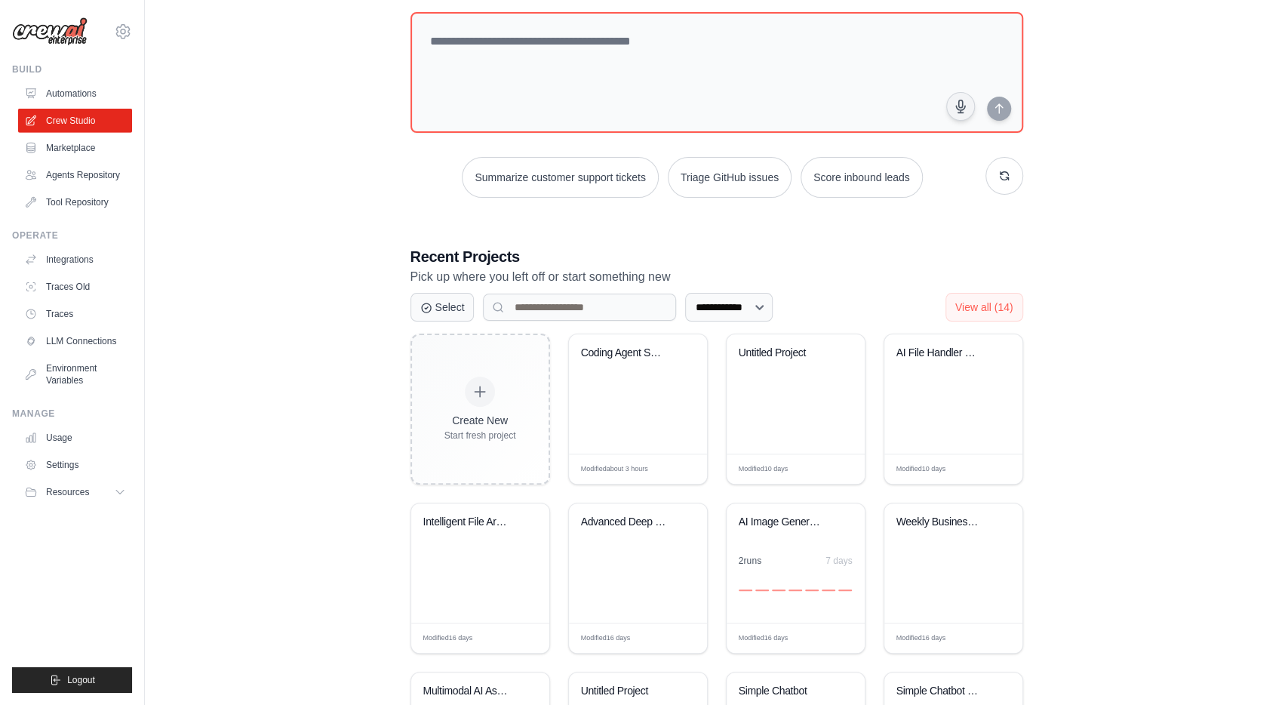
scroll to position [85, 0]
click at [611, 401] on div "Coding Agent Swarm" at bounding box center [638, 393] width 138 height 119
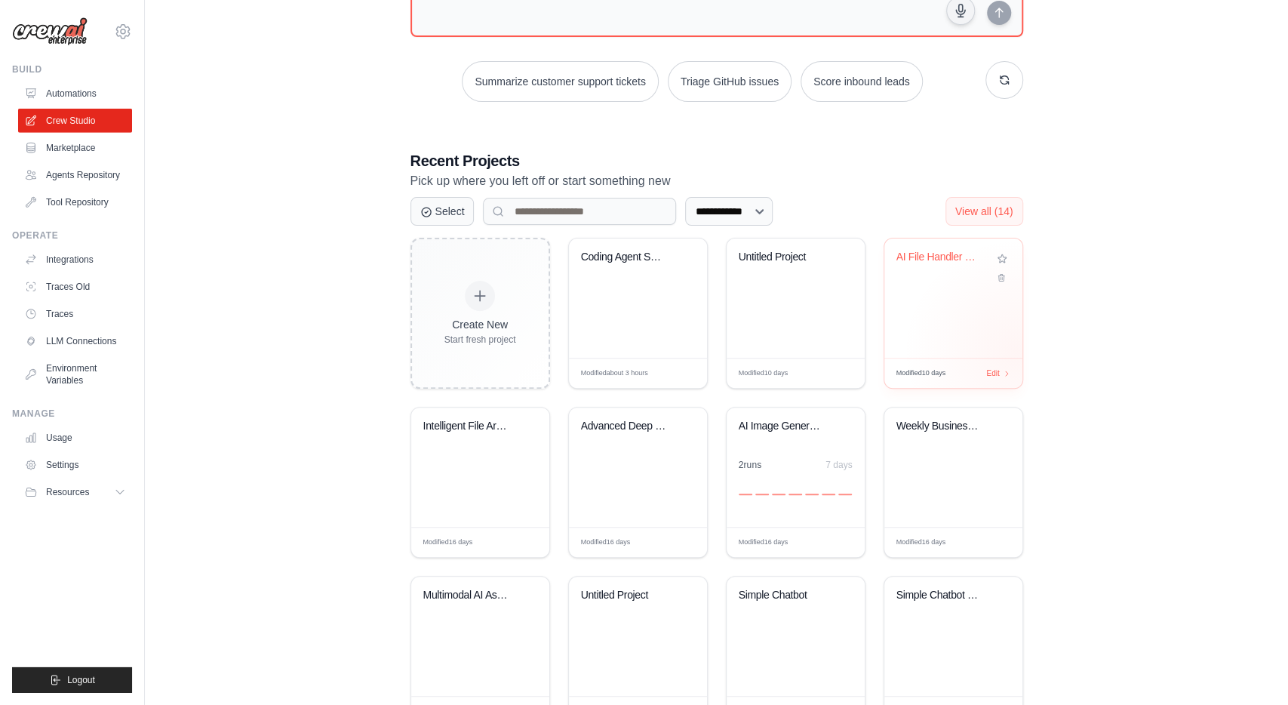
scroll to position [180, 0]
click at [948, 291] on div "AI File Handler with Memory" at bounding box center [954, 298] width 138 height 119
click at [1120, 442] on div "**********" at bounding box center [716, 293] width 1095 height 916
click at [783, 312] on div "Untitled Project" at bounding box center [796, 298] width 138 height 119
click at [1115, 309] on div "**********" at bounding box center [716, 293] width 1095 height 916
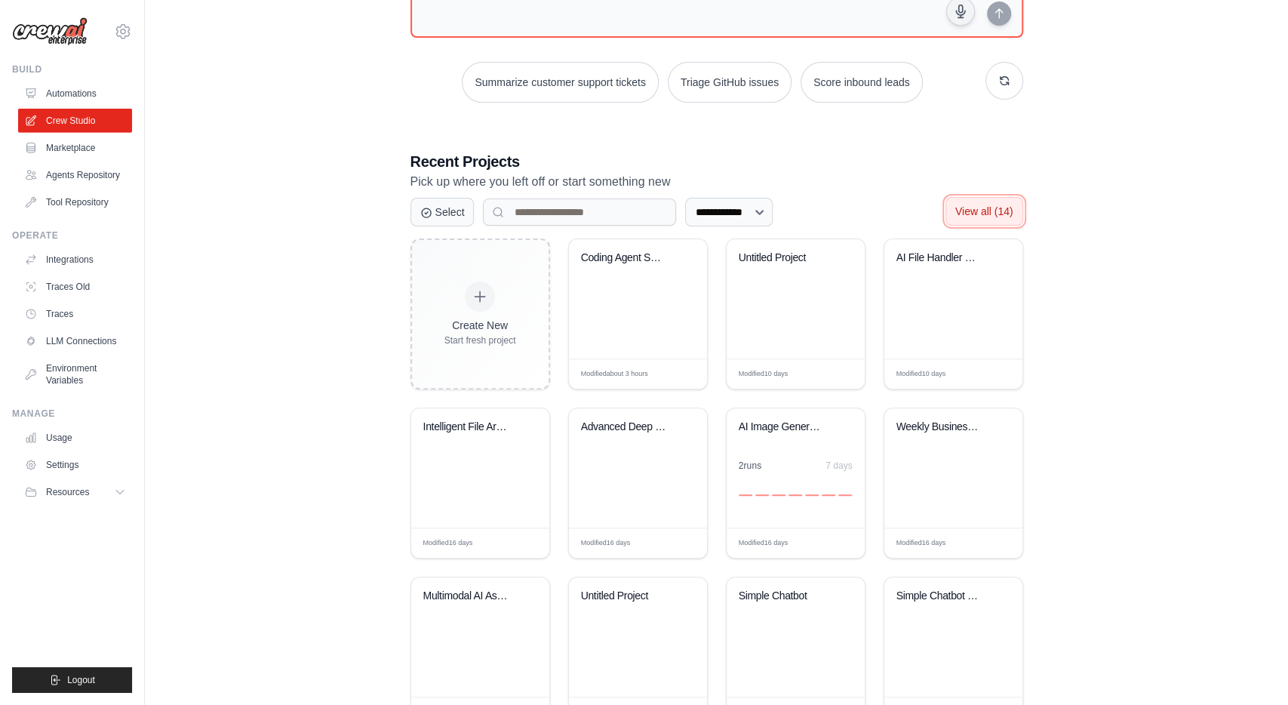
click at [974, 210] on span "View all (14)" at bounding box center [984, 211] width 58 height 12
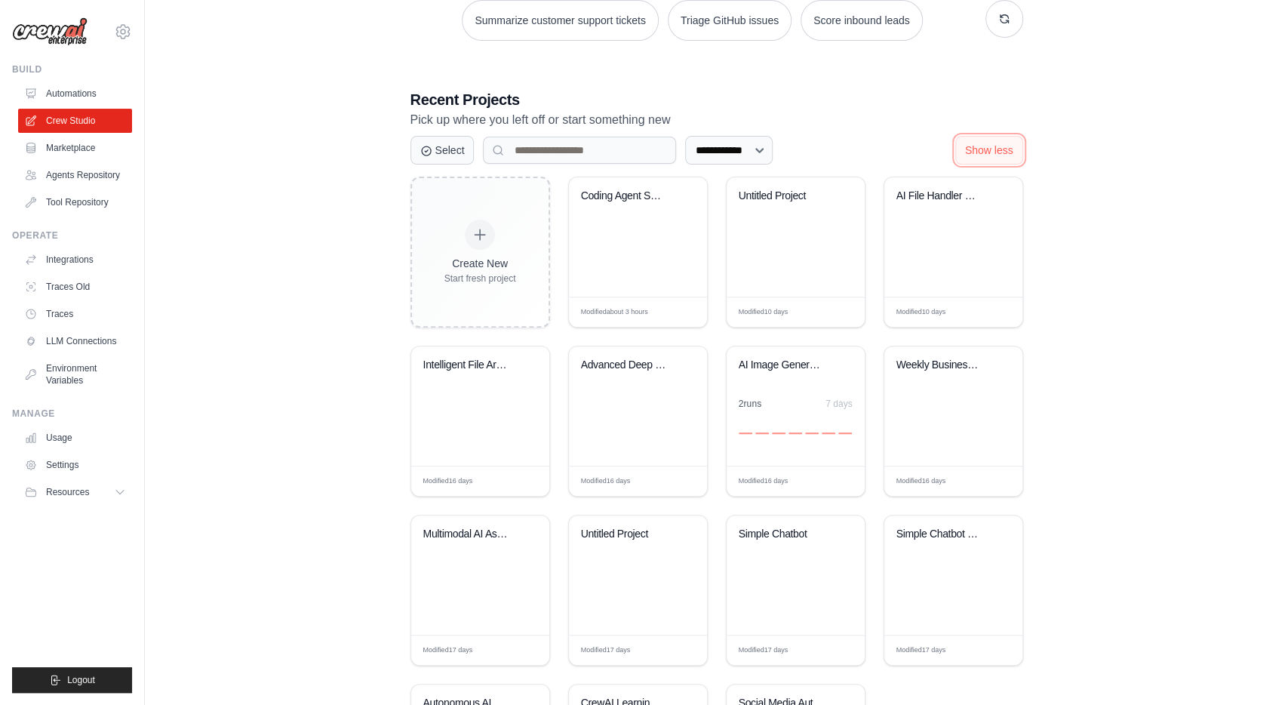
scroll to position [242, 0]
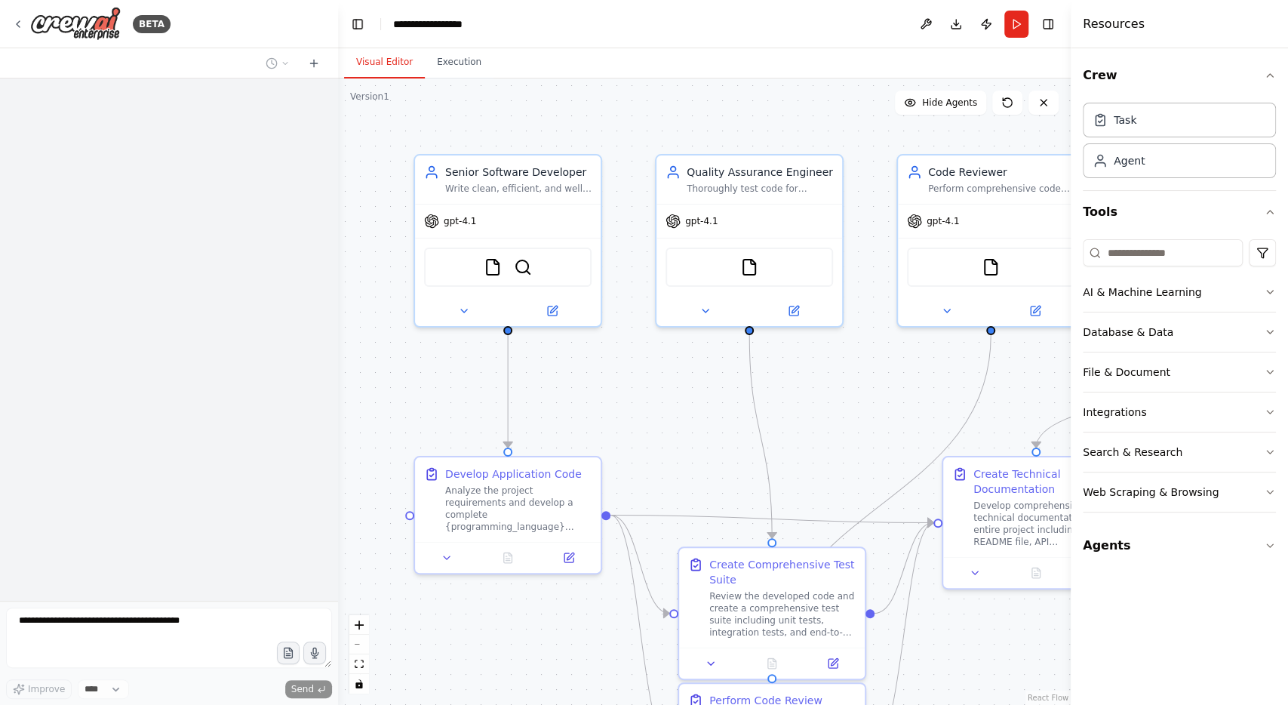
scroll to position [1260, 0]
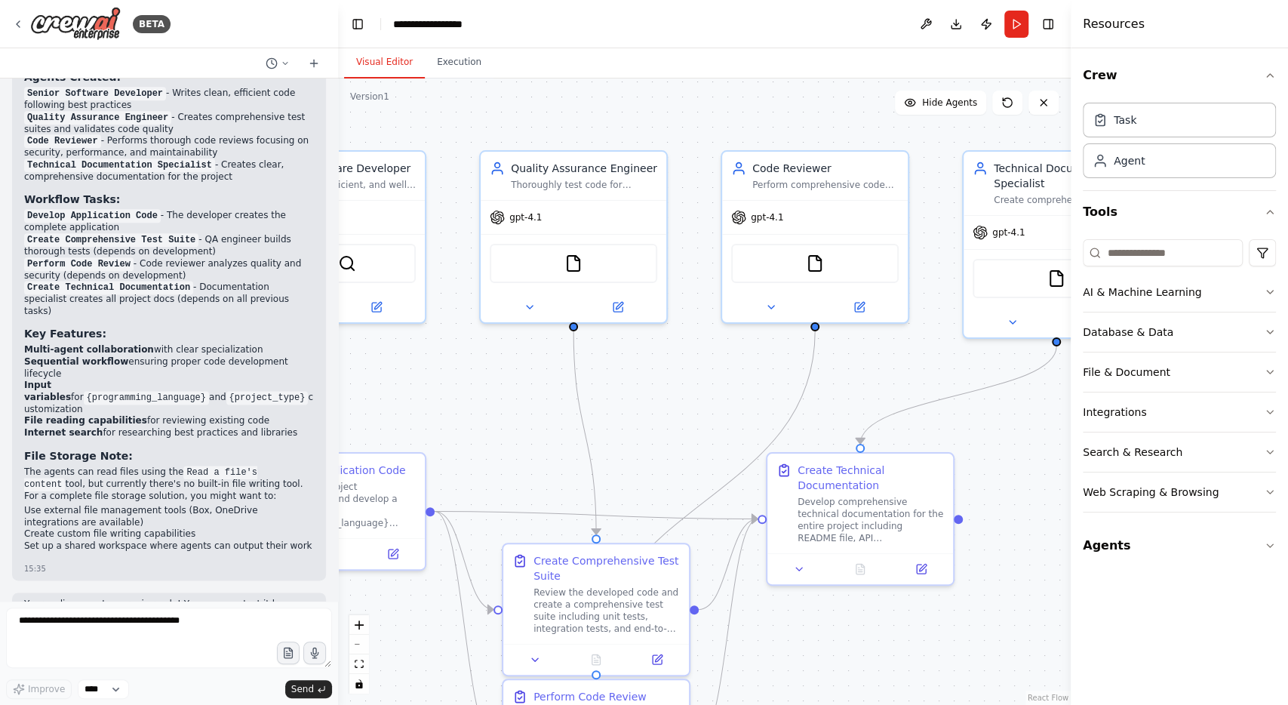
drag, startPoint x: 884, startPoint y: 389, endPoint x: 658, endPoint y: 392, distance: 225.7
click at [658, 392] on div ".deletable-edge-delete-btn { width: 20px; height: 20px; border: 0px solid #ffff…" at bounding box center [704, 391] width 733 height 626
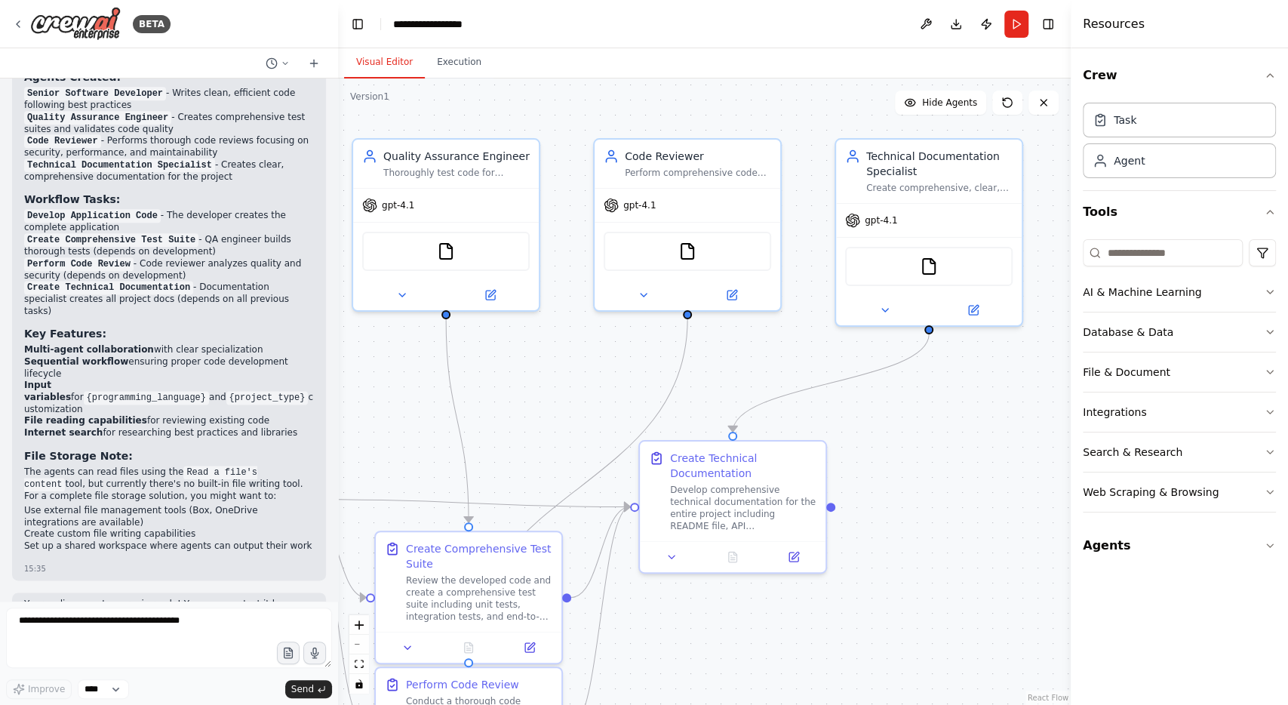
drag, startPoint x: 966, startPoint y: 455, endPoint x: 686, endPoint y: 432, distance: 280.9
click at [686, 432] on div ".deletable-edge-delete-btn { width: 20px; height: 20px; border: 0px solid #ffff…" at bounding box center [704, 391] width 733 height 626
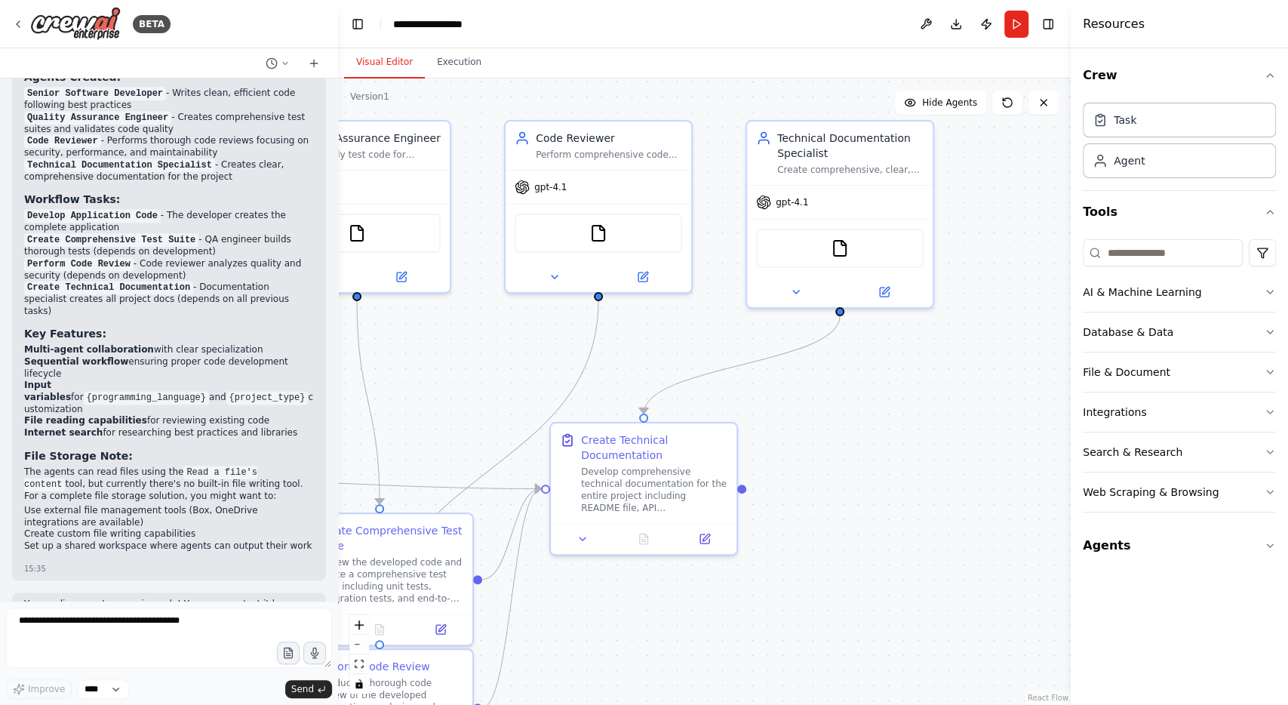
drag, startPoint x: 378, startPoint y: 348, endPoint x: 544, endPoint y: 326, distance: 167.5
click at [544, 326] on div ".deletable-edge-delete-btn { width: 20px; height: 20px; border: 0px solid #ffff…" at bounding box center [704, 391] width 733 height 626
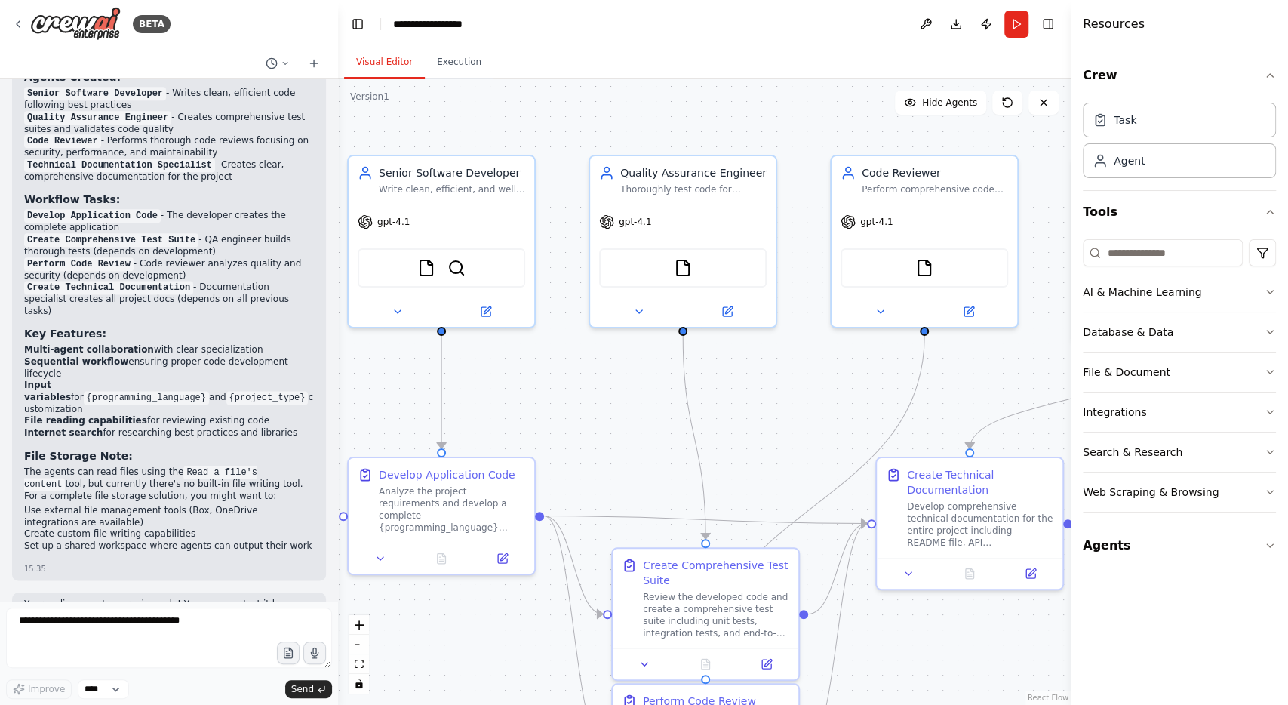
drag, startPoint x: 544, startPoint y: 326, endPoint x: 817, endPoint y: 369, distance: 276.6
click at [817, 369] on div ".deletable-edge-delete-btn { width: 20px; height: 20px; border: 0px solid #ffff…" at bounding box center [704, 391] width 733 height 626
click at [25, 22] on div "BETA" at bounding box center [91, 24] width 158 height 34
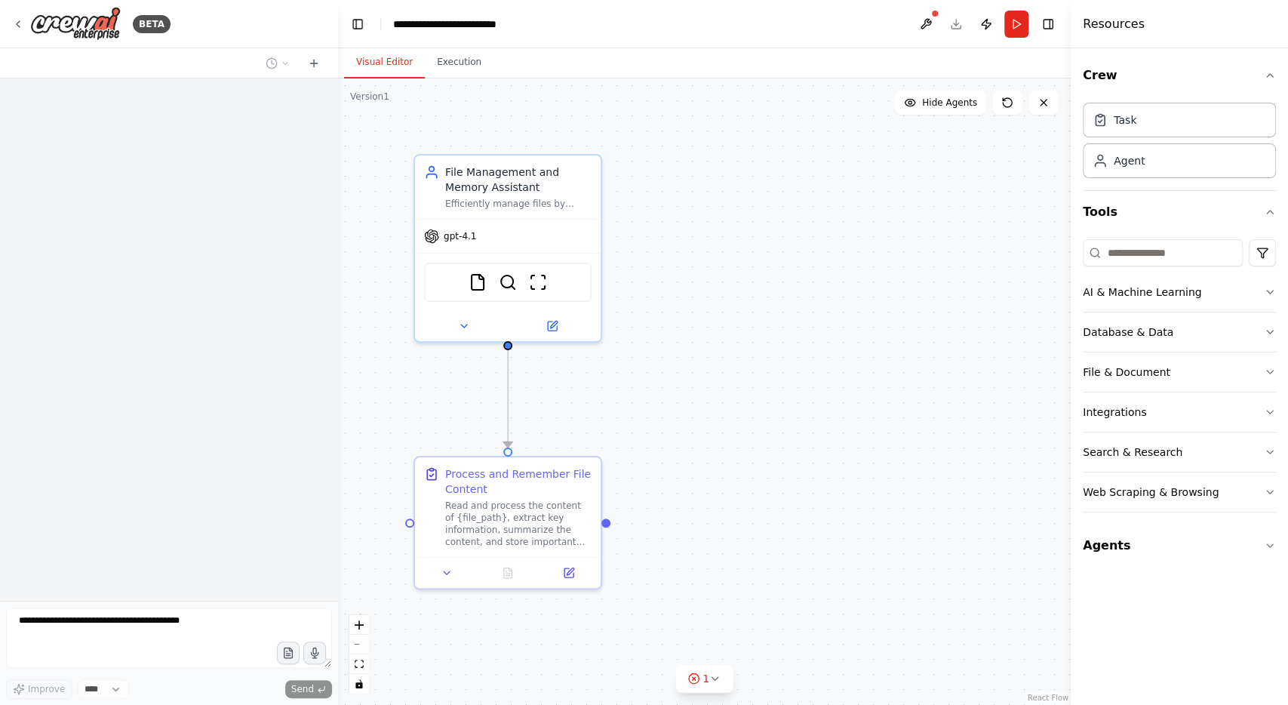
scroll to position [1154, 0]
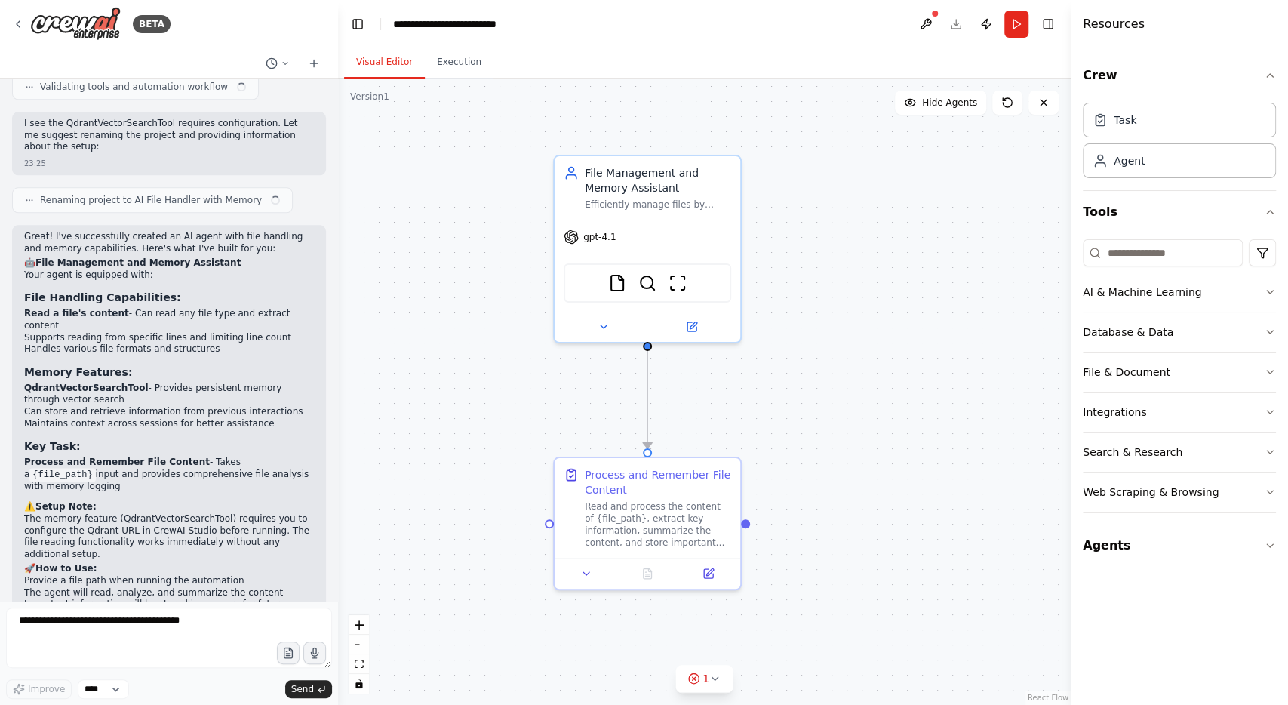
drag, startPoint x: 706, startPoint y: 408, endPoint x: 863, endPoint y: 411, distance: 157.0
click at [863, 411] on div ".deletable-edge-delete-btn { width: 20px; height: 20px; border: 0px solid #ffff…" at bounding box center [704, 391] width 733 height 626
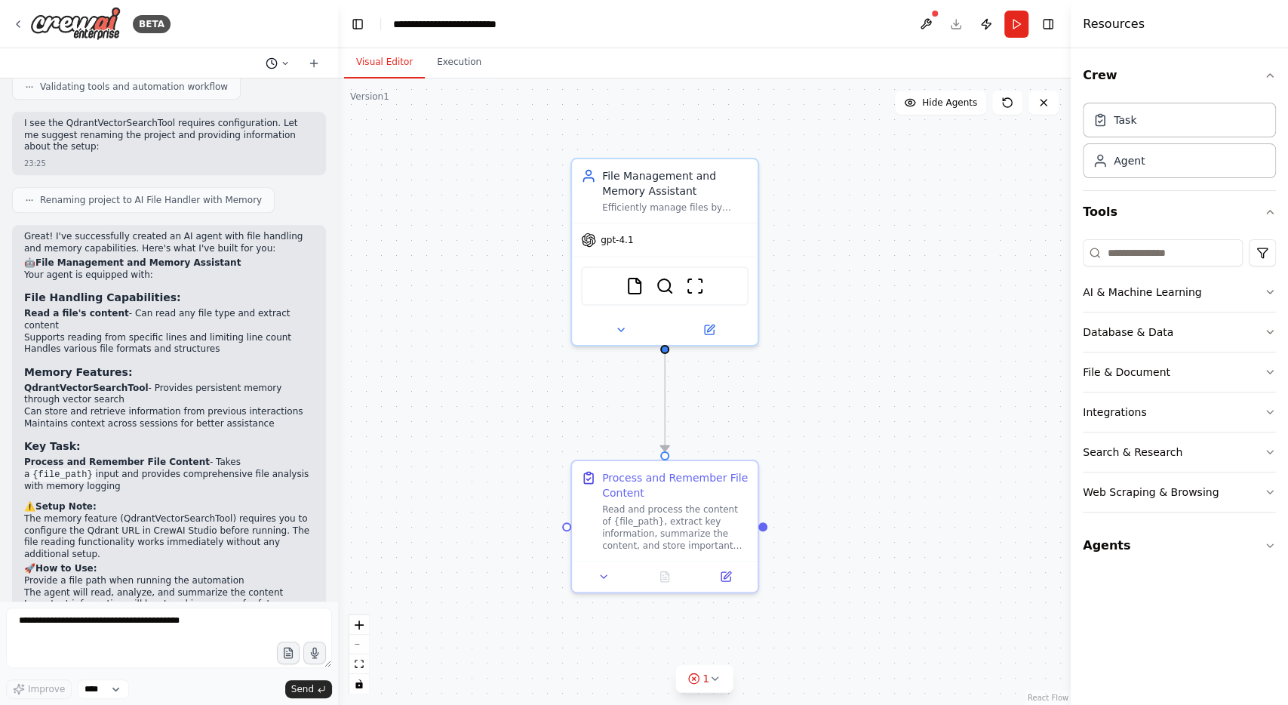
click at [287, 65] on icon at bounding box center [285, 63] width 9 height 9
click at [824, 198] on div ".deletable-edge-delete-btn { width: 20px; height: 20px; border: 0px solid #ffff…" at bounding box center [704, 391] width 733 height 626
click at [15, 22] on div at bounding box center [169, 352] width 338 height 705
click at [19, 28] on icon at bounding box center [18, 24] width 12 height 12
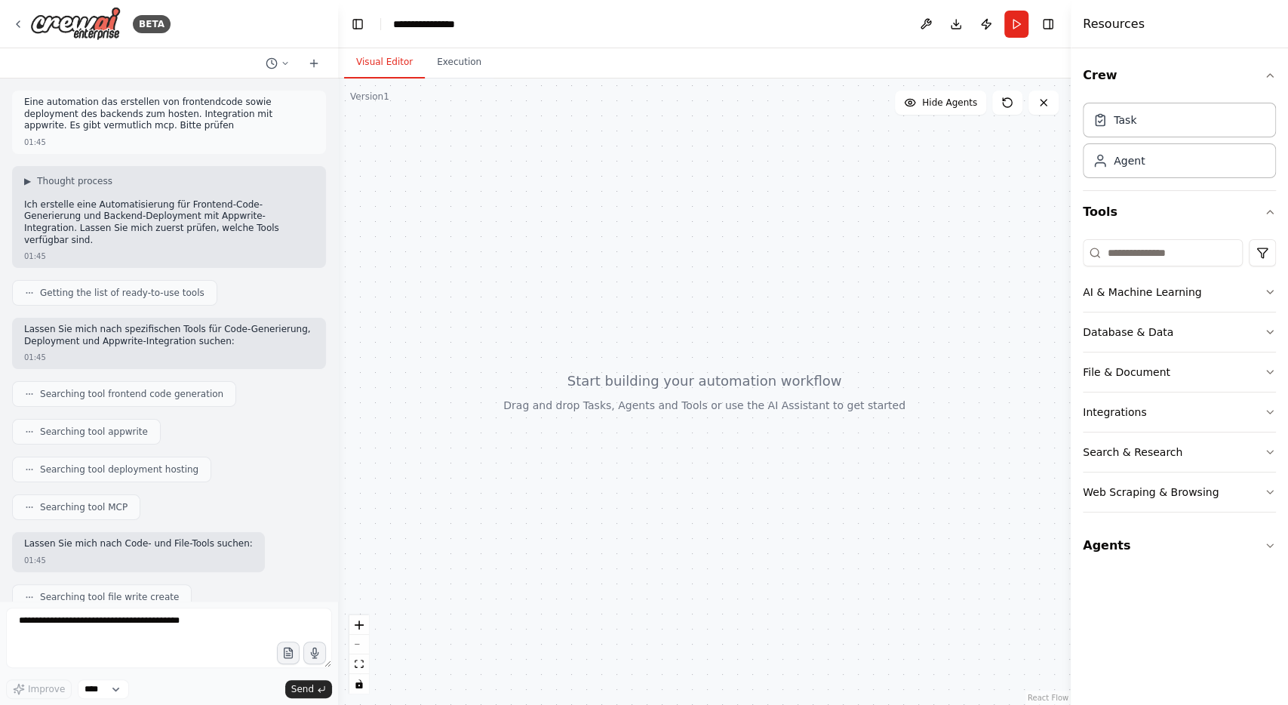
scroll to position [299, 0]
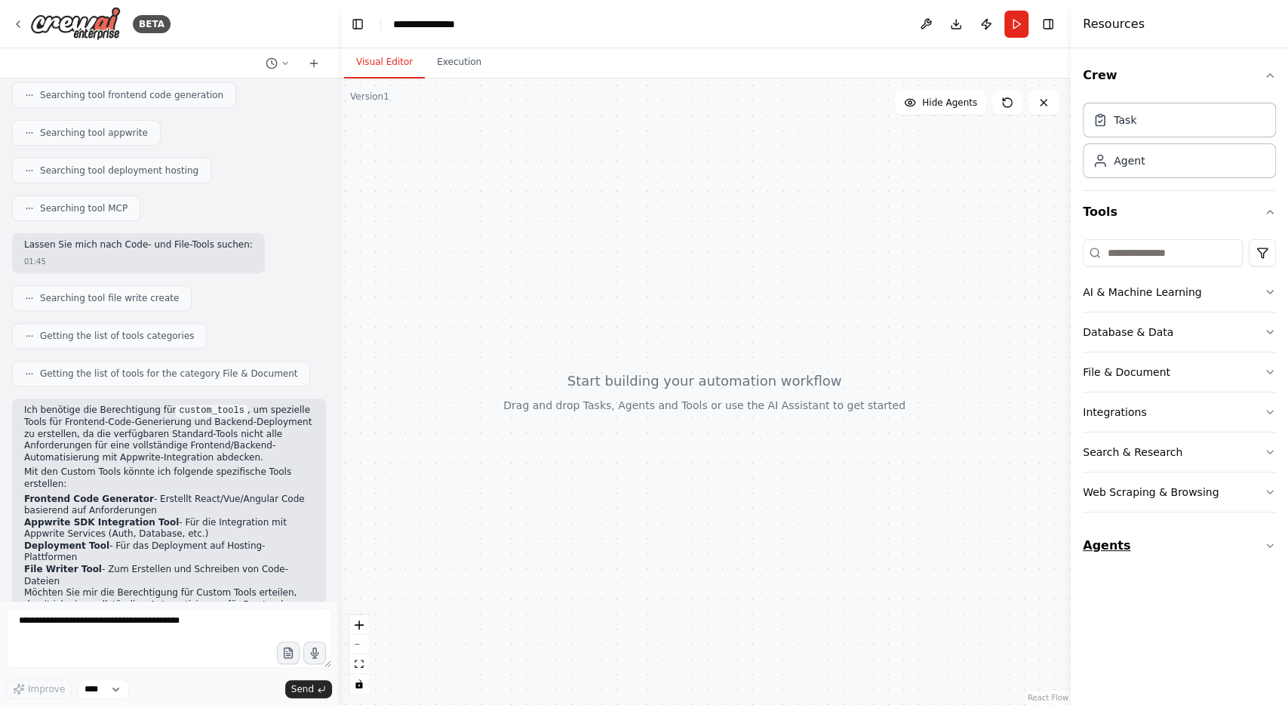
click at [1115, 537] on button "Agents" at bounding box center [1179, 546] width 193 height 42
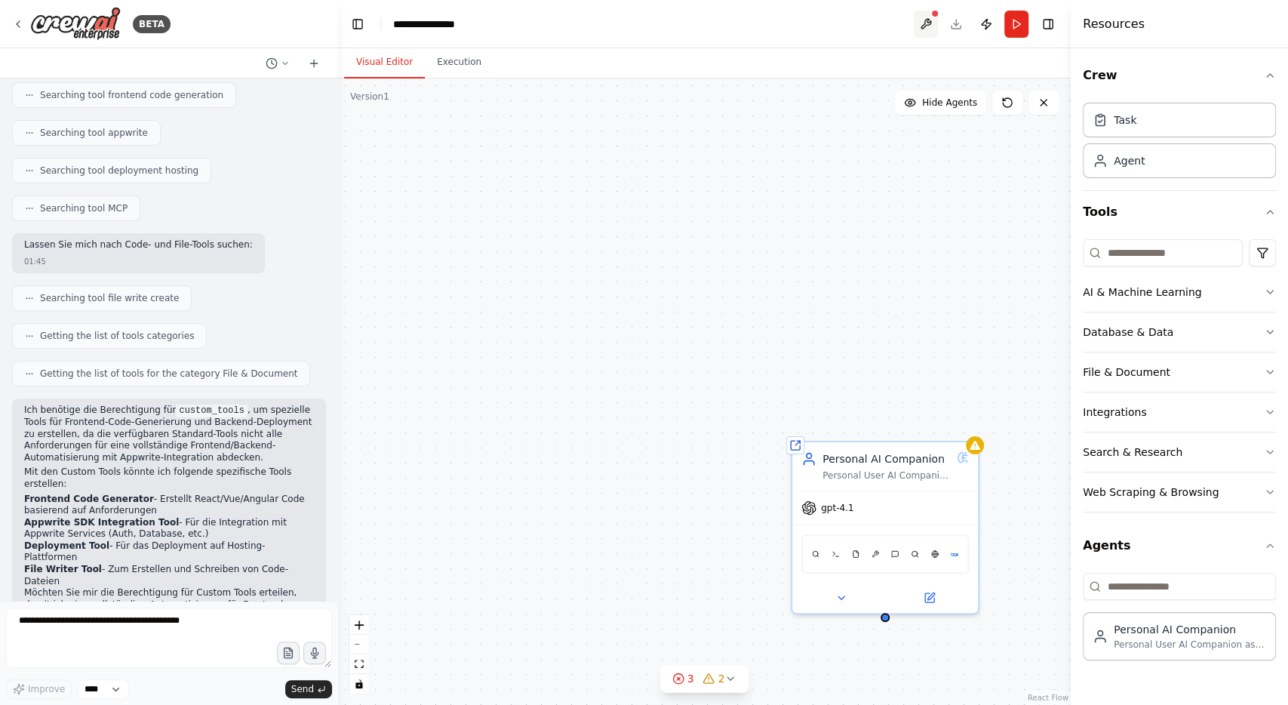
click at [928, 20] on button at bounding box center [926, 24] width 24 height 27
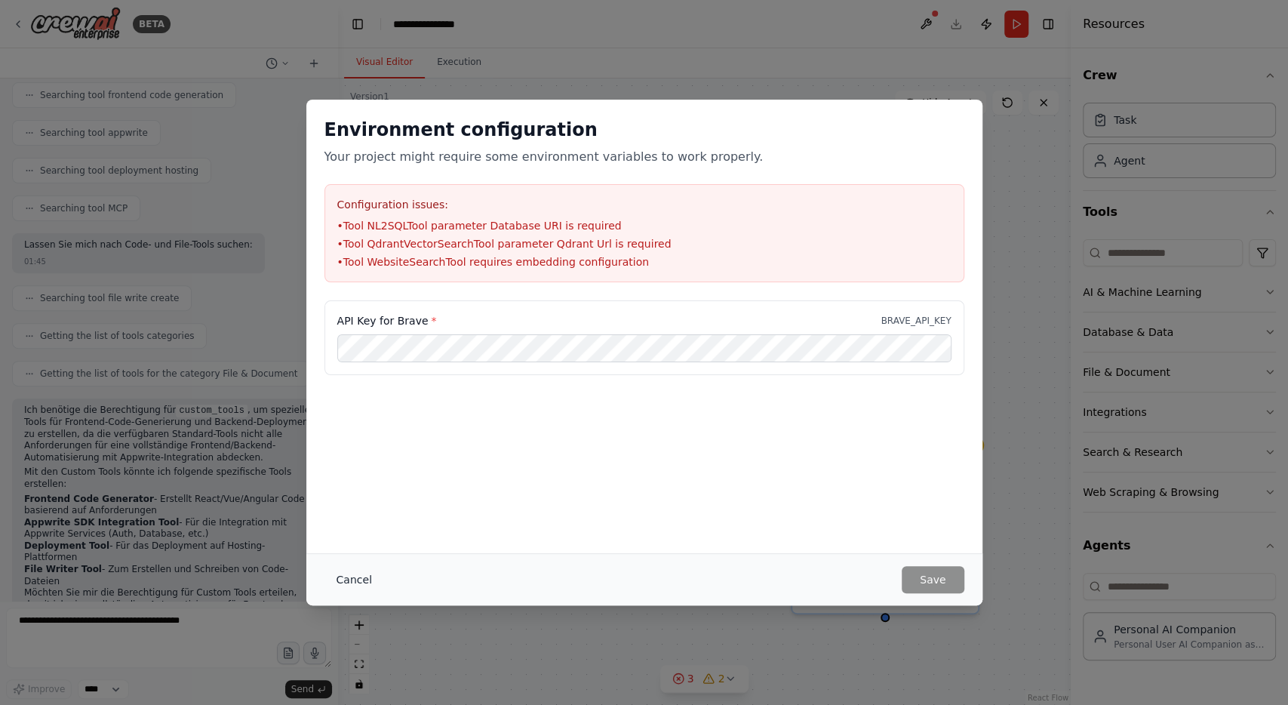
click at [360, 583] on button "Cancel" at bounding box center [355, 579] width 60 height 27
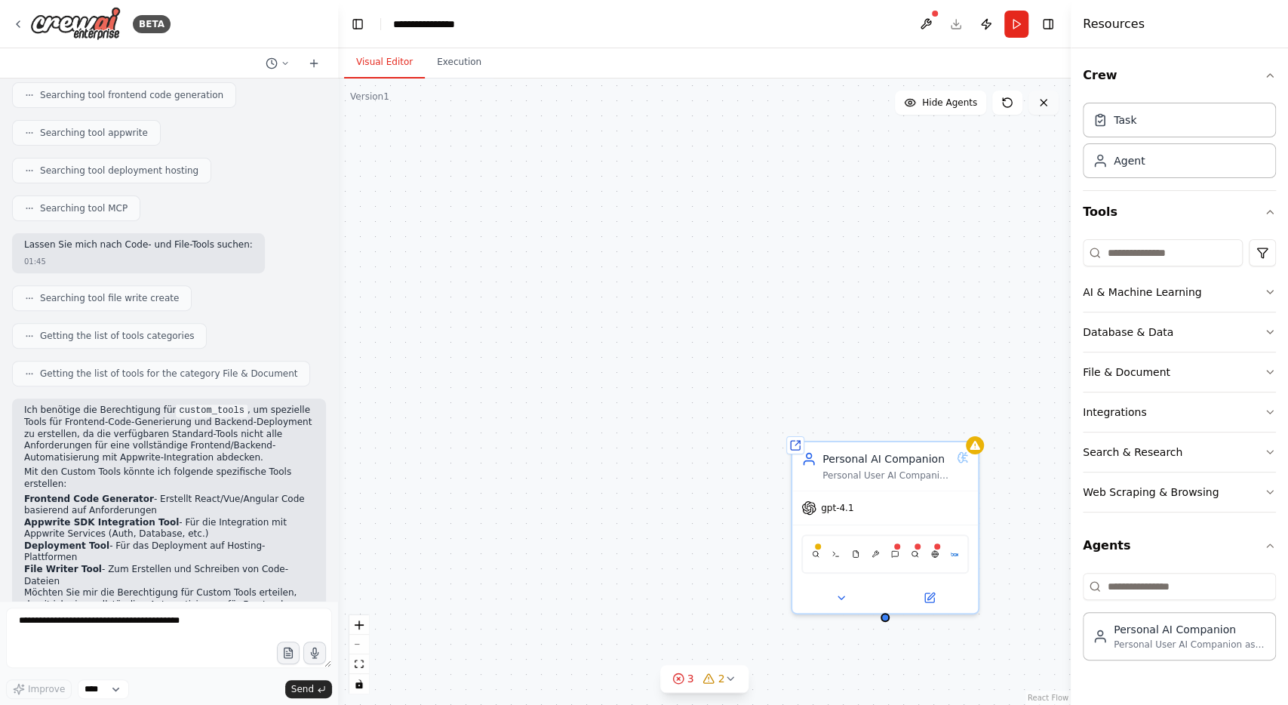
click at [1051, 98] on button at bounding box center [1044, 103] width 30 height 24
click at [1038, 105] on icon at bounding box center [1044, 103] width 12 height 12
click at [18, 23] on icon at bounding box center [18, 24] width 12 height 12
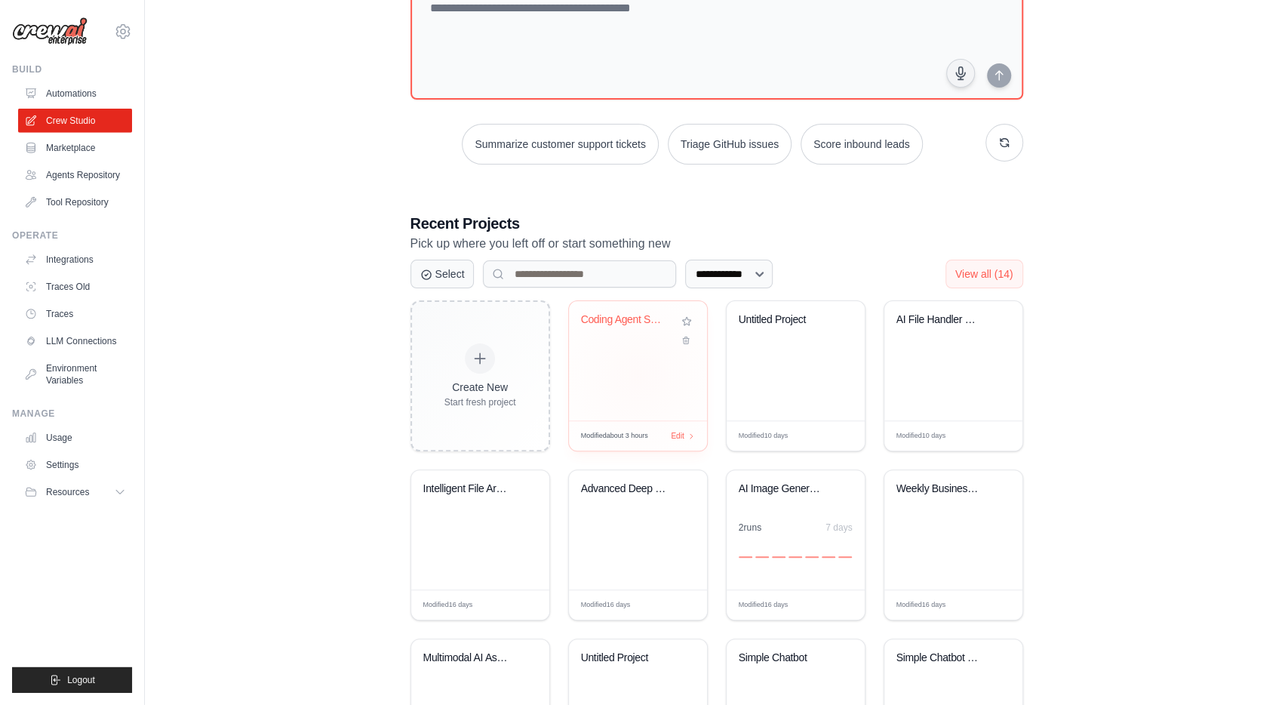
scroll to position [118, 0]
click at [801, 346] on div "Untitled Project" at bounding box center [796, 359] width 138 height 119
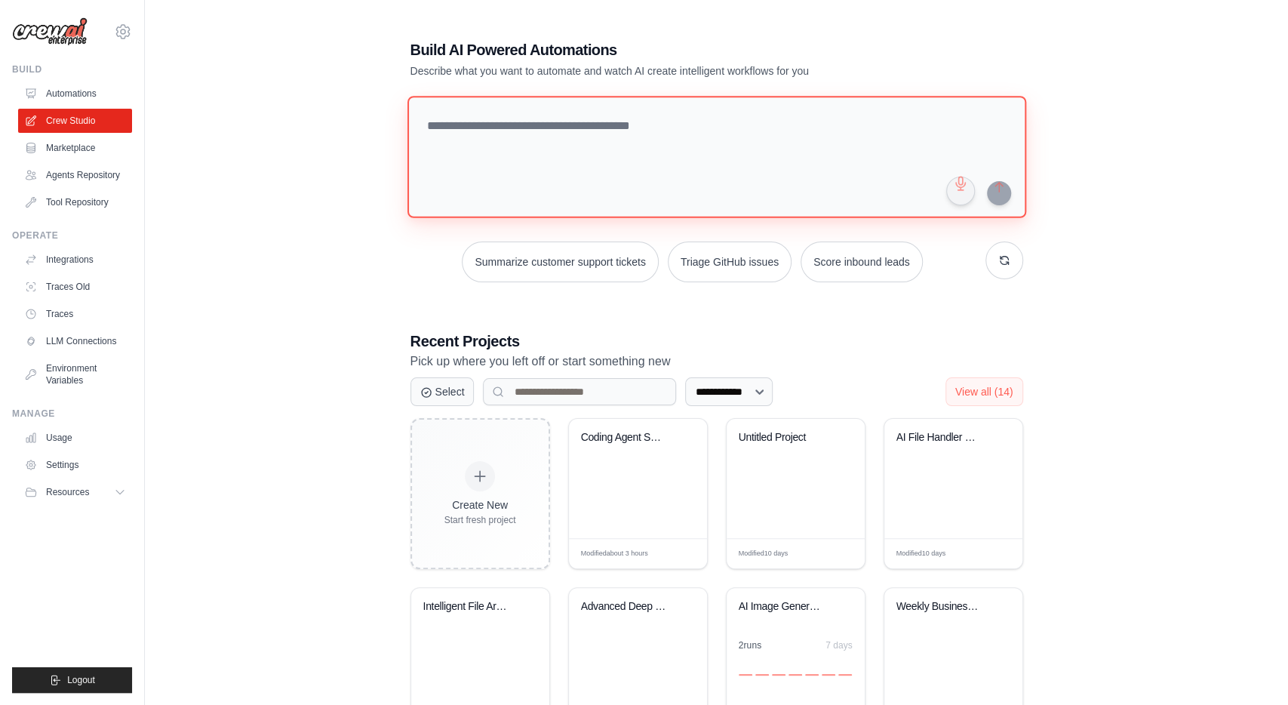
click at [607, 180] on textarea at bounding box center [716, 157] width 619 height 122
type textarea "**********"
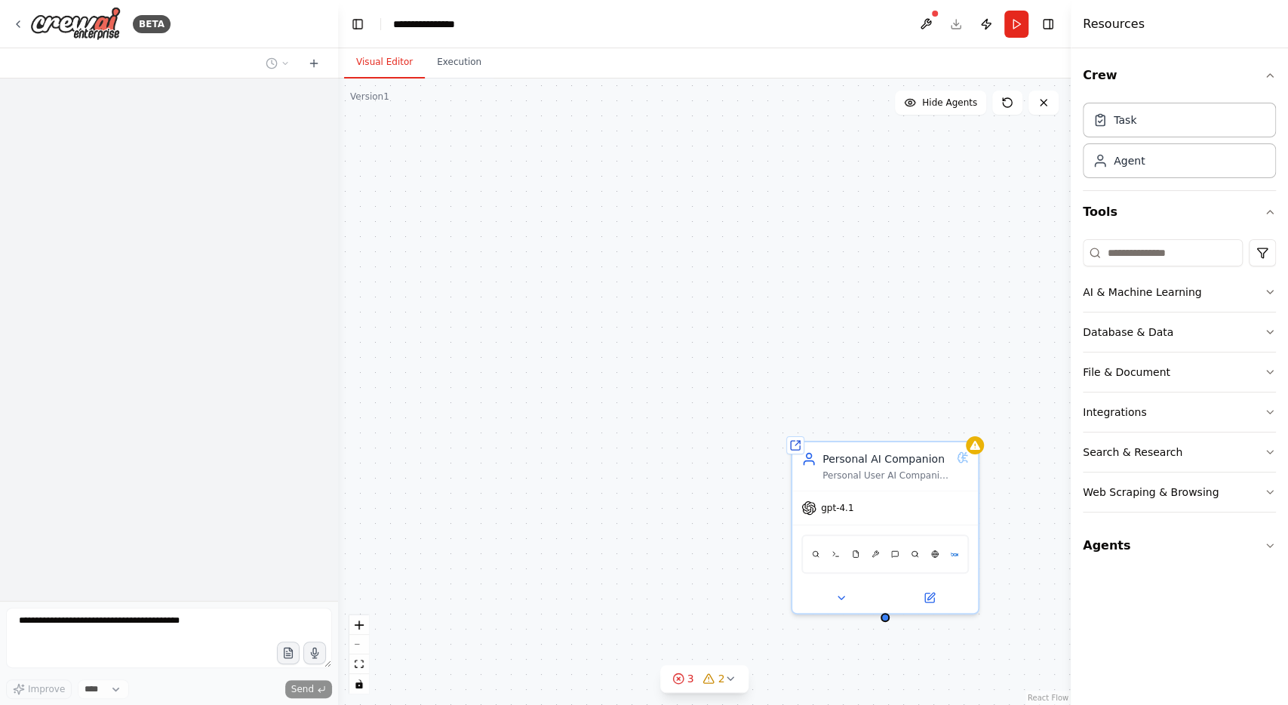
scroll to position [299, 0]
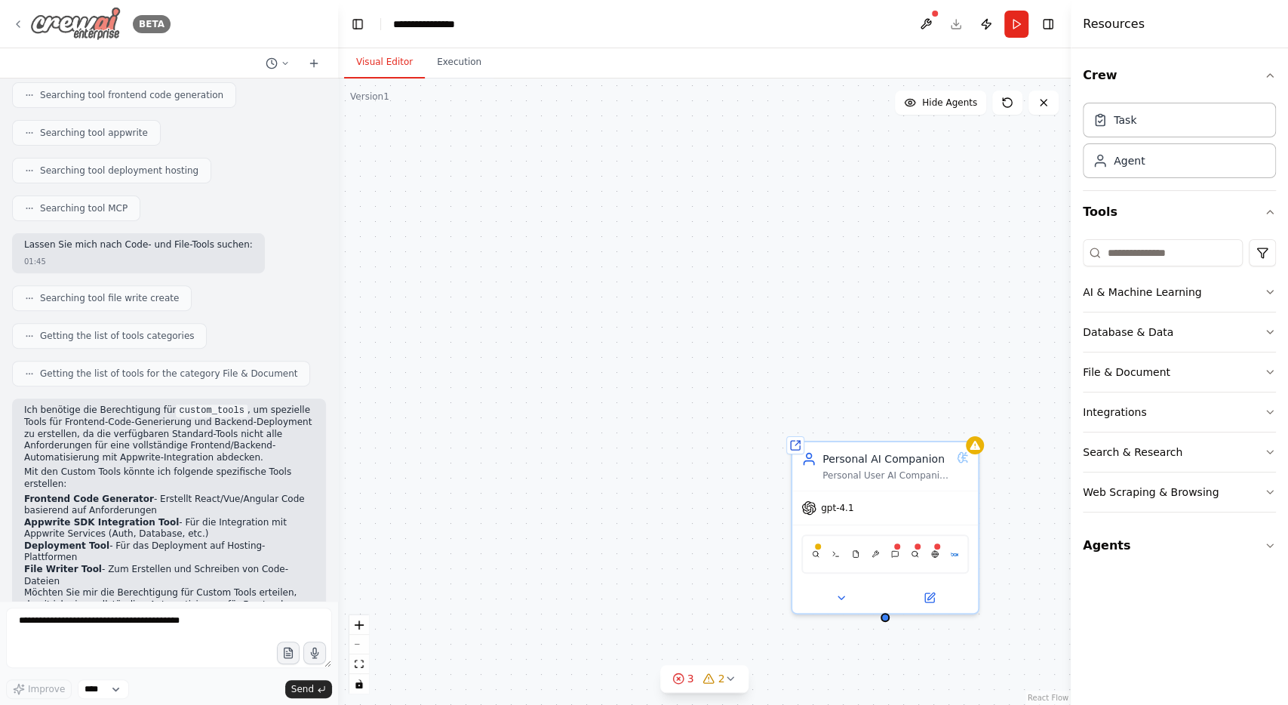
click at [17, 25] on icon at bounding box center [18, 24] width 3 height 6
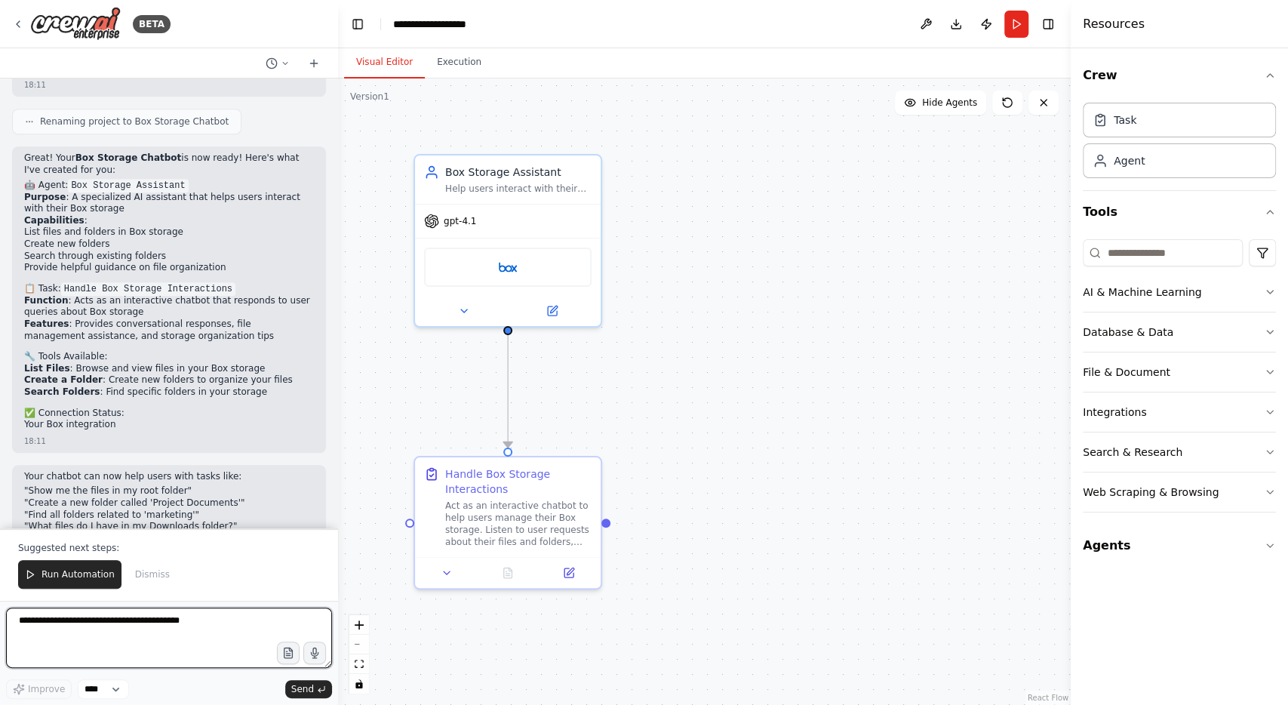
scroll to position [907, 0]
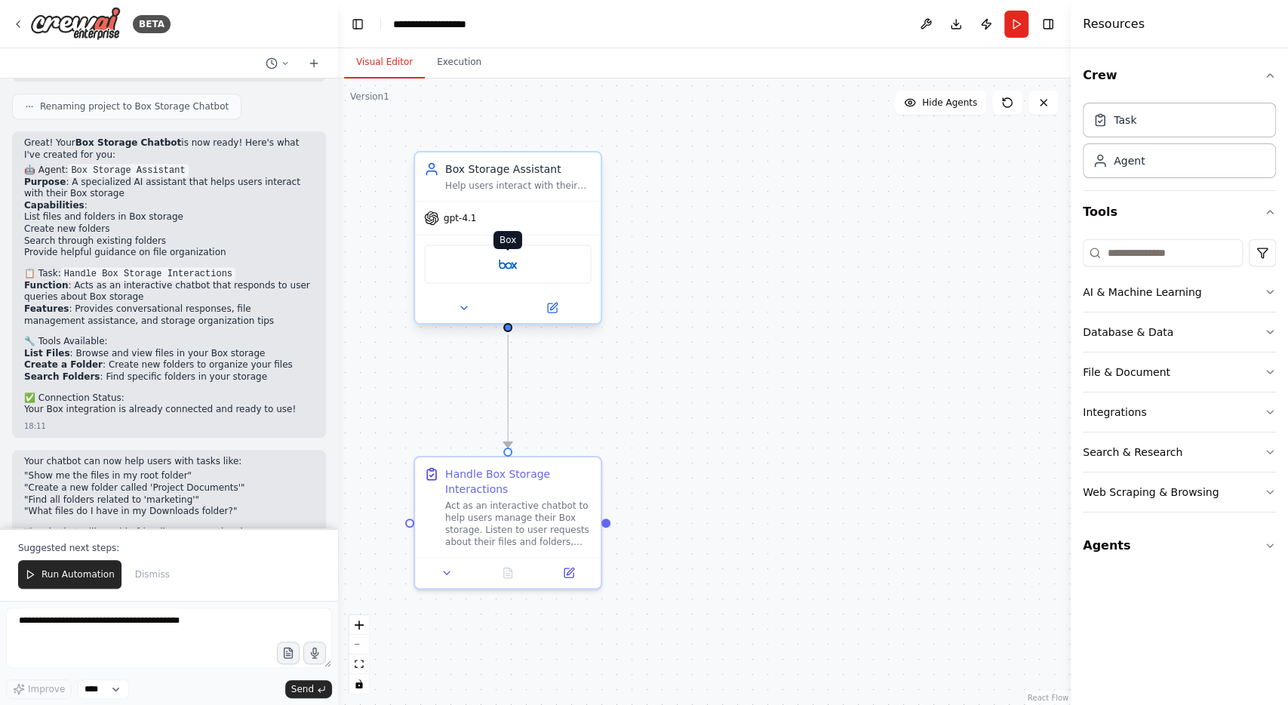
click at [506, 259] on img at bounding box center [508, 264] width 18 height 18
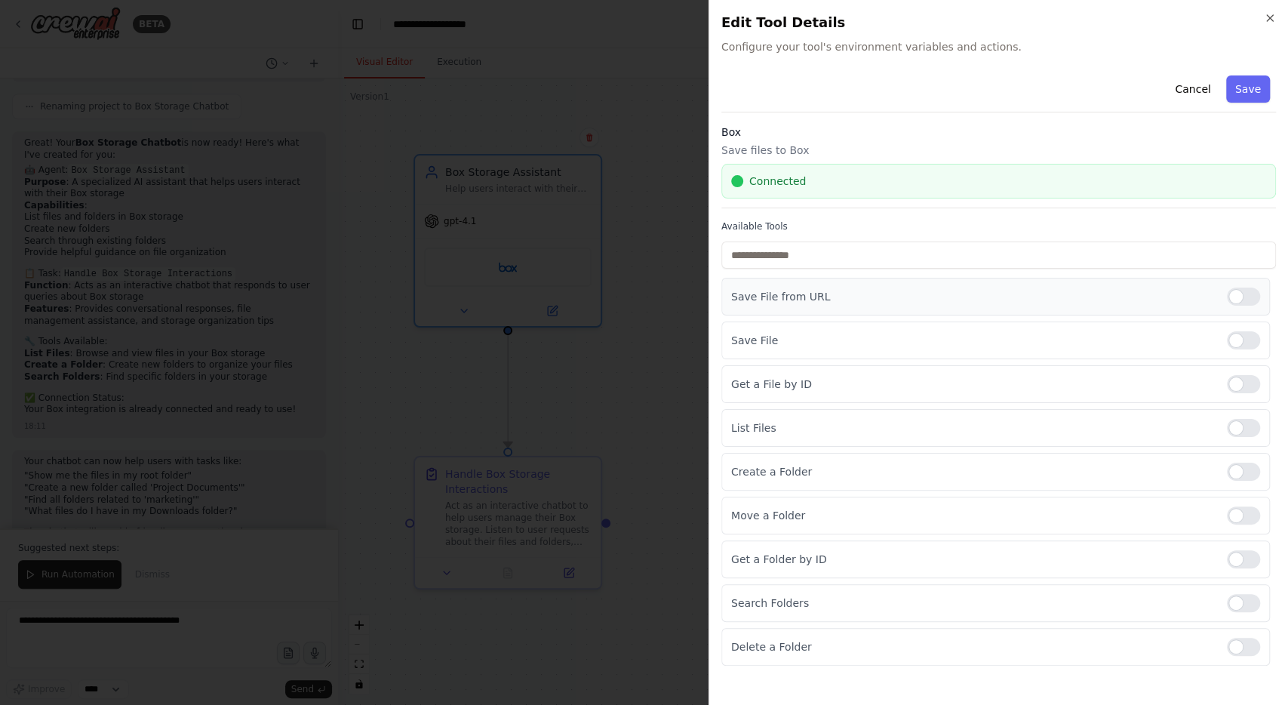
click at [1239, 297] on div at bounding box center [1243, 297] width 33 height 18
click at [1243, 331] on div at bounding box center [1243, 340] width 33 height 18
click at [1247, 389] on div at bounding box center [1243, 384] width 33 height 18
click at [1240, 559] on div at bounding box center [1243, 559] width 33 height 18
click at [1251, 87] on button "Save" at bounding box center [1248, 88] width 44 height 27
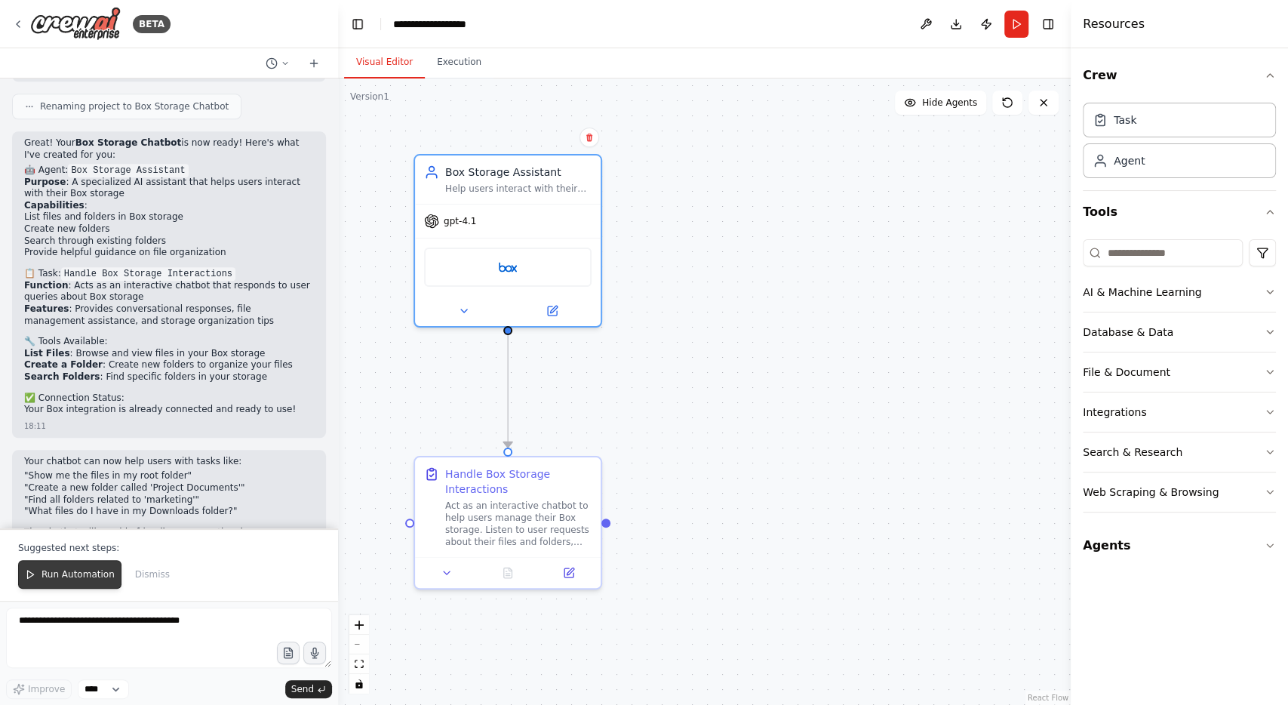
click at [67, 579] on span "Run Automation" at bounding box center [78, 574] width 73 height 12
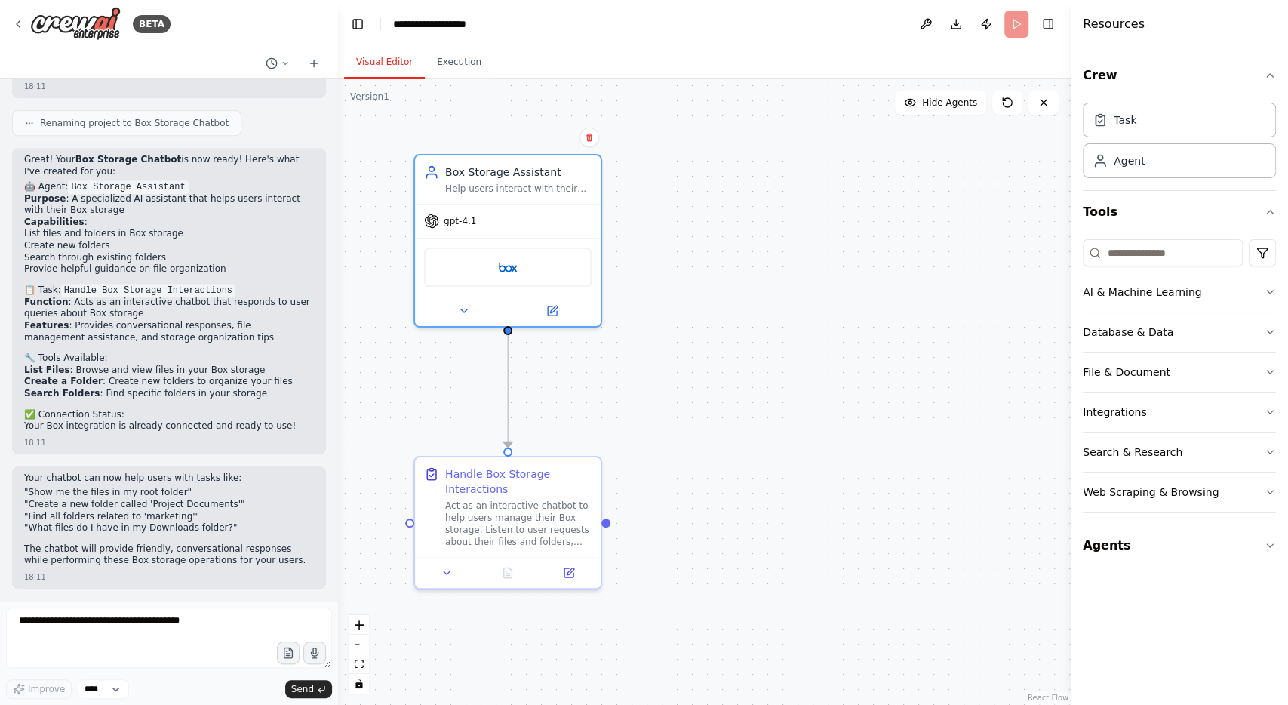
scroll to position [835, 0]
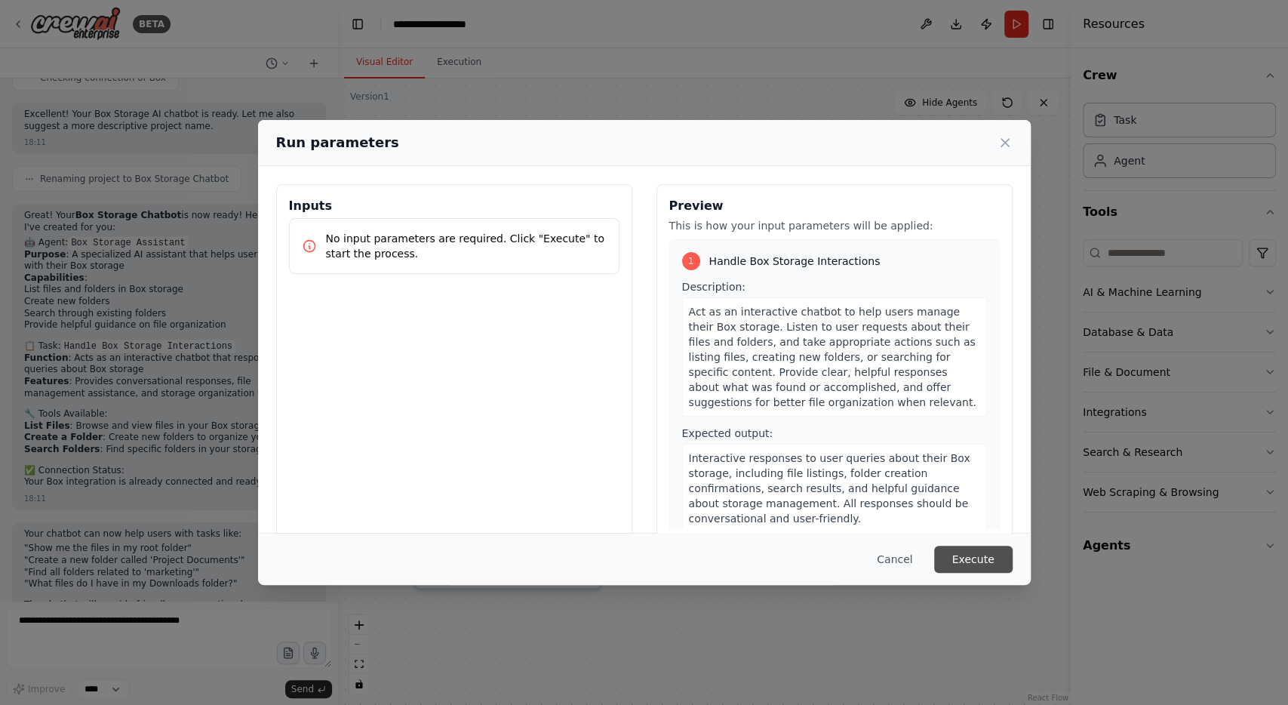
click at [960, 559] on button "Execute" at bounding box center [973, 559] width 78 height 27
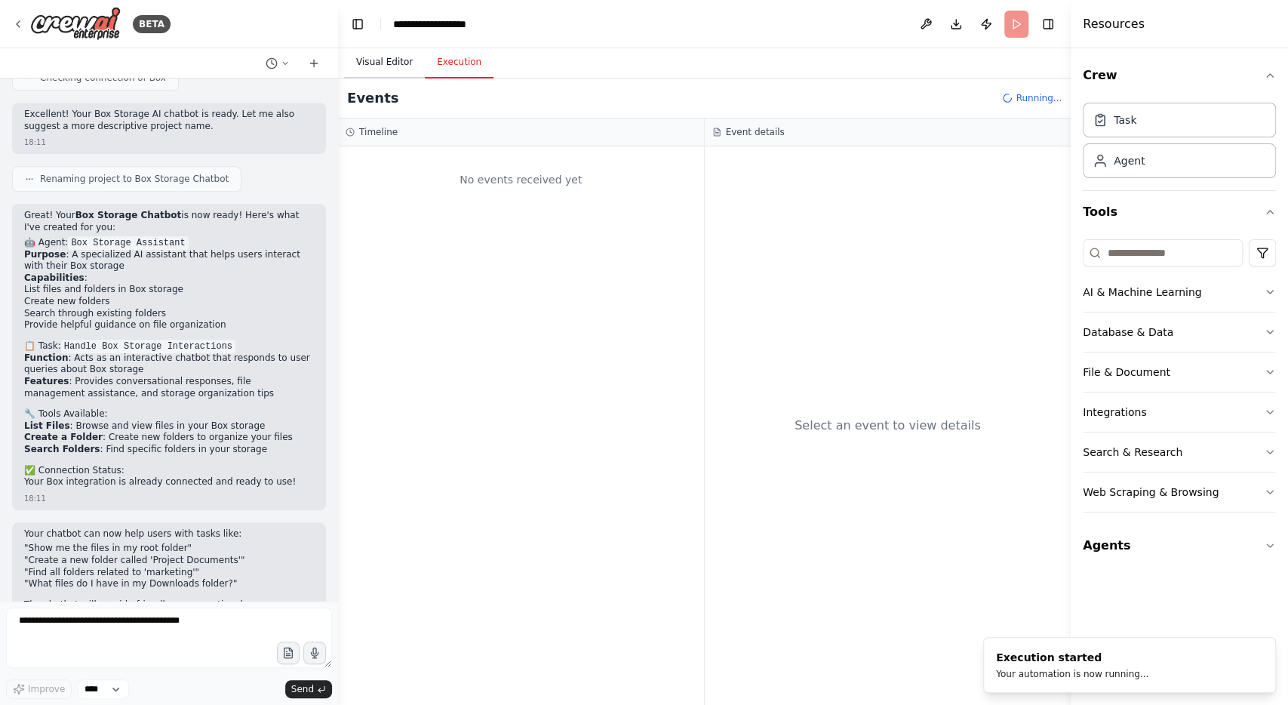
click at [373, 57] on button "Visual Editor" at bounding box center [384, 63] width 81 height 32
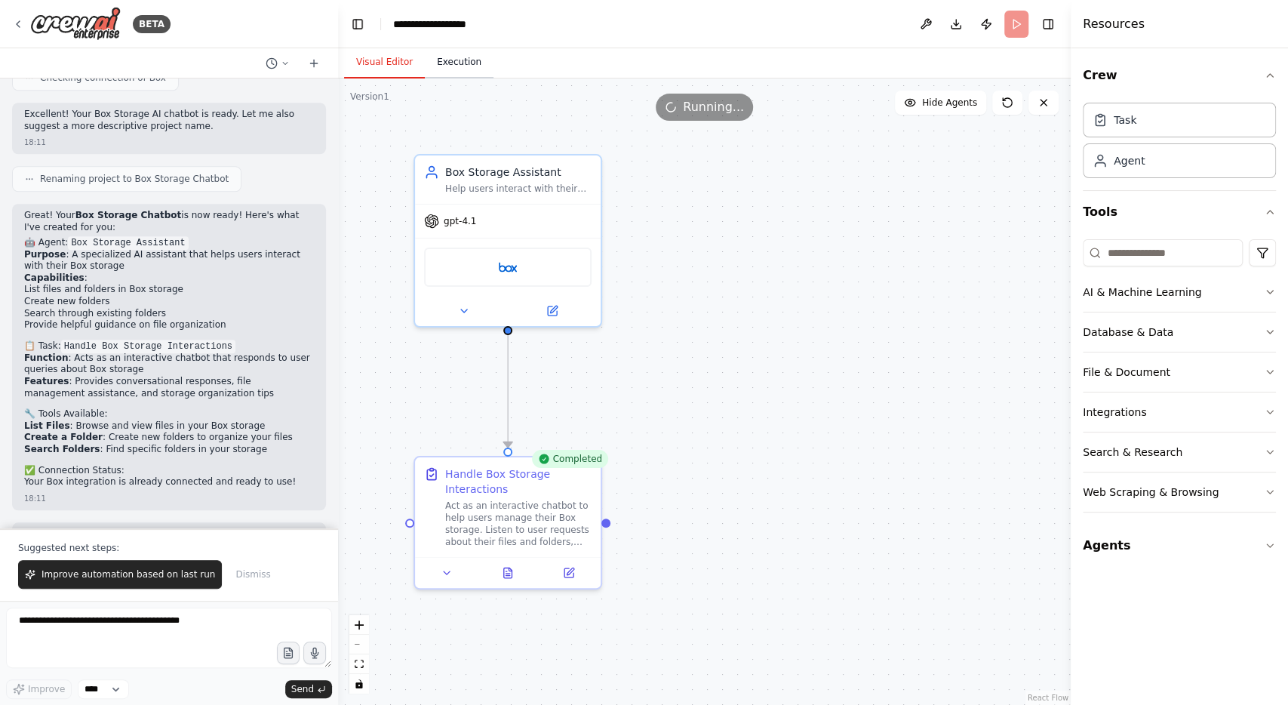
click at [453, 60] on button "Execution" at bounding box center [459, 63] width 69 height 32
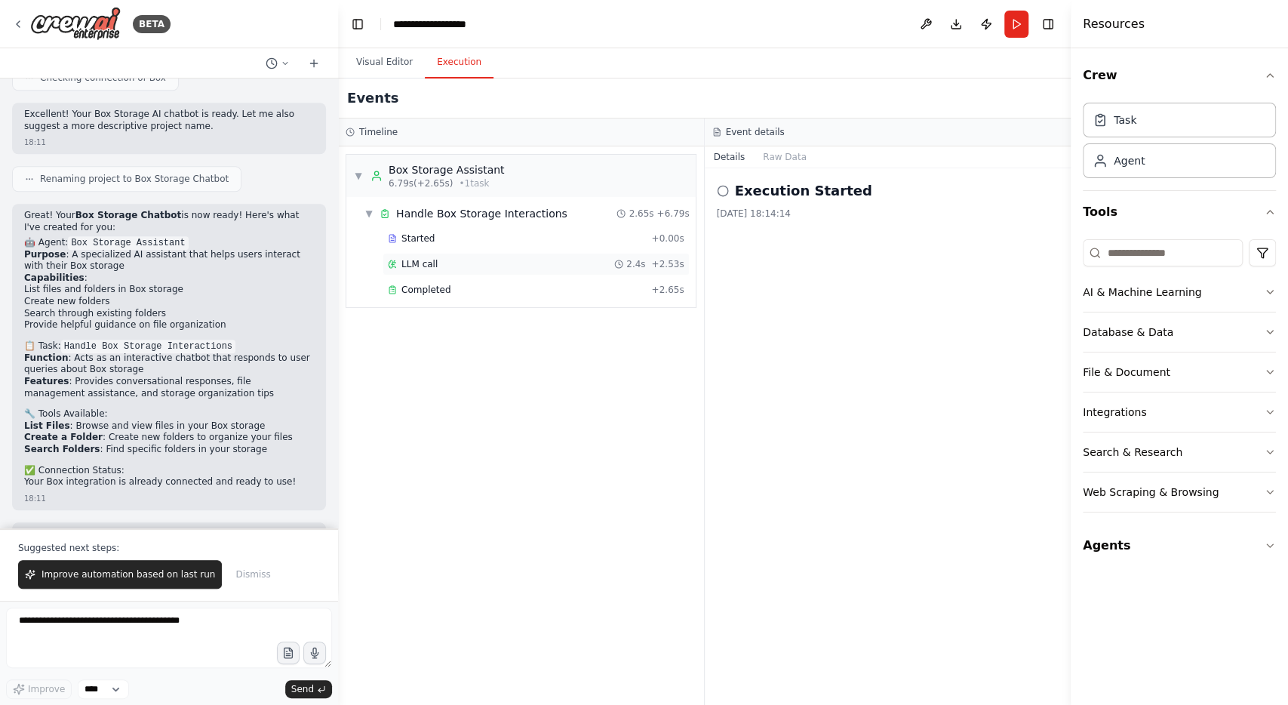
click at [443, 260] on div "LLM call 2.4s + 2.53s" at bounding box center [536, 264] width 297 height 12
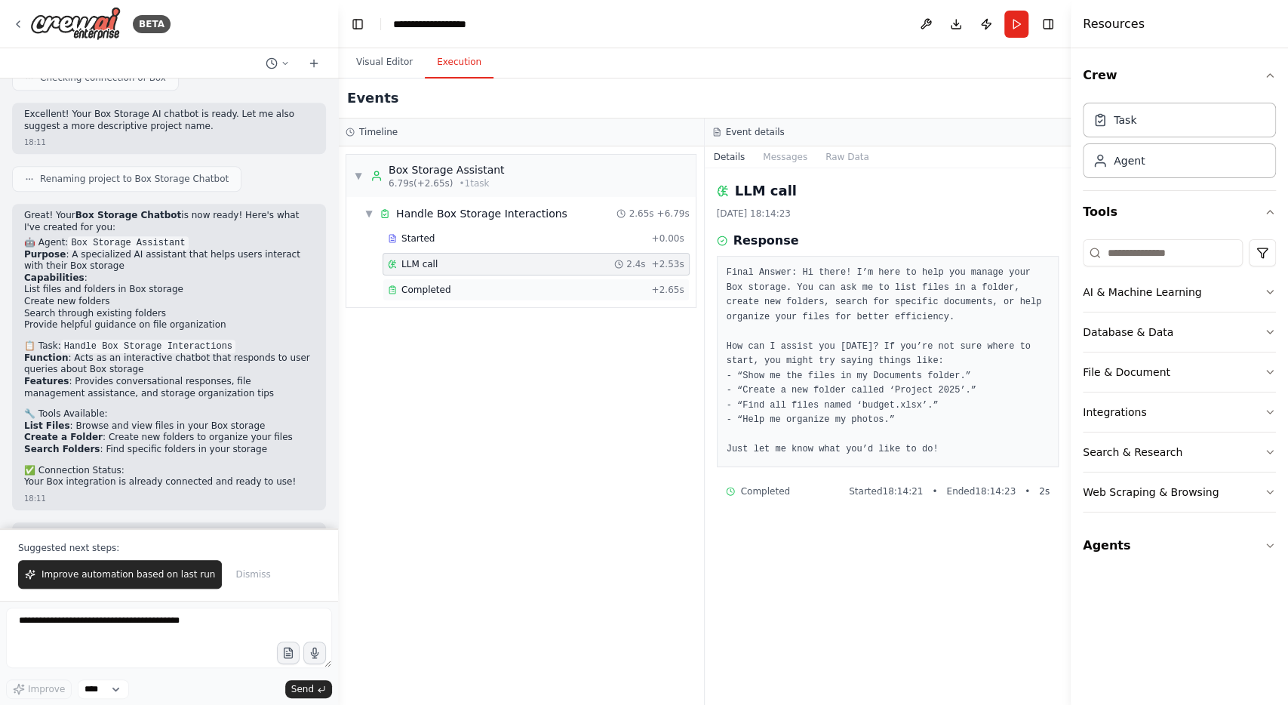
click at [449, 284] on div "Completed" at bounding box center [516, 290] width 257 height 12
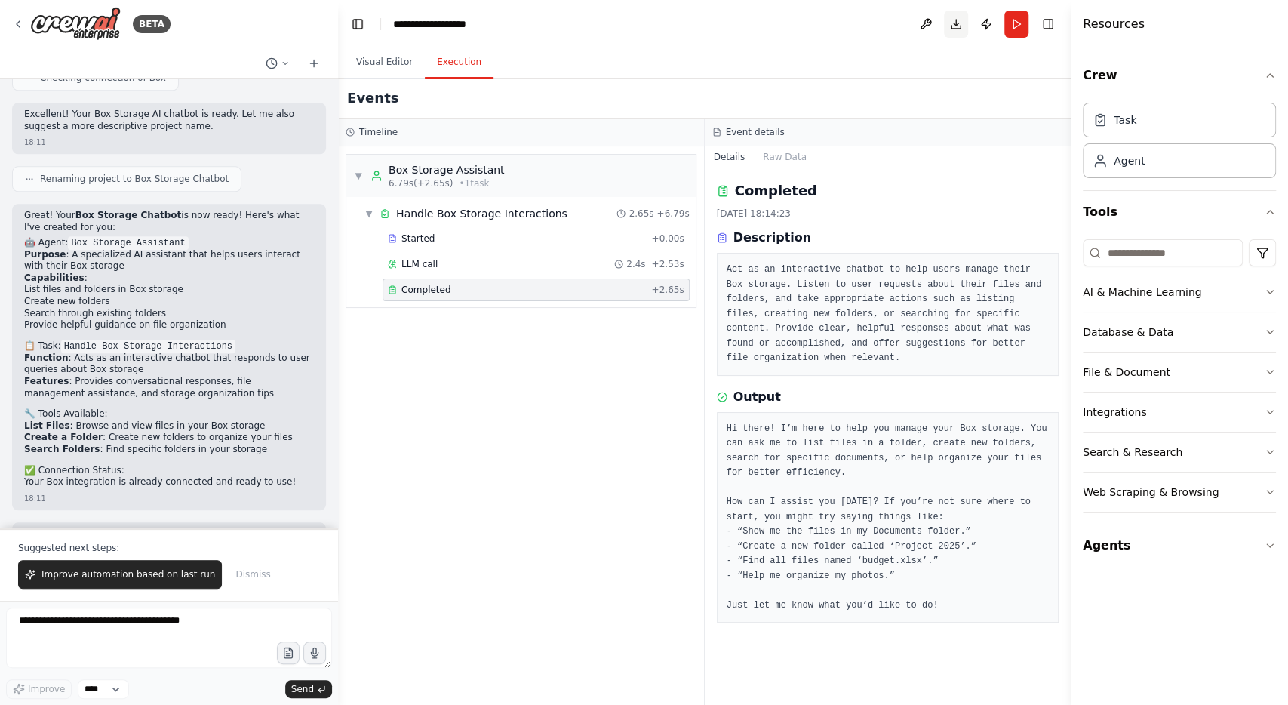
click at [958, 24] on button "Download" at bounding box center [956, 24] width 24 height 27
click at [925, 20] on button at bounding box center [926, 24] width 24 height 27
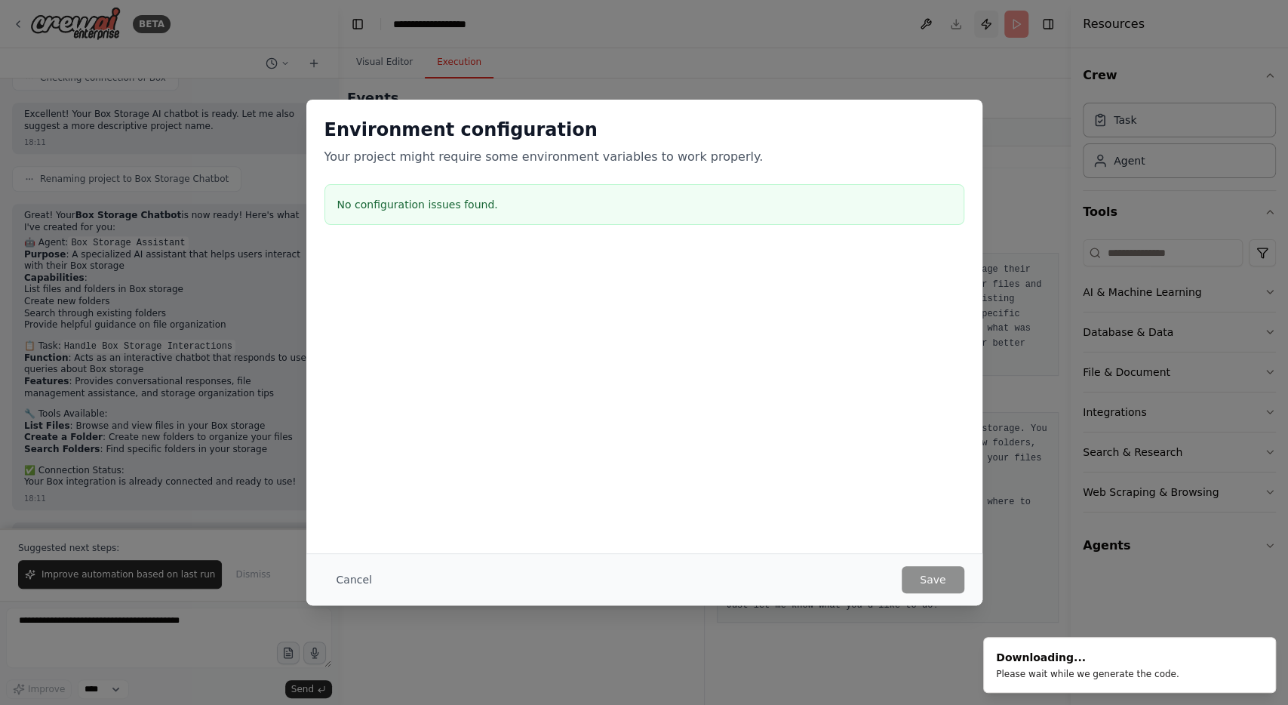
click at [988, 22] on div "Environment configuration Your project might require some environment variables…" at bounding box center [644, 352] width 1288 height 705
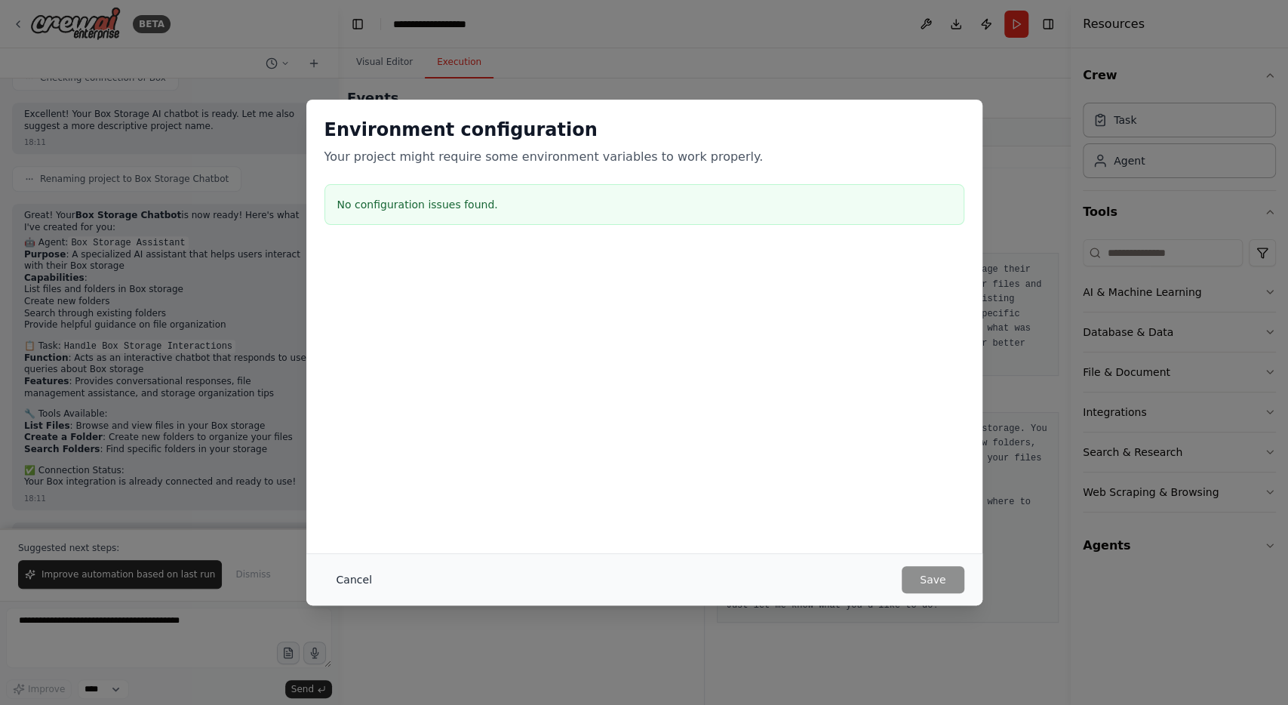
click at [366, 582] on button "Cancel" at bounding box center [355, 579] width 60 height 27
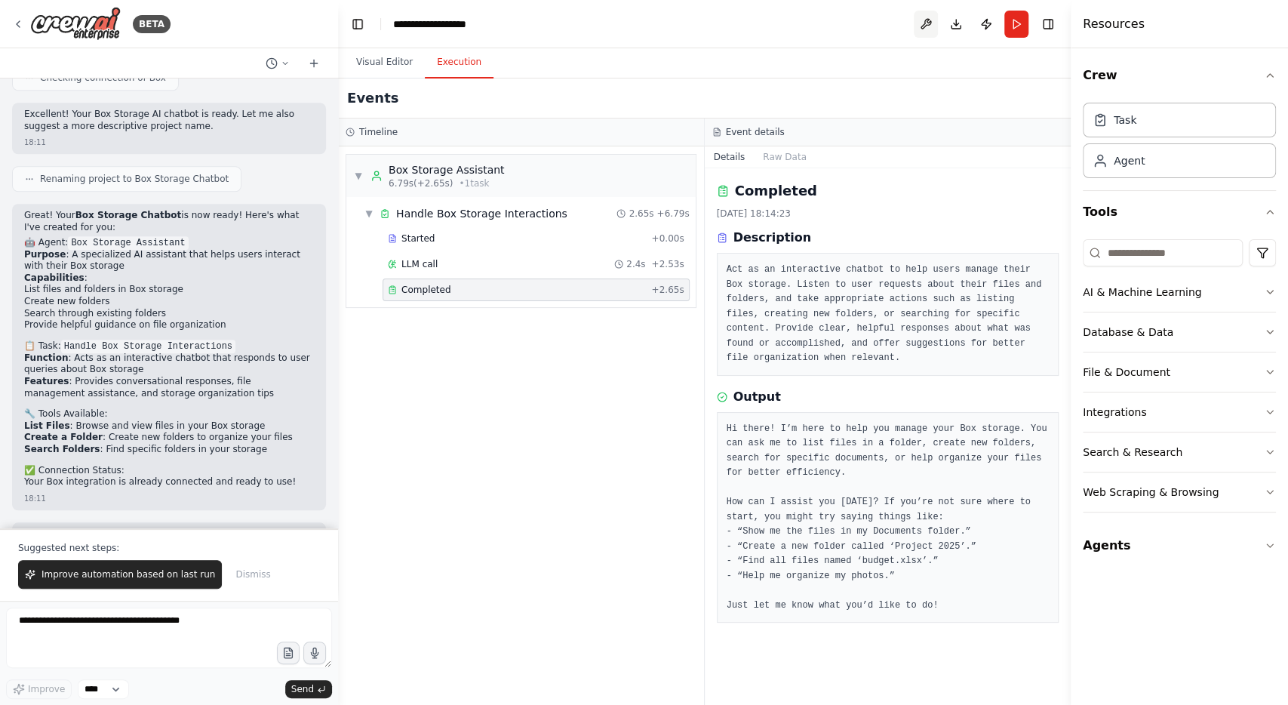
click at [922, 20] on button at bounding box center [926, 24] width 24 height 27
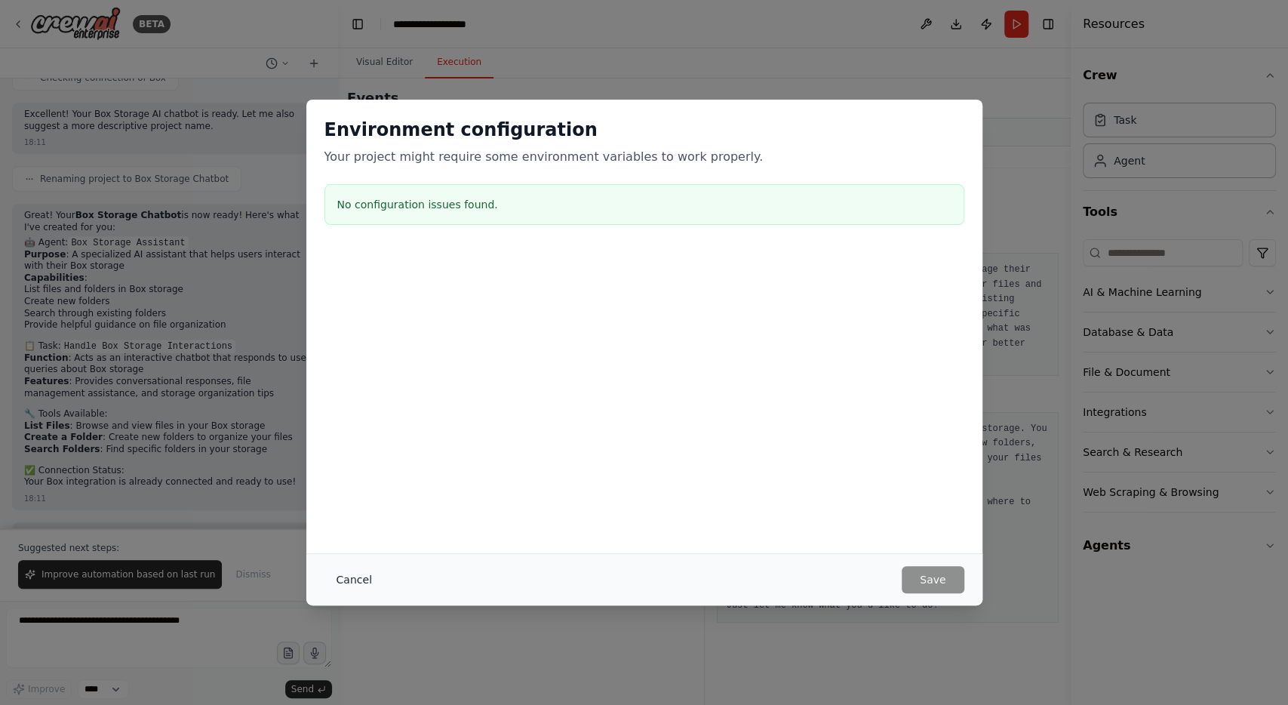
click at [345, 582] on button "Cancel" at bounding box center [355, 579] width 60 height 27
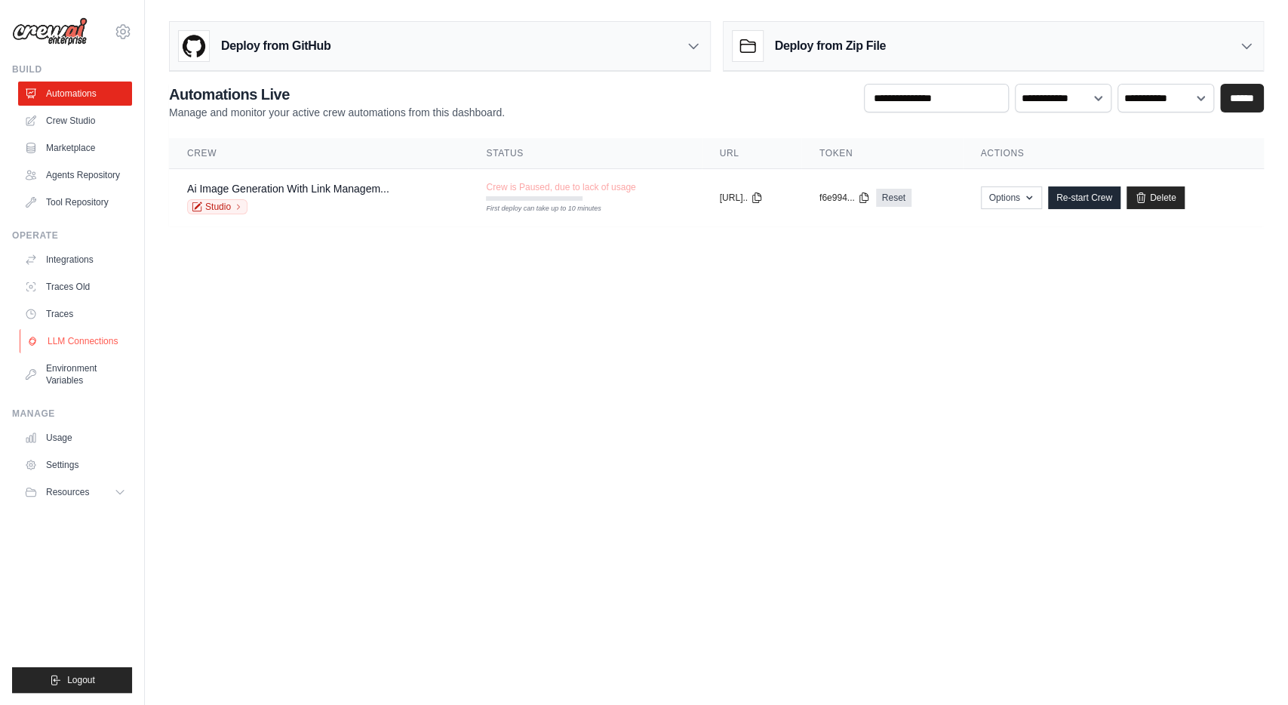
click at [103, 343] on link "LLM Connections" at bounding box center [77, 341] width 114 height 24
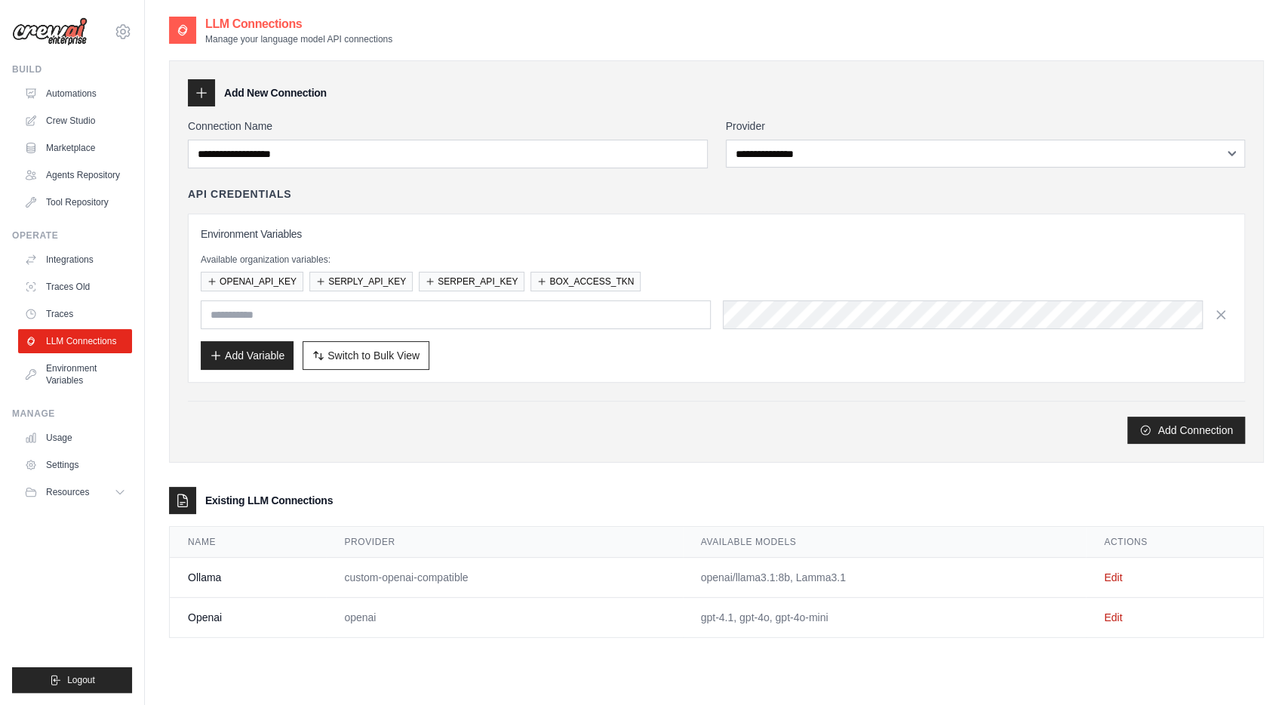
scroll to position [30, 0]
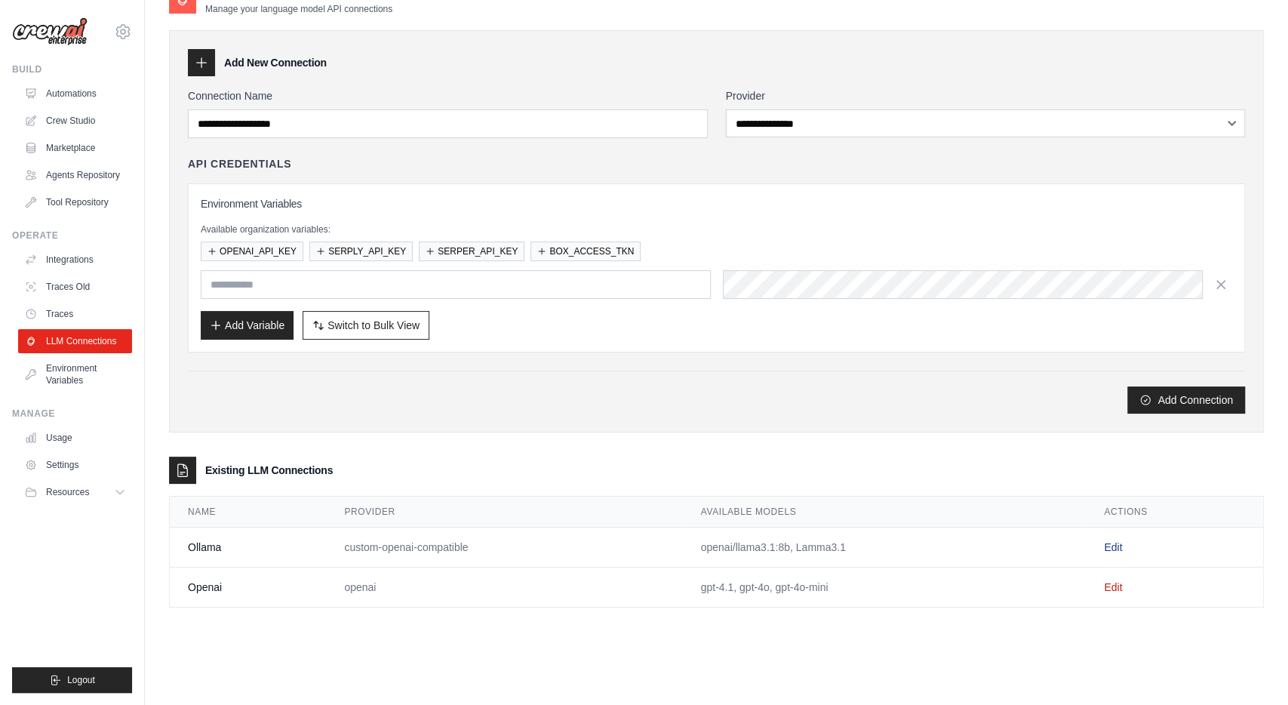
click at [1111, 541] on link "Edit" at bounding box center [1113, 547] width 18 height 12
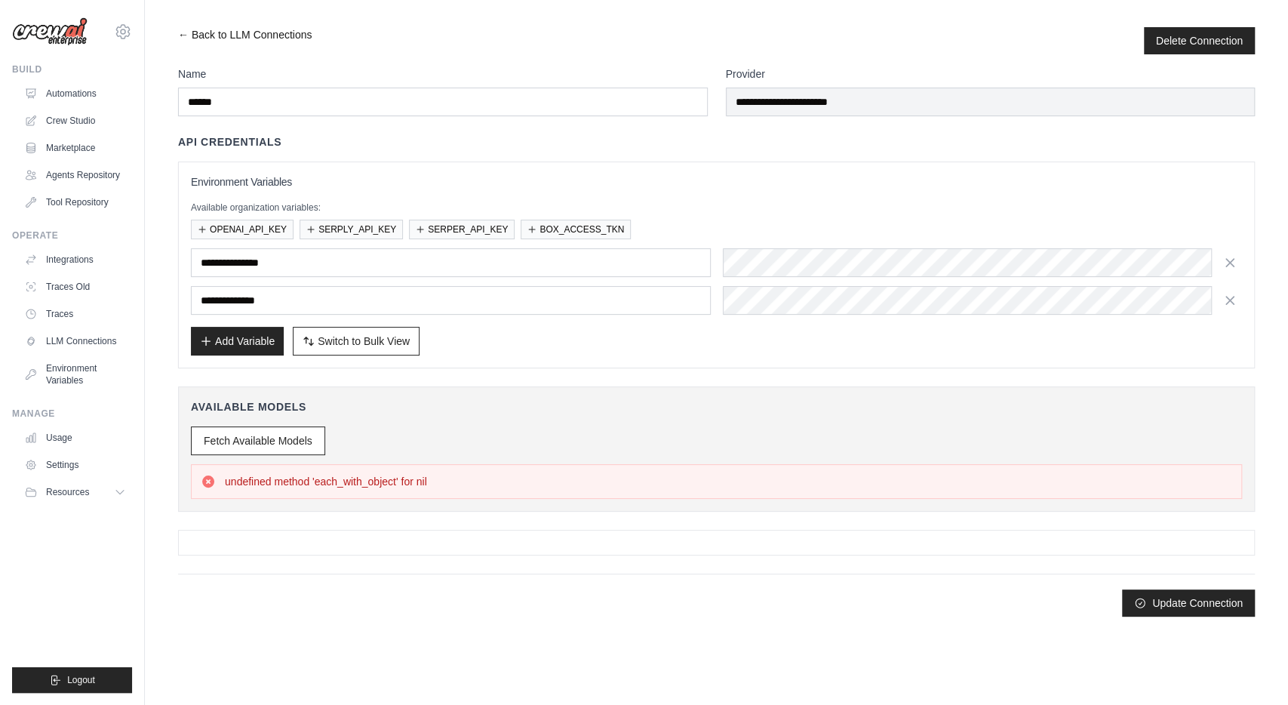
click at [190, 33] on link "← Back to LLM Connections" at bounding box center [245, 40] width 134 height 27
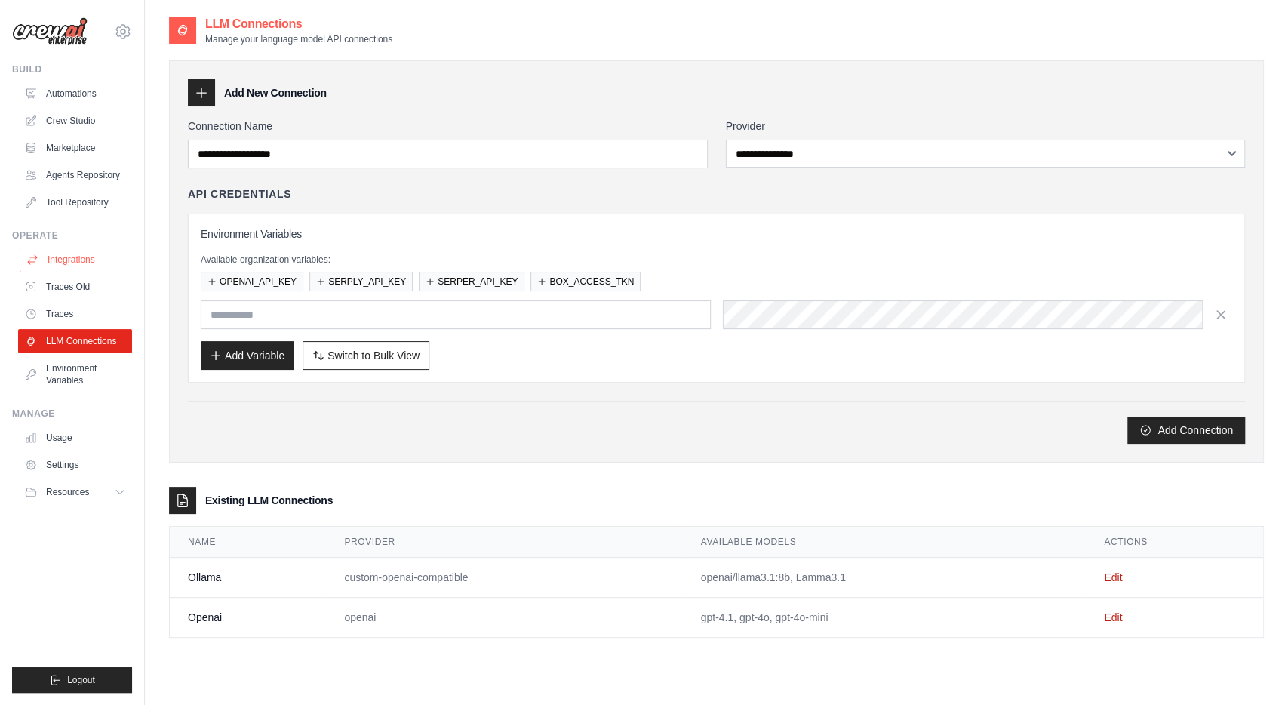
click at [69, 254] on link "Integrations" at bounding box center [77, 260] width 114 height 24
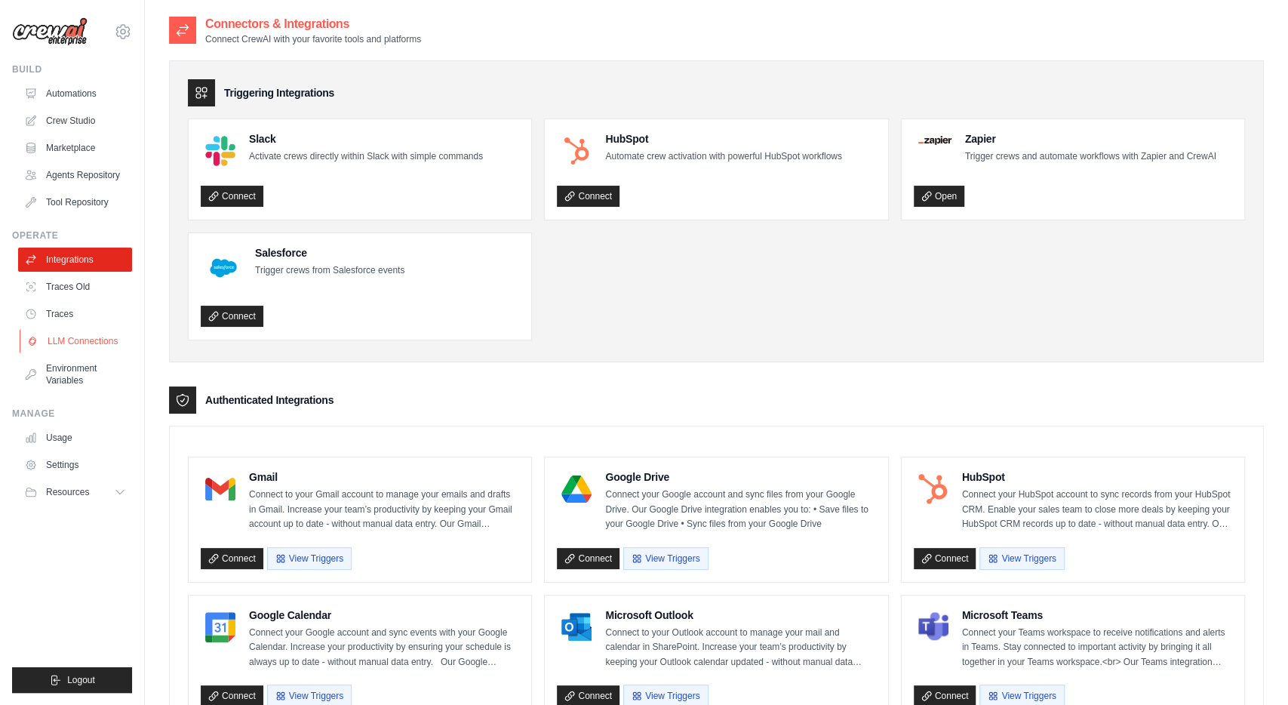
click at [72, 343] on link "LLM Connections" at bounding box center [77, 341] width 114 height 24
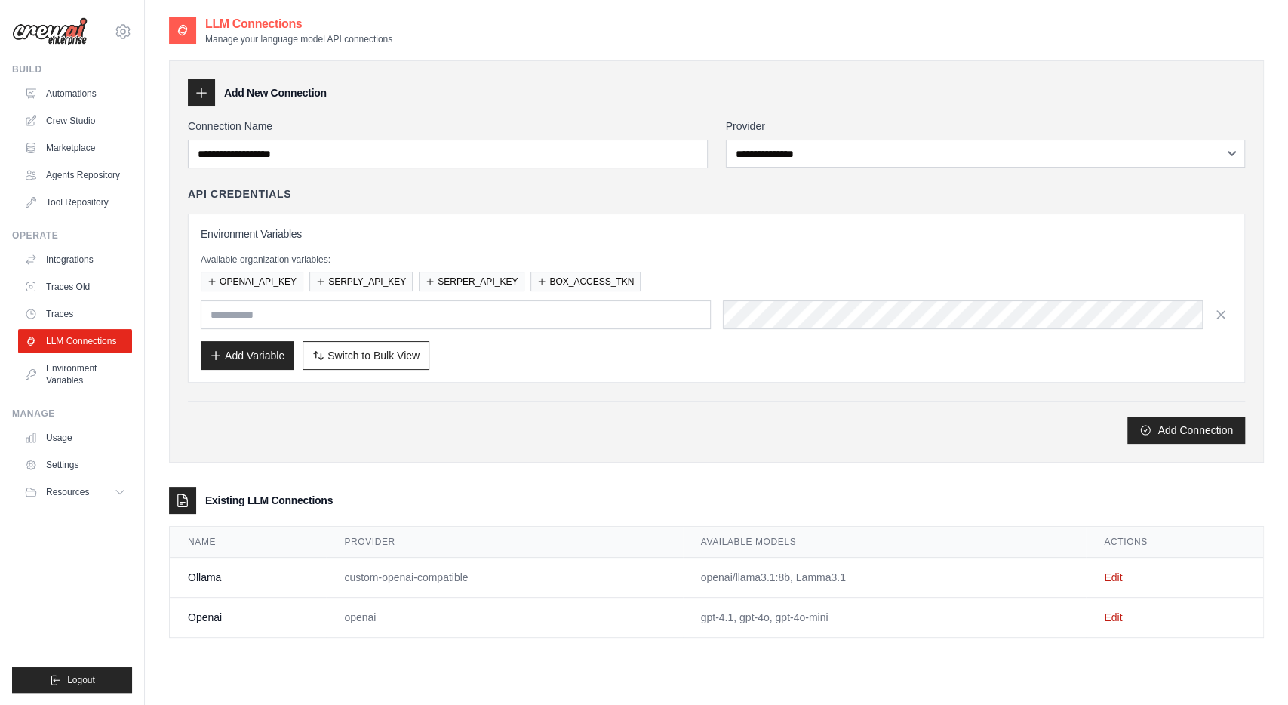
click at [833, 103] on div "Add New Connection" at bounding box center [716, 92] width 1057 height 27
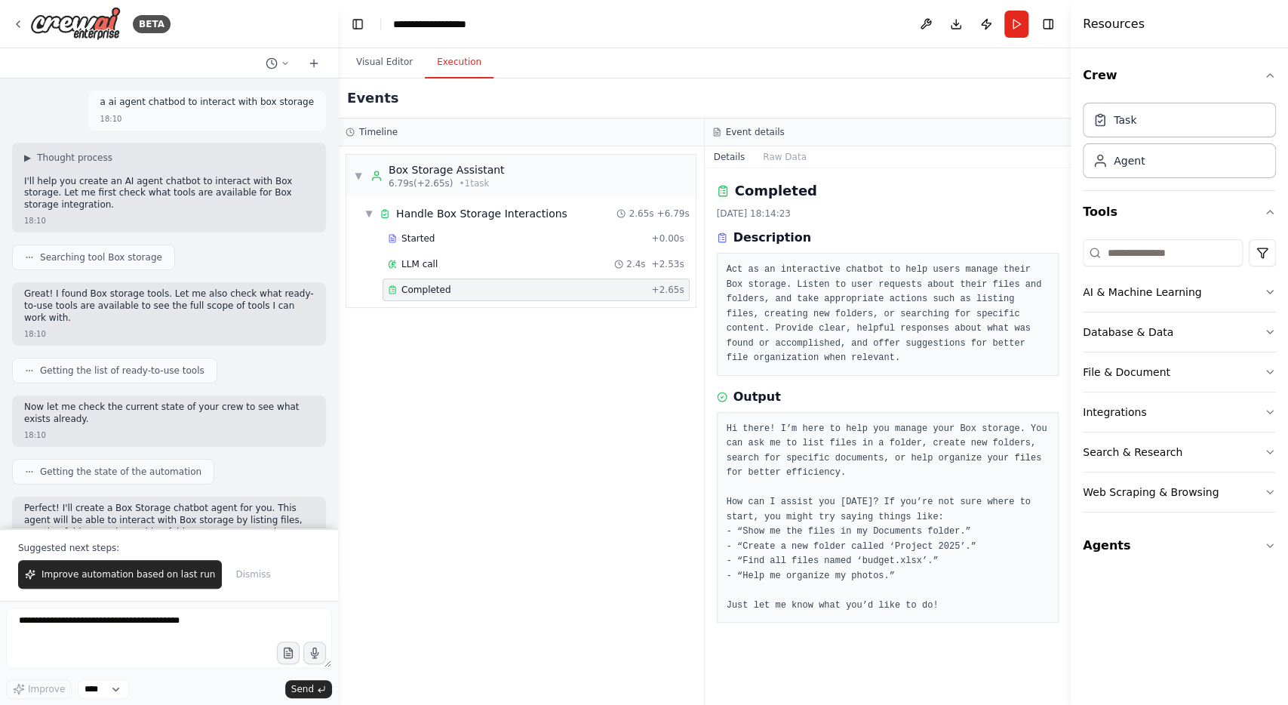
scroll to position [835, 0]
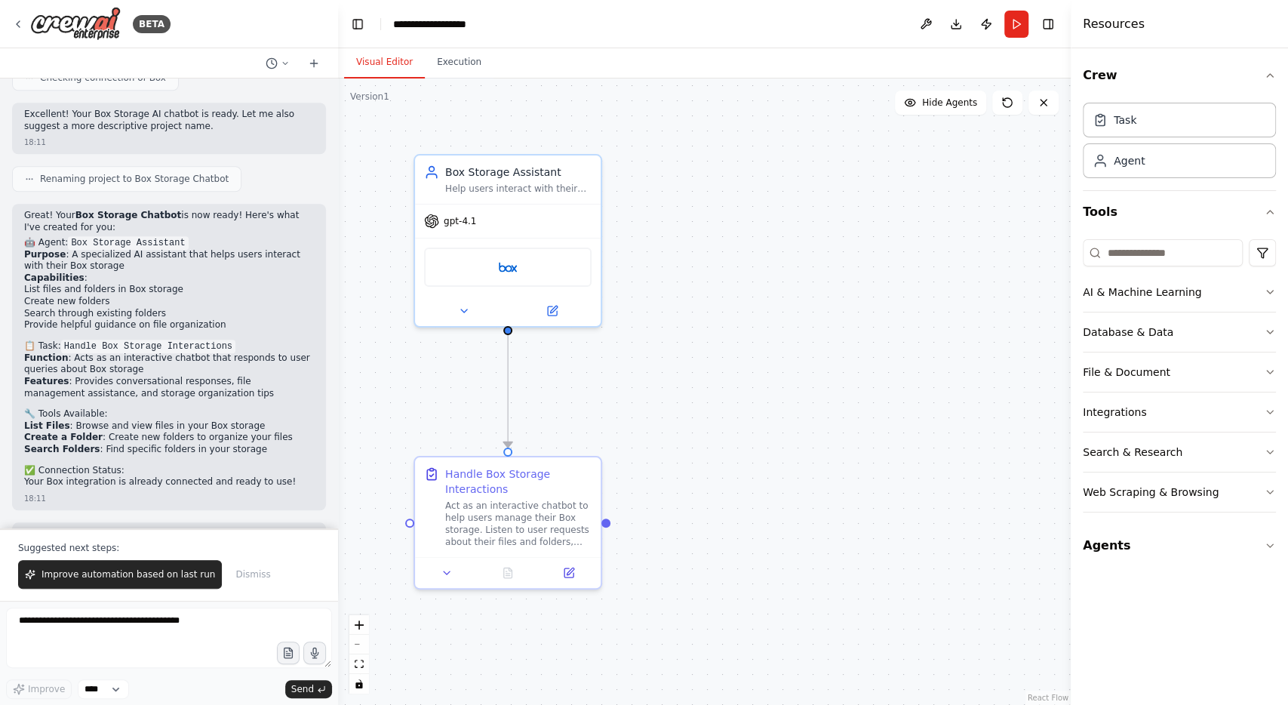
click at [393, 68] on button "Visual Editor" at bounding box center [384, 63] width 81 height 32
click at [454, 69] on button "Execution" at bounding box center [459, 63] width 69 height 32
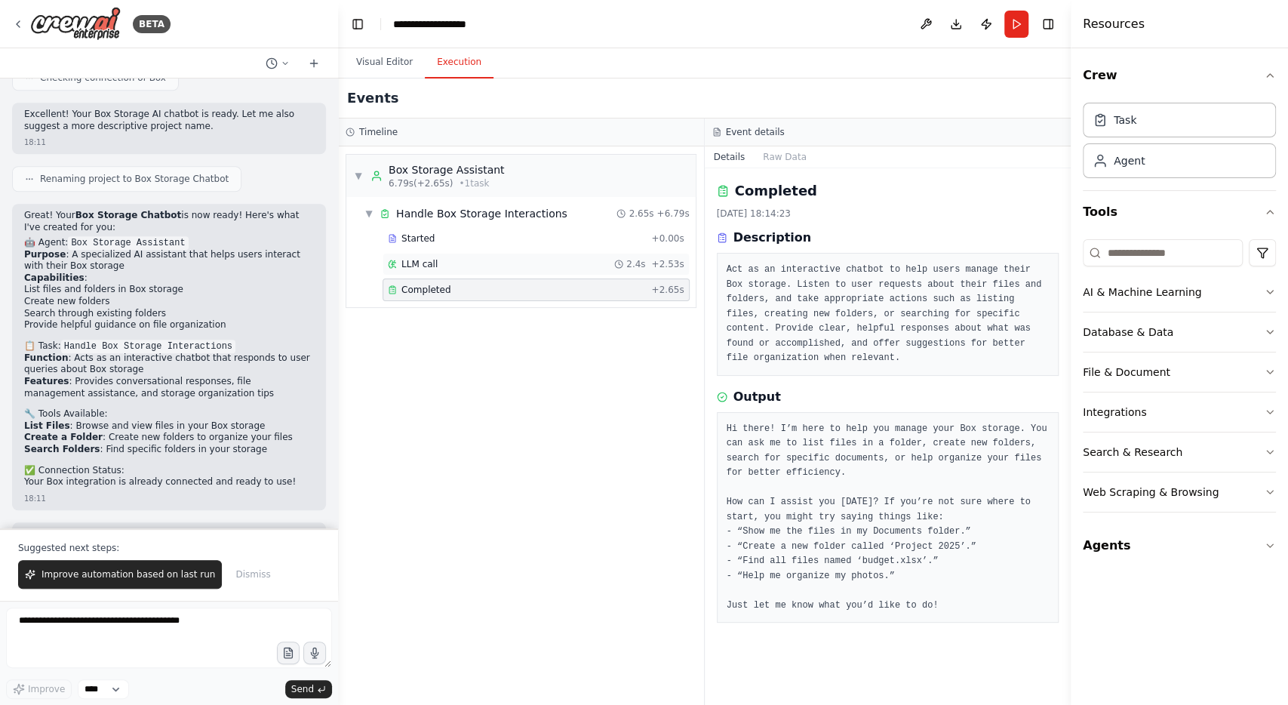
click at [454, 266] on div "LLM call 2.4s + 2.53s" at bounding box center [536, 264] width 297 height 12
